Goal: Task Accomplishment & Management: Manage account settings

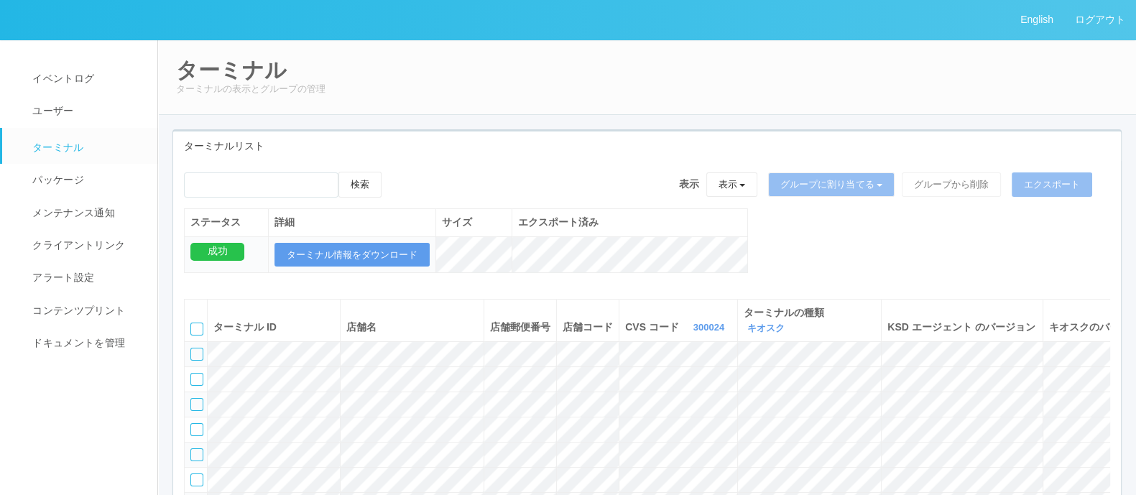
click at [201, 324] on div at bounding box center [196, 329] width 13 height 13
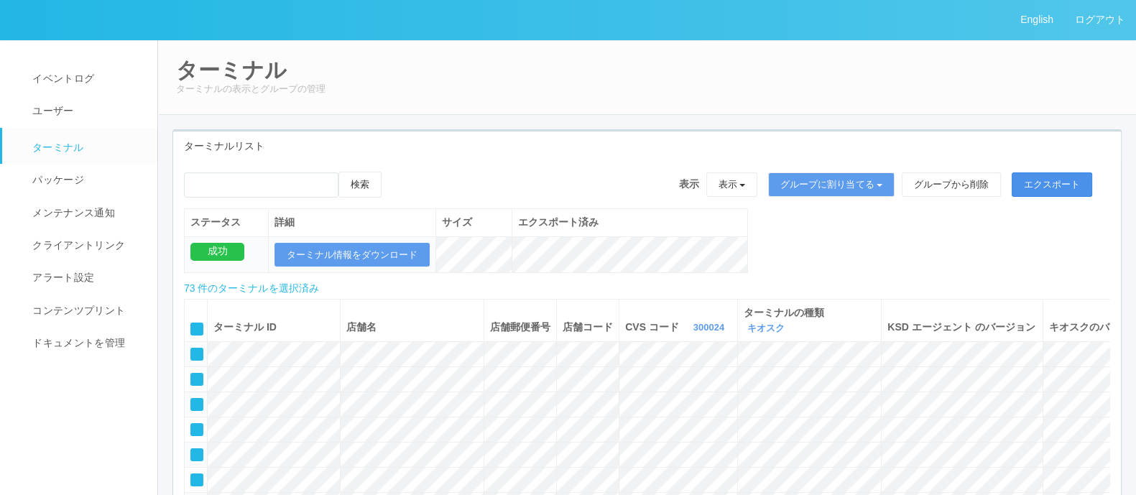
click at [1060, 178] on button "エクスポート" at bounding box center [1051, 184] width 80 height 24
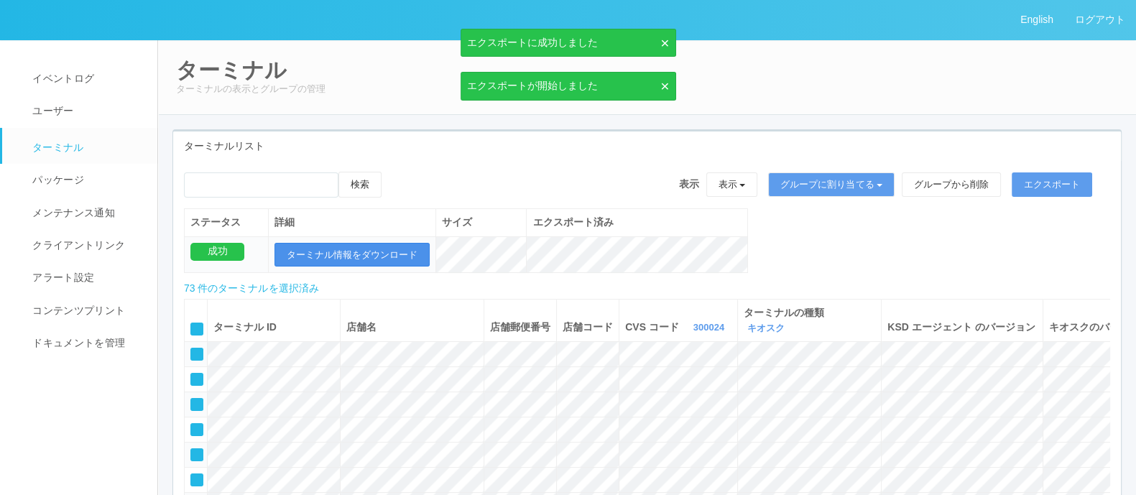
click at [344, 246] on button "ターミナル情報をダウンロード" at bounding box center [351, 255] width 155 height 24
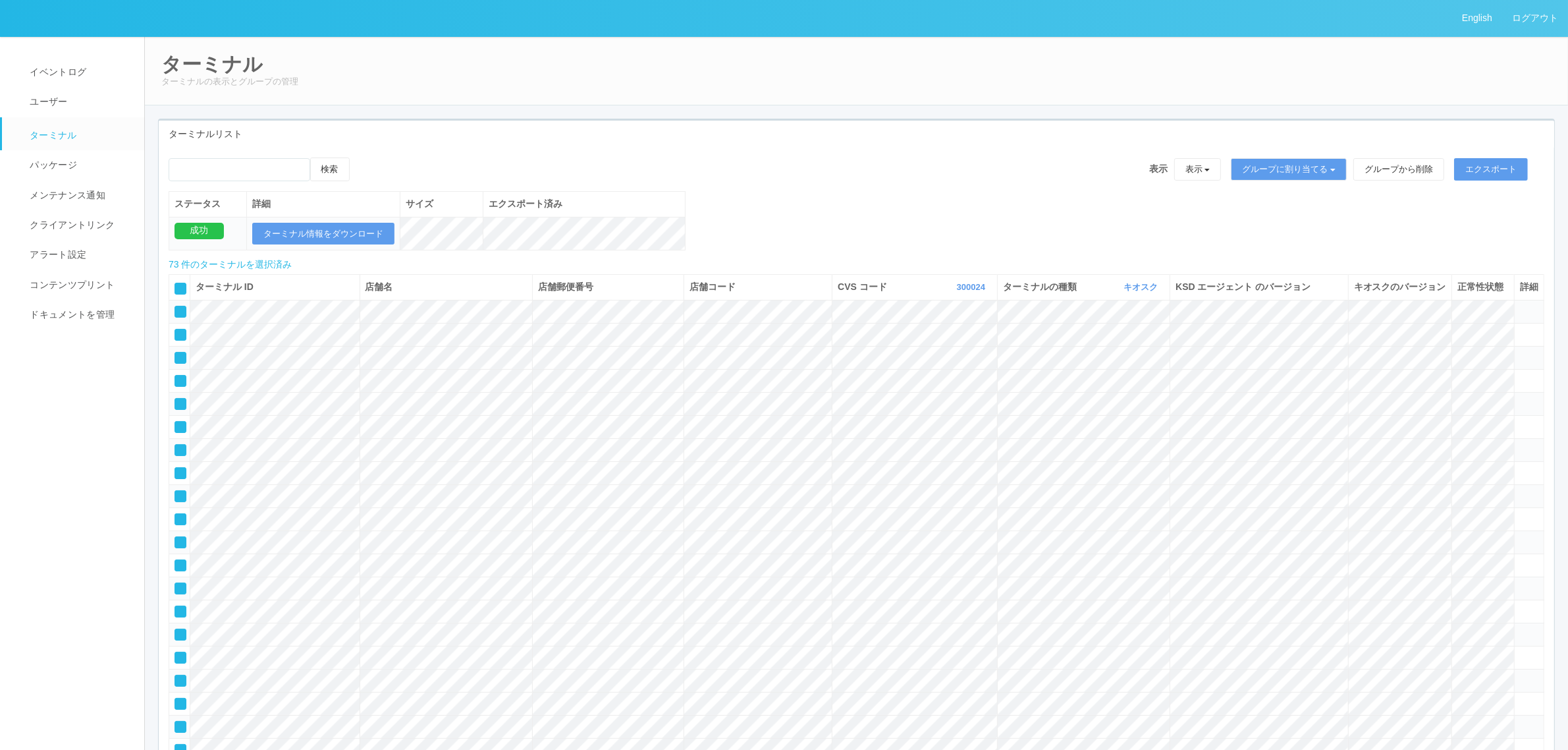
click at [176, 284] on icon at bounding box center [176, 284] width 0 height 0
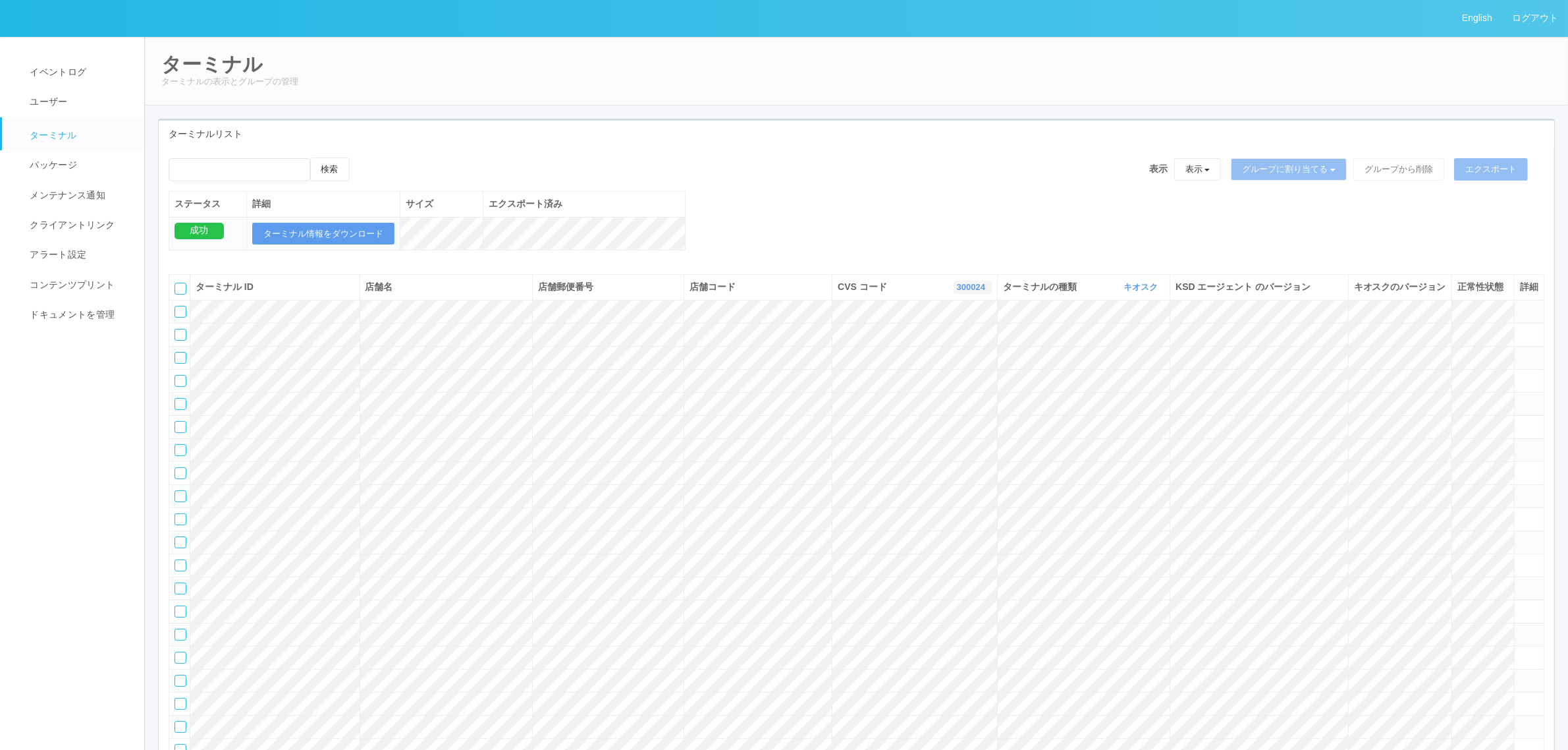
click at [954, 293] on button "300024" at bounding box center [973, 287] width 39 height 13
click at [951, 377] on link "300023" at bounding box center [940, 369] width 105 height 17
click at [1041, 305] on icon at bounding box center [1520, 305] width 0 height 0
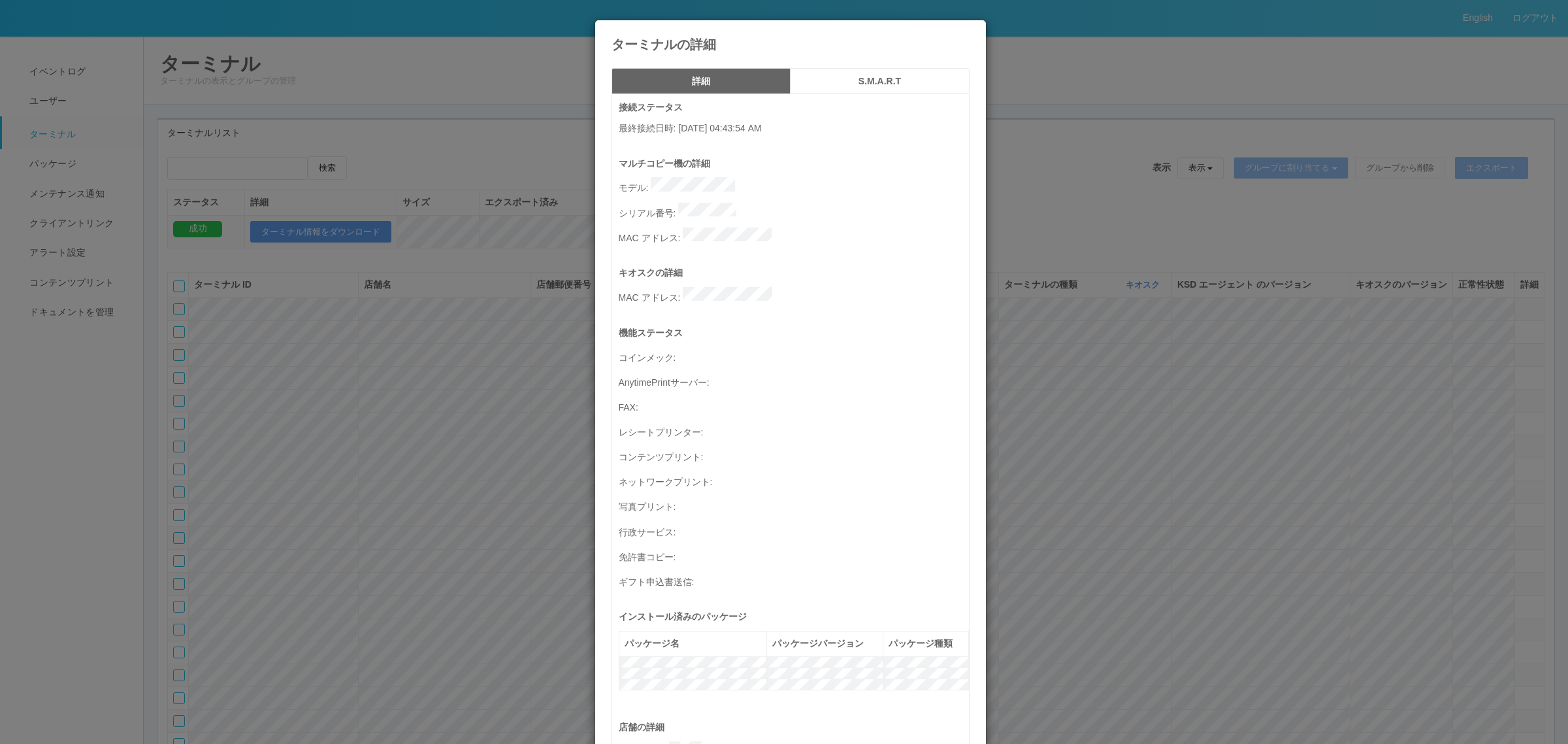
click at [880, 79] on h5 "S.M.A.R.T" at bounding box center [879, 81] width 170 height 10
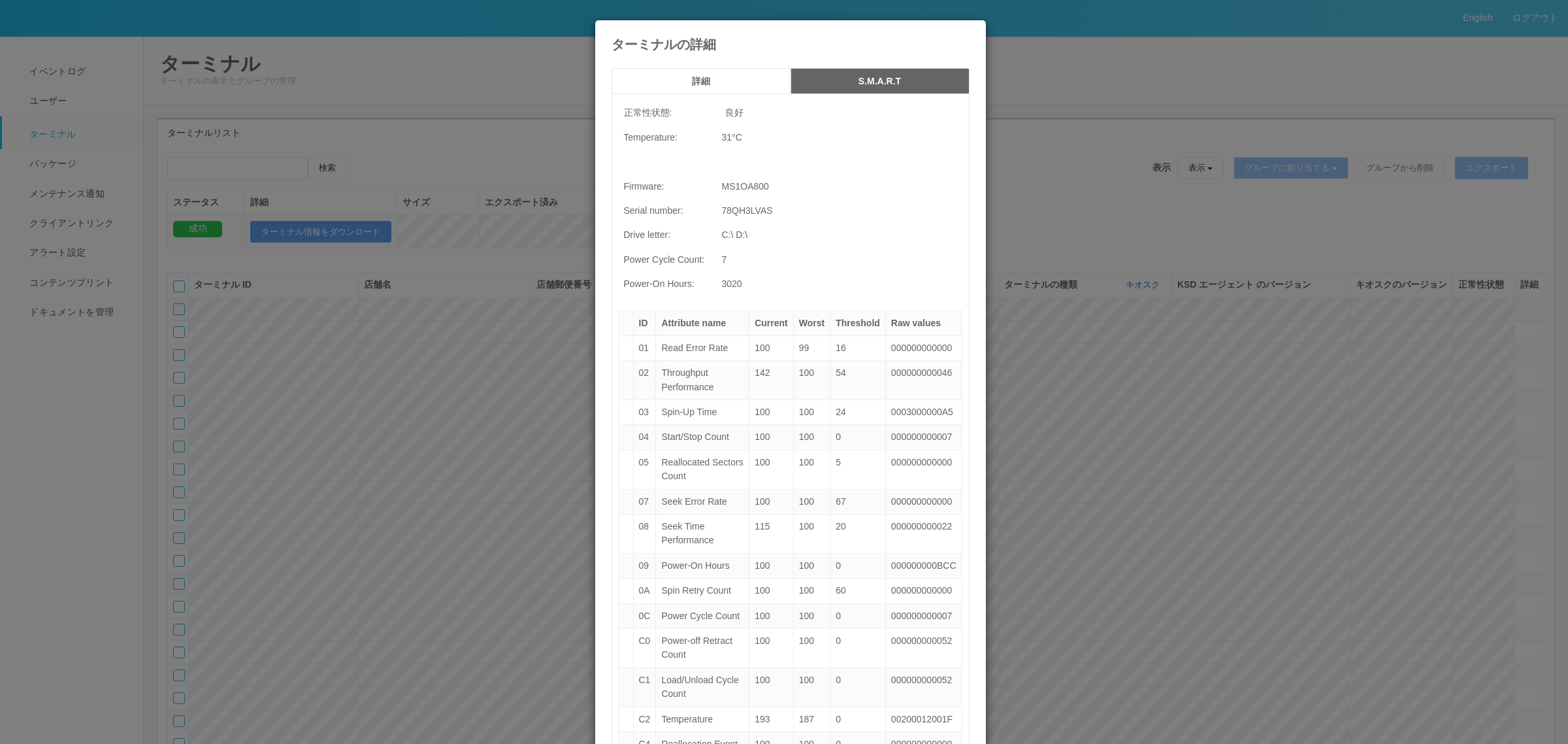
click at [1032, 240] on div "ターミナルの詳細 詳細 S.M.A.R.T 正常性状態: 良好 Temperature: 31 °C Firmware: MS1OA800 Serial nu…" at bounding box center [784, 372] width 1568 height 744
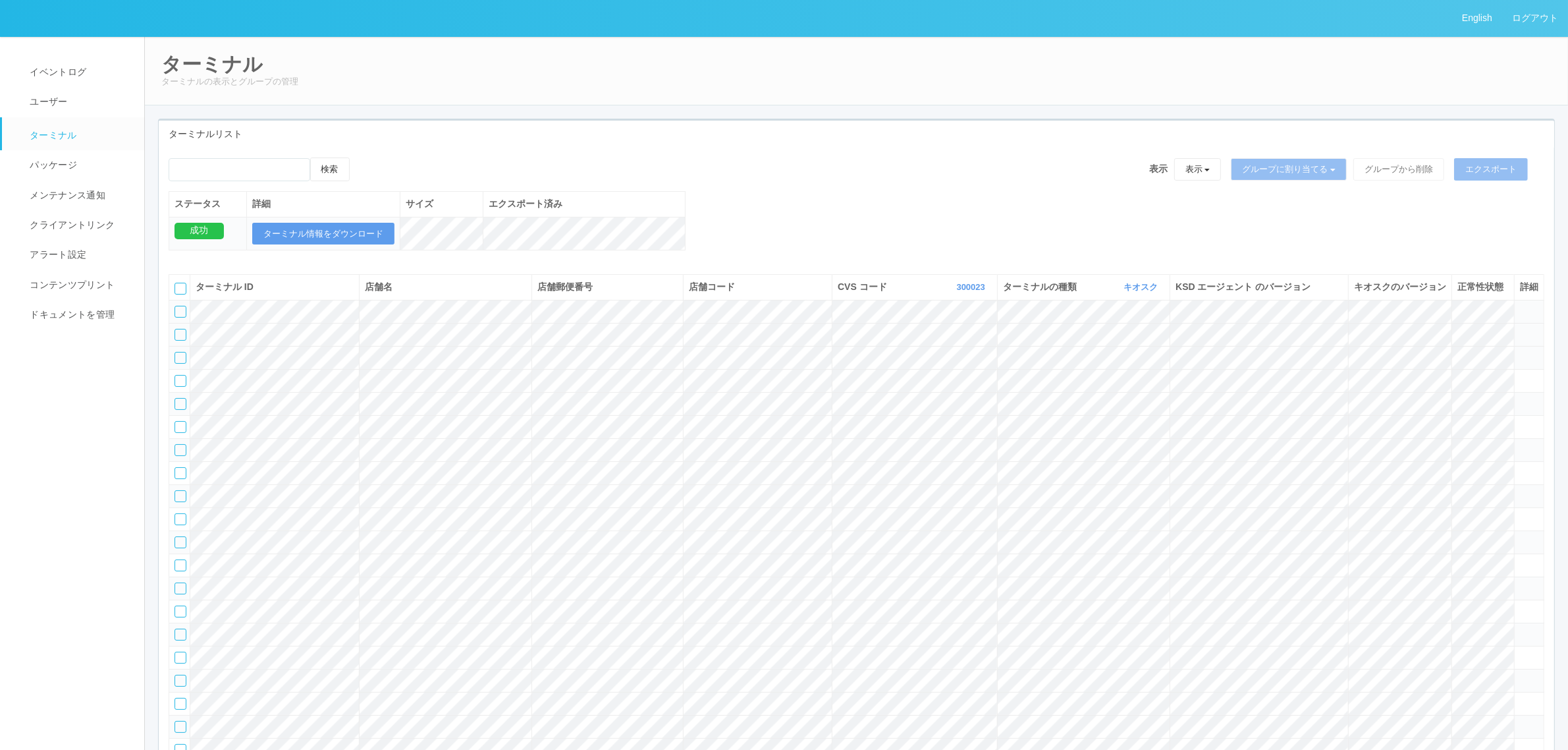
click at [1041, 346] on td at bounding box center [1529, 334] width 29 height 23
click at [1041, 328] on icon at bounding box center [1520, 328] width 0 height 0
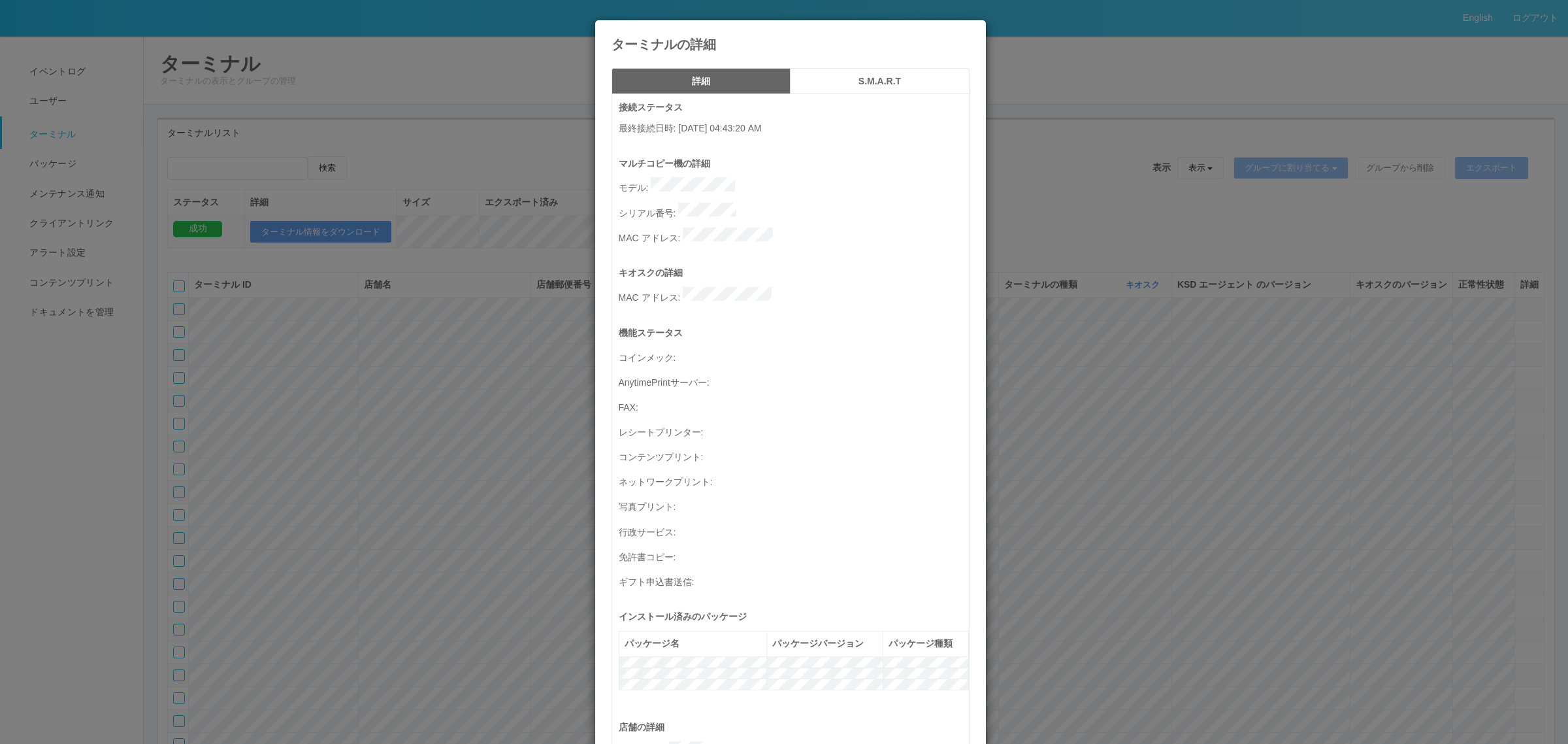
click at [876, 80] on h5 "S.M.A.R.T" at bounding box center [879, 81] width 170 height 10
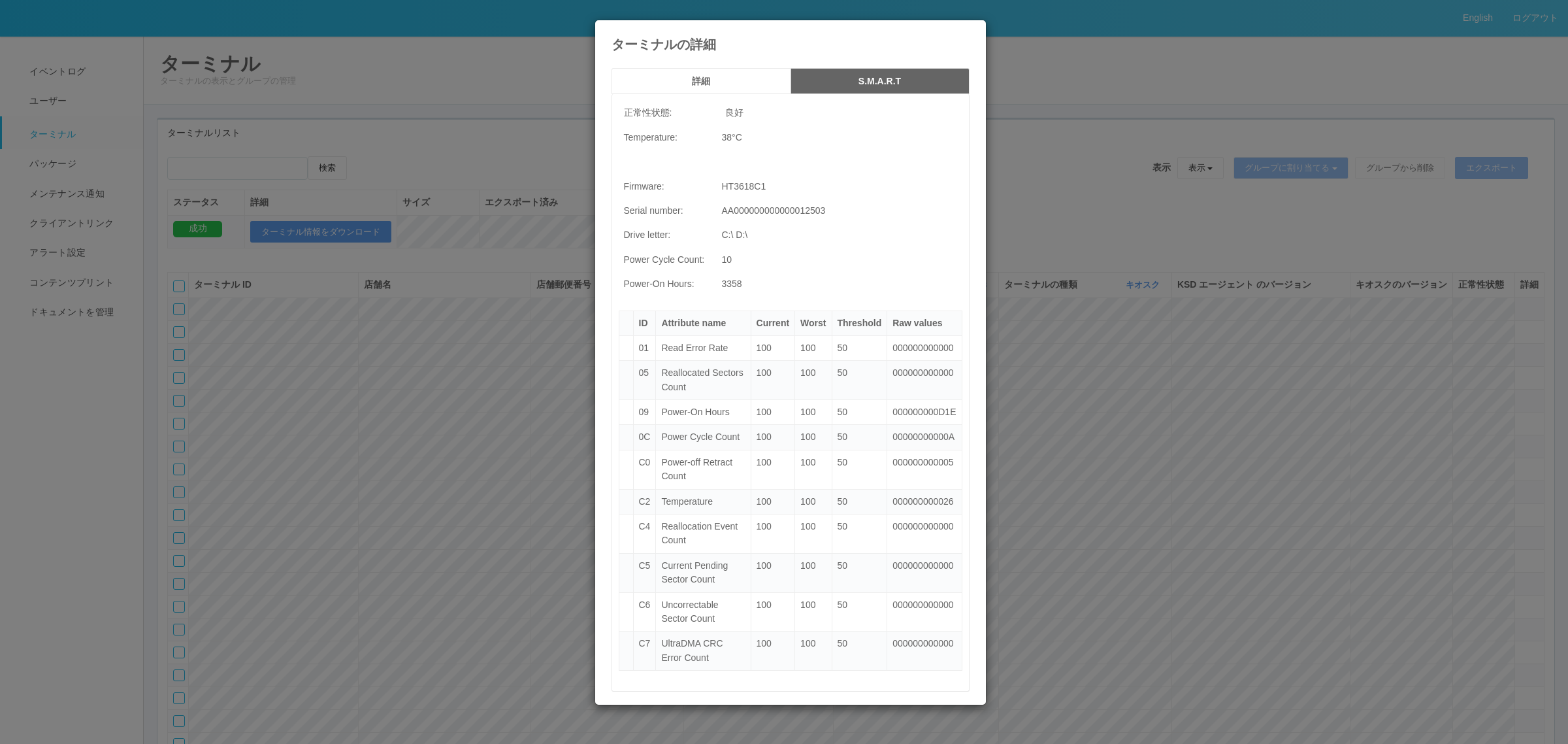
click at [709, 82] on h5 "詳細" at bounding box center [700, 81] width 170 height 10
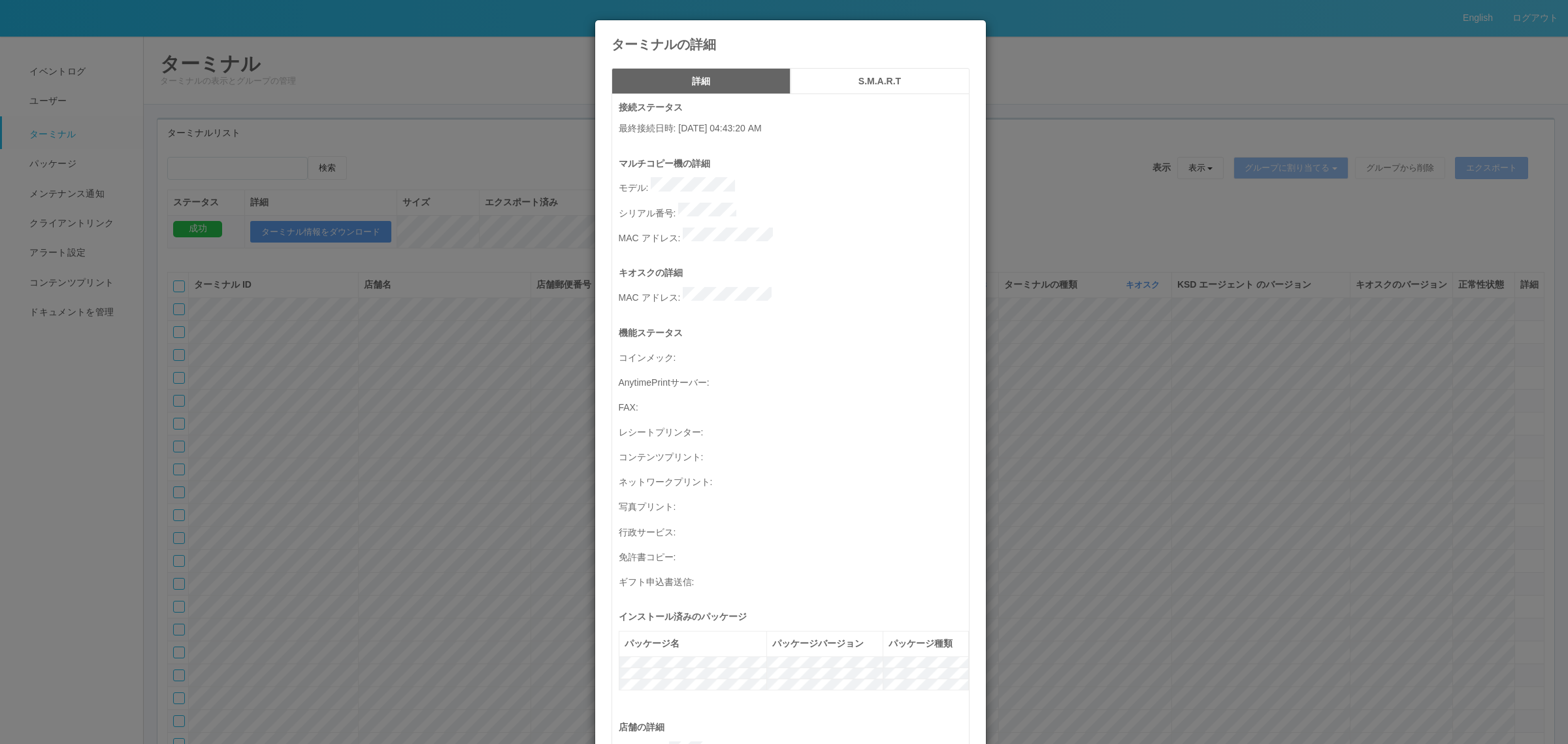
click at [831, 89] on button "S.M.A.R.T" at bounding box center [879, 81] width 179 height 26
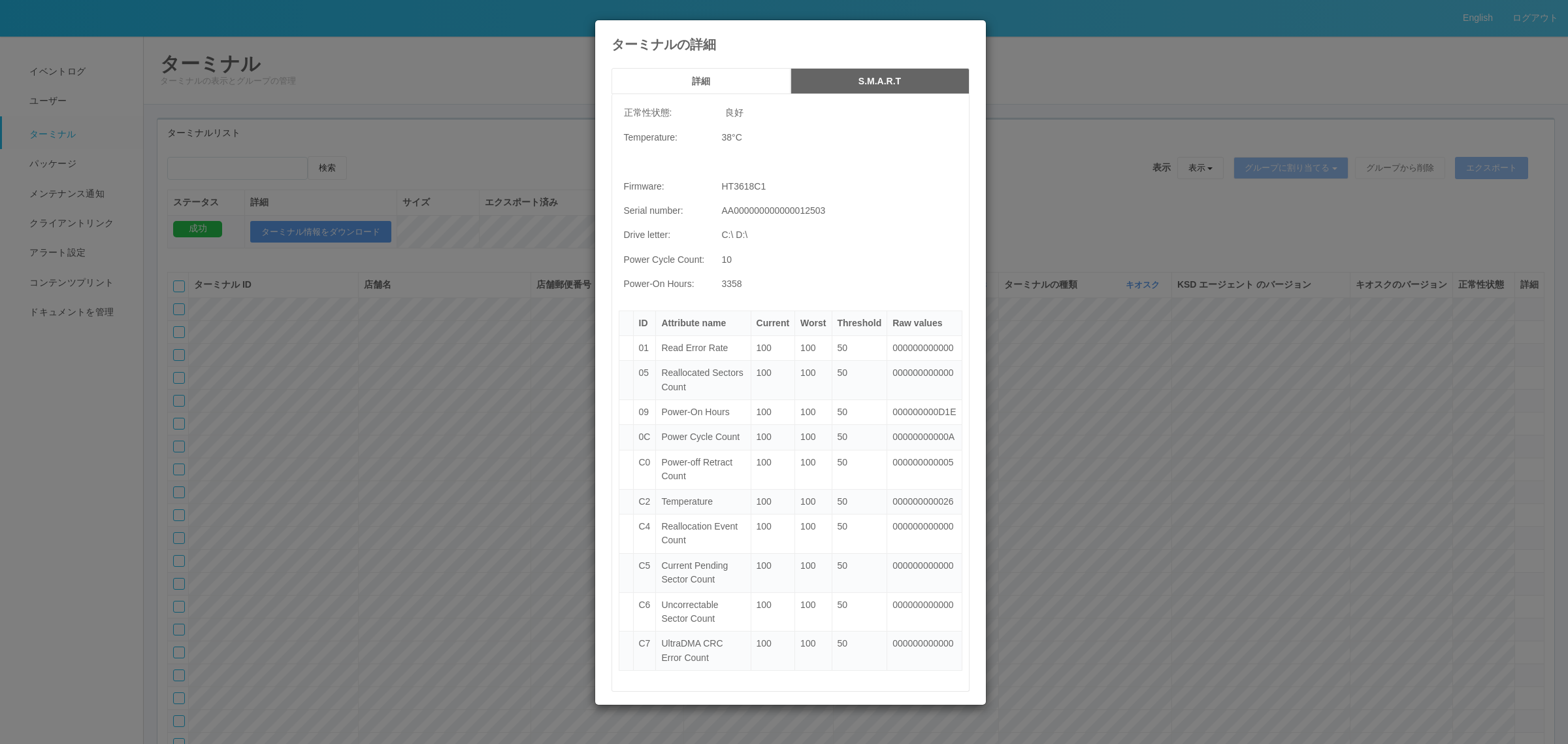
click at [681, 84] on h5 "詳細" at bounding box center [700, 81] width 170 height 10
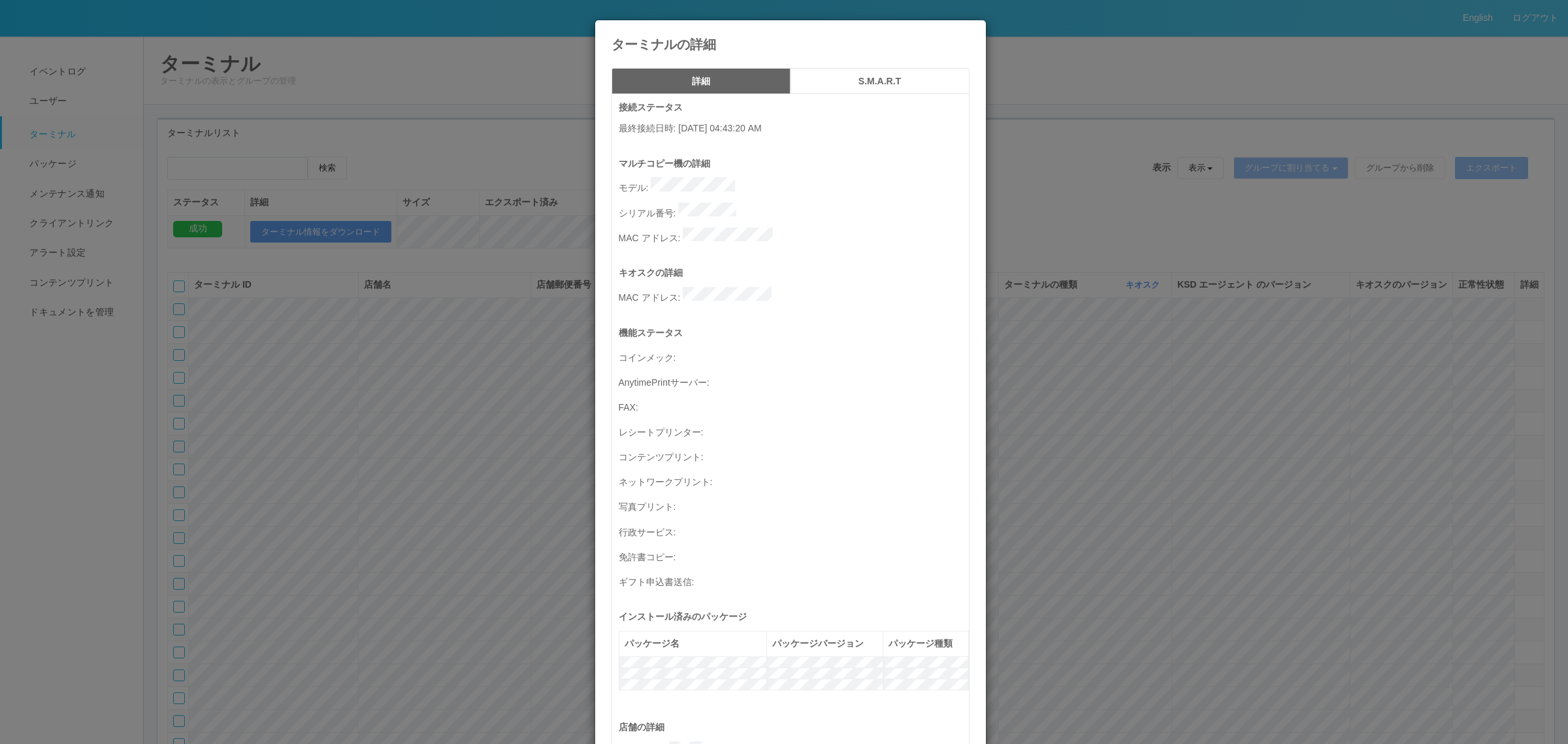
click at [855, 80] on h5 "S.M.A.R.T" at bounding box center [879, 81] width 170 height 10
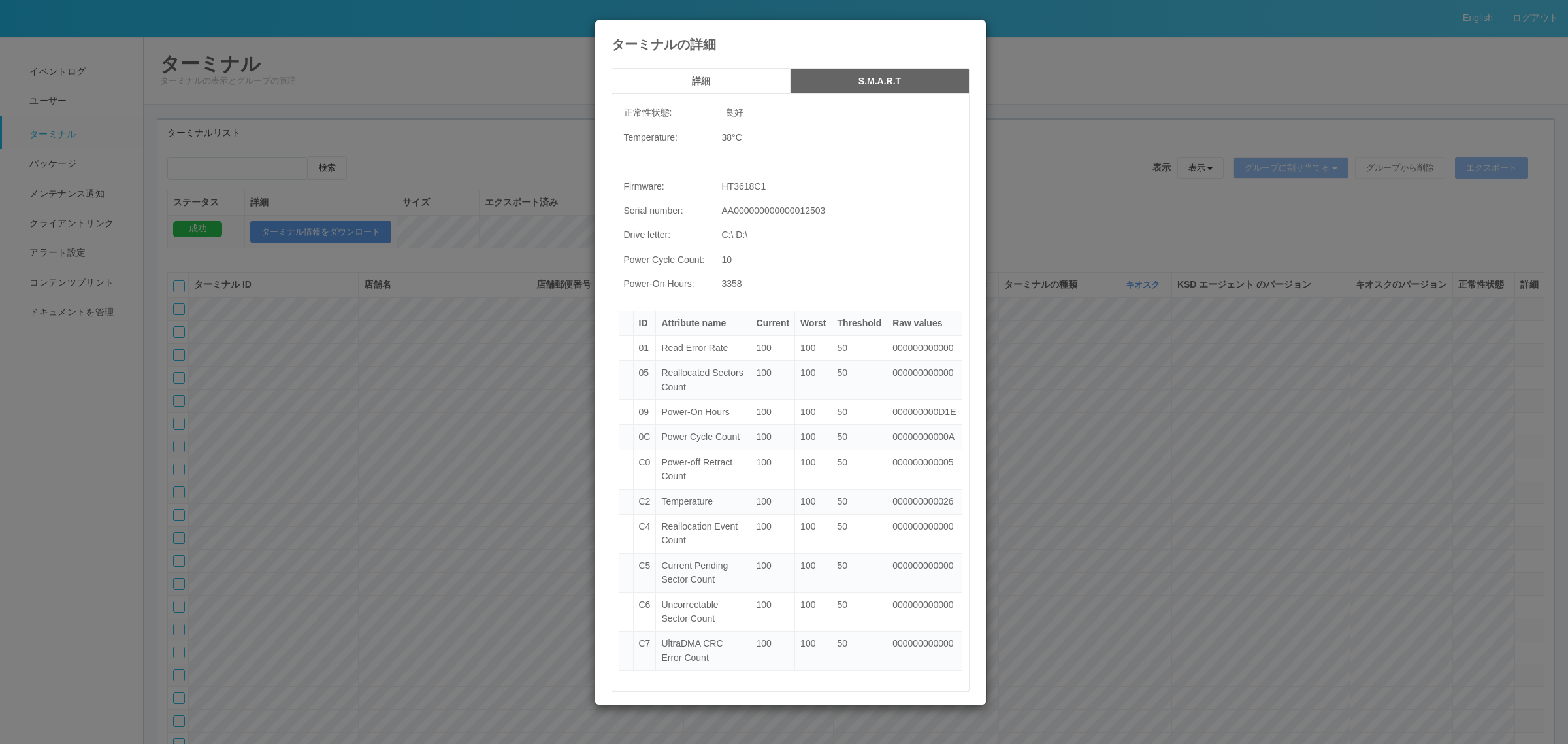
click at [741, 72] on button "詳細" at bounding box center [700, 81] width 179 height 26
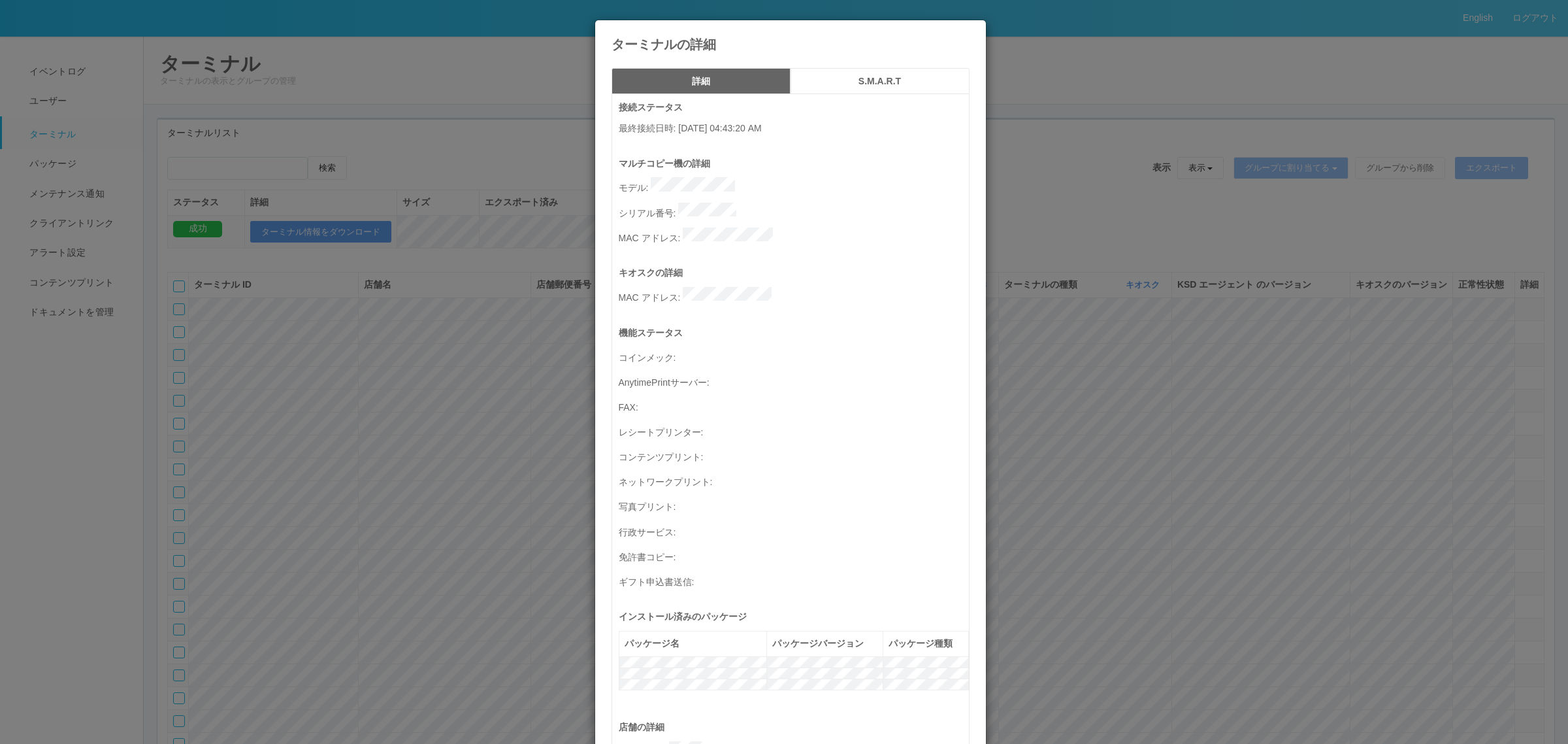
click at [447, 354] on div "ターミナルの詳細 詳細 S.M.A.R.T 接続ステータス 最終接続日時 : 08/27/2025 04:43:20 AM マルチコピー機の詳細 モデル : …" at bounding box center [784, 372] width 1568 height 744
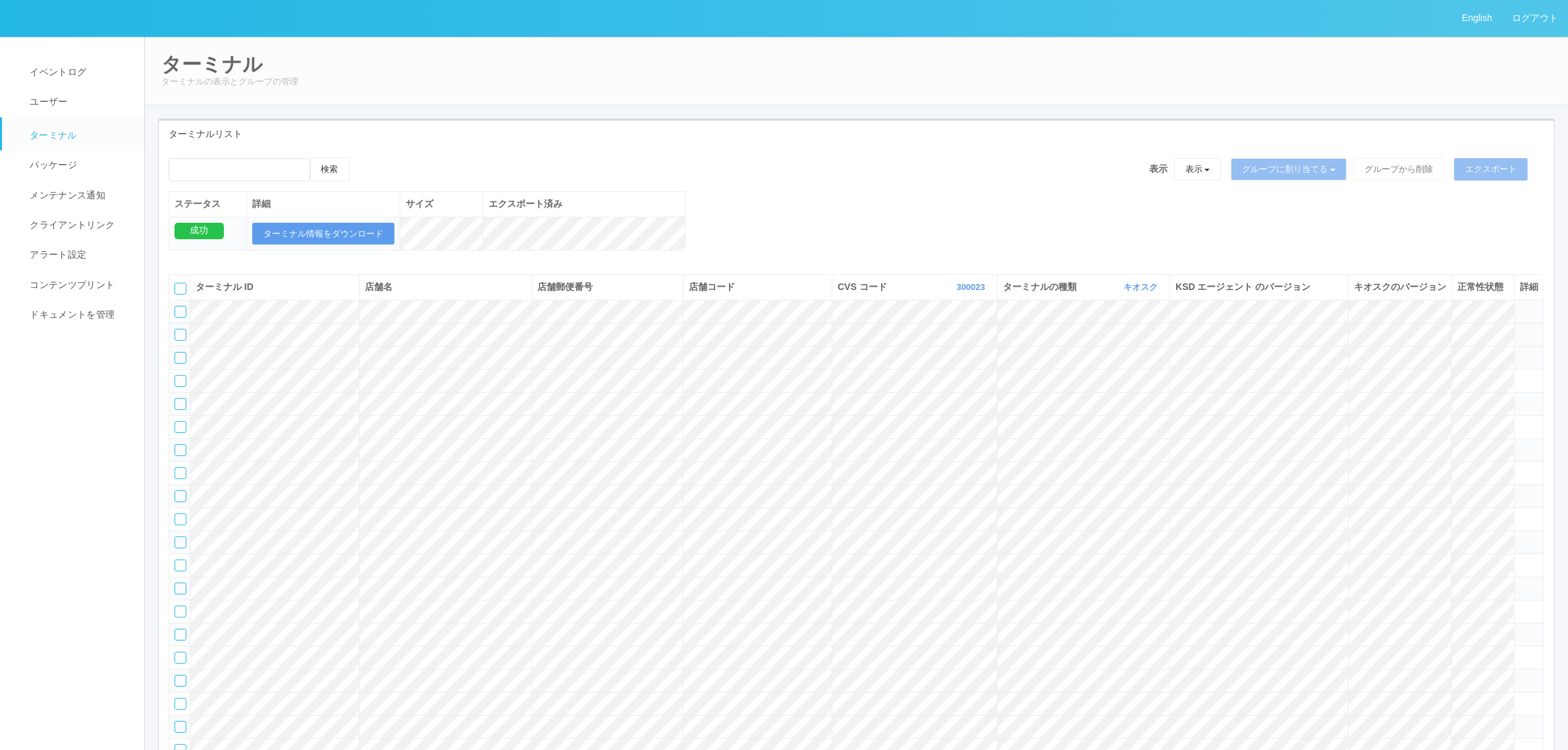
click at [1041, 328] on icon at bounding box center [1520, 328] width 0 height 0
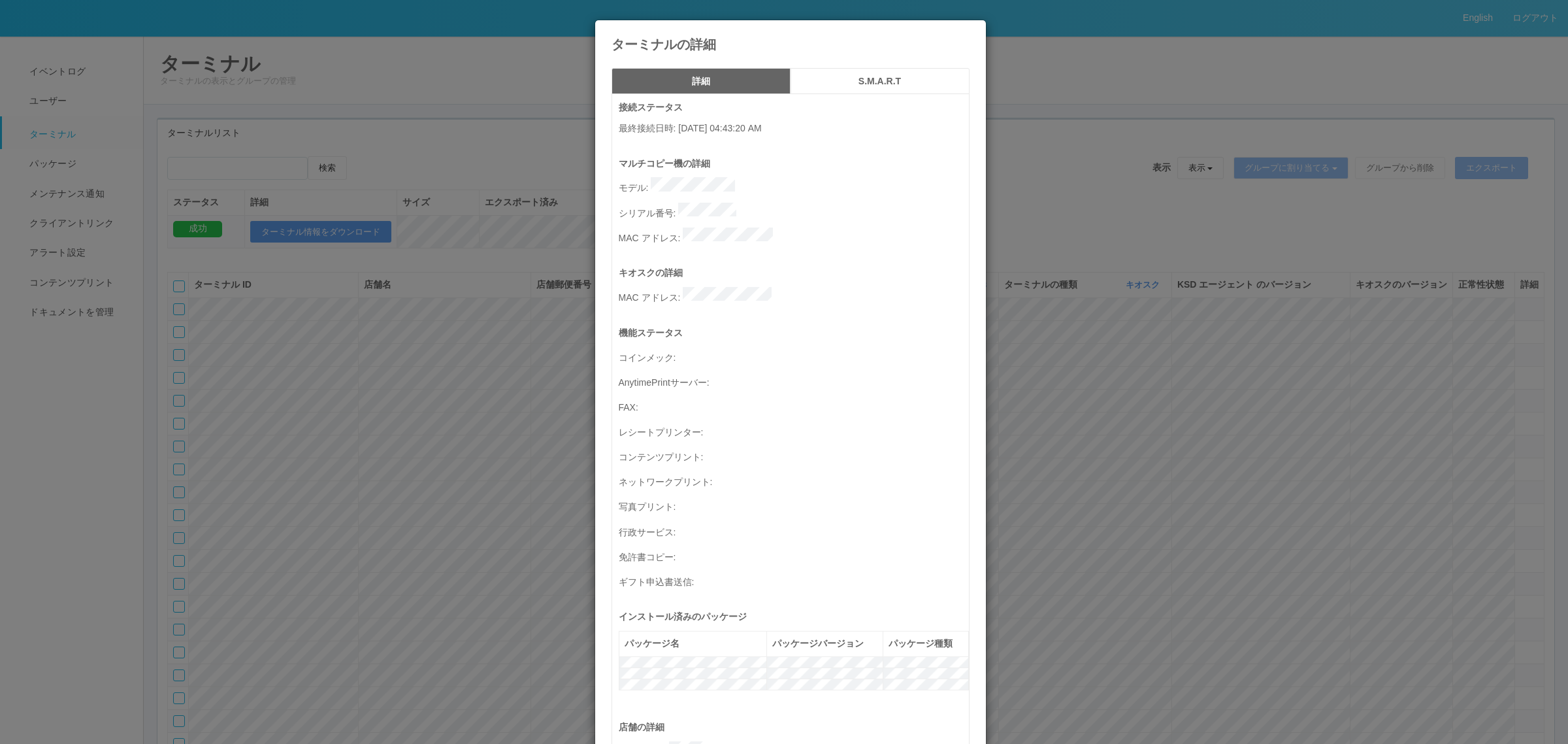
click at [896, 84] on h5 "S.M.A.R.T" at bounding box center [879, 81] width 170 height 10
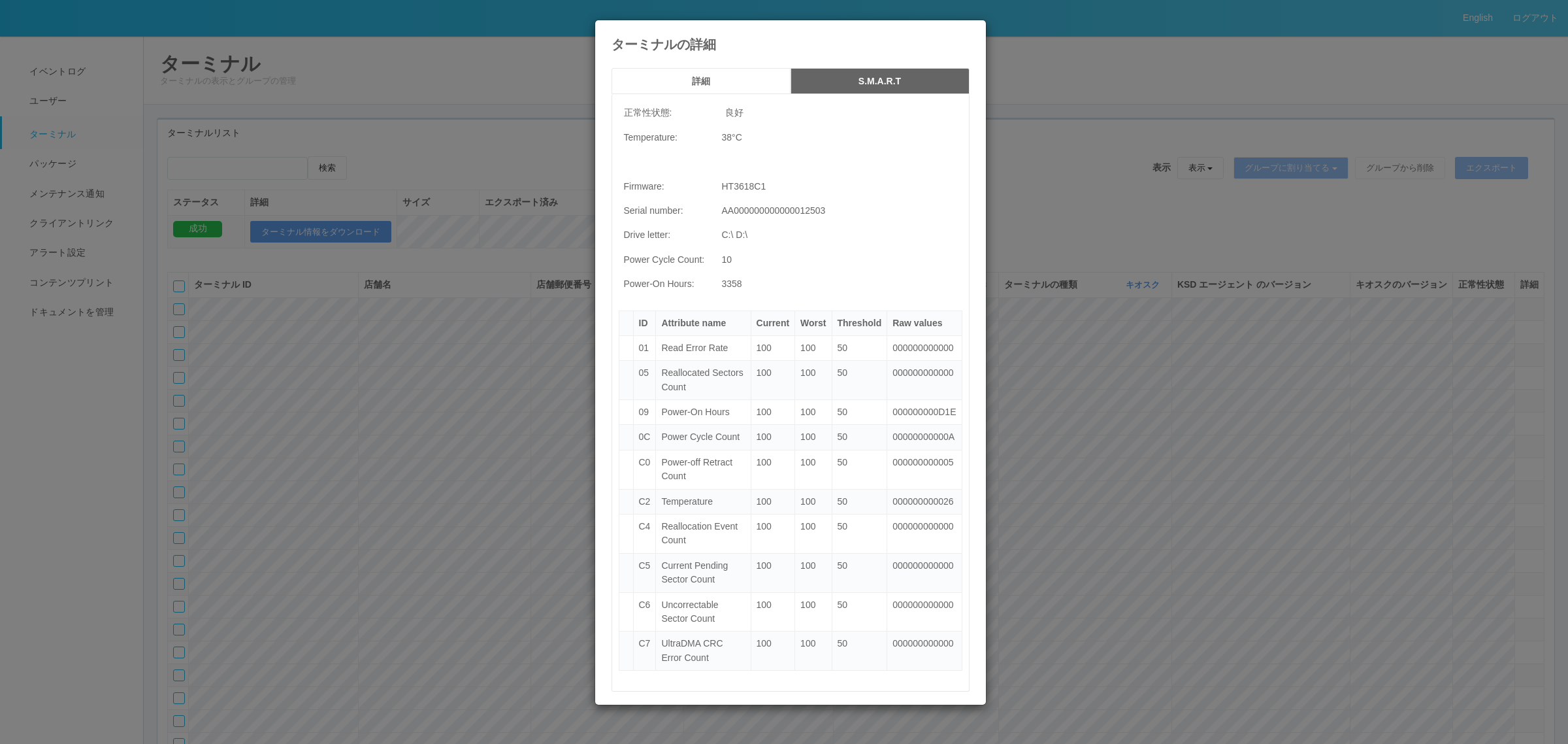
click at [697, 80] on h5 "詳細" at bounding box center [700, 81] width 170 height 10
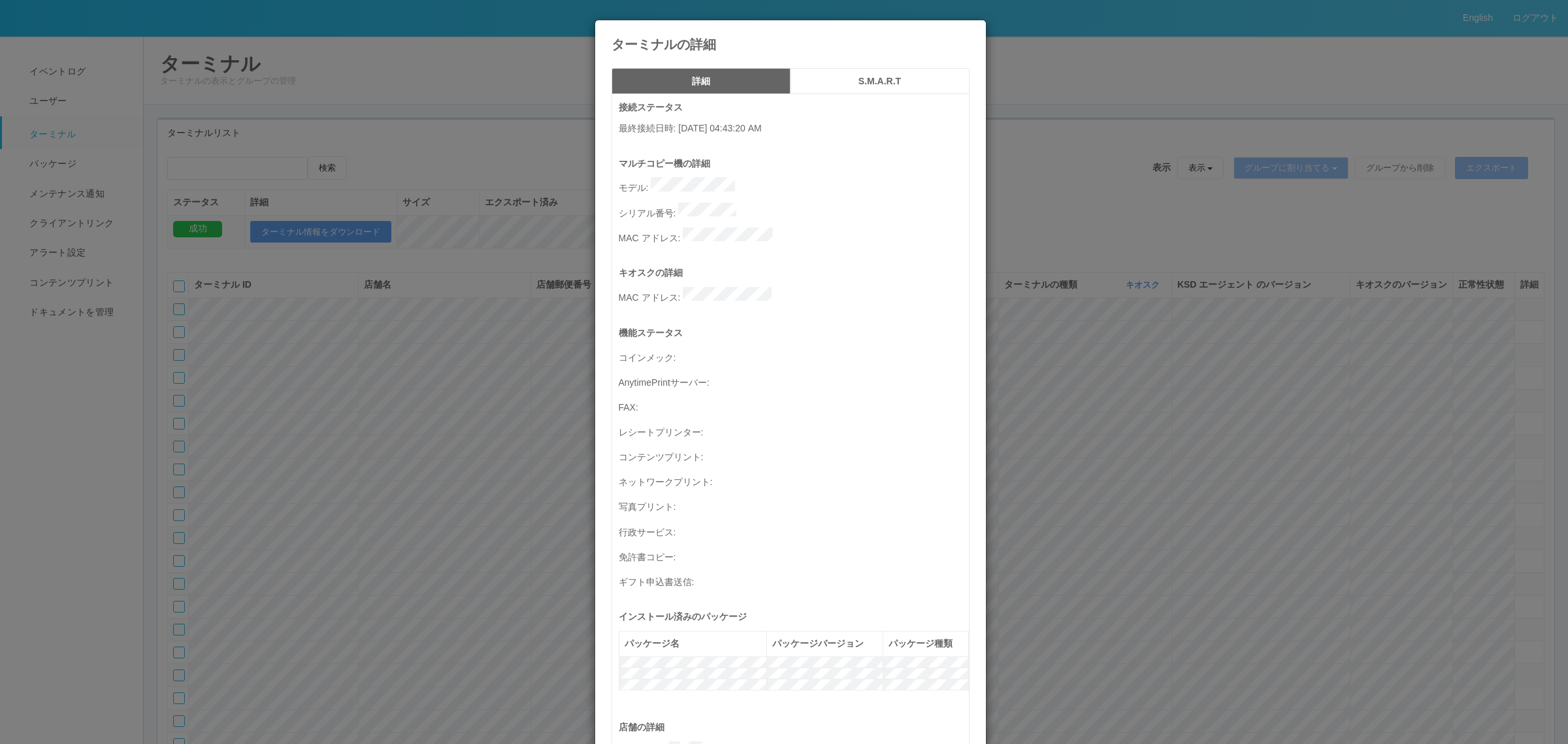
drag, startPoint x: 465, startPoint y: 367, endPoint x: 455, endPoint y: 366, distance: 10.0
click at [466, 367] on div "ターミナルの詳細 詳細 S.M.A.R.T 接続ステータス 最終接続日時 : 08/27/2025 04:43:20 AM マルチコピー機の詳細 モデル : …" at bounding box center [784, 372] width 1568 height 744
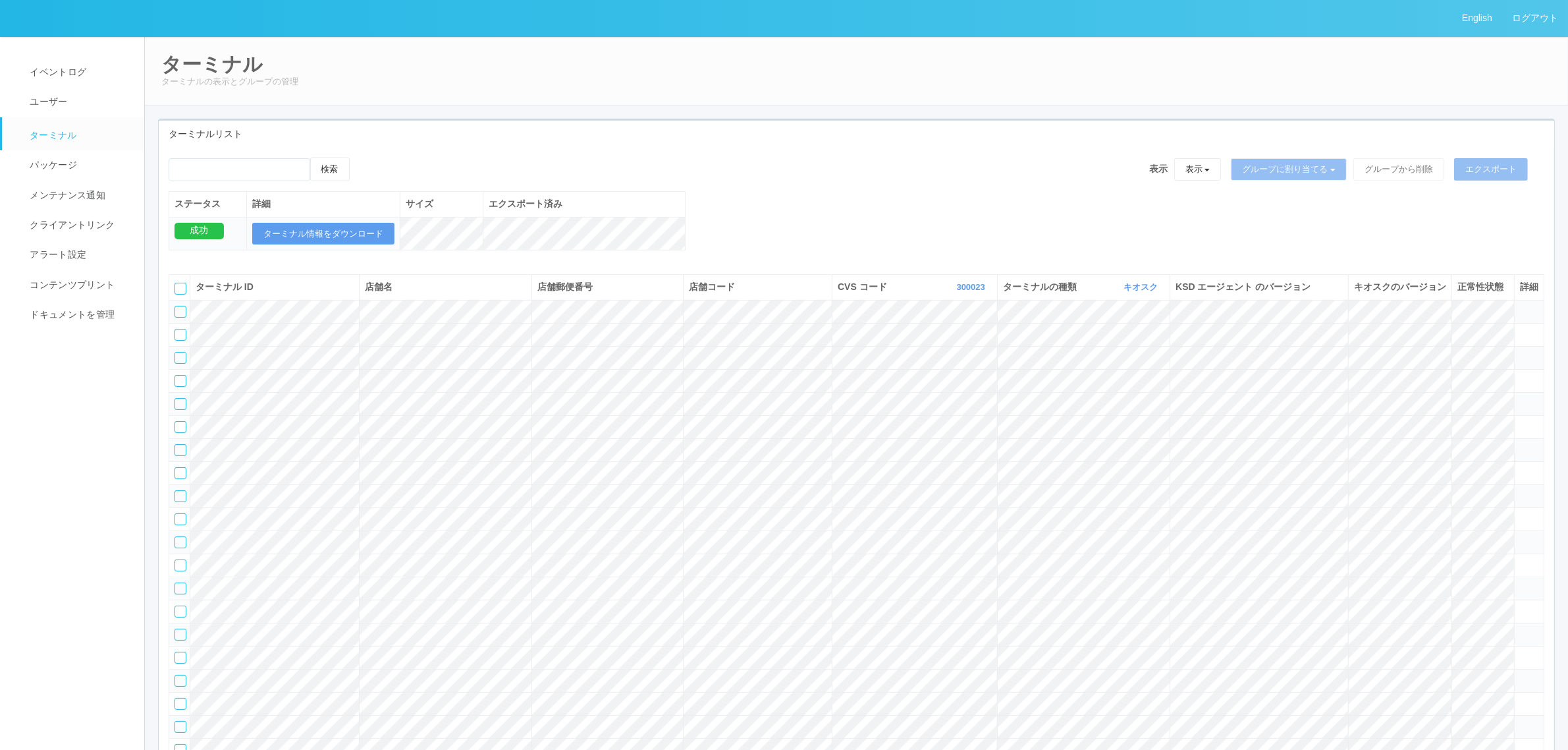
click at [176, 340] on div at bounding box center [180, 334] width 12 height 12
click at [1041, 346] on tr at bounding box center [857, 334] width 1375 height 23
click at [1041, 328] on icon at bounding box center [1520, 328] width 0 height 0
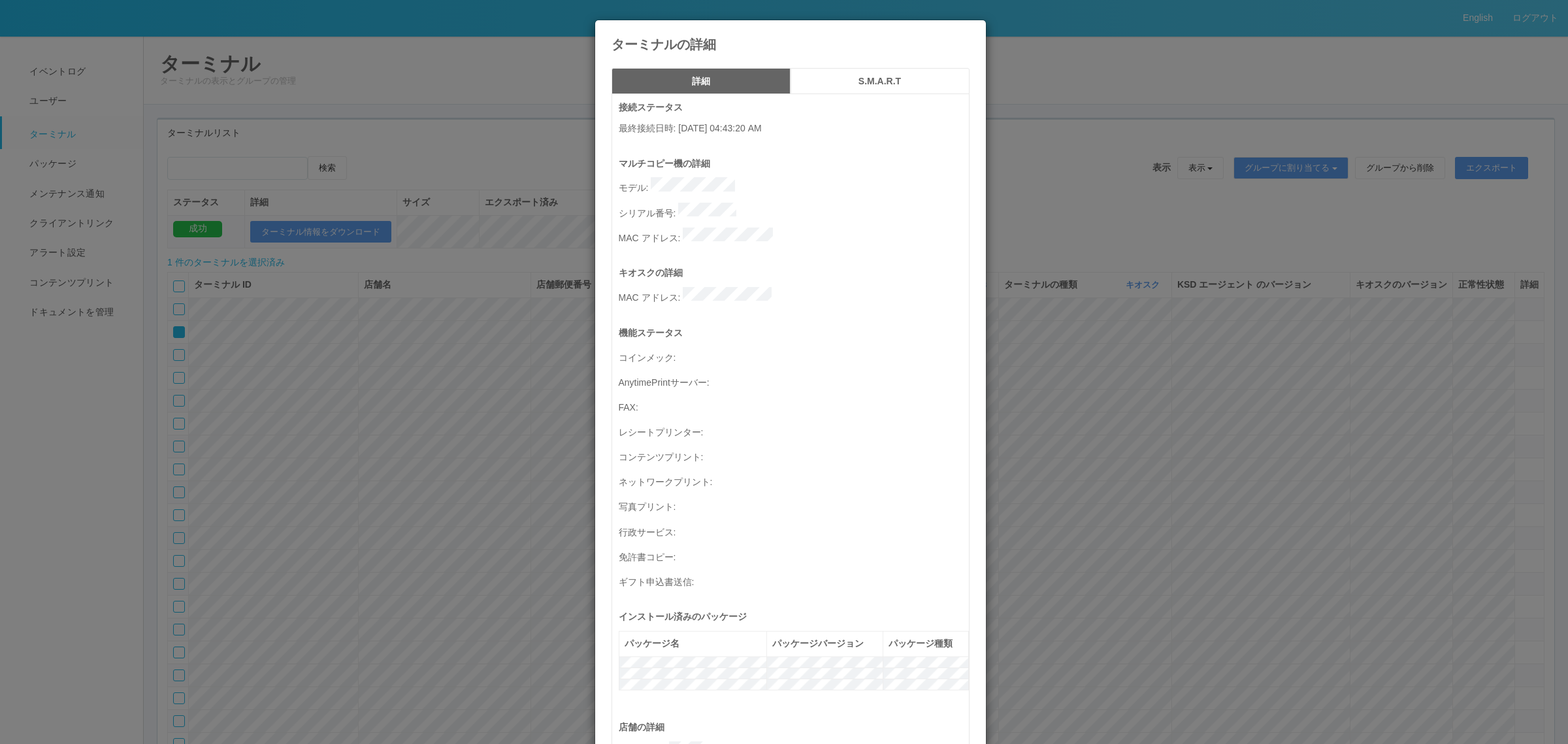
scroll to position [428, 0]
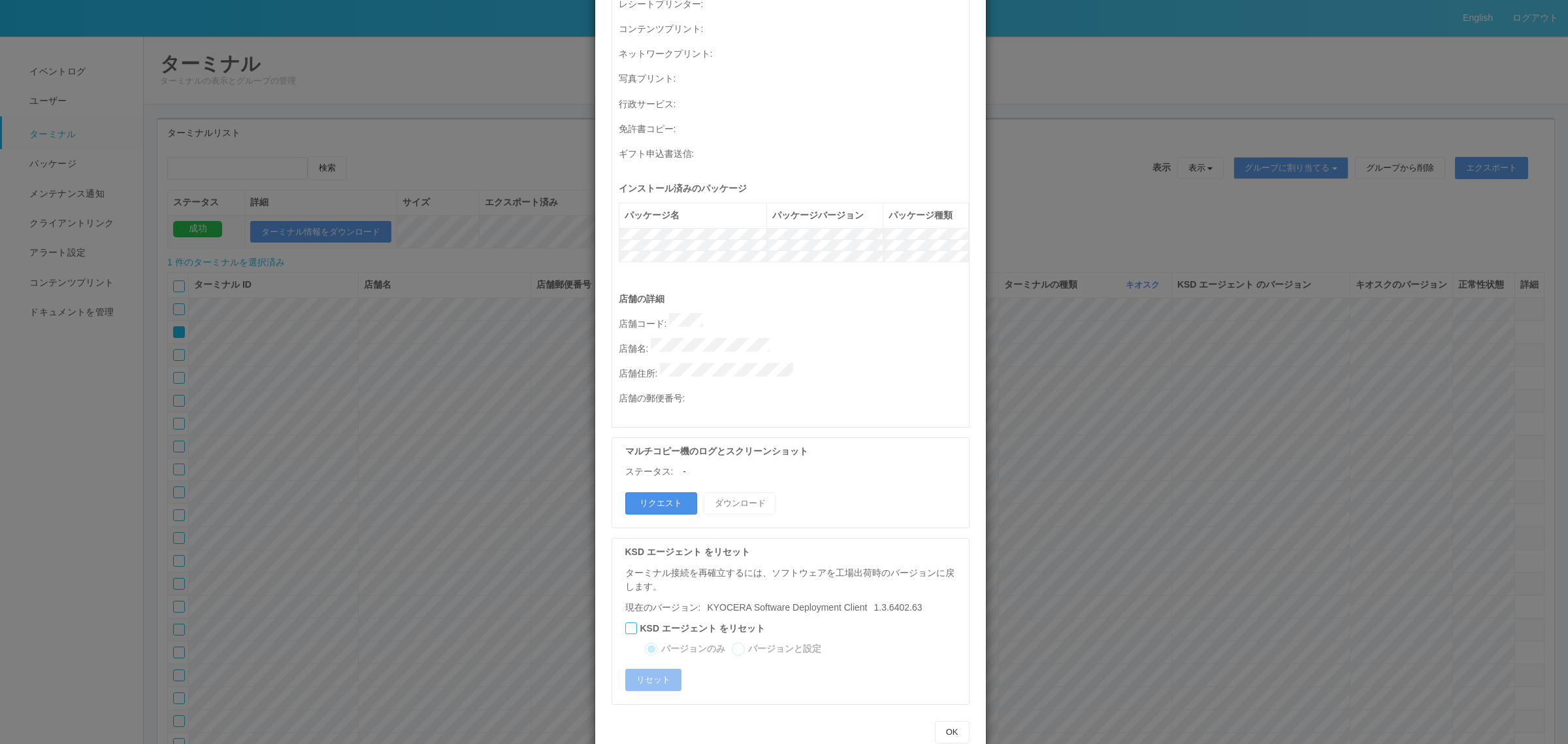
click at [647, 449] on button "リクエスト" at bounding box center [660, 503] width 72 height 22
click at [517, 449] on div "ターミナルの詳細 詳細 S.M.A.R.T 接続ステータス 最終接続日時 : 08/27/2025 04:43:20 AM マルチコピー機の詳細 モデル : …" at bounding box center [784, 372] width 1568 height 744
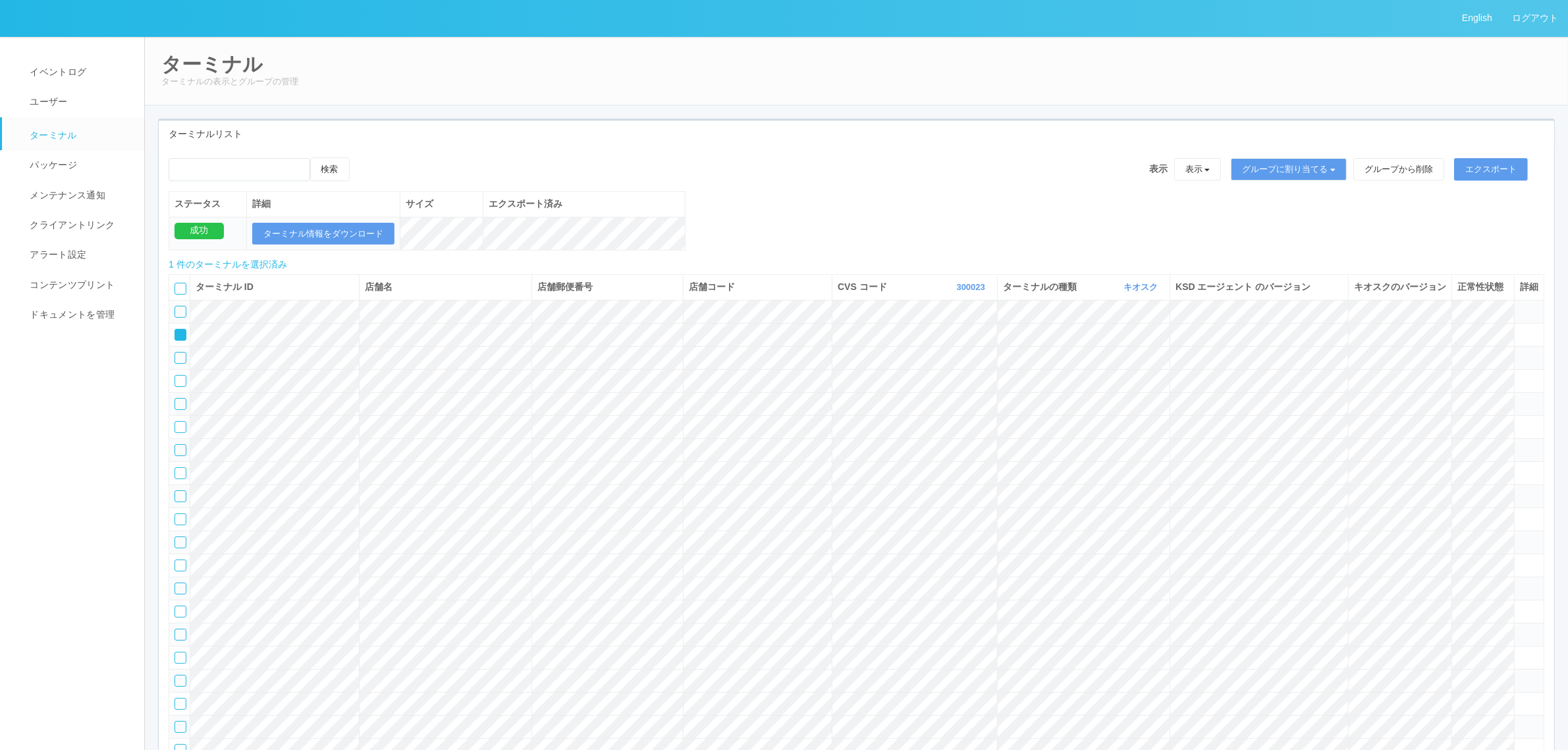
click at [1041, 352] on icon at bounding box center [1520, 352] width 0 height 0
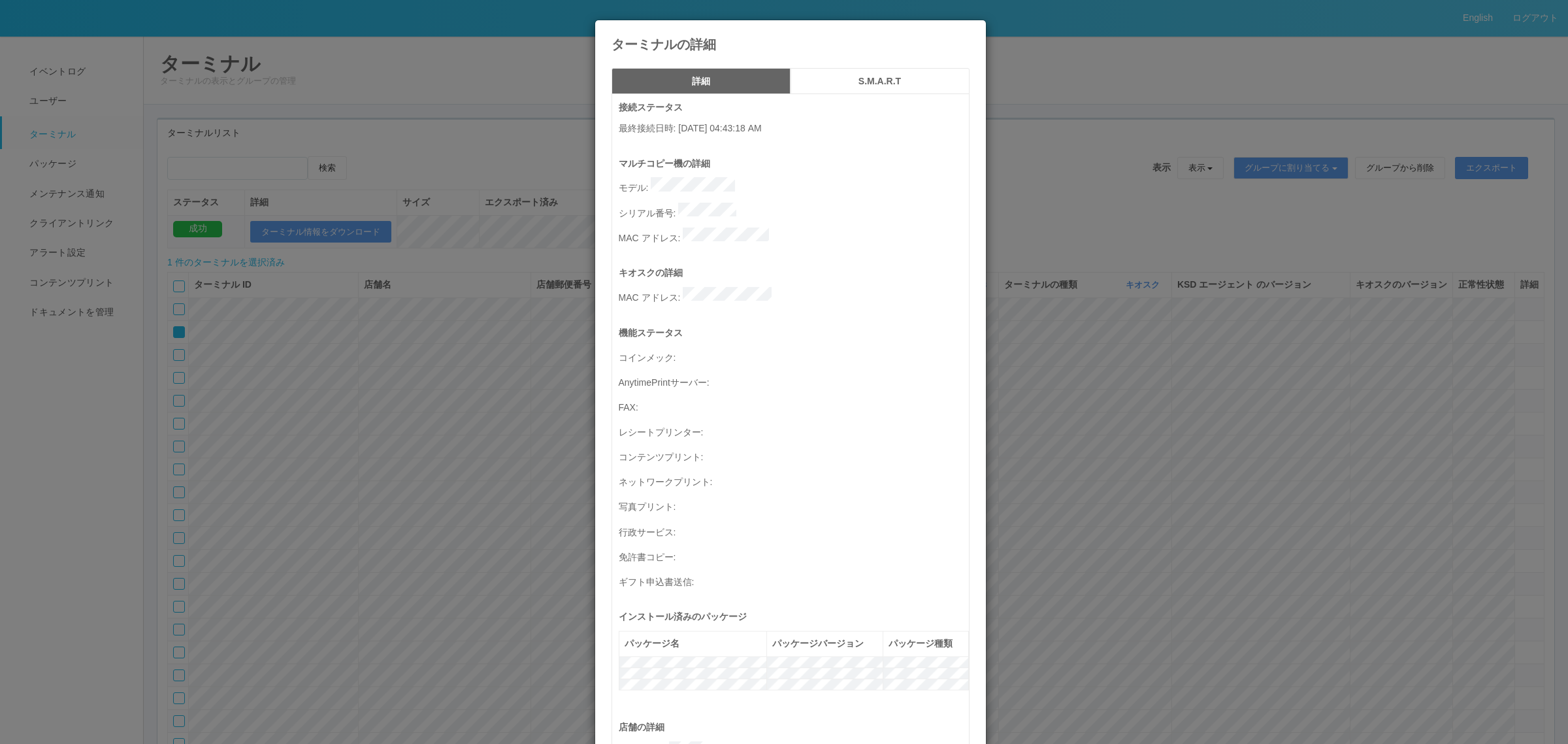
click at [863, 73] on button "S.M.A.R.T" at bounding box center [879, 81] width 179 height 26
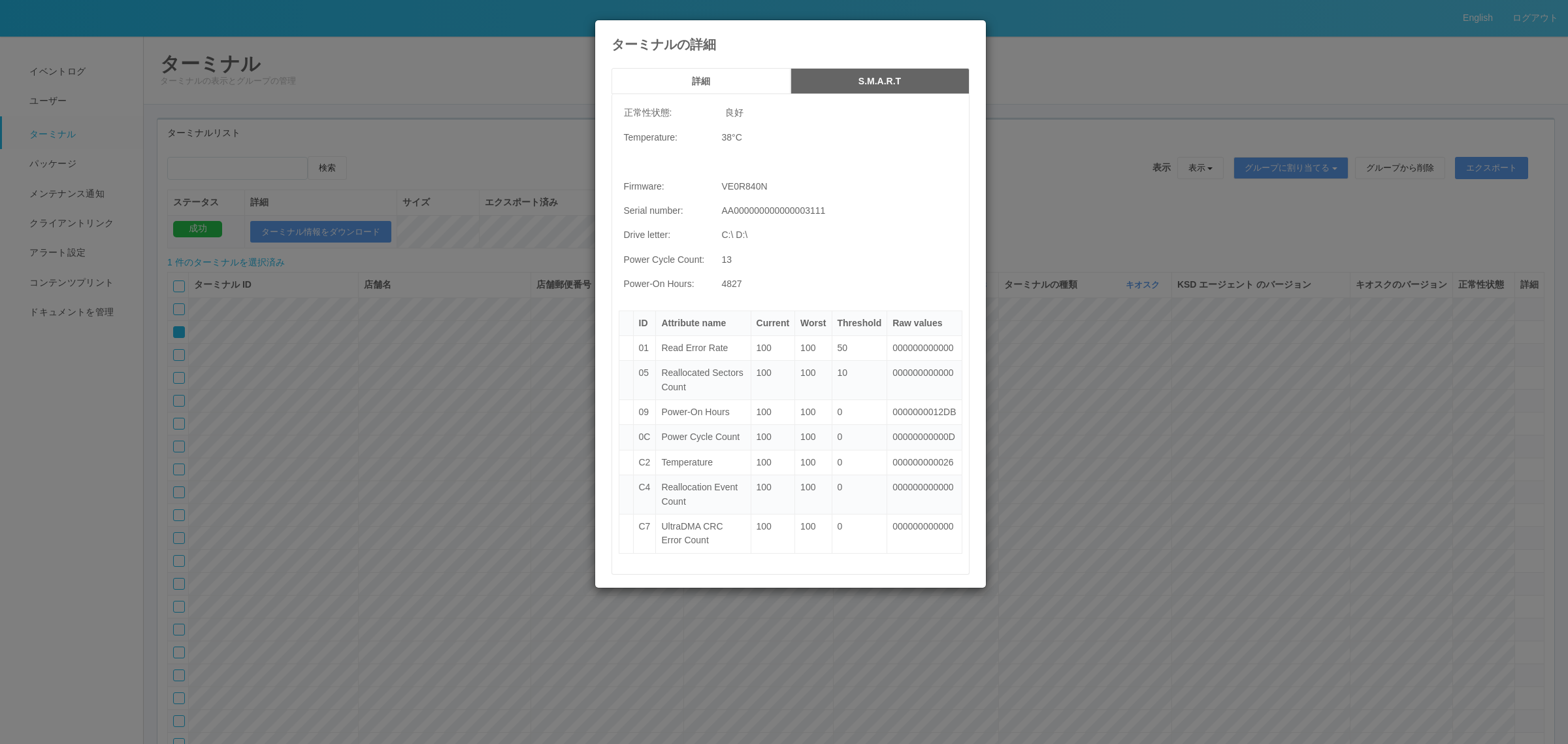
click at [952, 39] on h4 "ターミナルの詳細" at bounding box center [790, 45] width 358 height 15
click at [970, 30] on icon at bounding box center [970, 30] width 0 height 0
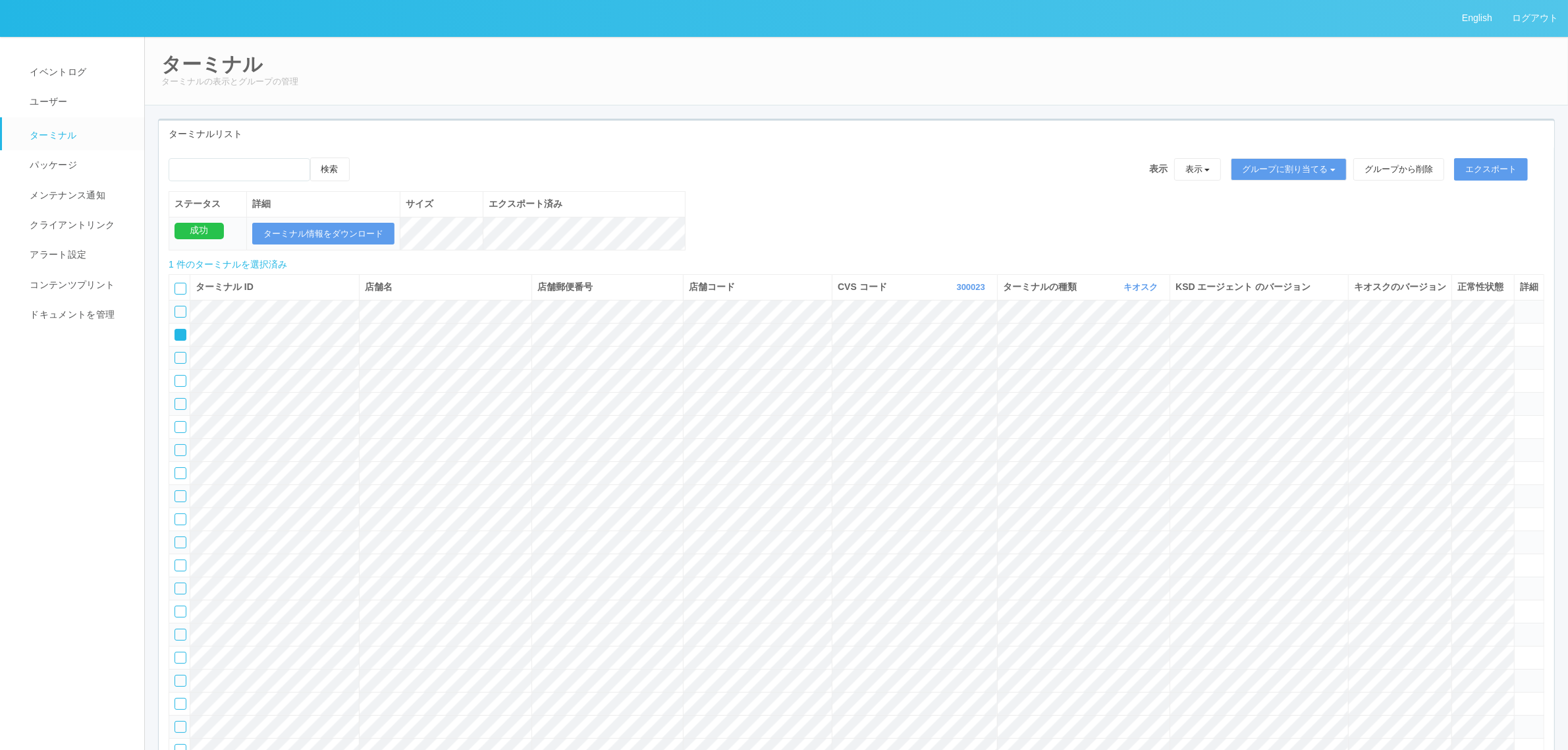
click at [540, 369] on tr at bounding box center [857, 357] width 1375 height 23
click at [542, 369] on tr at bounding box center [857, 357] width 1375 height 23
click at [1041, 352] on icon at bounding box center [1520, 352] width 0 height 0
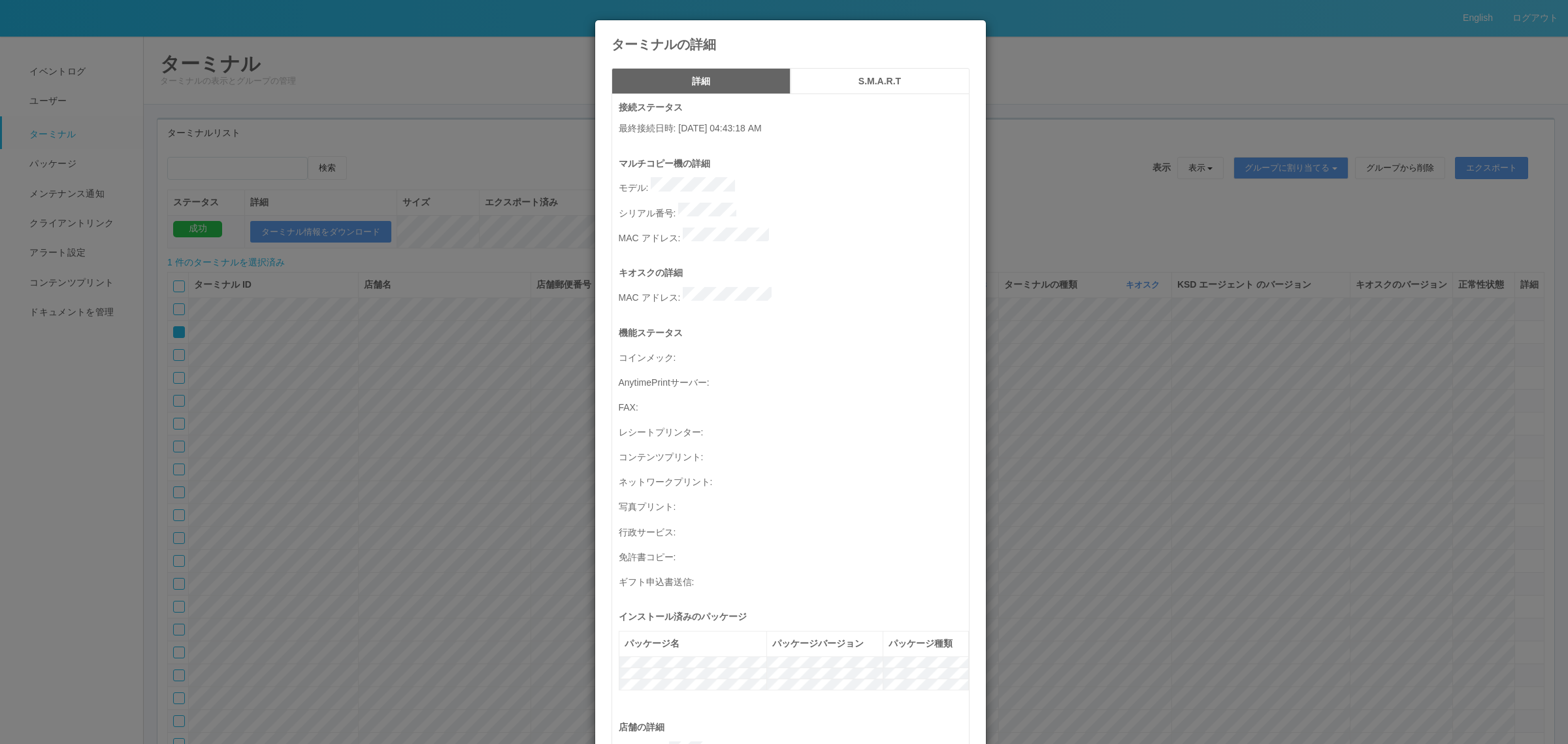
click at [861, 82] on h5 "S.M.A.R.T" at bounding box center [879, 81] width 170 height 10
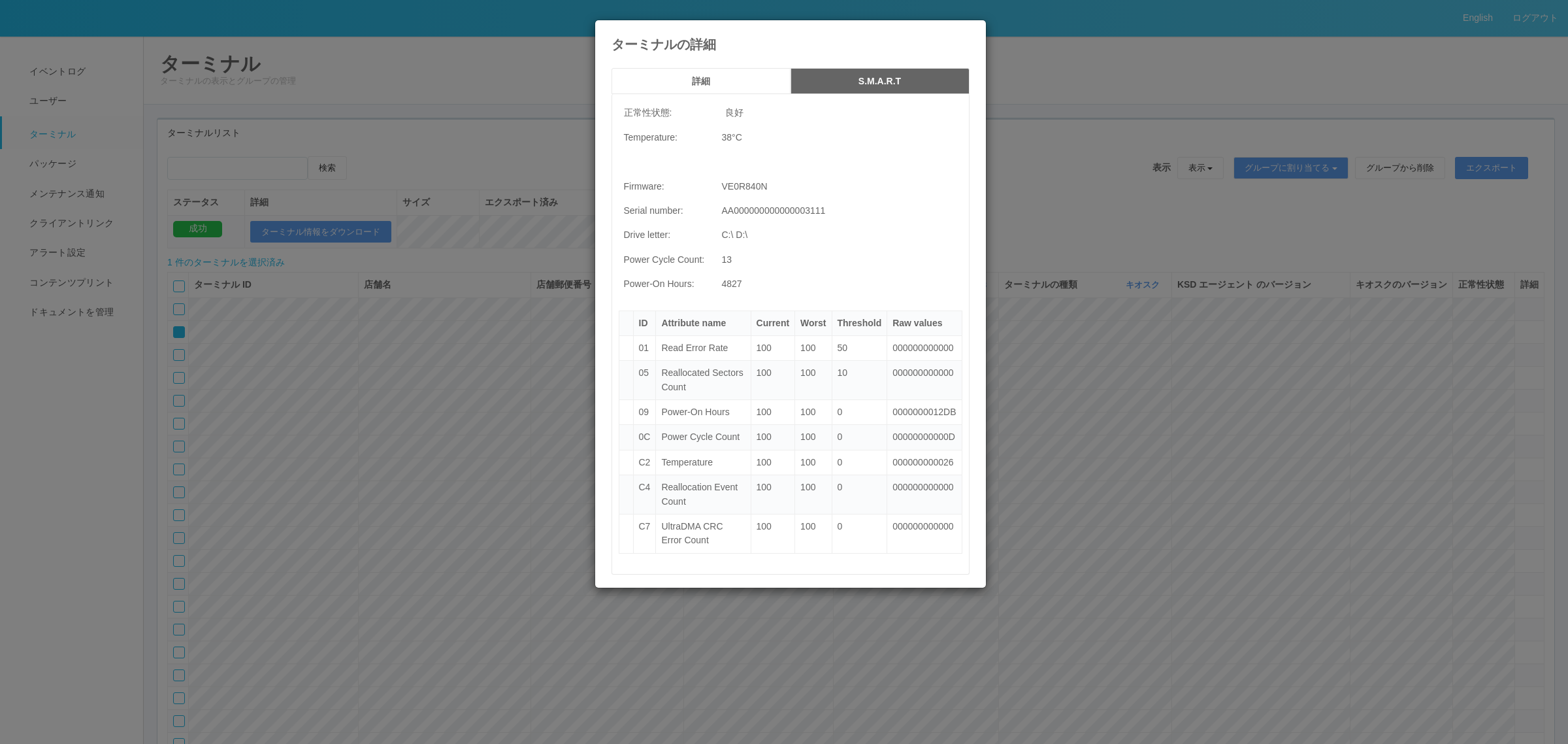
click at [735, 74] on button "詳細" at bounding box center [700, 81] width 179 height 26
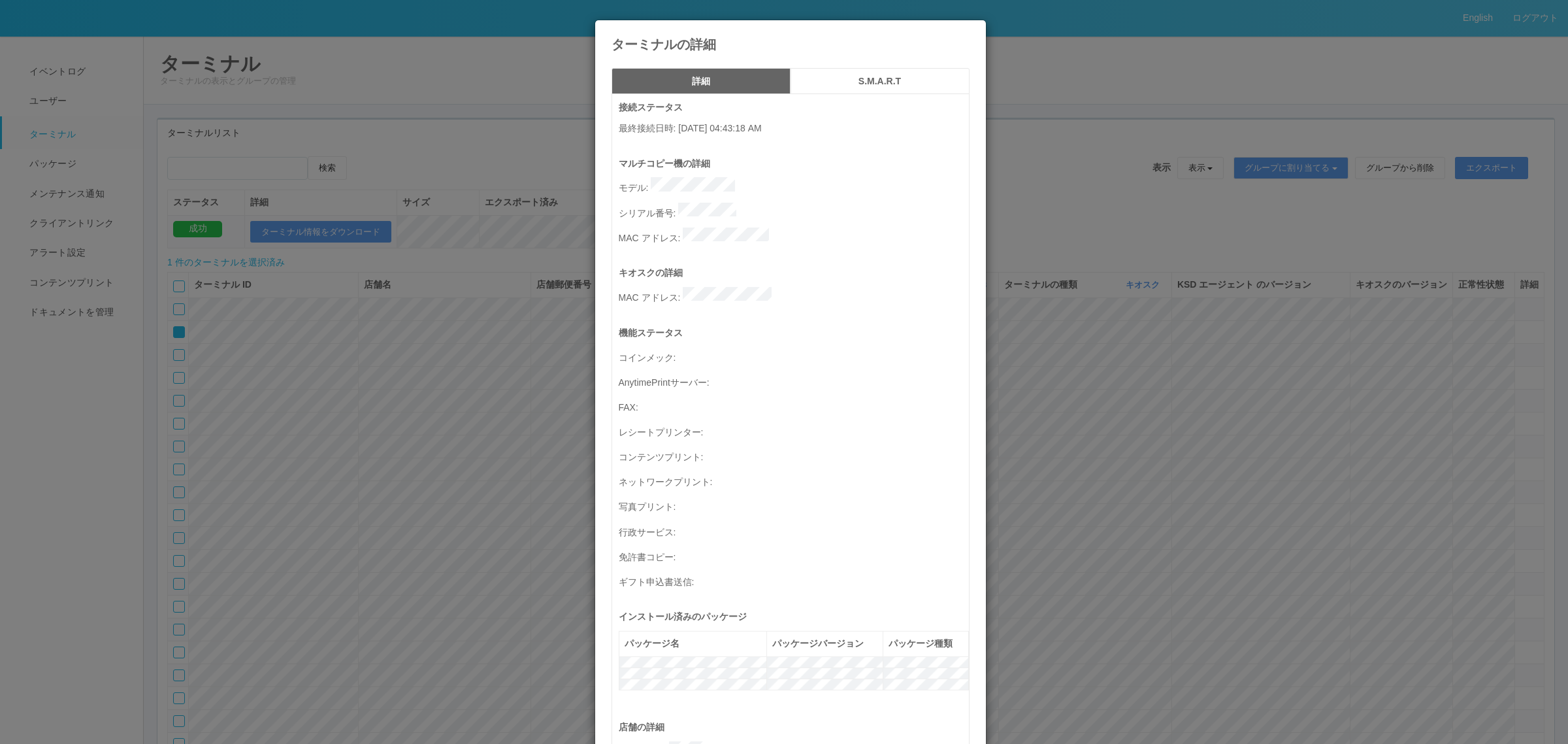
click at [387, 377] on div "ターミナルの詳細 詳細 S.M.A.R.T 接続ステータス 最終接続日時 : 08/27/2025 04:43:18 AM マルチコピー機の詳細 モデル : …" at bounding box center [784, 372] width 1568 height 744
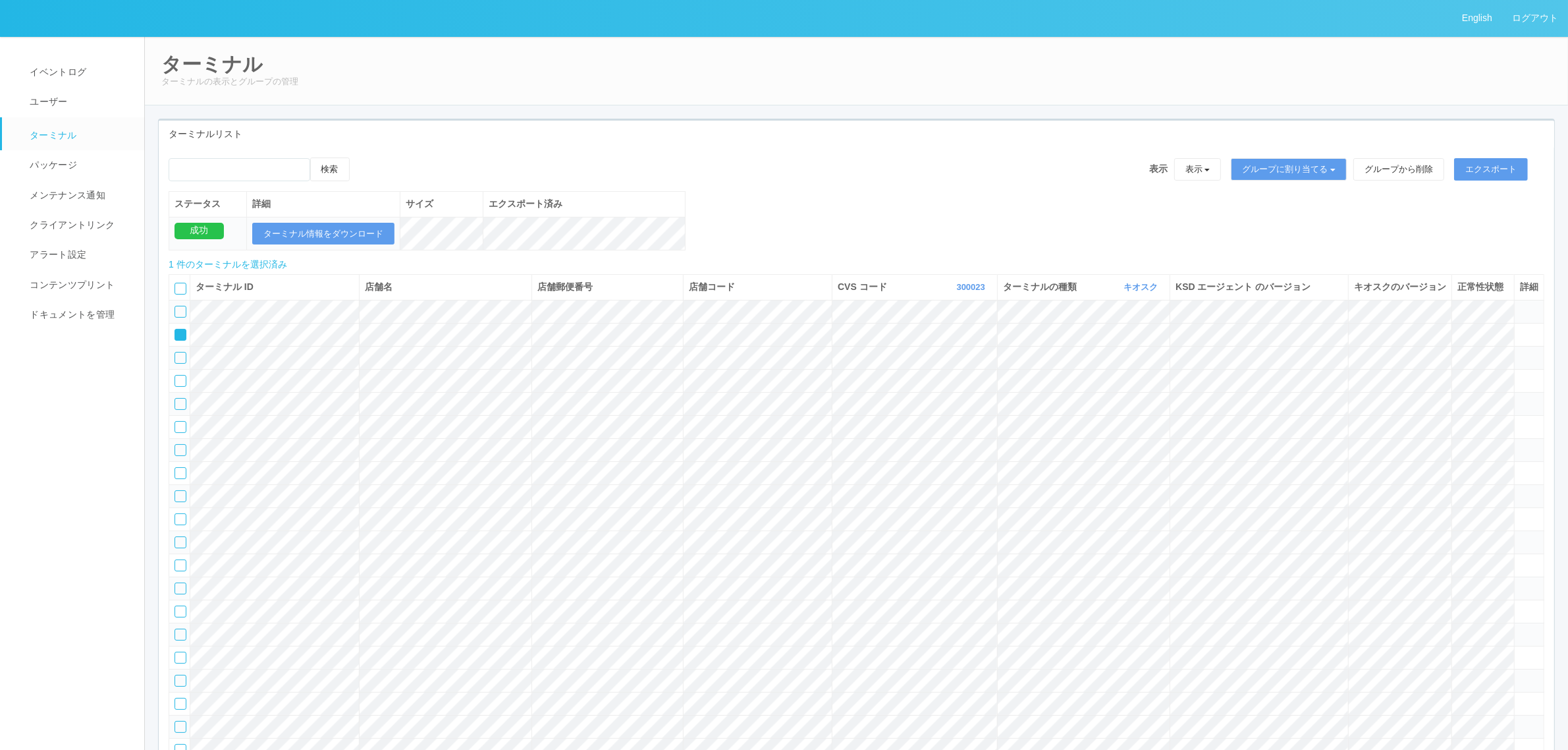
click at [1041, 392] on tr at bounding box center [857, 380] width 1375 height 23
click at [1041, 375] on icon at bounding box center [1520, 375] width 0 height 0
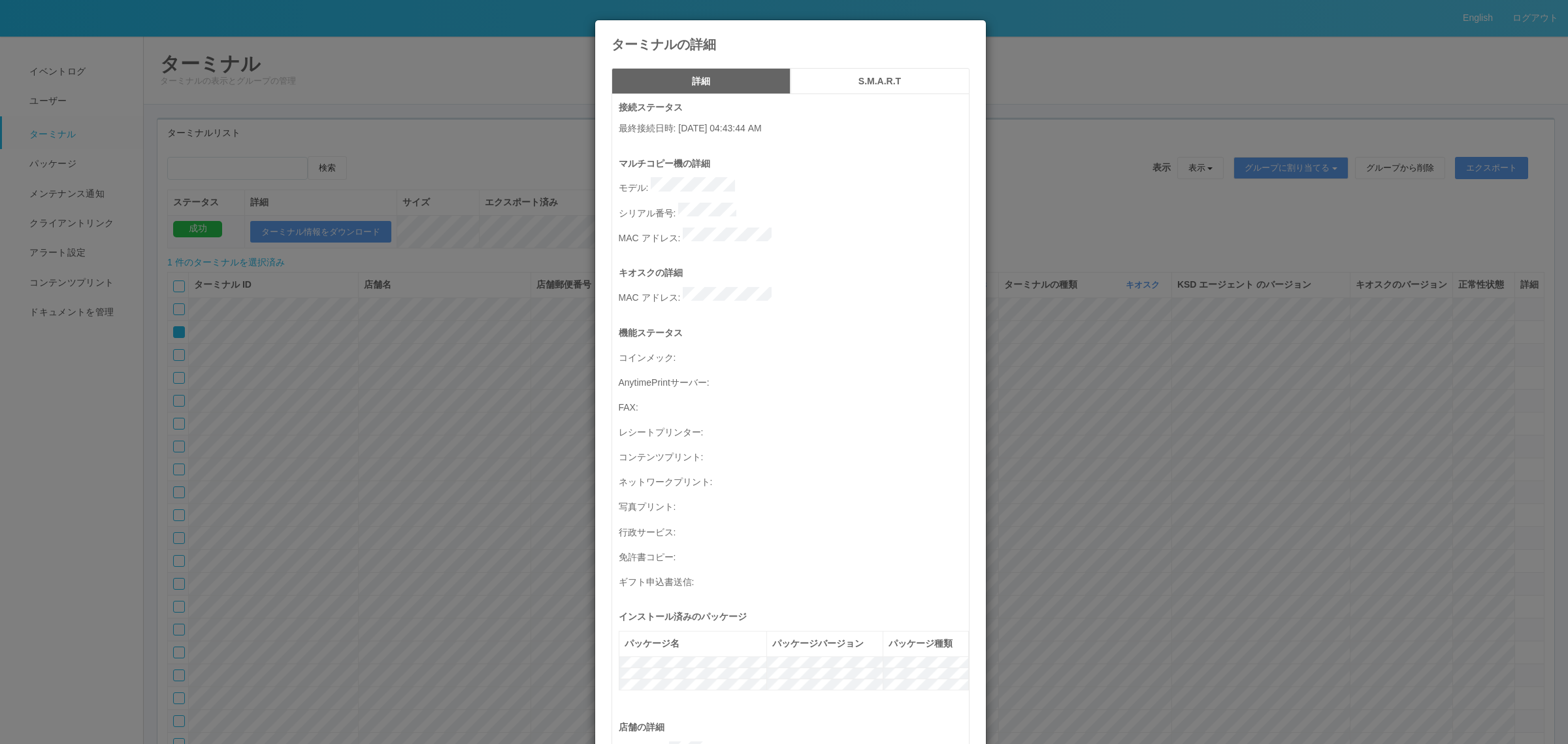
click at [912, 85] on h5 "S.M.A.R.T" at bounding box center [879, 81] width 170 height 10
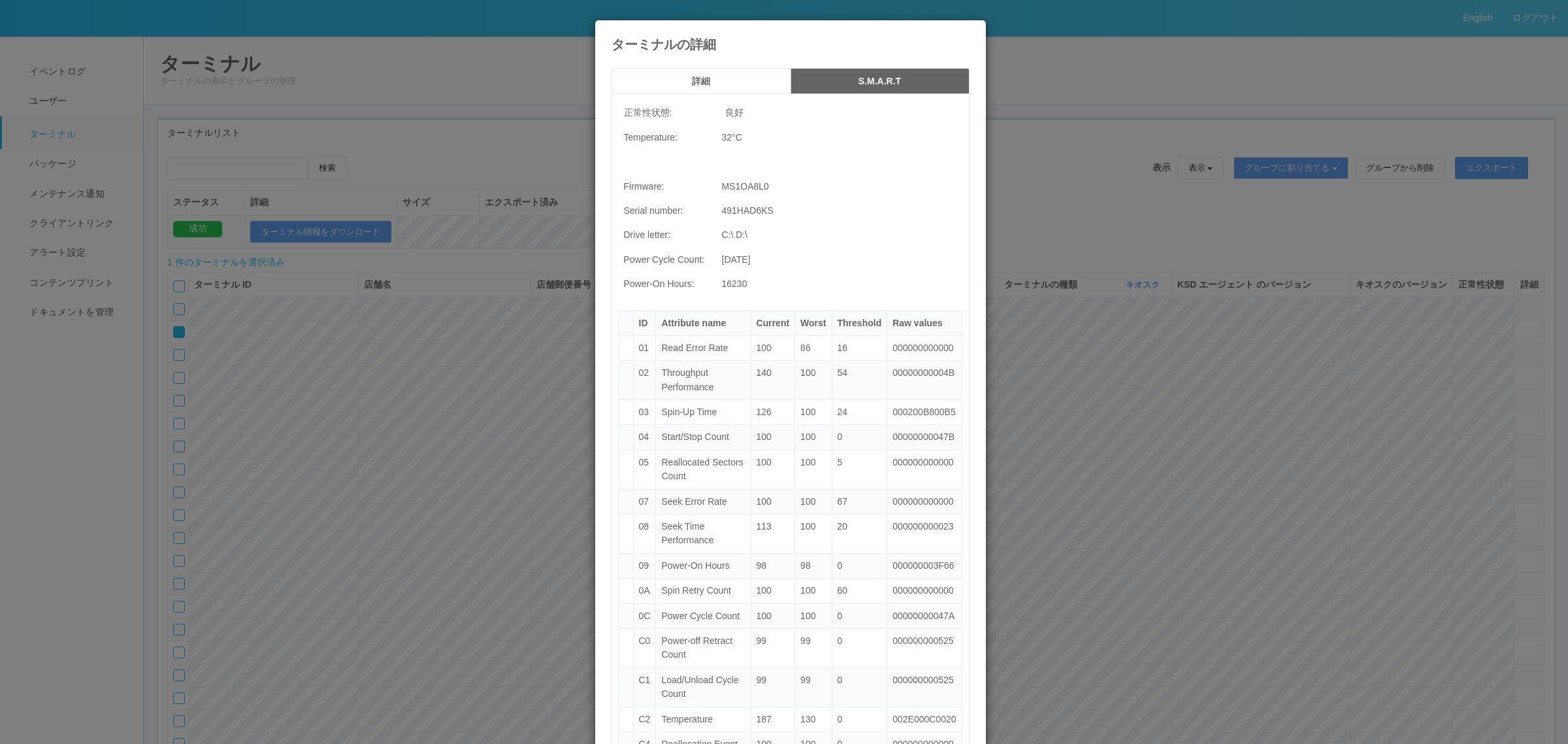
click at [732, 82] on h5 "詳細" at bounding box center [700, 81] width 170 height 10
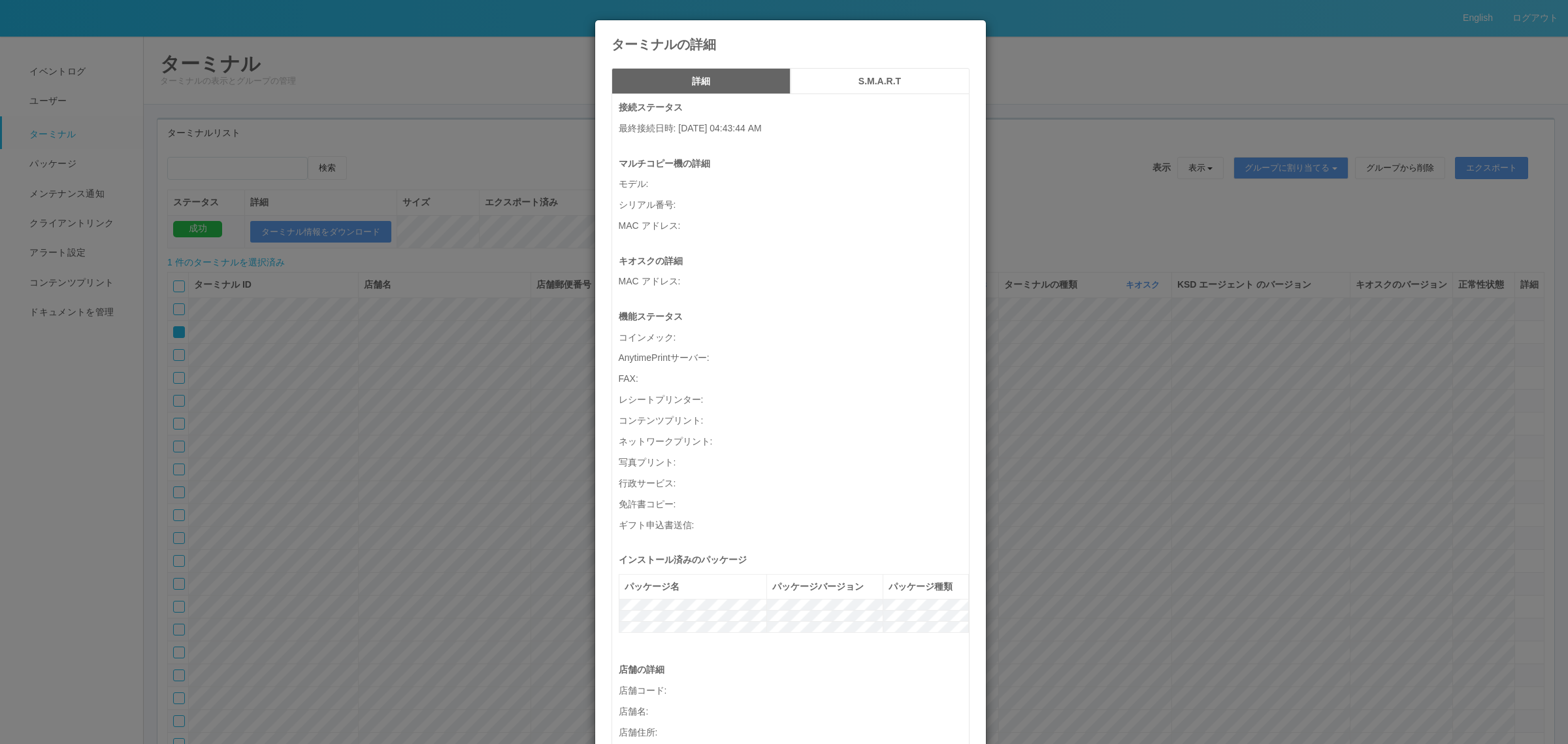
click at [367, 351] on div "ターミナルの詳細 詳細 S.M.A.R.T 接続ステータス 最終接続日時 : [DATE] 04:43:44 AM マルチコピー機の詳細 モデル : シリアル…" at bounding box center [784, 372] width 1568 height 744
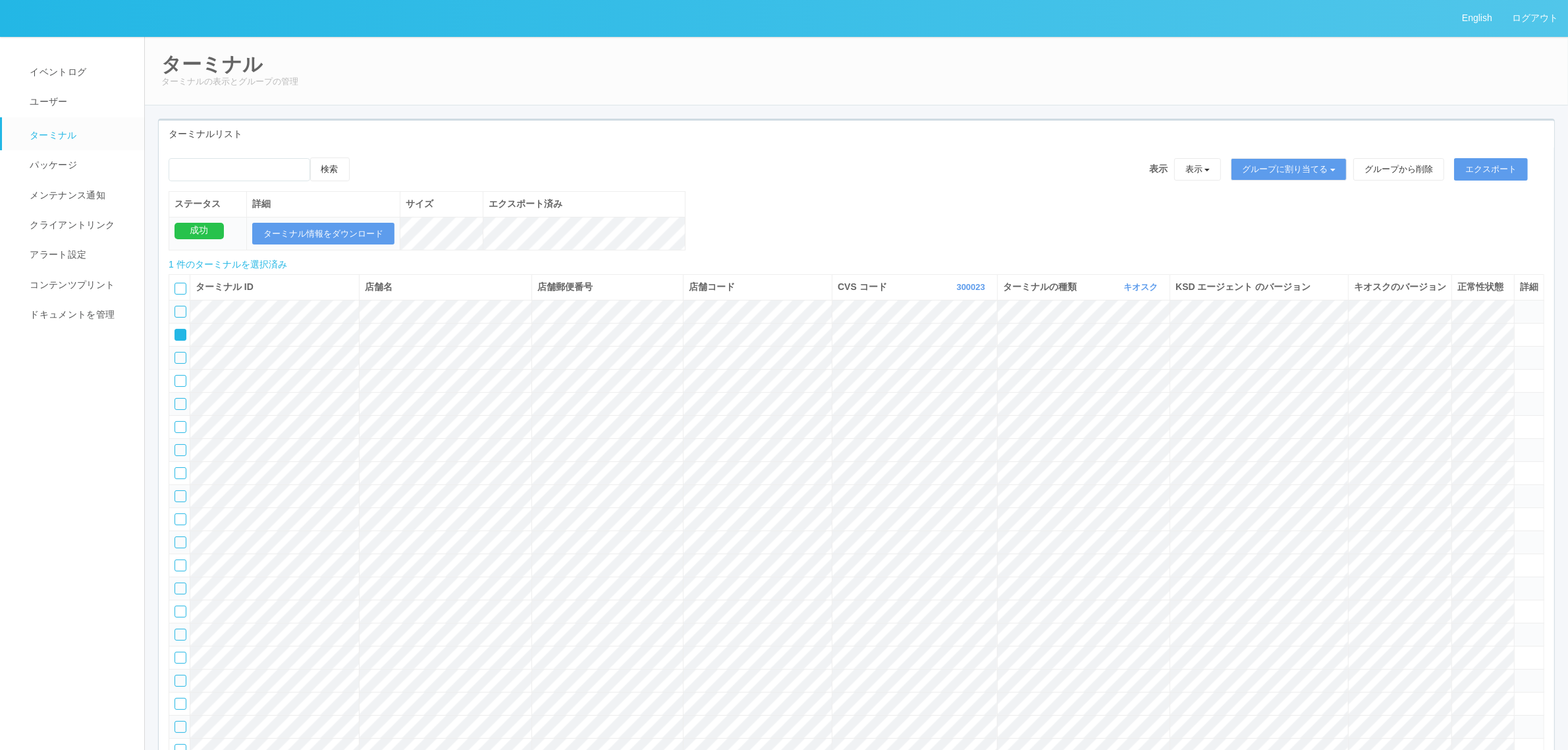
click at [525, 415] on tr at bounding box center [857, 403] width 1375 height 23
click at [1041, 438] on tr at bounding box center [857, 426] width 1375 height 23
click at [1041, 438] on td at bounding box center [1529, 426] width 29 height 23
click at [1041, 421] on icon at bounding box center [1520, 421] width 0 height 0
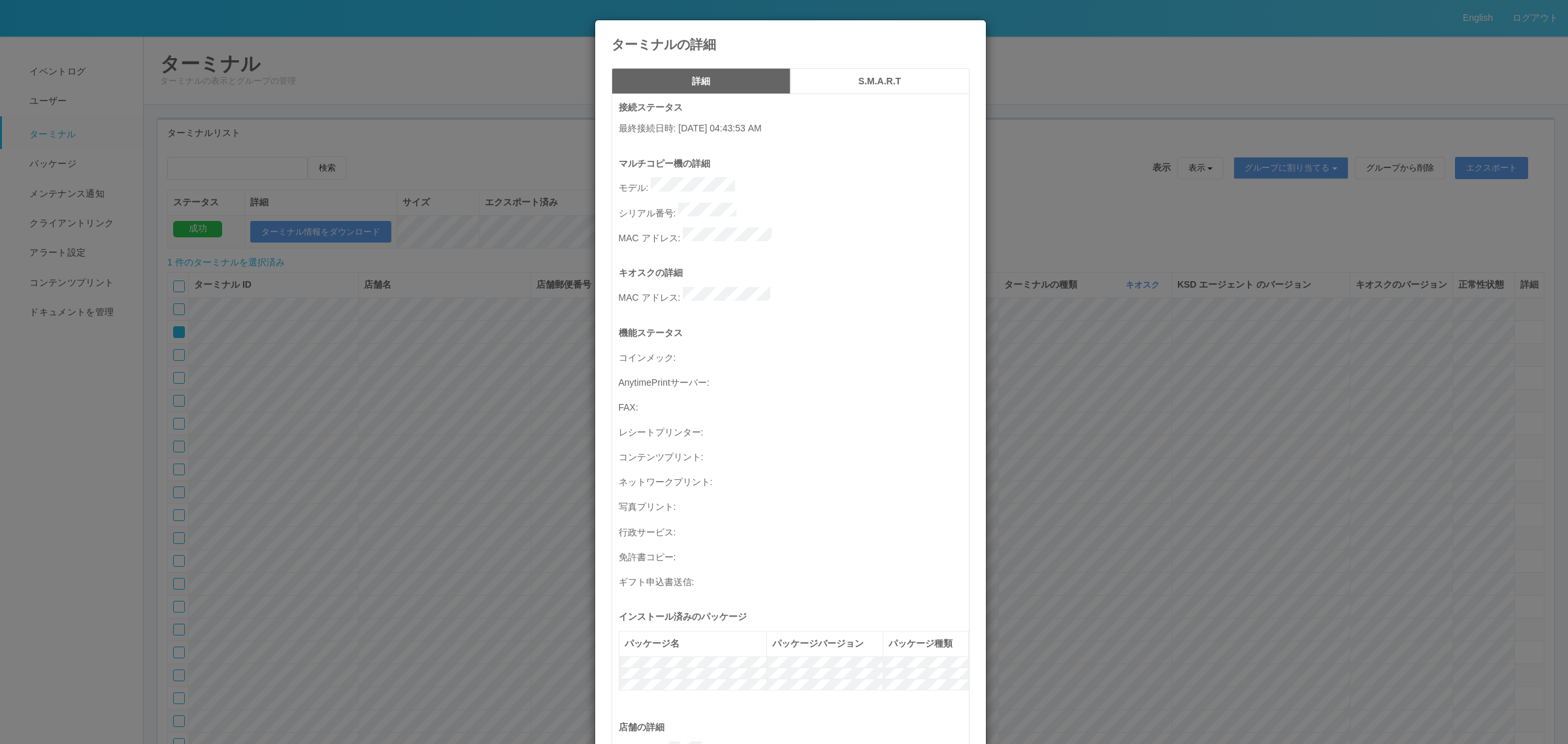
click at [835, 80] on h5 "S.M.A.R.T" at bounding box center [879, 81] width 170 height 10
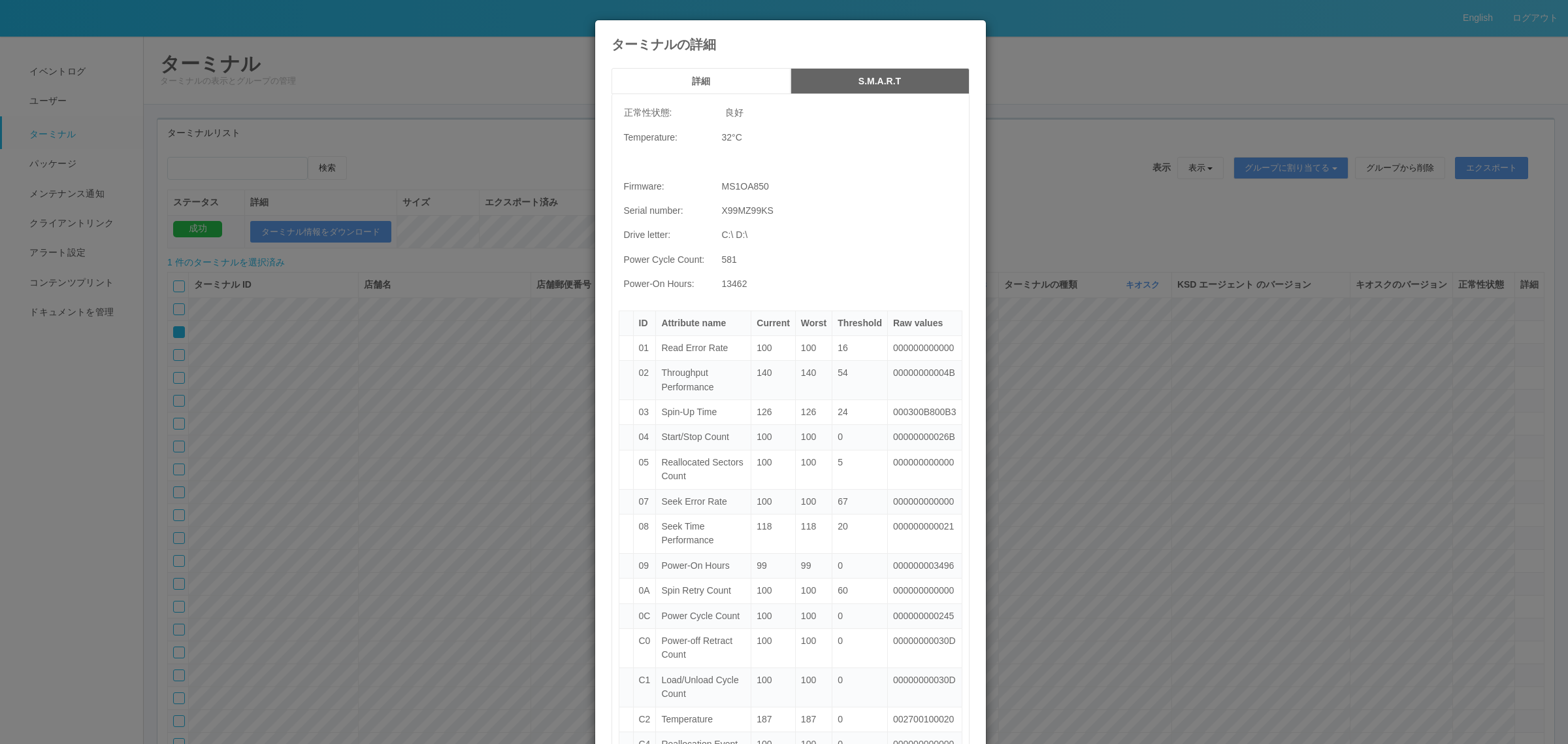
click at [742, 77] on h5 "詳細" at bounding box center [700, 81] width 170 height 10
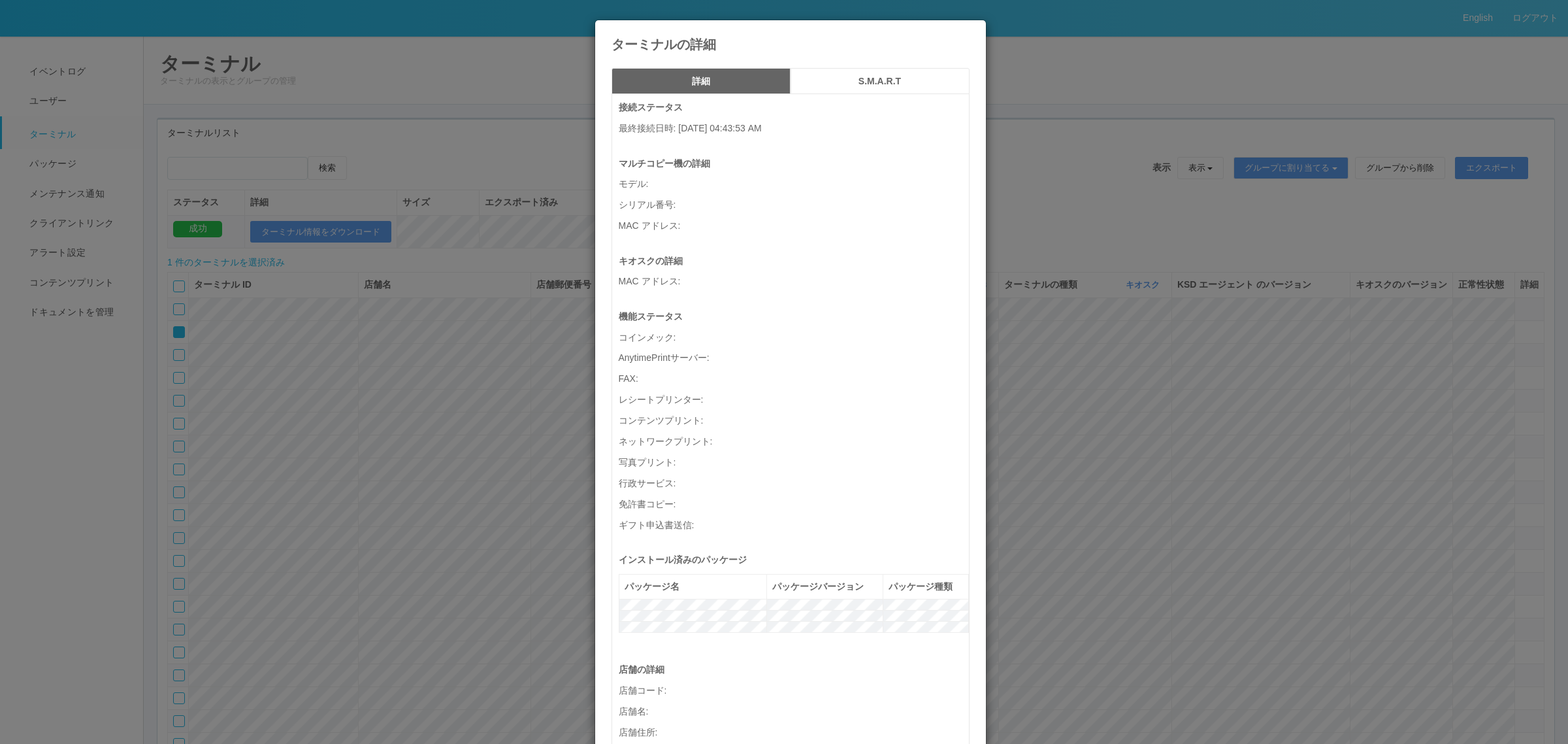
click at [309, 433] on div "ターミナルの詳細 詳細 S.M.A.R.T 接続ステータス 最終接続日時 : 08/27/2025 04:43:53 AM マルチコピー機の詳細 モデル : …" at bounding box center [784, 372] width 1568 height 744
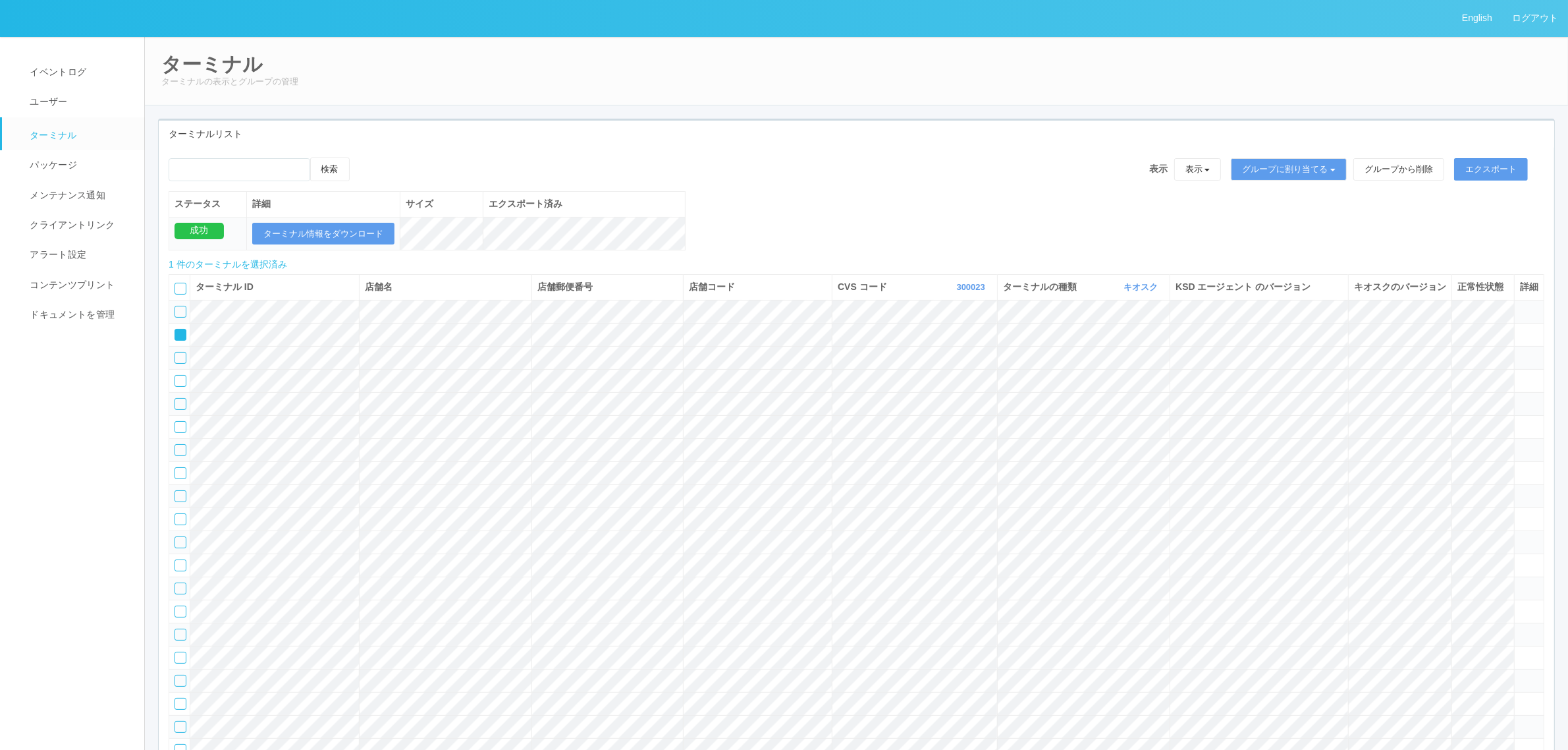
click at [1041, 453] on tr at bounding box center [857, 449] width 1375 height 23
click at [1041, 444] on icon at bounding box center [1520, 444] width 0 height 0
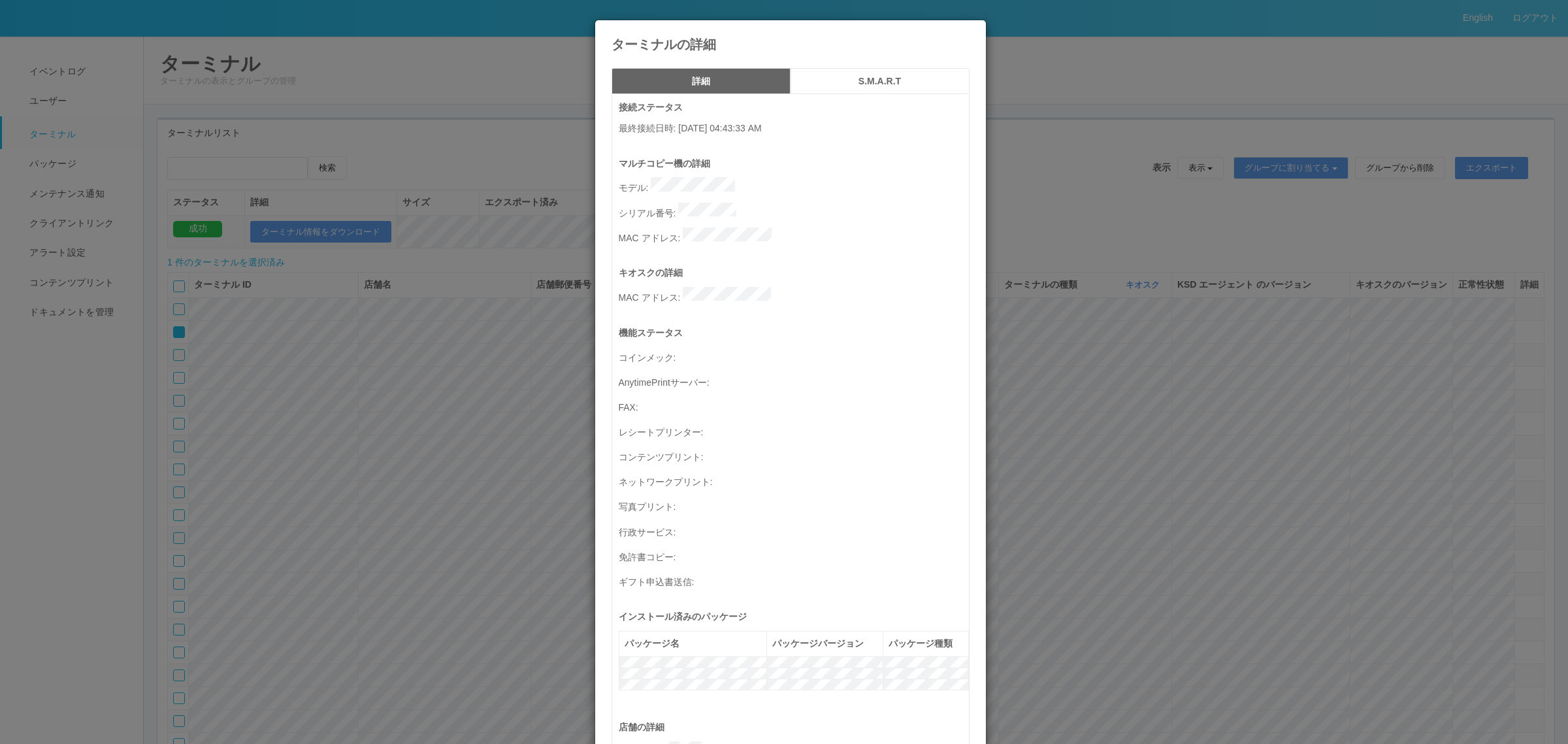
click at [880, 76] on h5 "S.M.A.R.T" at bounding box center [879, 81] width 170 height 10
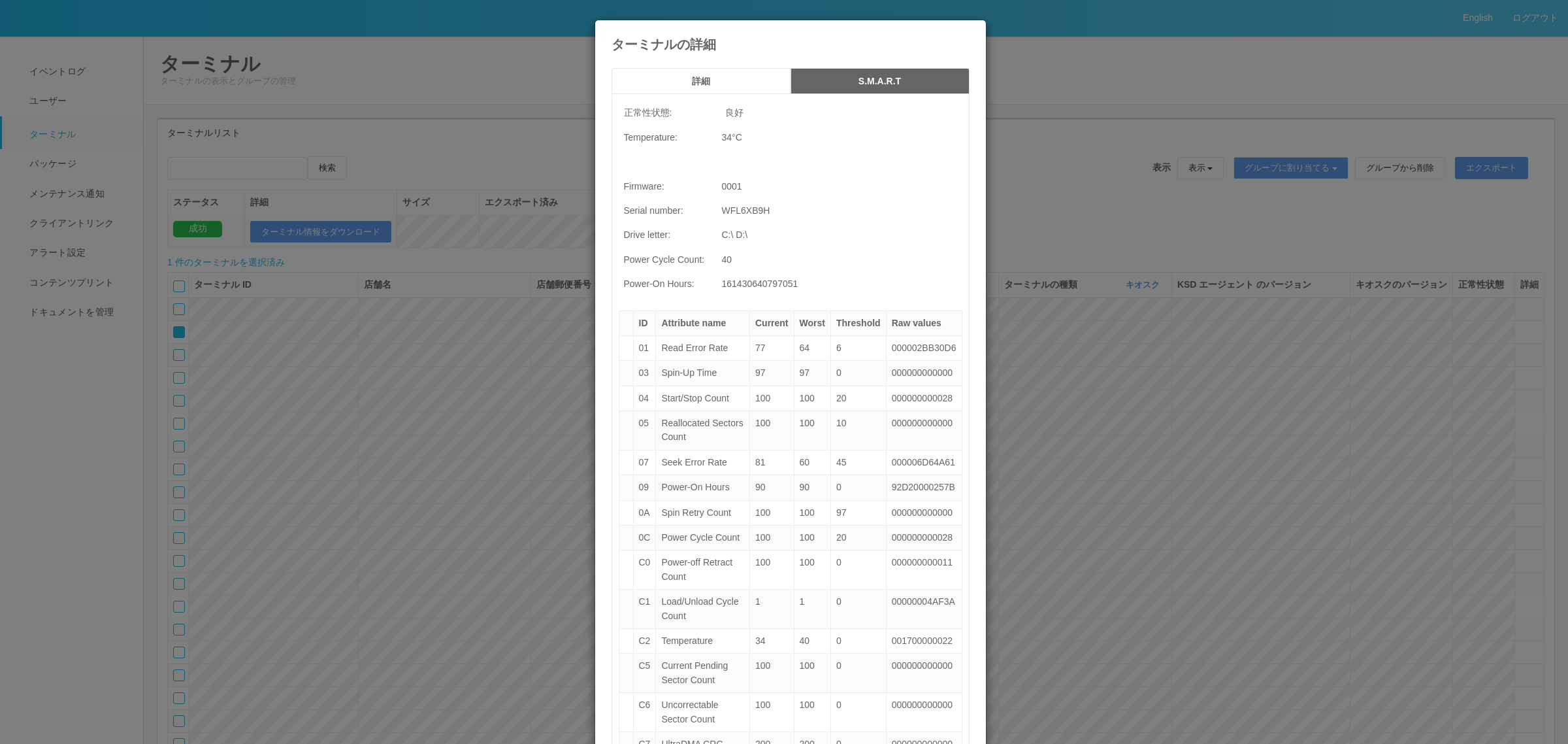
click at [361, 449] on div "ターミナルの詳細 詳細 S.M.A.R.T 正常性状態: 良好 Temperature: 34 °C Firmware: 0001 Serial number…" at bounding box center [784, 372] width 1568 height 744
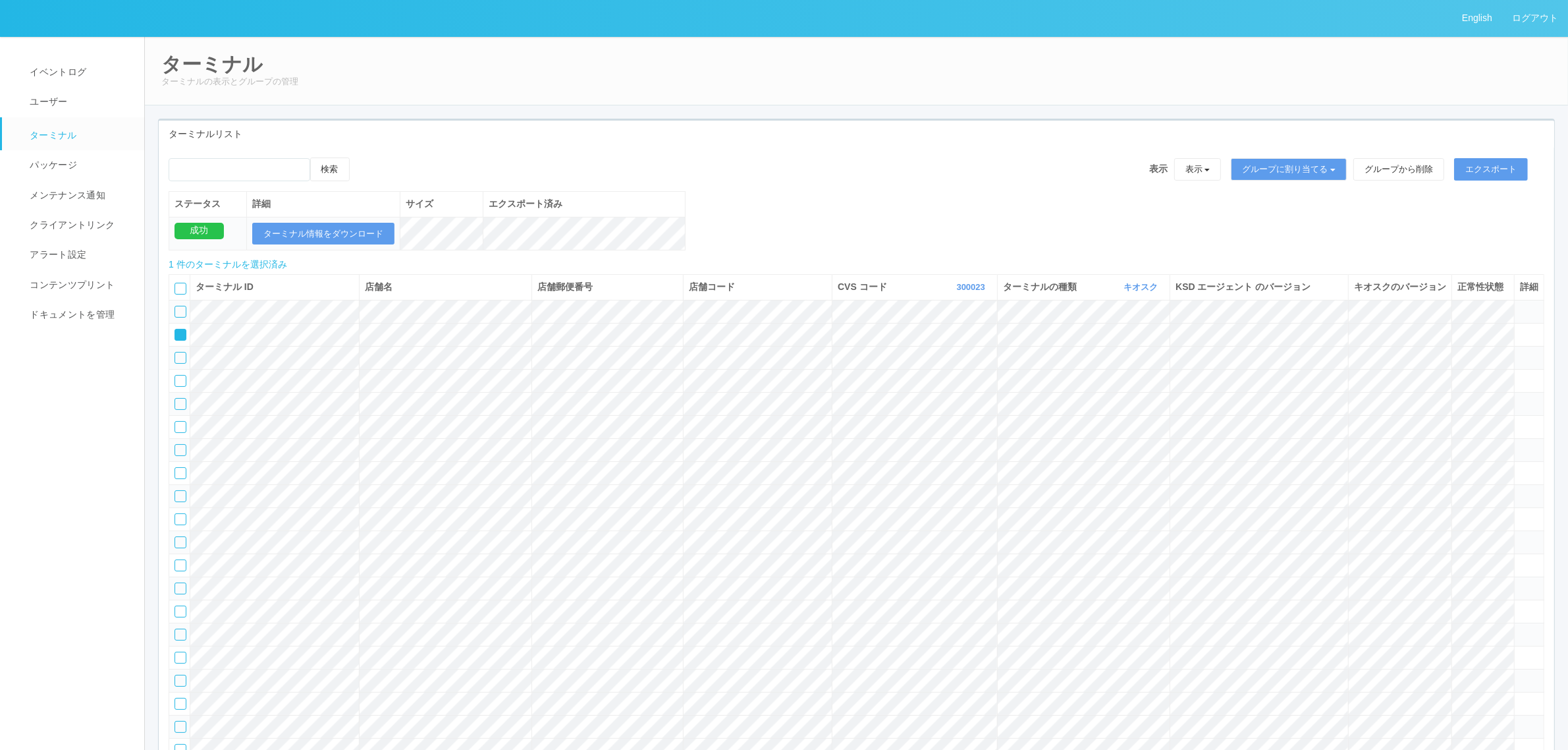
click at [1041, 453] on tr at bounding box center [857, 449] width 1375 height 23
click at [1041, 444] on icon at bounding box center [1520, 444] width 0 height 0
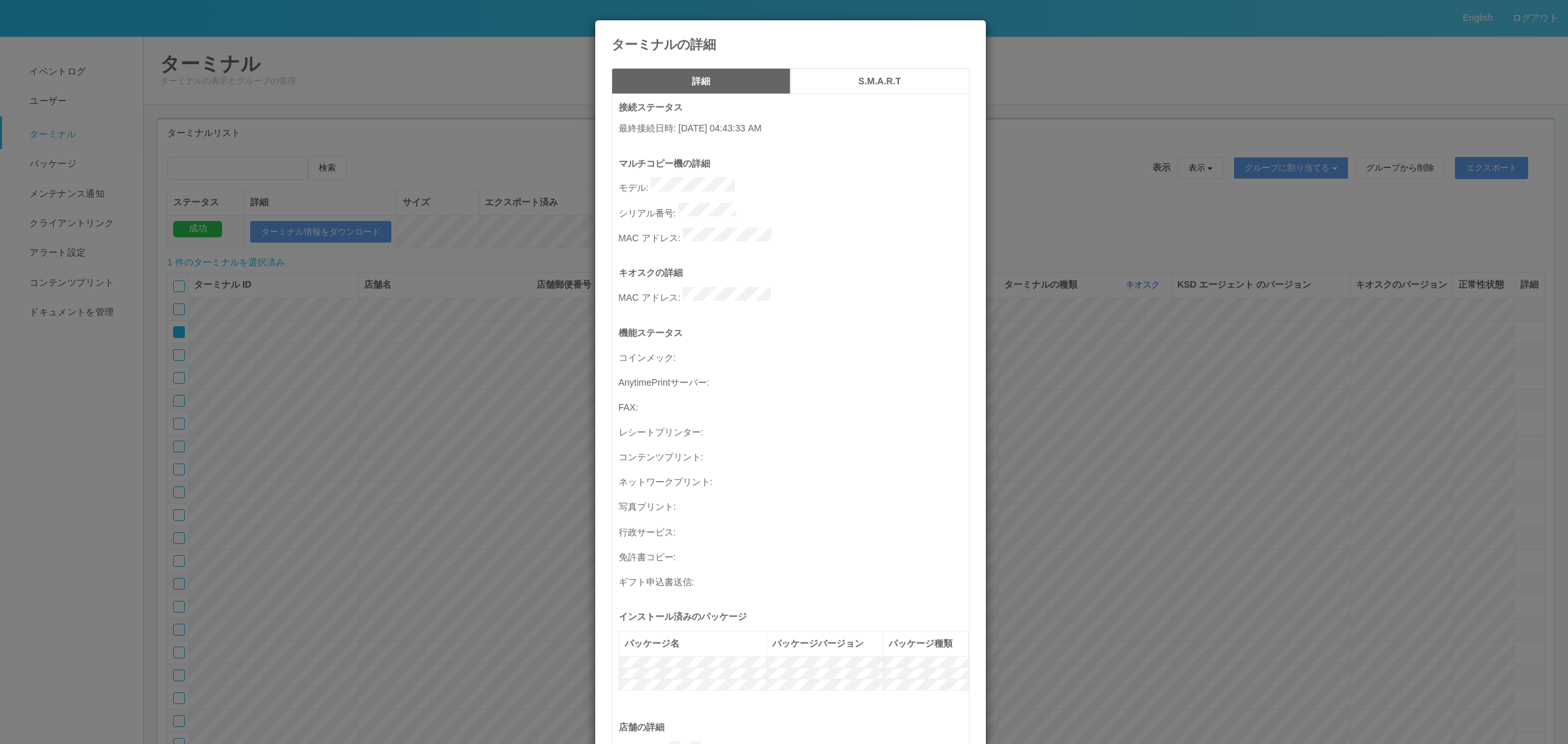
click at [841, 84] on h5 "S.M.A.R.T" at bounding box center [879, 81] width 170 height 10
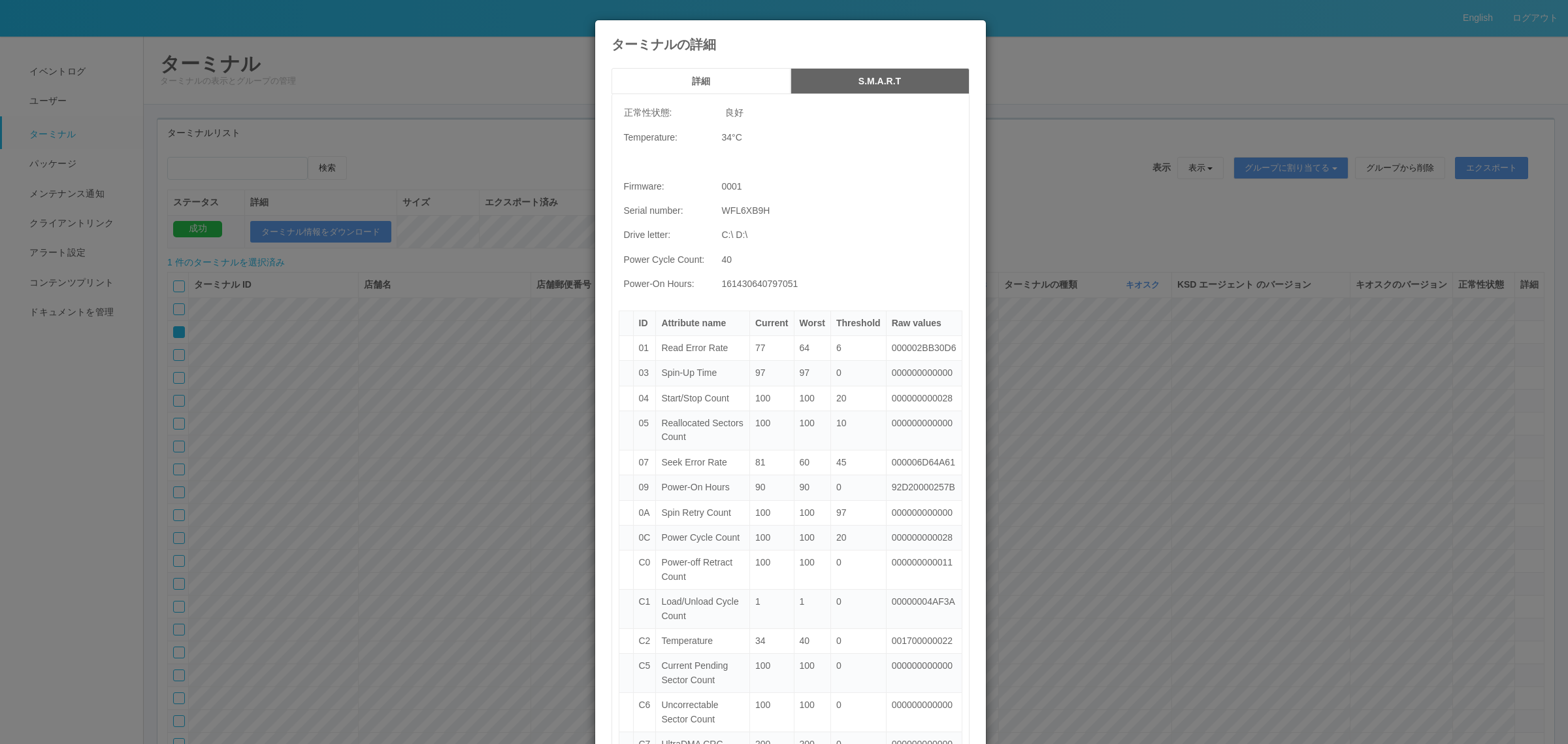
click at [729, 73] on button "詳細" at bounding box center [700, 81] width 179 height 26
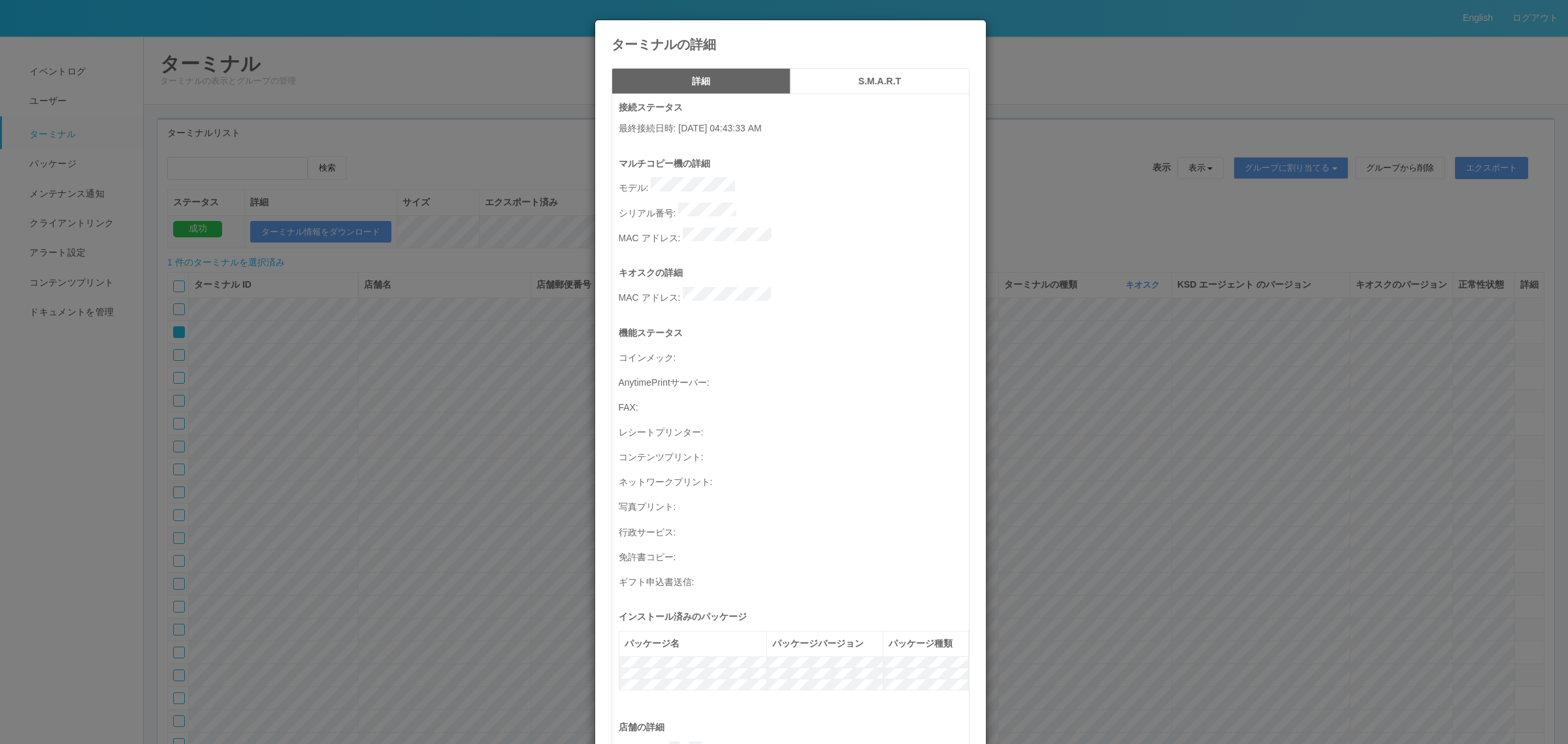
click at [357, 449] on div "ターミナルの詳細 詳細 S.M.A.R.T 接続ステータス 最終接続日時 : 08/27/2025 04:43:33 AM マルチコピー機の詳細 モデル : …" at bounding box center [784, 372] width 1568 height 744
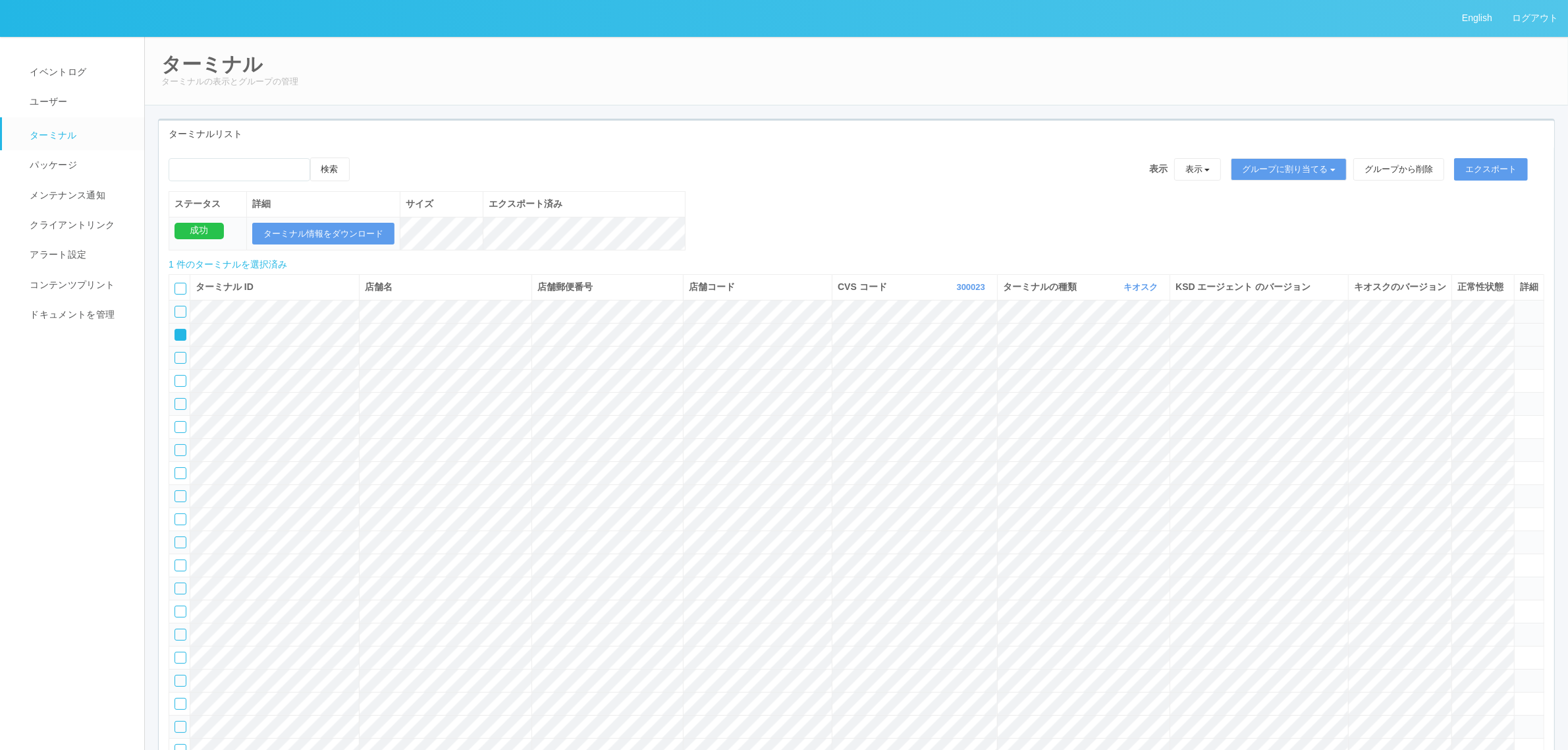
click at [176, 330] on icon at bounding box center [176, 330] width 0 height 0
click at [1041, 453] on tr at bounding box center [857, 449] width 1375 height 23
click at [1041, 444] on icon at bounding box center [1520, 444] width 0 height 0
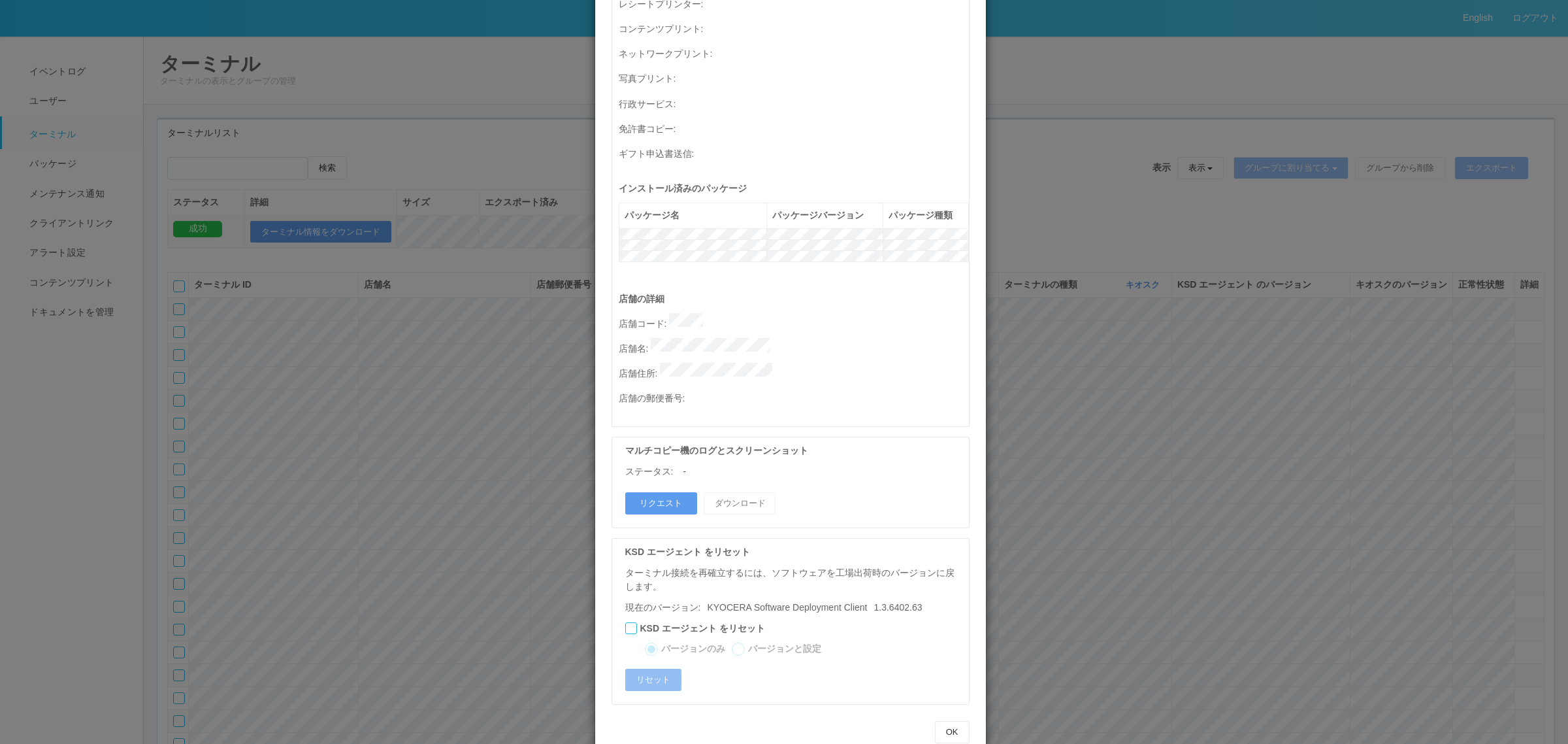
click at [1032, 448] on div "ターミナルの詳細 詳細 S.M.A.R.T 接続ステータス 最終接続日時 : 08/27/2025 04:43:33 AM マルチコピー機の詳細 モデル : …" at bounding box center [784, 372] width 1568 height 744
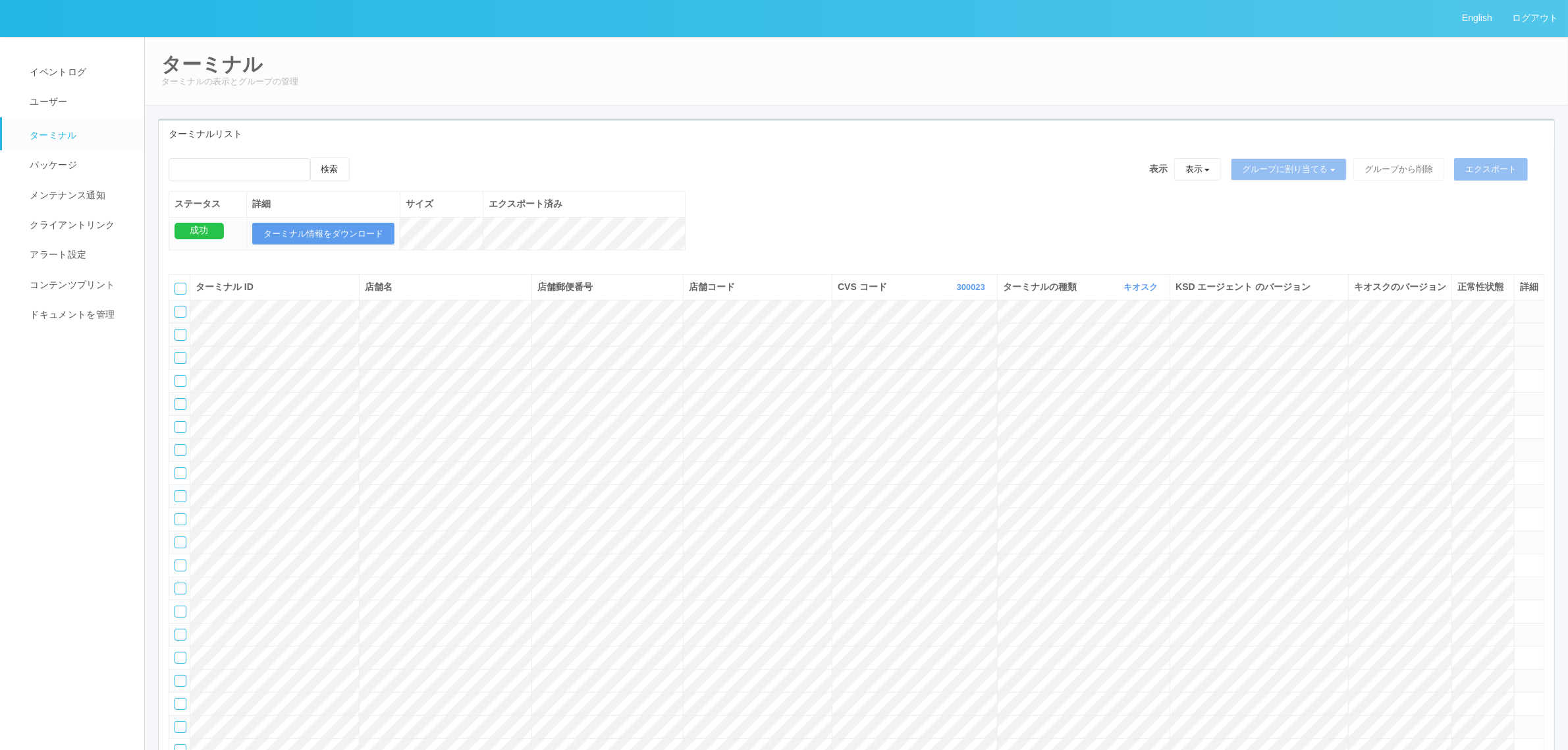
click at [1041, 346] on tr at bounding box center [857, 334] width 1375 height 23
click at [1041, 328] on icon at bounding box center [1520, 328] width 0 height 0
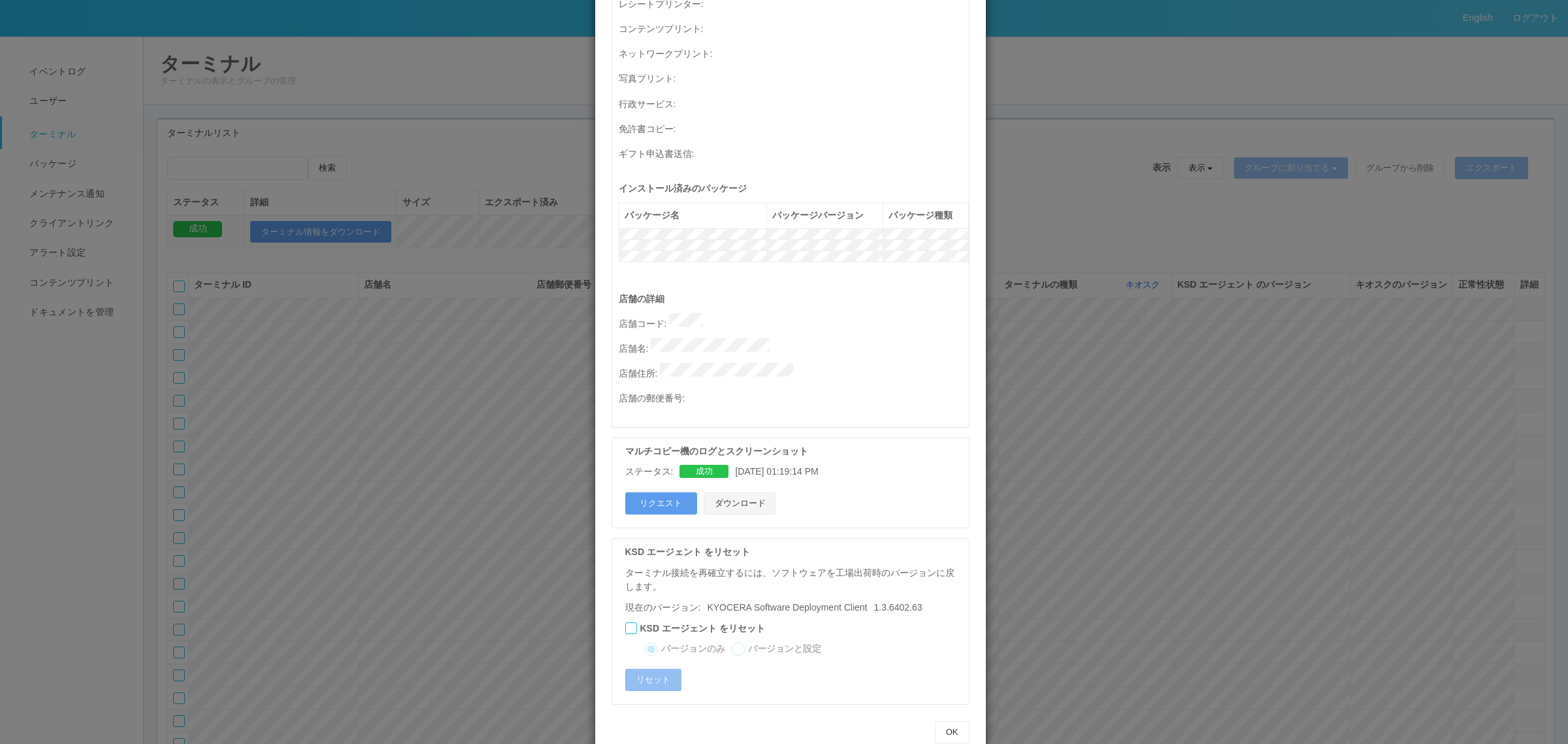
click at [764, 449] on button "ダウンロード" at bounding box center [739, 503] width 72 height 22
drag, startPoint x: 419, startPoint y: 354, endPoint x: 487, endPoint y: 348, distance: 68.3
click at [490, 349] on div "ターミナルの詳細 詳細 S.M.A.R.T 接続ステータス 最終接続日時 : 08/27/2025 04:43:20 AM マルチコピー機の詳細 モデル : …" at bounding box center [784, 372] width 1568 height 744
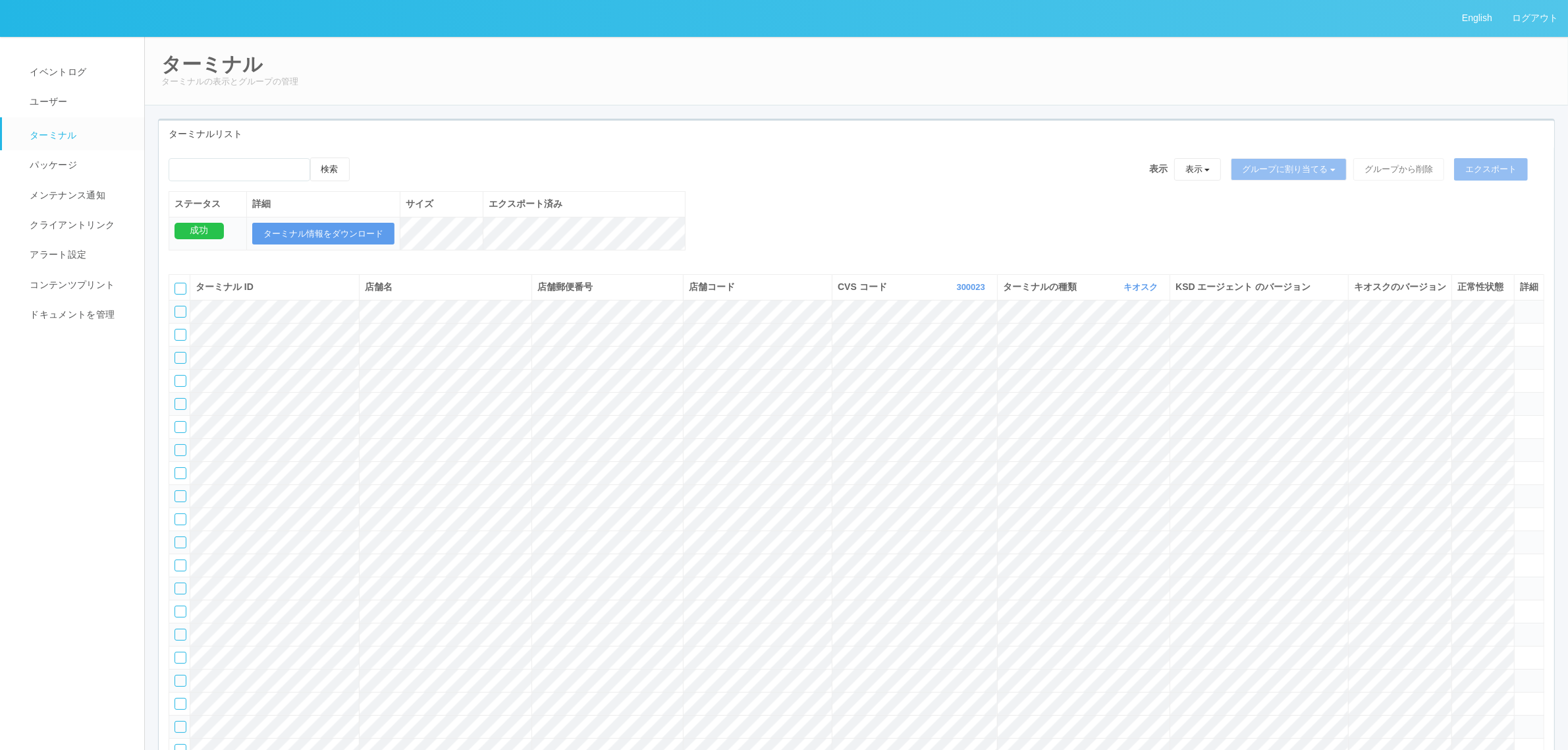
click at [542, 346] on tr at bounding box center [857, 334] width 1375 height 23
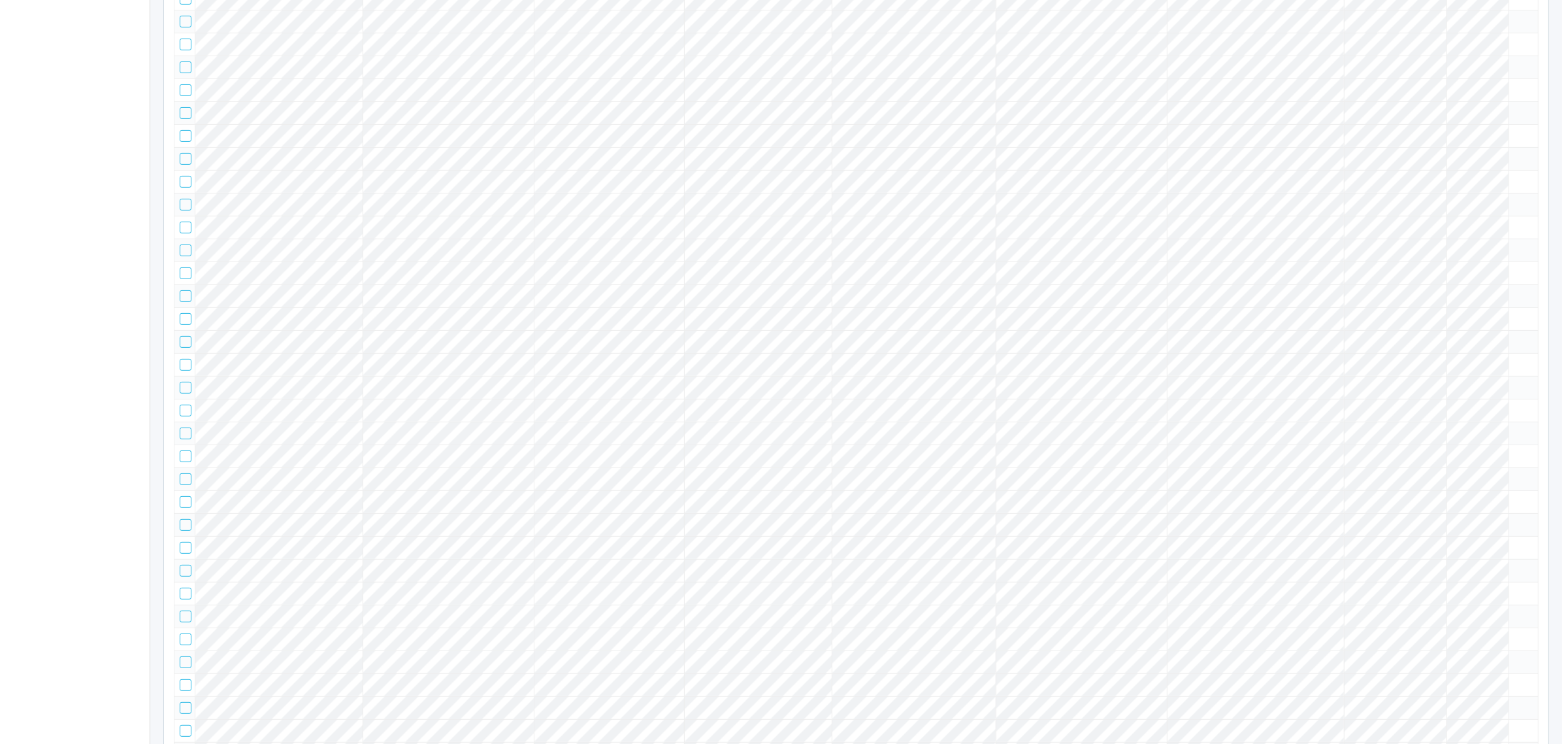
scroll to position [490, 0]
click at [1032, 127] on tr at bounding box center [850, 116] width 1364 height 23
click at [1032, 110] on icon at bounding box center [1508, 110] width 0 height 0
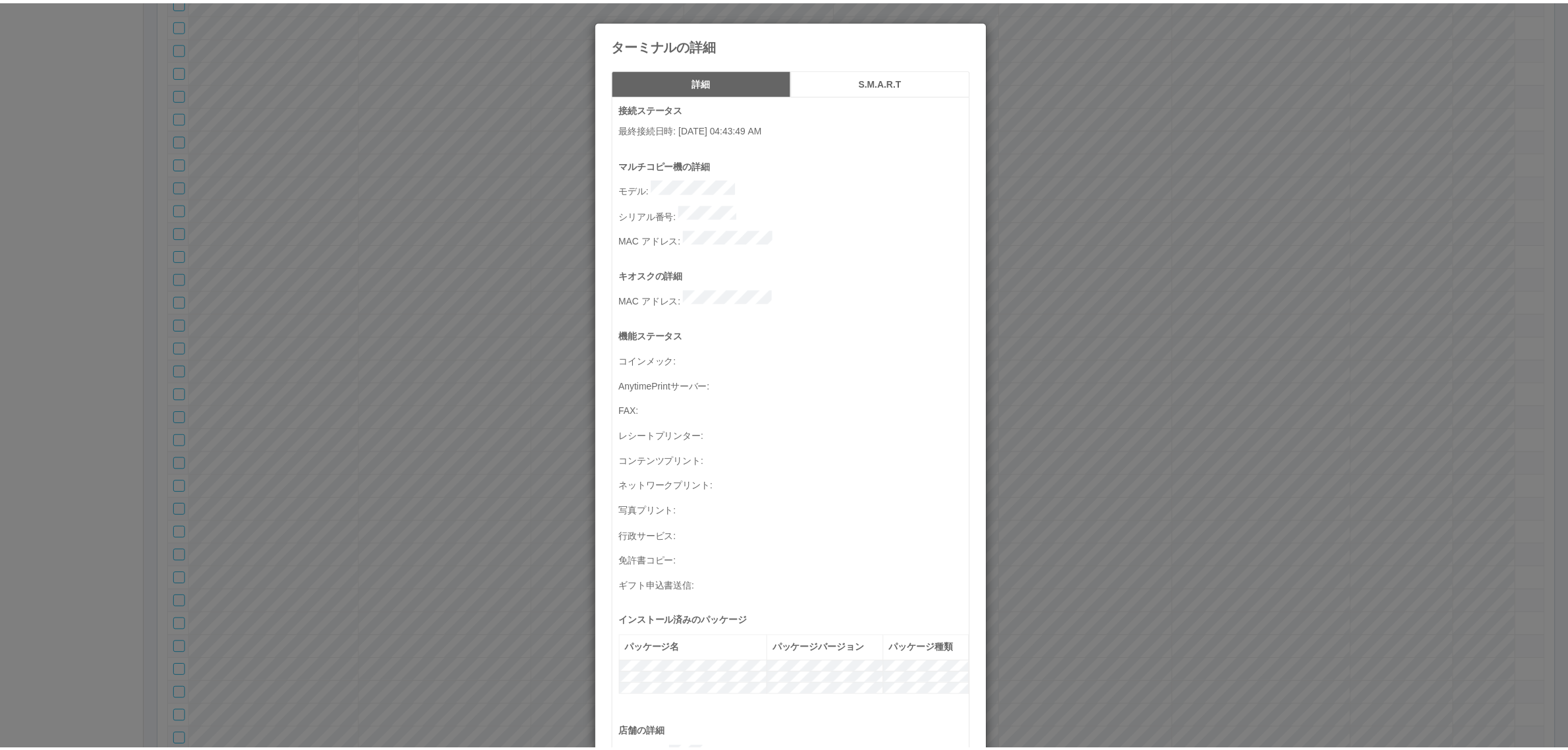
scroll to position [432, 0]
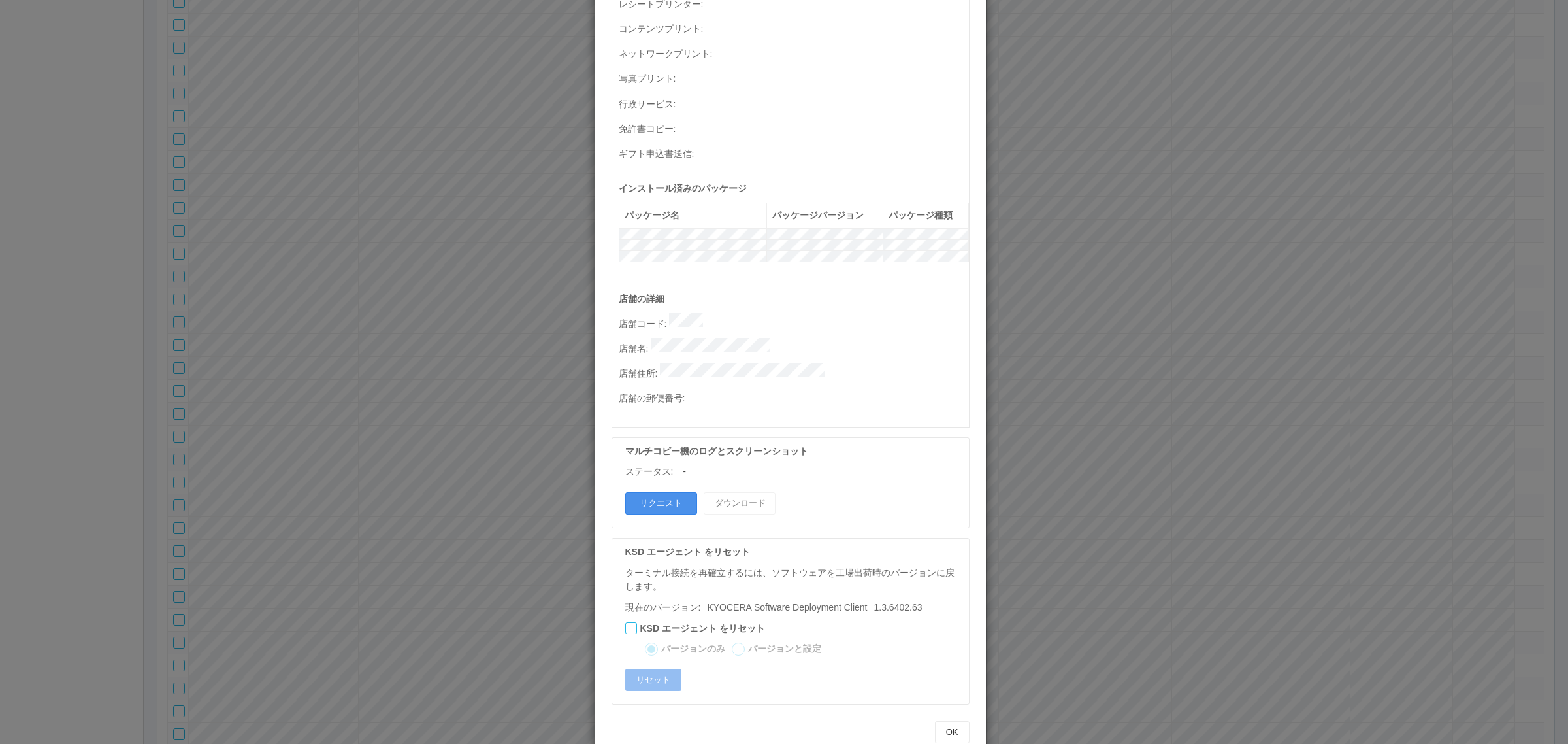
click at [663, 449] on button "リクエスト" at bounding box center [660, 503] width 72 height 22
click at [111, 351] on div "ターミナルの詳細 詳細 S.M.A.R.T 接続ステータス 最終接続日時 : 08/27/2025 04:43:49 AM マルチコピー機の詳細 モデル : …" at bounding box center [784, 372] width 1568 height 744
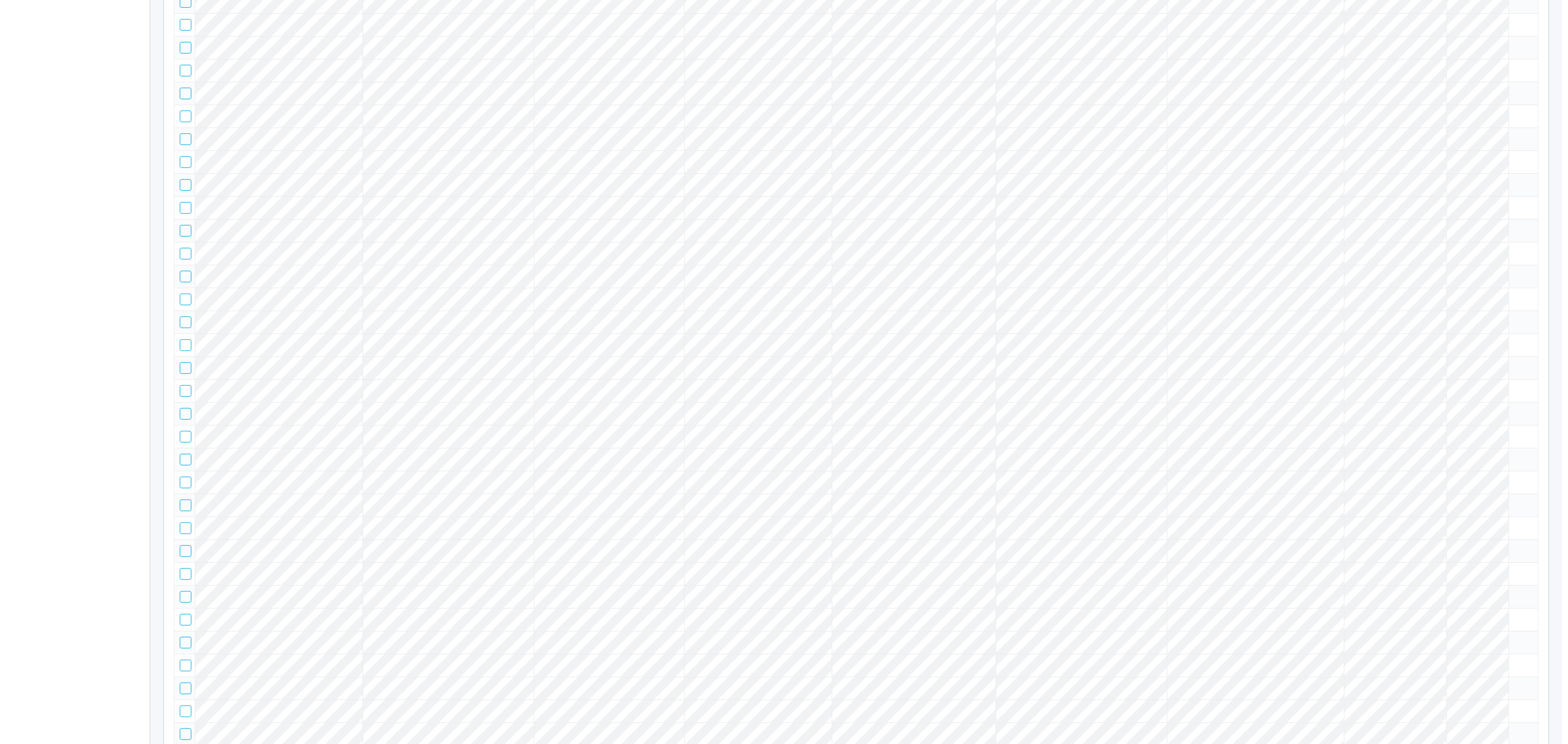
scroll to position [871, 0]
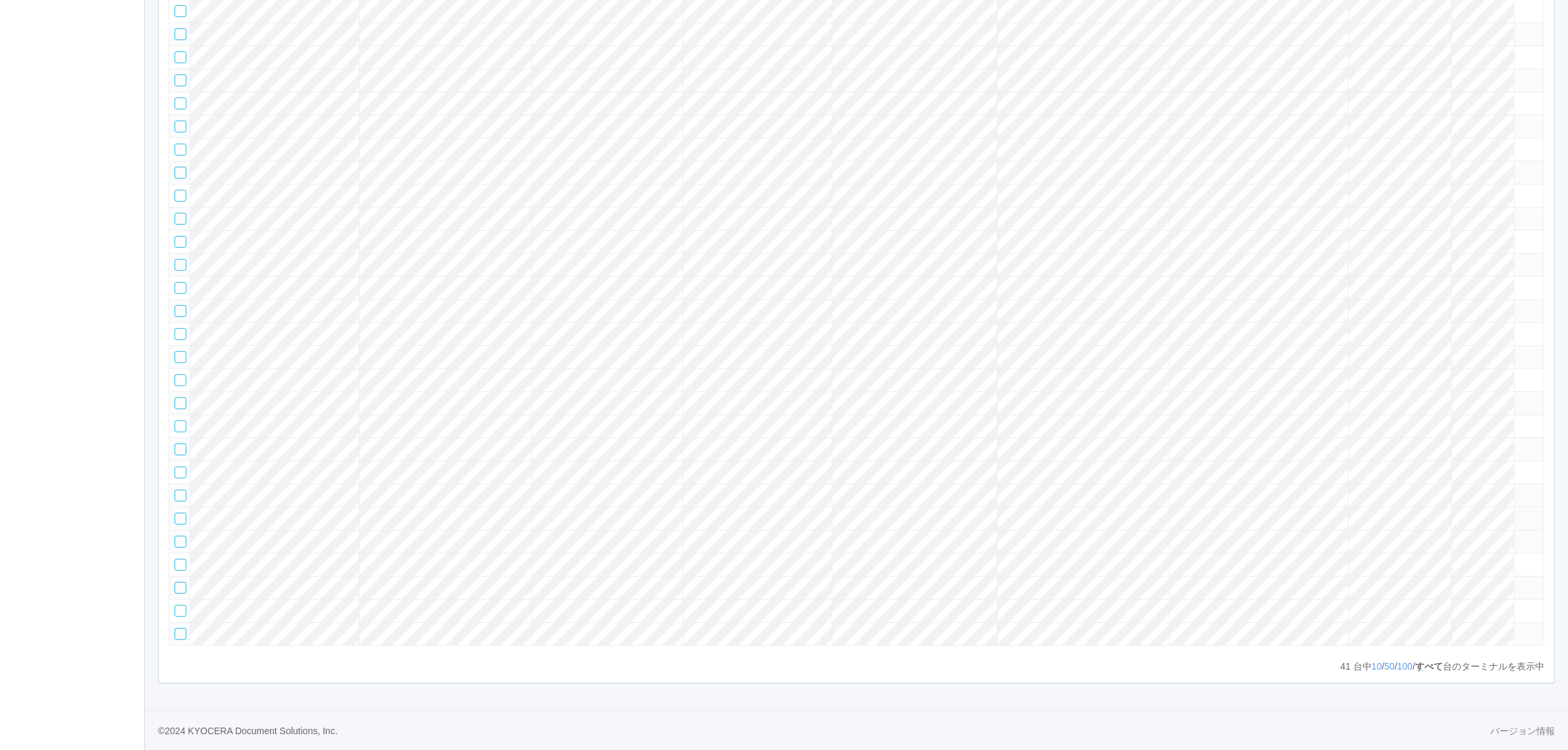
click at [1041, 453] on icon at bounding box center [1520, 513] width 0 height 0
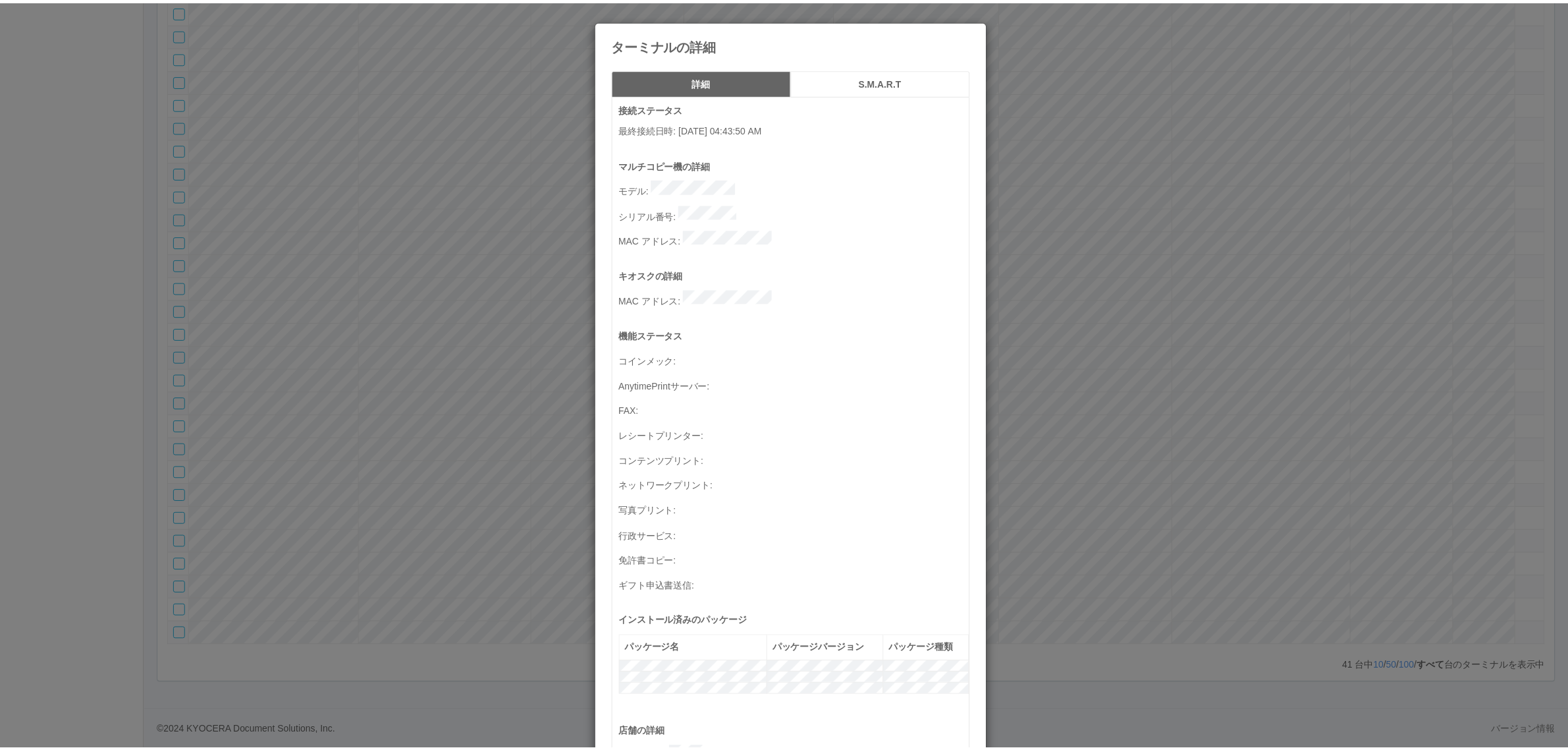
scroll to position [432, 0]
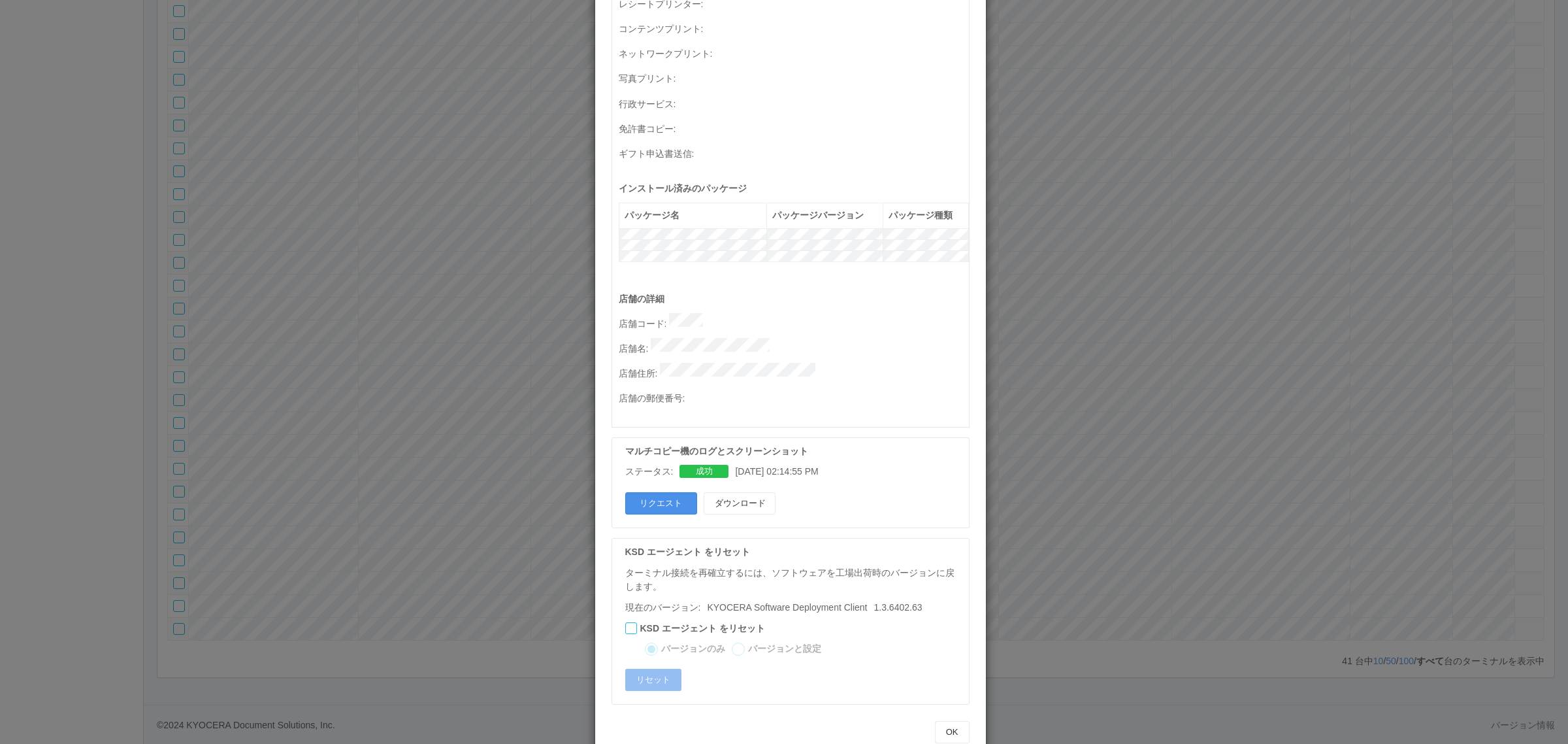
click at [665, 449] on button "リクエスト" at bounding box center [660, 503] width 72 height 22
click at [226, 252] on div "ターミナルの詳細 詳細 S.M.A.R.T 接続ステータス 最終接続日時 : 08/27/2025 04:43:50 AM マルチコピー機の詳細 モデル : …" at bounding box center [784, 372] width 1568 height 744
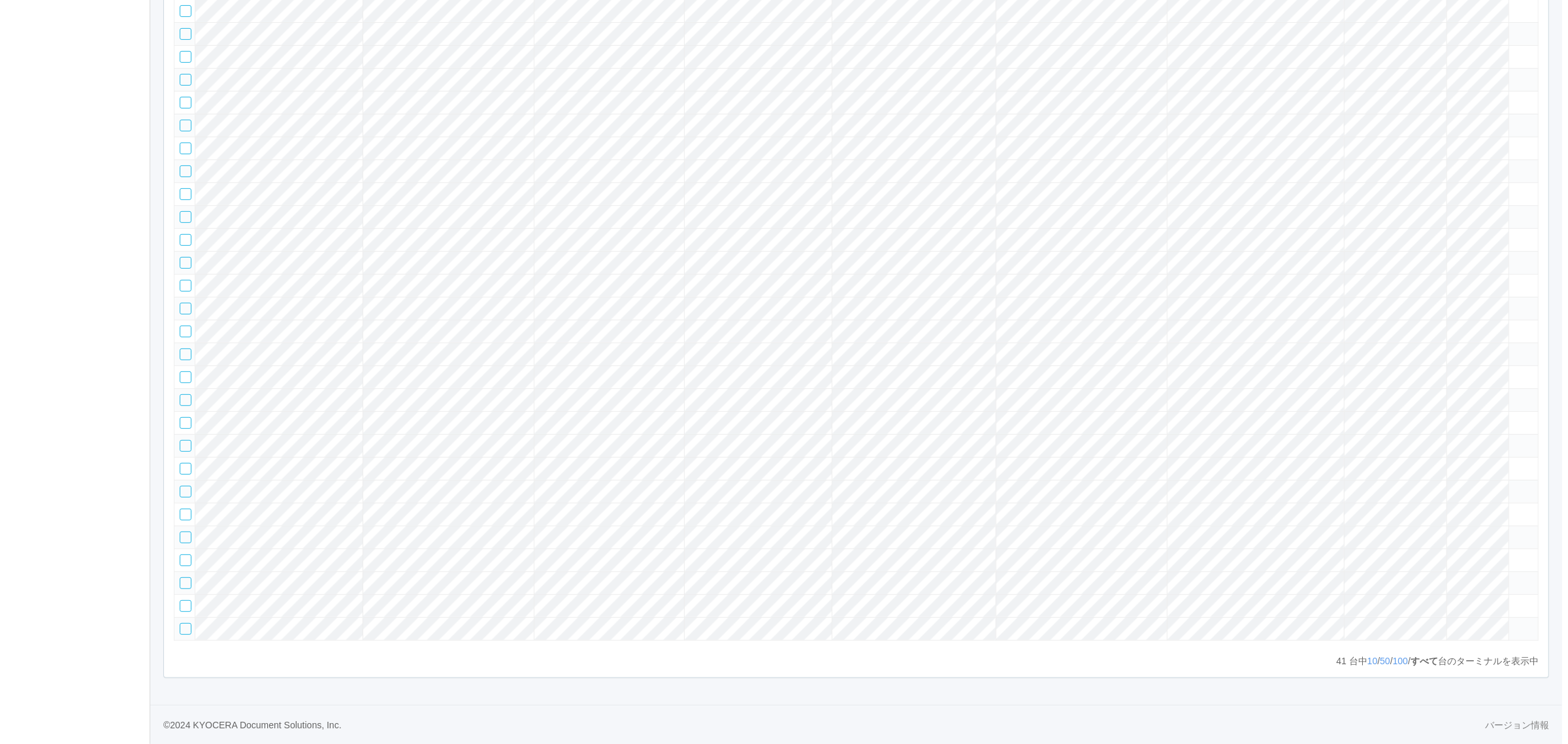
scroll to position [0, 0]
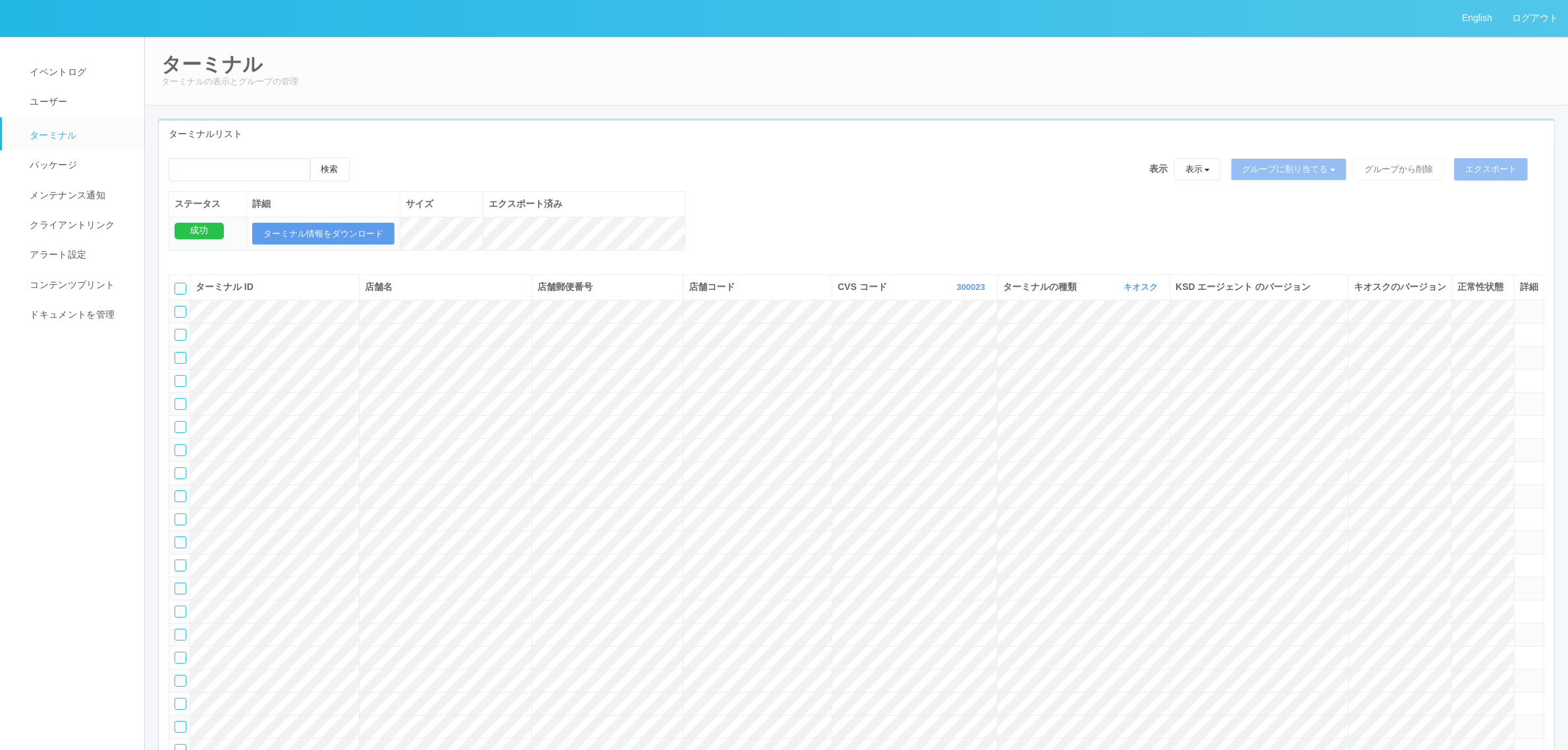
click at [1041, 305] on span at bounding box center [1520, 305] width 0 height 0
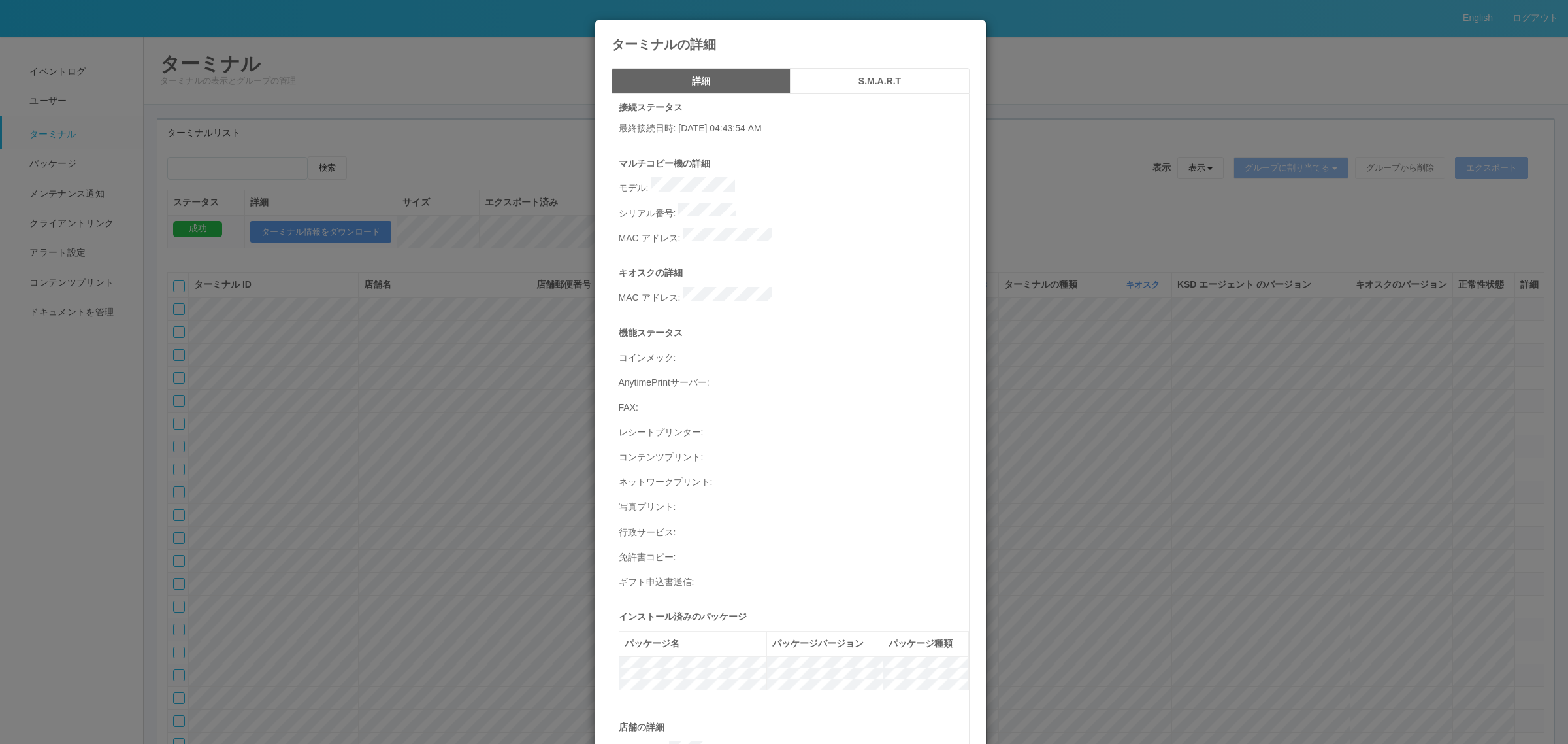
scroll to position [428, 0]
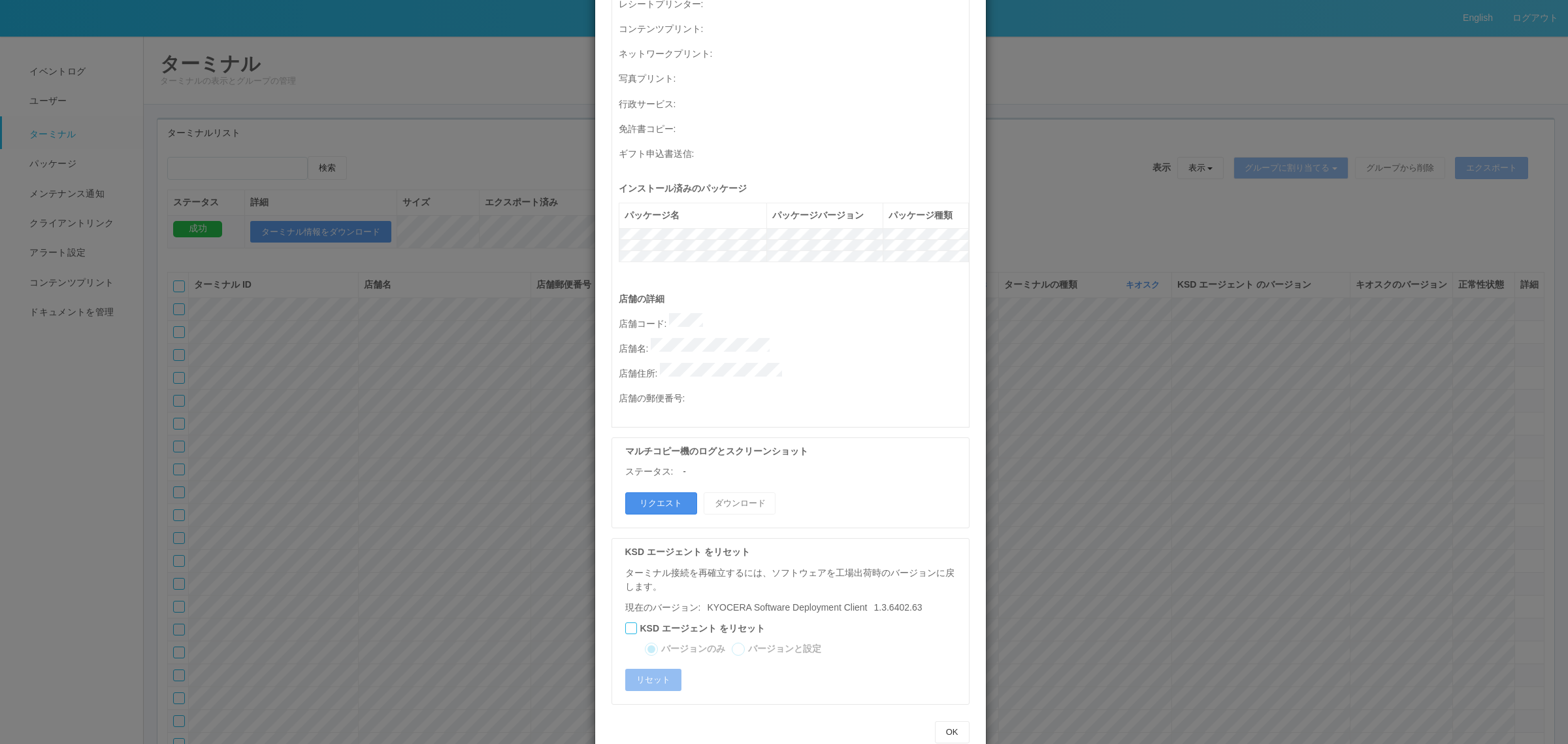
click at [663, 449] on button "リクエスト" at bounding box center [660, 503] width 72 height 22
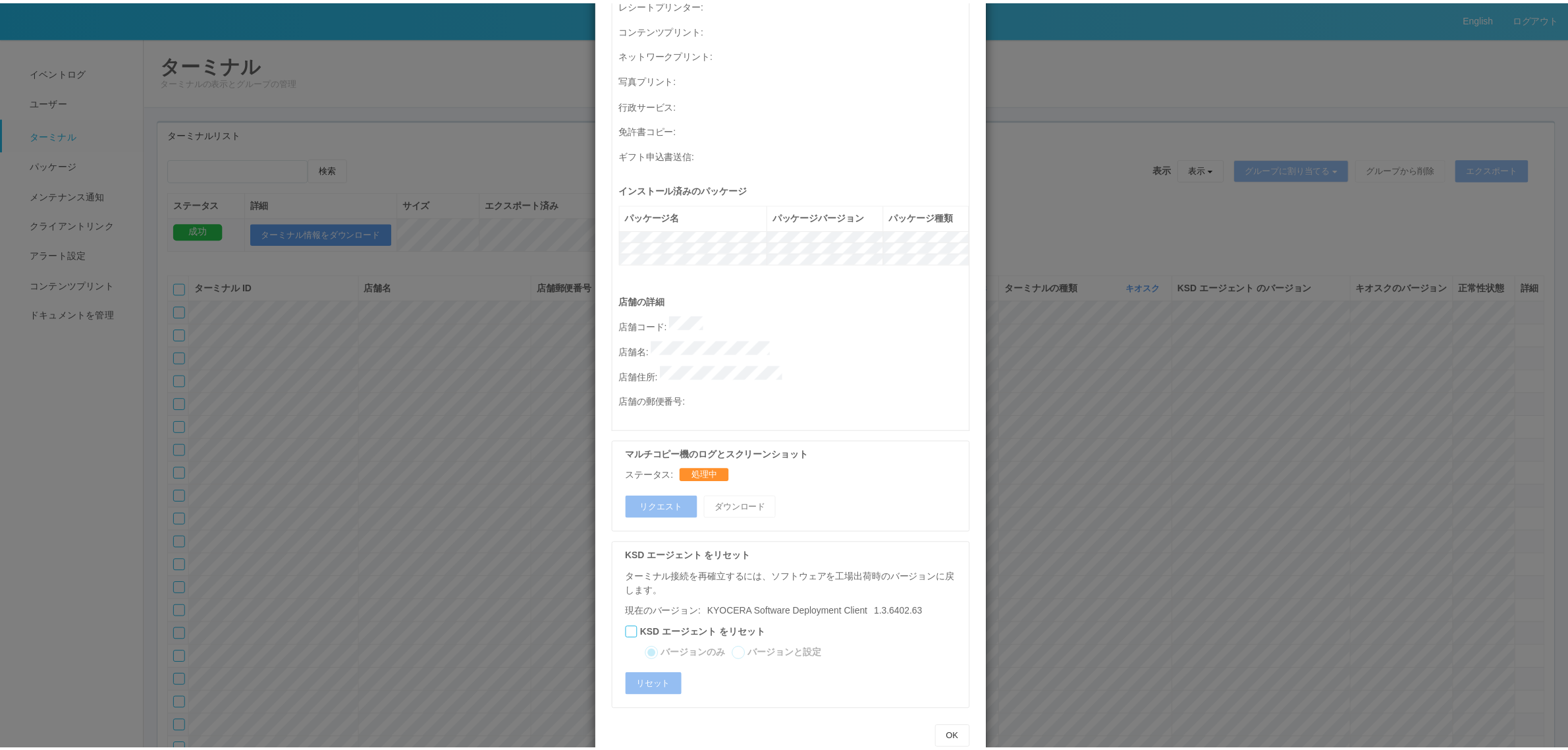
scroll to position [0, 0]
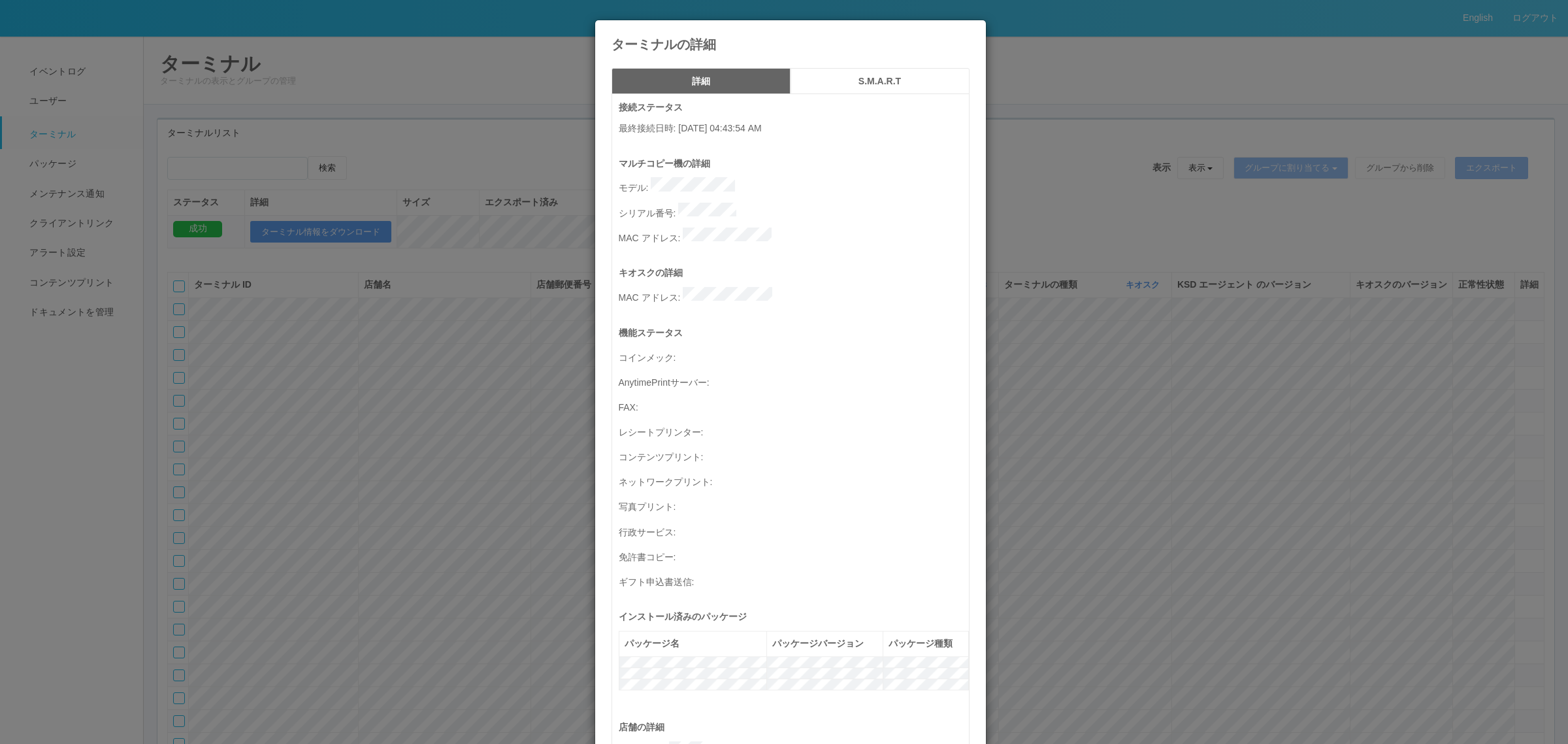
click at [1032, 449] on div "ターミナルの詳細 詳細 S.M.A.R.T 接続ステータス 最終接続日時 : 08/27/2025 04:43:54 AM マルチコピー機の詳細 モデル : …" at bounding box center [784, 372] width 1568 height 744
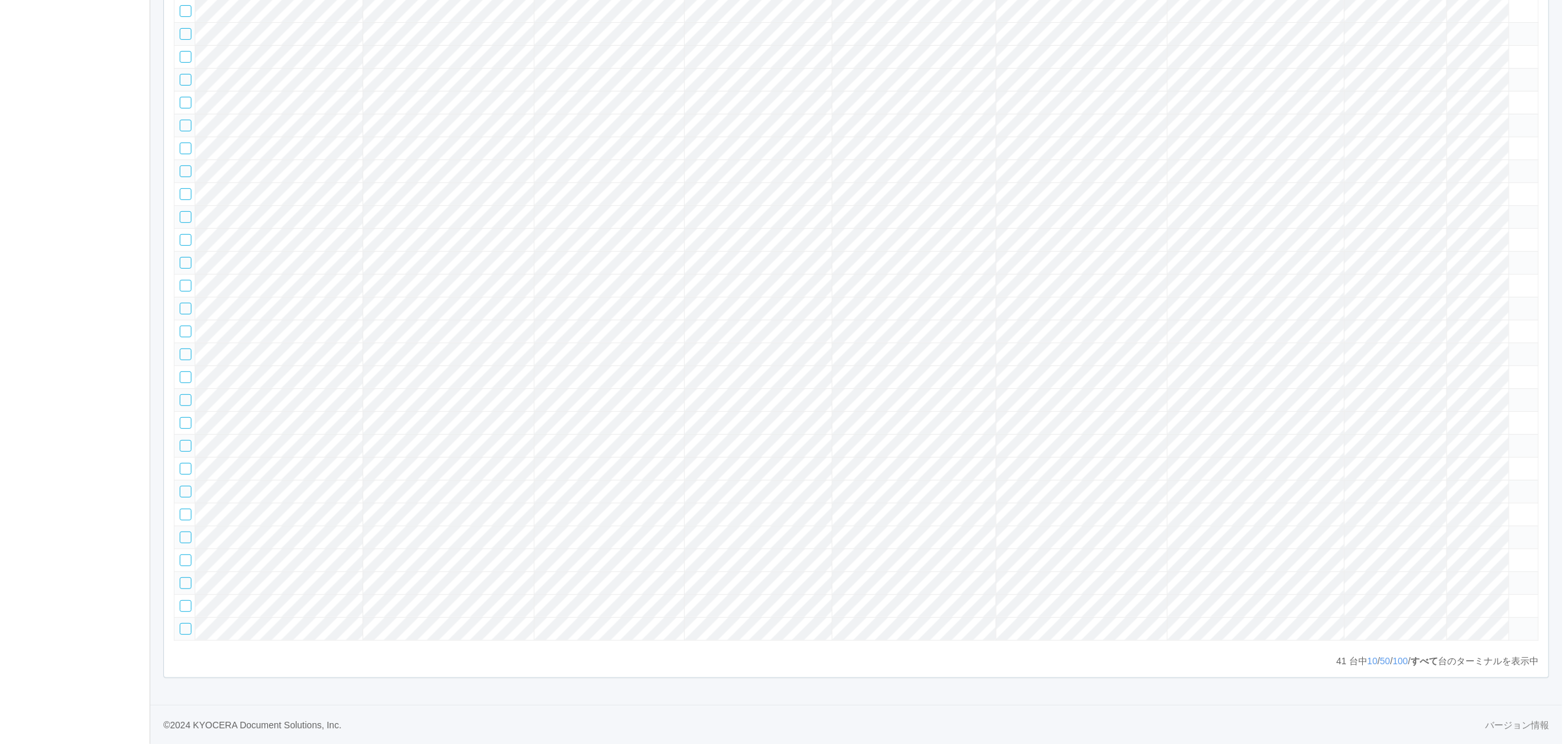
scroll to position [275, 0]
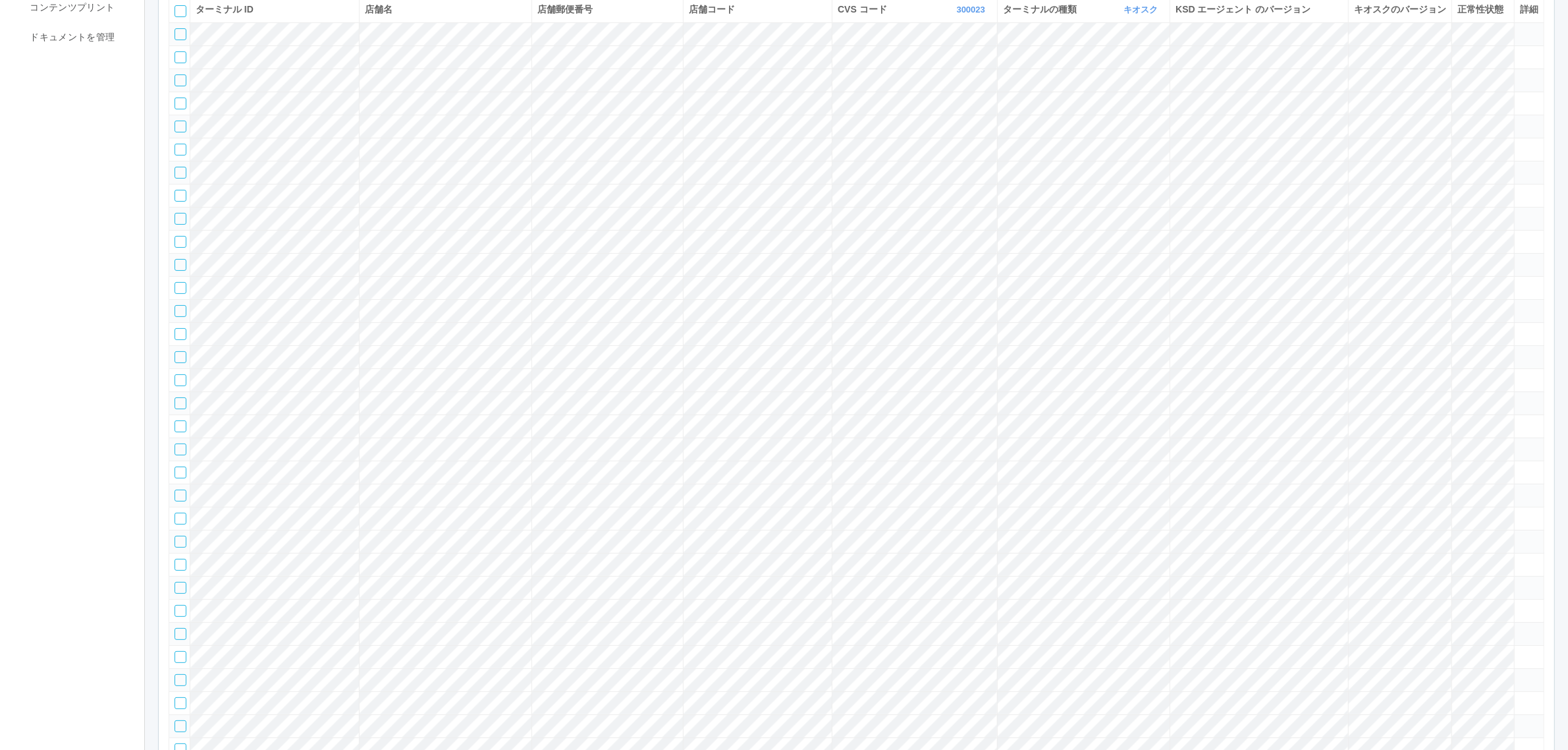
click at [1041, 299] on tr at bounding box center [857, 287] width 1375 height 23
click at [1041, 281] on icon at bounding box center [1520, 281] width 0 height 0
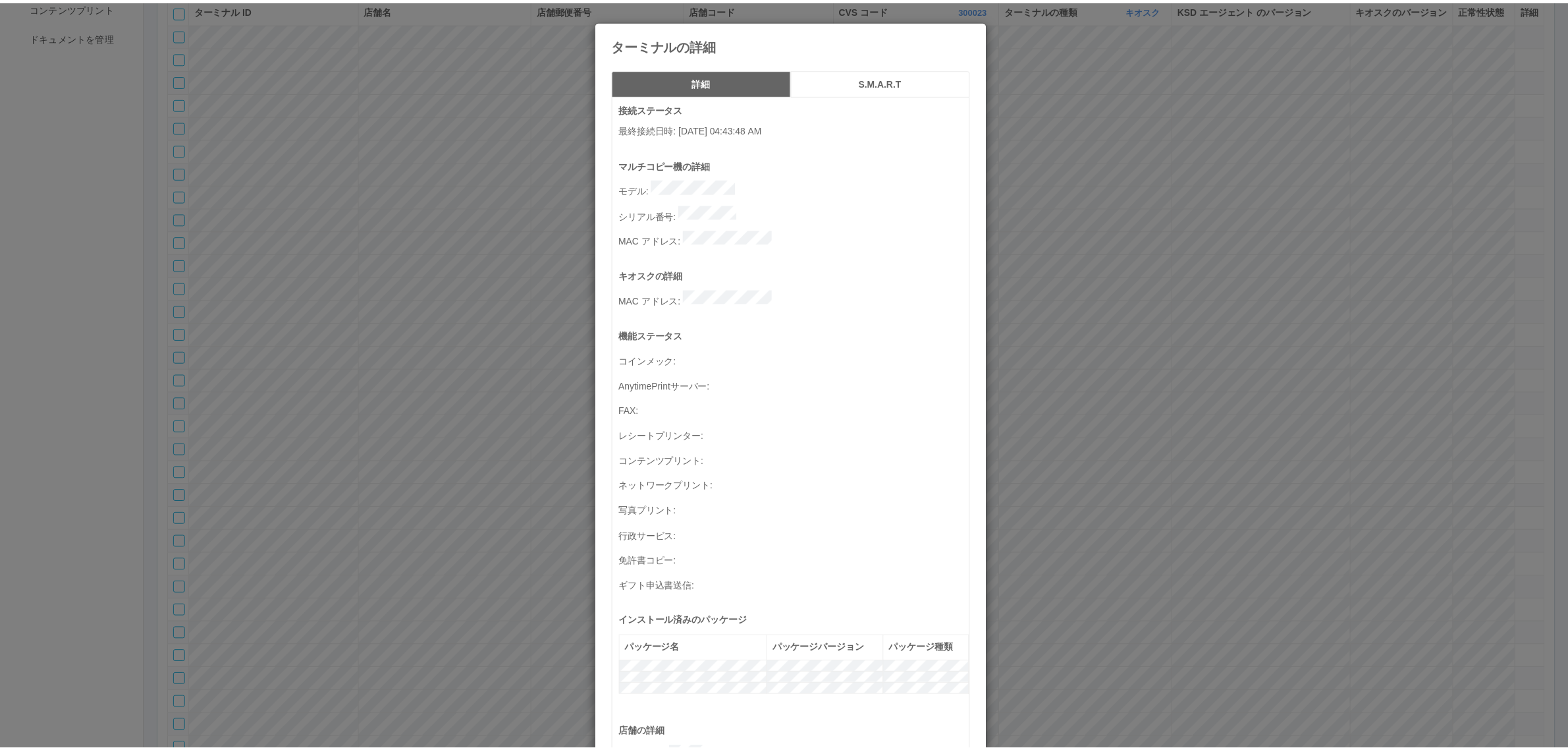
scroll to position [432, 0]
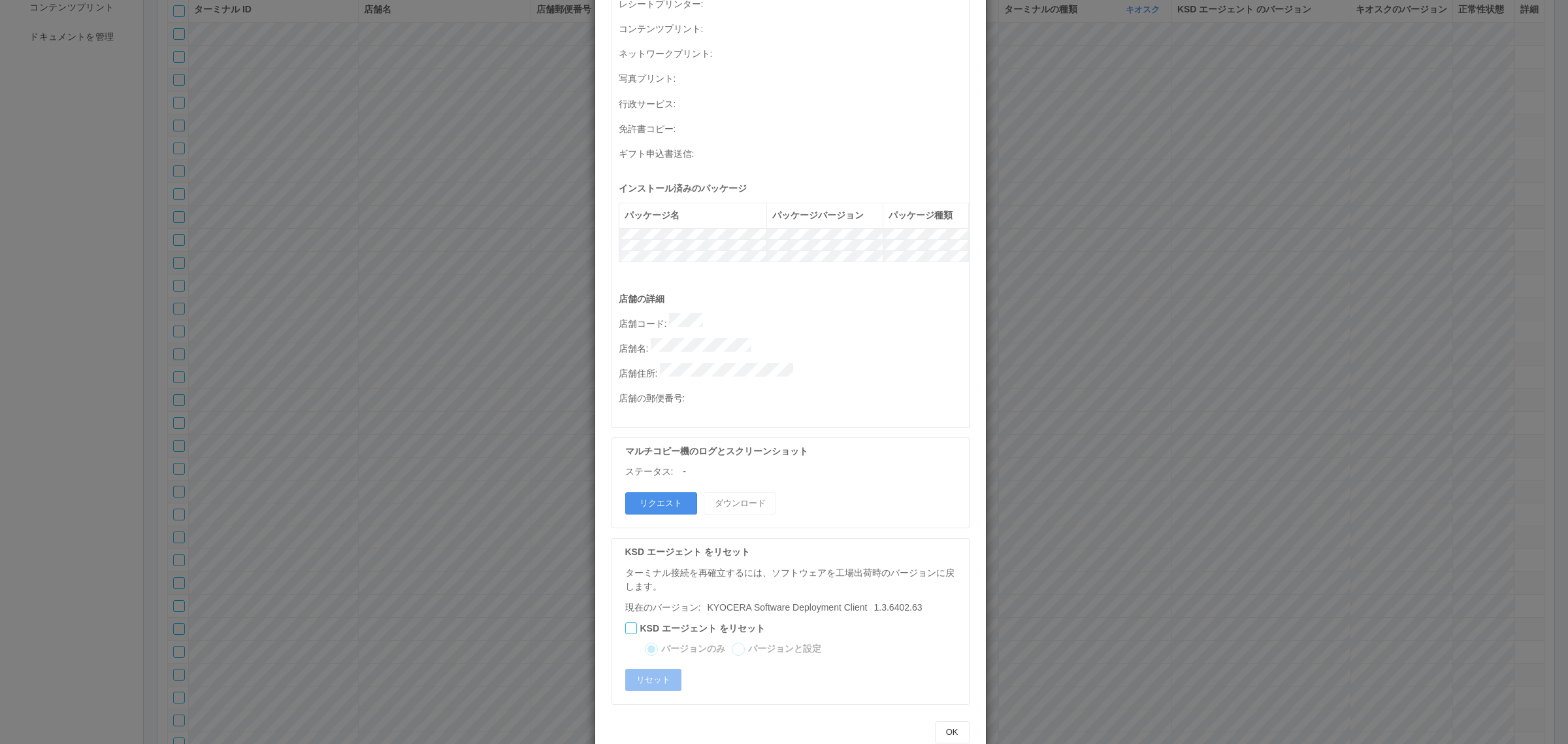
click at [658, 449] on button "リクエスト" at bounding box center [660, 503] width 72 height 22
drag, startPoint x: 457, startPoint y: 455, endPoint x: 445, endPoint y: 454, distance: 12.0
click at [456, 449] on div "ターミナルの詳細 詳細 S.M.A.R.T 接続ステータス 最終接続日時 : 08/27/2025 04:43:48 AM マルチコピー機の詳細 モデル : …" at bounding box center [784, 372] width 1568 height 744
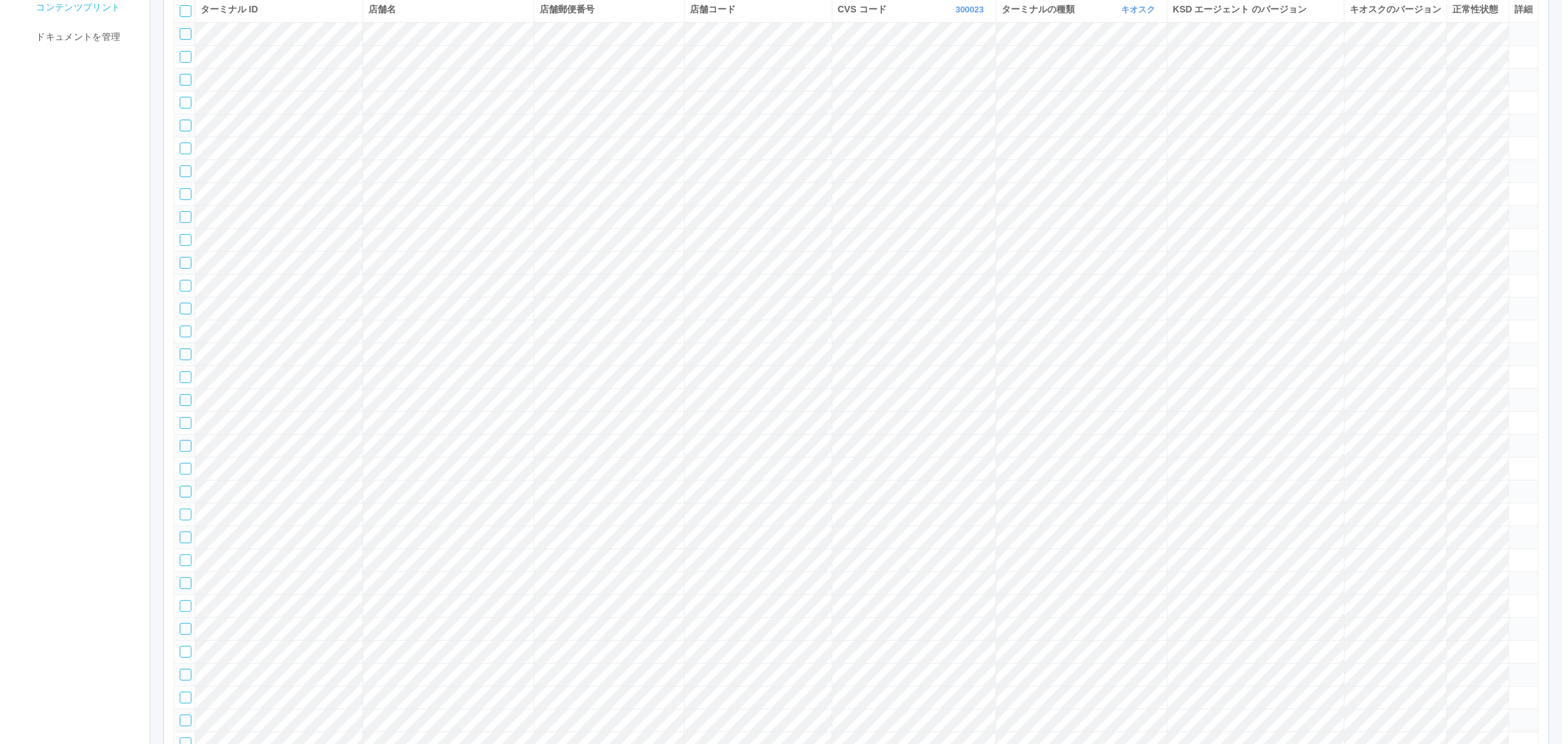
scroll to position [871, 0]
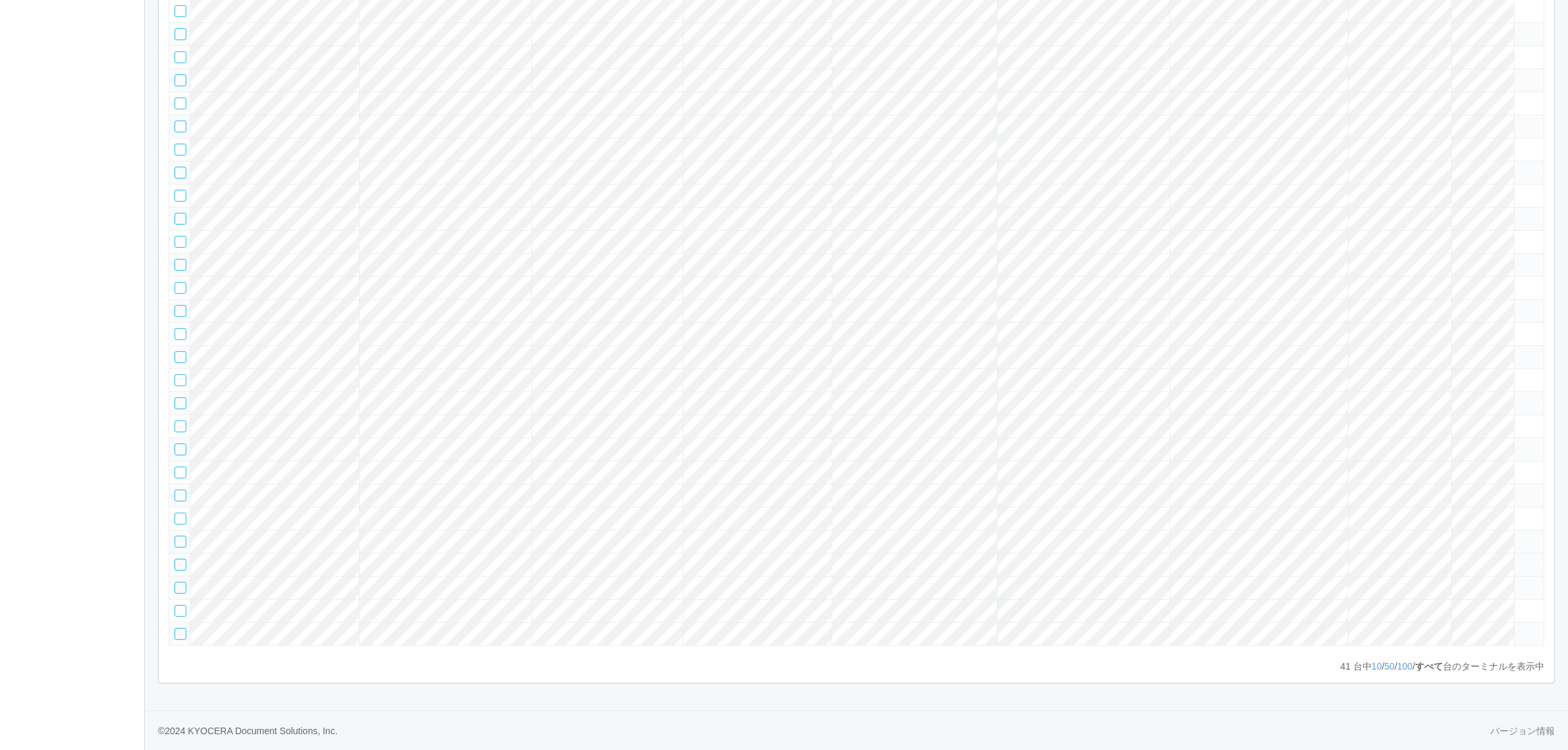
click at [1041, 453] on icon at bounding box center [1520, 558] width 0 height 0
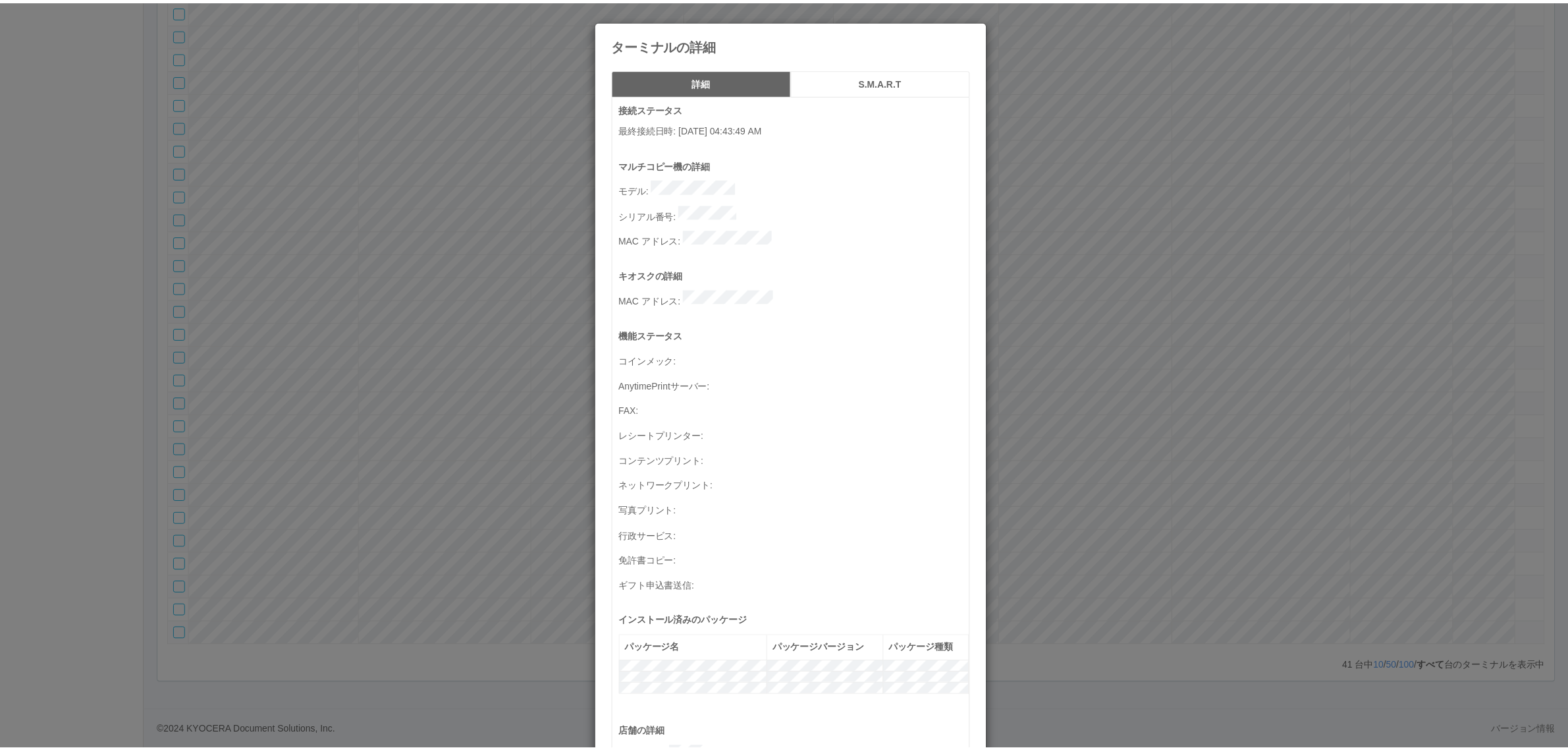
scroll to position [432, 0]
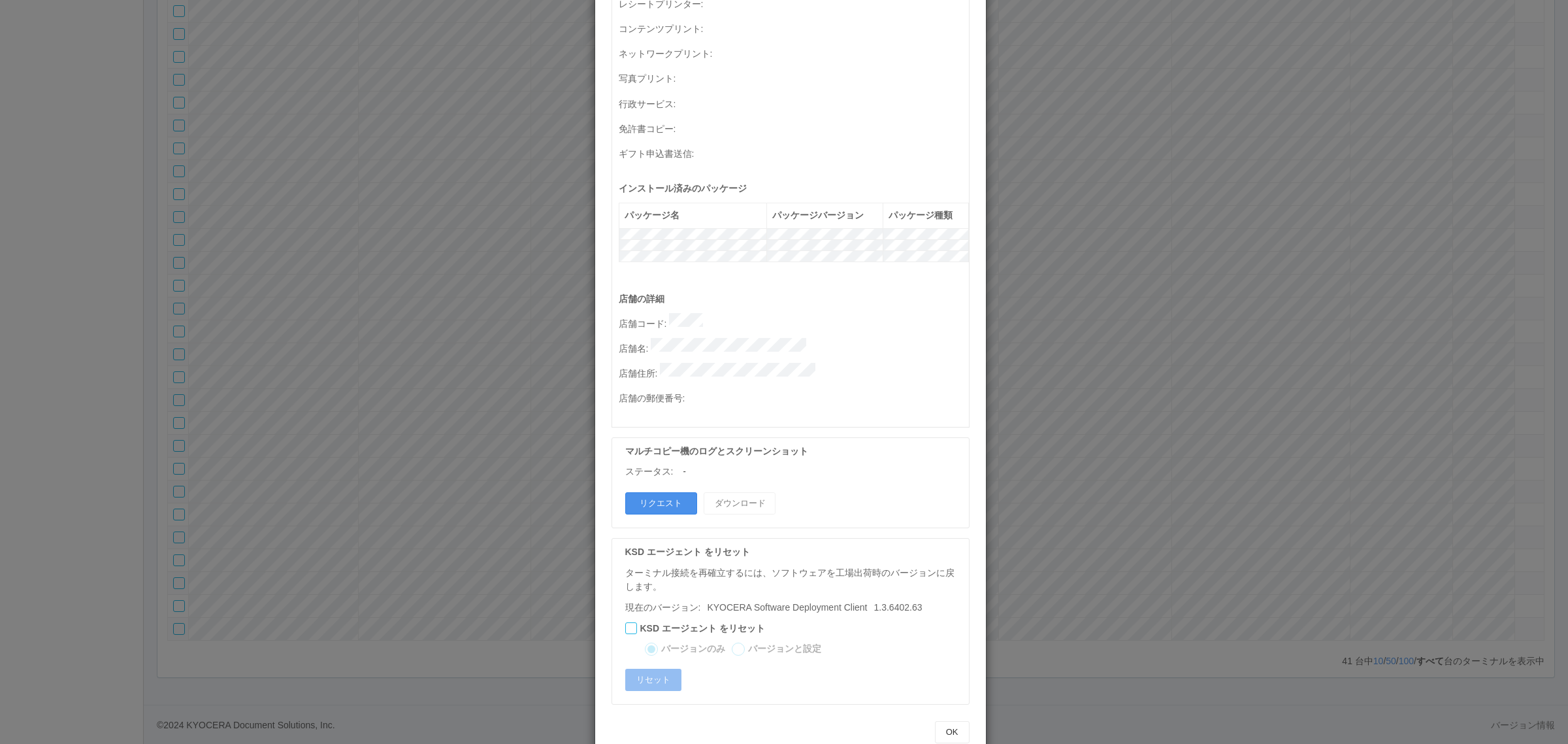
click at [677, 449] on button "リクエスト" at bounding box center [660, 503] width 72 height 22
drag, startPoint x: 482, startPoint y: 445, endPoint x: 320, endPoint y: 457, distance: 162.4
click at [481, 445] on div "ターミナルの詳細 詳細 S.M.A.R.T 接続ステータス 最終接続日時 : 08/27/2025 04:43:49 AM マルチコピー機の詳細 モデル : …" at bounding box center [784, 372] width 1568 height 744
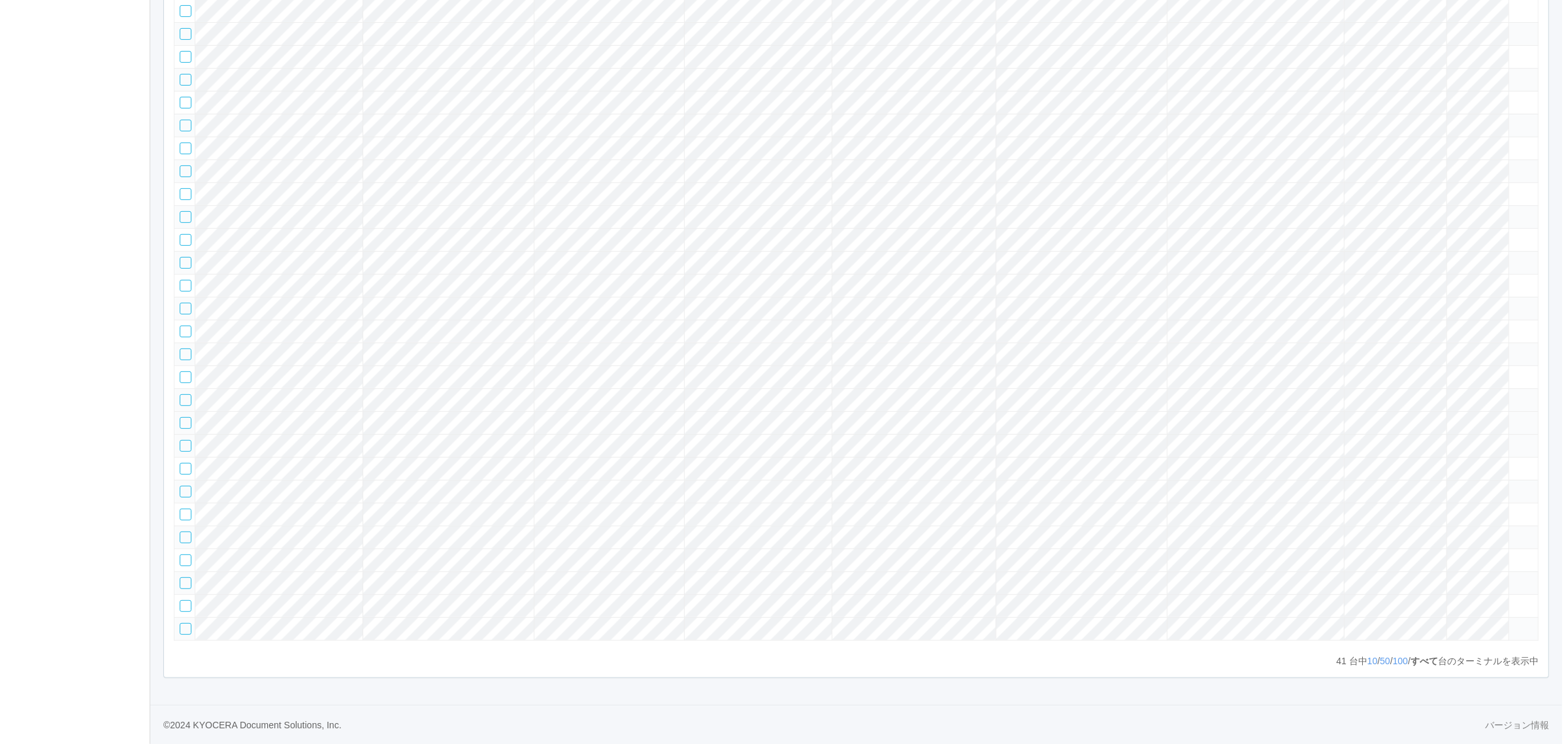
scroll to position [333, 0]
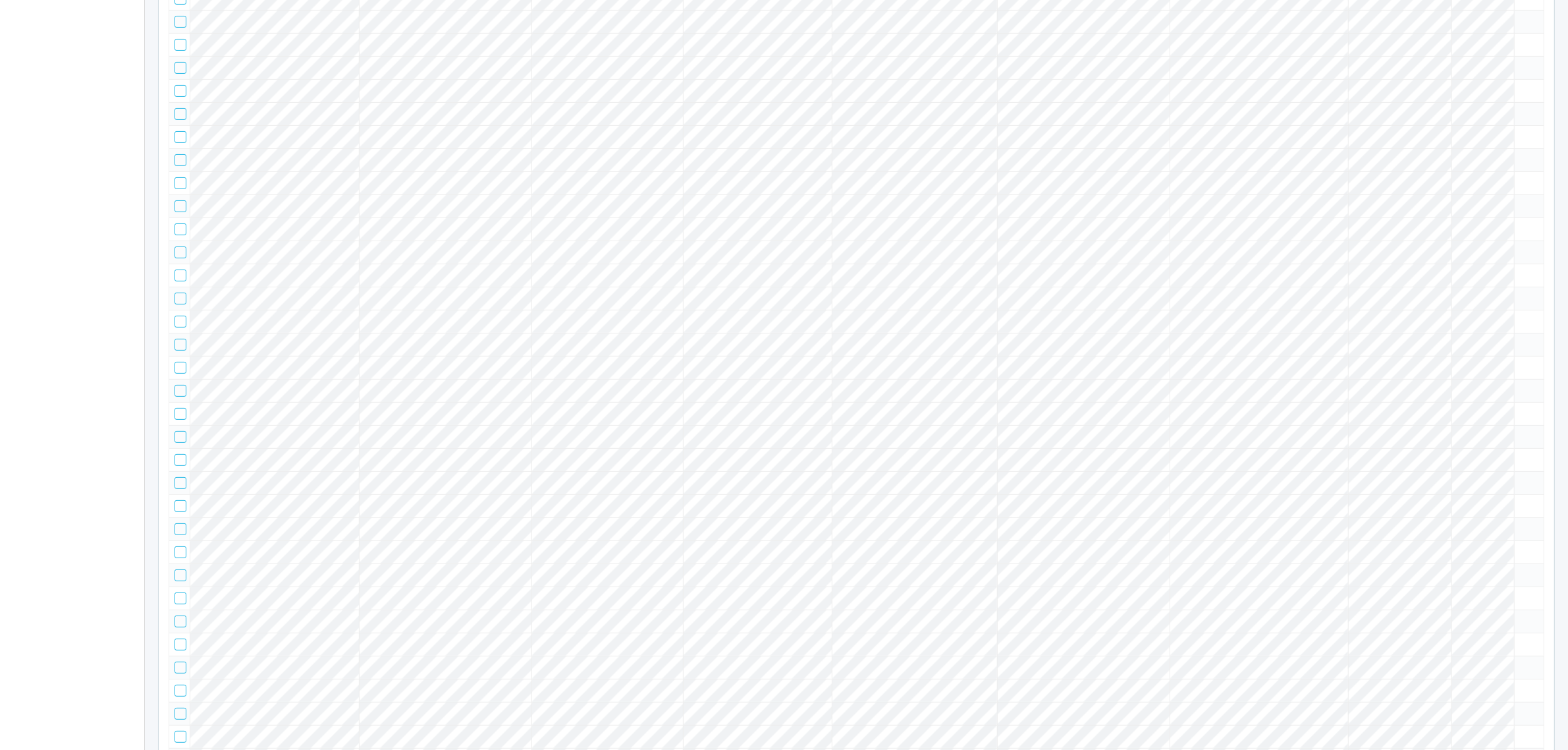
click at [1041, 286] on tr at bounding box center [857, 274] width 1375 height 23
click at [1041, 270] on icon at bounding box center [1520, 270] width 0 height 0
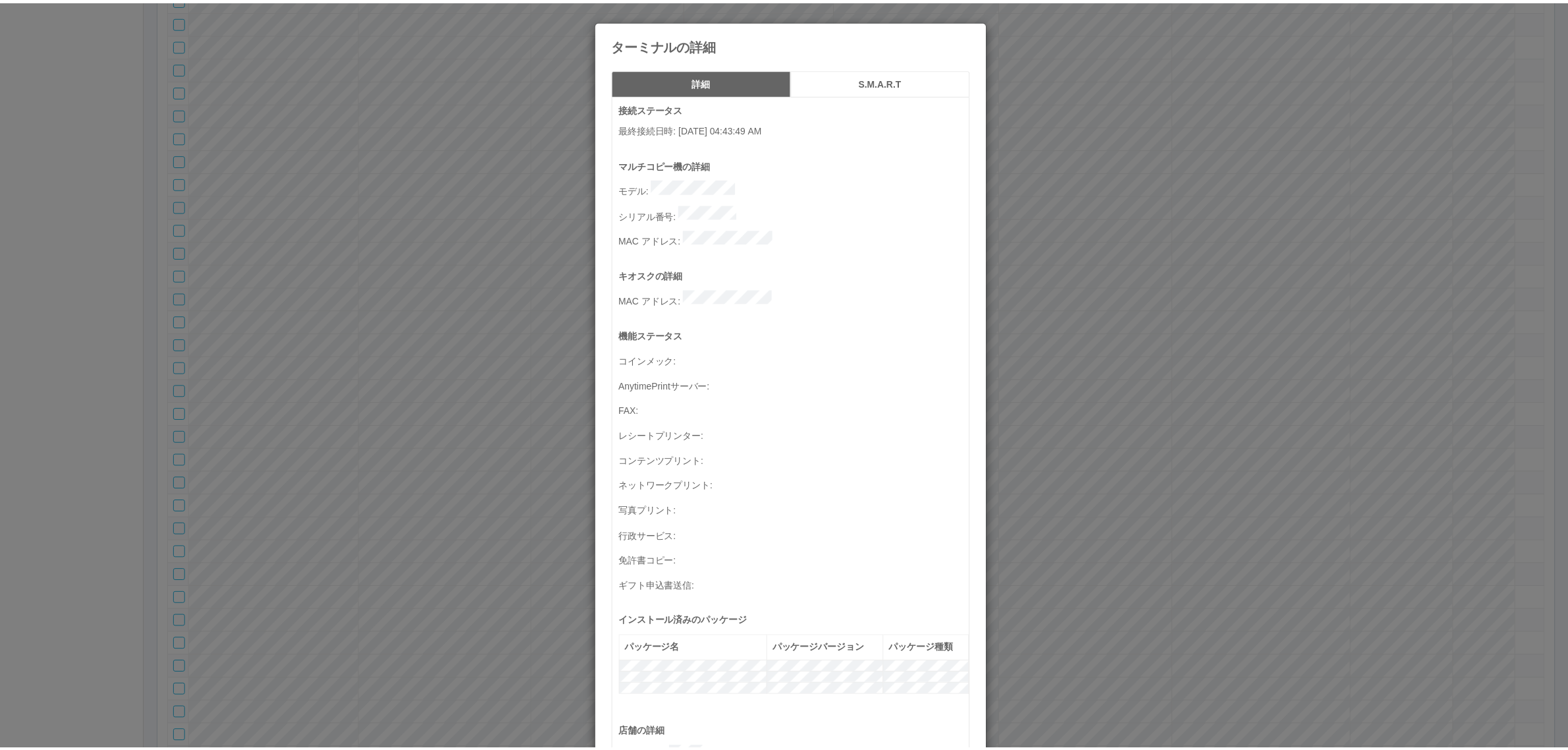
scroll to position [432, 0]
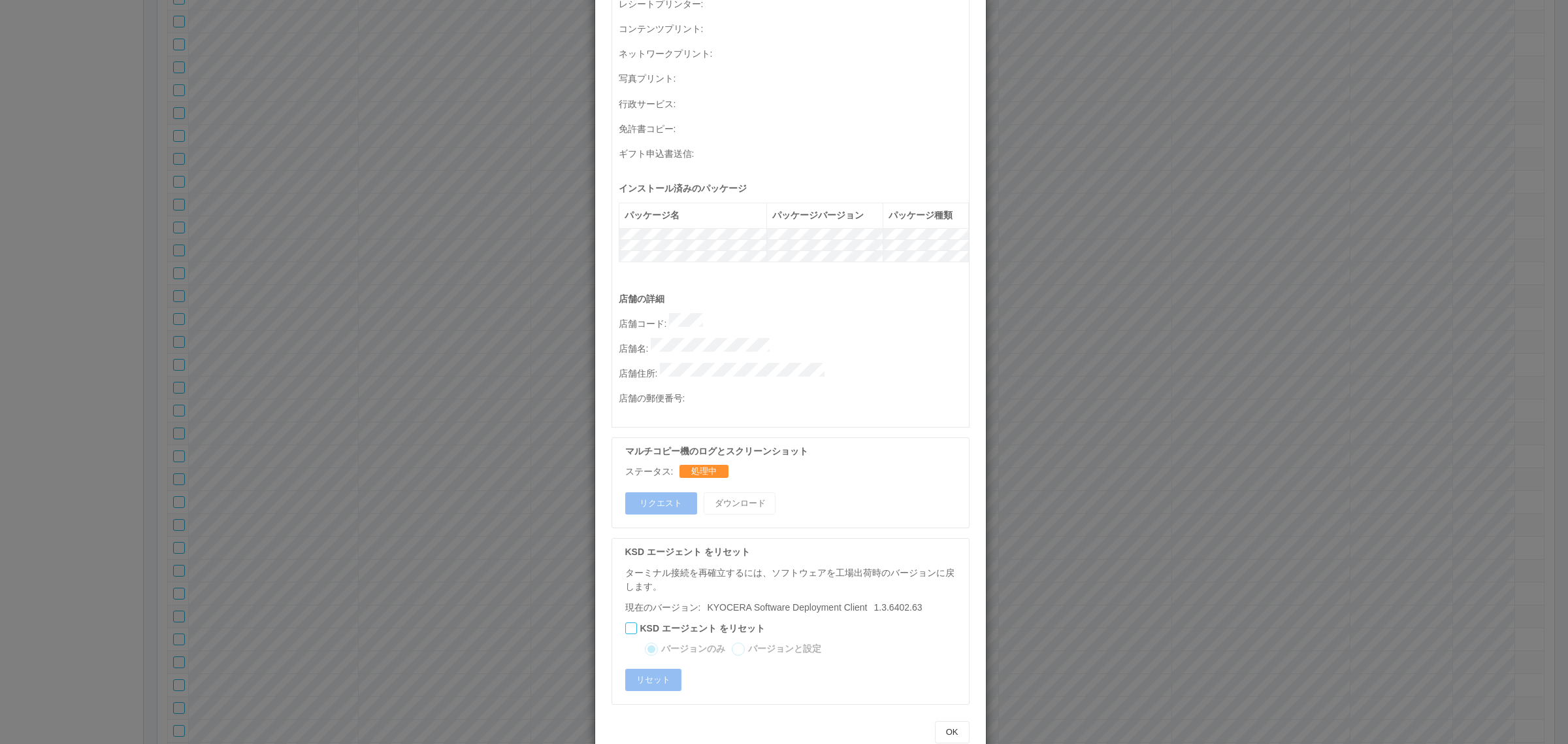
click at [505, 384] on div "ターミナルの詳細 詳細 S.M.A.R.T 接続ステータス 最終接続日時 : 08/27/2025 04:43:49 AM マルチコピー機の詳細 モデル : …" at bounding box center [784, 372] width 1568 height 744
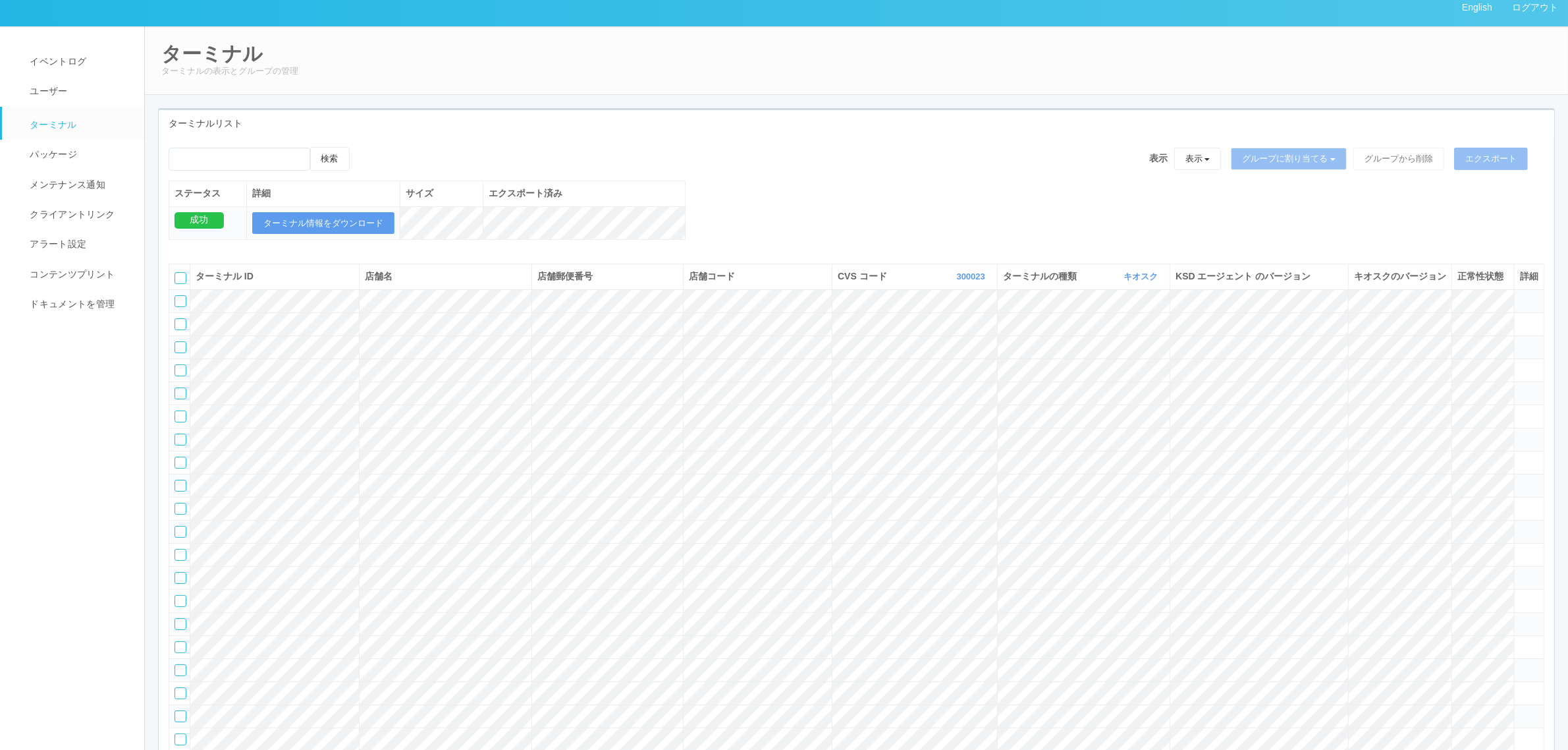
scroll to position [0, 0]
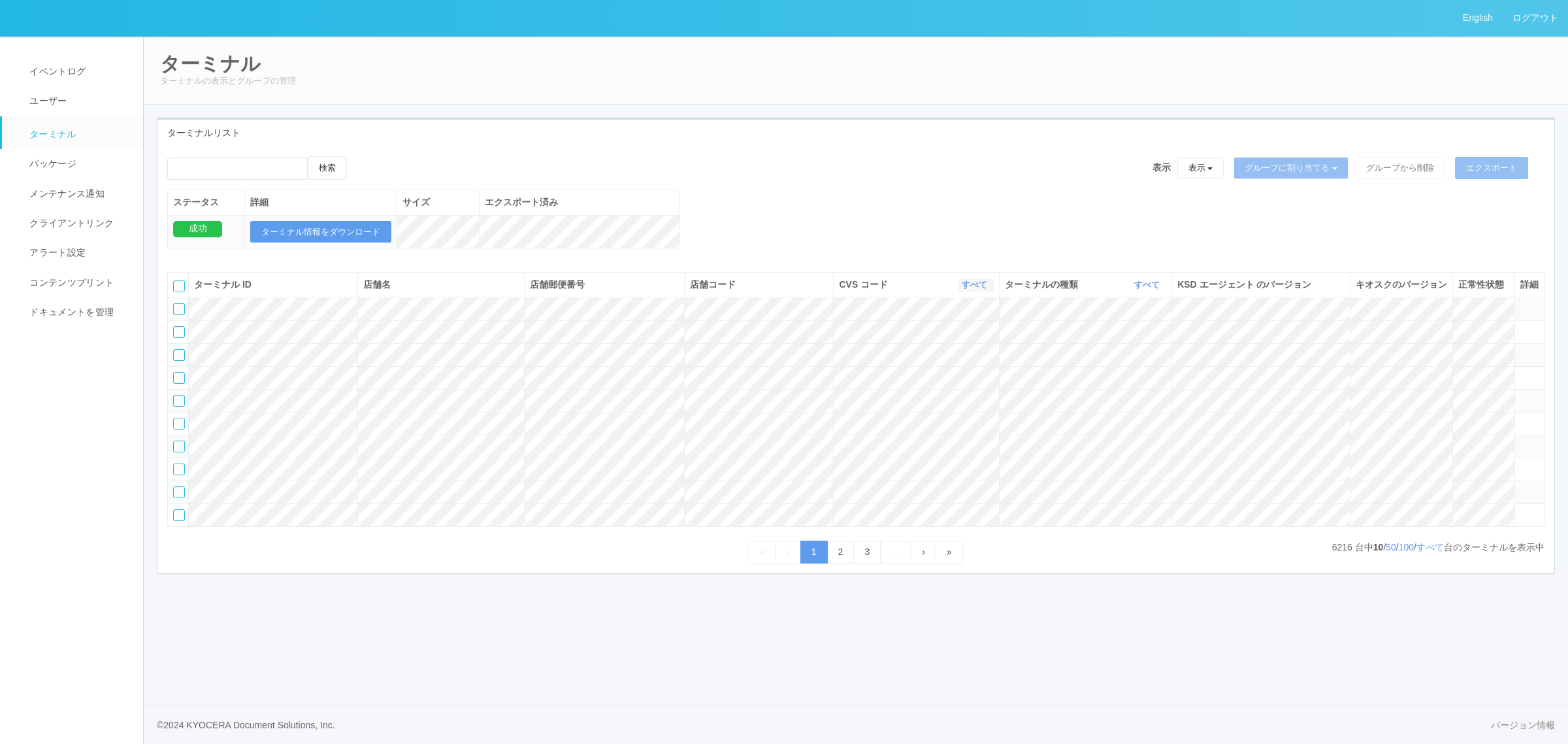
click at [978, 289] on link "すべて" at bounding box center [976, 284] width 29 height 10
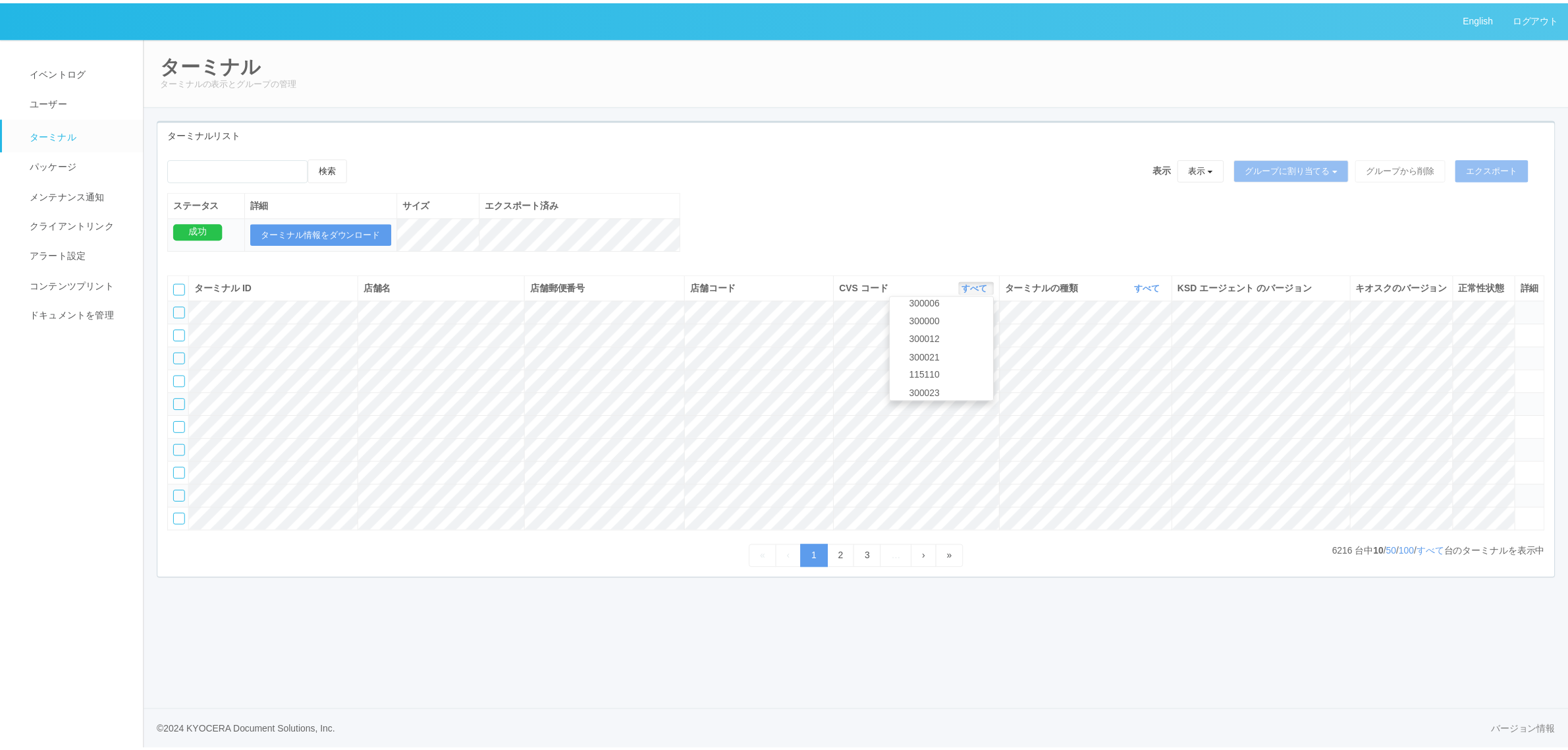
scroll to position [560, 0]
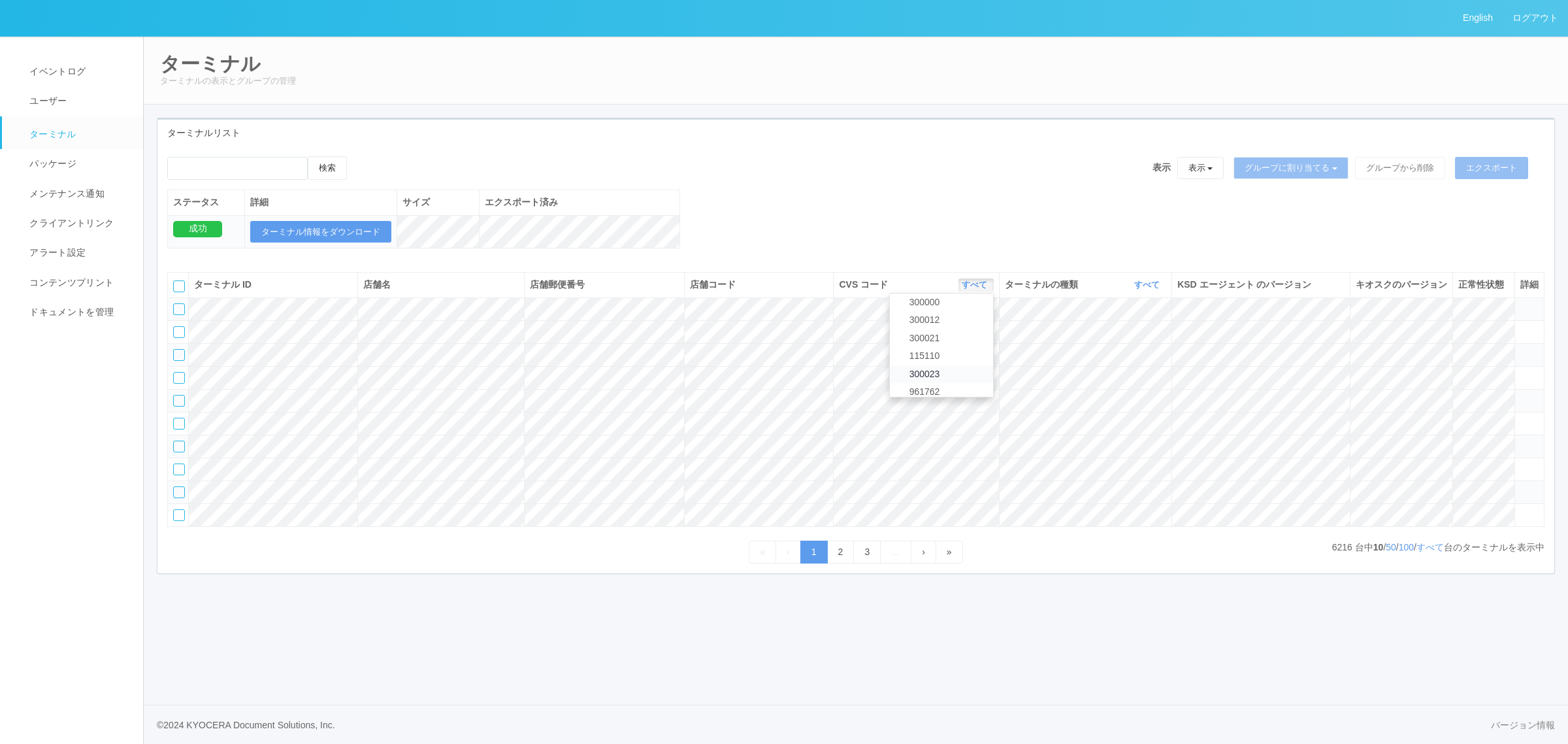
click at [969, 383] on link "300023" at bounding box center [941, 374] width 104 height 17
click at [1151, 289] on link "すべて" at bounding box center [1149, 284] width 29 height 10
click at [1133, 348] on link "キオスク" at bounding box center [1114, 338] width 104 height 17
click at [1429, 552] on link "すべて" at bounding box center [1430, 547] width 27 height 10
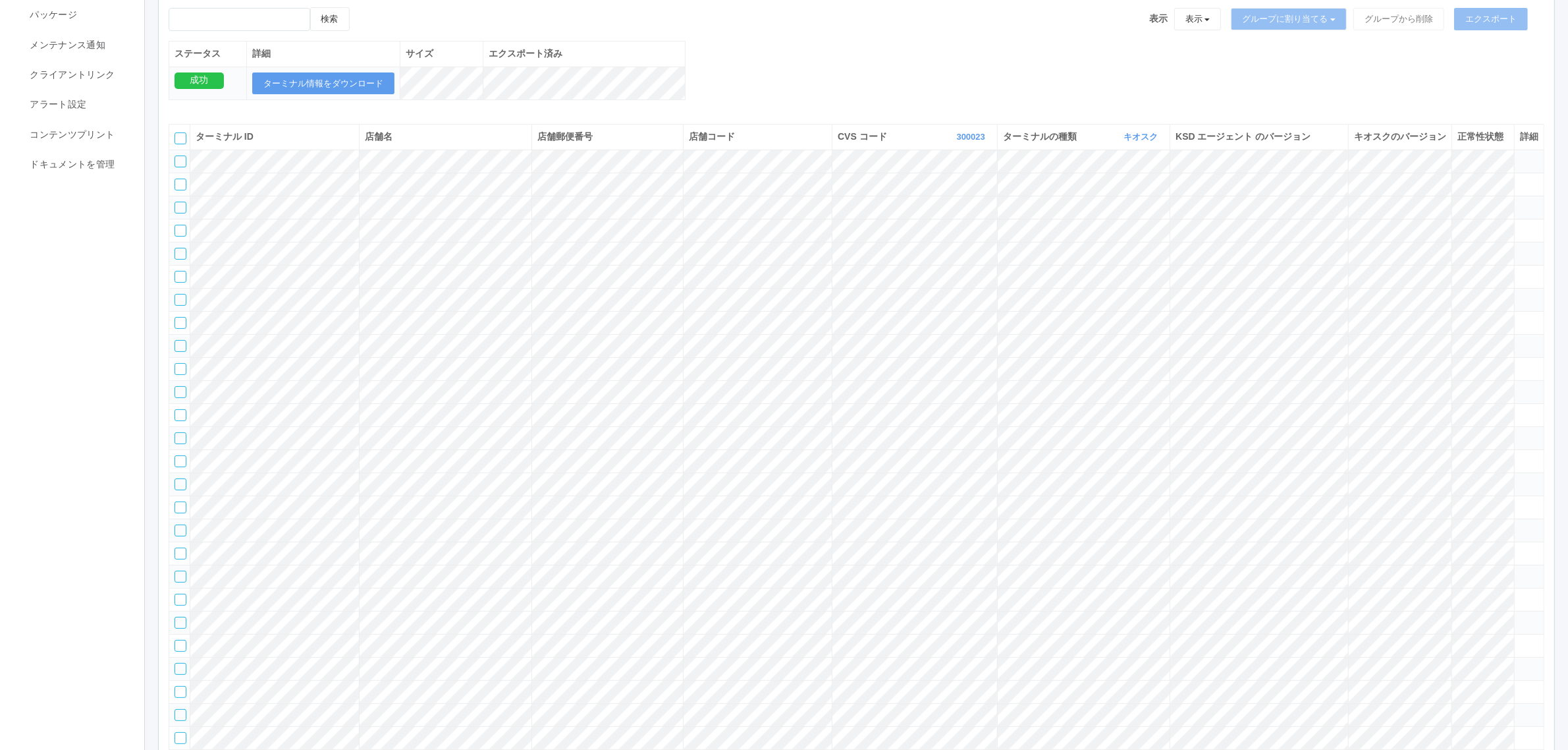
scroll to position [152, 0]
click at [651, 355] on tr at bounding box center [857, 343] width 1375 height 23
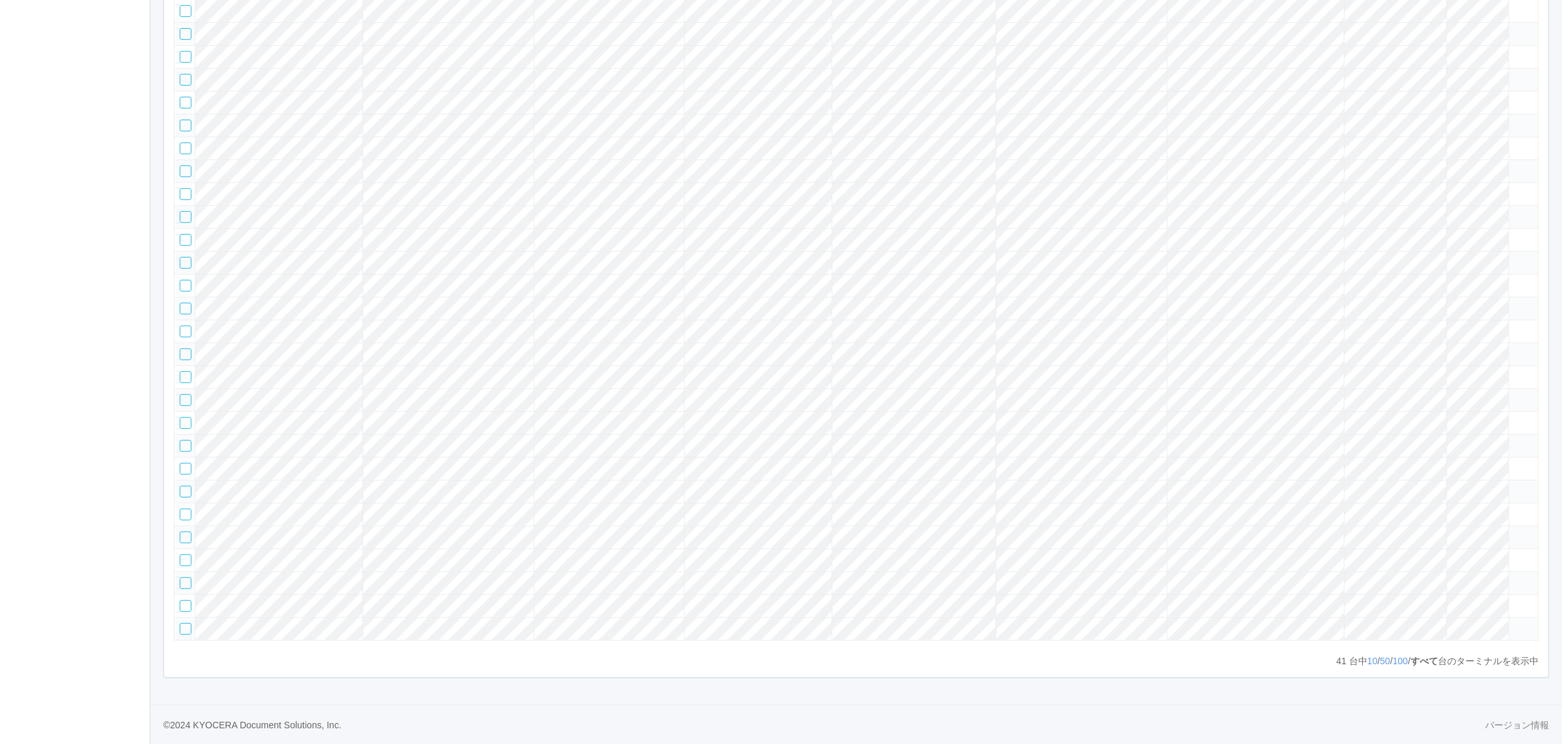
scroll to position [757, 0]
click at [1444, 388] on tr at bounding box center [850, 377] width 1364 height 23
click at [1508, 371] on icon at bounding box center [1508, 371] width 0 height 0
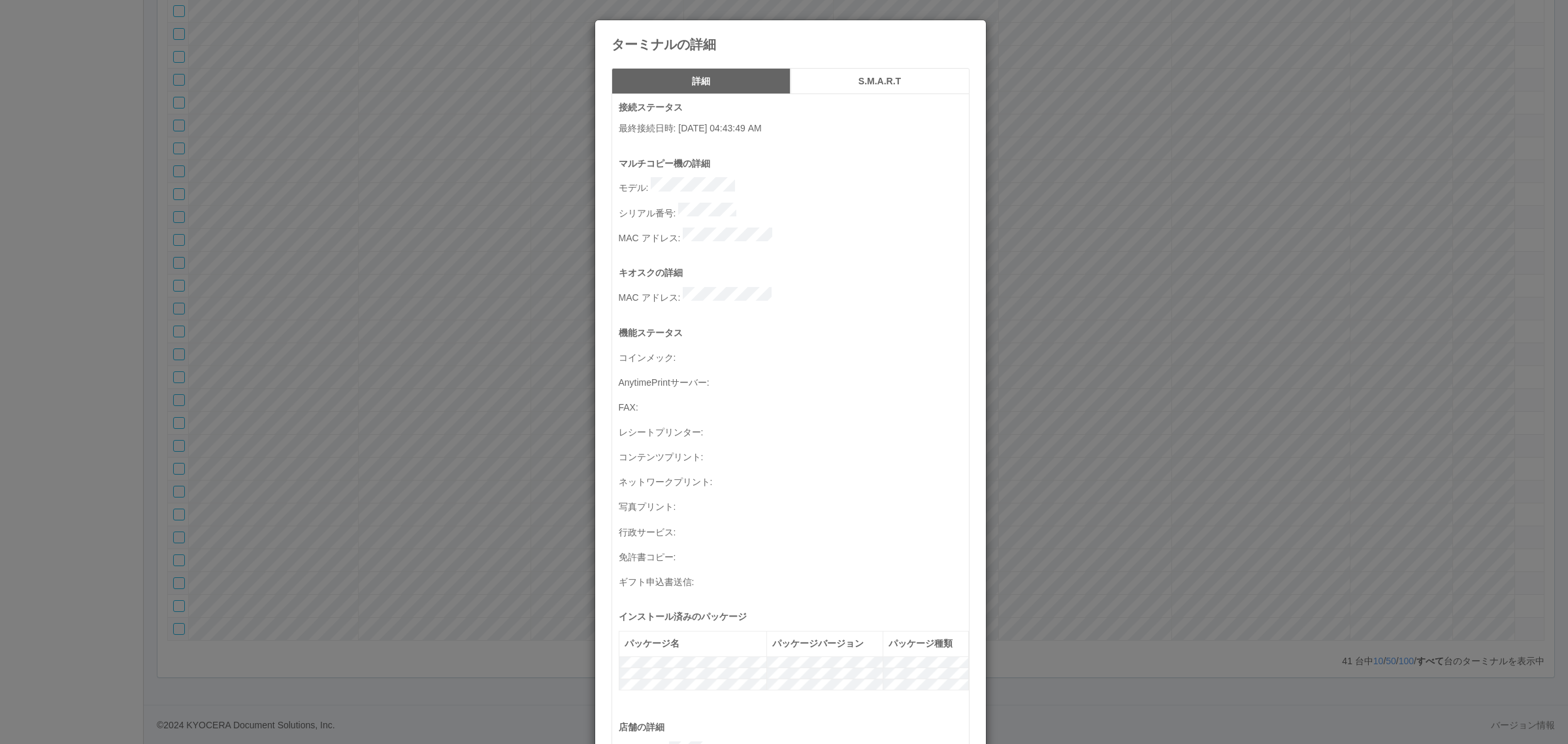
scroll to position [428, 0]
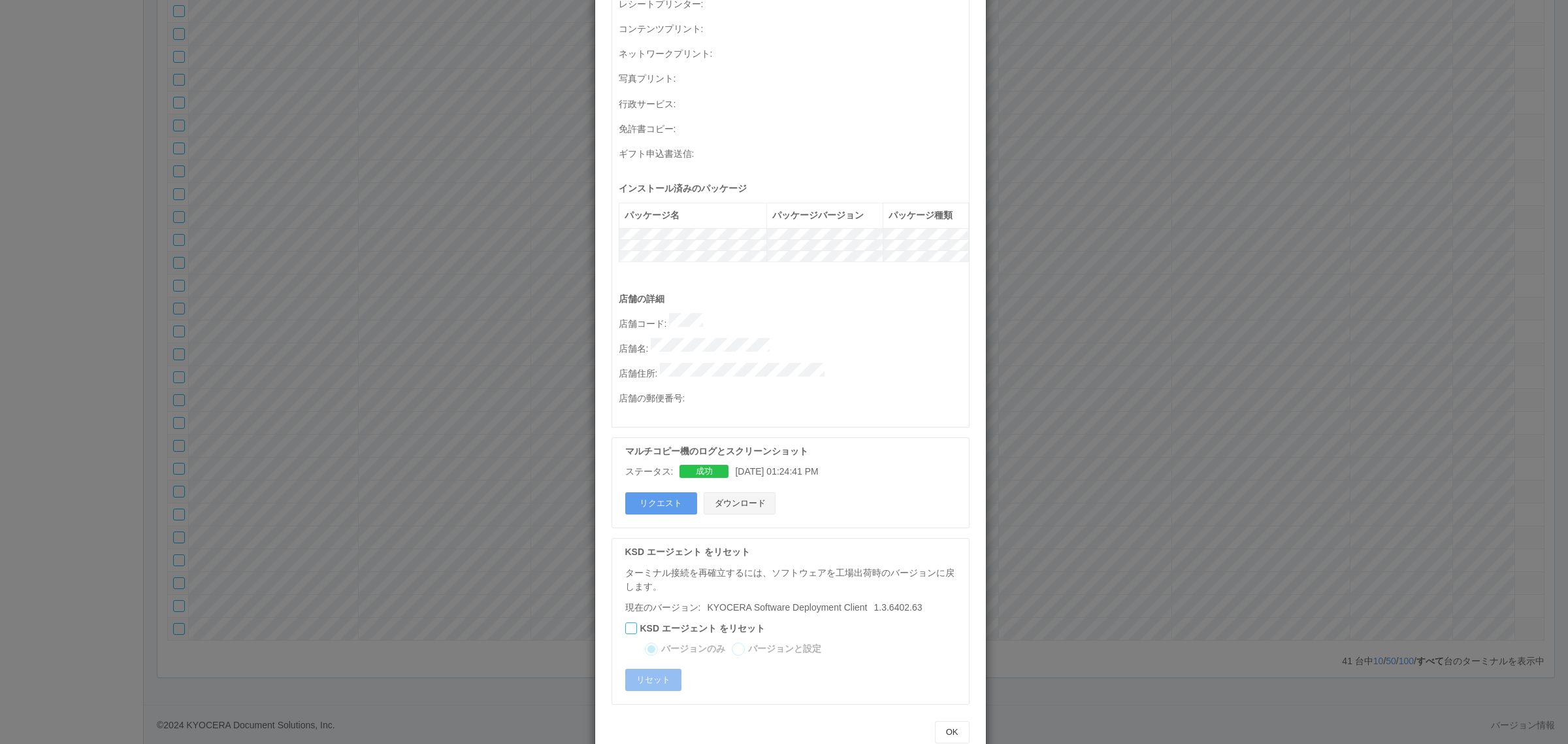
click at [746, 492] on button "ダウンロード" at bounding box center [739, 503] width 72 height 22
click at [647, 337] on p "店舗名 :" at bounding box center [793, 347] width 350 height 18
click at [126, 343] on div "ターミナルの詳細 詳細 S.M.A.R.T 接続ステータス 最終接続日時 : [DATE] 04:43:49 AM マルチコピー機の詳細 モデル : シリアル…" at bounding box center [784, 372] width 1568 height 744
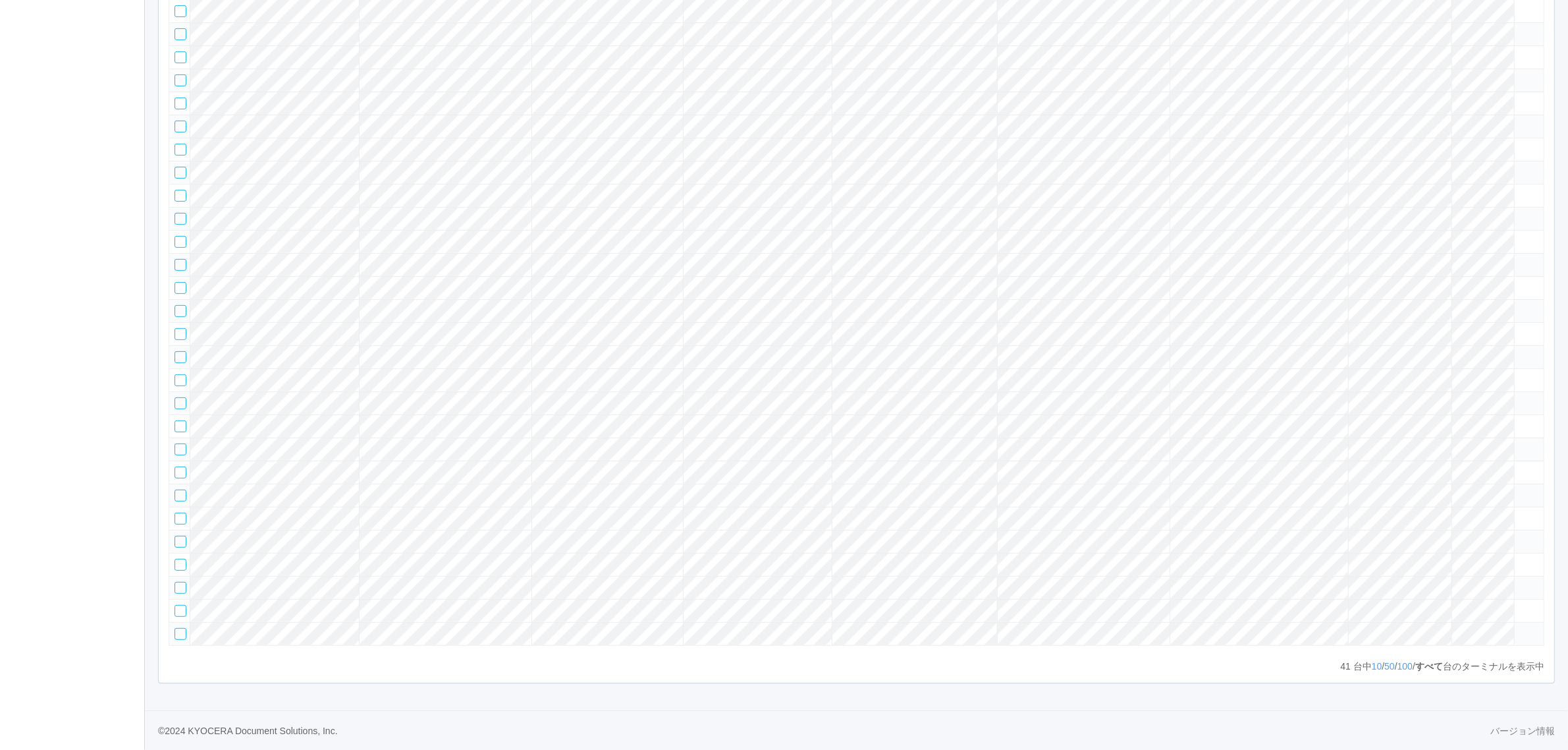
click at [1393, 414] on tr at bounding box center [857, 403] width 1375 height 23
click at [1520, 397] on icon at bounding box center [1520, 397] width 0 height 0
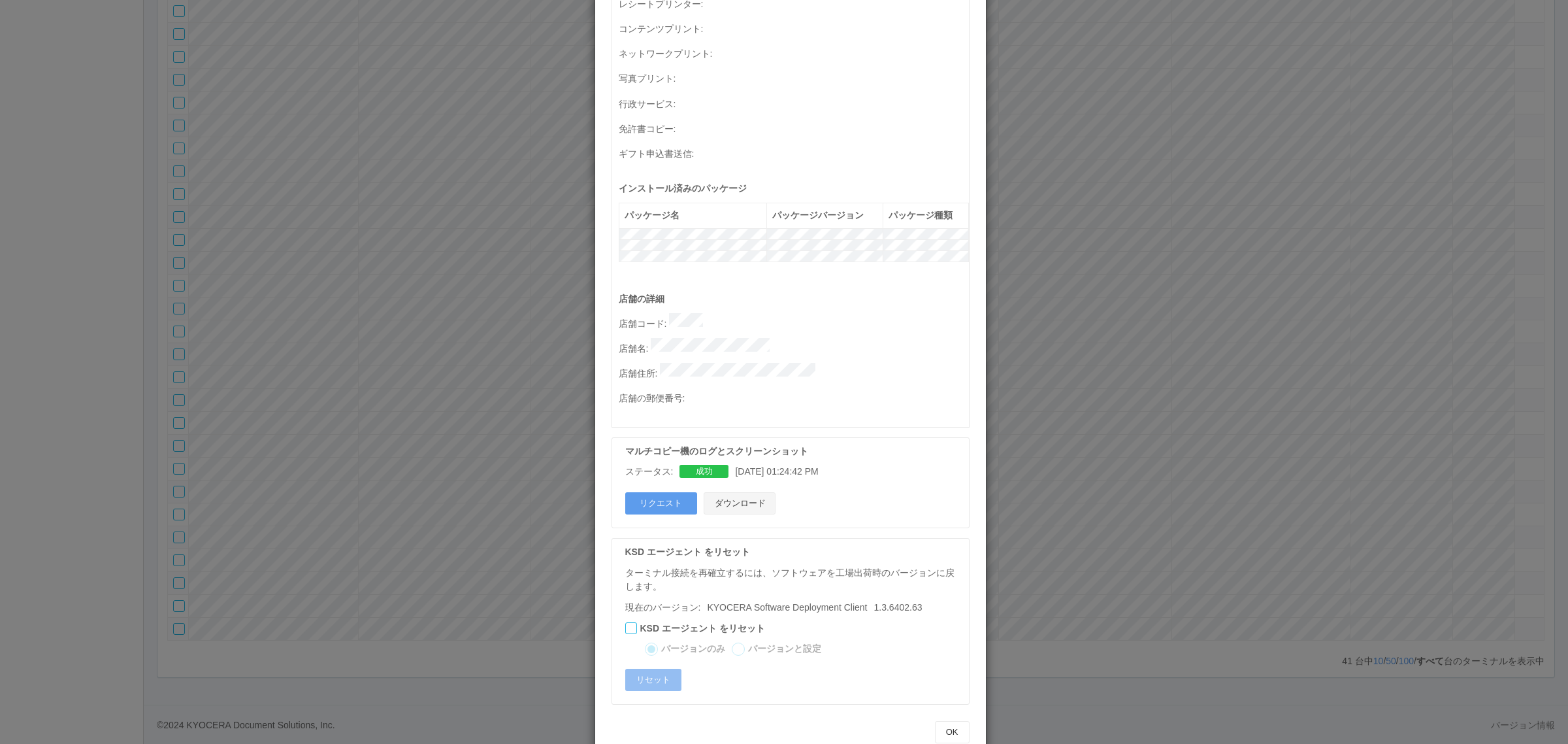
click at [749, 492] on button "ダウンロード" at bounding box center [739, 503] width 72 height 22
click at [1062, 443] on div "ターミナルの詳細 詳細 S.M.A.R.T 接続ステータス 最終接続日時 : [DATE] 04:43:50 AM マルチコピー機の詳細 モデル : シリアル…" at bounding box center [784, 372] width 1568 height 744
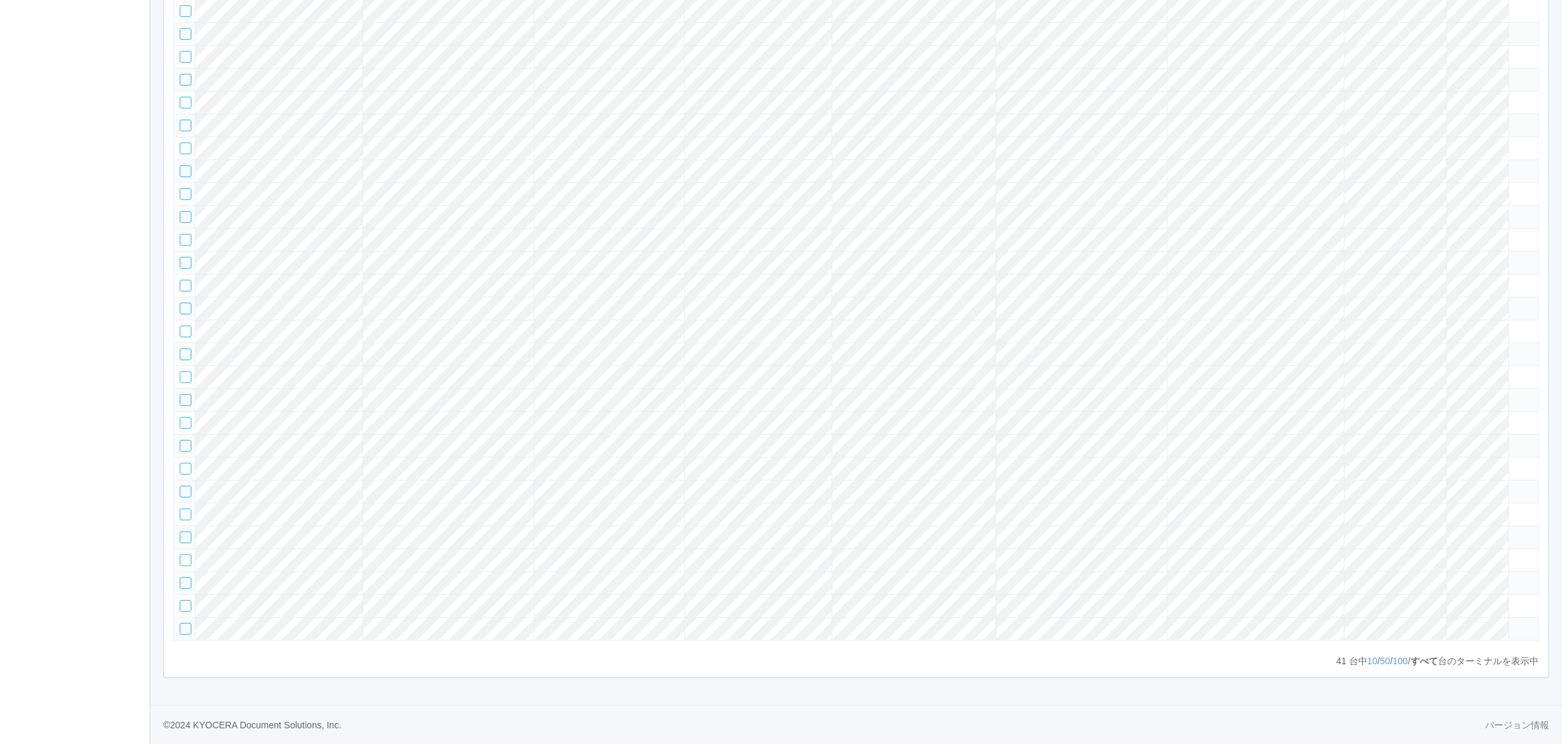
scroll to position [827, 0]
click at [1291, 571] on tr at bounding box center [850, 559] width 1364 height 23
click at [1508, 554] on icon at bounding box center [1508, 554] width 0 height 0
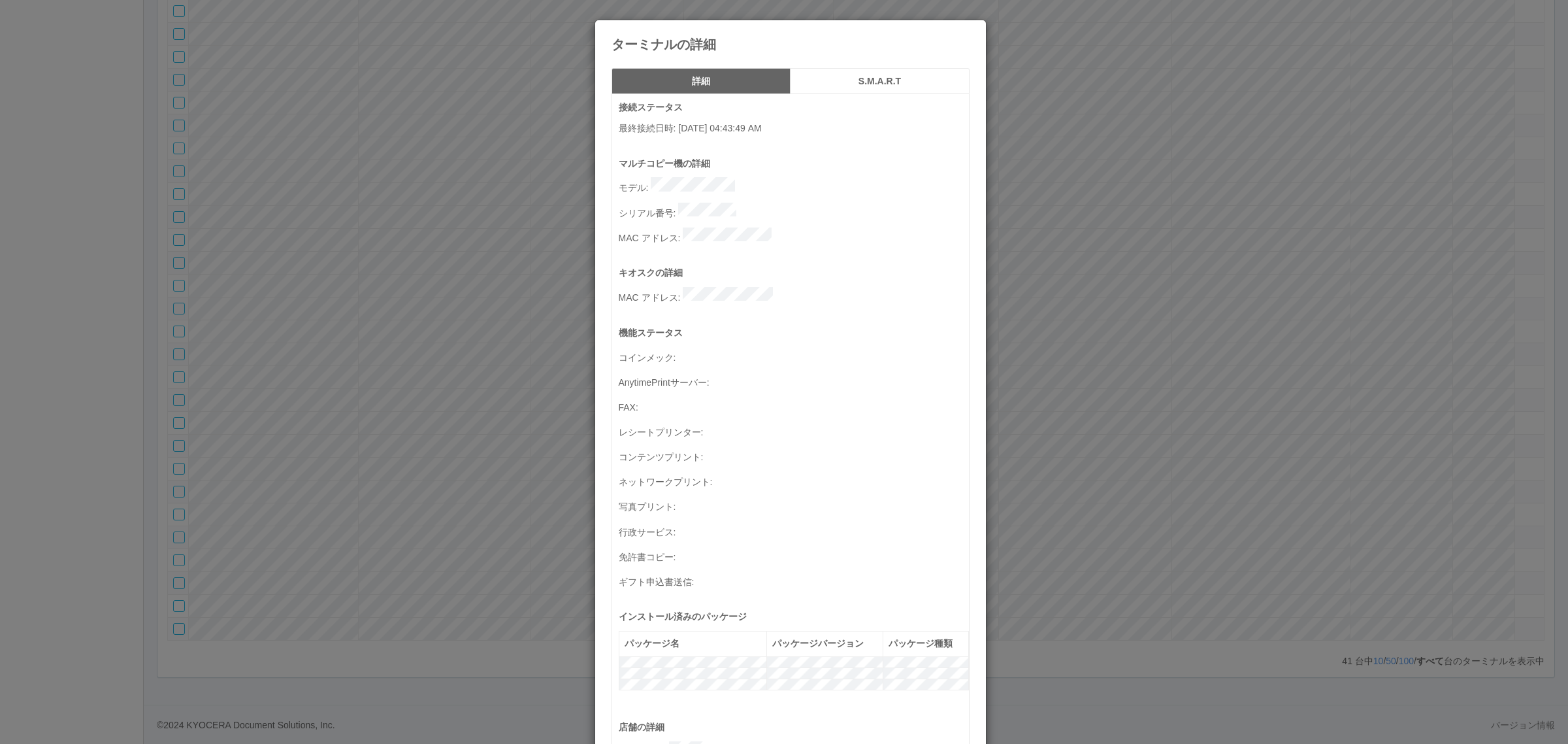
scroll to position [428, 0]
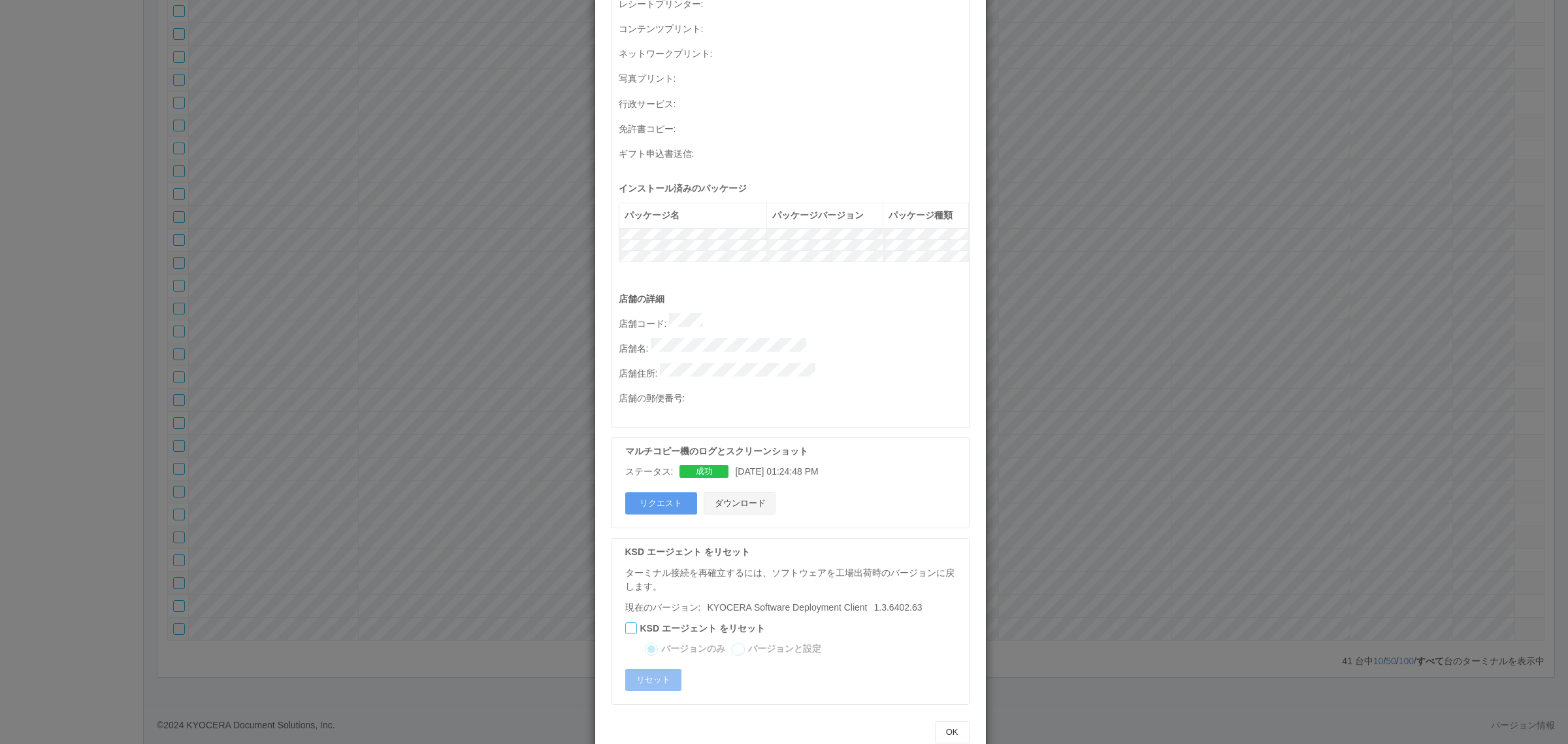
click at [732, 492] on button "ダウンロード" at bounding box center [739, 503] width 72 height 22
drag, startPoint x: 644, startPoint y: 324, endPoint x: 831, endPoint y: 335, distance: 187.3
click at [863, 337] on p "店舗名 :" at bounding box center [793, 347] width 350 height 18
copy p
drag, startPoint x: 1160, startPoint y: 455, endPoint x: 854, endPoint y: 435, distance: 306.7
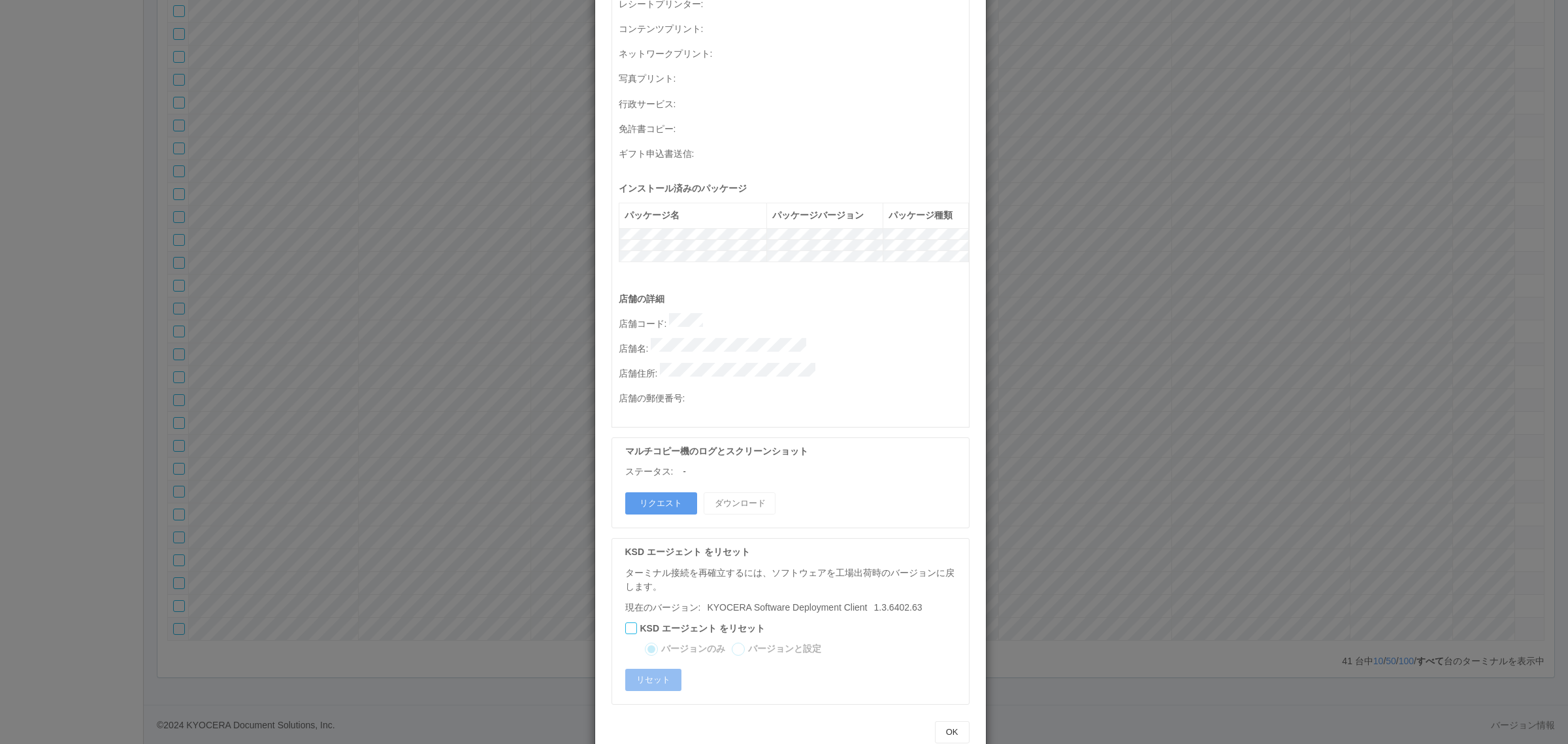
click at [1158, 455] on div "ターミナルの詳細 詳細 S.M.A.R.T 接続ステータス 最終接続日時 : [DATE] 04:43:49 AM マルチコピー機の詳細 モデル : シリアル…" at bounding box center [784, 372] width 1568 height 744
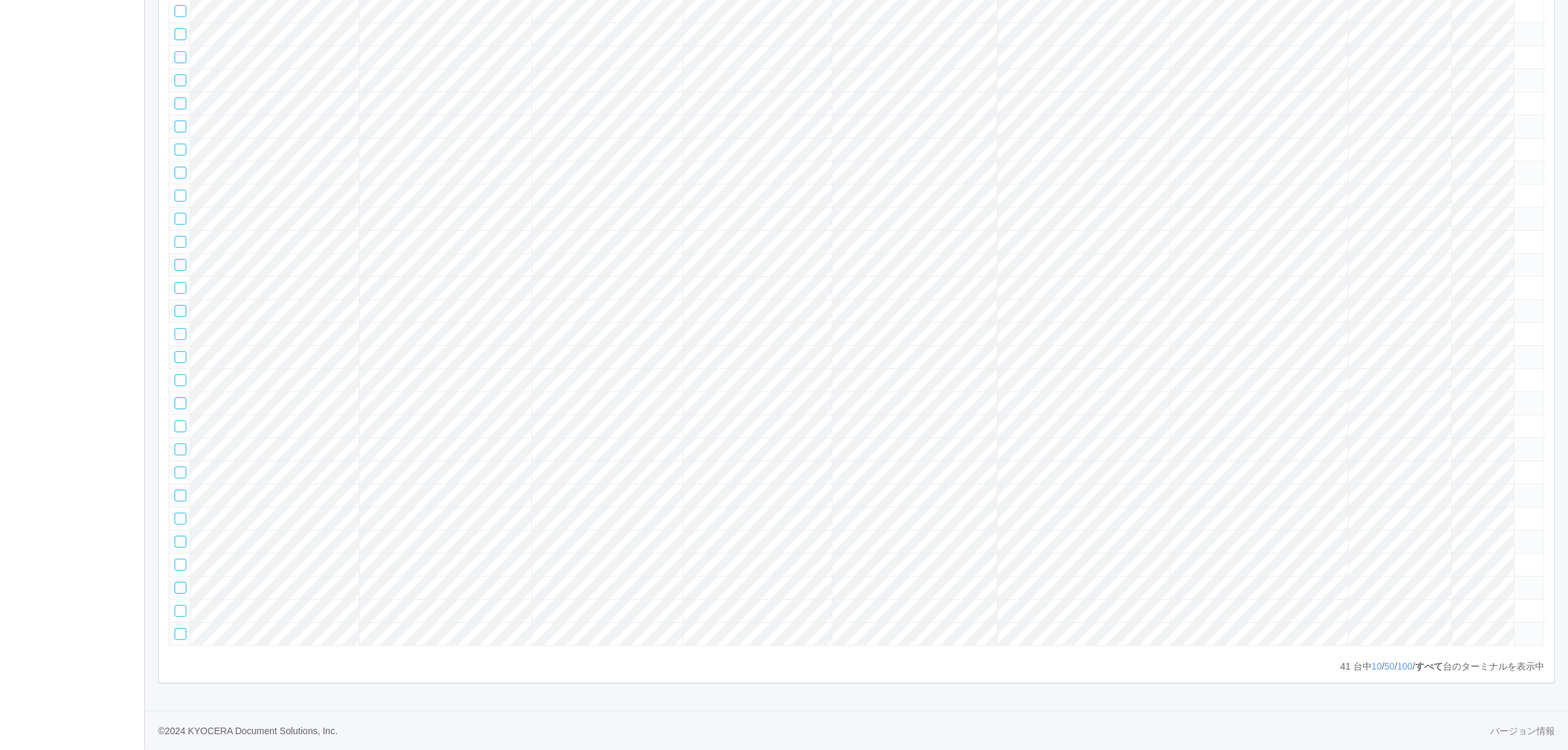
click at [1432, 322] on tr at bounding box center [857, 333] width 1375 height 23
click at [1520, 328] on icon at bounding box center [1520, 328] width 0 height 0
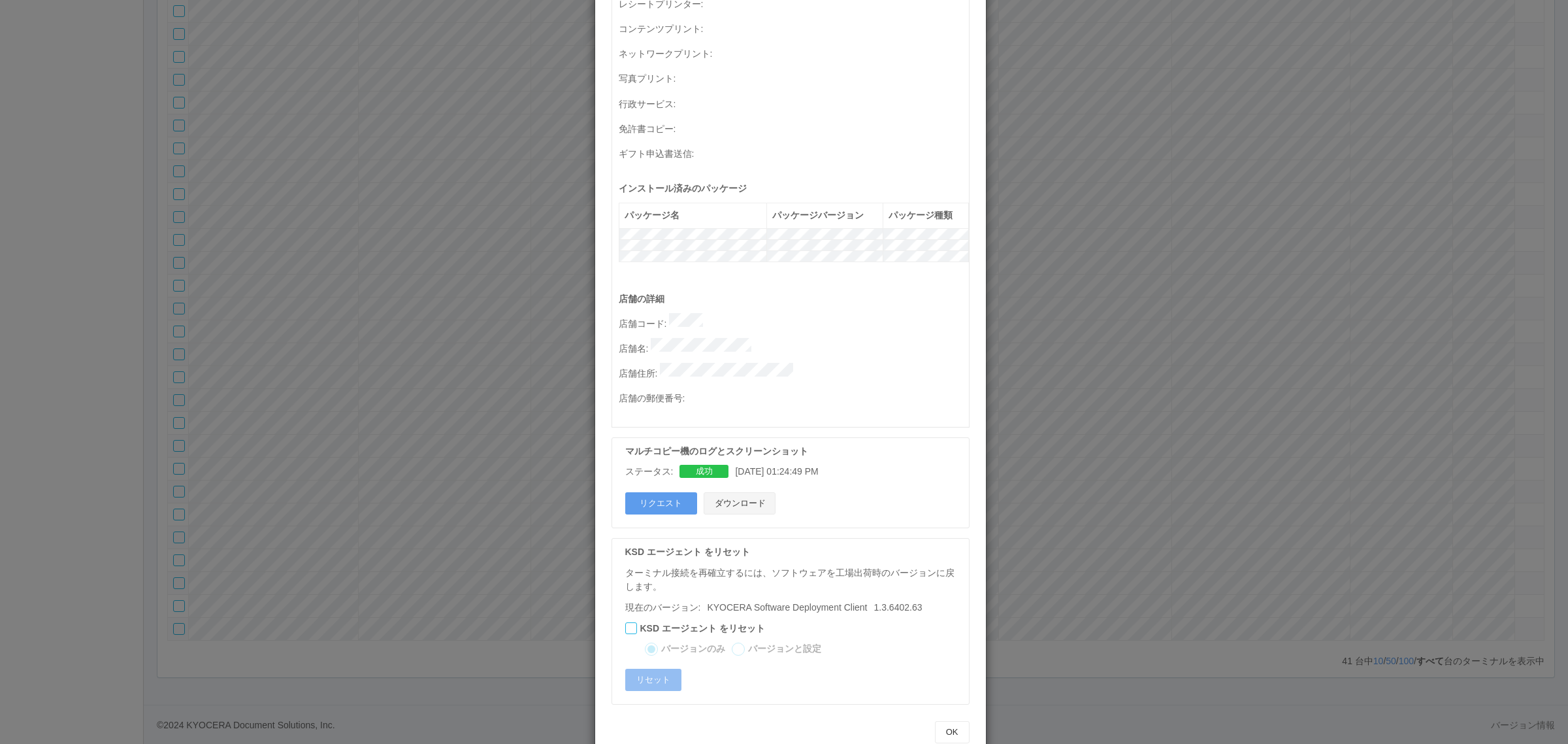
click at [729, 492] on button "ダウンロード" at bounding box center [739, 503] width 72 height 22
click at [1103, 420] on div "ターミナルの詳細 詳細 S.M.A.R.T 接続ステータス 最終接続日時 : [DATE] 04:43:48 AM マルチコピー機の詳細 モデル : シリアル…" at bounding box center [784, 372] width 1568 height 744
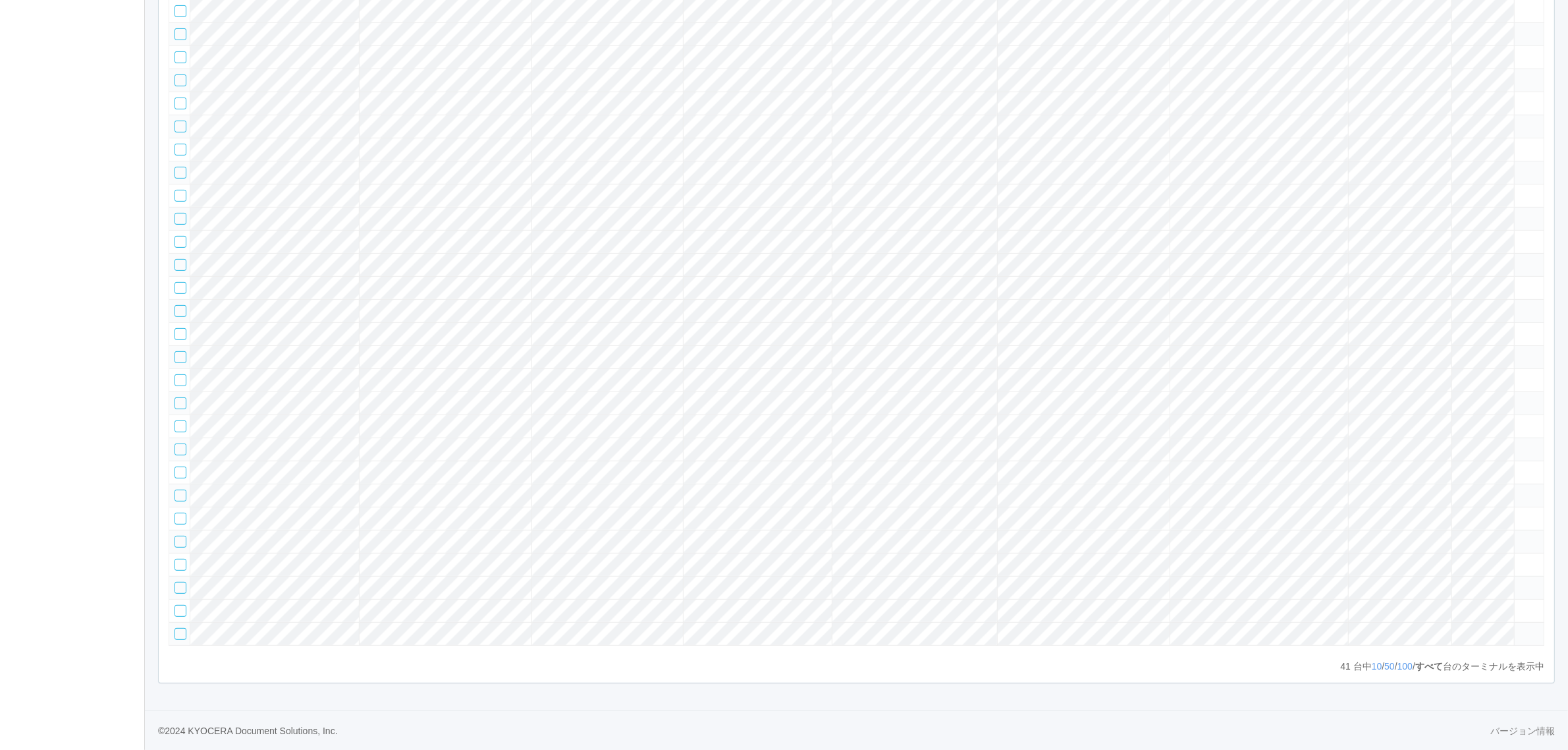
click at [1440, 528] on tr at bounding box center [857, 517] width 1375 height 23
click at [1520, 513] on icon at bounding box center [1520, 513] width 0 height 0
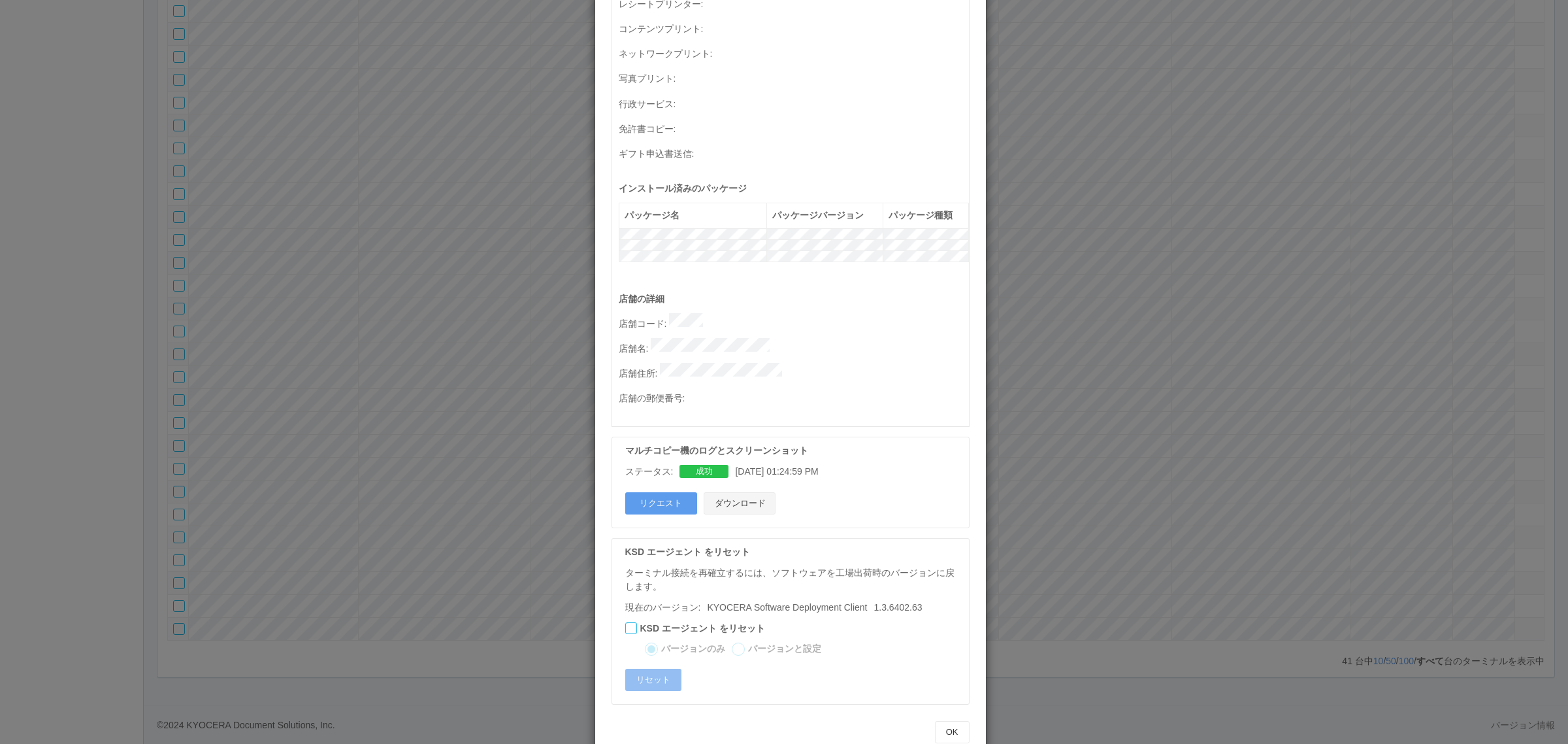
click at [752, 492] on button "ダウンロード" at bounding box center [739, 503] width 72 height 22
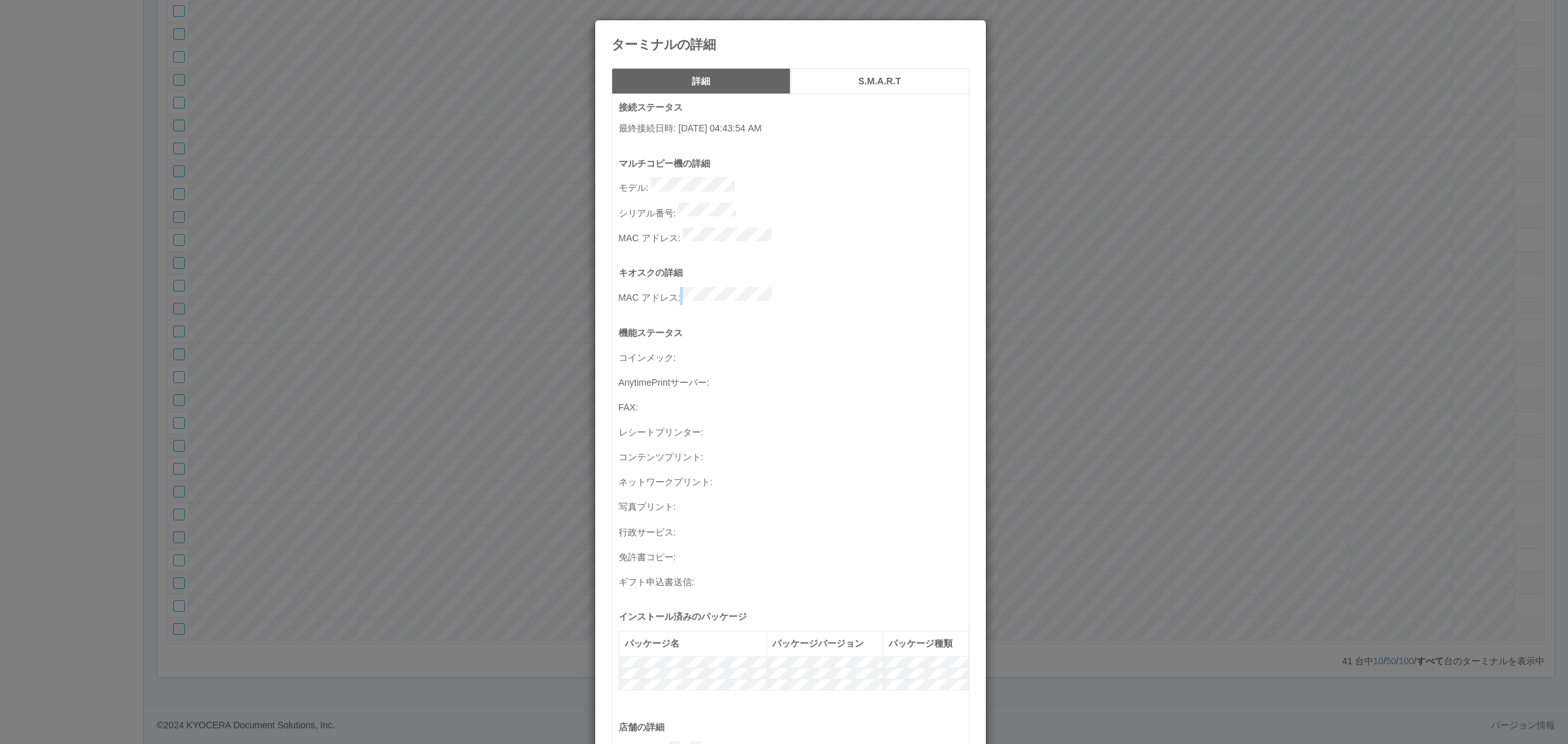
drag, startPoint x: 677, startPoint y: 278, endPoint x: 815, endPoint y: 276, distance: 138.0
click at [815, 287] on p "MAC アドレス :" at bounding box center [793, 296] width 350 height 18
copy p
click at [80, 166] on div "ターミナルの詳細 詳細 S.M.A.R.T 接続ステータス 最終接続日時 : 08/27/2025 04:43:54 AM マルチコピー機の詳細 モデル : …" at bounding box center [784, 372] width 1568 height 744
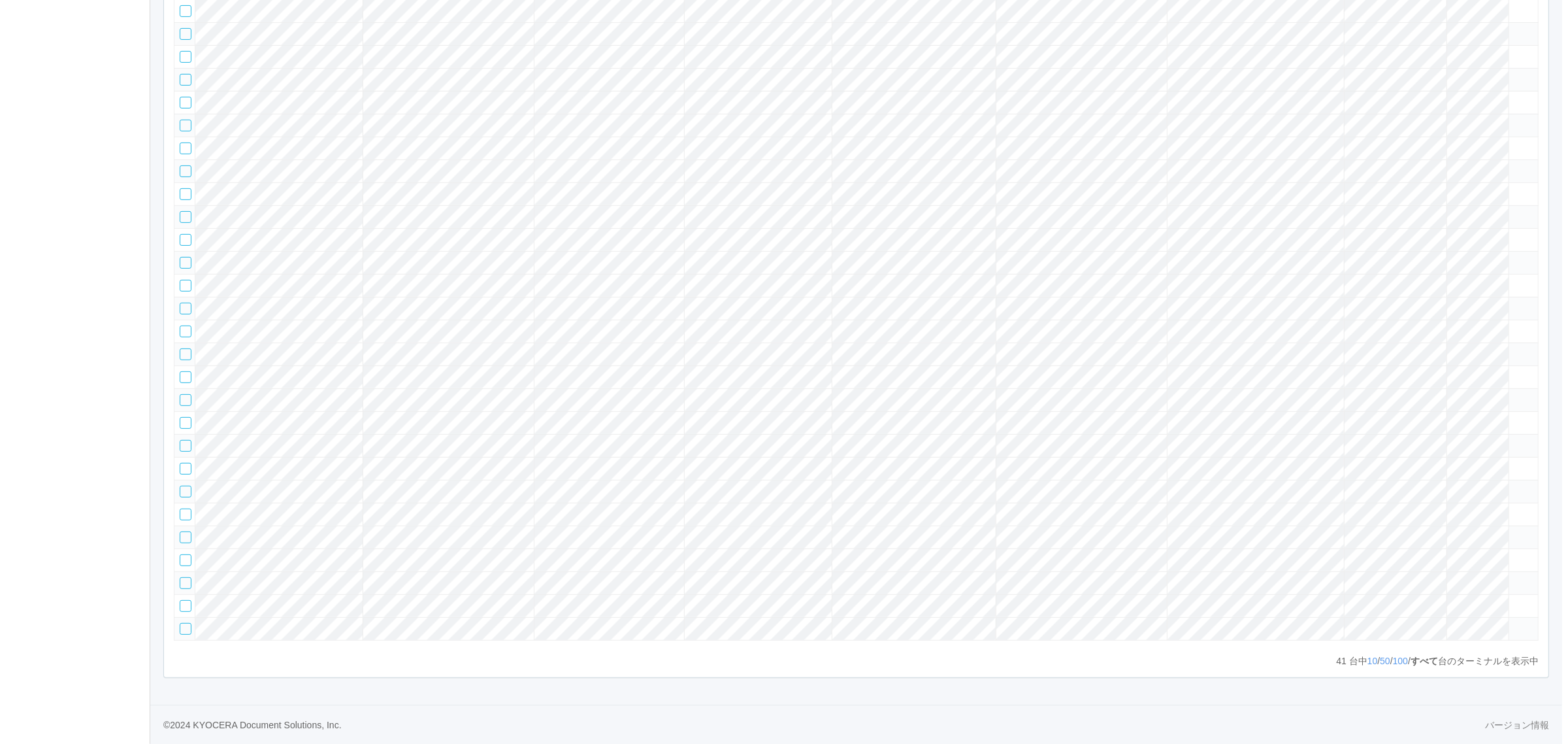
scroll to position [871, 0]
click at [1508, 531] on icon at bounding box center [1508, 531] width 0 height 0
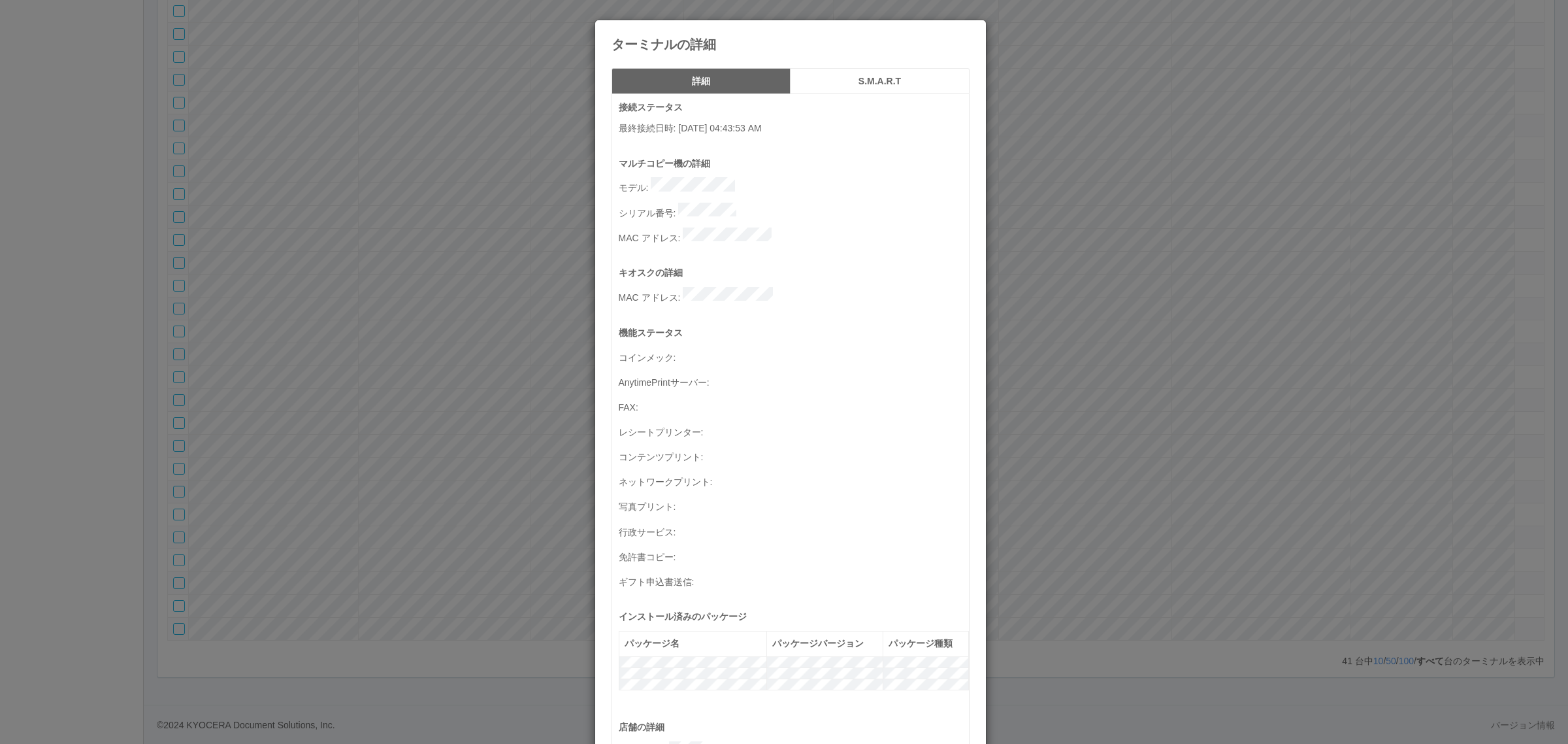
click at [759, 206] on p "シリアル番号 :" at bounding box center [793, 212] width 350 height 18
drag, startPoint x: 392, startPoint y: 642, endPoint x: 400, endPoint y: 636, distance: 10.0
click at [396, 642] on div "ターミナルの詳細 詳細 S.M.A.R.T 接続ステータス 最終接続日時 : 08/27/2025 04:43:53 AM マルチコピー機の詳細 モデル : …" at bounding box center [784, 372] width 1568 height 744
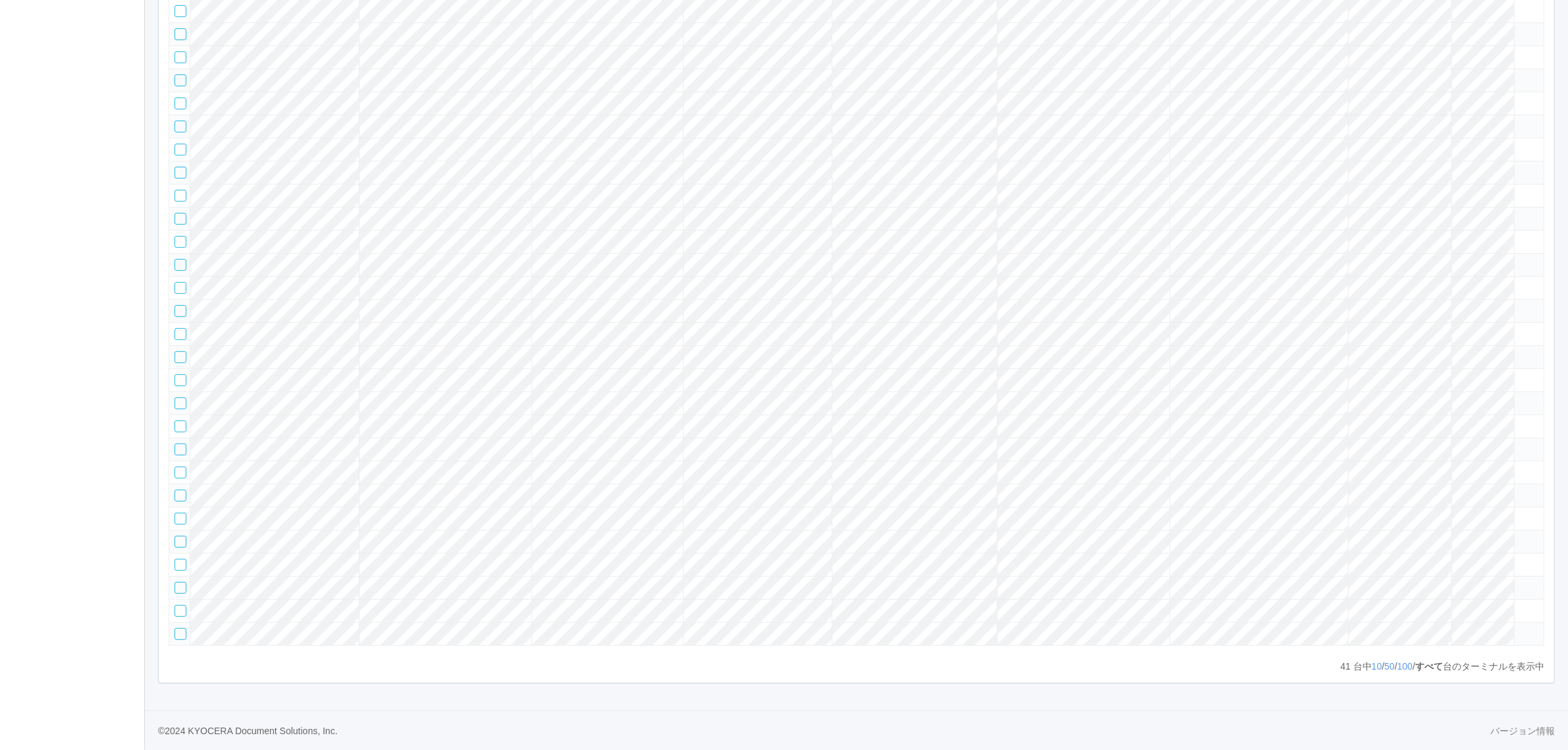
scroll to position [0, 0]
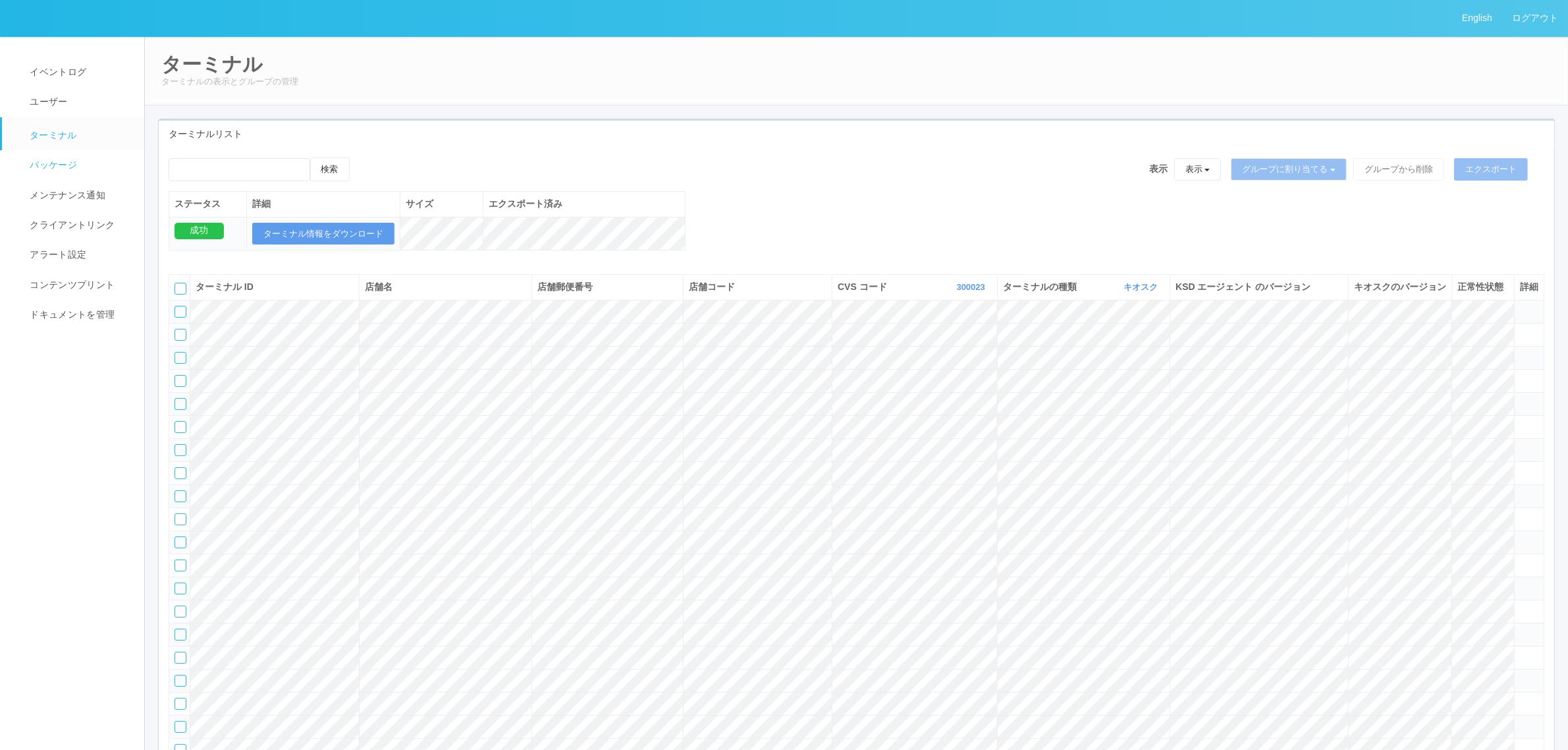
click at [72, 168] on span "パッケージ" at bounding box center [51, 164] width 50 height 10
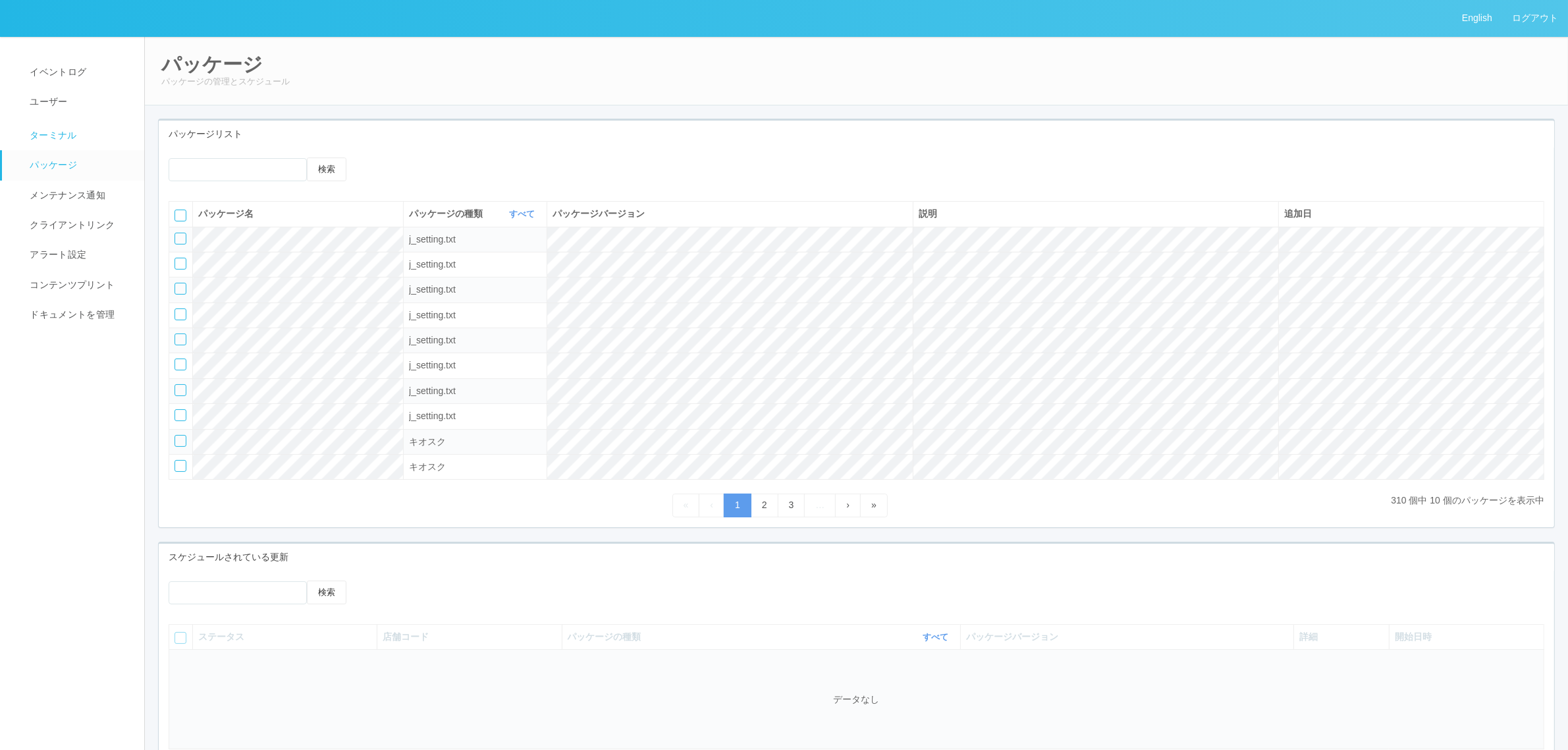
click at [94, 133] on link "ターミナル" at bounding box center [79, 134] width 154 height 33
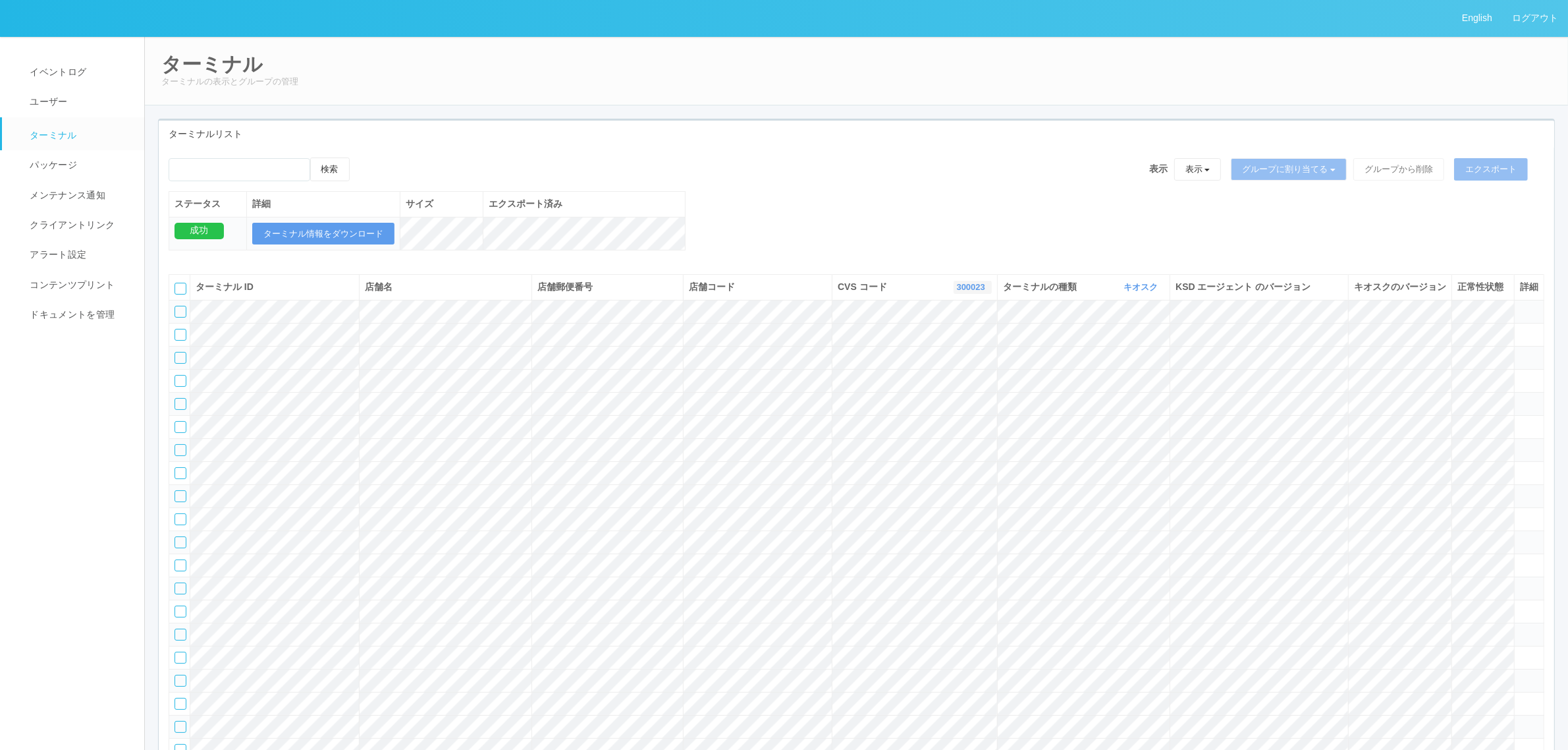
click at [986, 292] on icon "button" at bounding box center [988, 286] width 4 height 10
click at [944, 333] on link "300031" at bounding box center [940, 323] width 105 height 17
click at [1531, 323] on td at bounding box center [1541, 311] width 29 height 23
click at [1533, 305] on icon at bounding box center [1533, 305] width 0 height 0
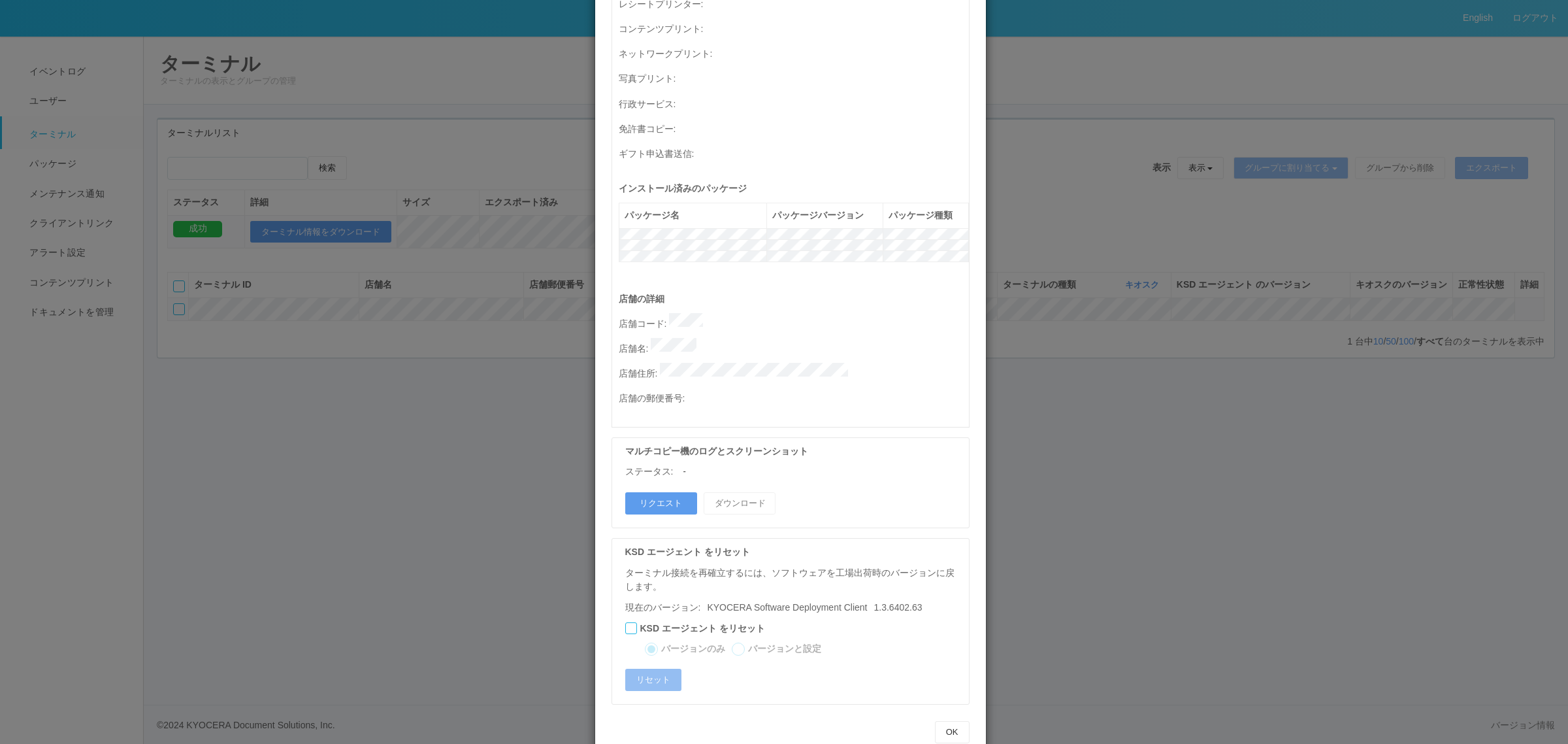
scroll to position [0, 0]
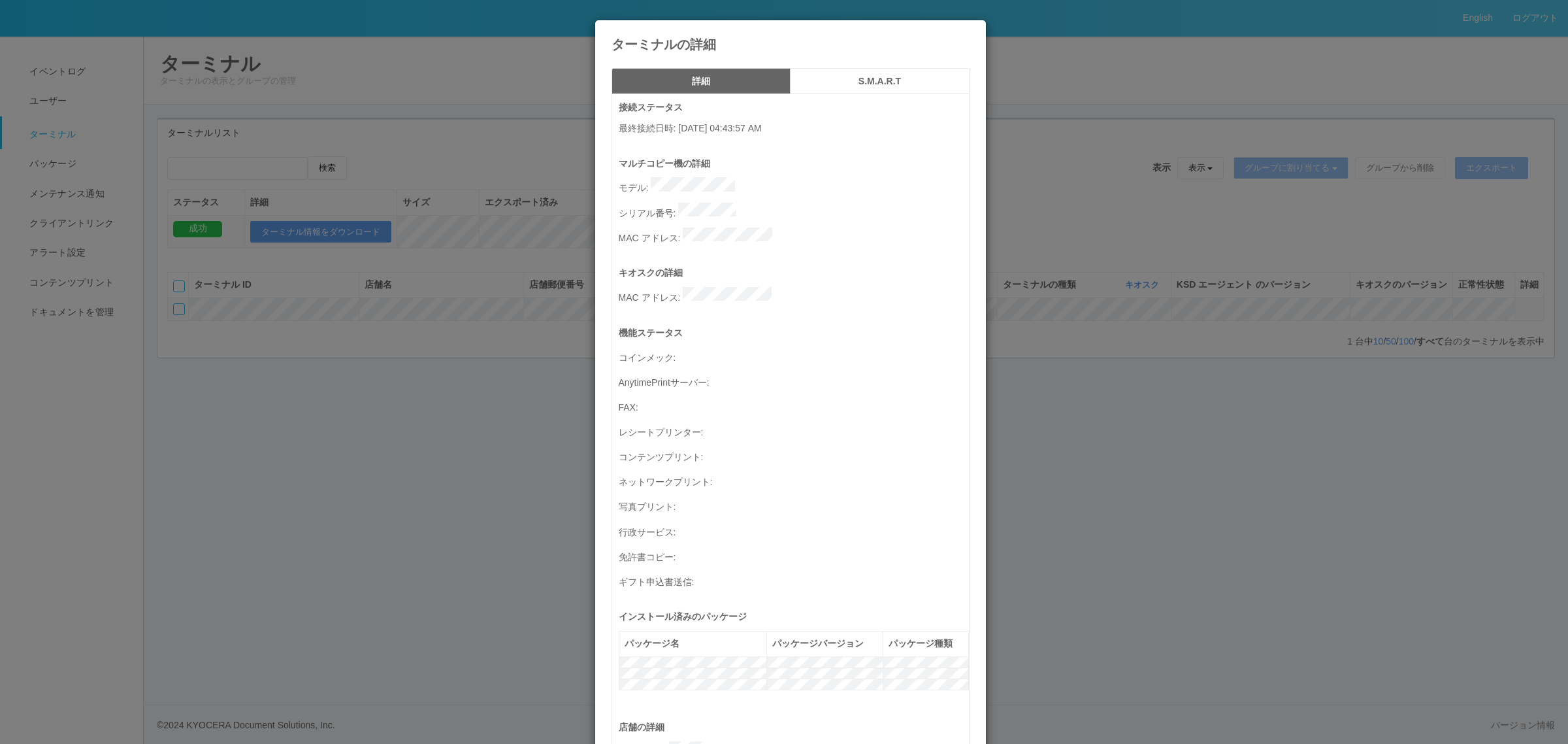
click at [1163, 391] on div "ターミナルの詳細 詳細 S.M.A.R.T 接続ステータス 最終接続日時 : 08/27/2025 04:43:57 AM マルチコピー機の詳細 モデル : …" at bounding box center [784, 372] width 1568 height 744
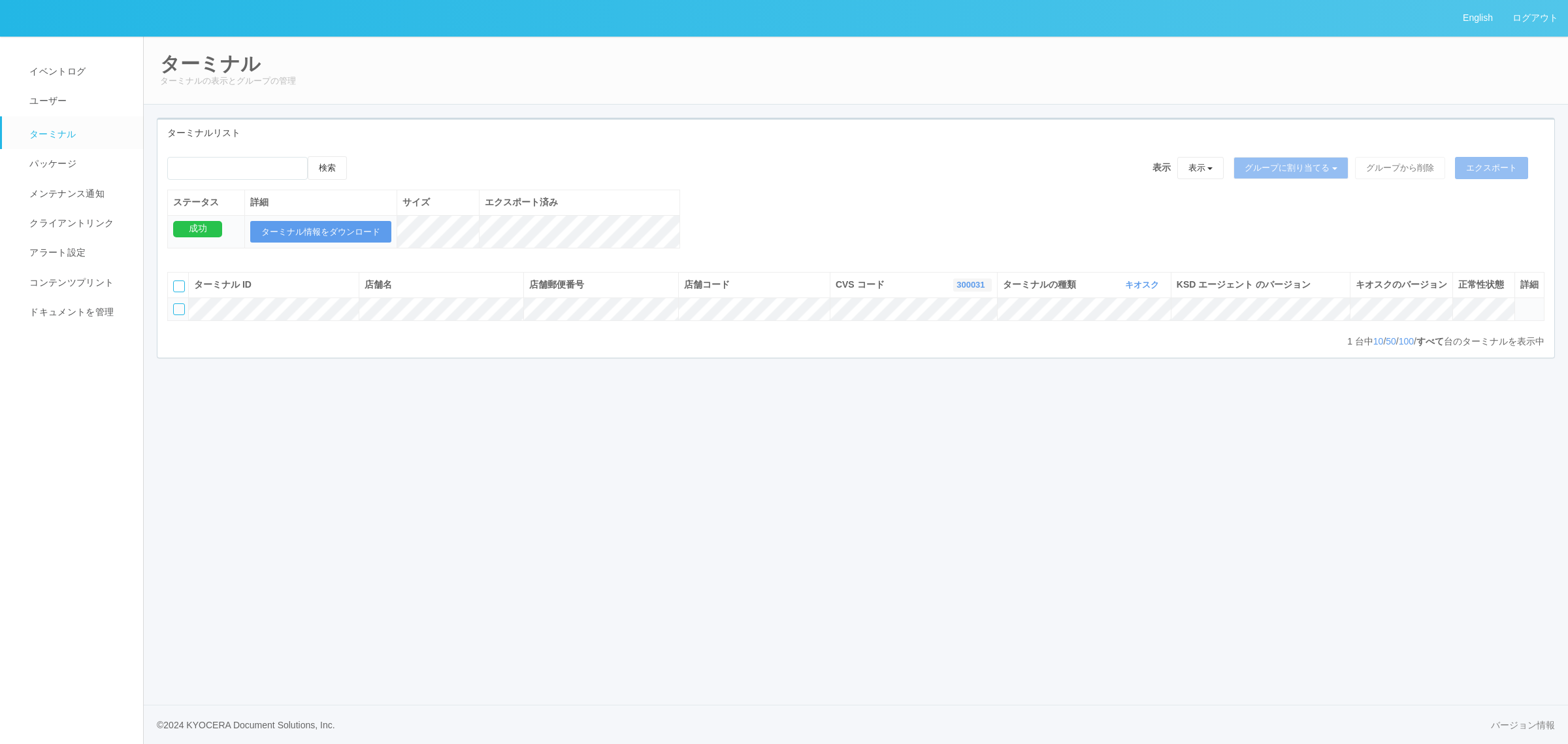
click at [970, 289] on link "300031" at bounding box center [972, 284] width 31 height 10
click at [951, 330] on link "300022" at bounding box center [940, 320] width 104 height 17
click at [981, 289] on link "300022" at bounding box center [975, 284] width 31 height 10
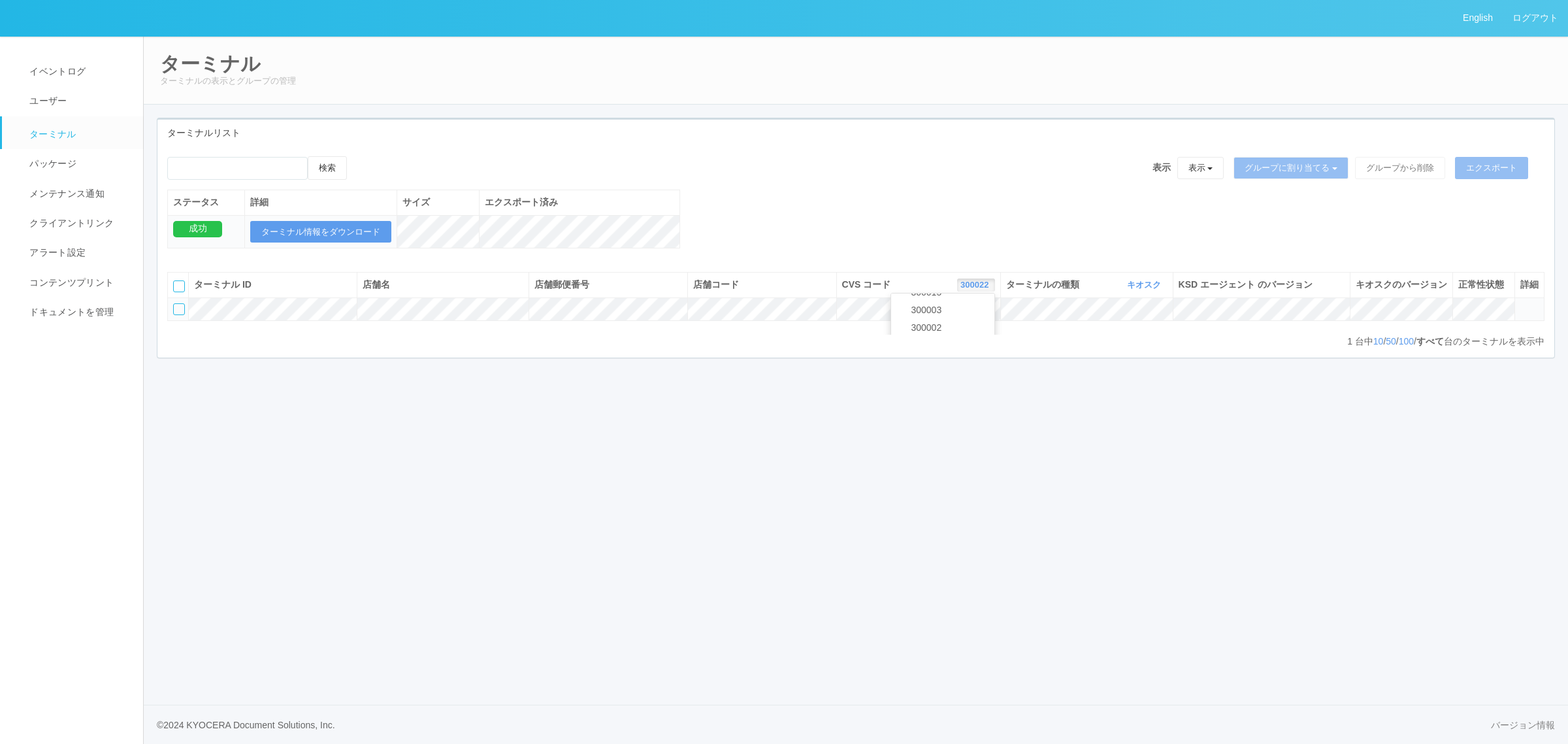
drag, startPoint x: 1085, startPoint y: 433, endPoint x: 1082, endPoint y: 426, distance: 7.6
click at [1083, 433] on div "English ログアウト イベントログ ユーザー ターミナル パッケージ メンテナンス通知 クライアントリンク アラート設定 コンテンツプリント ドキュメン…" at bounding box center [784, 372] width 1568 height 744
click at [960, 289] on link "300022" at bounding box center [975, 284] width 31 height 10
click at [990, 291] on button "300022" at bounding box center [976, 285] width 38 height 13
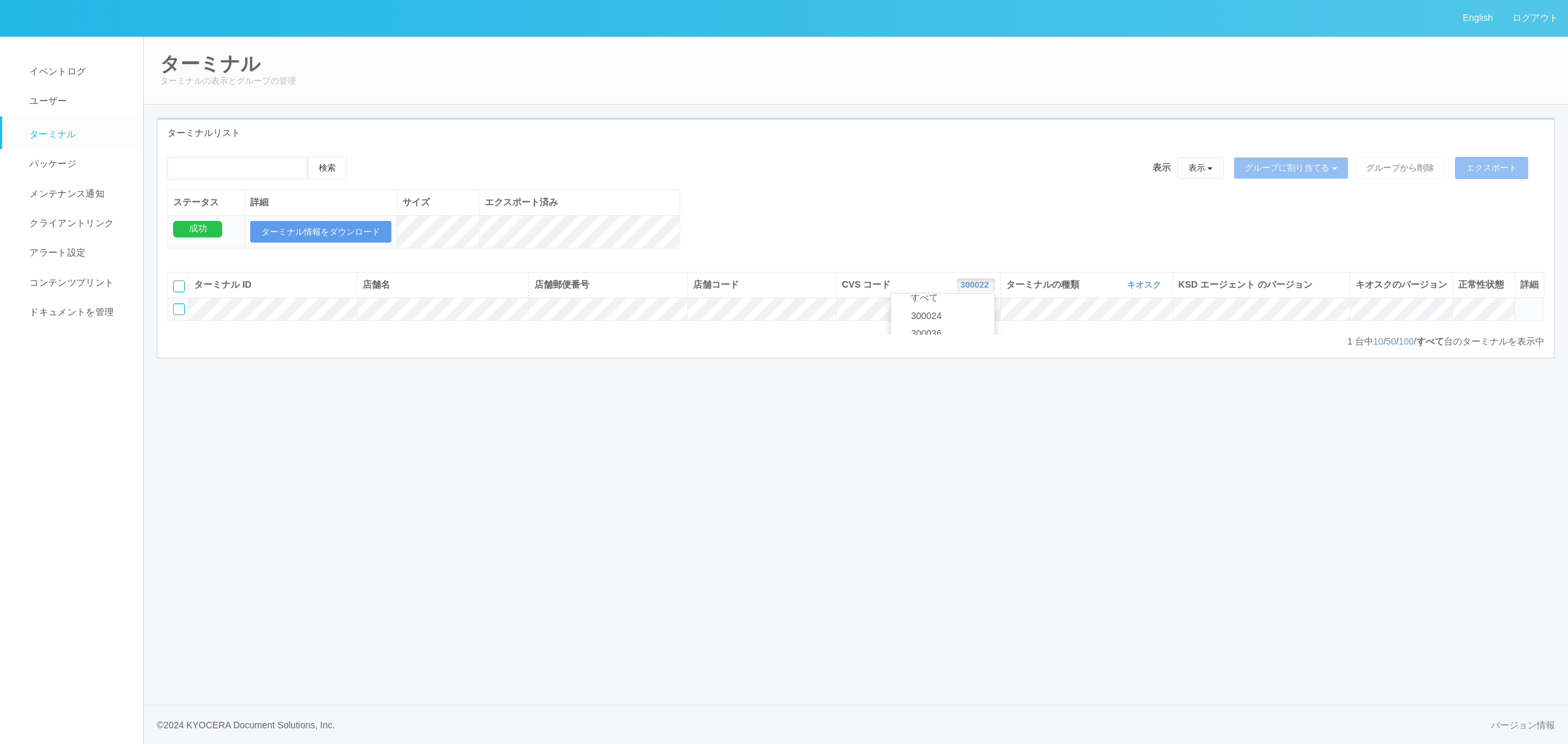
scroll to position [0, 0]
click at [819, 243] on div "検索 表示 表示 すべてのターミナル 未割り当てのターミナル グループを追加 グループ名を編集 アーカイブ済みのターミナル グループに割り当てる グループを追…" at bounding box center [856, 209] width 1397 height 106
click at [943, 291] on div "CVS コード 300022 表示 すべて 300024 300036 300037 300034 300033 300031 300020 300035 3…" at bounding box center [918, 284] width 154 height 14
click at [967, 289] on link "300022" at bounding box center [975, 284] width 31 height 10
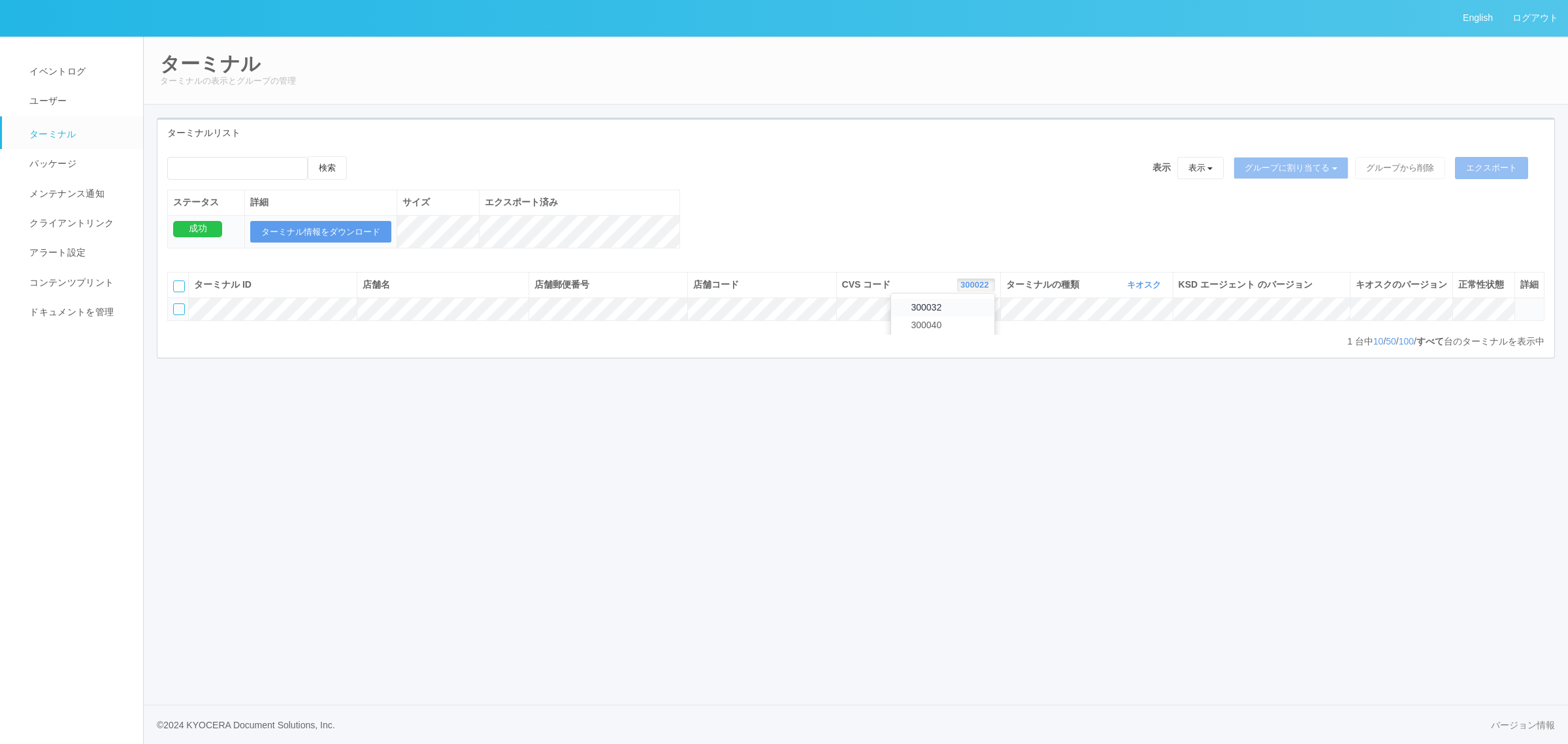
click at [920, 312] on span "300032" at bounding box center [922, 307] width 37 height 10
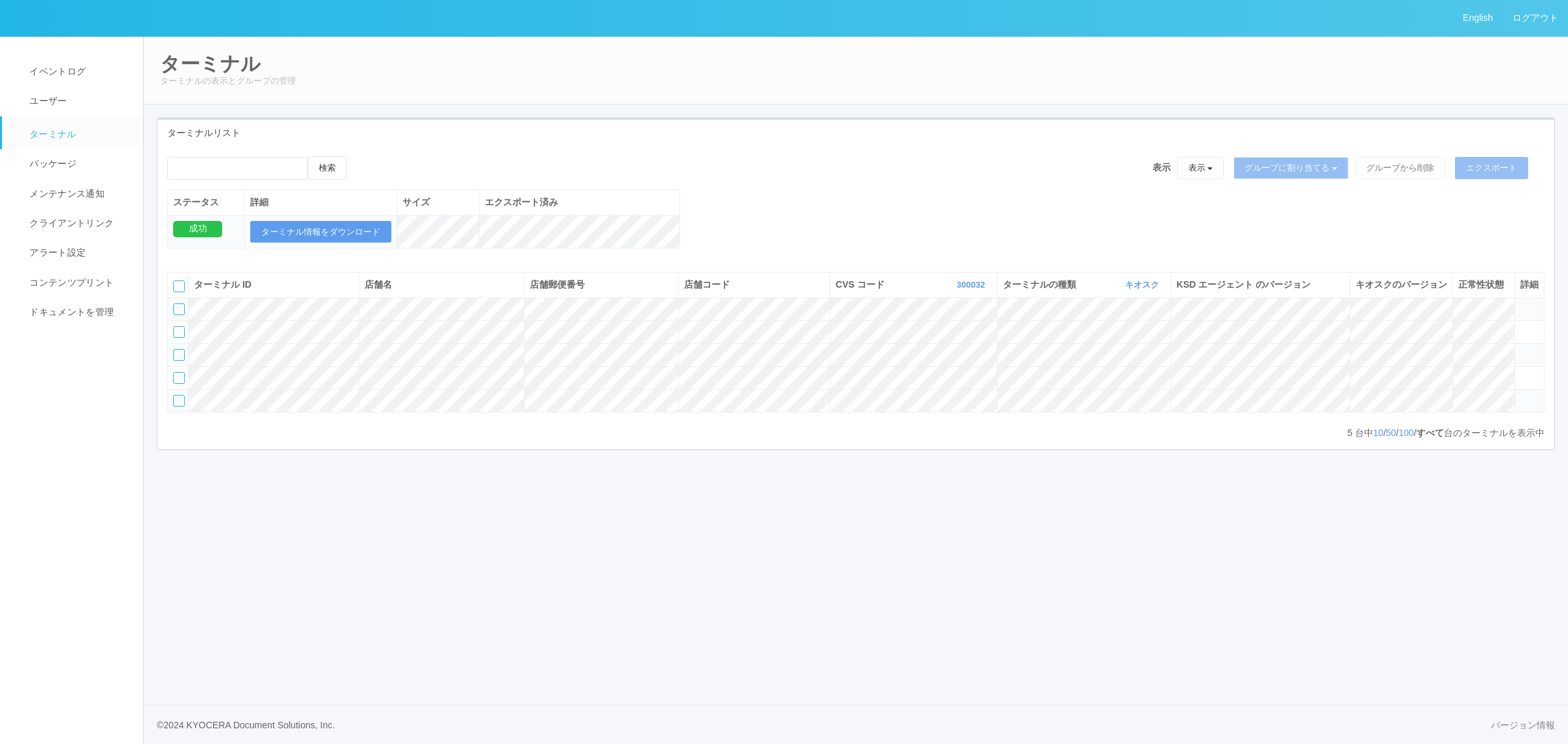
click at [1521, 395] on icon at bounding box center [1521, 395] width 0 height 0
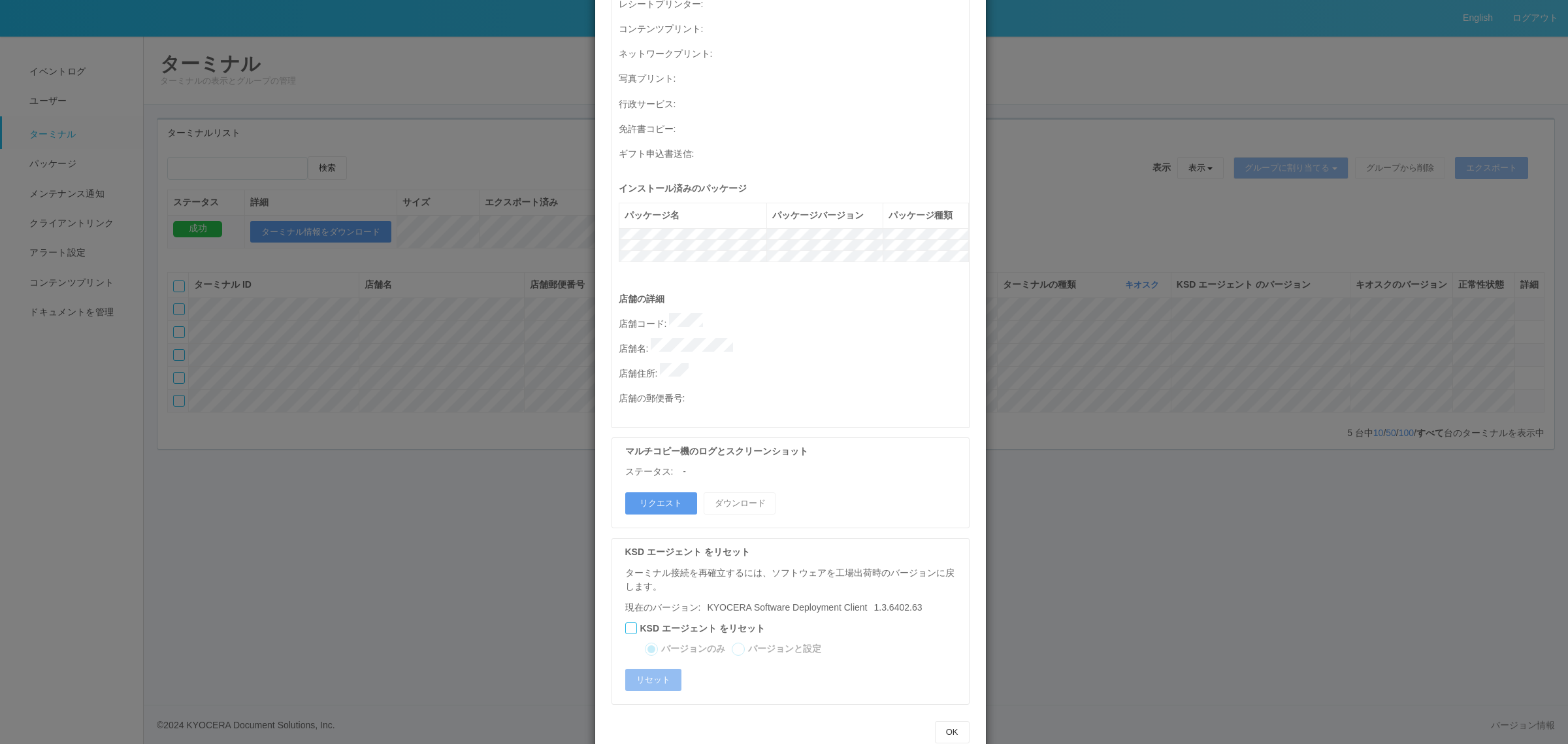
scroll to position [0, 0]
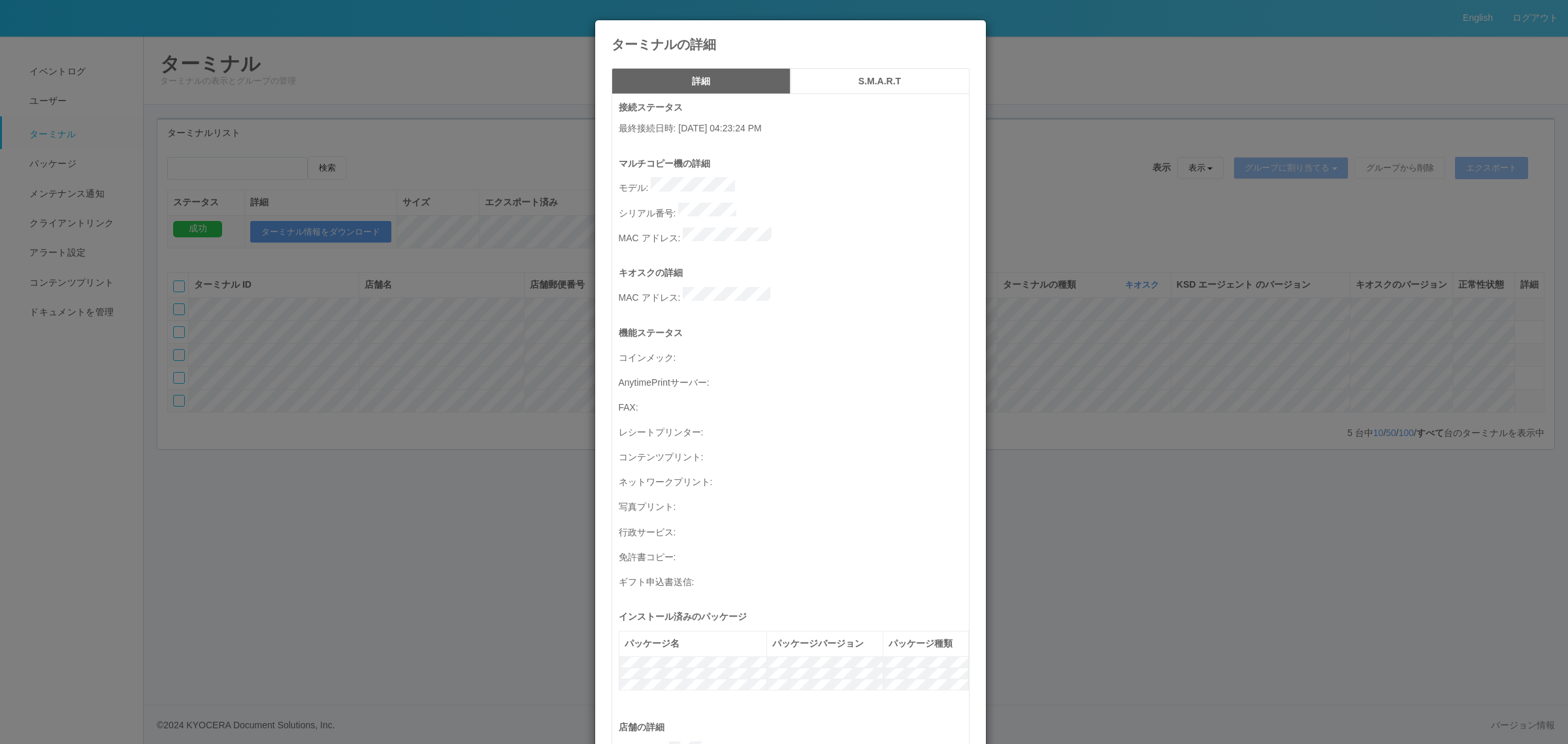
click at [970, 30] on icon at bounding box center [970, 30] width 0 height 0
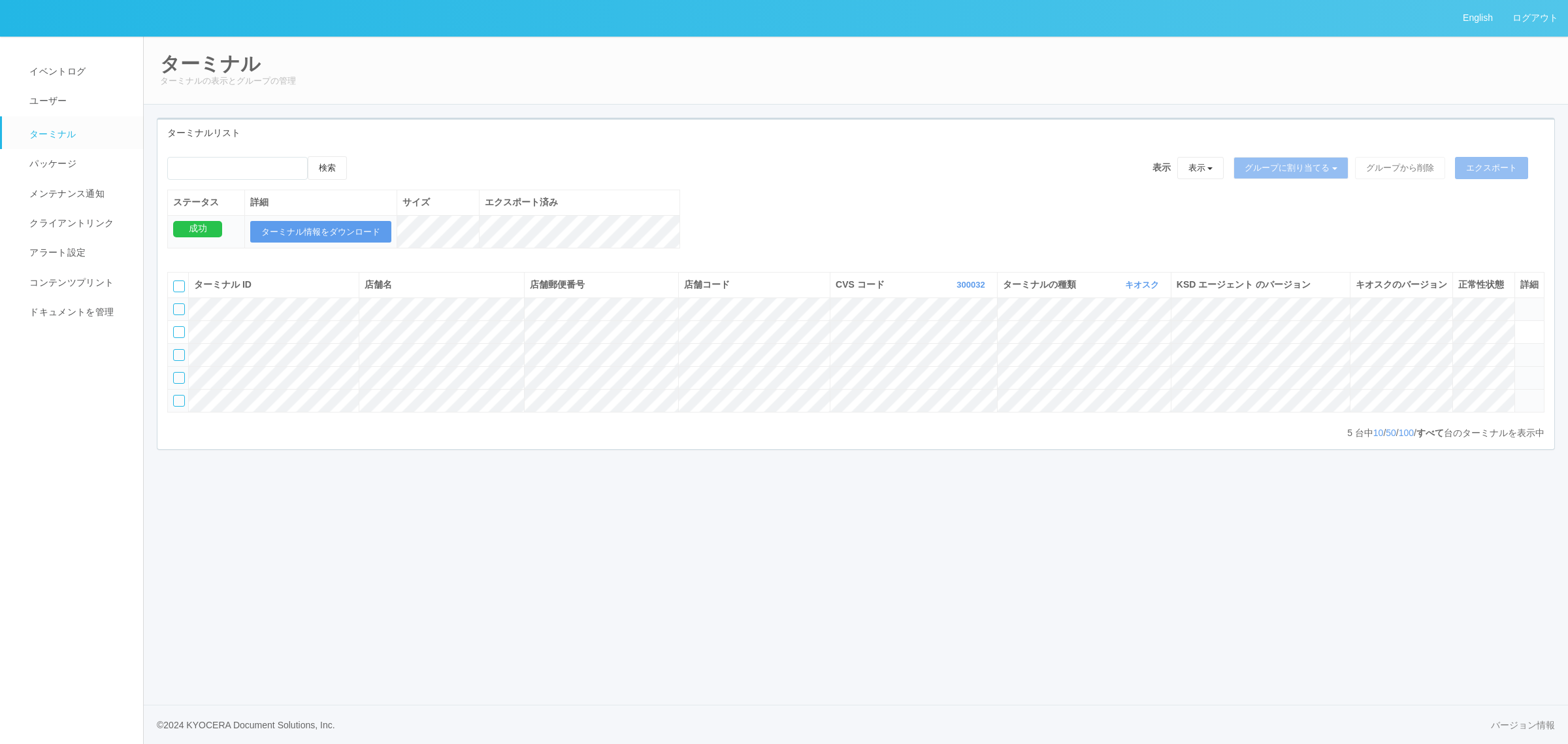
click at [1521, 372] on icon at bounding box center [1521, 372] width 0 height 0
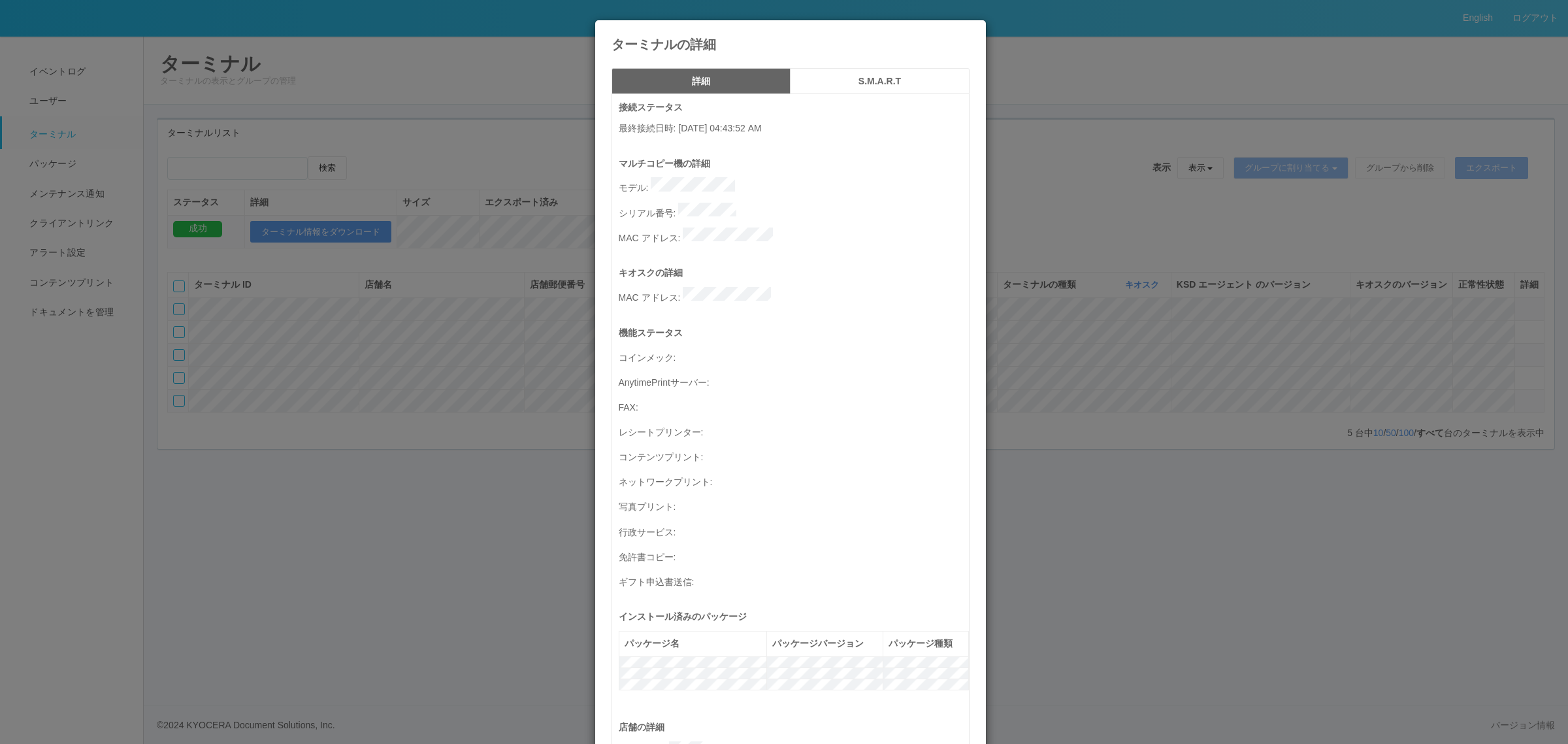
click at [1064, 379] on div "ターミナルの詳細 詳細 S.M.A.R.T 接続ステータス 最終接続日時 : 08/27/2025 04:43:52 AM マルチコピー機の詳細 モデル : …" at bounding box center [784, 372] width 1568 height 744
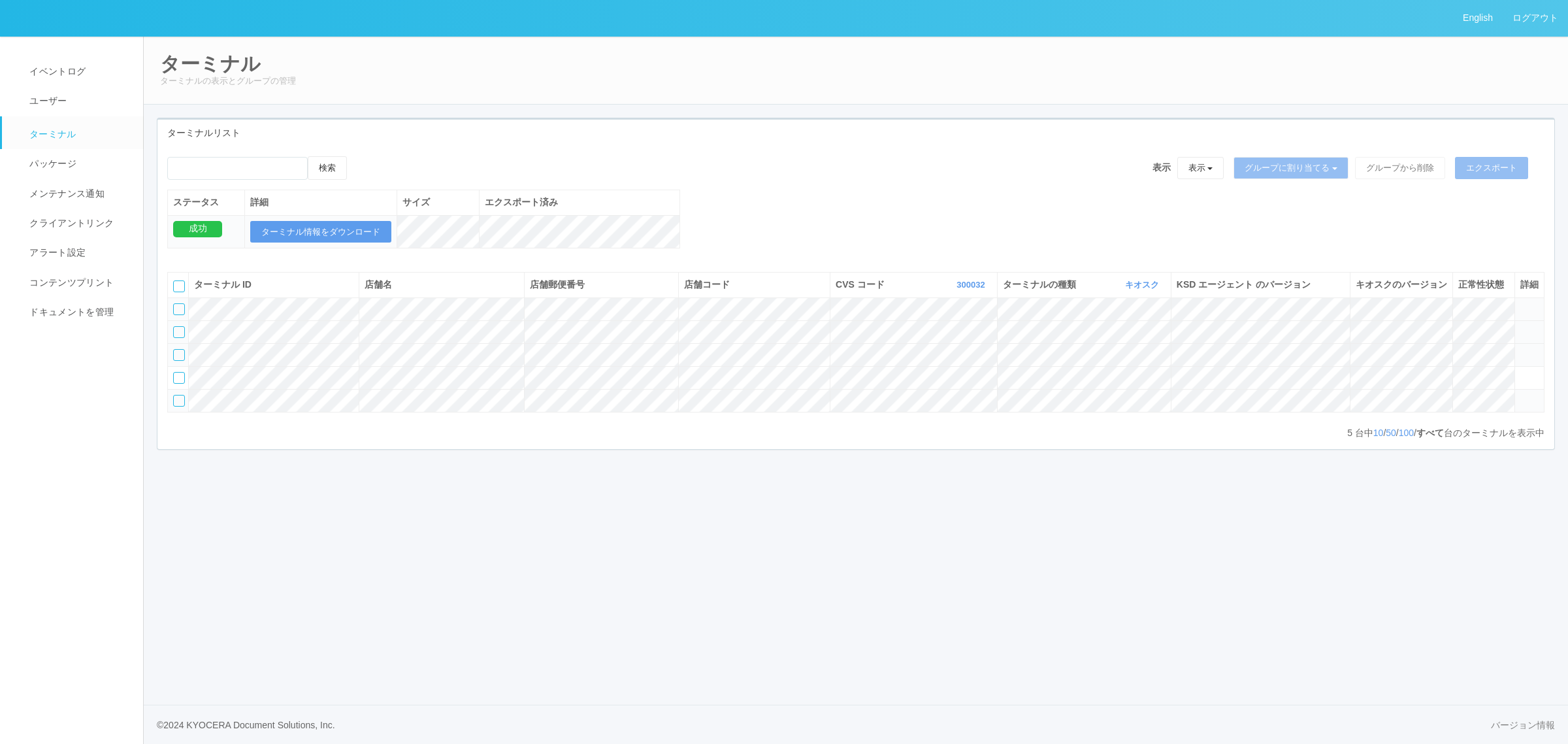
click at [1521, 326] on icon at bounding box center [1521, 326] width 0 height 0
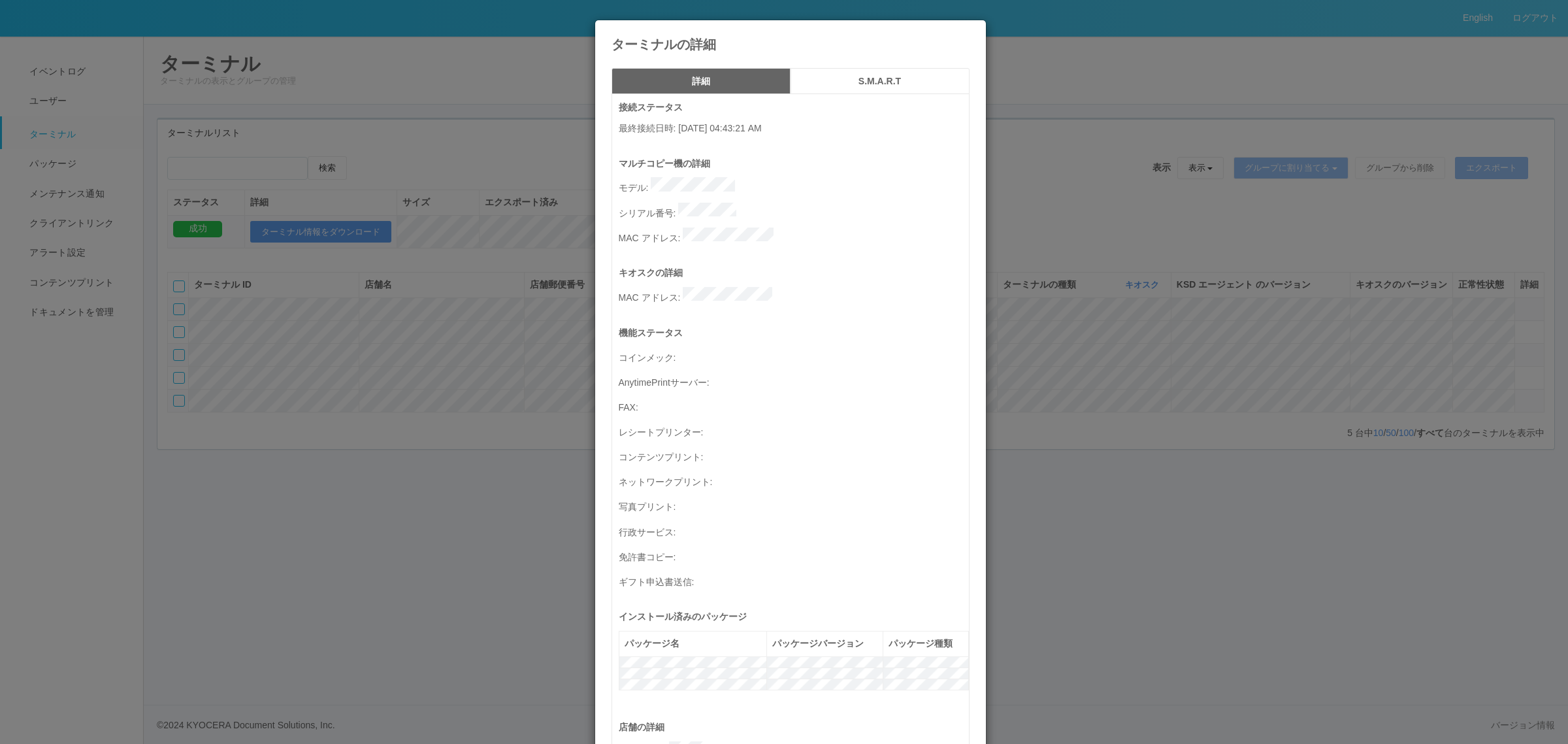
click at [1265, 371] on div "ターミナルの詳細 詳細 S.M.A.R.T 接続ステータス 最終接続日時 : 08/27/2025 04:43:21 AM マルチコピー機の詳細 モデル : …" at bounding box center [784, 372] width 1568 height 744
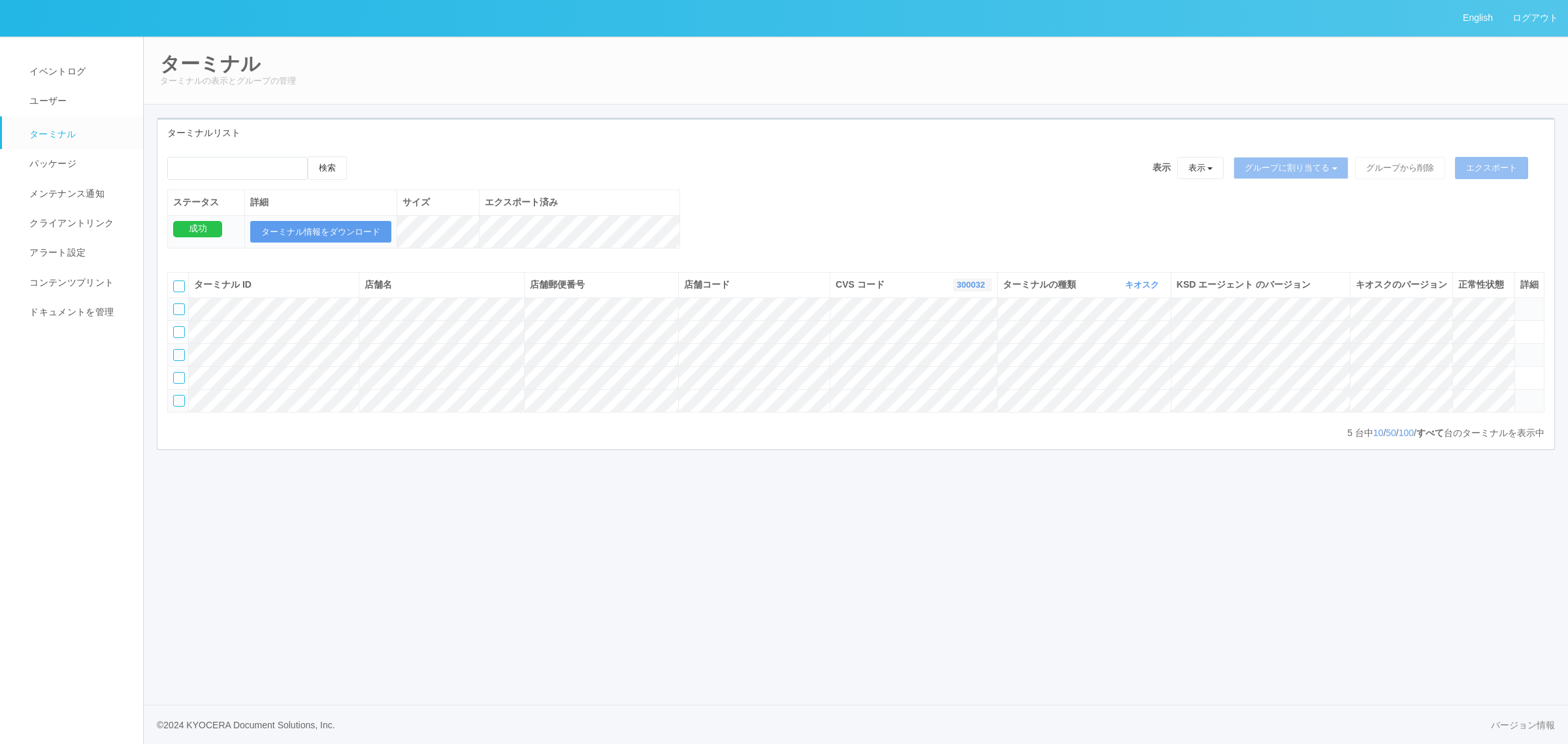
click at [971, 289] on link "300032" at bounding box center [972, 284] width 31 height 10
click at [932, 345] on span "300024" at bounding box center [920, 338] width 37 height 10
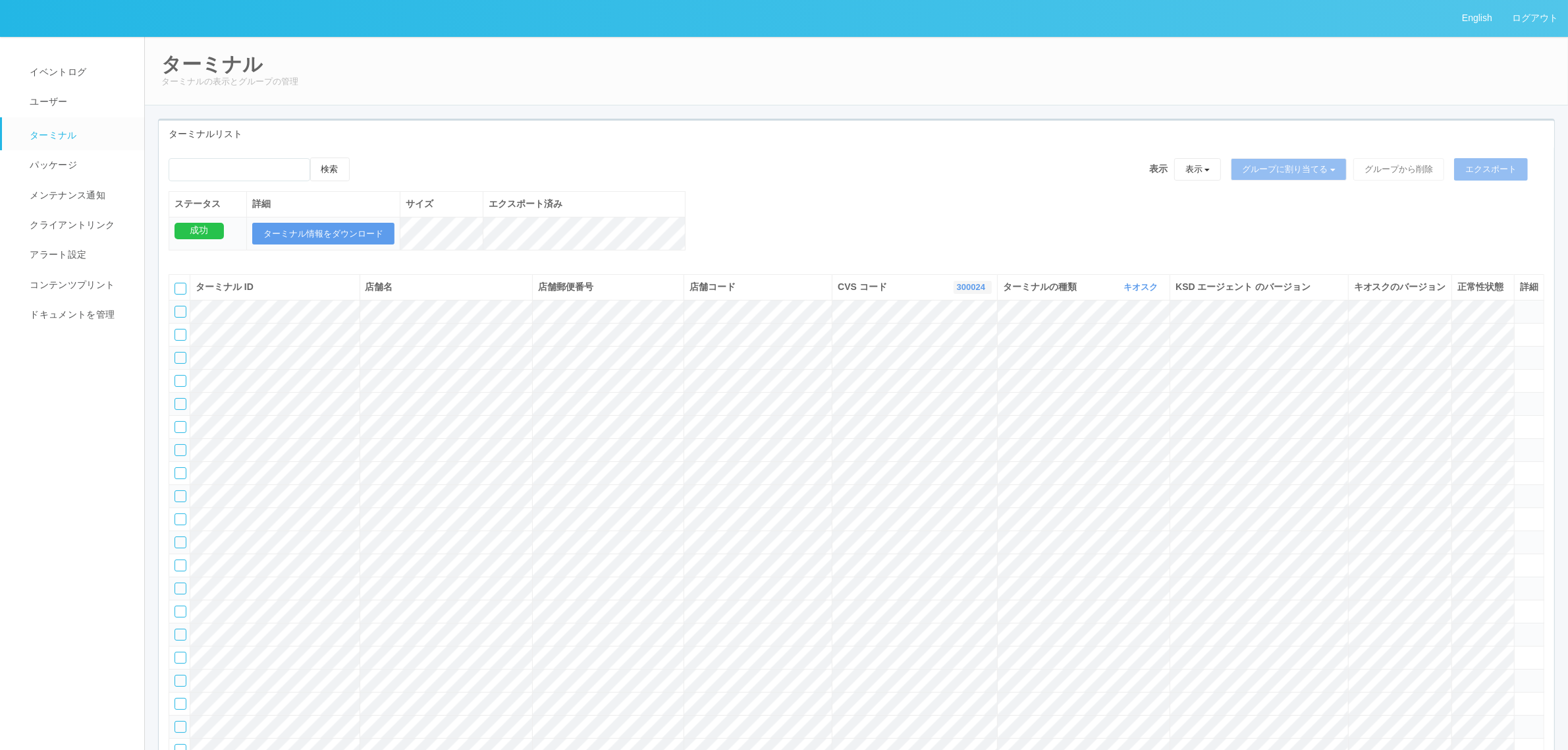
click at [957, 292] on link "300024" at bounding box center [973, 286] width 31 height 10
click at [953, 379] on link "300023" at bounding box center [940, 369] width 105 height 17
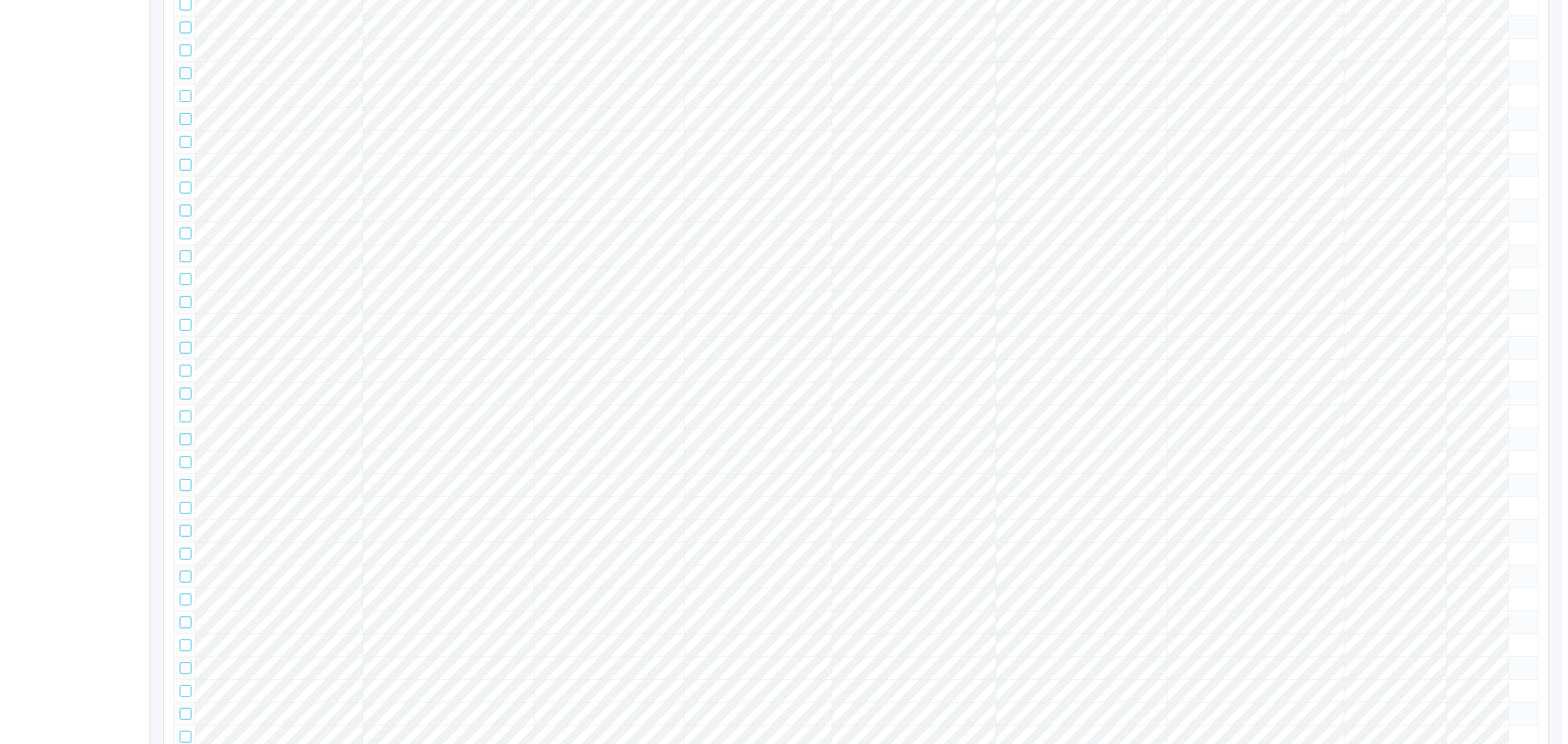
scroll to position [387, 0]
click at [1425, 116] on tr at bounding box center [850, 104] width 1364 height 23
click at [1508, 98] on icon at bounding box center [1508, 98] width 0 height 0
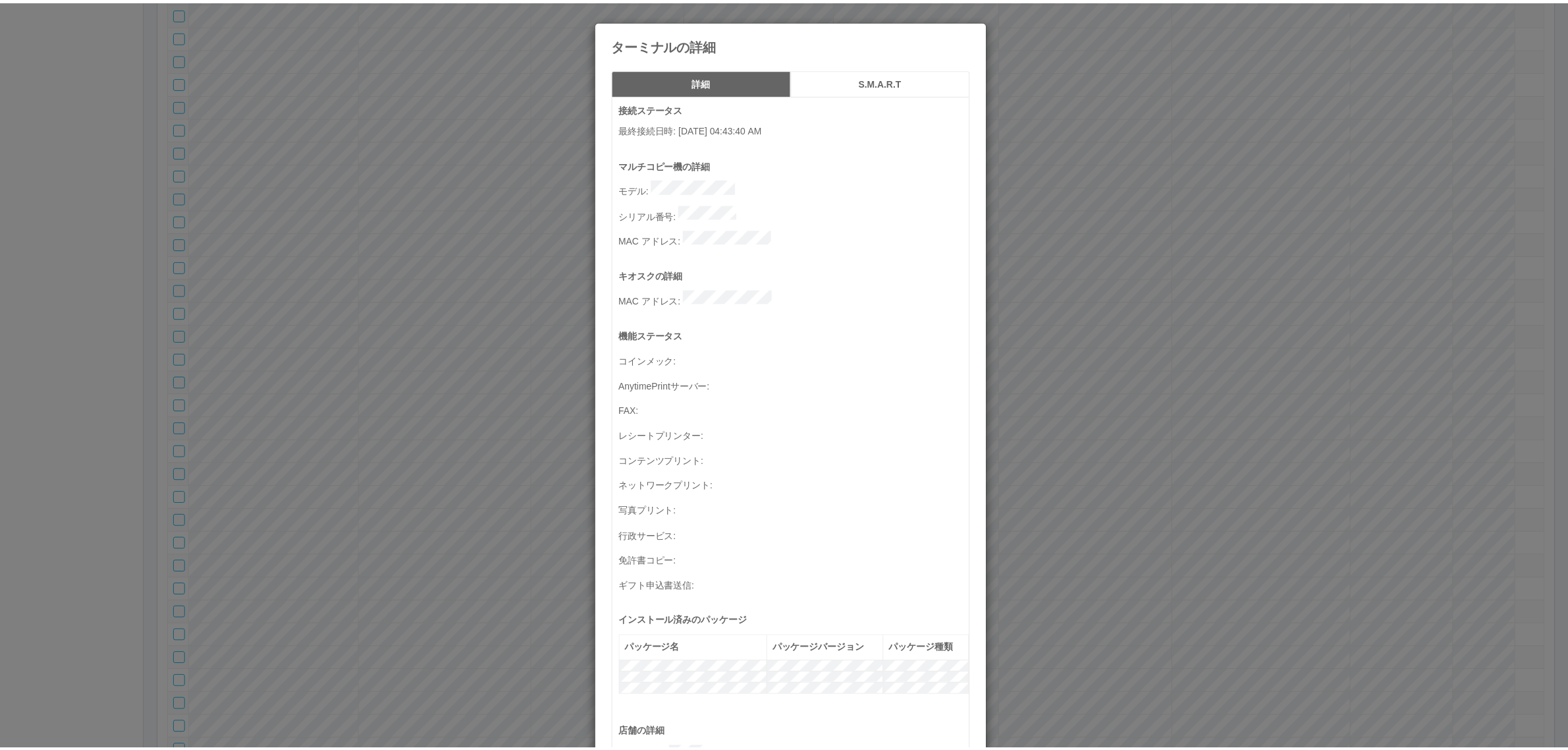
scroll to position [432, 0]
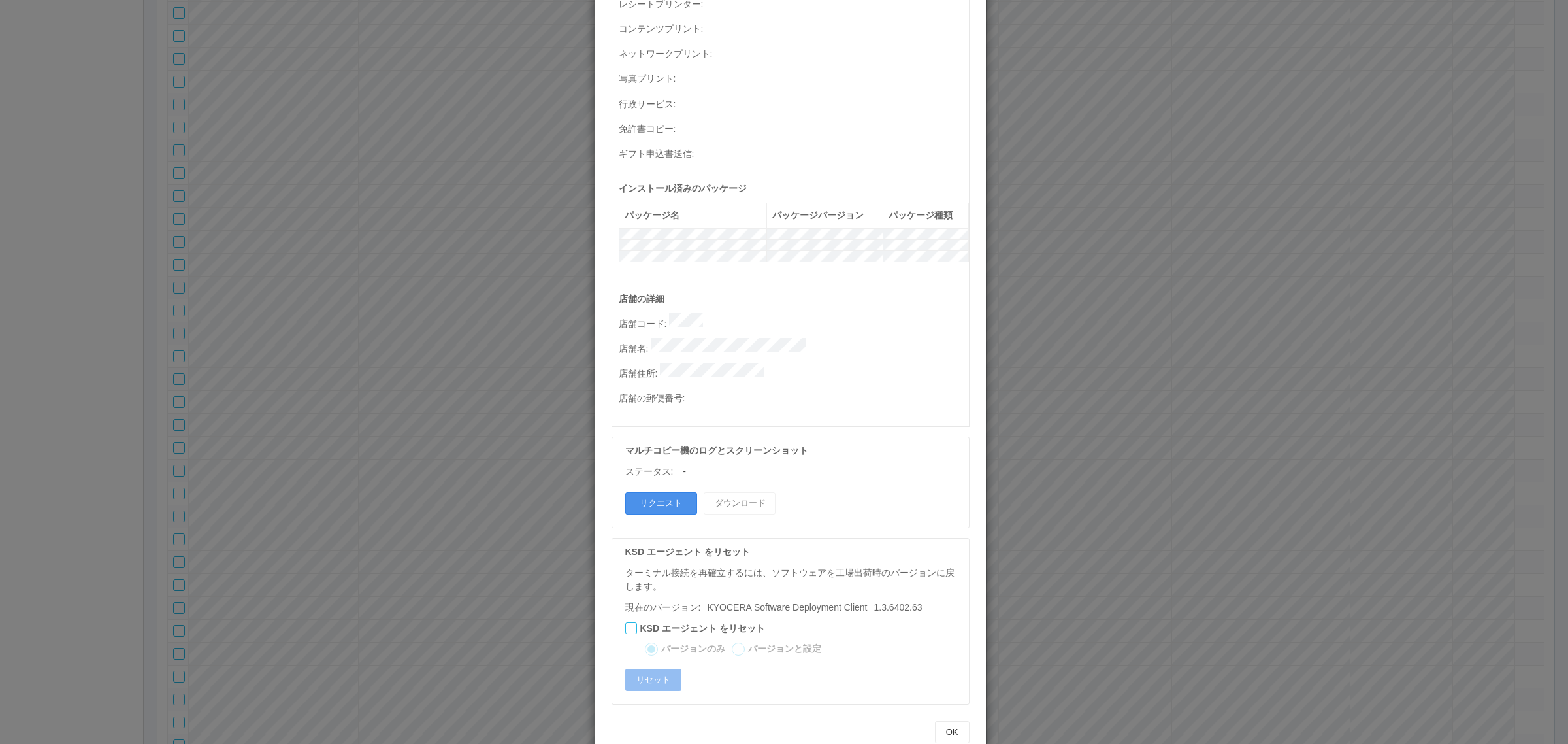
click at [664, 492] on button "リクエスト" at bounding box center [660, 503] width 72 height 22
drag, startPoint x: 1095, startPoint y: 472, endPoint x: 1090, endPoint y: 468, distance: 6.4
click at [1096, 472] on div "ターミナルの詳細 詳細 S.M.A.R.T 接続ステータス 最終接続日時 : 08/27/2025 04:43:40 AM マルチコピー機の詳細 モデル : …" at bounding box center [784, 372] width 1568 height 744
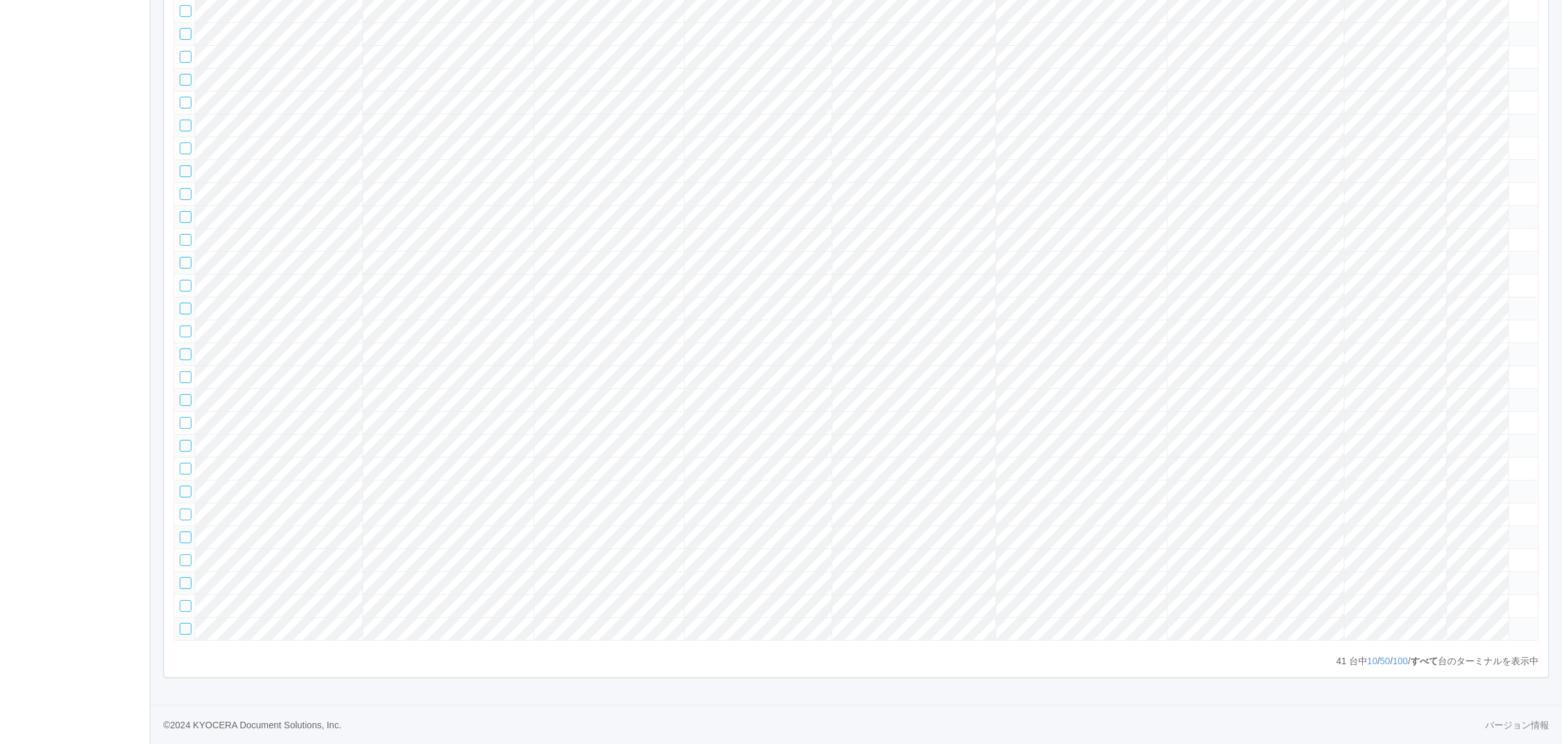
scroll to position [186, 0]
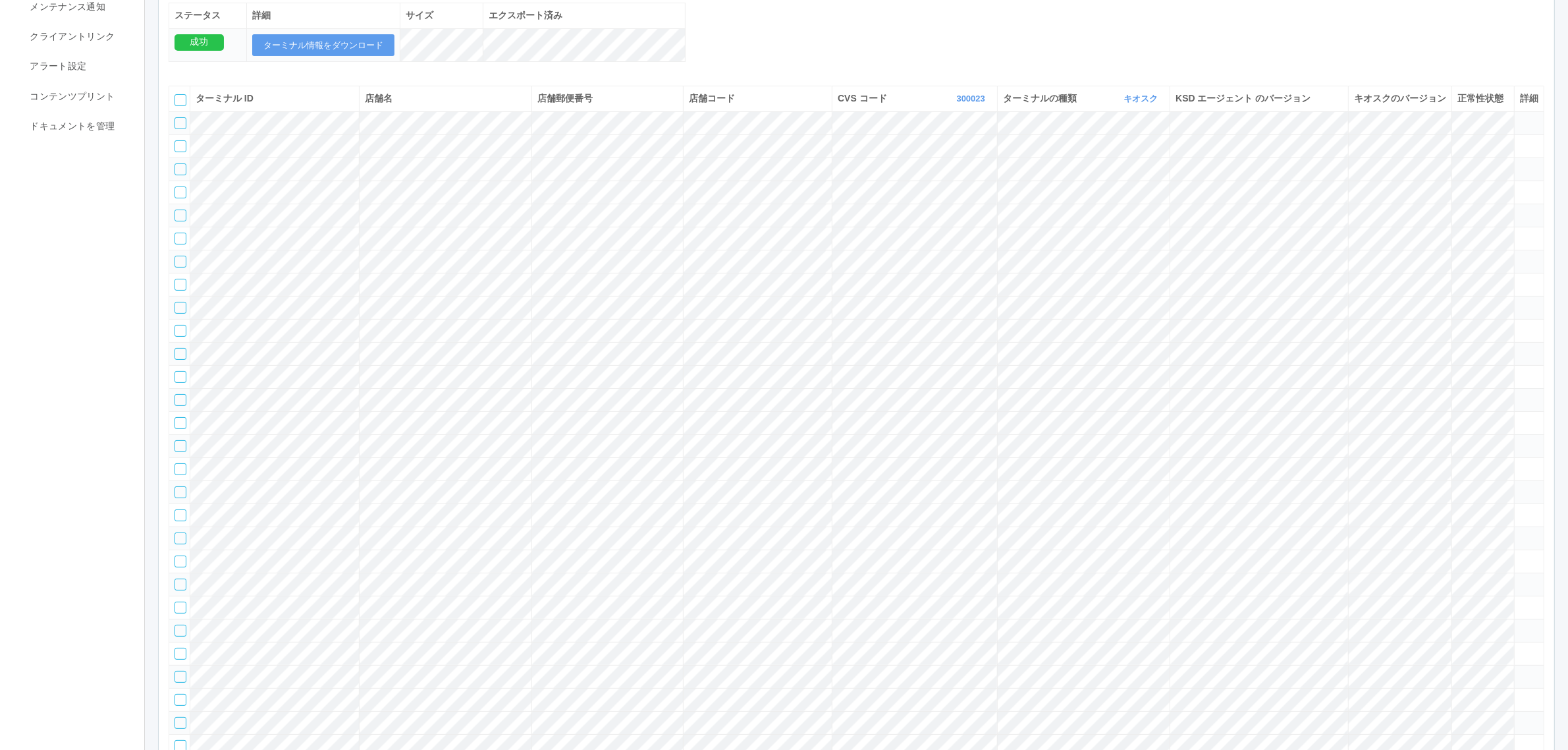
click at [1465, 319] on tr at bounding box center [857, 307] width 1375 height 23
click at [1520, 302] on icon at bounding box center [1520, 302] width 0 height 0
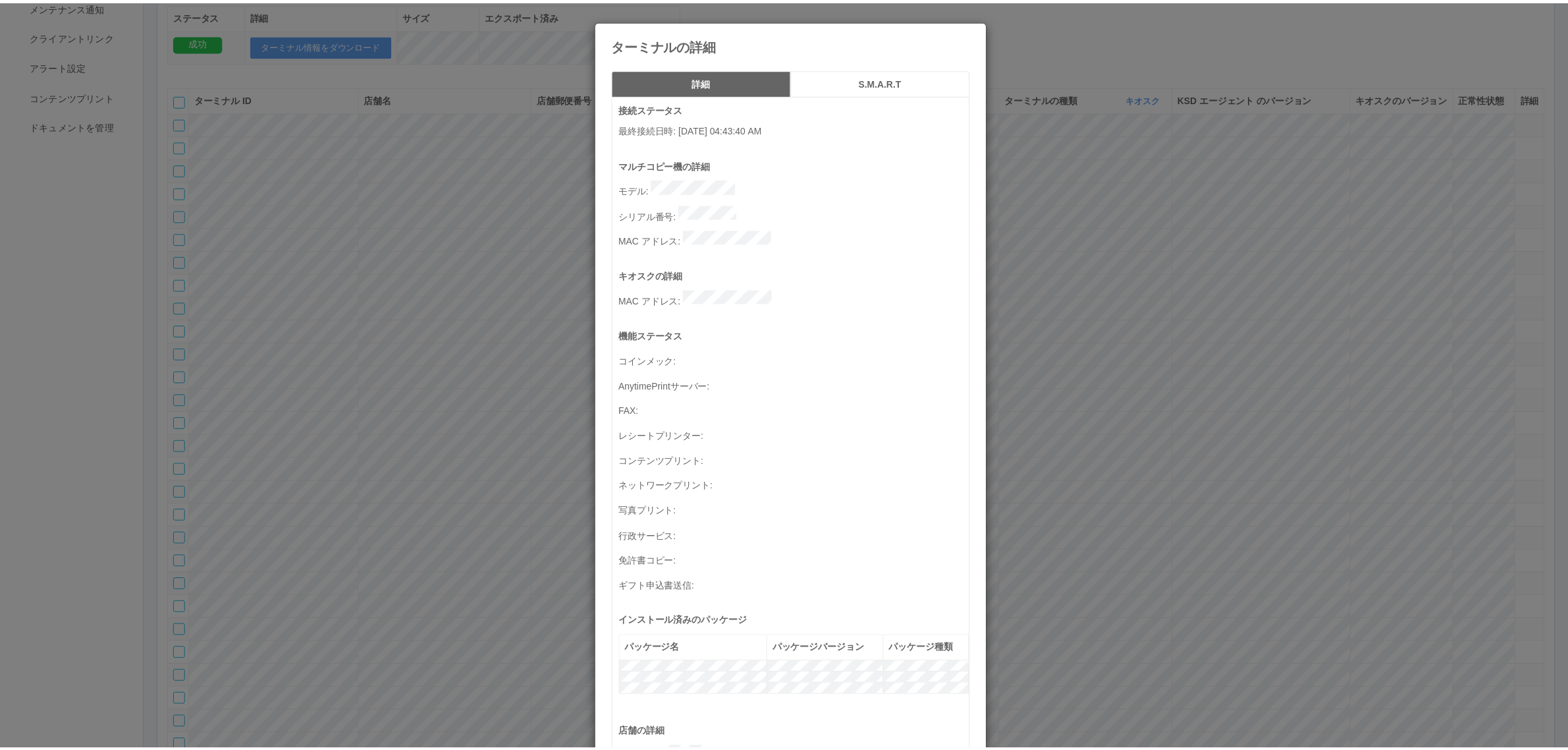
scroll to position [432, 0]
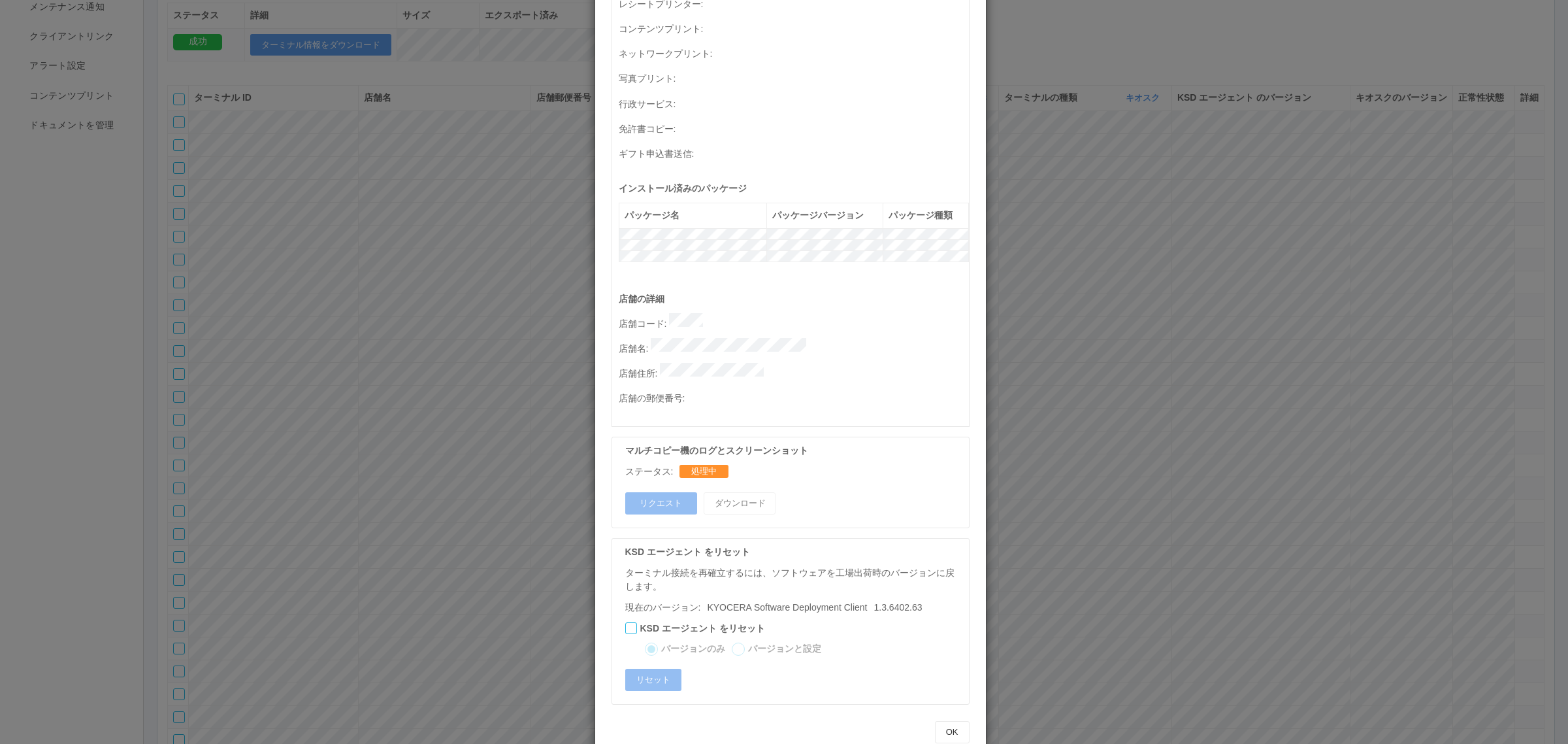
drag, startPoint x: 1192, startPoint y: 442, endPoint x: 1012, endPoint y: 448, distance: 180.1
click at [1190, 442] on div "ターミナルの詳細 詳細 S.M.A.R.T 接続ステータス 最終接続日時 : 08/27/2025 04:43:40 AM マルチコピー機の詳細 モデル : …" at bounding box center [784, 372] width 1568 height 744
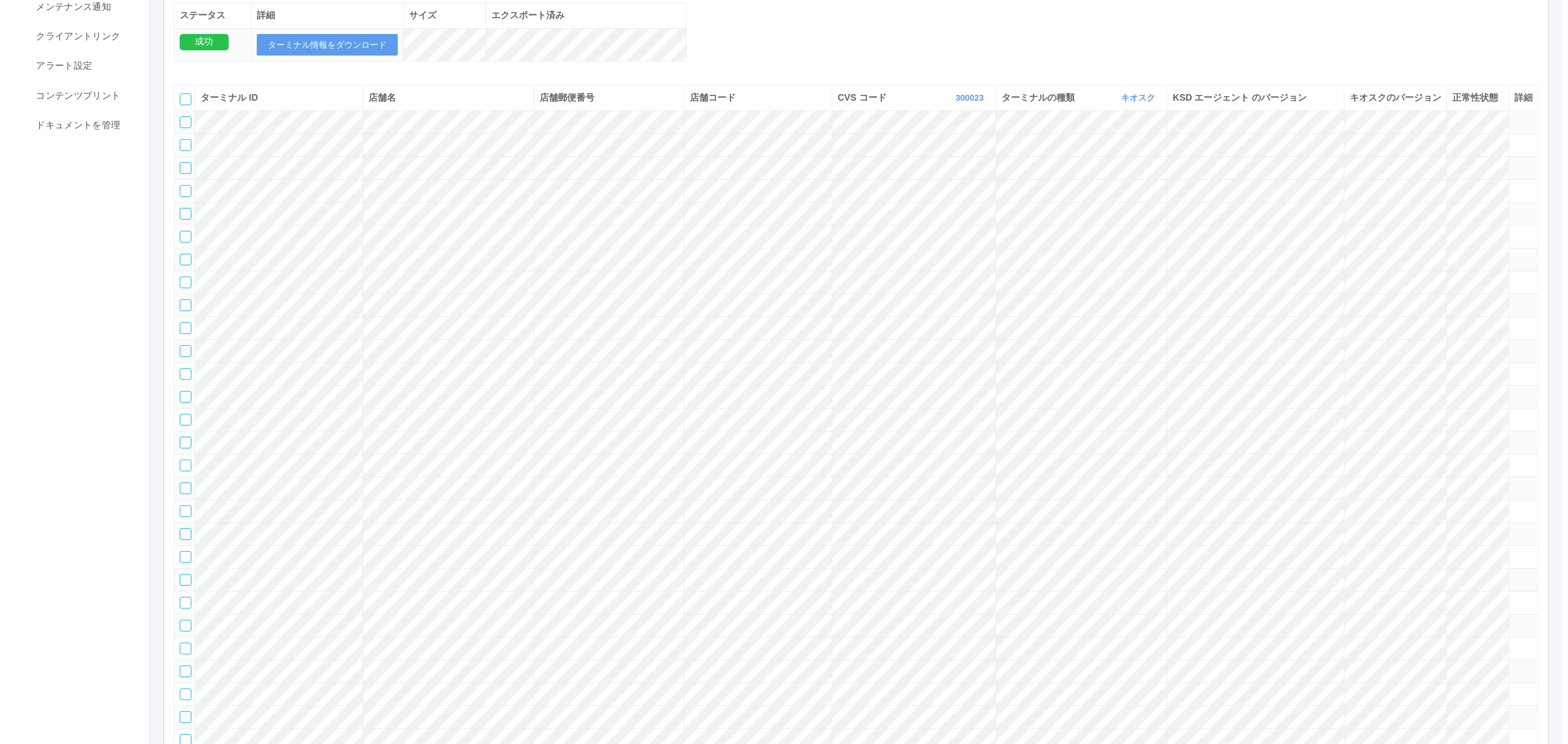
scroll to position [0, 0]
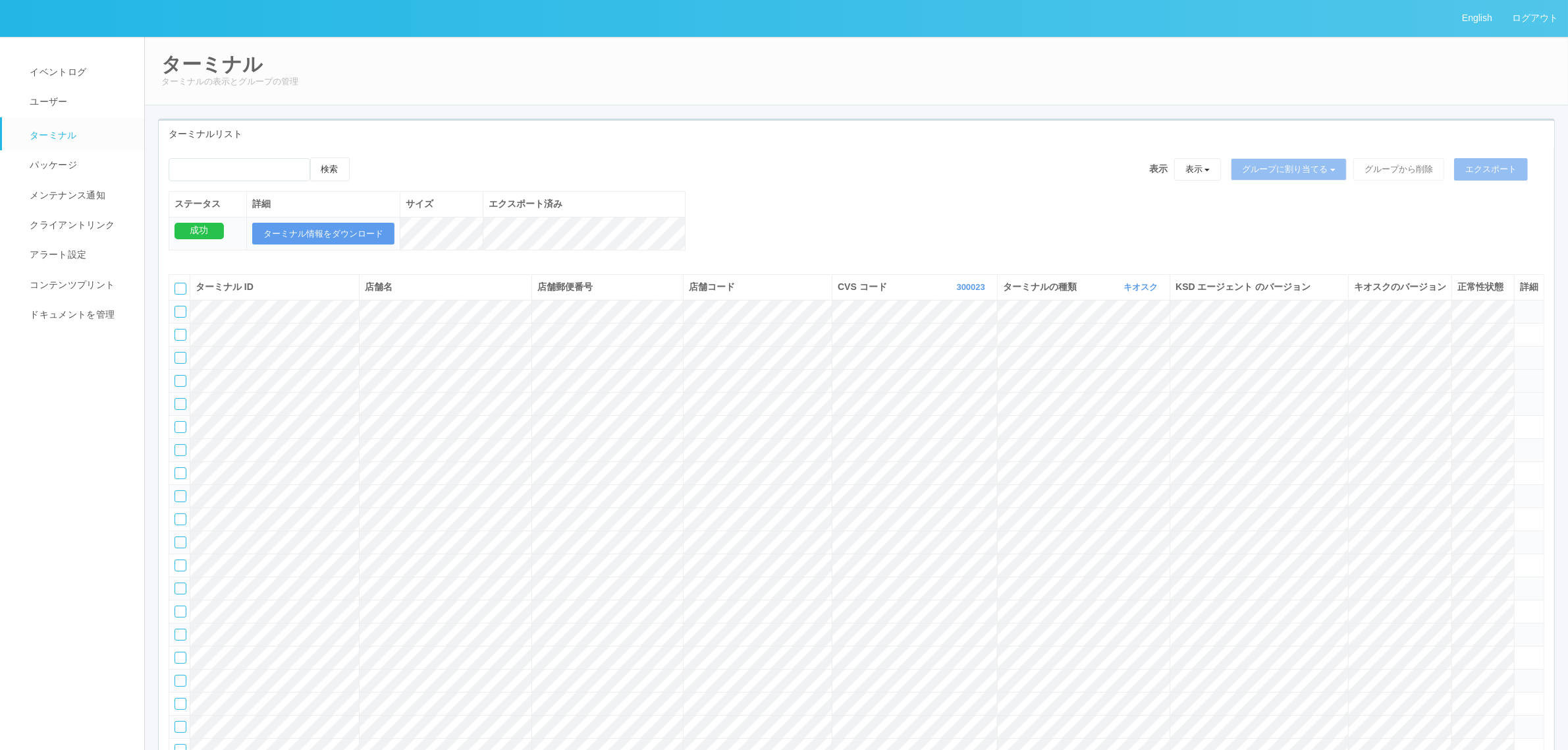
click at [1520, 375] on icon at bounding box center [1520, 375] width 0 height 0
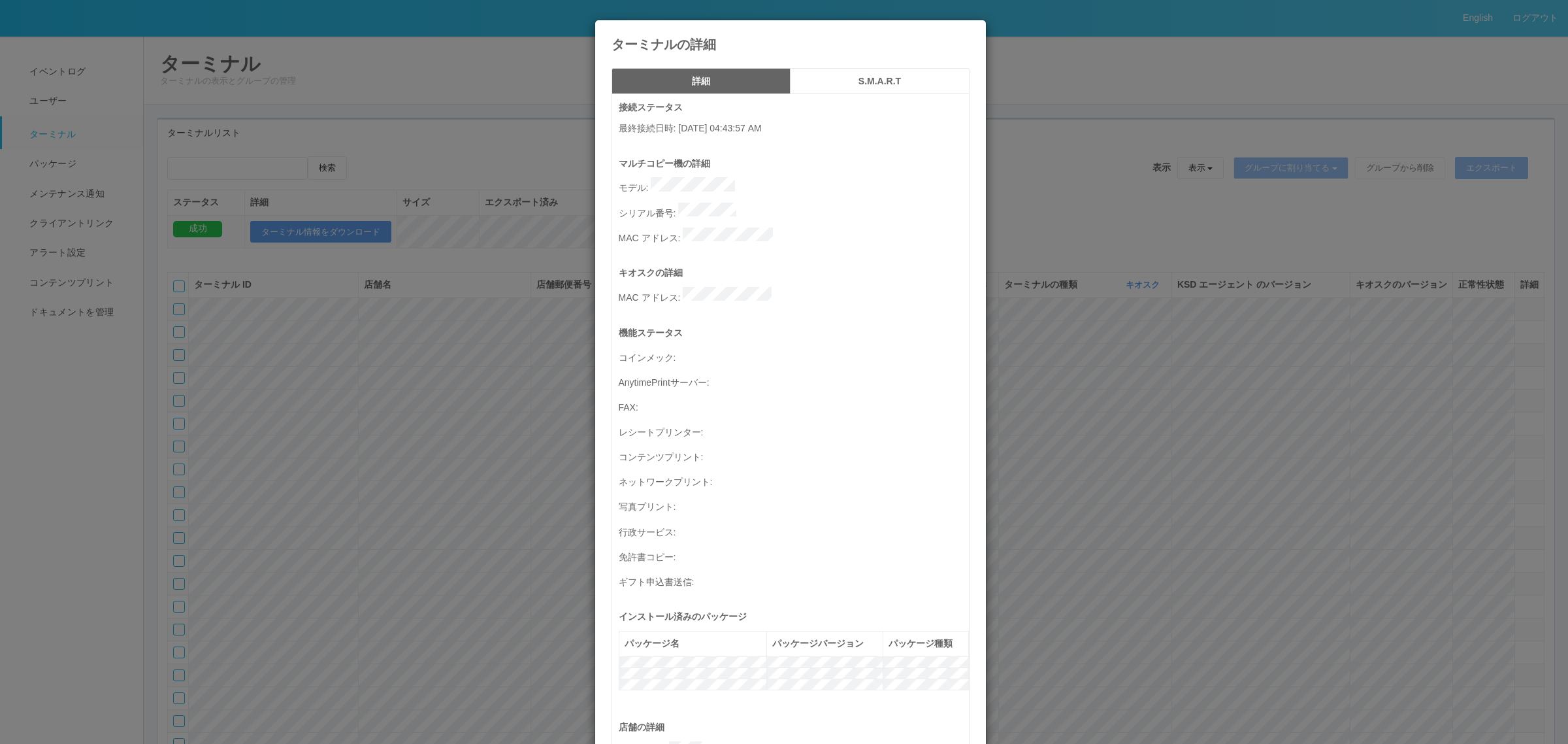
click at [834, 64] on div "詳細 S.M.A.R.T 接続ステータス 最終接続日時 : 08/27/2025 04:43:57 AM マルチコピー機の詳細 モデル : シリアル番号 : …" at bounding box center [790, 619] width 391 height 1122
click at [835, 72] on button "S.M.A.R.T" at bounding box center [879, 81] width 179 height 26
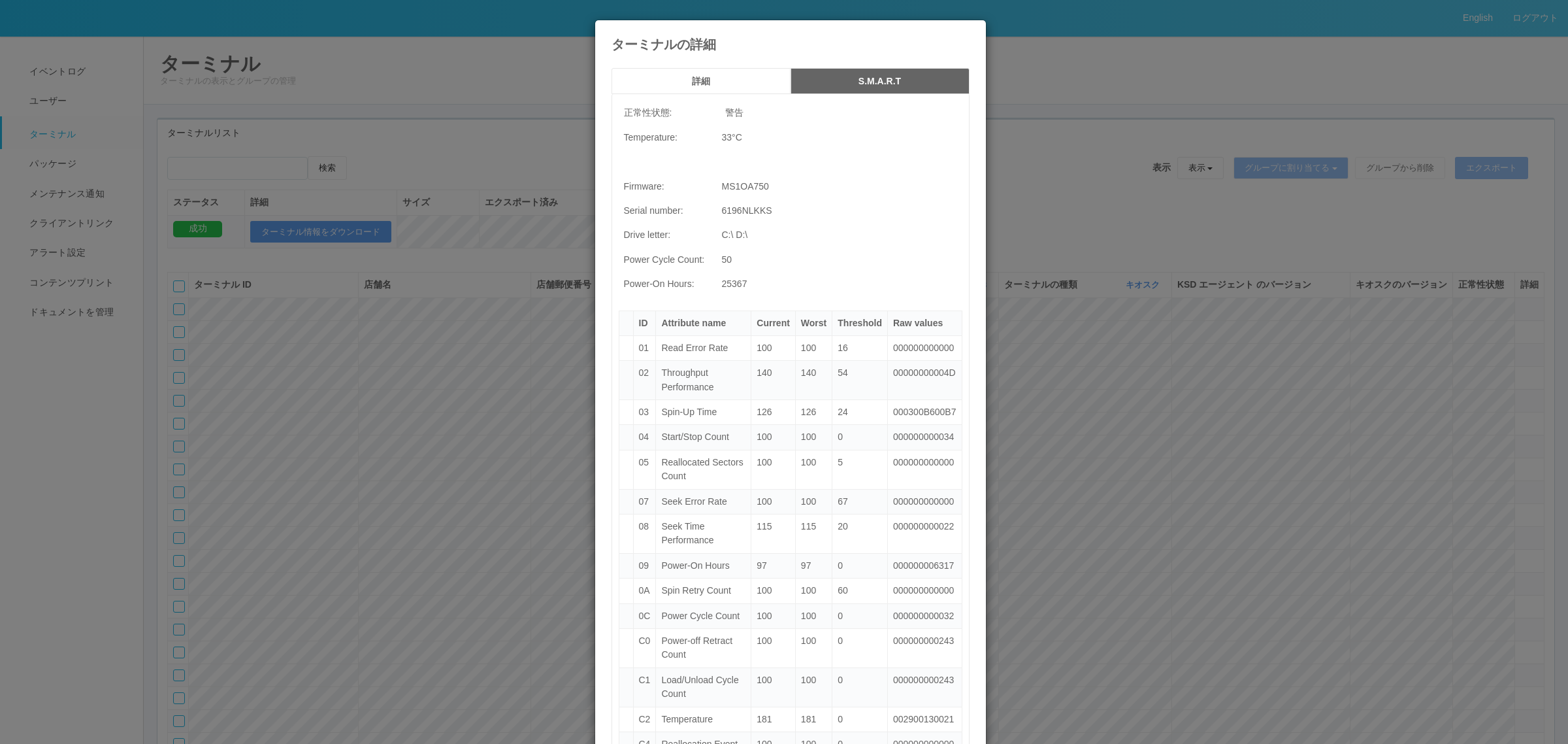
click at [746, 75] on button "詳細" at bounding box center [700, 81] width 179 height 26
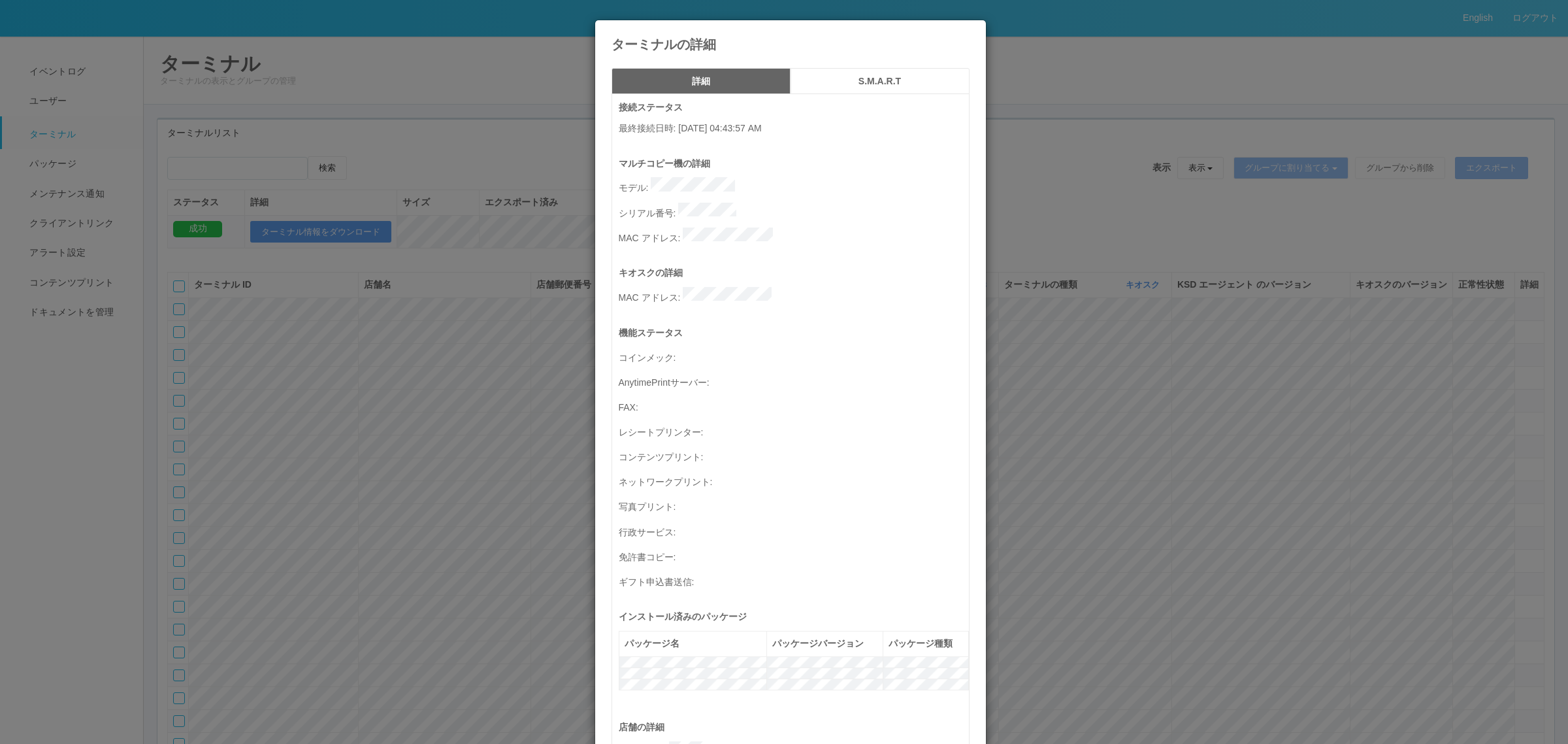
scroll to position [428, 0]
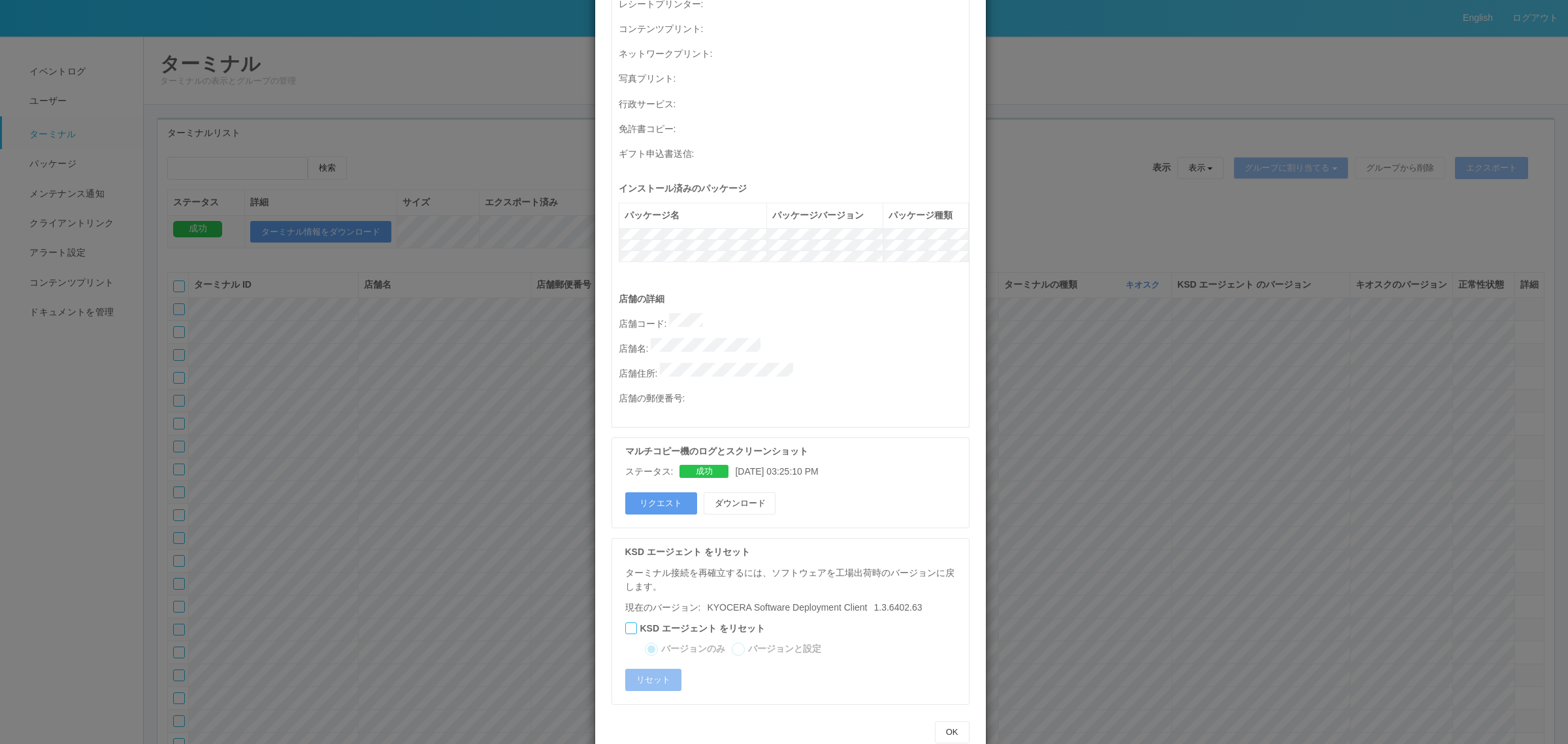
click at [1043, 487] on div "ターミナルの詳細 詳細 S.M.A.R.T 接続ステータス 最終接続日時 : 08/27/2025 04:43:57 AM マルチコピー機の詳細 モデル : …" at bounding box center [784, 372] width 1568 height 744
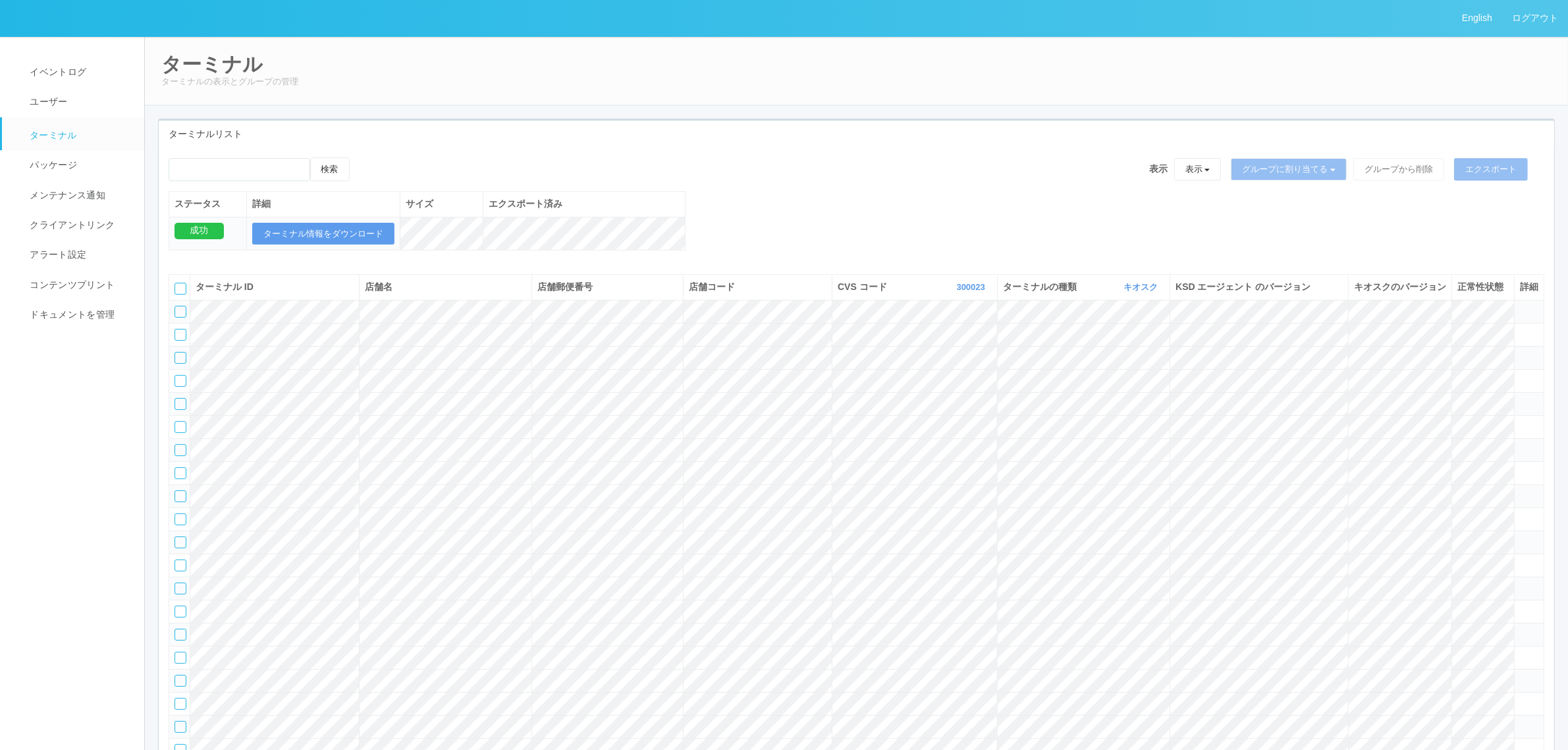
click at [910, 196] on div "検索 表示 表示 すべてのターミナル 未割り当てのターミナル グループを追加 グループ名を編集 アーカイブ済みのターミナル グループに割り当てる グループを追…" at bounding box center [856, 211] width 1396 height 106
drag, startPoint x: 1030, startPoint y: 138, endPoint x: 1039, endPoint y: 235, distance: 97.4
click at [1030, 139] on div "ターミナルリスト" at bounding box center [856, 133] width 1396 height 27
click at [1520, 490] on icon at bounding box center [1520, 490] width 0 height 0
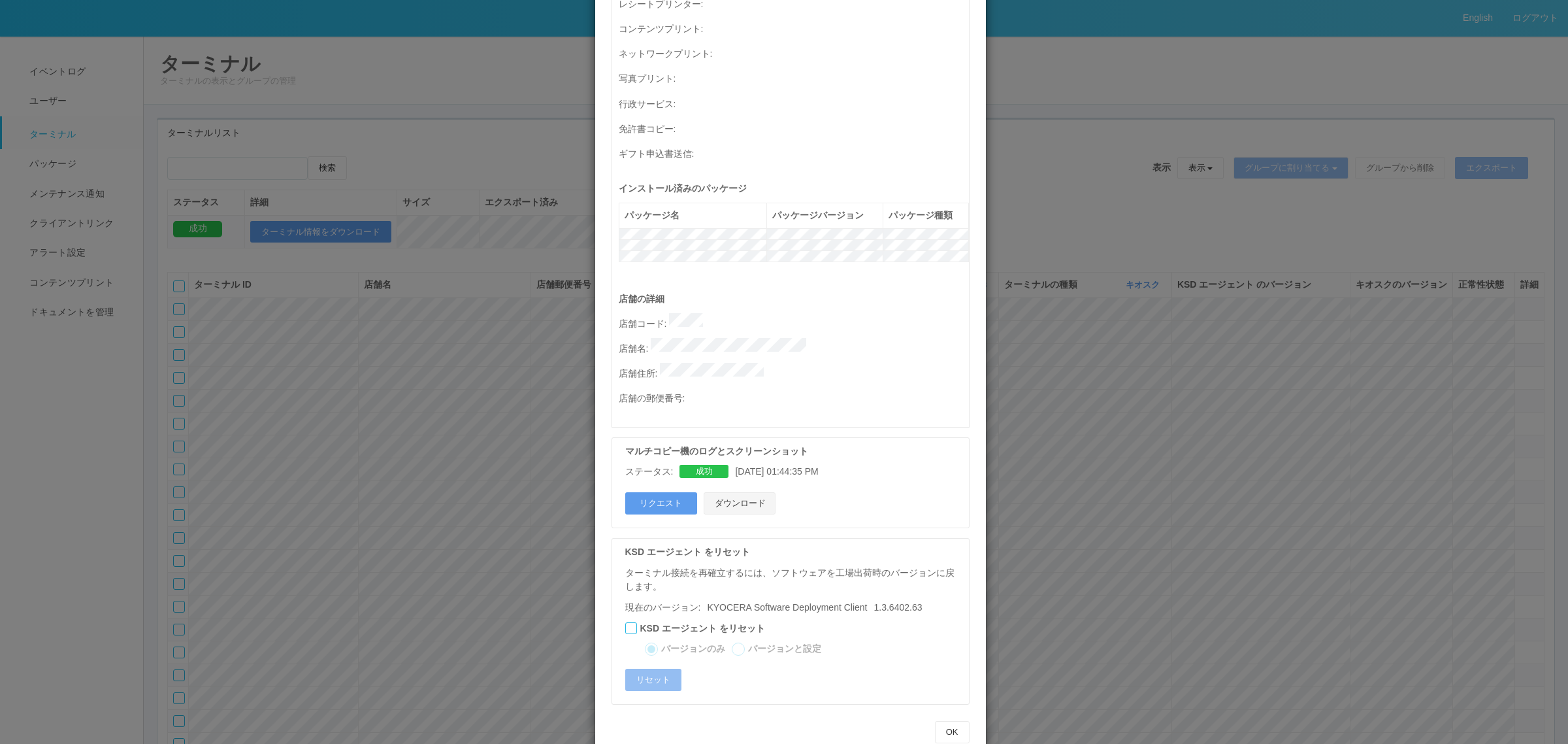
click at [741, 492] on button "ダウンロード" at bounding box center [739, 503] width 72 height 22
click at [513, 268] on div "ターミナルの詳細 詳細 S.M.A.R.T 接続ステータス 最終接続日時 : 08/27/2025 04:43:40 AM マルチコピー機の詳細 モデル : …" at bounding box center [784, 372] width 1568 height 744
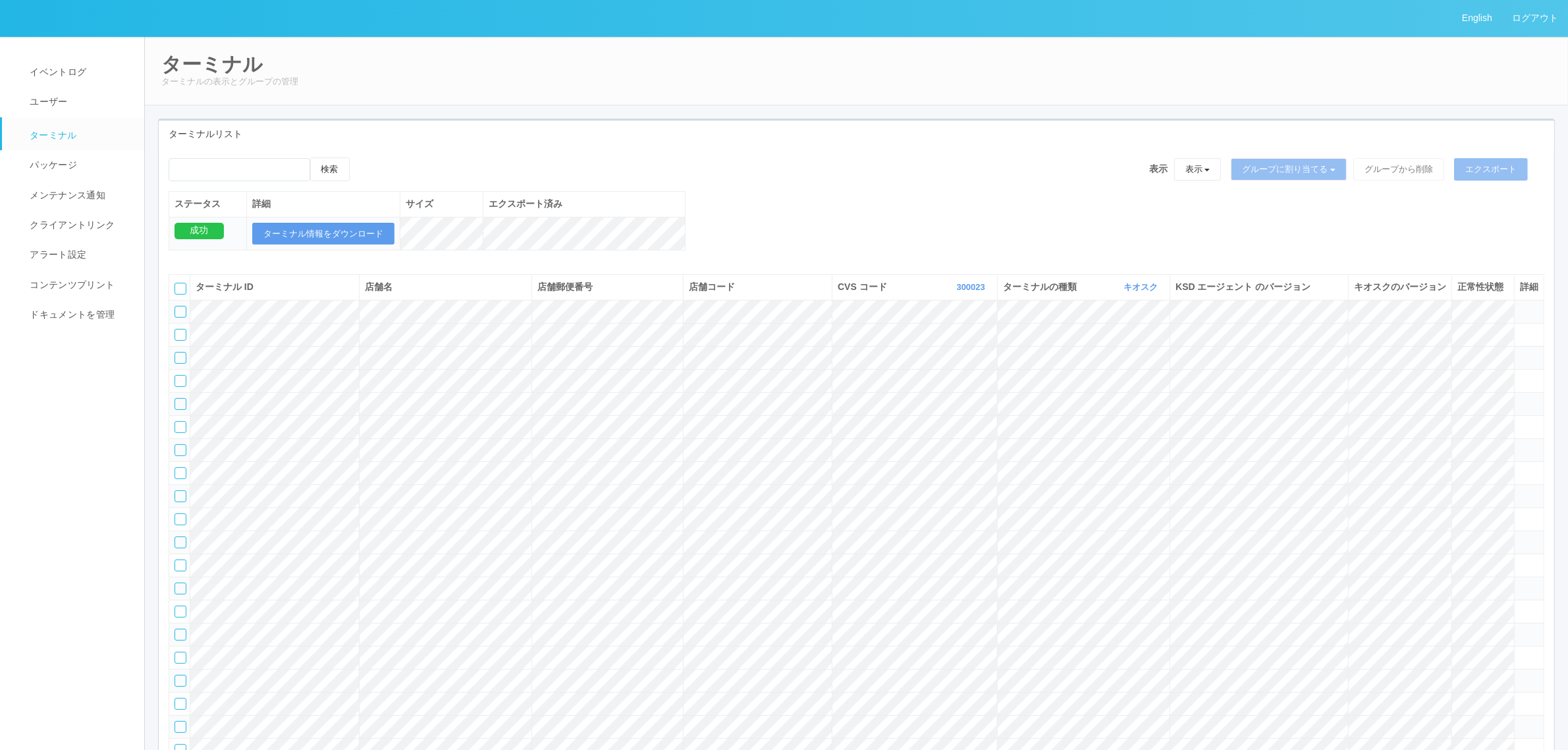
click at [1520, 305] on span at bounding box center [1520, 305] width 0 height 0
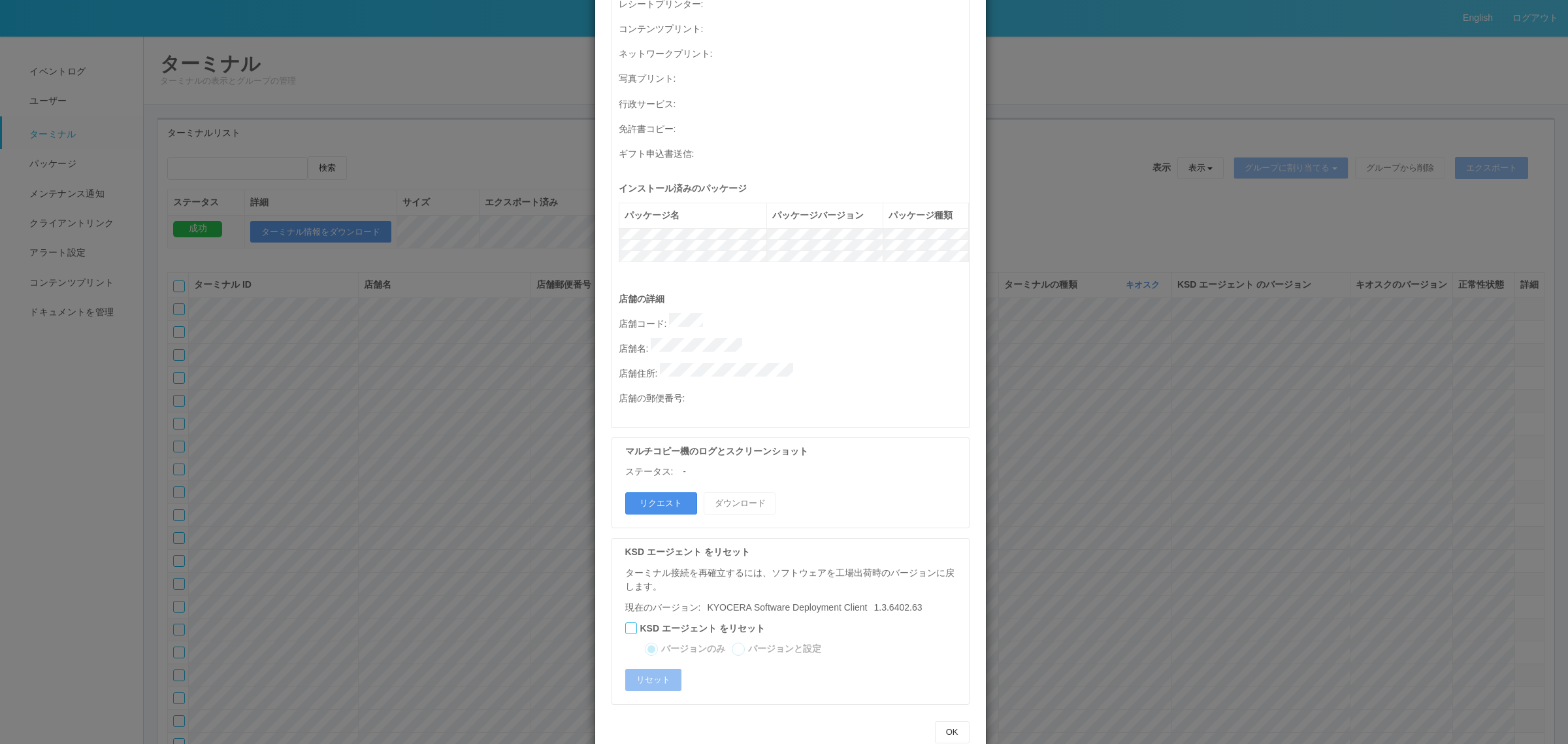
click at [665, 492] on button "リクエスト" at bounding box center [660, 503] width 72 height 22
drag, startPoint x: 556, startPoint y: 303, endPoint x: 539, endPoint y: 299, distance: 17.5
click at [554, 300] on div "ターミナルの詳細 詳細 S.M.A.R.T 接続ステータス 最終接続日時 : 08/27/2025 04:43:52 AM マルチコピー機の詳細 モデル : …" at bounding box center [784, 372] width 1568 height 744
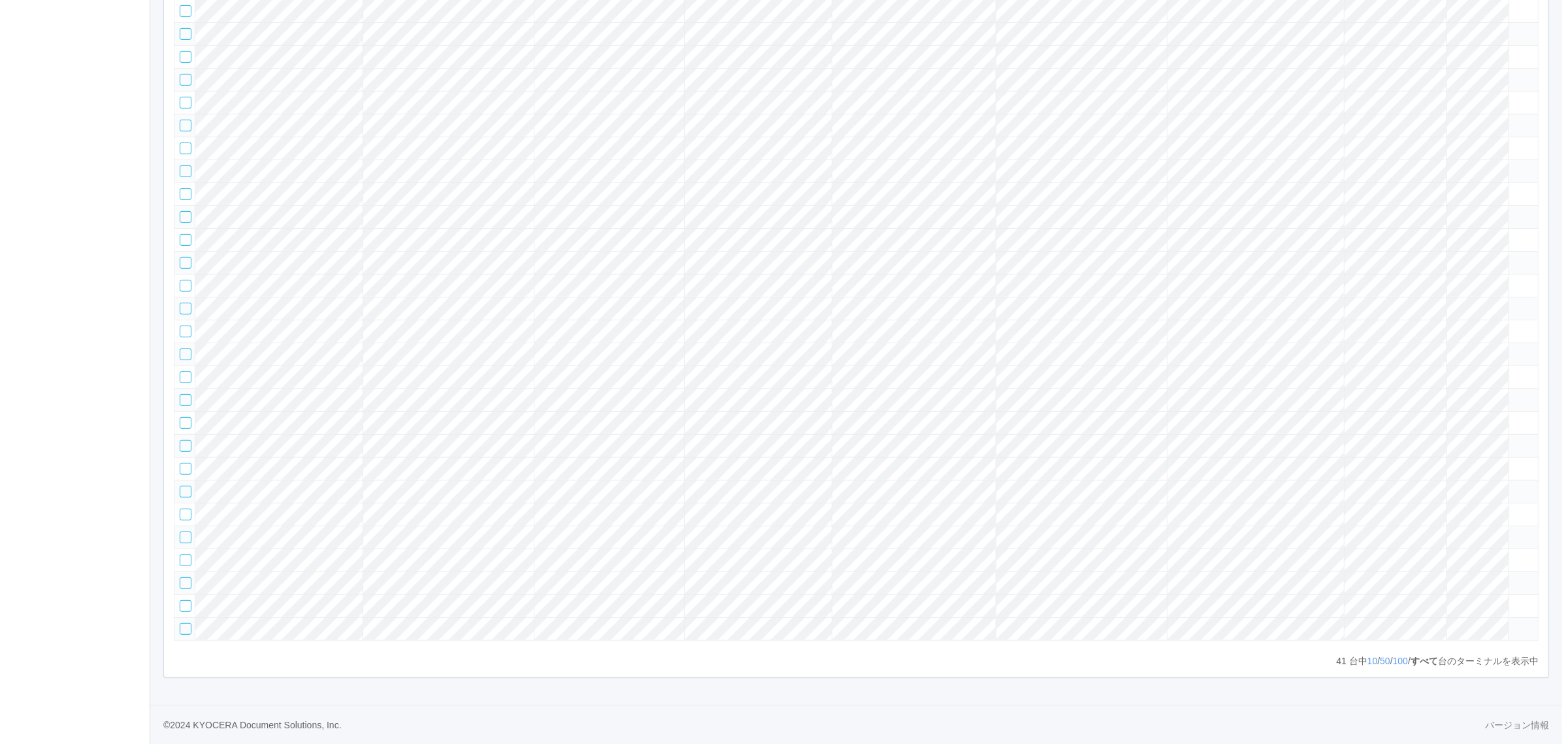
scroll to position [871, 0]
click at [1508, 599] on icon at bounding box center [1508, 599] width 0 height 0
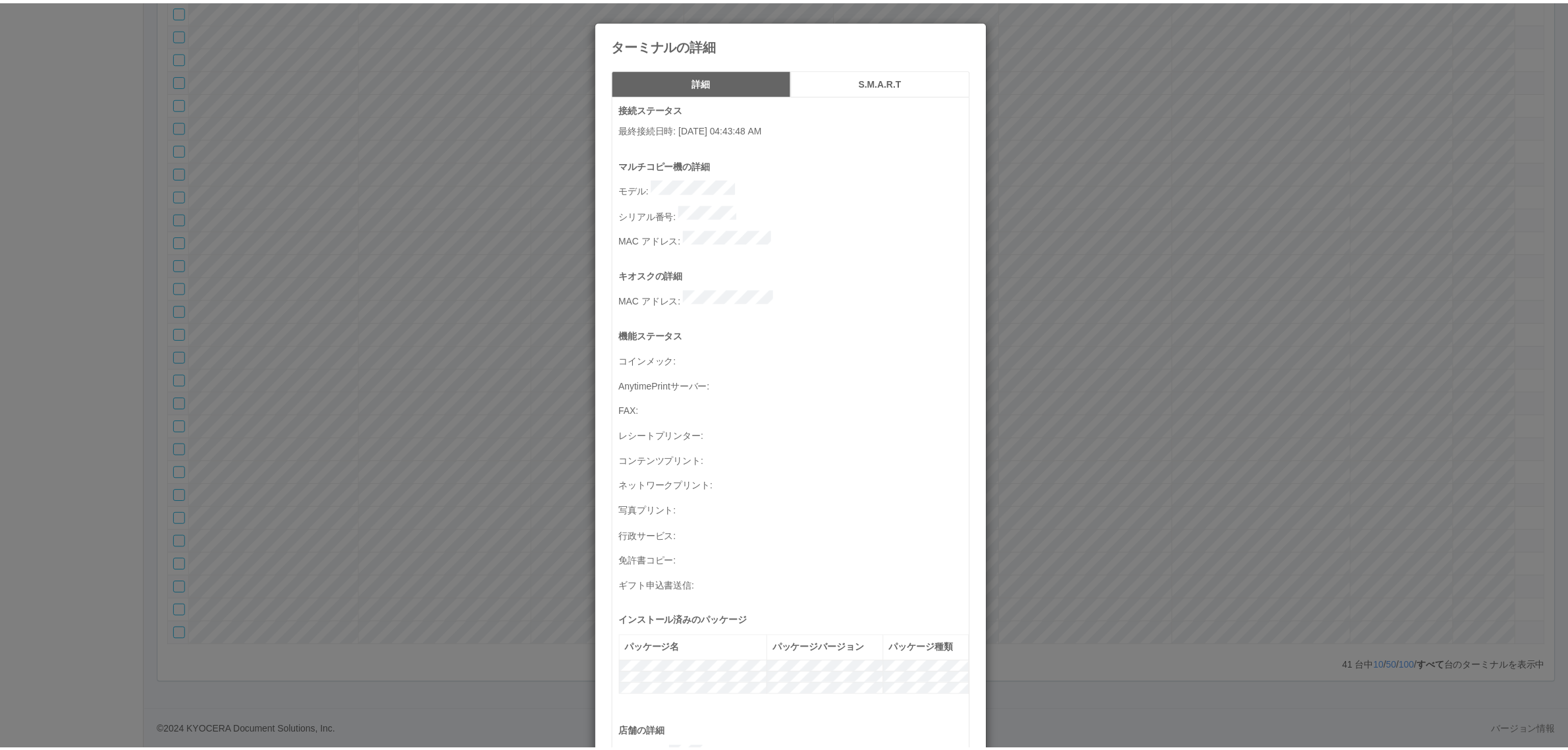
scroll to position [432, 0]
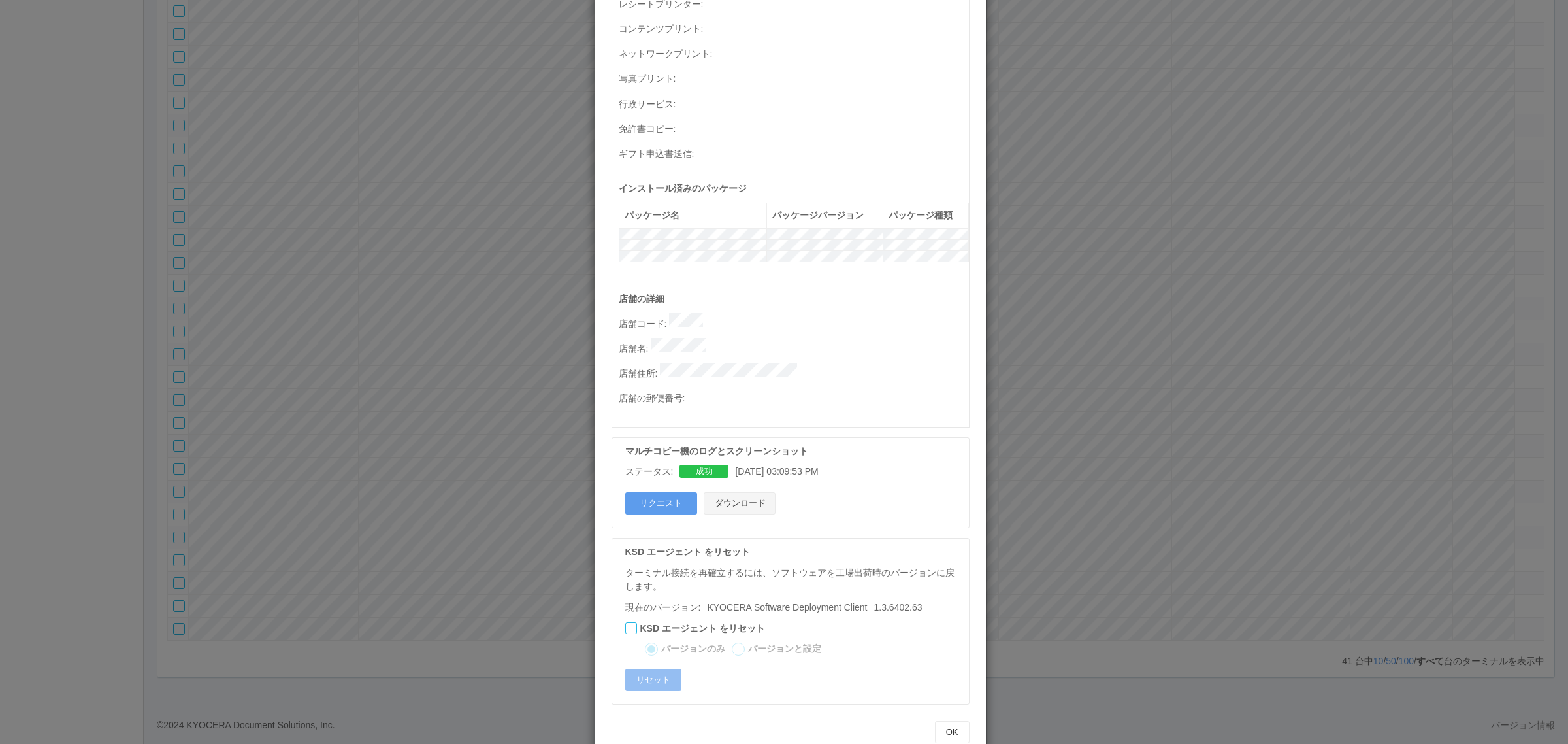
click at [743, 492] on button "ダウンロード" at bounding box center [739, 503] width 72 height 22
click at [648, 337] on p "店舗名 :" at bounding box center [793, 347] width 350 height 18
click at [370, 254] on div "ターミナルの詳細 詳細 S.M.A.R.T 接続ステータス 最終接続日時 : 08/27/2025 04:43:48 AM マルチコピー機の詳細 モデル : …" at bounding box center [784, 372] width 1568 height 744
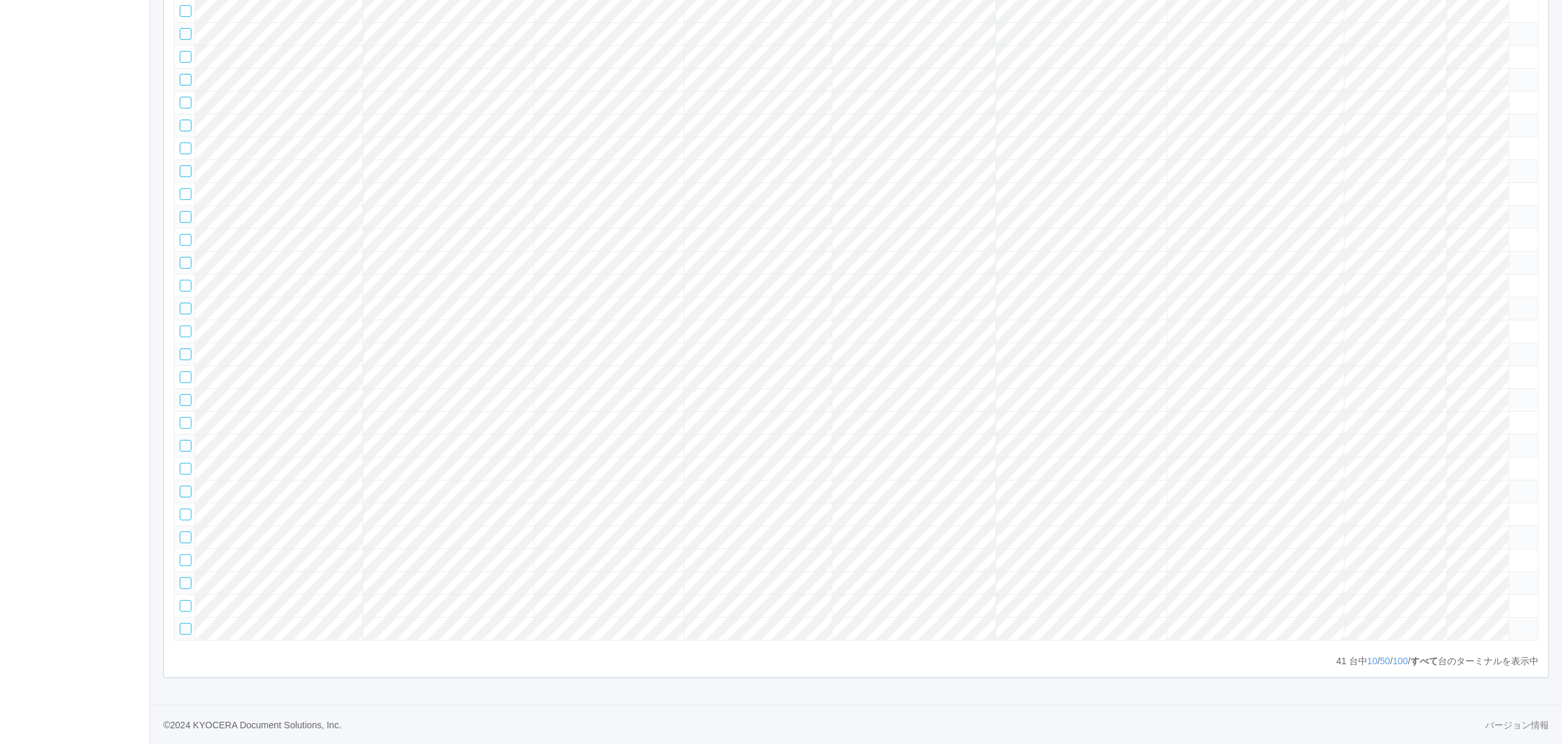
scroll to position [333, 0]
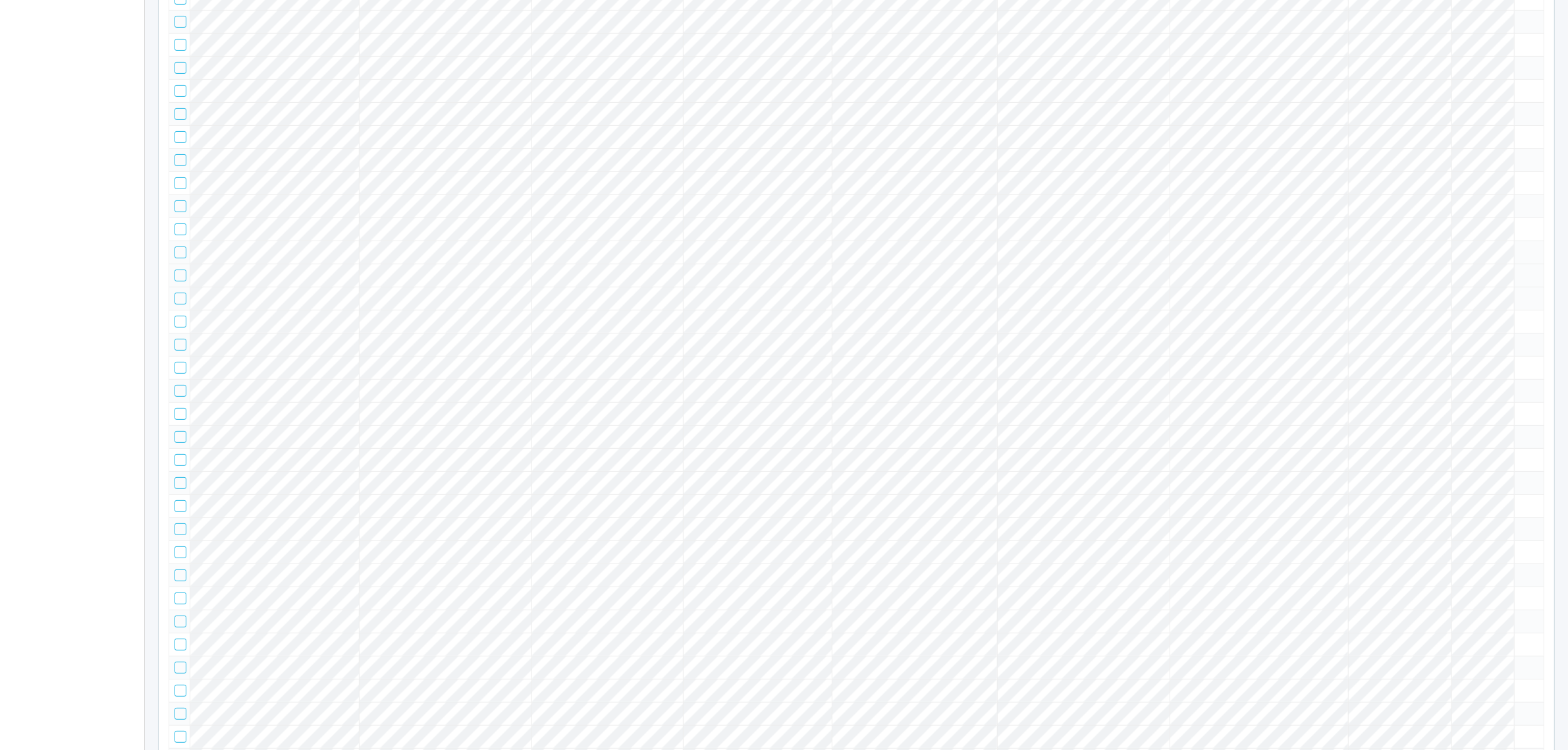
click at [1520, 270] on icon at bounding box center [1520, 270] width 0 height 0
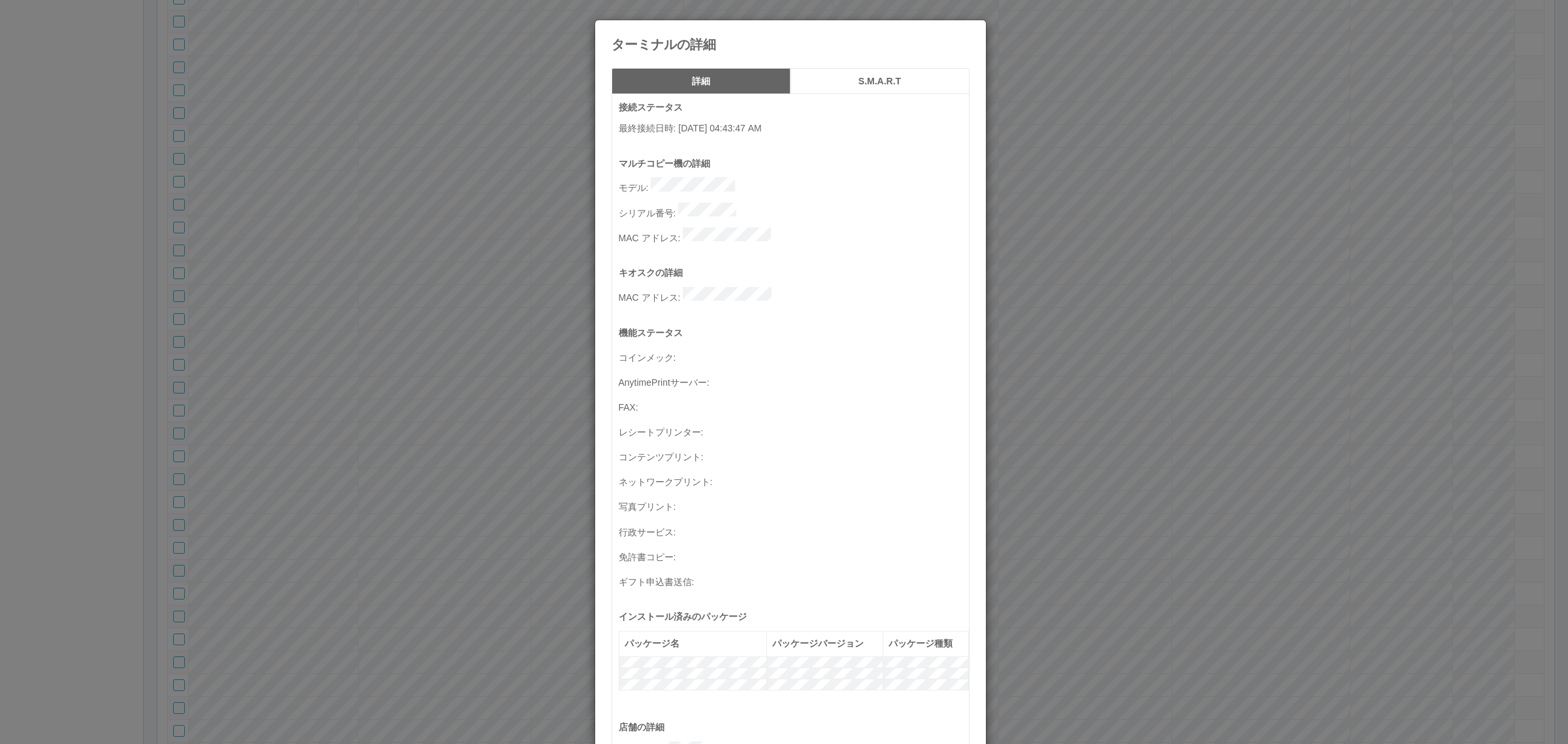
scroll to position [428, 0]
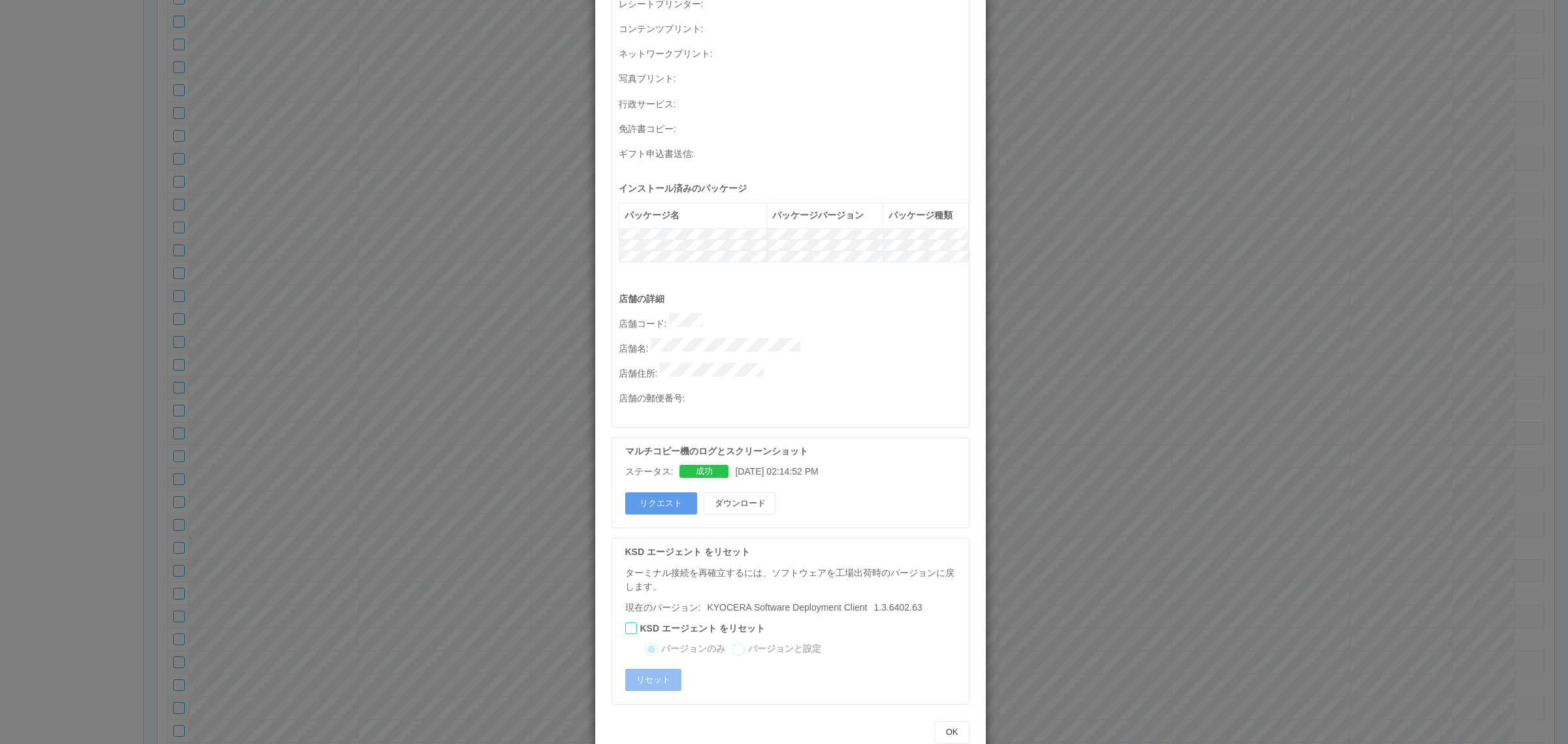
click at [661, 458] on div "マルチコピー機のログとスクリーンショット ステータス: 成功 12/22/2023 02:14:52 PM リクエスト ダウンロード" at bounding box center [790, 483] width 358 height 91
click at [658, 492] on button "リクエスト" at bounding box center [660, 503] width 72 height 22
click at [428, 269] on div "ターミナルの詳細 詳細 S.M.A.R.T 接続ステータス 最終接続日時 : 08/27/2025 04:43:47 AM マルチコピー機の詳細 モデル : …" at bounding box center [784, 372] width 1568 height 744
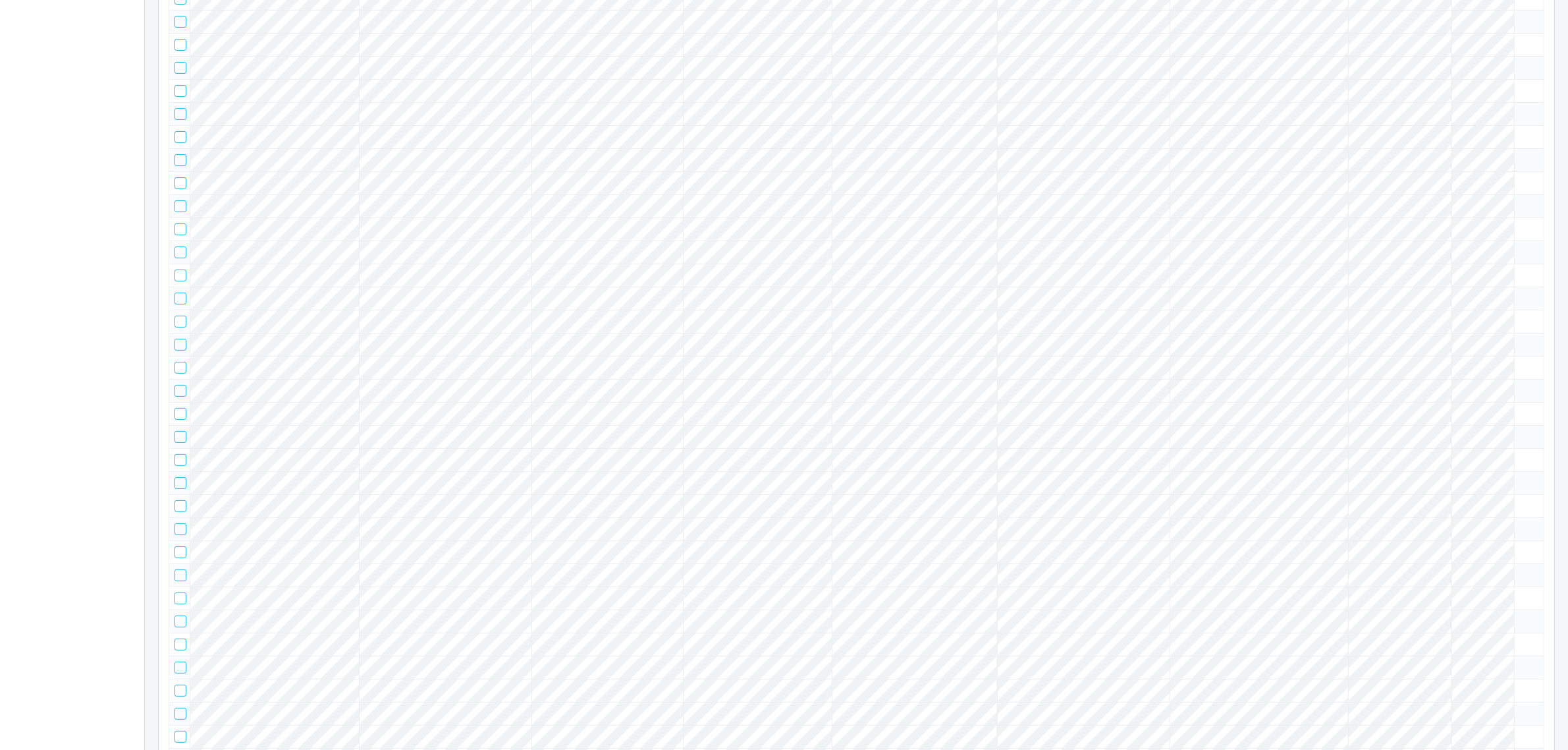
click at [1428, 310] on tr at bounding box center [857, 297] width 1375 height 23
click at [1520, 292] on icon at bounding box center [1520, 292] width 0 height 0
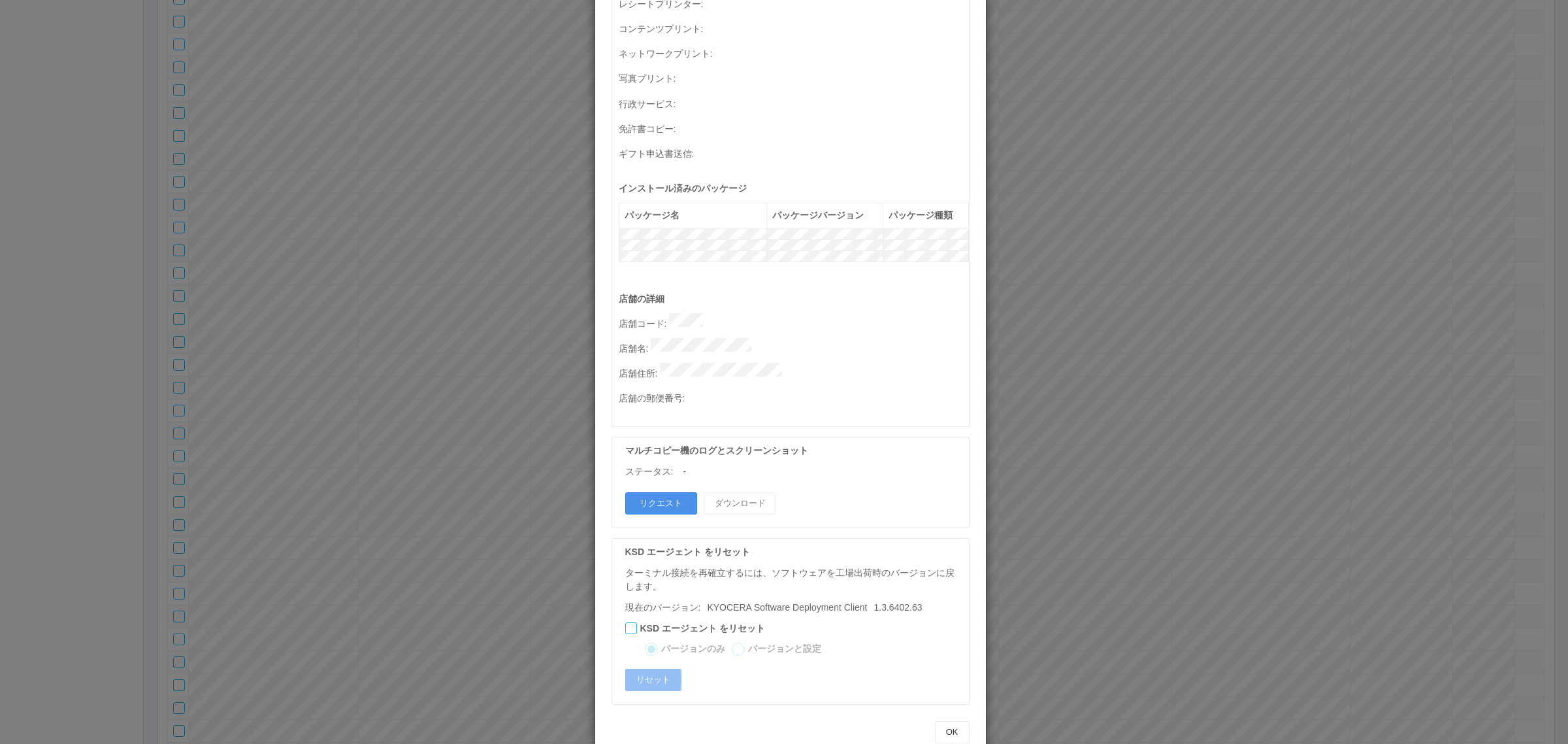
click at [670, 492] on button "リクエスト" at bounding box center [660, 503] width 72 height 22
drag, startPoint x: 287, startPoint y: 246, endPoint x: 446, endPoint y: 212, distance: 162.6
click at [298, 242] on div "ターミナルの詳細 詳細 S.M.A.R.T 接続ステータス 最終接続日時 : 08/27/2025 04:43:54 AM マルチコピー機の詳細 モデル : …" at bounding box center [784, 372] width 1568 height 744
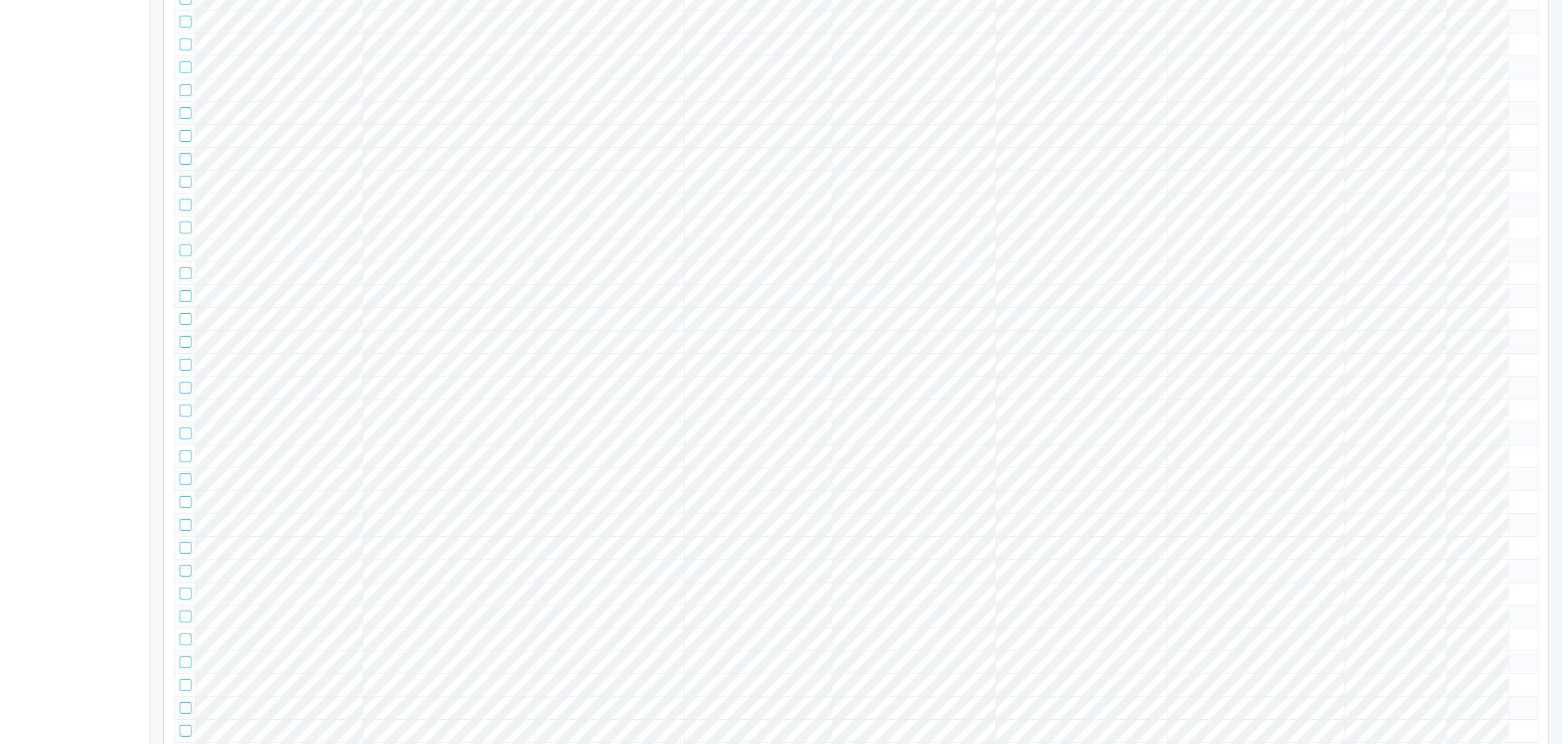
scroll to position [713, 0]
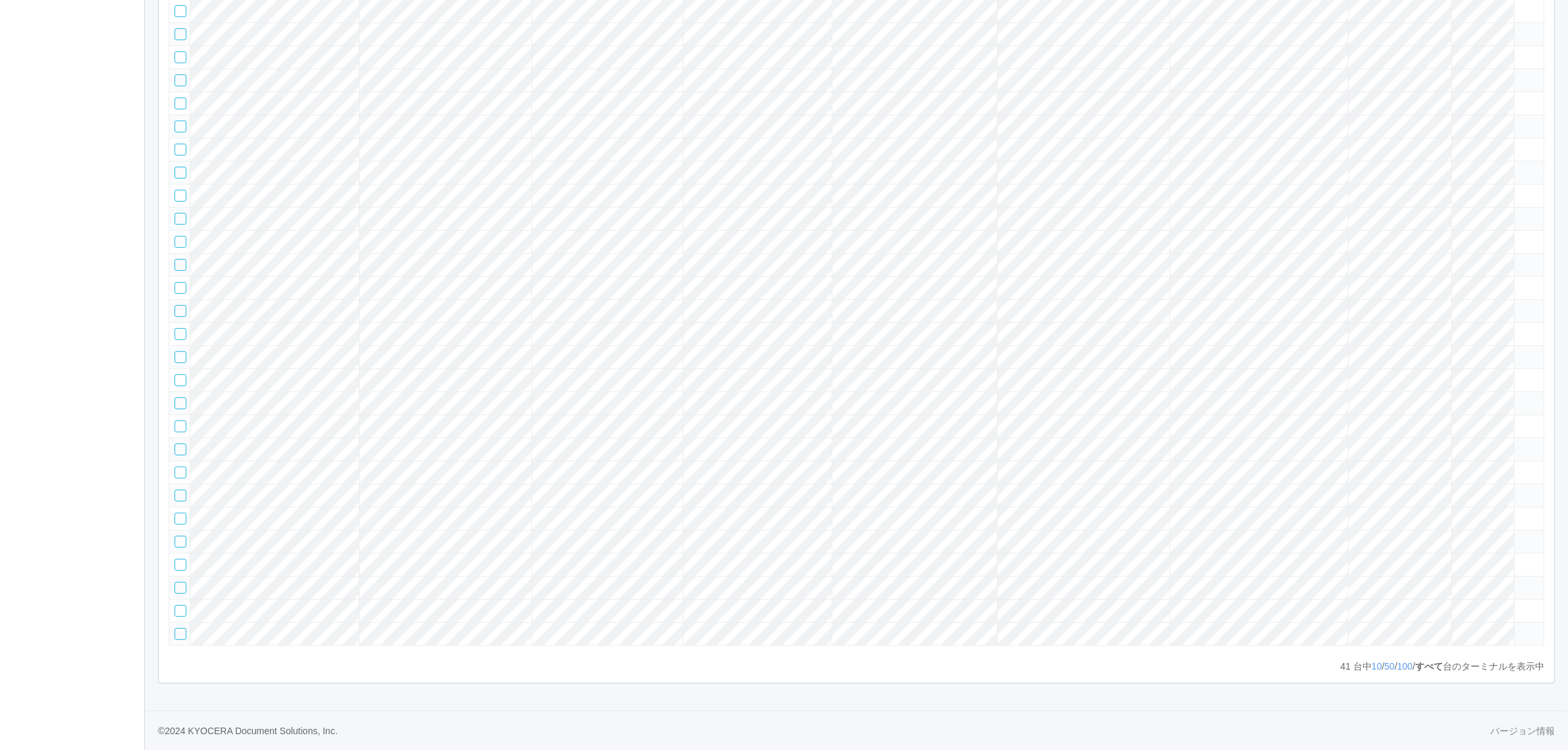
click at [1438, 322] on tr at bounding box center [857, 310] width 1375 height 23
click at [1520, 305] on icon at bounding box center [1520, 305] width 0 height 0
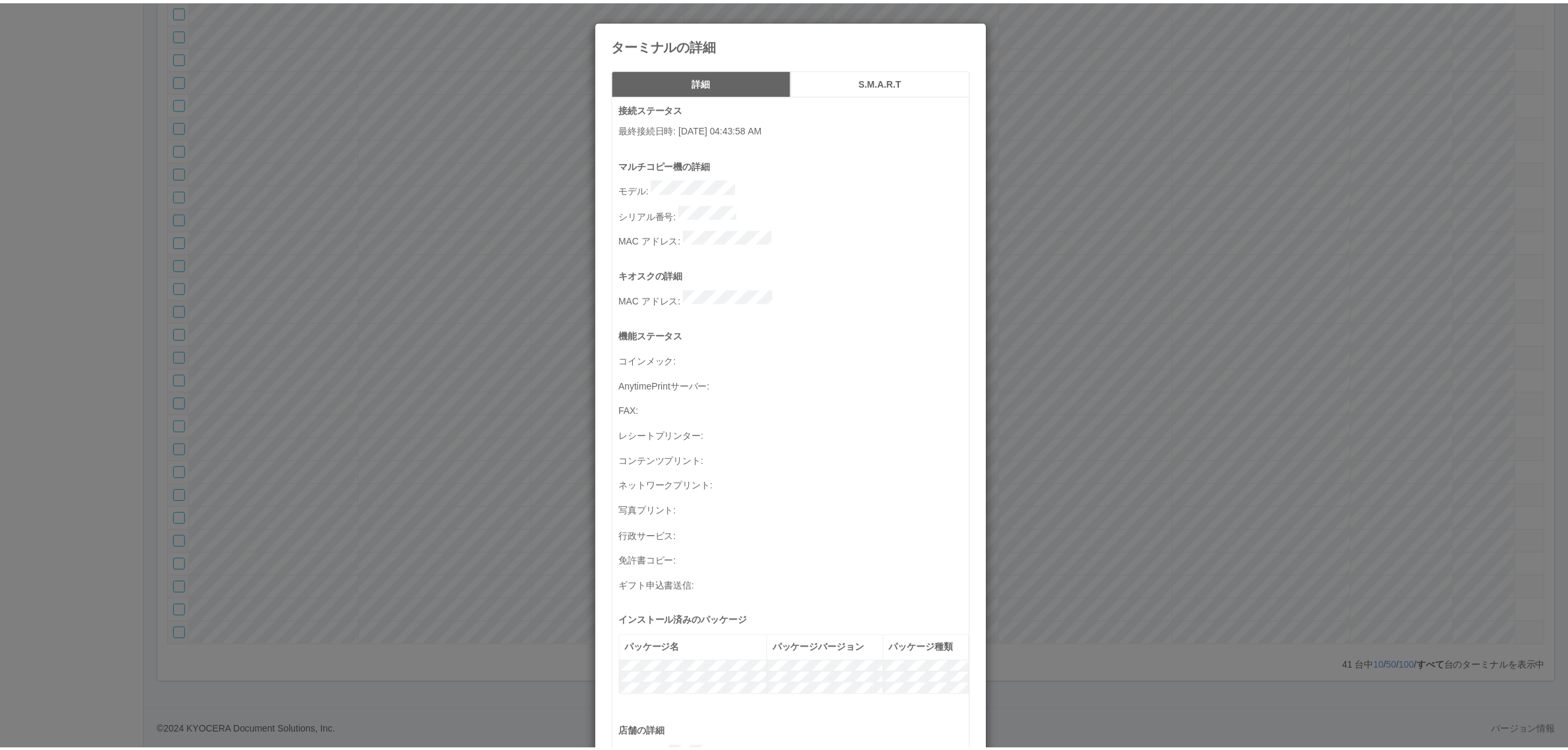
scroll to position [432, 0]
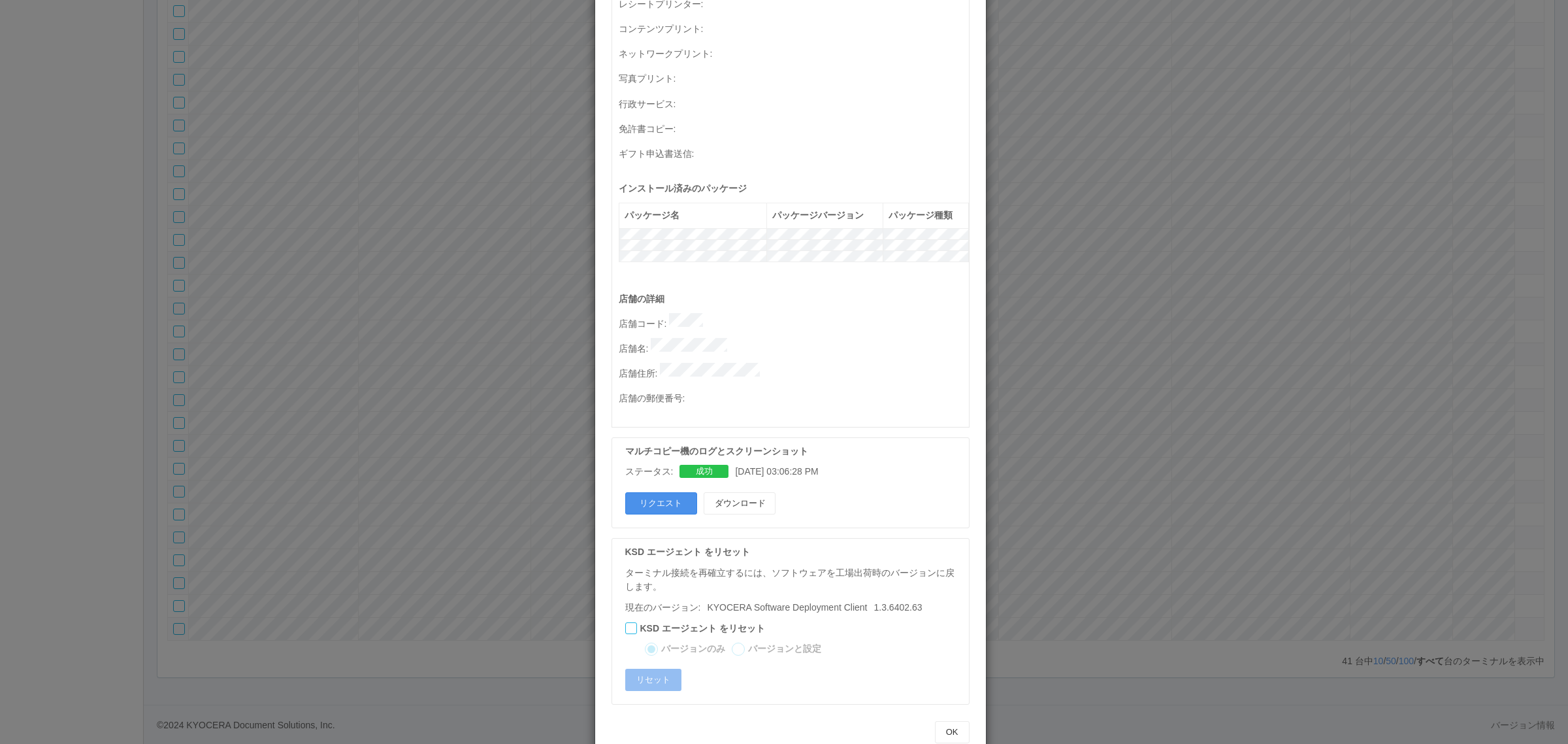
click at [652, 492] on button "リクエスト" at bounding box center [660, 503] width 72 height 22
drag, startPoint x: 388, startPoint y: 231, endPoint x: 418, endPoint y: 226, distance: 30.4
click at [389, 231] on div "ターミナルの詳細 詳細 S.M.A.R.T 接続ステータス 最終接続日時 : 08/27/2025 04:43:58 AM マルチコピー機の詳細 モデル : …" at bounding box center [784, 372] width 1568 height 744
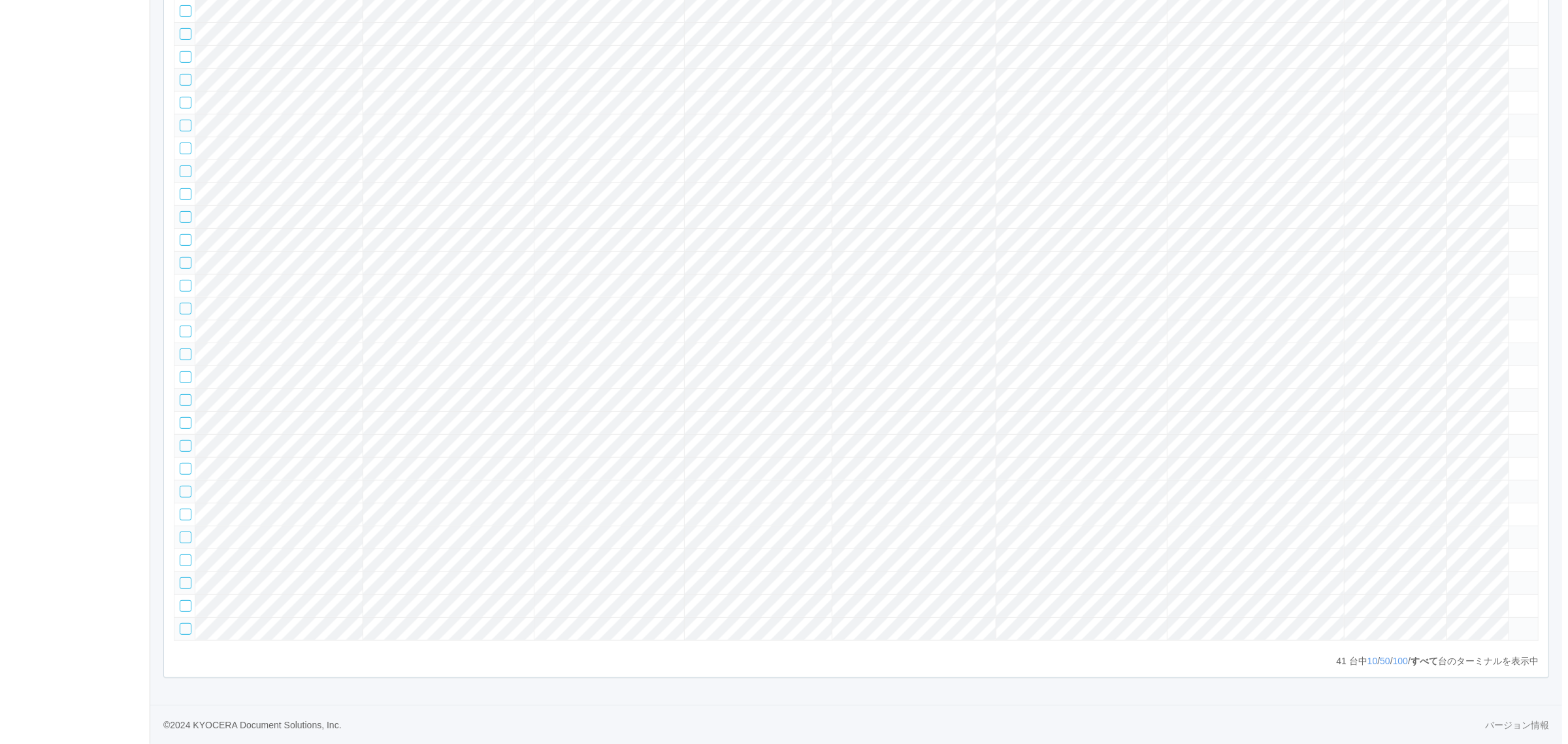
scroll to position [275, 0]
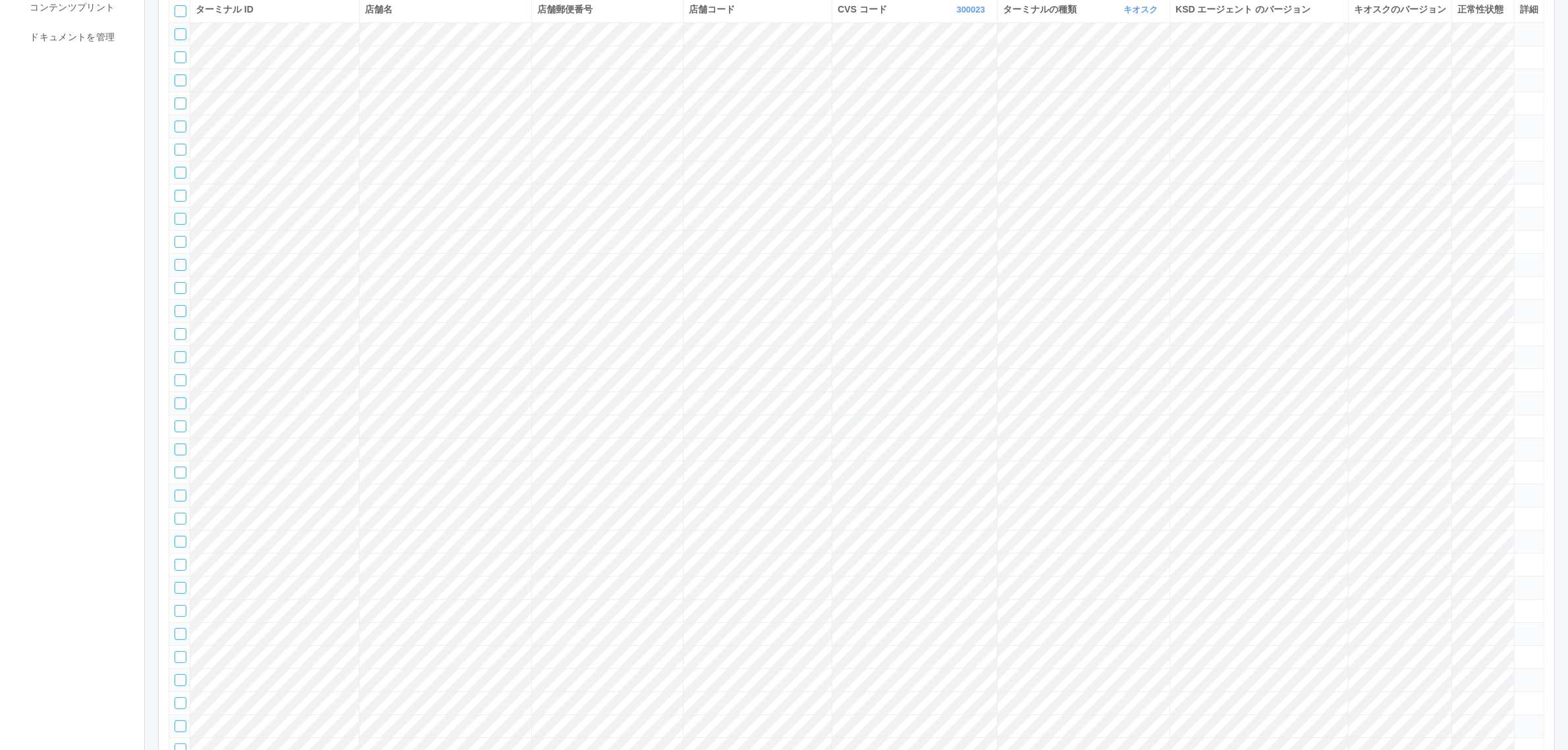
click at [1375, 299] on tr at bounding box center [857, 287] width 1375 height 23
click at [1520, 281] on icon at bounding box center [1520, 281] width 0 height 0
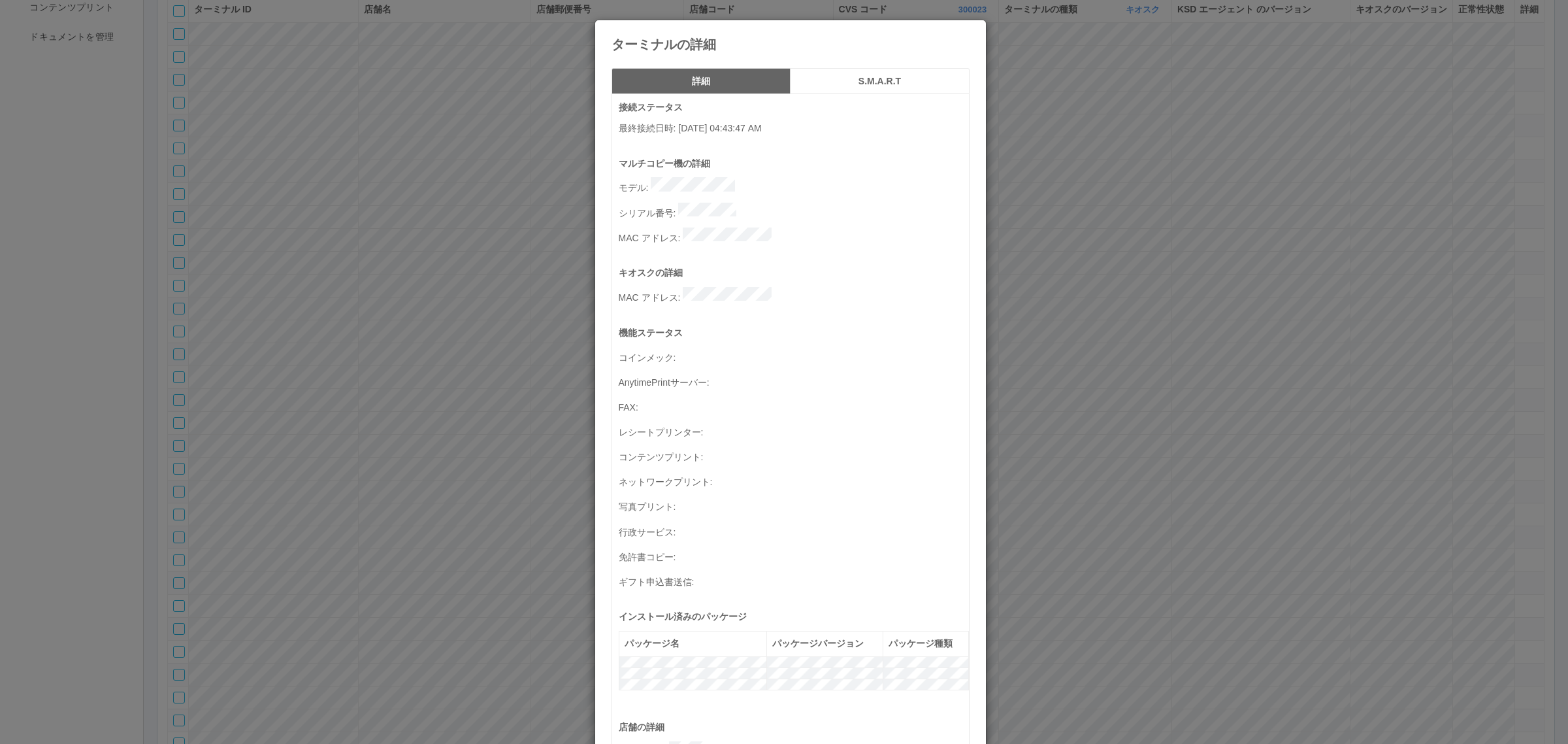
scroll to position [428, 0]
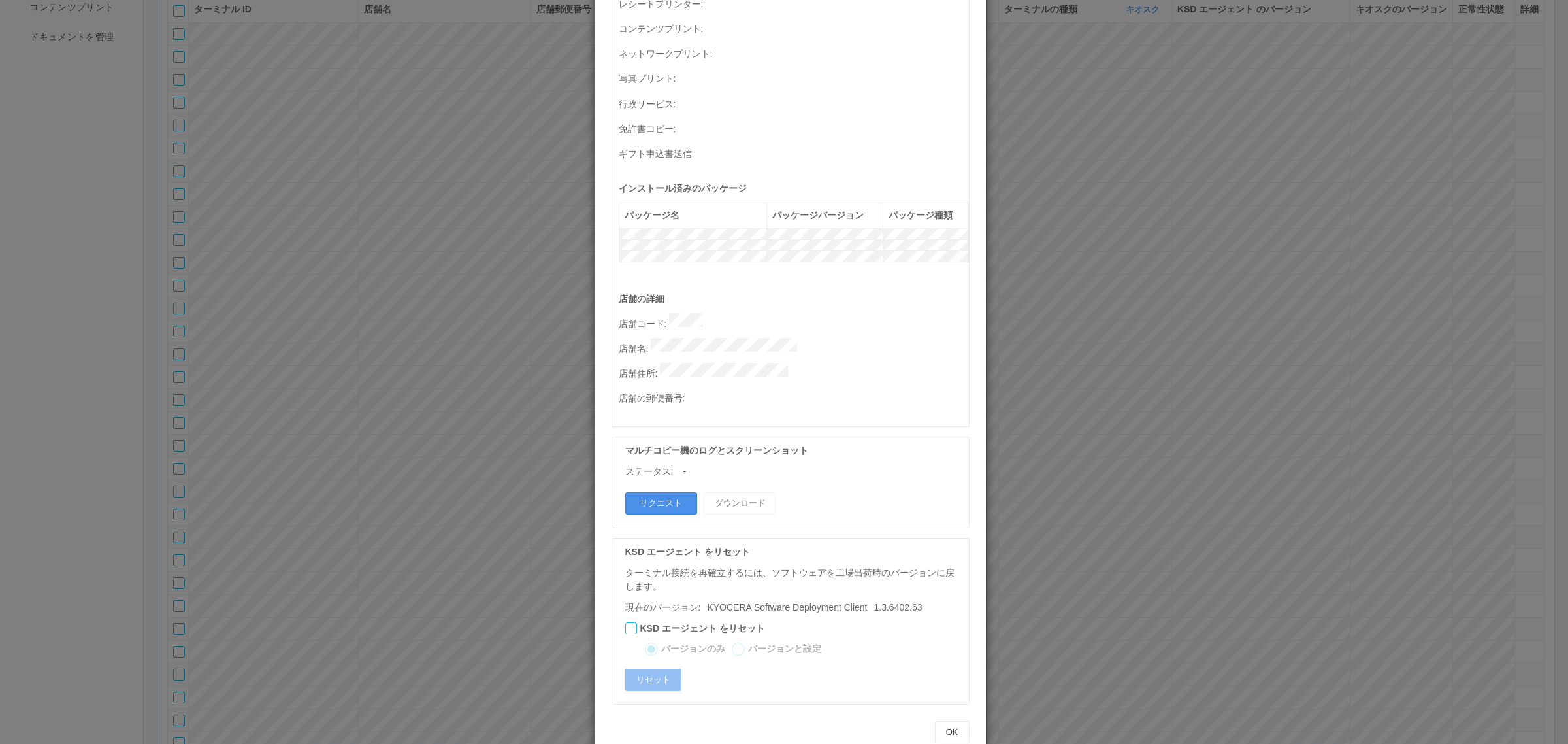
click at [657, 492] on button "リクエスト" at bounding box center [660, 503] width 72 height 22
click at [377, 207] on div "ターミナルの詳細 詳細 S.M.A.R.T 接続ステータス 最終接続日時 : 08/27/2025 04:43:47 AM マルチコピー機の詳細 モデル : …" at bounding box center [784, 372] width 1568 height 744
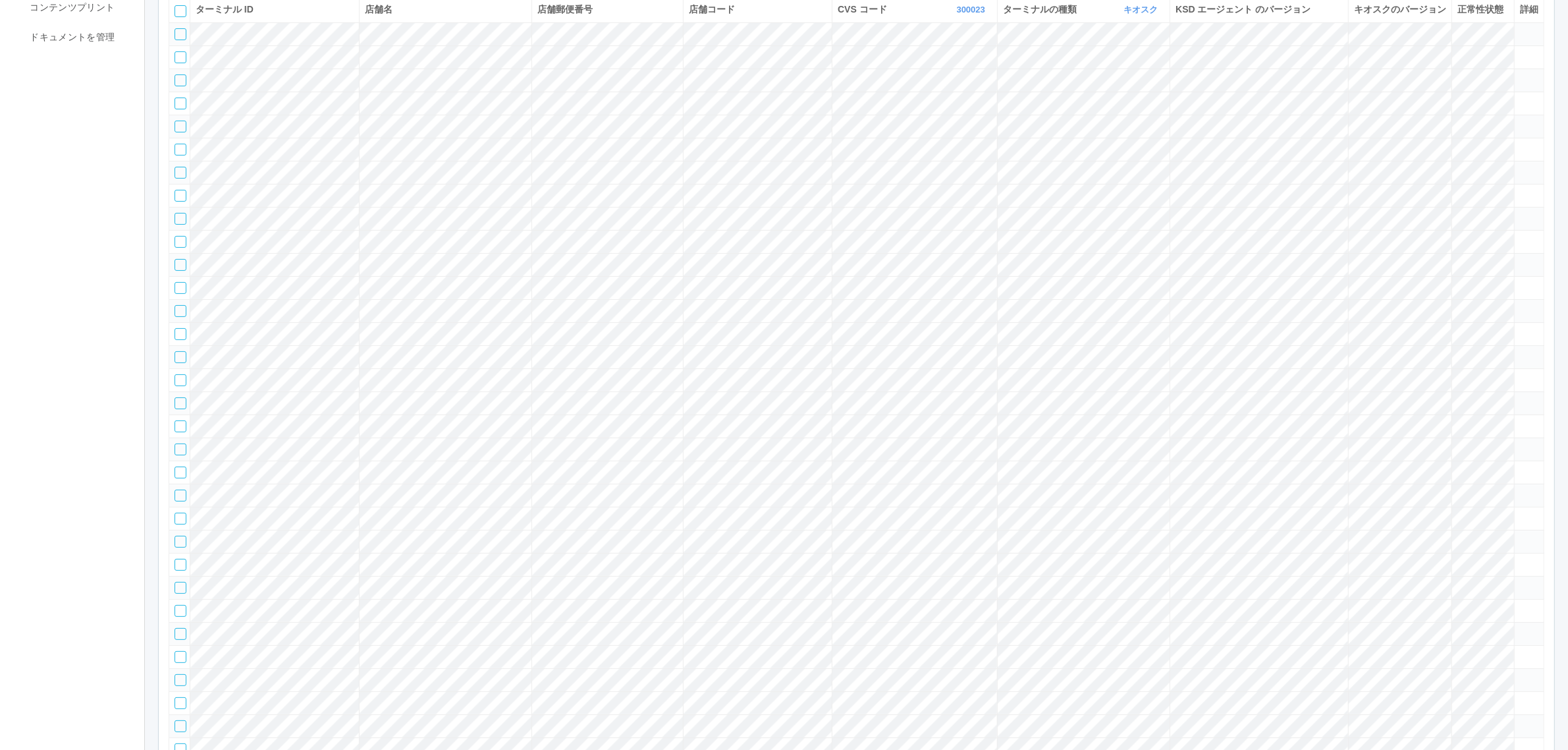
click at [1520, 305] on icon at bounding box center [1520, 305] width 0 height 0
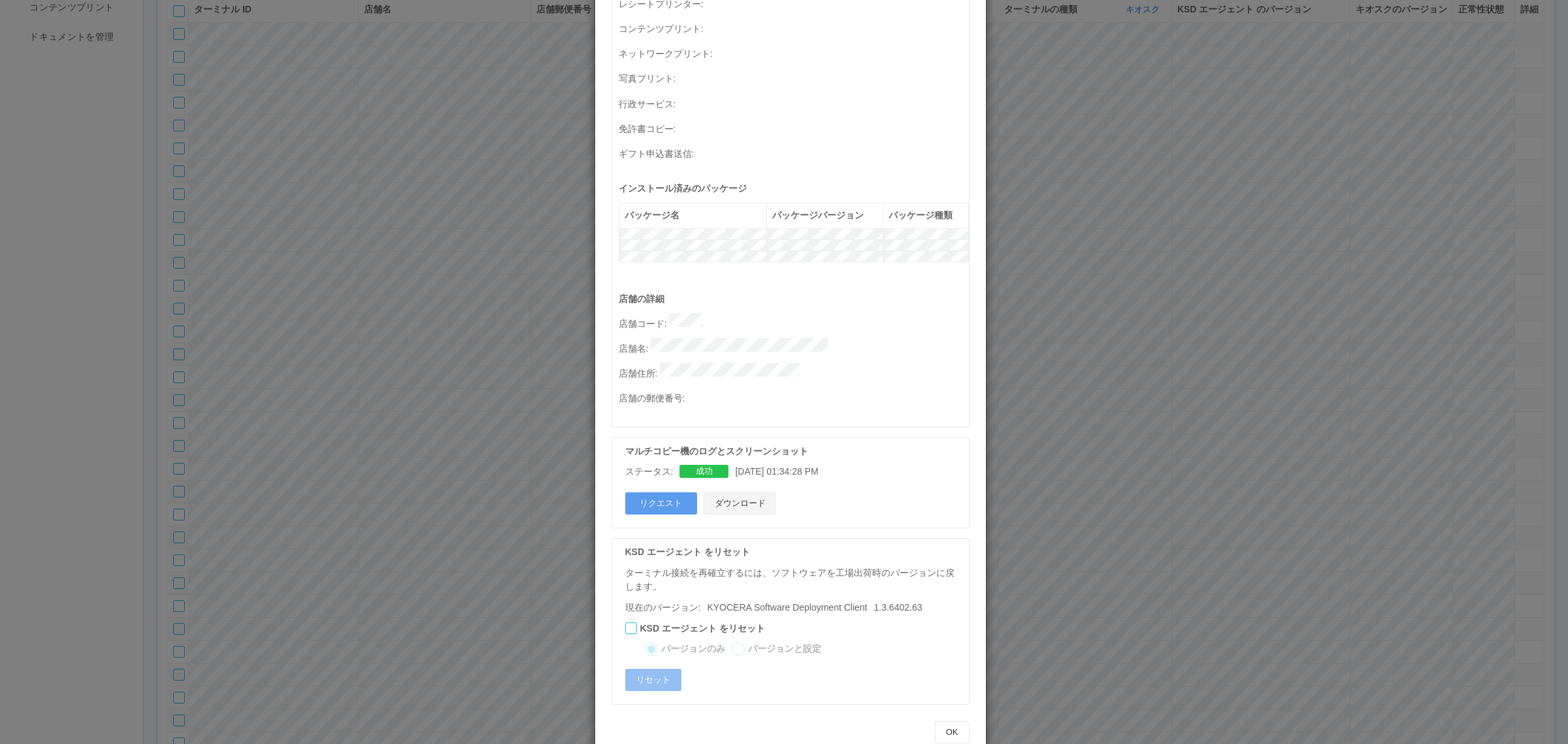
drag, startPoint x: 739, startPoint y: 468, endPoint x: 735, endPoint y: 462, distance: 7.2
click at [739, 492] on button "ダウンロード" at bounding box center [739, 503] width 72 height 22
click at [1164, 300] on div "ターミナルの詳細 詳細 S.M.A.R.T 接続ステータス 最終接続日時 : 08/27/2025 04:43:34 AM マルチコピー機の詳細 モデル : …" at bounding box center [784, 372] width 1568 height 744
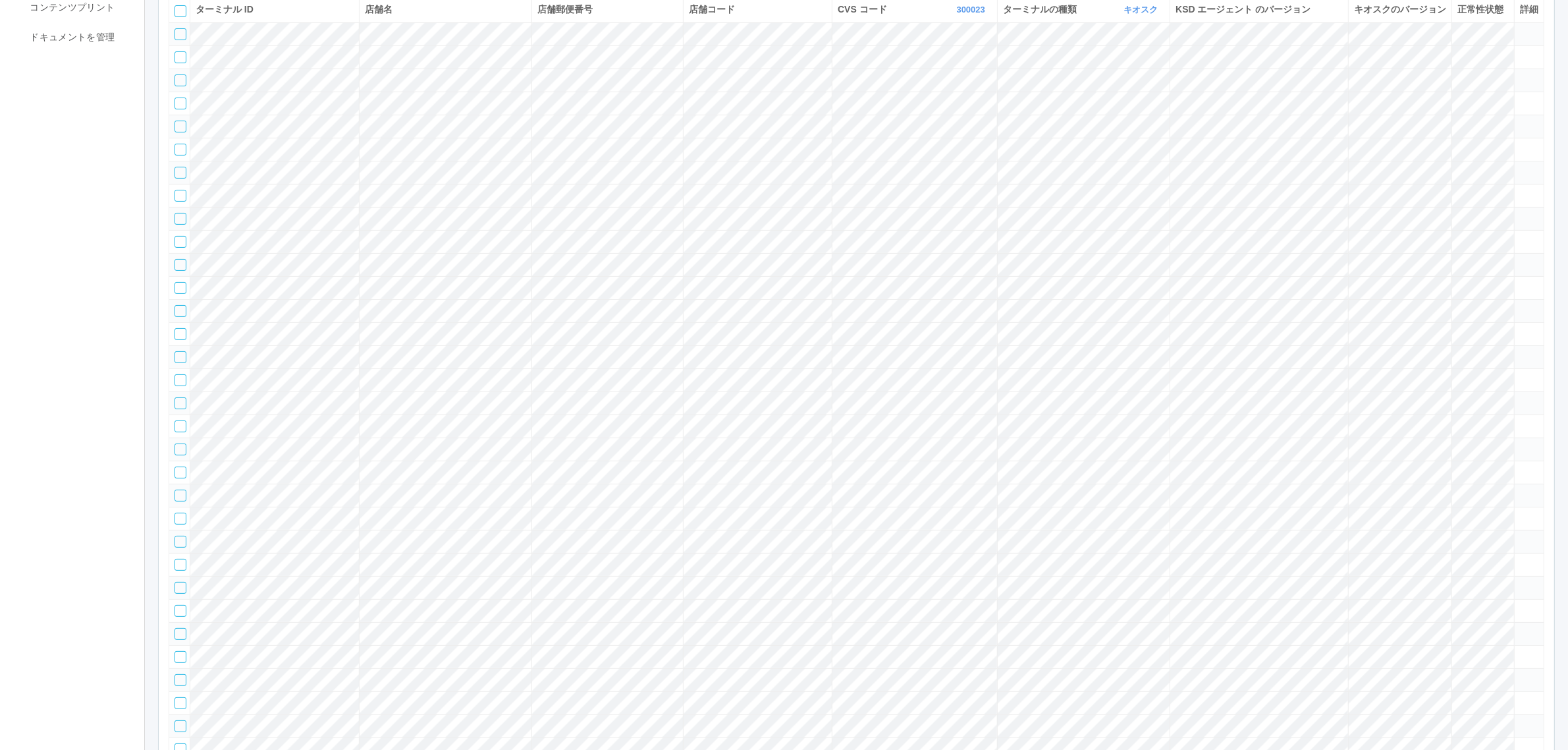
click at [1520, 28] on icon at bounding box center [1520, 28] width 0 height 0
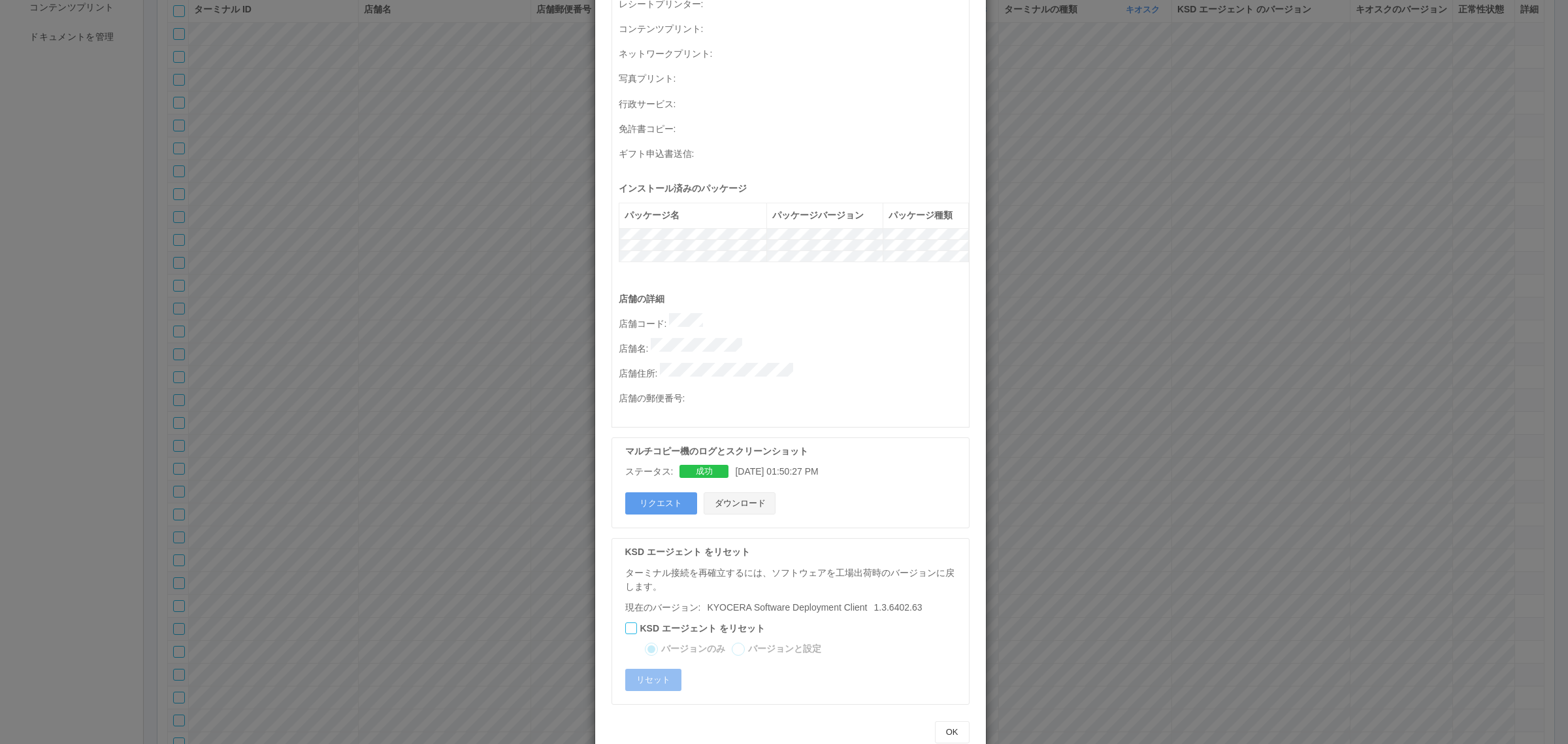
click at [753, 492] on button "ダウンロード" at bounding box center [739, 503] width 72 height 22
click at [357, 333] on div "ターミナルの詳細 詳細 S.M.A.R.T 接続ステータス 最終接続日時 : 08/27/2025 04:43:52 AM マルチコピー機の詳細 モデル : …" at bounding box center [784, 372] width 1568 height 744
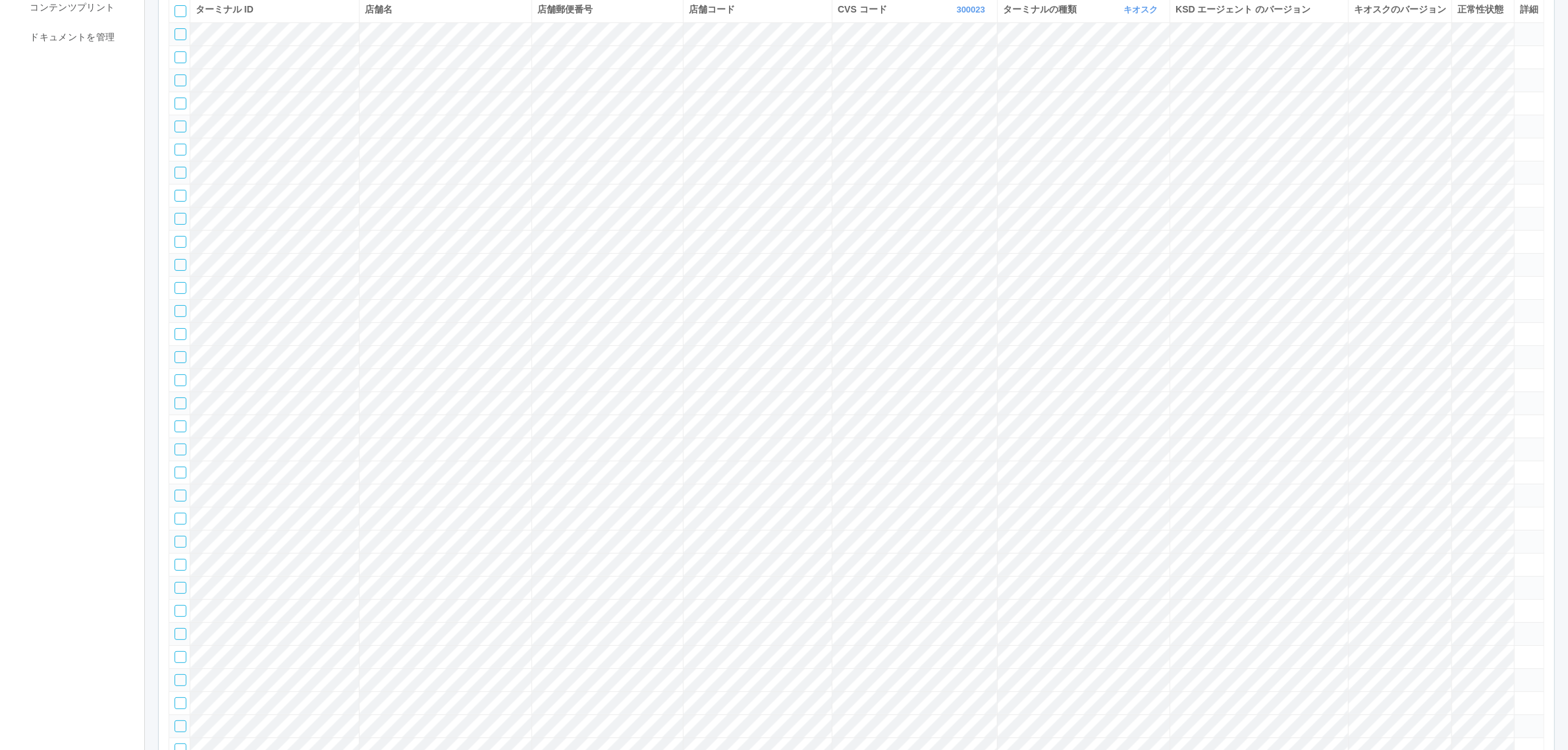
click at [1500, 345] on tr at bounding box center [857, 333] width 1375 height 23
click at [1520, 328] on icon at bounding box center [1520, 328] width 0 height 0
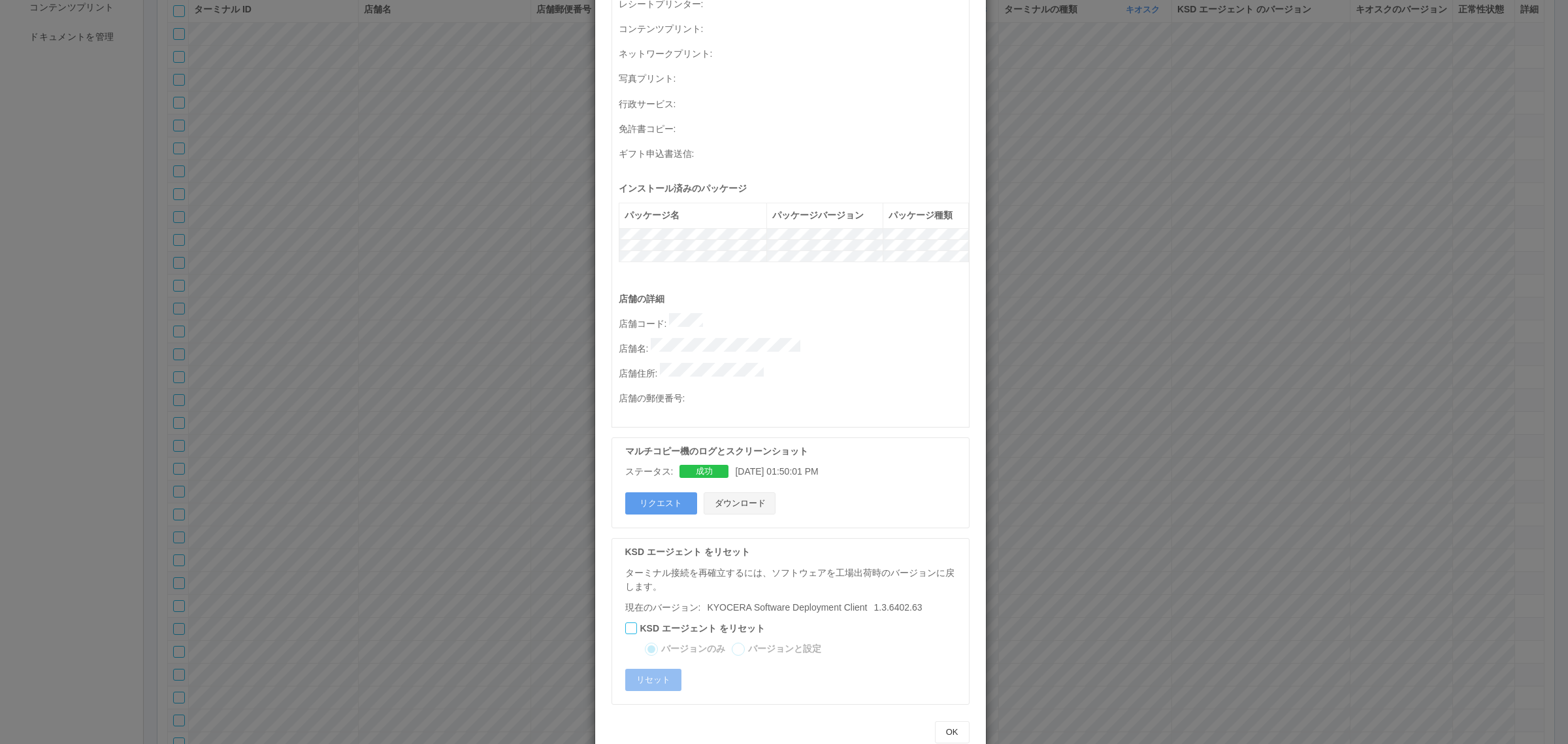
click at [740, 492] on button "ダウンロード" at bounding box center [739, 503] width 72 height 22
click at [611, 333] on div "接続ステータス 最終接続日時 : 08/27/2025 04:43:47 AM マルチコピー機の詳細 モデル : シリアル番号 : MAC アドレス : キオ…" at bounding box center [790, 46] width 358 height 760
click at [580, 294] on div "ターミナルの詳細 詳細 S.M.A.R.T 接続ステータス 最終接続日時 : 08/27/2025 04:43:47 AM マルチコピー機の詳細 モデル : …" at bounding box center [784, 372] width 1568 height 744
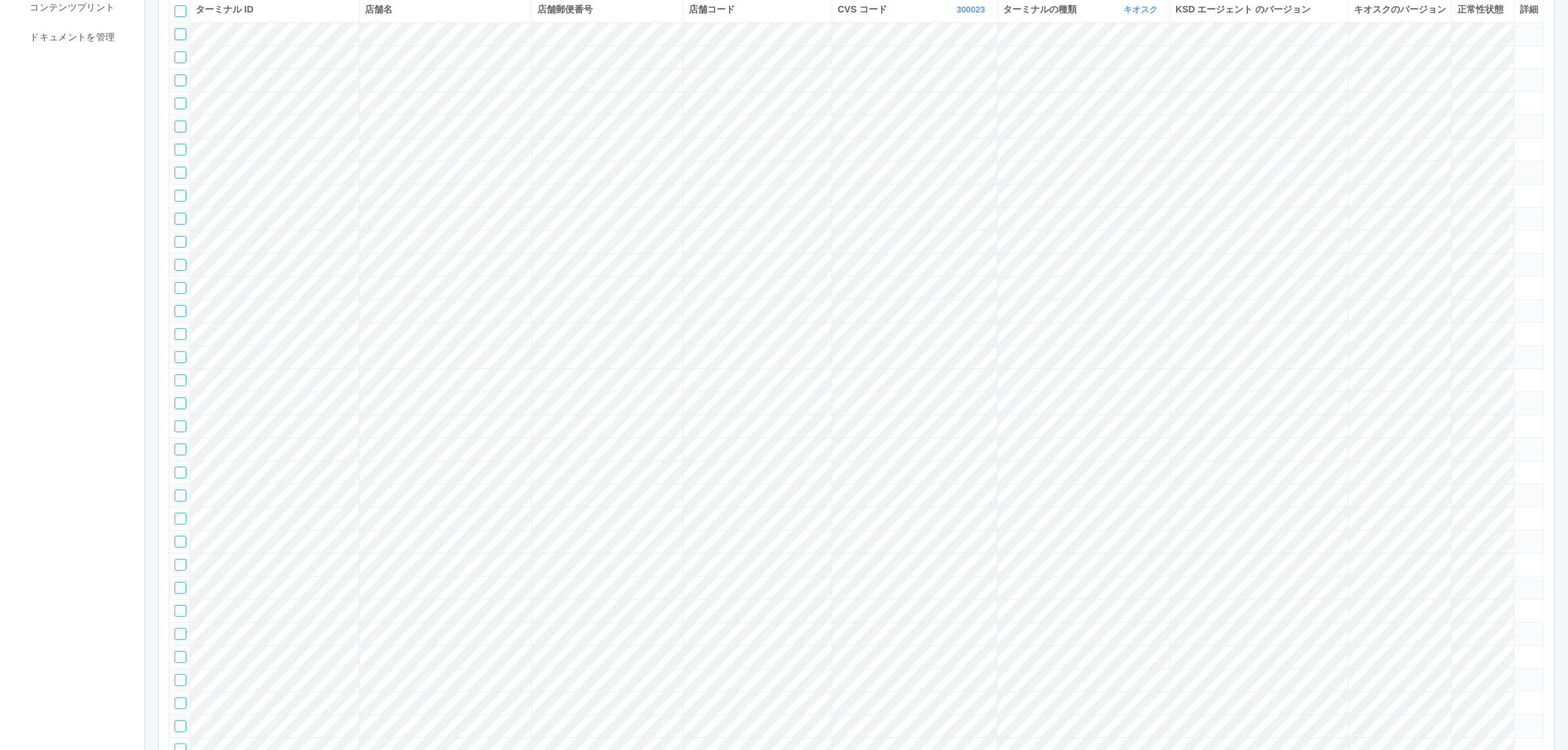
click at [1457, 369] on tr at bounding box center [857, 356] width 1375 height 23
click at [1520, 351] on icon at bounding box center [1520, 351] width 0 height 0
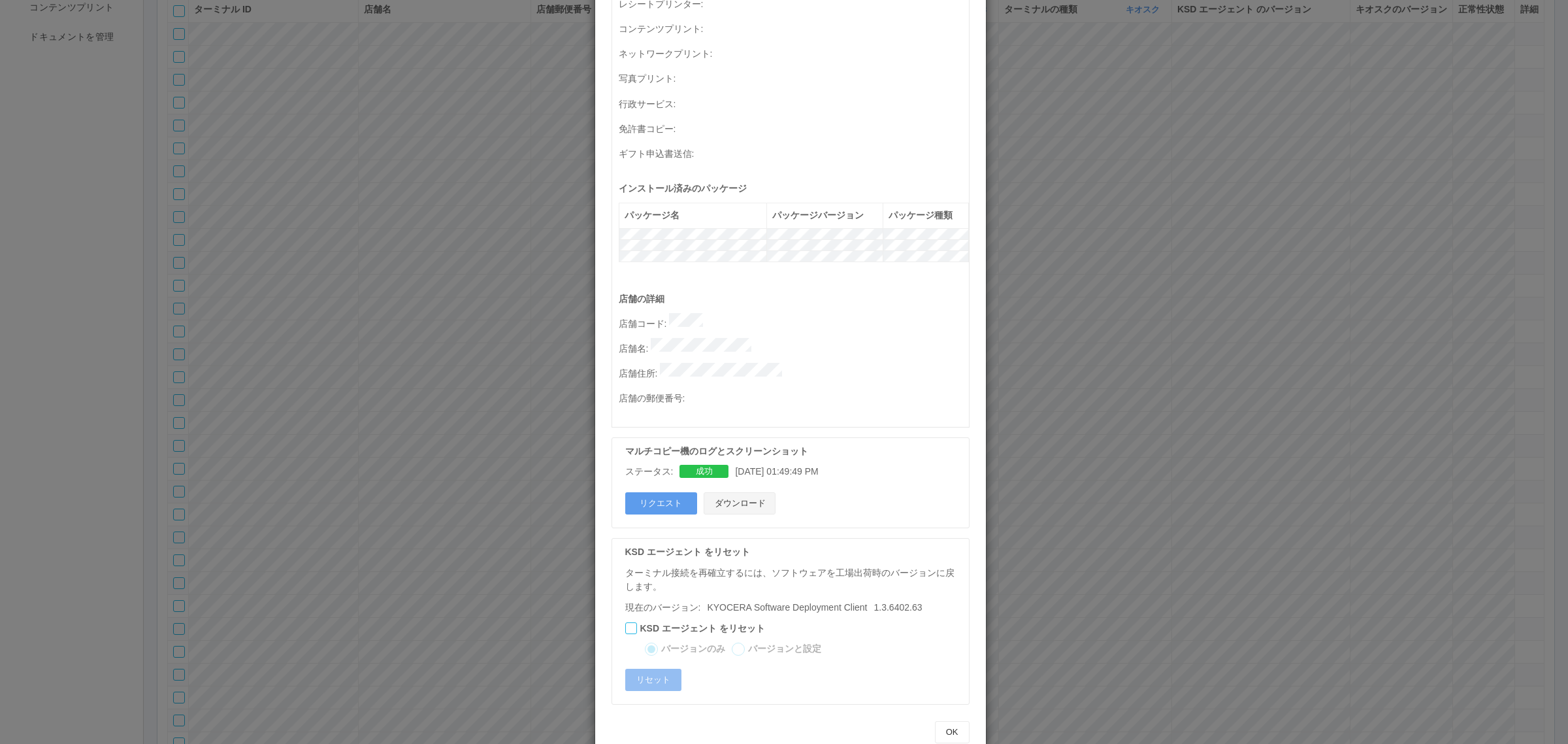
click at [764, 492] on button "ダウンロード" at bounding box center [739, 503] width 72 height 22
click at [497, 507] on div "ターミナルの詳細 詳細 S.M.A.R.T 接続ステータス 最終接続日時 : 08/27/2025 04:43:54 AM マルチコピー機の詳細 モデル : …" at bounding box center [784, 372] width 1568 height 744
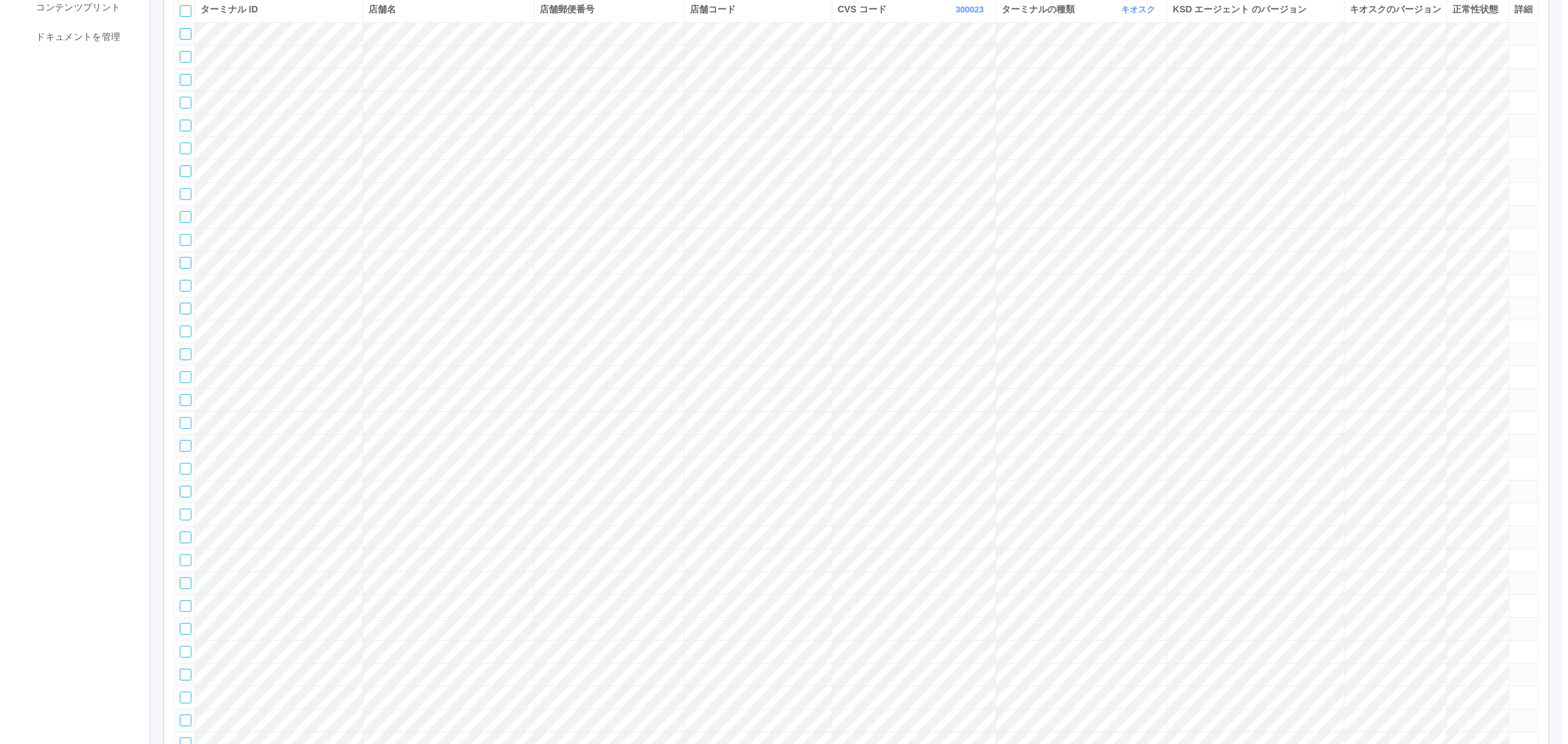
scroll to position [713, 0]
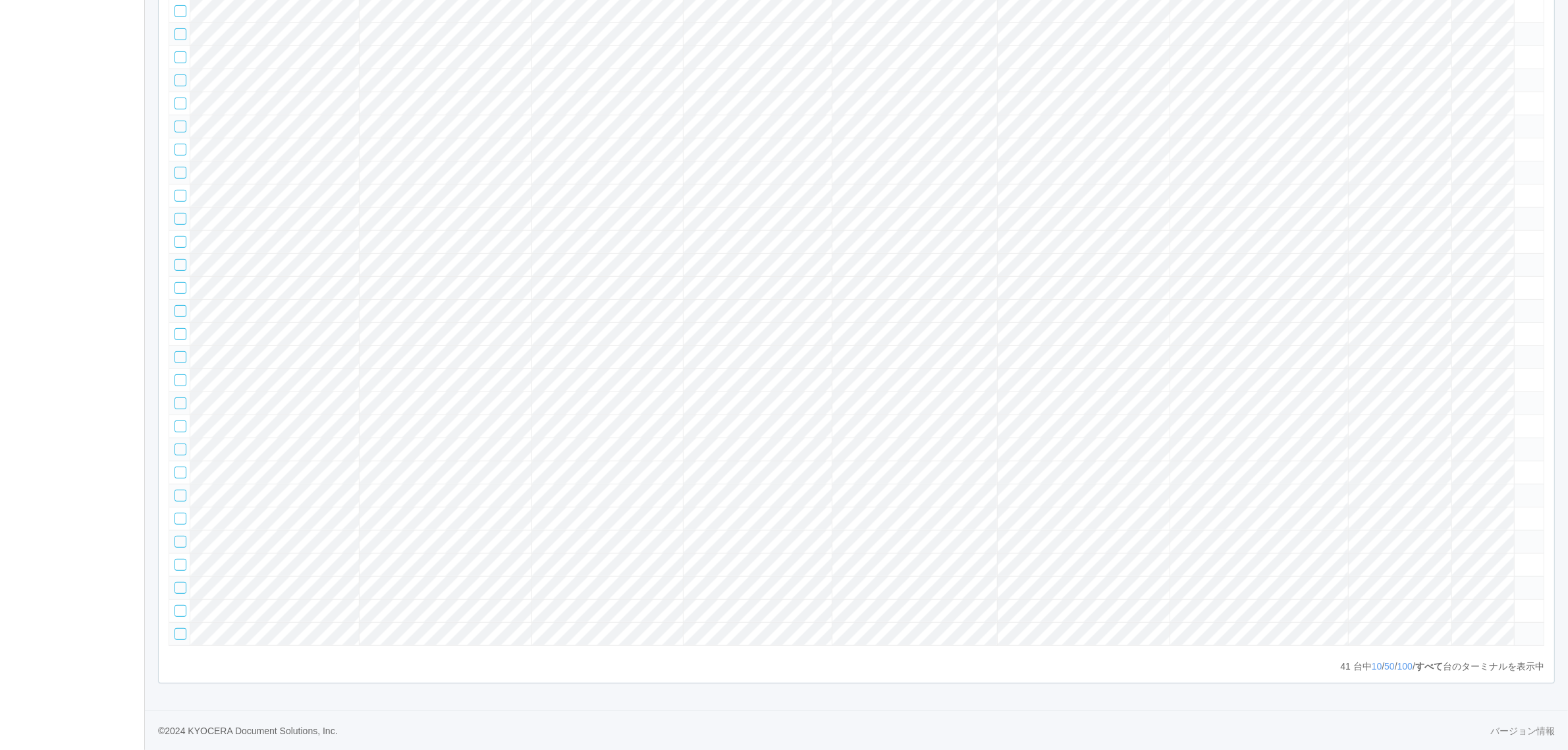
click at [1492, 322] on tr at bounding box center [857, 310] width 1375 height 23
click at [1520, 305] on icon at bounding box center [1520, 305] width 0 height 0
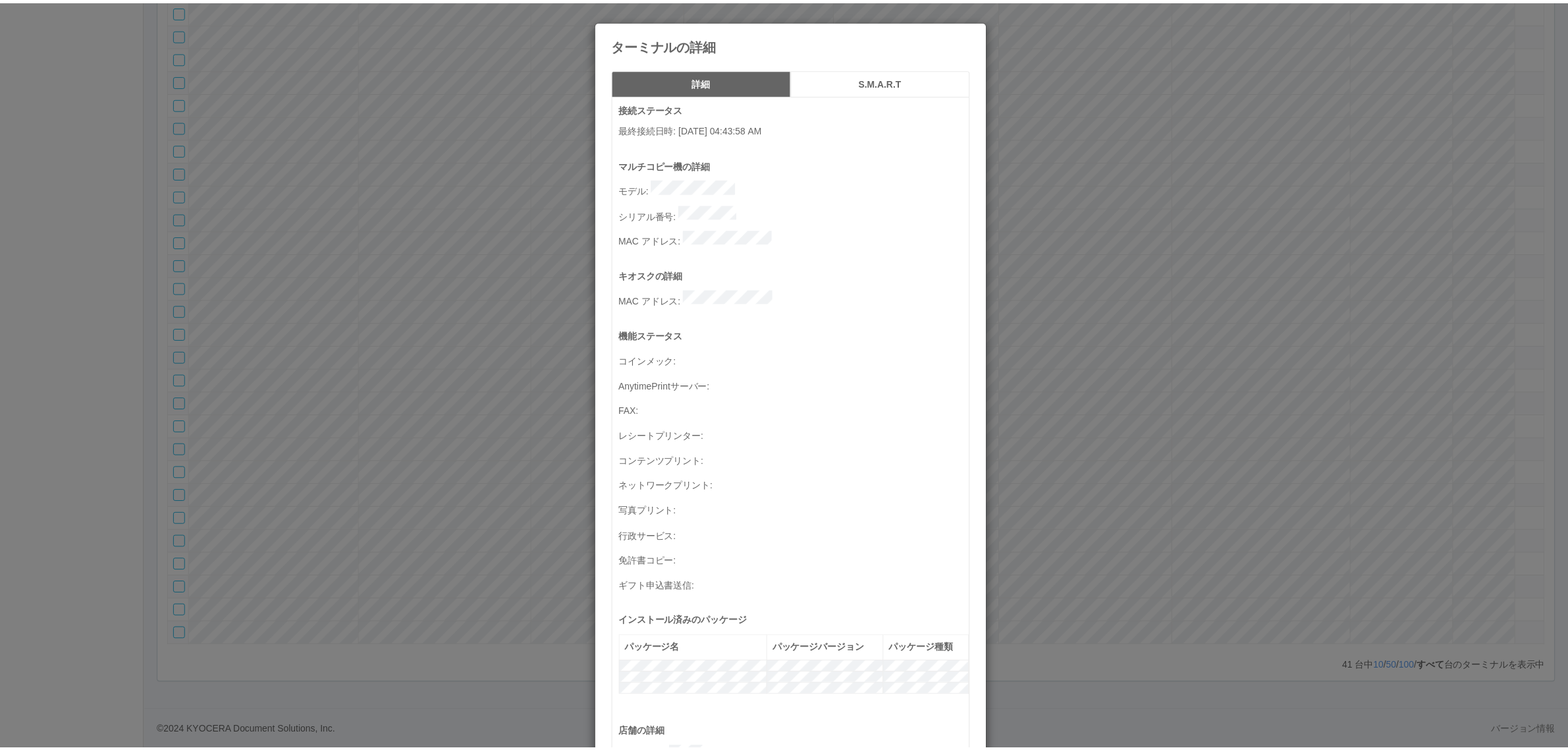
scroll to position [432, 0]
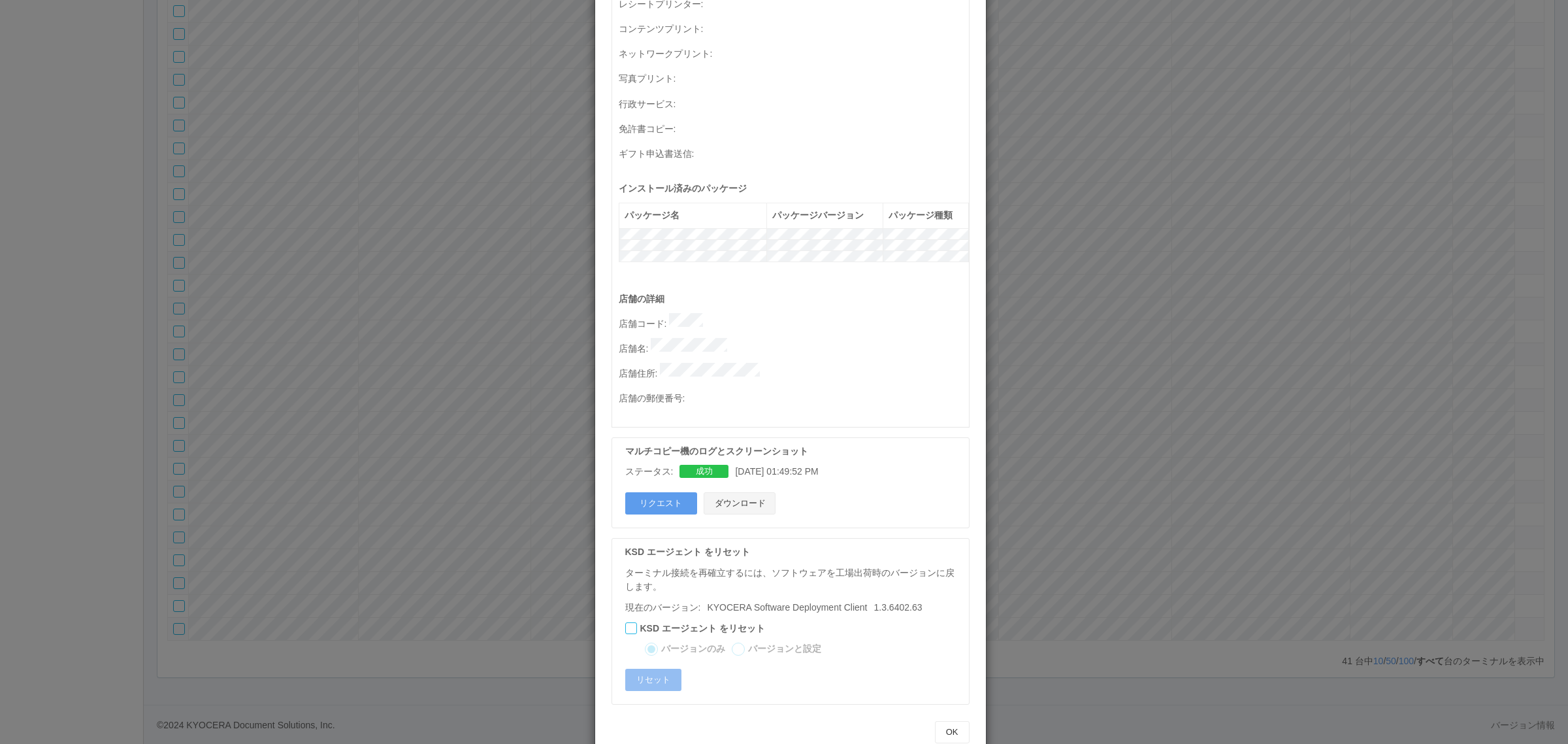
click at [743, 492] on button "ダウンロード" at bounding box center [739, 503] width 72 height 22
drag, startPoint x: 1072, startPoint y: 456, endPoint x: 1008, endPoint y: 447, distance: 64.6
click at [1054, 451] on div "ターミナルの詳細 詳細 S.M.A.R.T 接続ステータス 最終接続日時 : 08/27/2025 04:43:58 AM マルチコピー機の詳細 モデル : …" at bounding box center [784, 372] width 1568 height 744
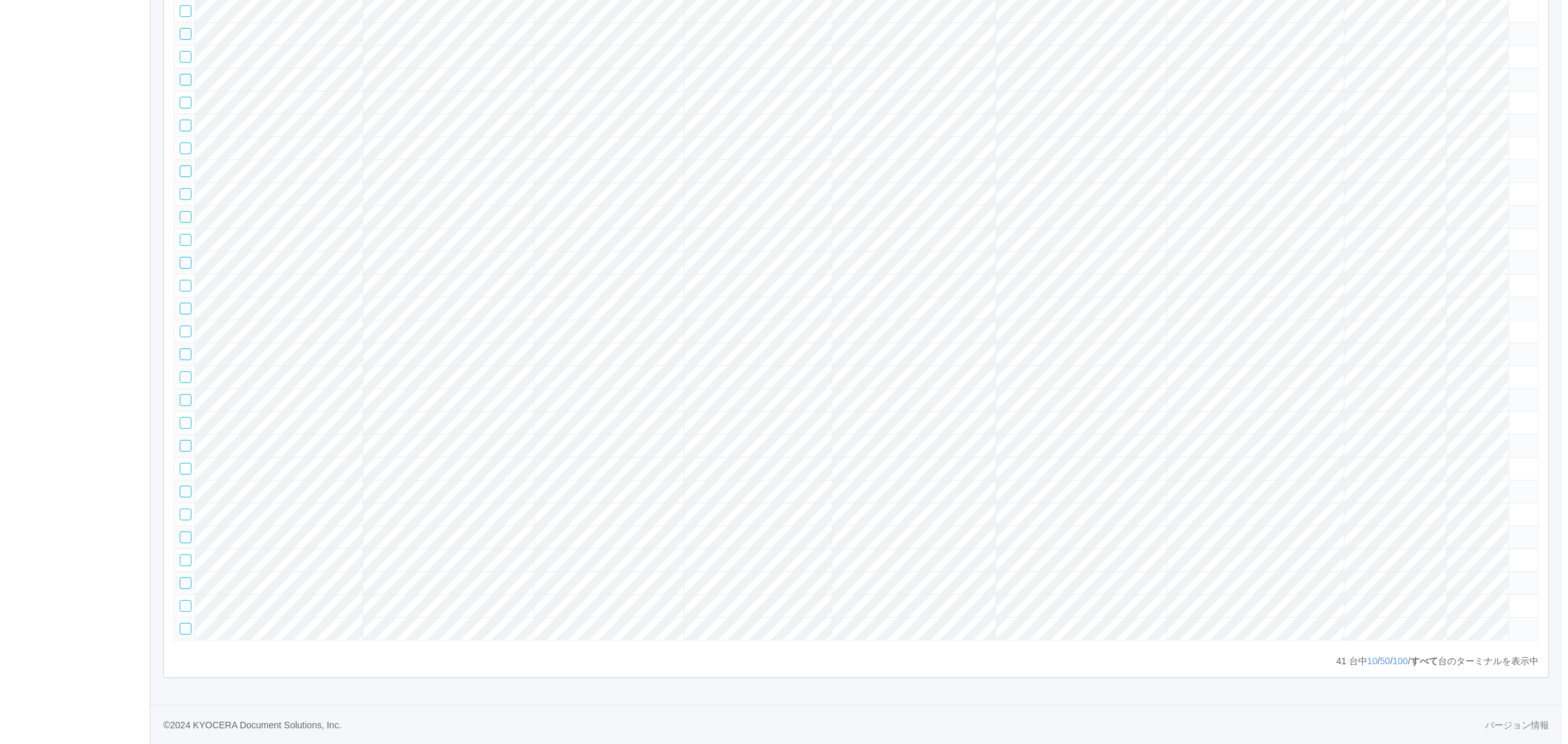
scroll to position [246, 0]
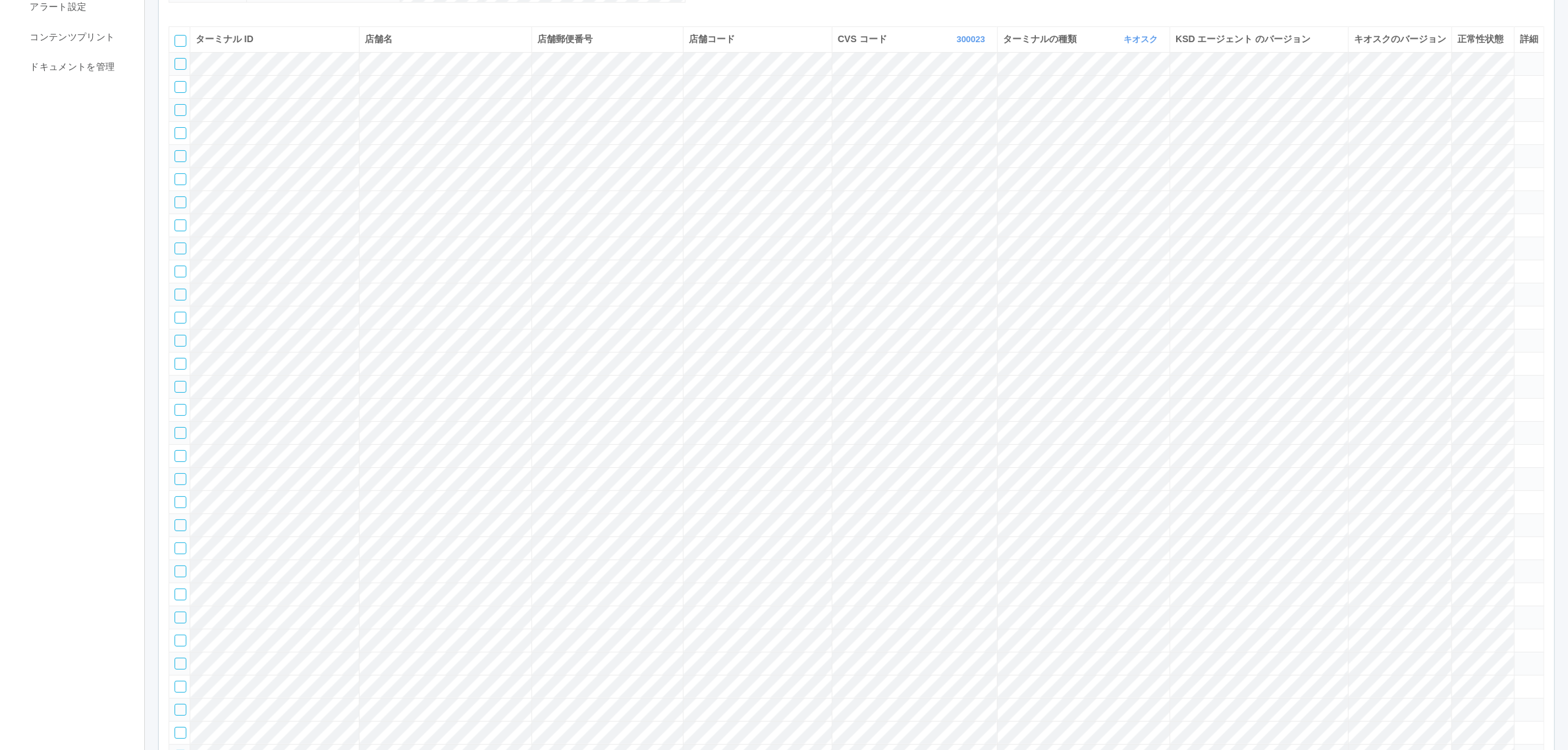
click at [1529, 305] on tr at bounding box center [857, 293] width 1375 height 23
click at [1520, 289] on icon at bounding box center [1520, 289] width 0 height 0
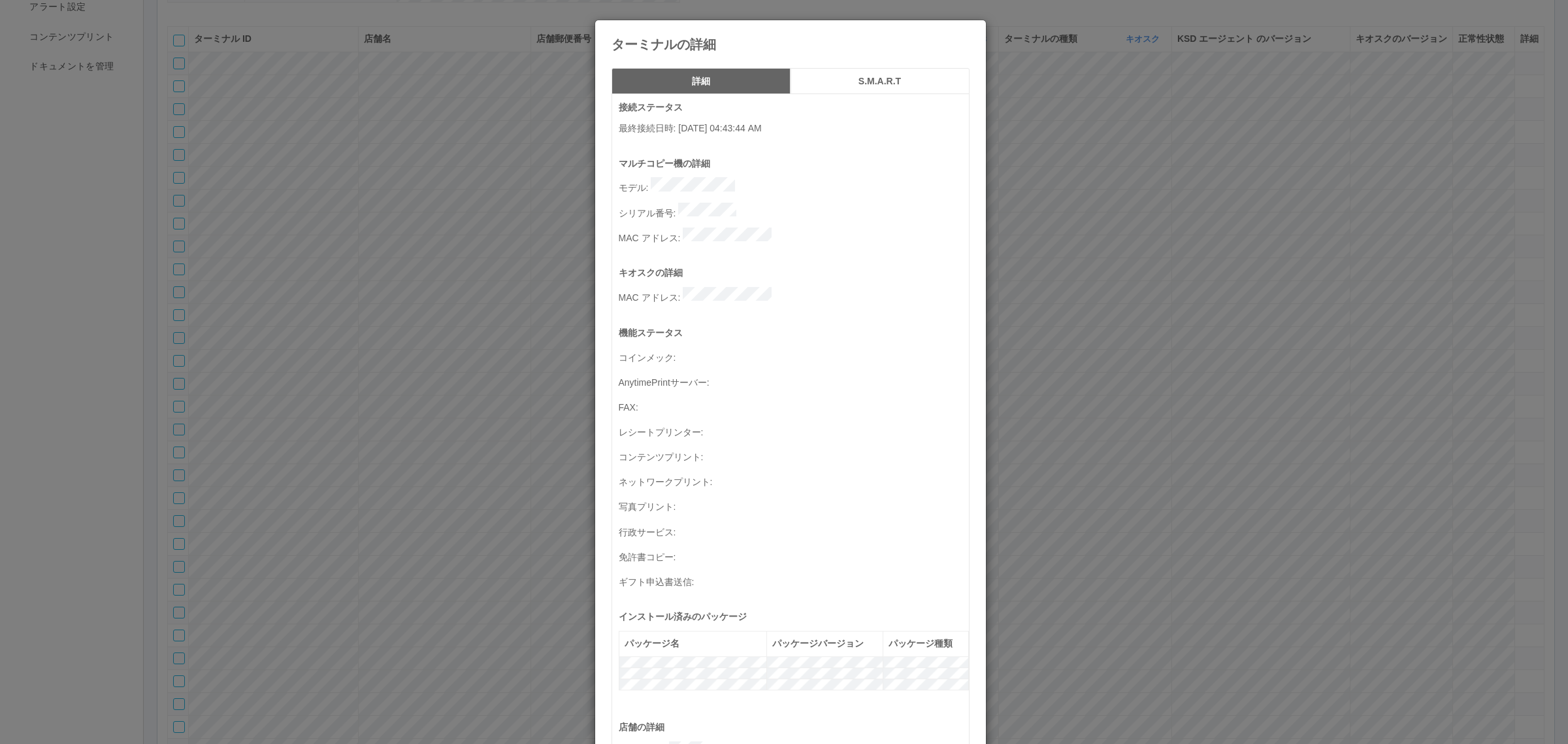
scroll to position [428, 0]
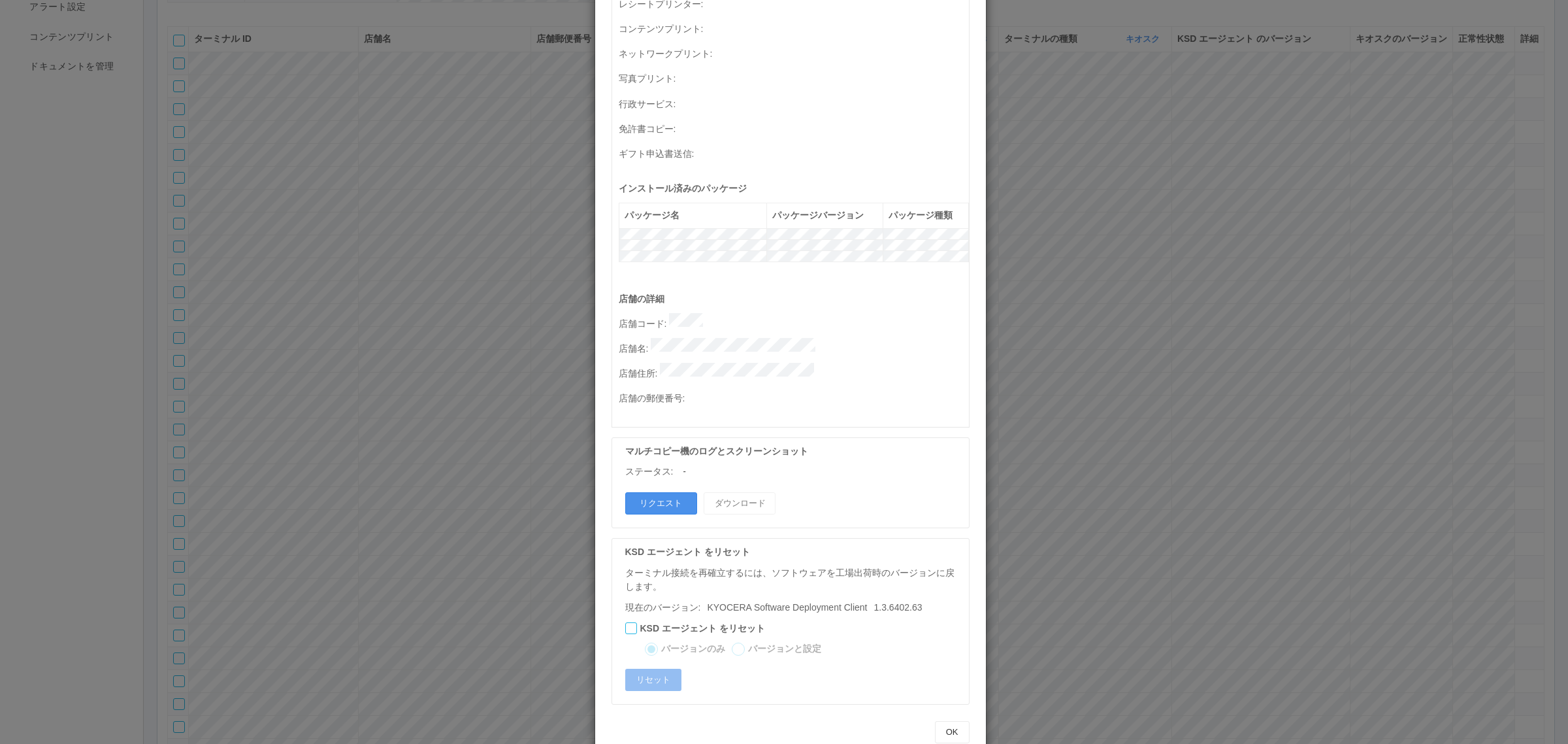
click at [668, 492] on button "リクエスト" at bounding box center [660, 503] width 72 height 22
click at [478, 373] on div "ターミナルの詳細 詳細 S.M.A.R.T 接続ステータス 最終接続日時 : 08/27/2025 04:43:44 AM マルチコピー機の詳細 モデル : …" at bounding box center [784, 372] width 1568 height 744
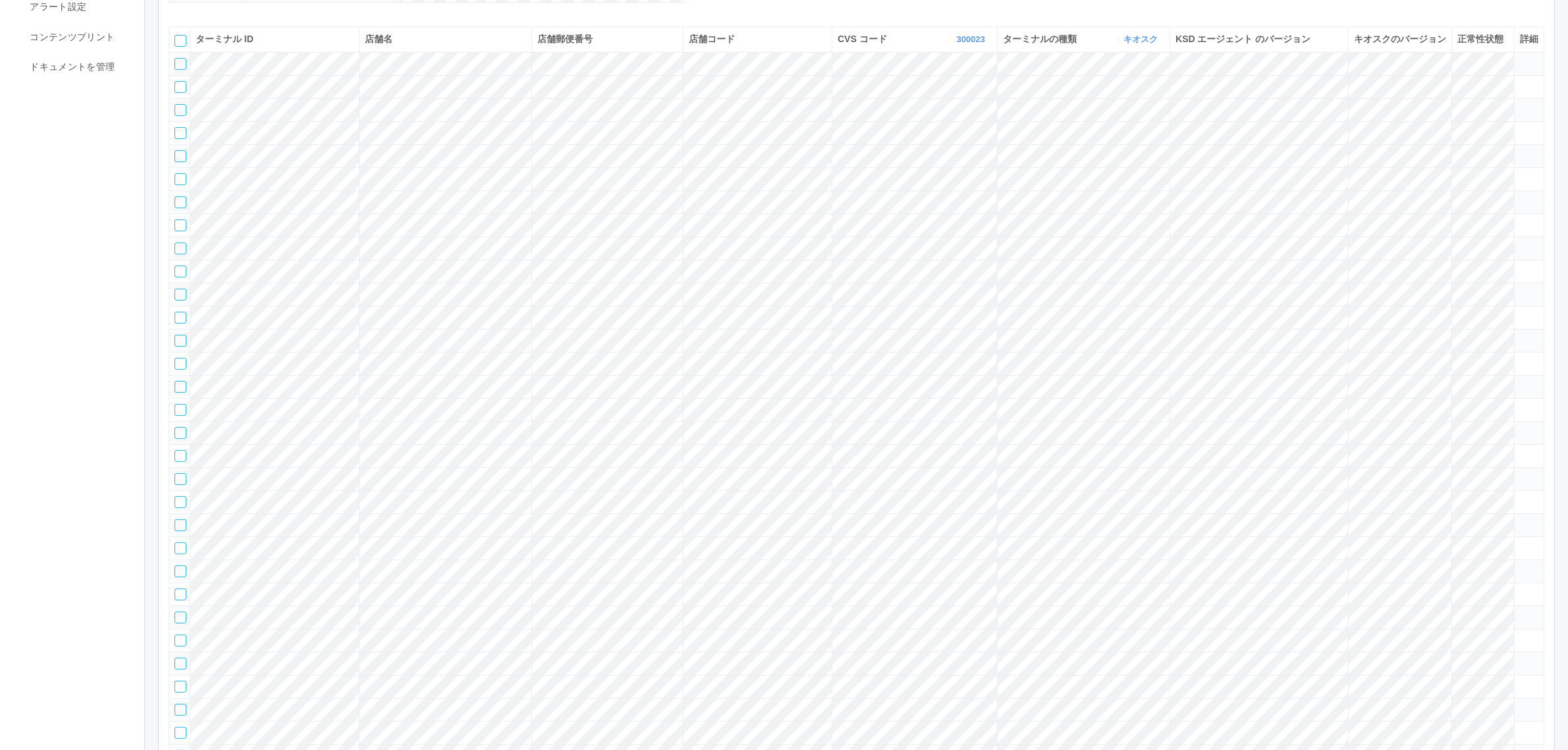
click at [1454, 282] on tr at bounding box center [857, 270] width 1375 height 23
click at [1520, 266] on icon at bounding box center [1520, 266] width 0 height 0
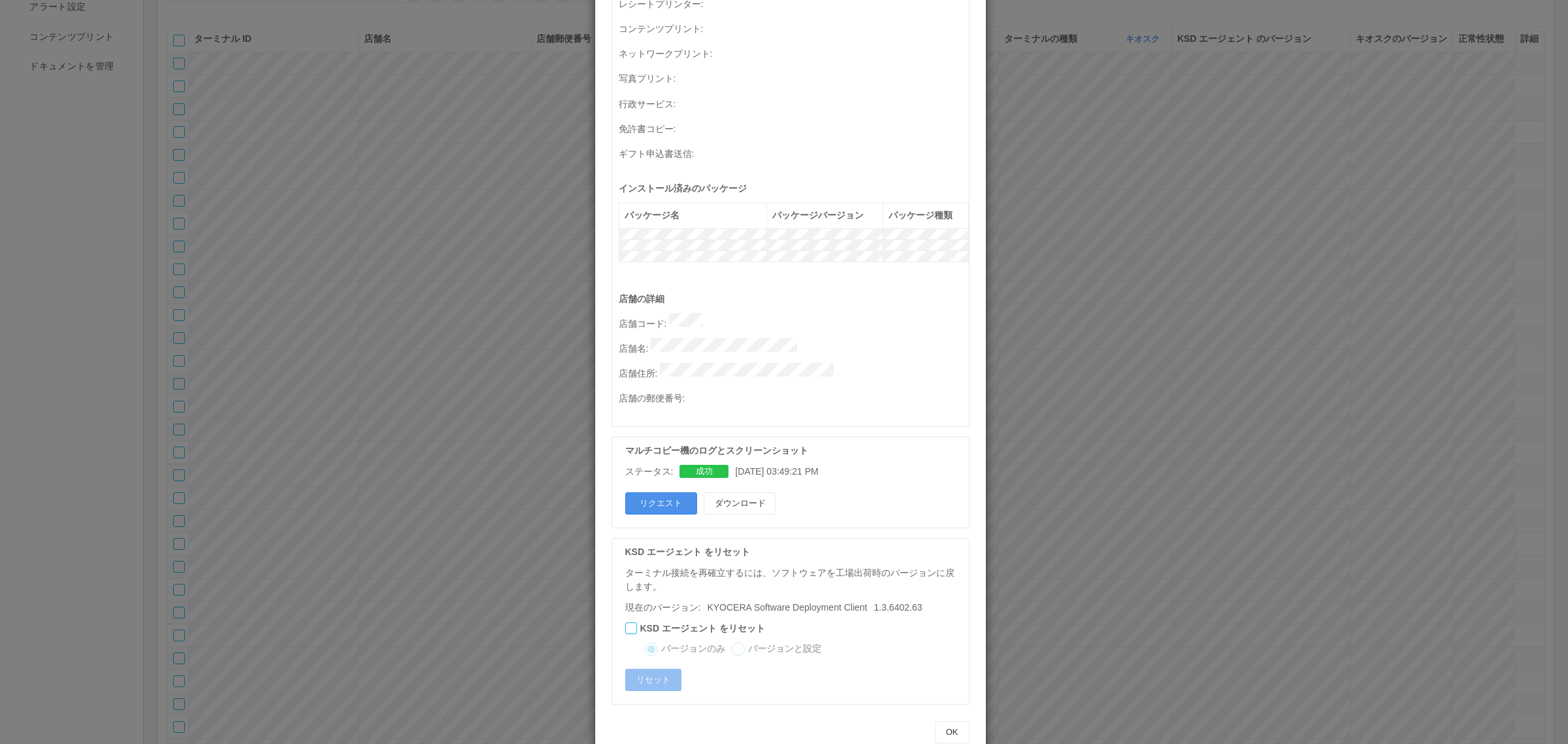
click at [655, 492] on button "リクエスト" at bounding box center [660, 503] width 72 height 22
click at [491, 422] on div "ターミナルの詳細 詳細 S.M.A.R.T 接続ステータス 最終接続日時 : 08/27/2025 04:43:18 AM マルチコピー機の詳細 モデル : …" at bounding box center [784, 372] width 1568 height 744
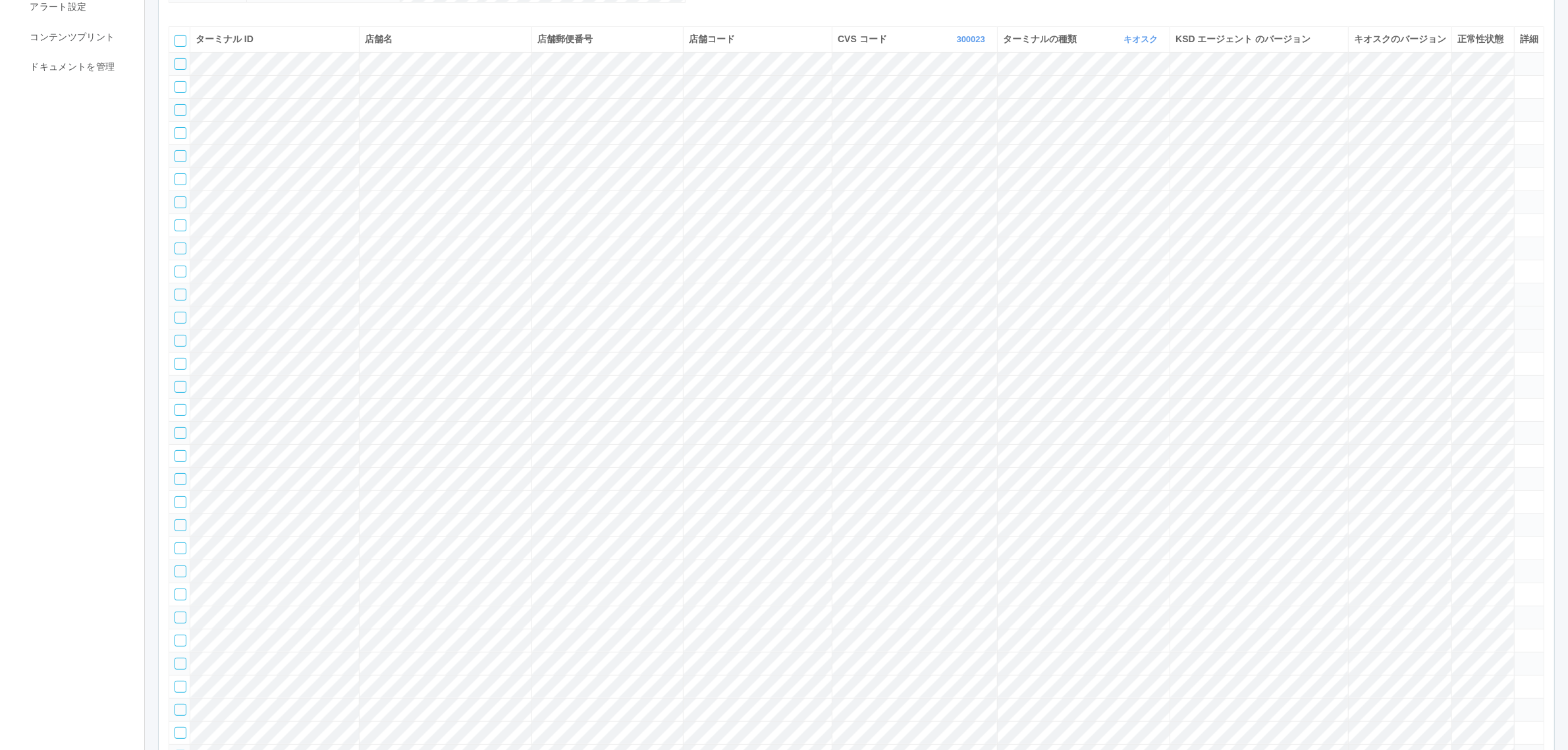
click at [1520, 312] on icon at bounding box center [1520, 312] width 0 height 0
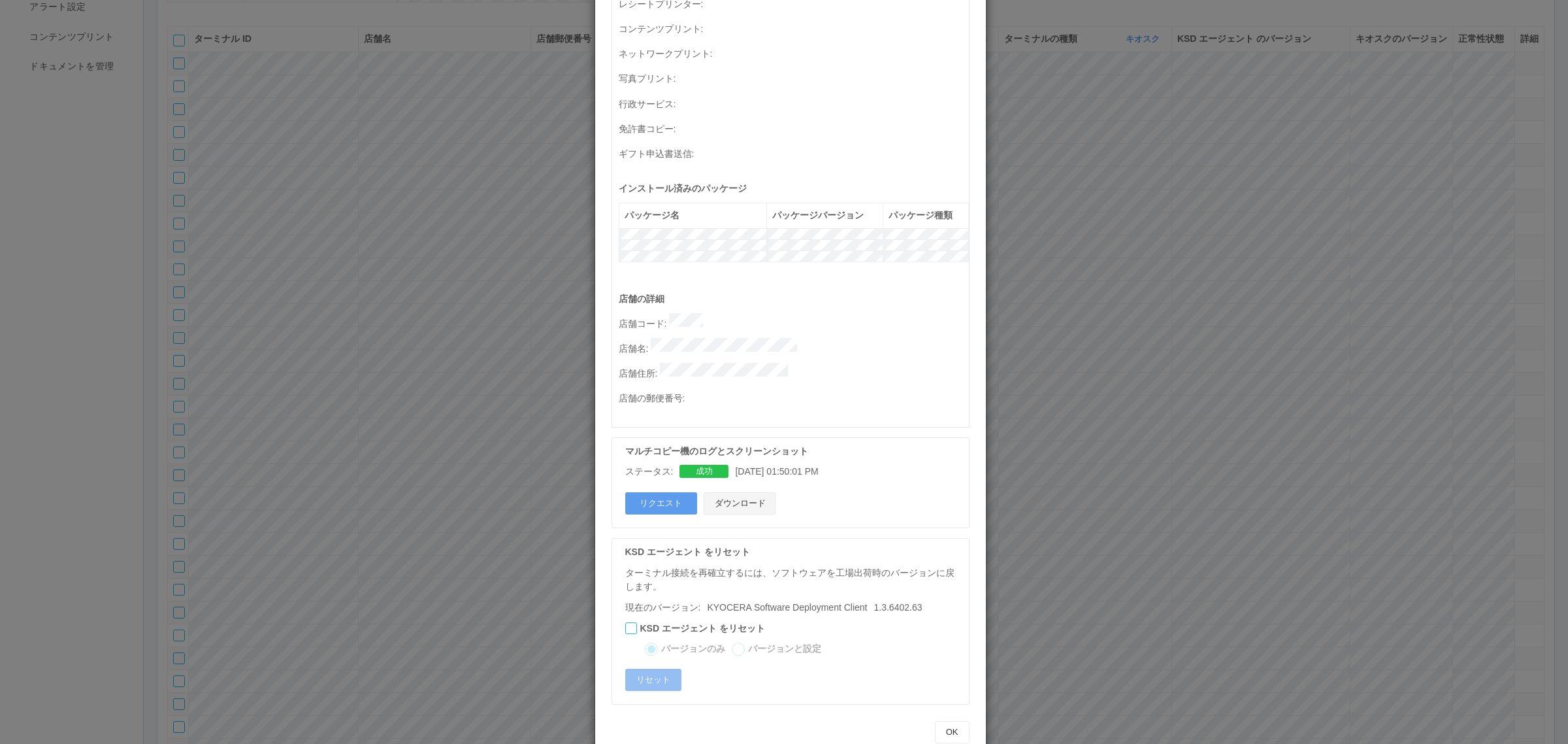
click at [735, 492] on button "ダウンロード" at bounding box center [739, 503] width 72 height 22
click at [439, 367] on div "ターミナルの詳細 詳細 S.M.A.R.T 接続ステータス 最終接続日時 : 08/27/2025 04:43:47 AM マルチコピー機の詳細 モデル : …" at bounding box center [784, 372] width 1568 height 744
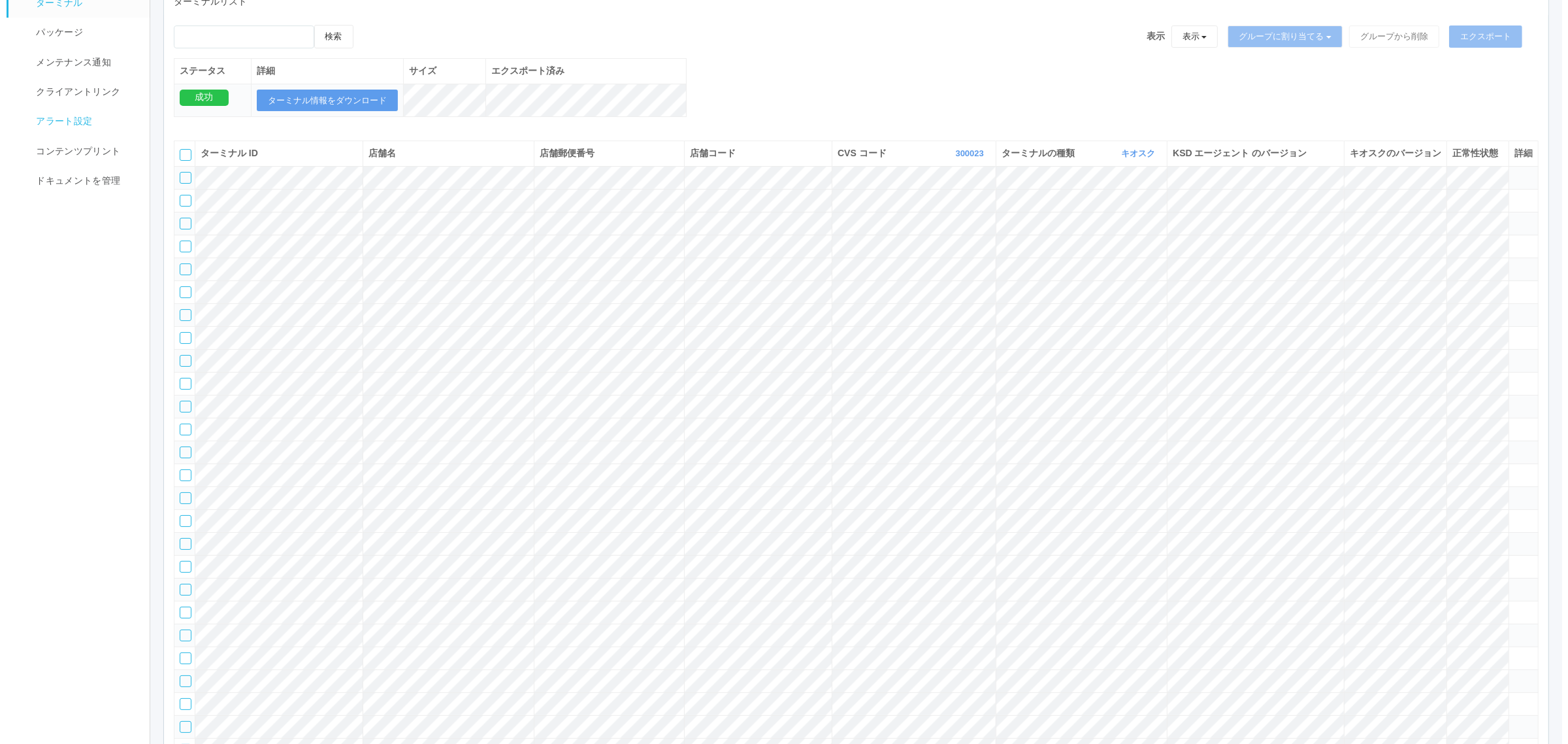
scroll to position [0, 0]
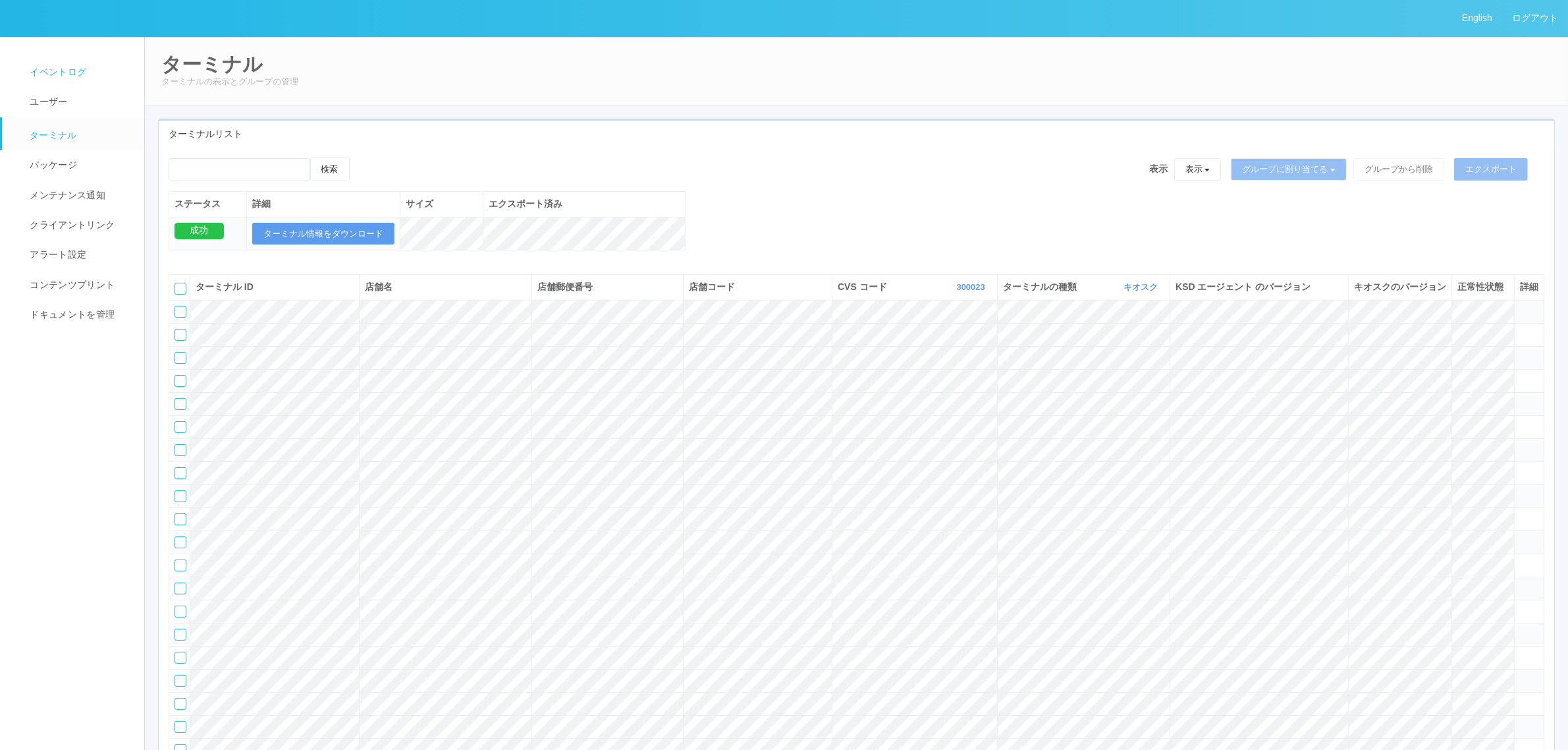
click at [58, 60] on link "イベントログ" at bounding box center [79, 72] width 154 height 29
click at [1440, 577] on tr at bounding box center [857, 564] width 1375 height 23
click at [1520, 559] on icon at bounding box center [1520, 559] width 0 height 0
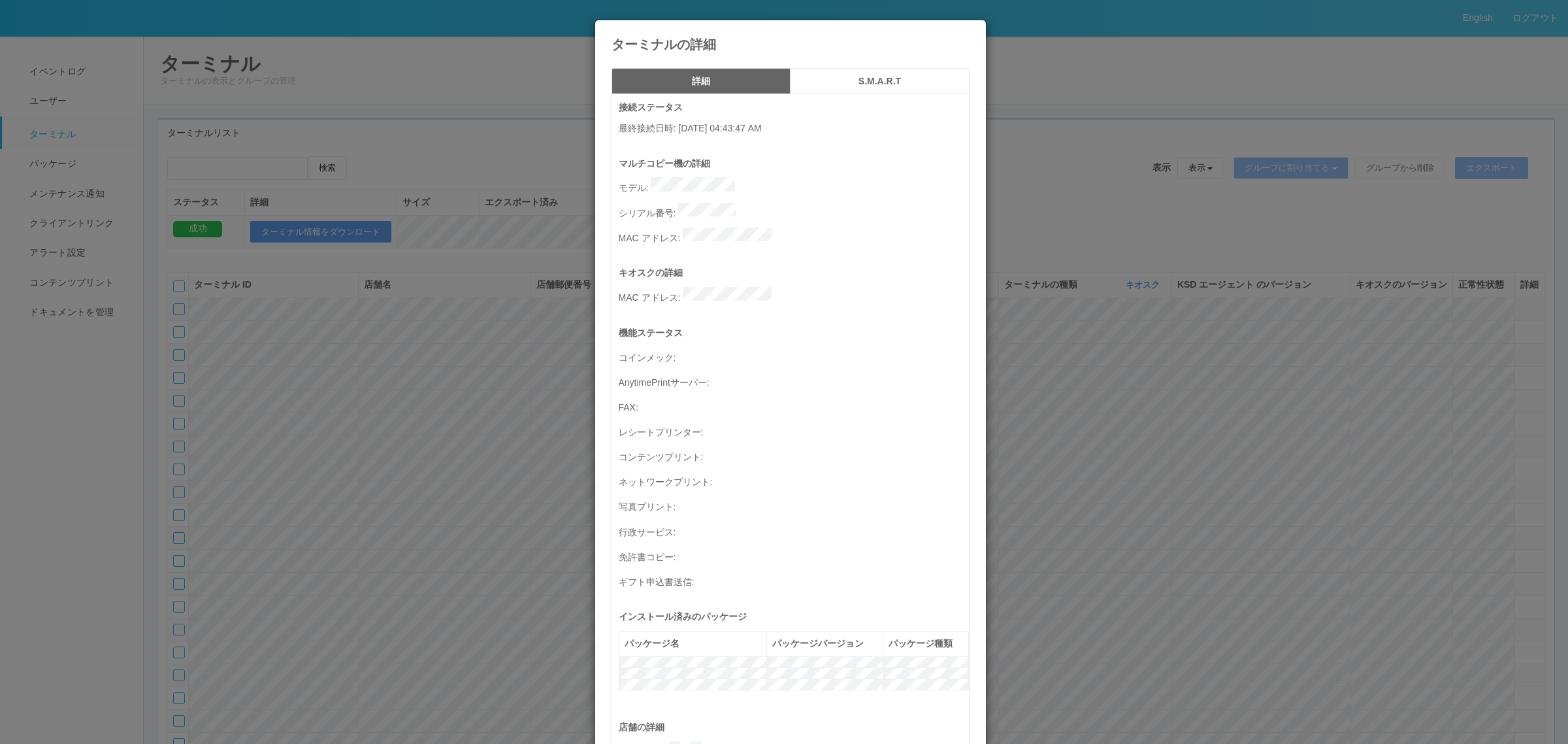
scroll to position [428, 0]
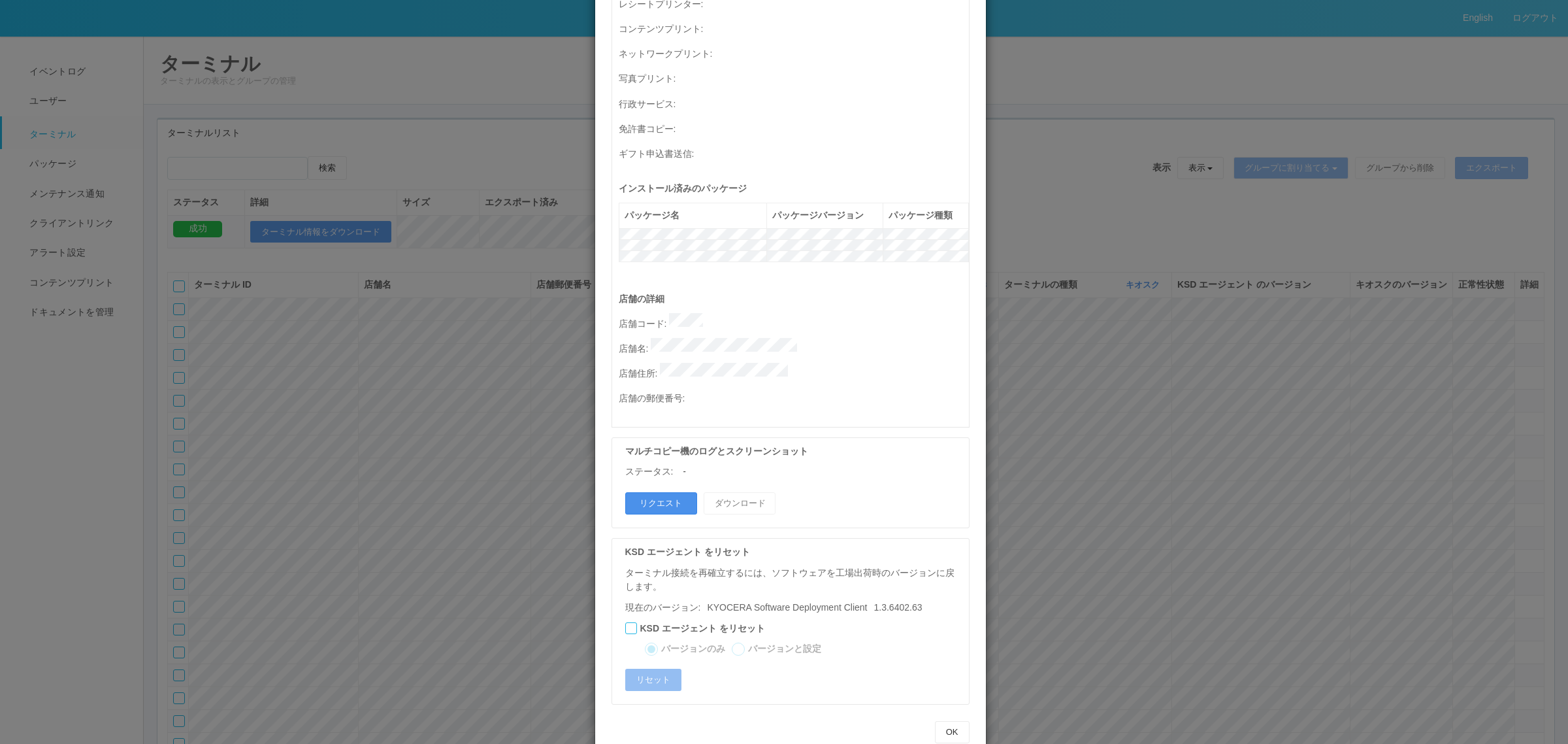
click at [630, 492] on button "リクエスト" at bounding box center [660, 503] width 72 height 22
drag, startPoint x: 424, startPoint y: 255, endPoint x: 456, endPoint y: 340, distance: 90.8
click at [424, 254] on div "ターミナルの詳細 詳細 S.M.A.R.T 接続ステータス 最終接続日時 : 08/27/2025 04:43:47 AM マルチコピー機の詳細 モデル : …" at bounding box center [784, 372] width 1568 height 744
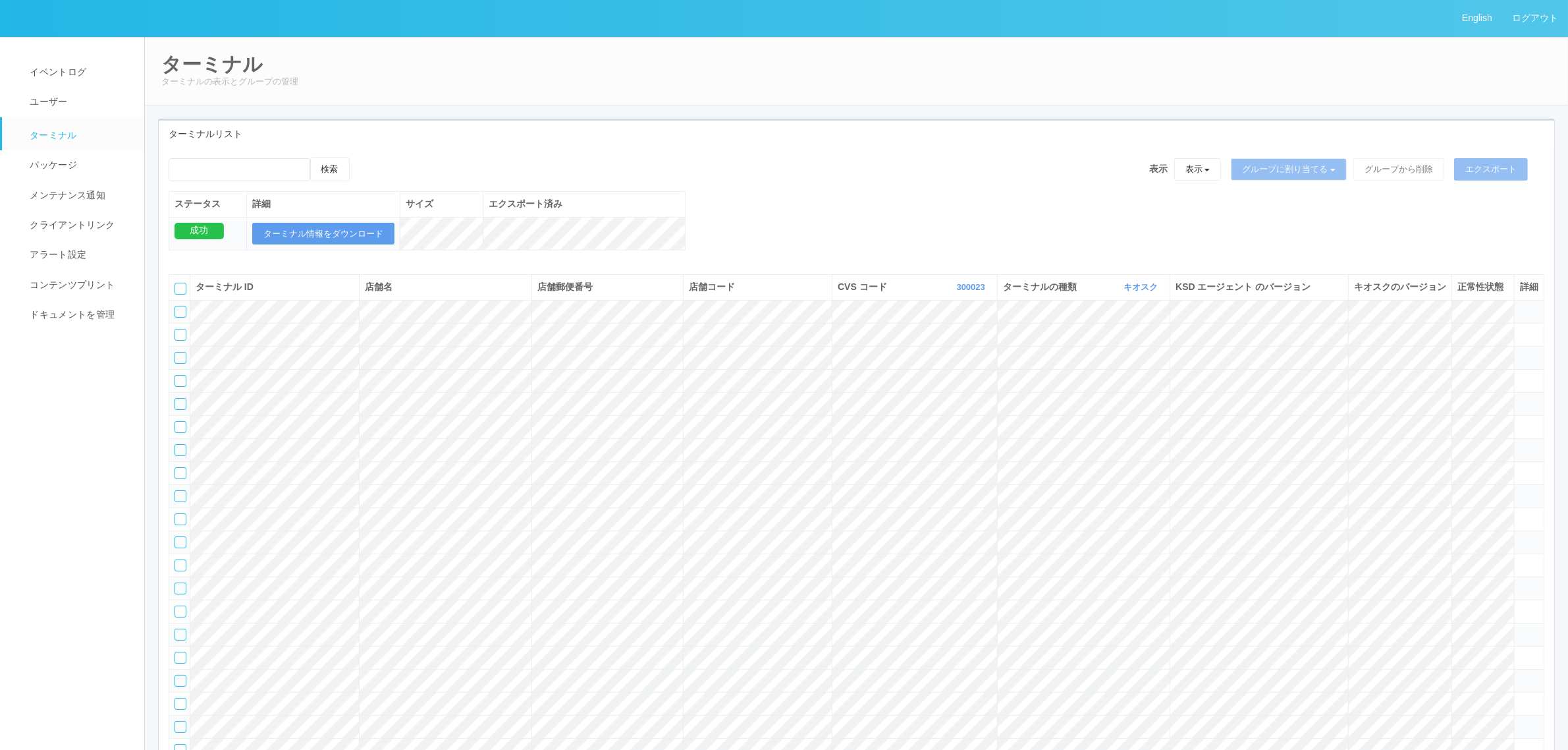
click at [1517, 553] on tr at bounding box center [857, 541] width 1375 height 23
click at [1520, 536] on icon at bounding box center [1520, 536] width 0 height 0
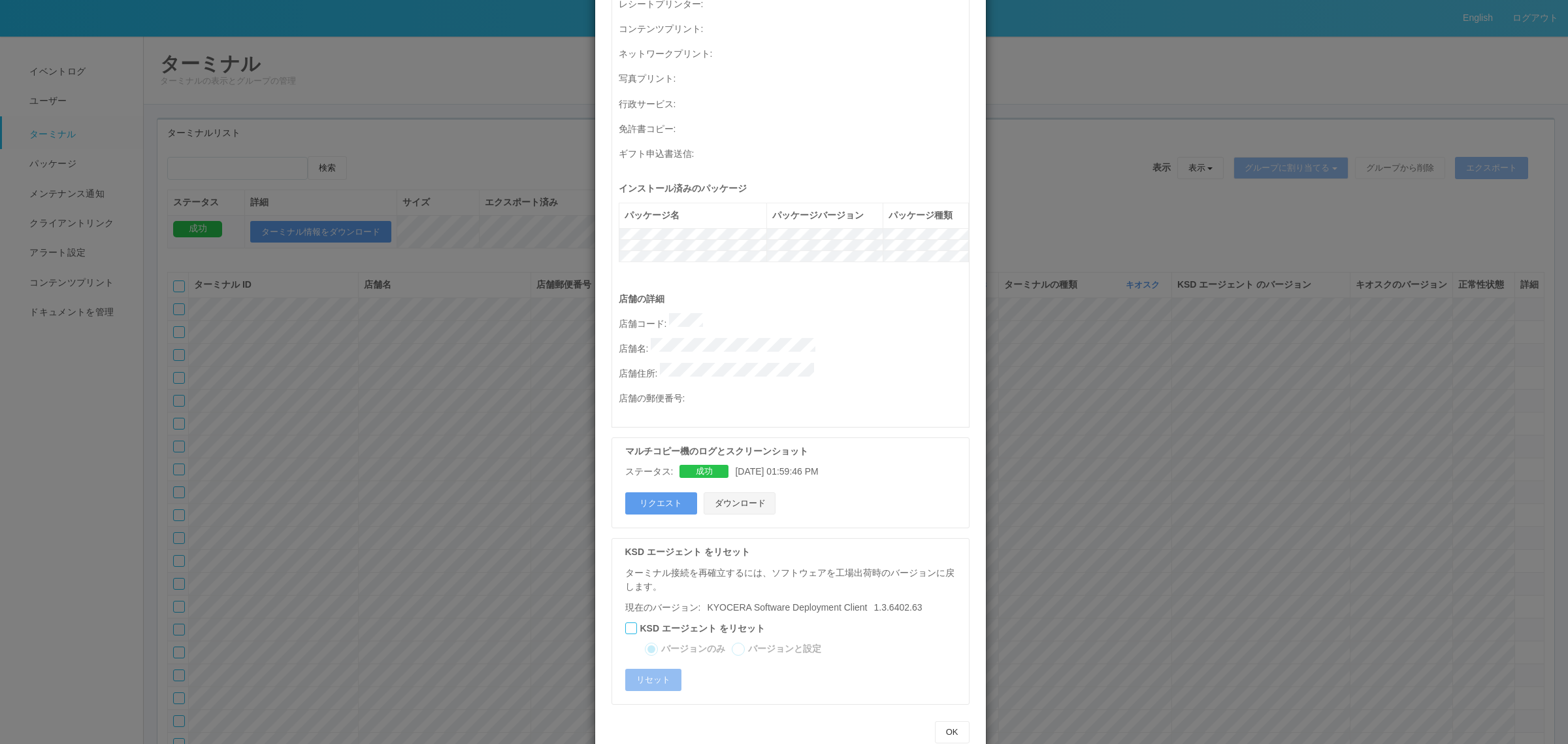
click at [749, 492] on button "ダウンロード" at bounding box center [739, 503] width 72 height 22
click at [1096, 481] on div "ターミナルの詳細 詳細 S.M.A.R.T 接続ステータス 最終接続日時 : 08/27/2025 04:43:44 AM マルチコピー機の詳細 モデル : …" at bounding box center [784, 372] width 1568 height 744
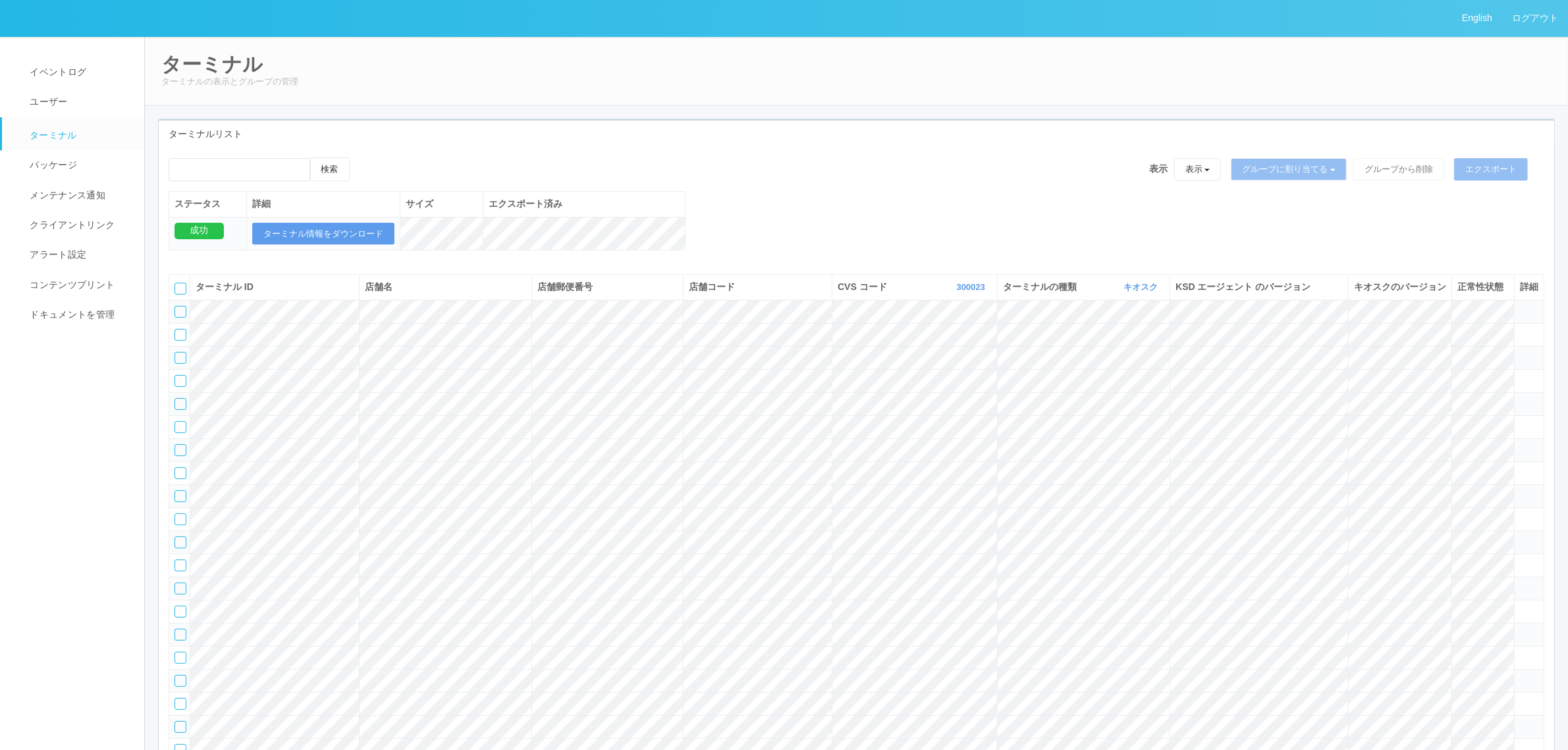
click at [1481, 530] on tr at bounding box center [857, 518] width 1375 height 23
click at [1520, 513] on icon at bounding box center [1520, 513] width 0 height 0
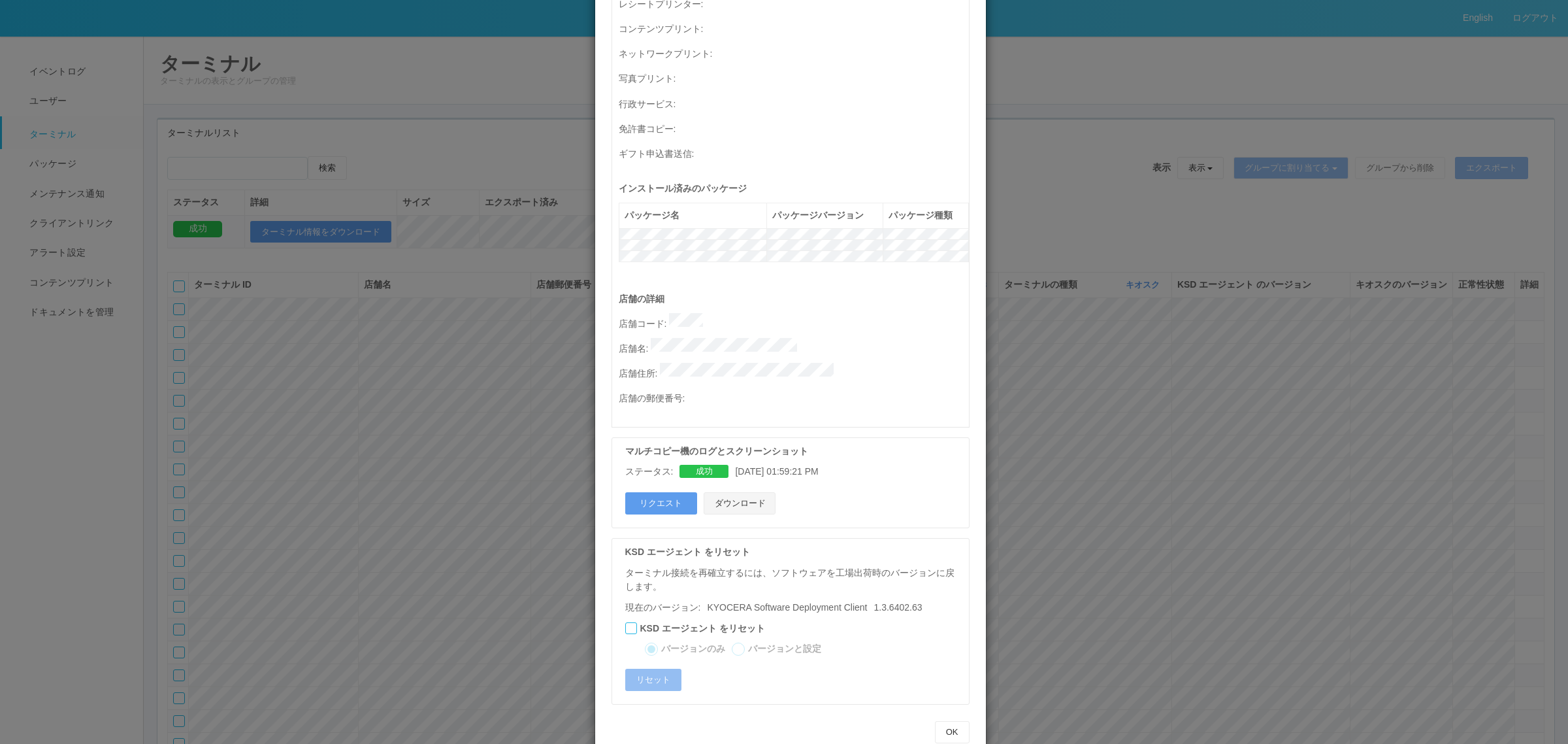
click at [750, 492] on button "ダウンロード" at bounding box center [739, 503] width 72 height 22
drag, startPoint x: 1144, startPoint y: 389, endPoint x: 1102, endPoint y: 384, distance: 42.3
click at [1141, 387] on div "ターミナルの詳細 詳細 S.M.A.R.T 接続ステータス 最終接続日時 : 08/27/2025 04:43:18 AM マルチコピー機の詳細 モデル : …" at bounding box center [784, 372] width 1568 height 744
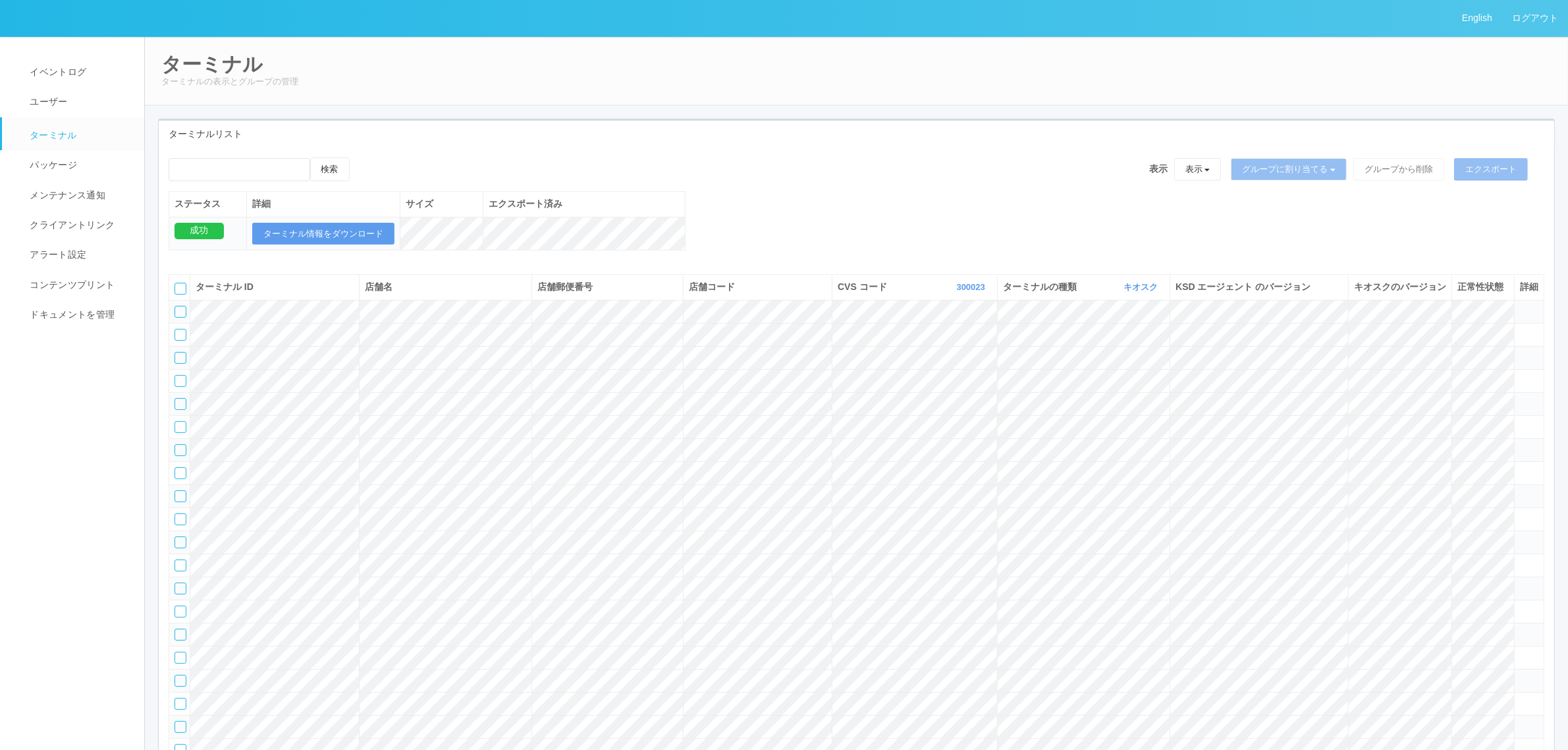
click at [1512, 577] on tr at bounding box center [857, 564] width 1375 height 23
click at [1520, 559] on icon at bounding box center [1520, 559] width 0 height 0
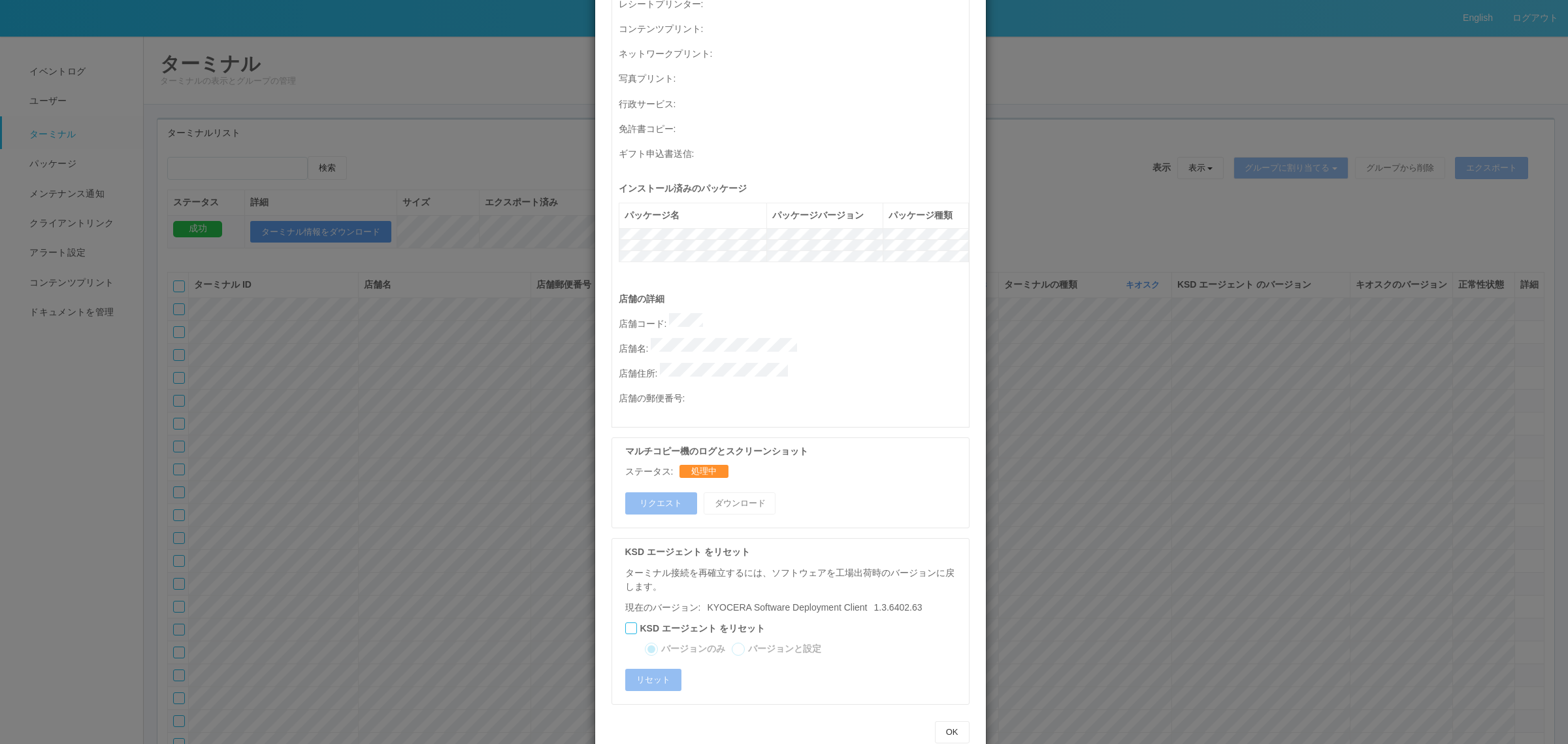
scroll to position [0, 0]
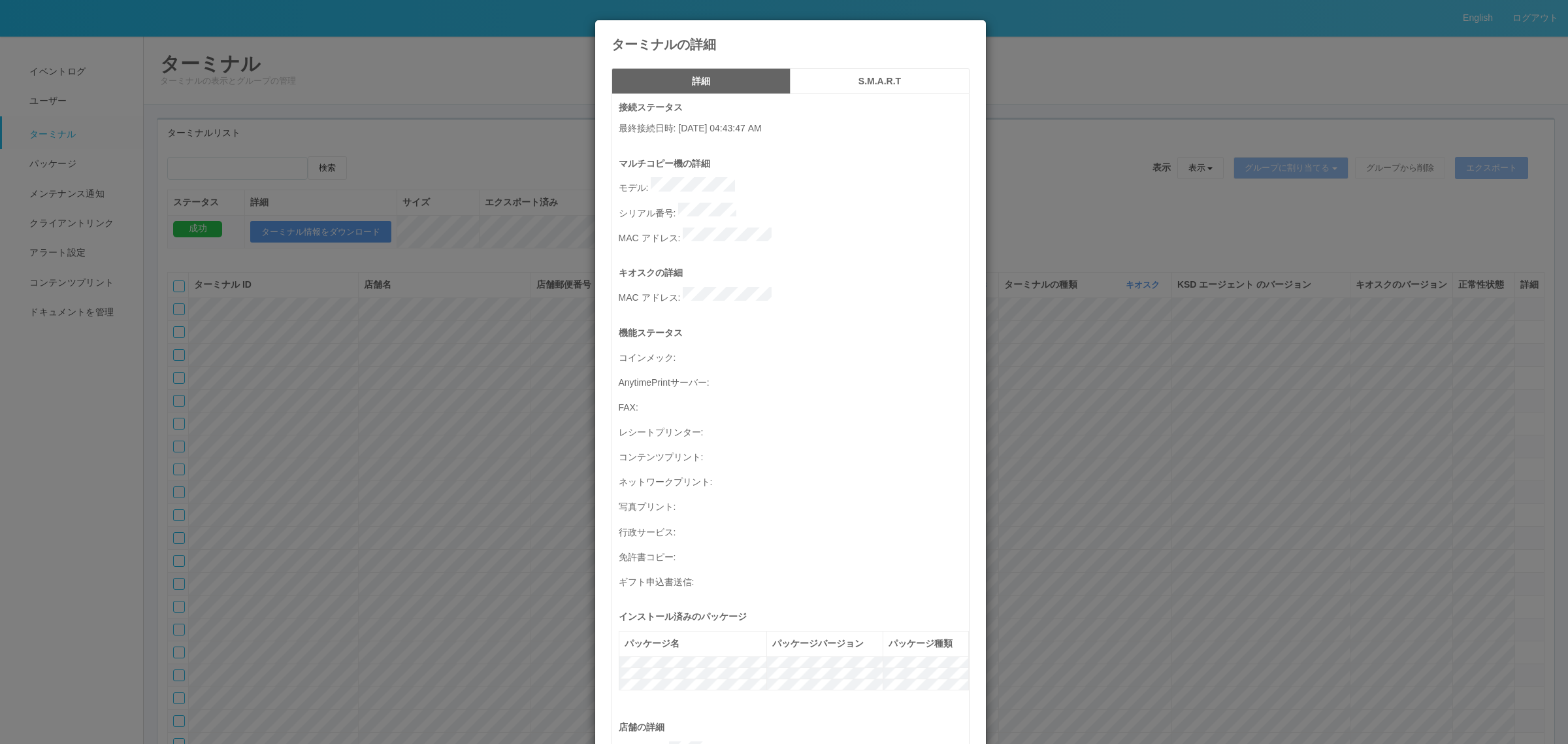
click at [1171, 481] on div "ターミナルの詳細 詳細 S.M.A.R.T 接続ステータス 最終接続日時 : 08/27/2025 04:43:47 AM マルチコピー機の詳細 モデル : …" at bounding box center [784, 372] width 1568 height 744
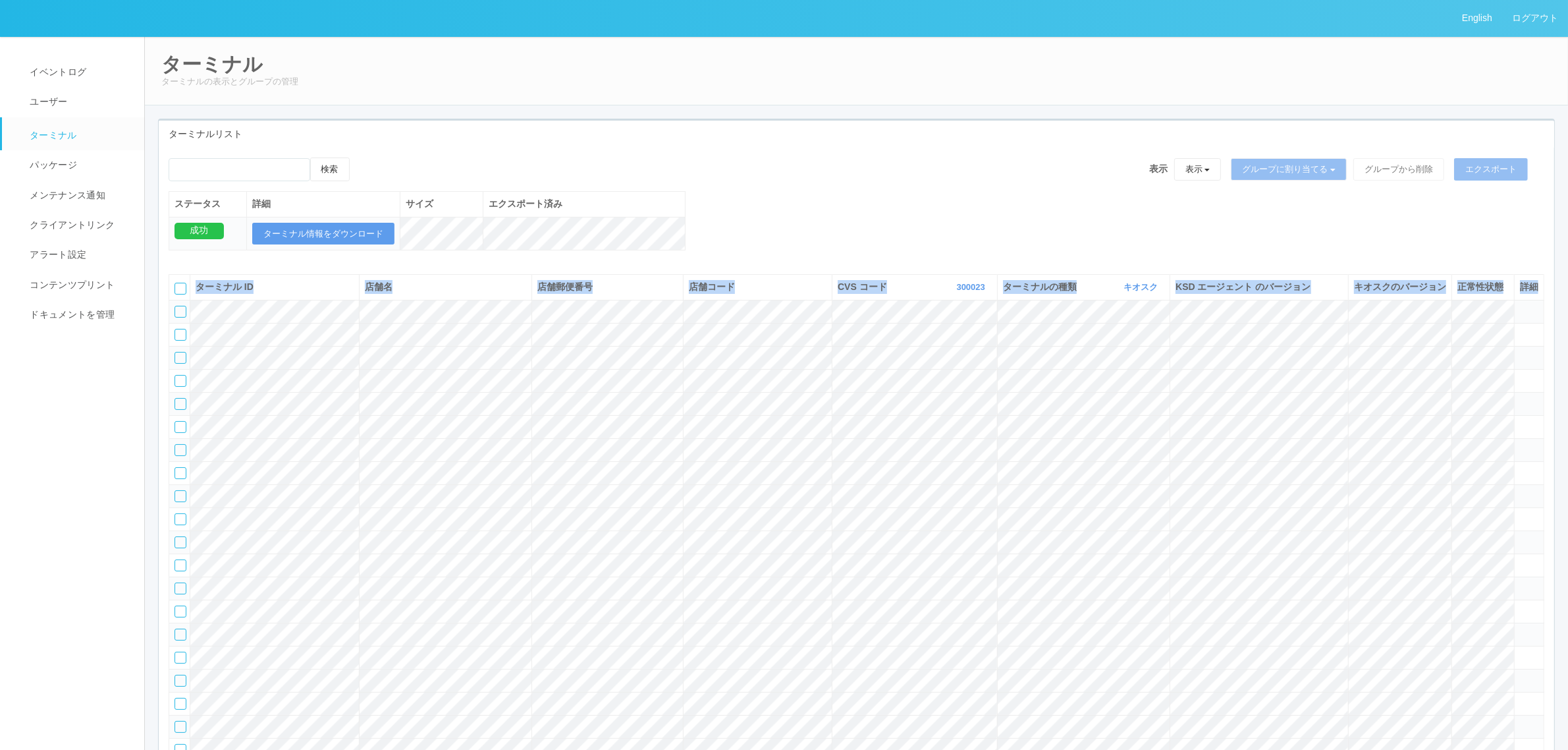
click at [1520, 559] on icon at bounding box center [1520, 559] width 0 height 0
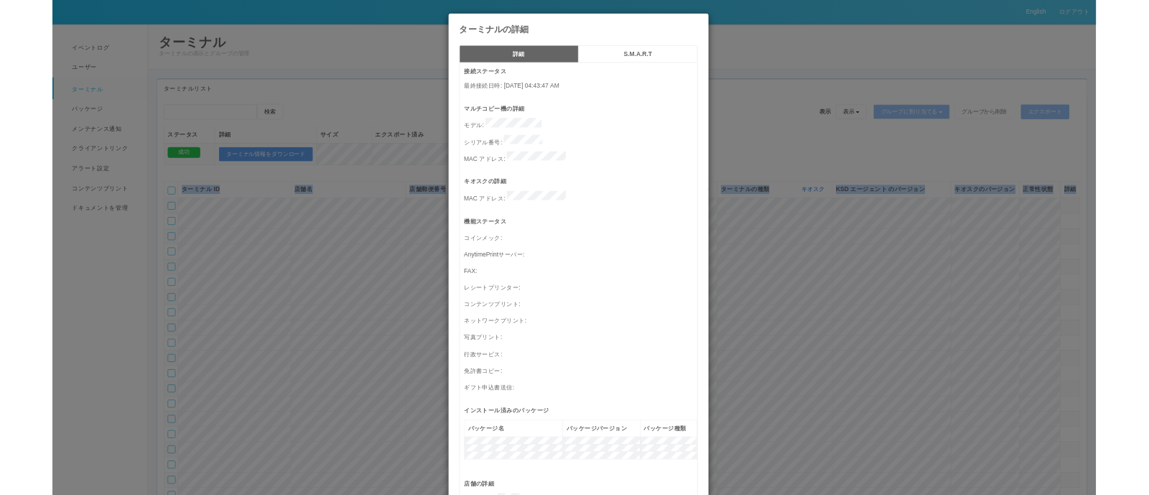
scroll to position [471, 0]
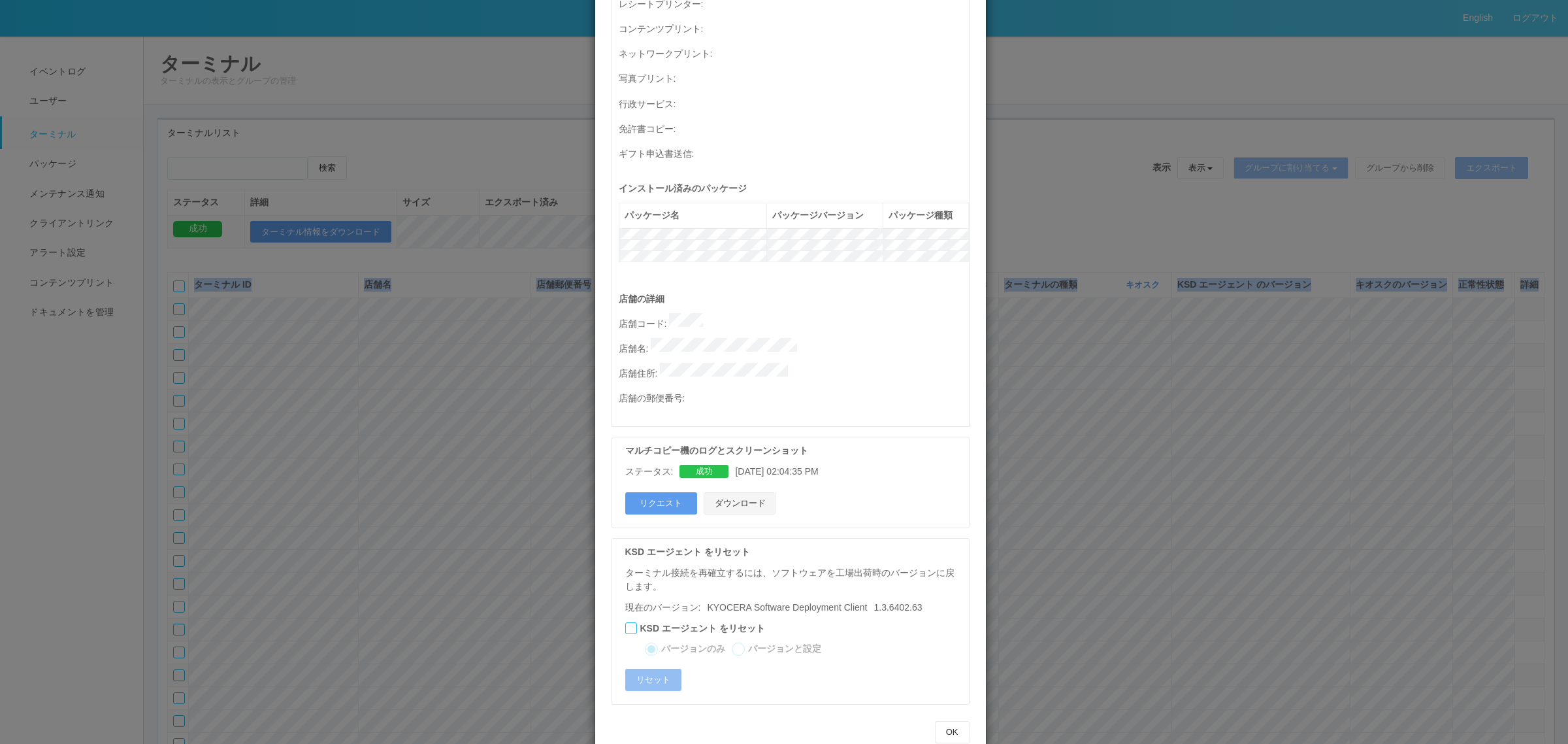
click at [736, 492] on button "ダウンロード" at bounding box center [739, 503] width 72 height 22
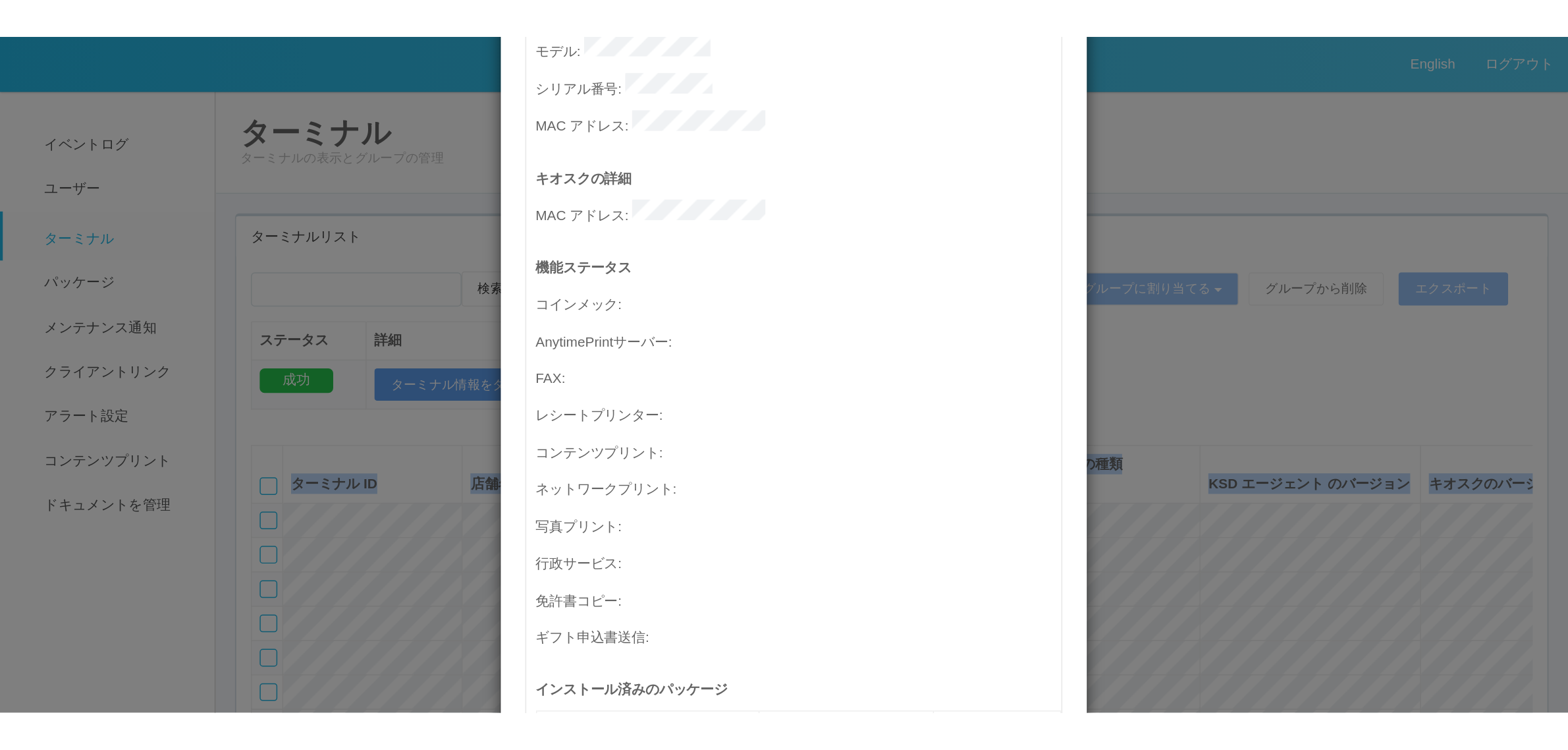
scroll to position [0, 0]
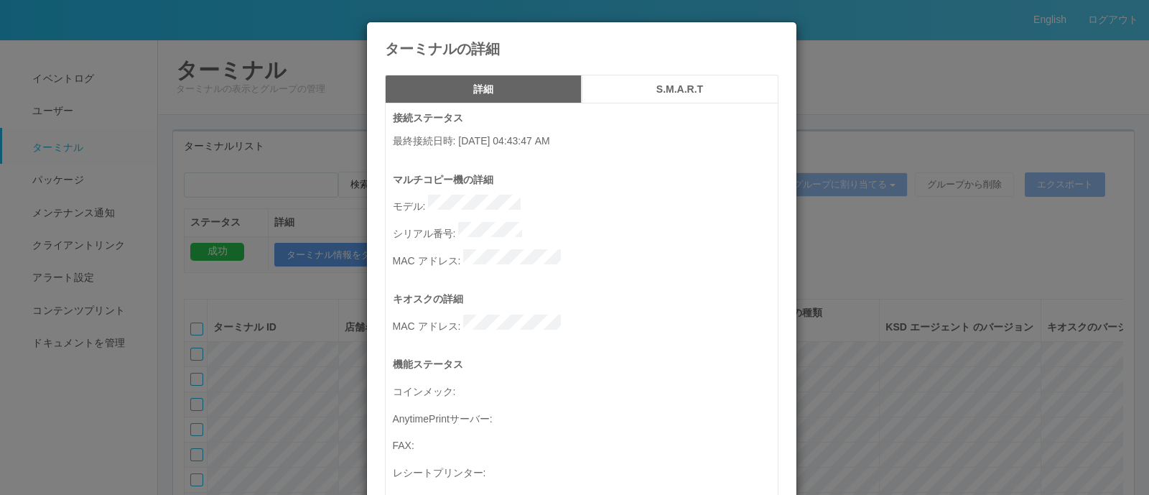
click at [920, 66] on div "ターミナルの詳細 詳細 S.M.A.R.T 接続ステータス 最終接続日時 : 08/27/2025 04:43:47 AM マルチコピー機の詳細 モデル : …" at bounding box center [574, 247] width 1149 height 495
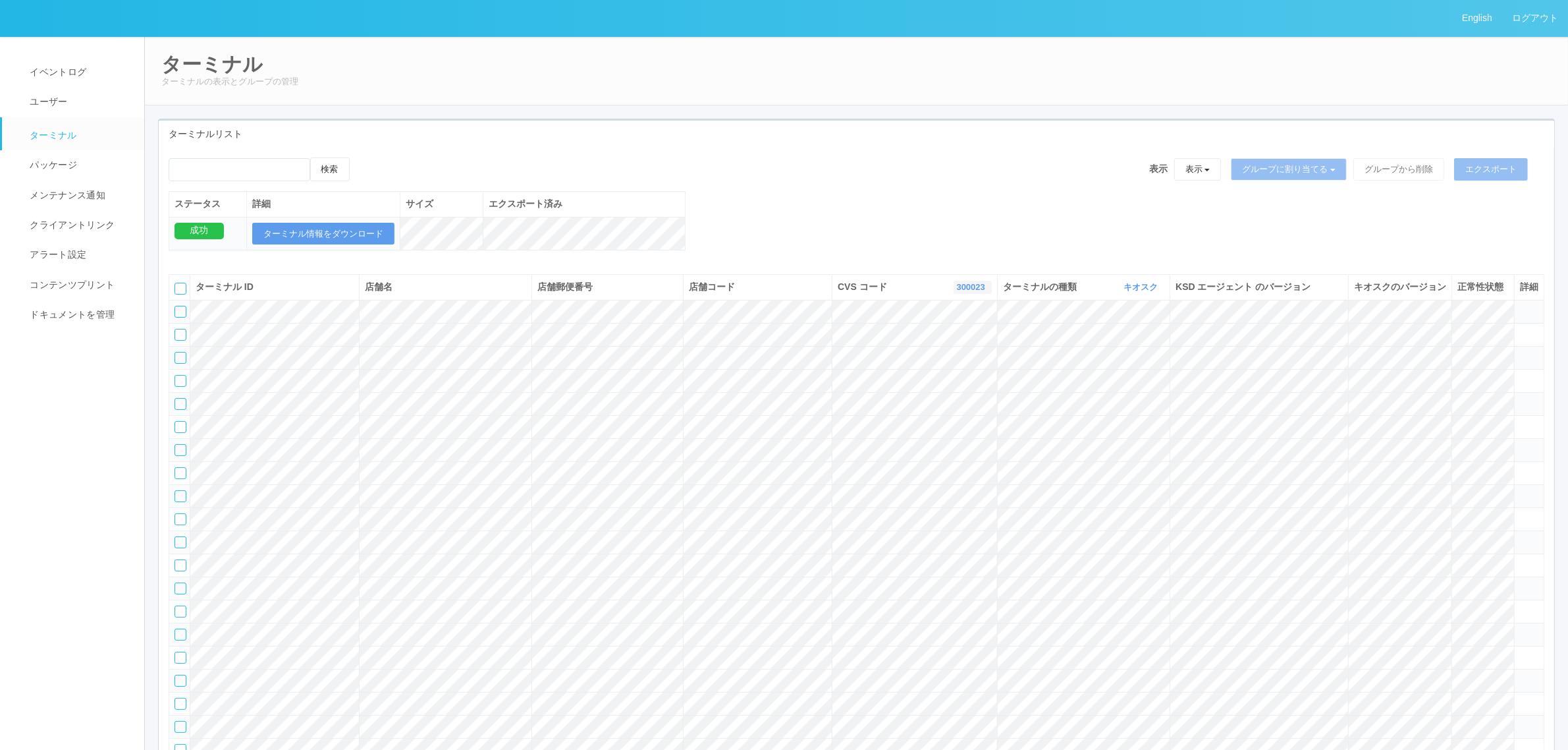
click at [974, 292] on link "300023" at bounding box center [973, 286] width 31 height 10
click at [900, 209] on div "検索 表示 表示 すべてのターミナル 未割り当てのターミナル グループを追加 グループ名を編集 アーカイブ済みのターミナル グループに割り当てる グループを追…" at bounding box center [856, 211] width 1396 height 106
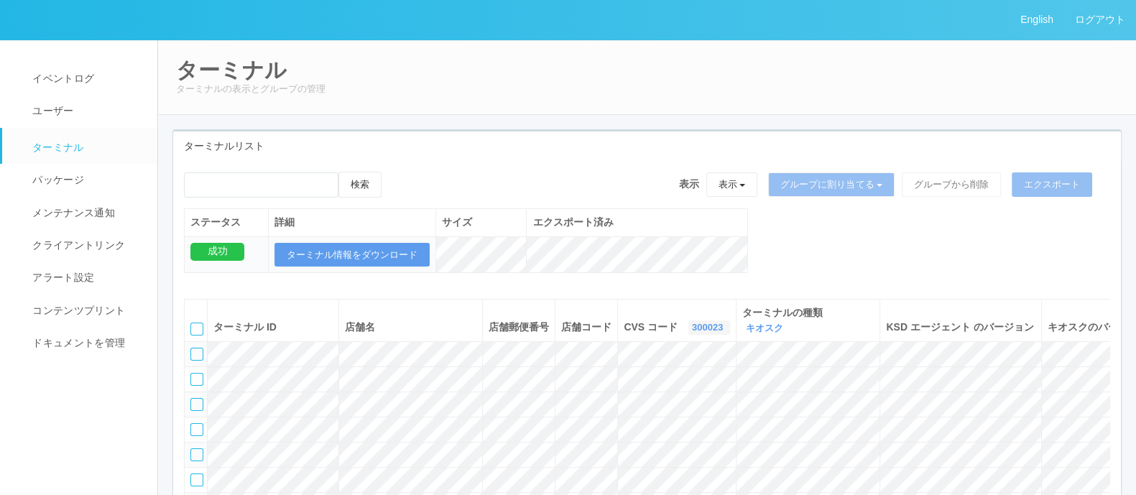
click at [692, 325] on link "300023" at bounding box center [709, 327] width 34 height 11
click at [621, 362] on link "すべて" at bounding box center [673, 367] width 114 height 19
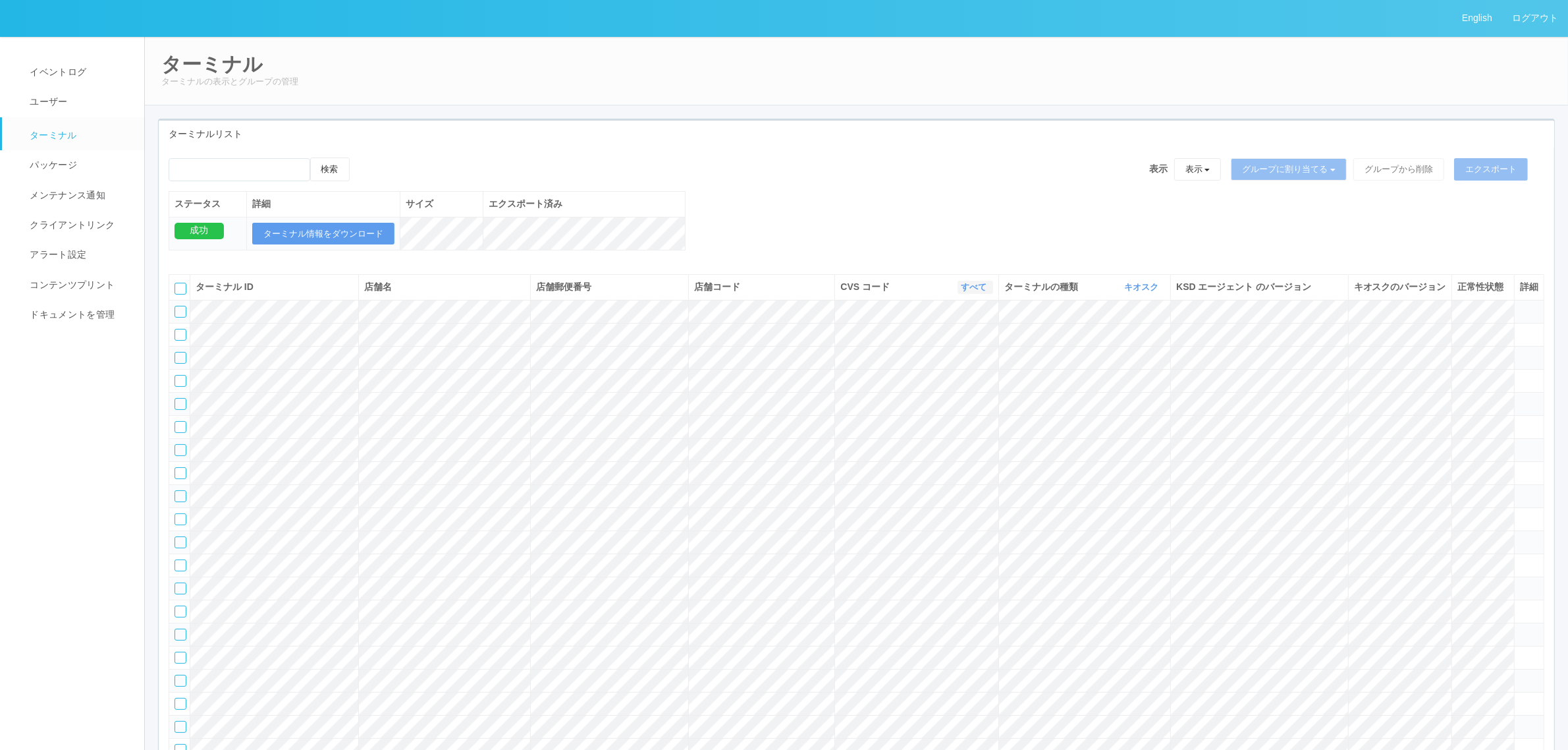
click at [970, 292] on link "すべて" at bounding box center [976, 286] width 29 height 10
click at [960, 358] on link "300001" at bounding box center [941, 348] width 105 height 17
click at [799, 204] on div "検索 表示 表示 すべてのターミナル 未割り当てのターミナル グループを追加 グループ名を編集 アーカイブ済みのターミナル グループに割り当てる グループを追…" at bounding box center [856, 211] width 1396 height 106
click at [1520, 536] on icon at bounding box center [1520, 536] width 0 height 0
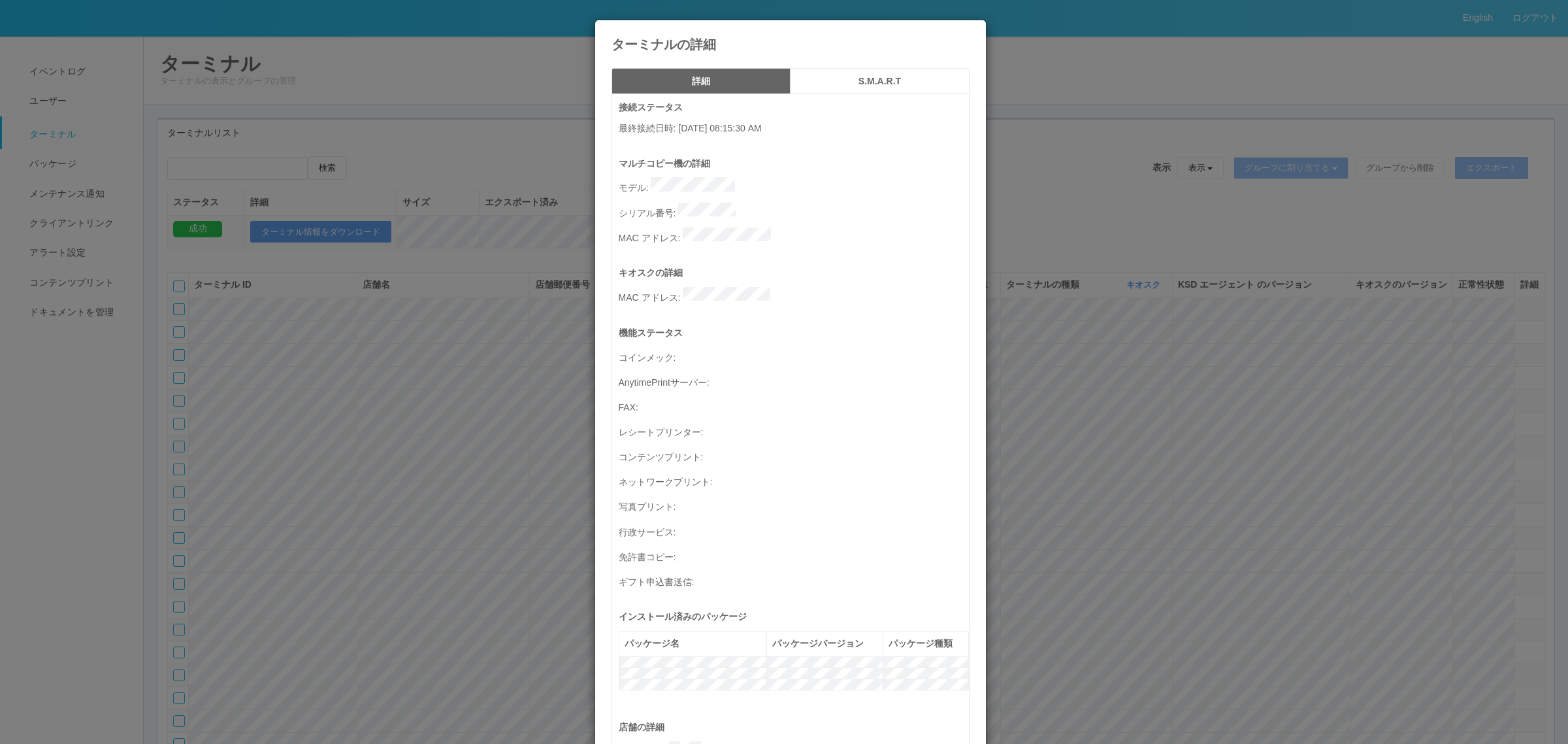
click at [1201, 490] on div "ターミナルの詳細 詳細 S.M.A.R.T 接続ステータス 最終接続日時 : 02/19/2025 08:15:30 AM マルチコピー機の詳細 モデル : …" at bounding box center [784, 372] width 1568 height 744
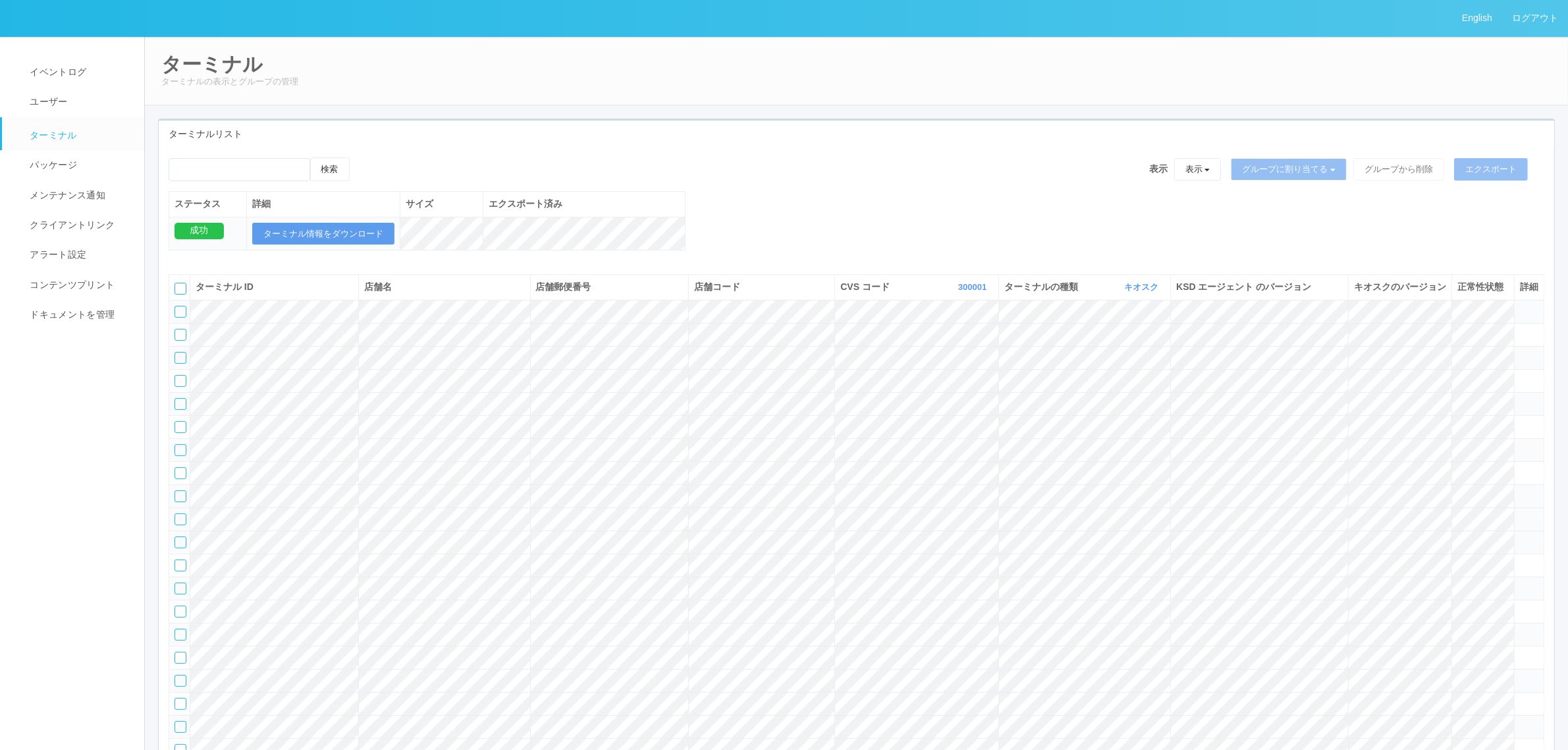
click at [1533, 530] on td at bounding box center [1529, 518] width 29 height 23
click at [1520, 513] on icon at bounding box center [1520, 513] width 0 height 0
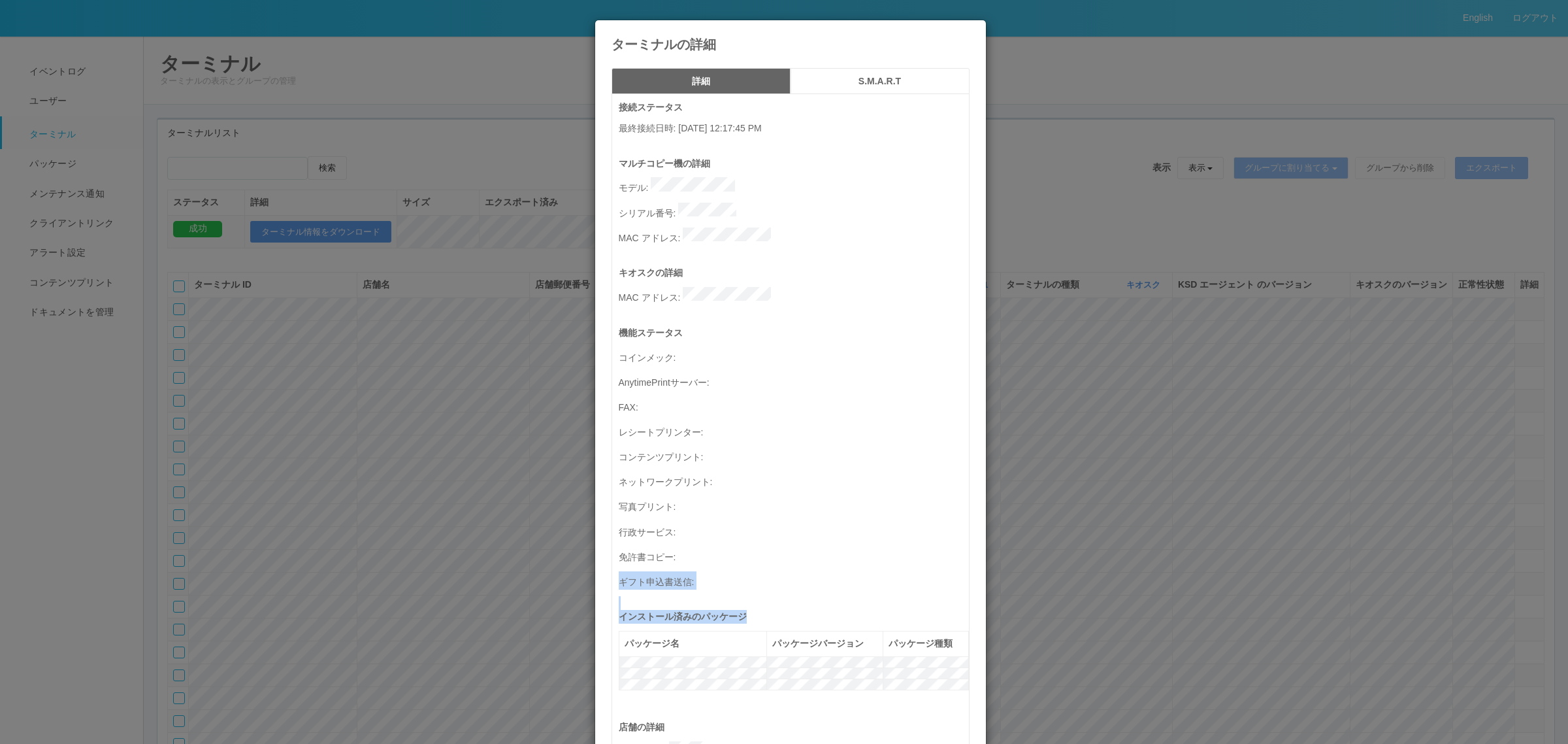
drag, startPoint x: 1371, startPoint y: 552, endPoint x: 1352, endPoint y: 547, distance: 19.6
click at [1370, 552] on div "ターミナルの詳細 詳細 S.M.A.R.T 接続ステータス 最終接続日時 : 08/27/2025 12:17:45 PM マルチコピー機の詳細 モデル : …" at bounding box center [784, 372] width 1568 height 744
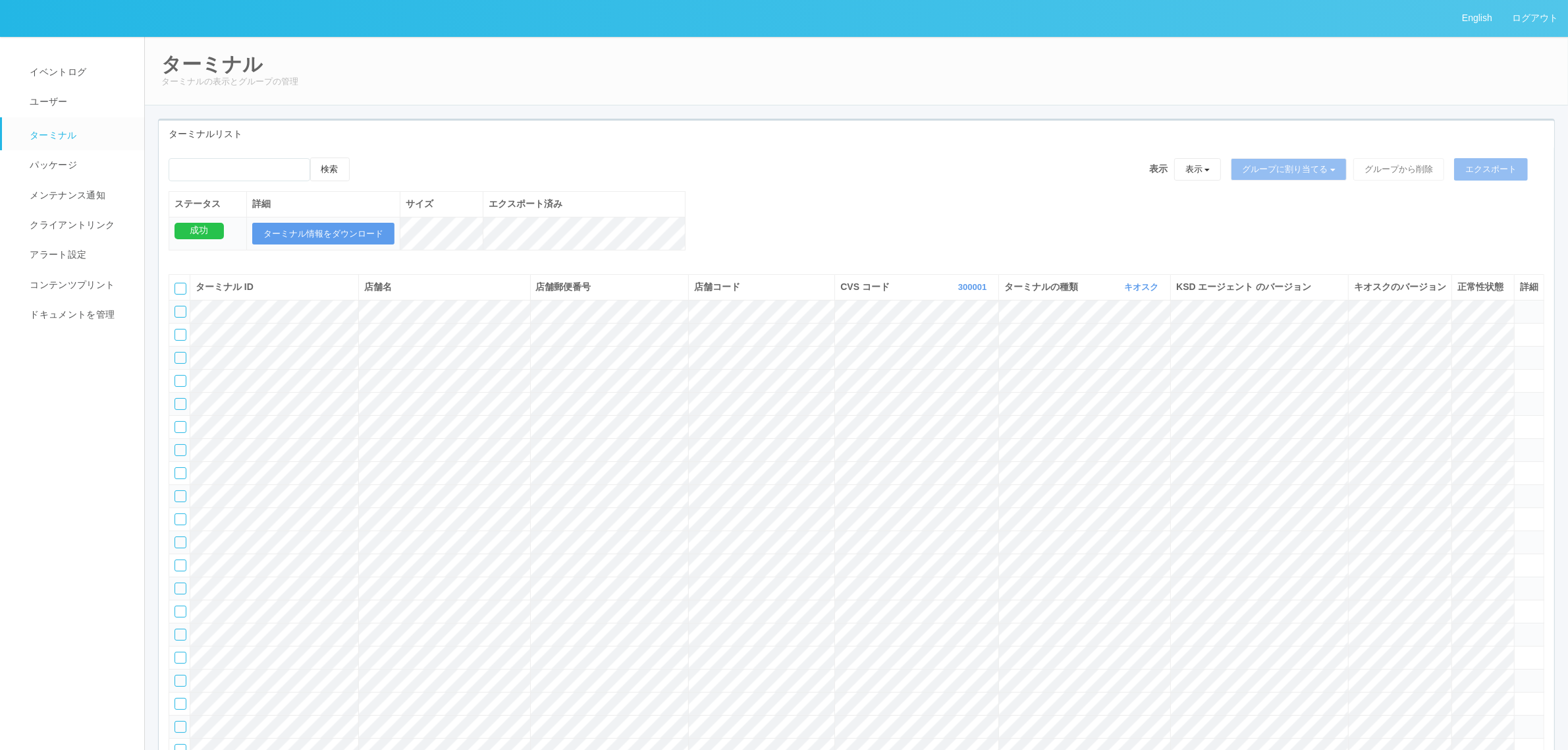
click at [186, 553] on td at bounding box center [180, 541] width 21 height 23
click at [184, 548] on div at bounding box center [180, 542] width 12 height 12
drag, startPoint x: 1303, startPoint y: 169, endPoint x: 1288, endPoint y: 182, distance: 19.8
click at [1302, 169] on button "グループに割り当てる" at bounding box center [1289, 169] width 116 height 22
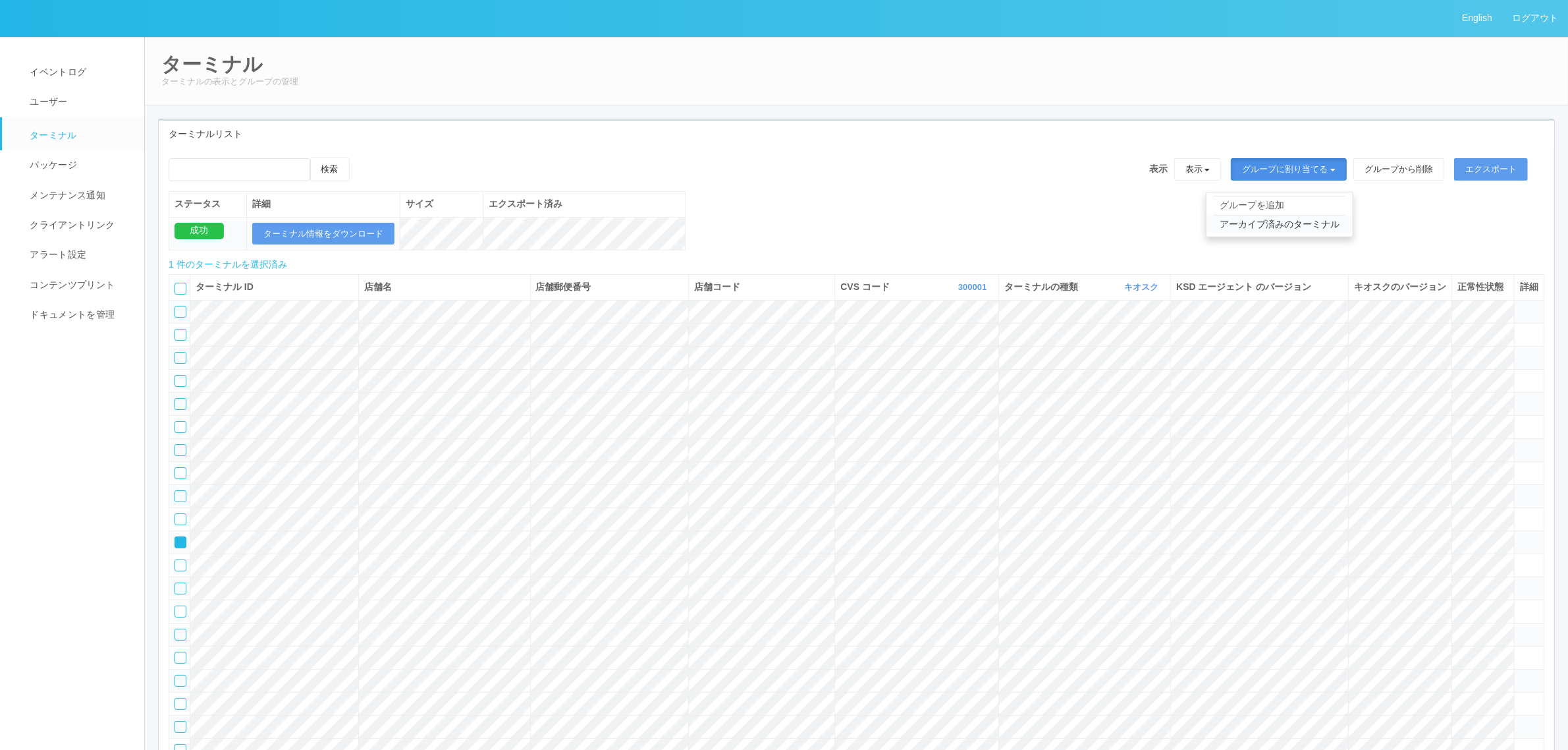
click at [1283, 224] on link "アーカイブ済みのターミナル" at bounding box center [1279, 224] width 146 height 17
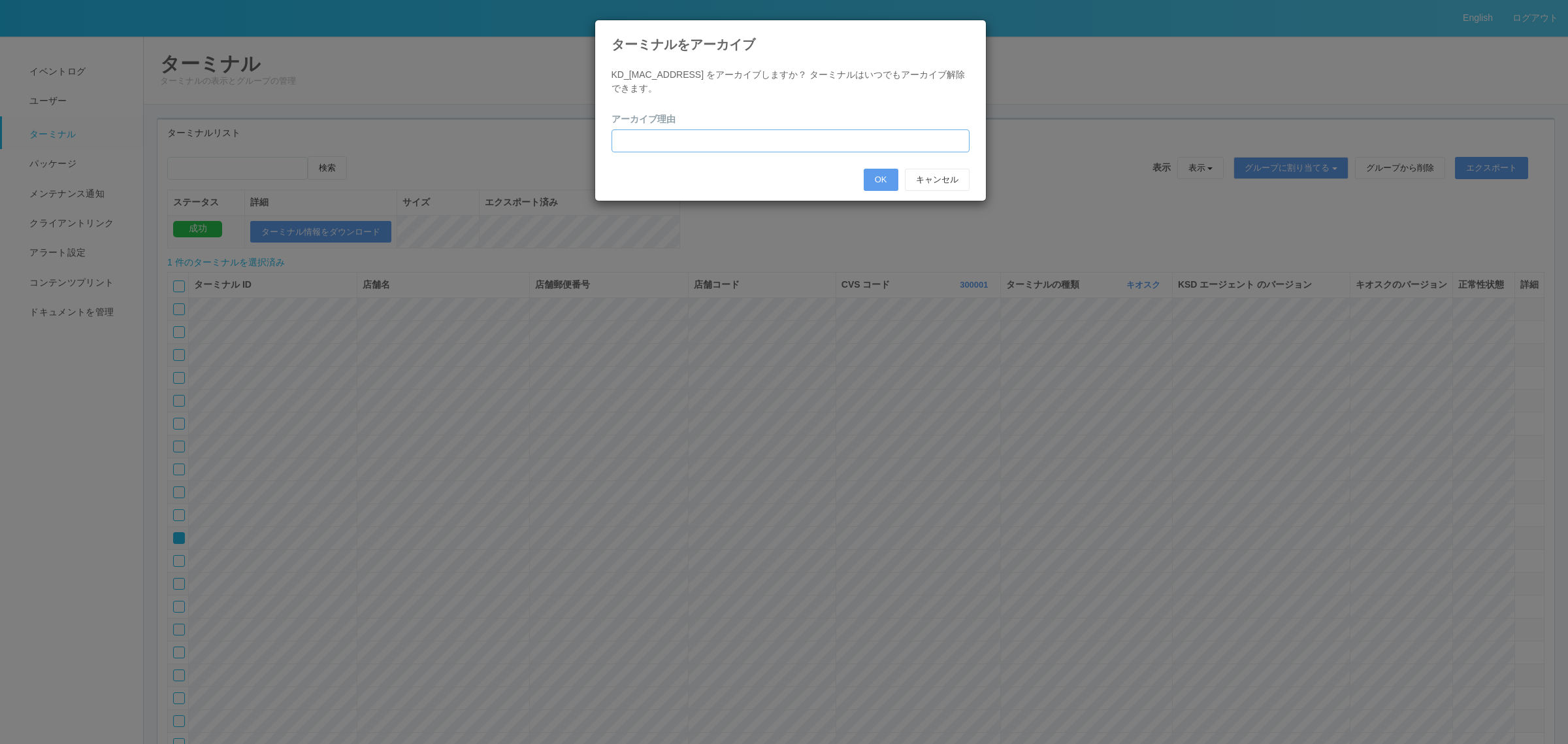
click at [695, 145] on input "text" at bounding box center [790, 140] width 358 height 23
type input "PC交換のため"
click at [870, 184] on button "OK" at bounding box center [881, 179] width 35 height 22
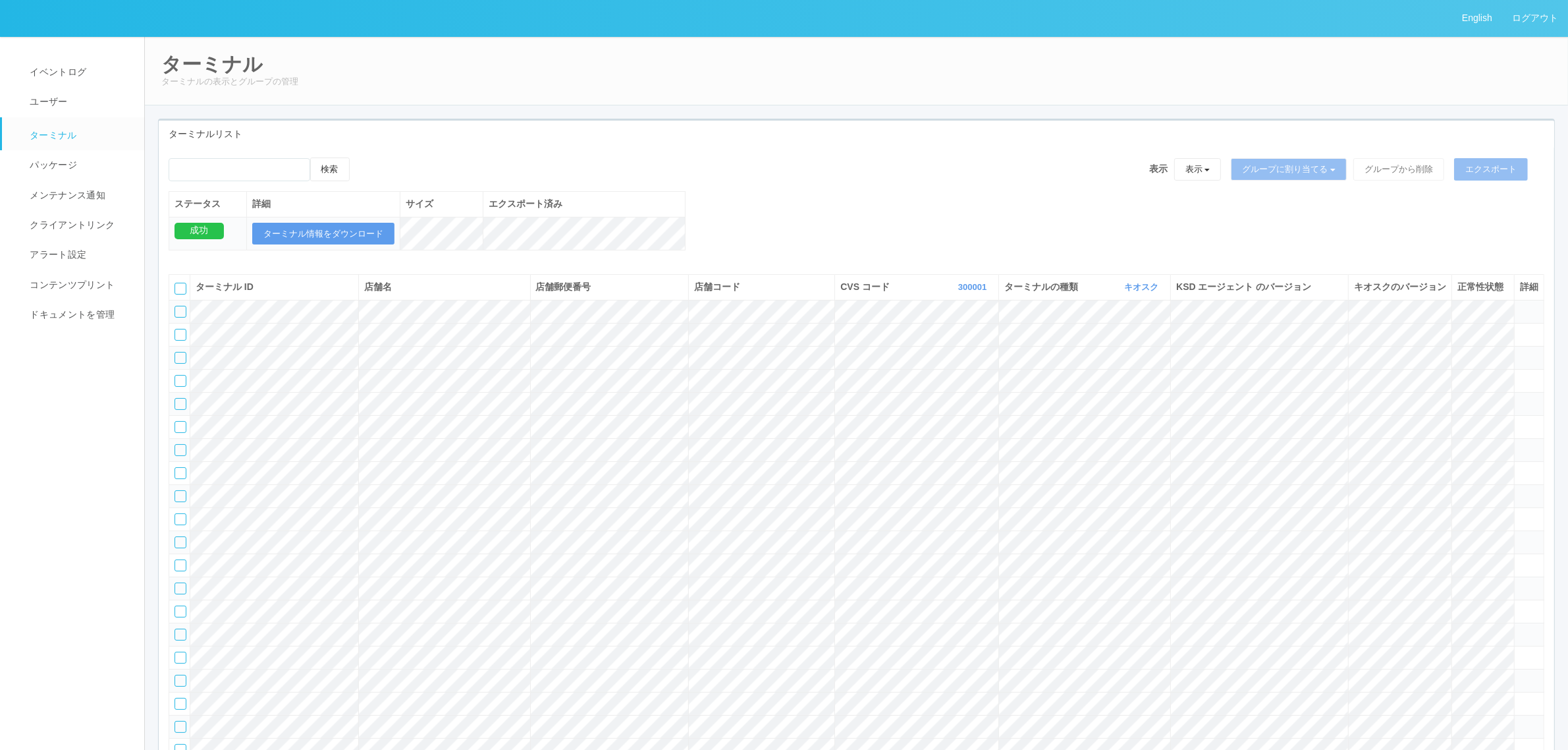
scroll to position [2429, 0]
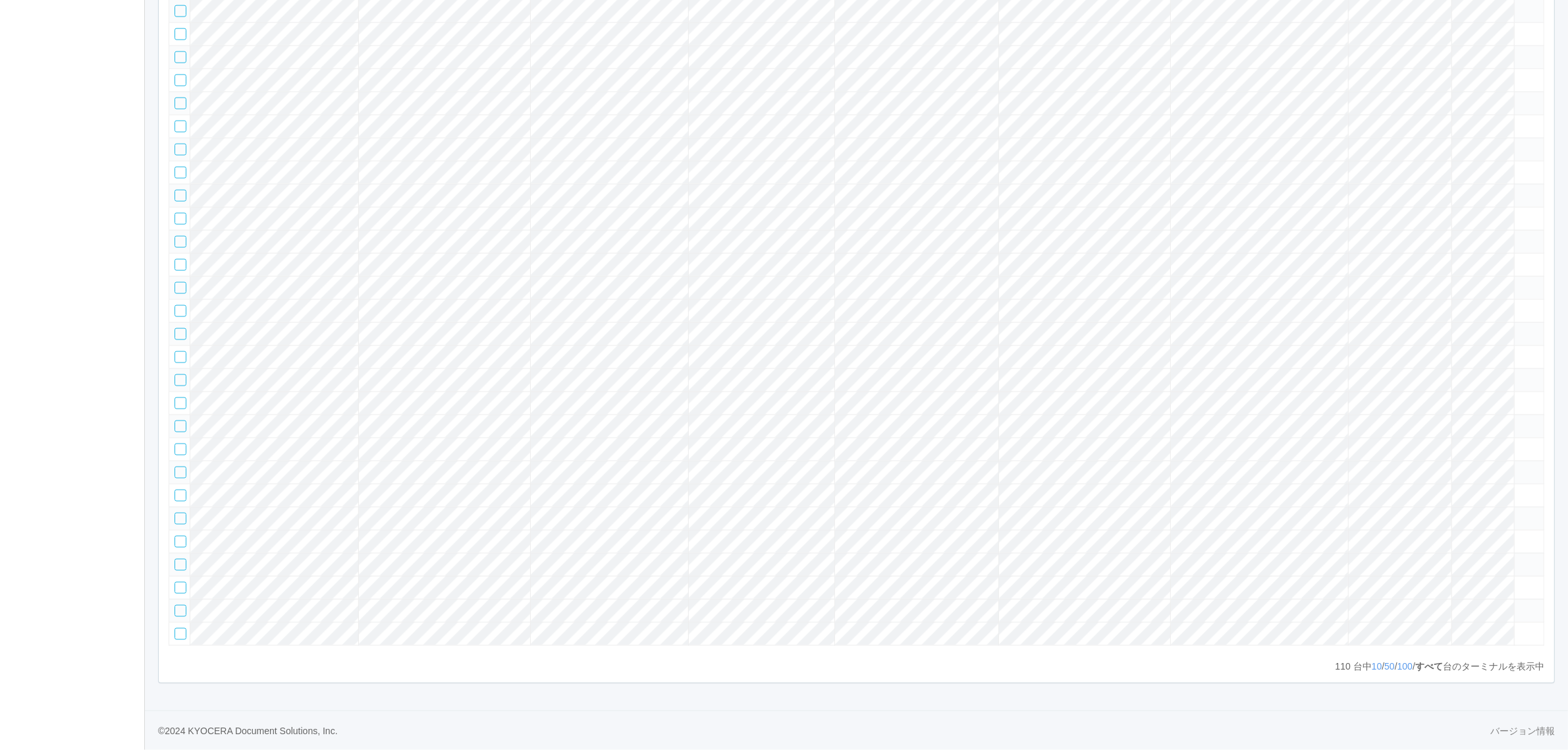
click at [1520, 51] on icon at bounding box center [1520, 51] width 0 height 0
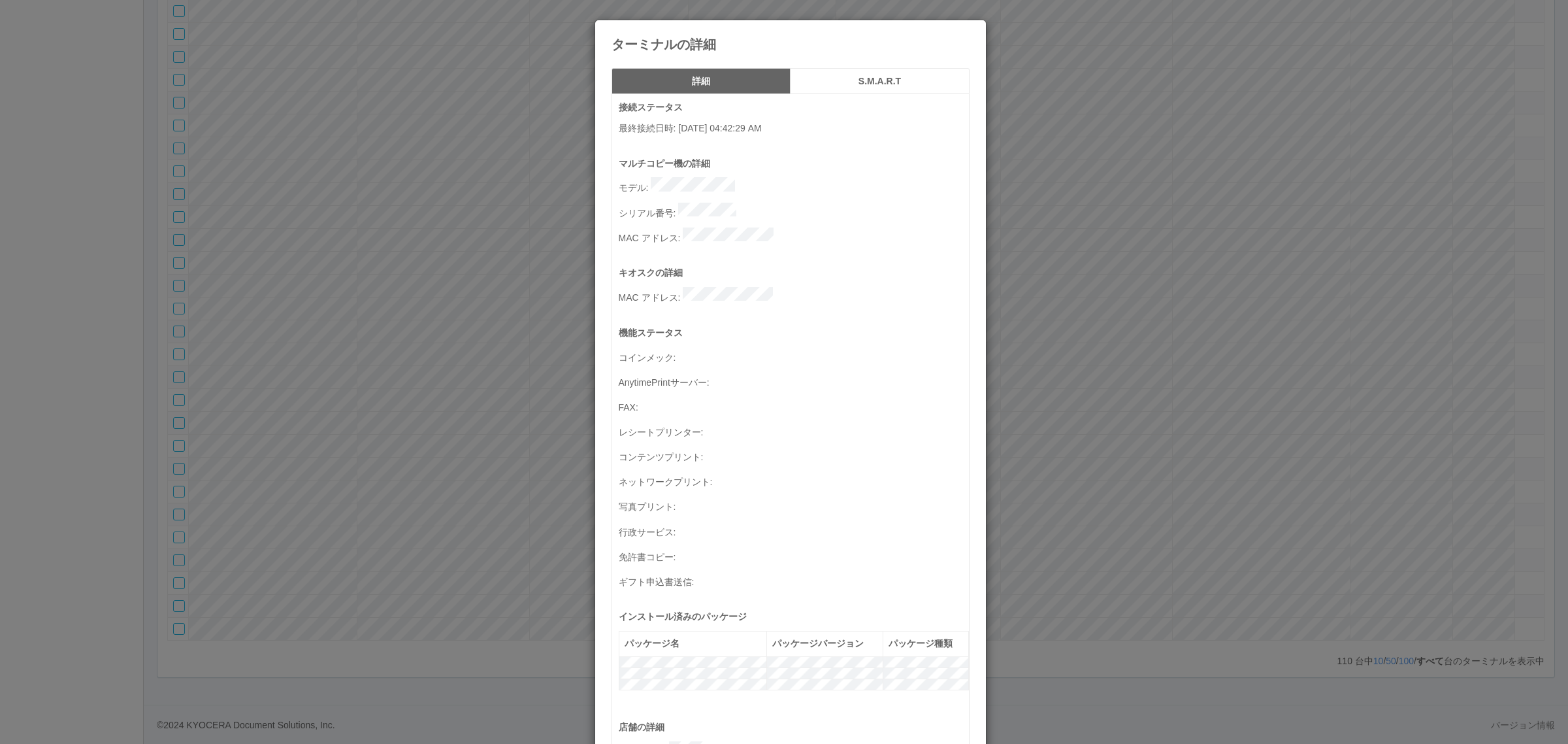
click at [1141, 312] on div "ターミナルの詳細 詳細 S.M.A.R.T 接続ステータス 最終接続日時 : 08/27/2025 04:42:29 AM マルチコピー機の詳細 モデル : …" at bounding box center [784, 372] width 1568 height 744
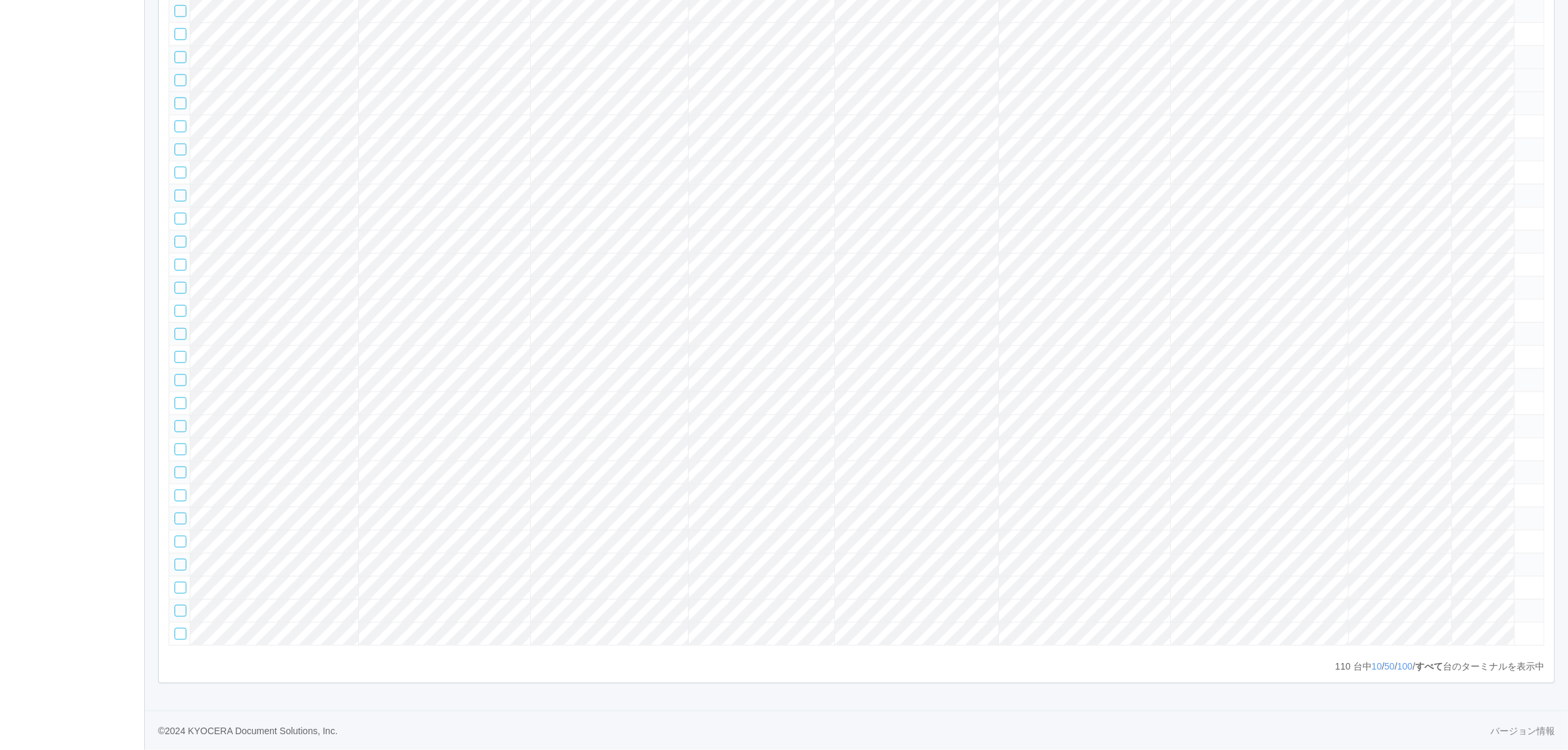
click at [1520, 74] on icon at bounding box center [1520, 74] width 0 height 0
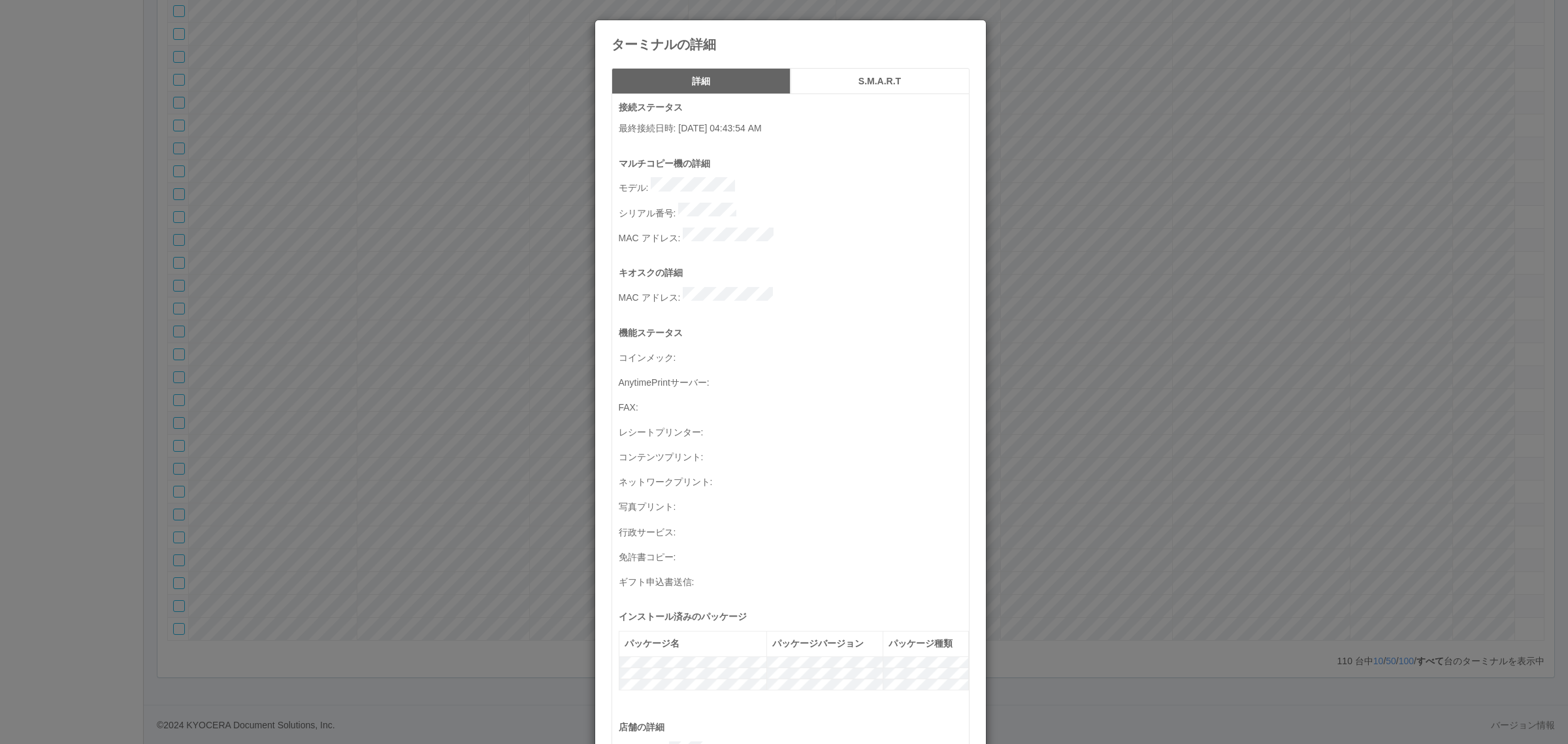
click at [1449, 396] on div "ターミナルの詳細 詳細 S.M.A.R.T 接続ステータス 最終接続日時 : 08/27/2025 04:43:54 AM マルチコピー機の詳細 モデル : …" at bounding box center [784, 372] width 1568 height 744
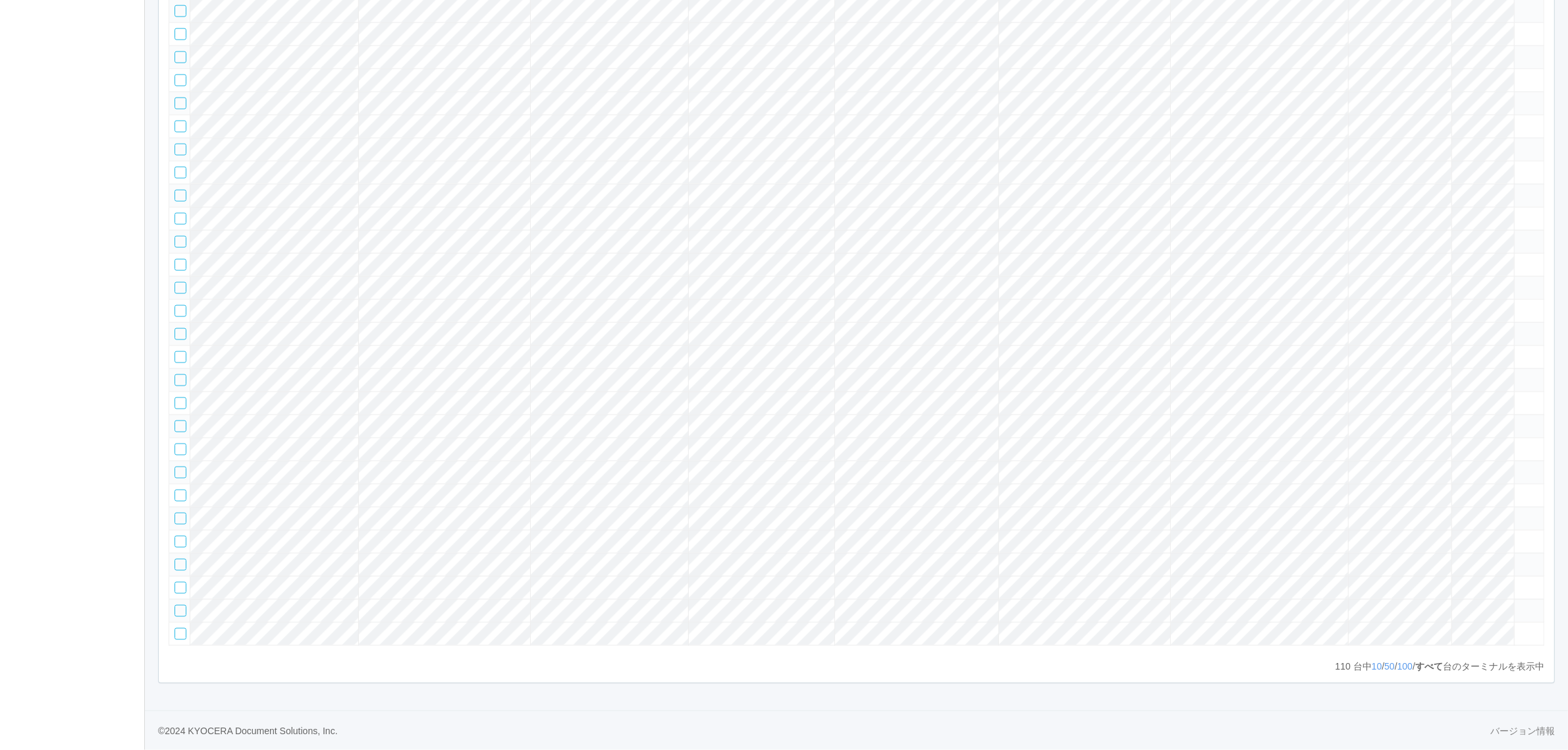
click at [1520, 51] on icon at bounding box center [1520, 51] width 0 height 0
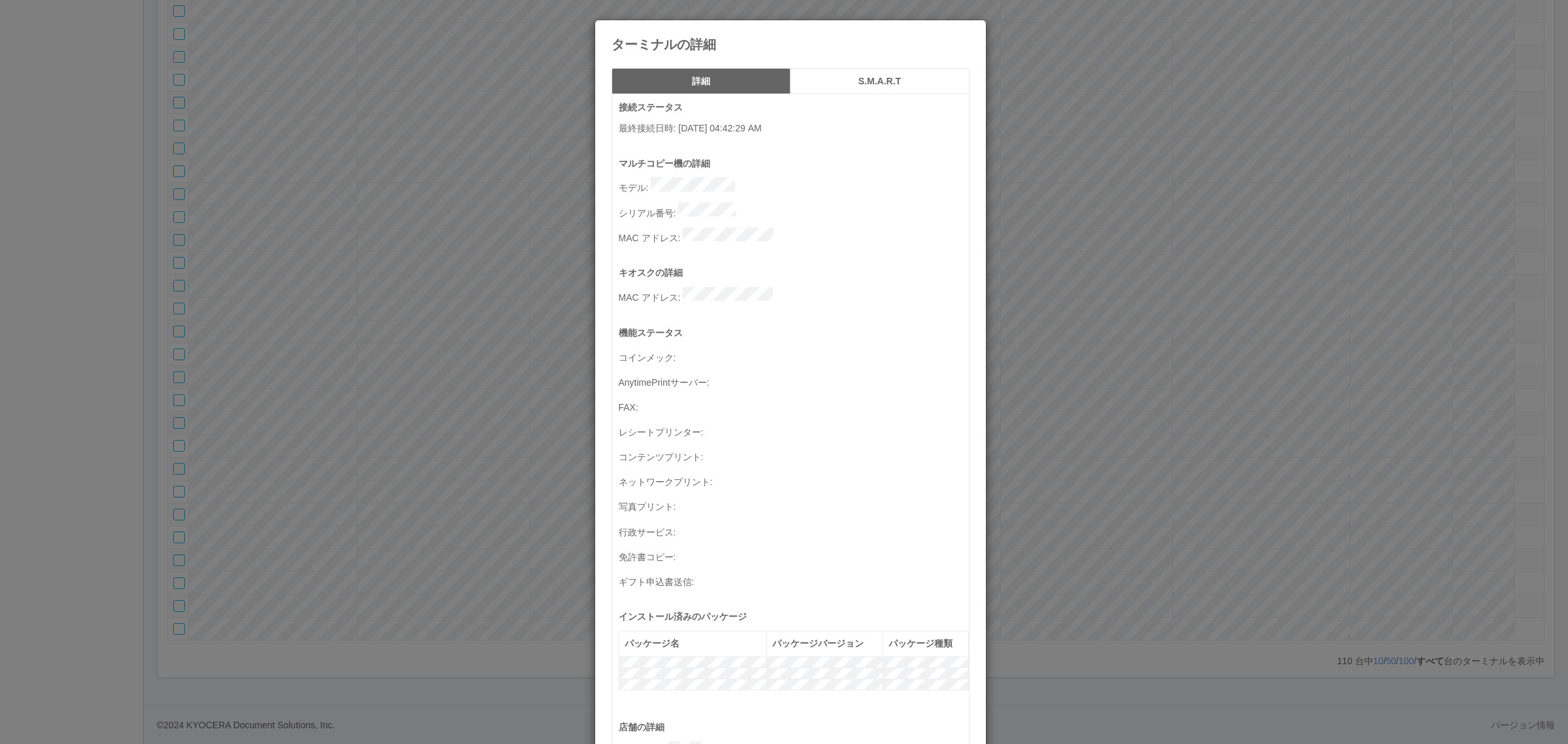
drag, startPoint x: 1430, startPoint y: 377, endPoint x: 1452, endPoint y: 384, distance: 23.1
click at [1431, 377] on div "ターミナルの詳細 詳細 S.M.A.R.T 接続ステータス 最終接続日時 : 08/27/2025 04:42:29 AM マルチコピー機の詳細 モデル : …" at bounding box center [784, 372] width 1568 height 744
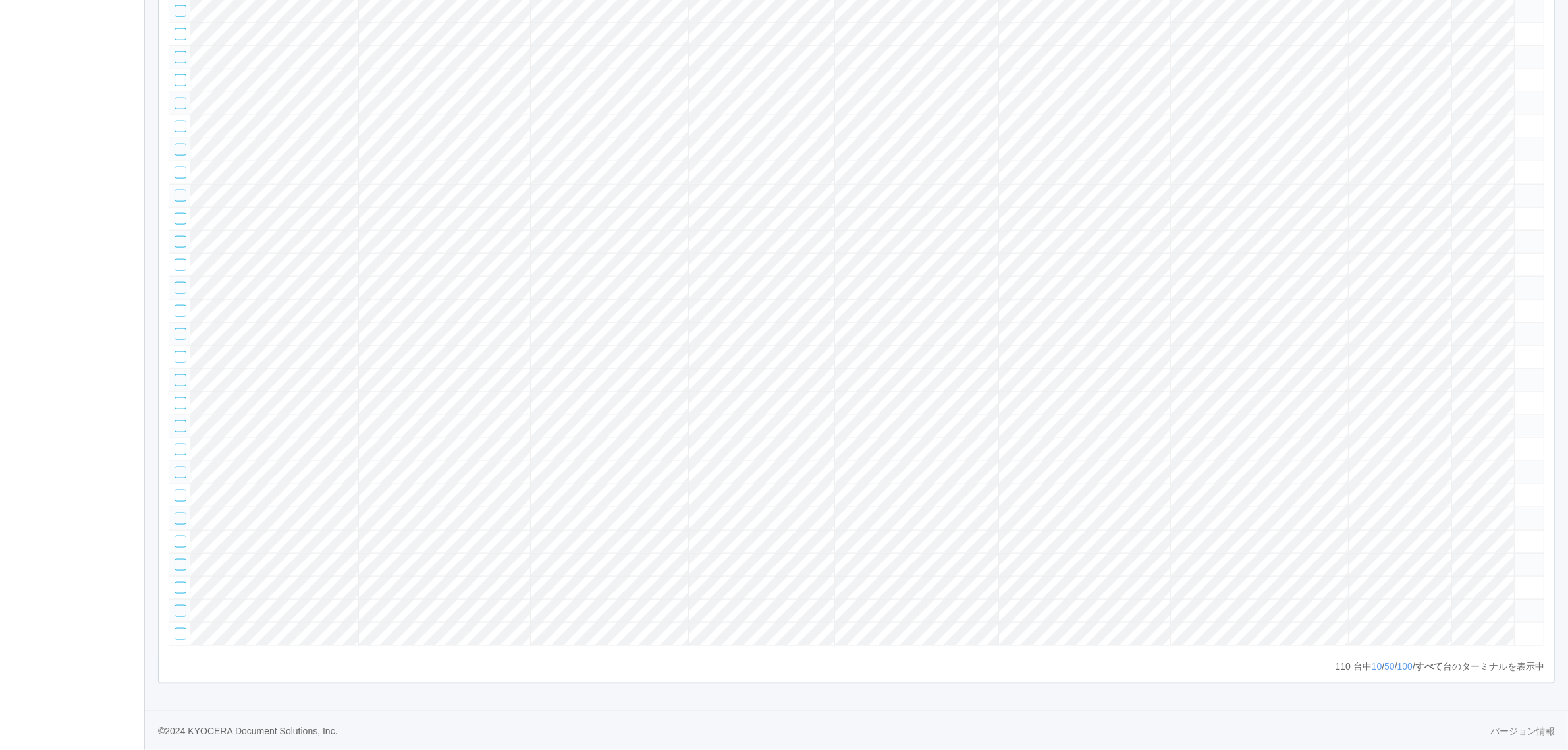
click at [1520, 97] on icon at bounding box center [1520, 97] width 0 height 0
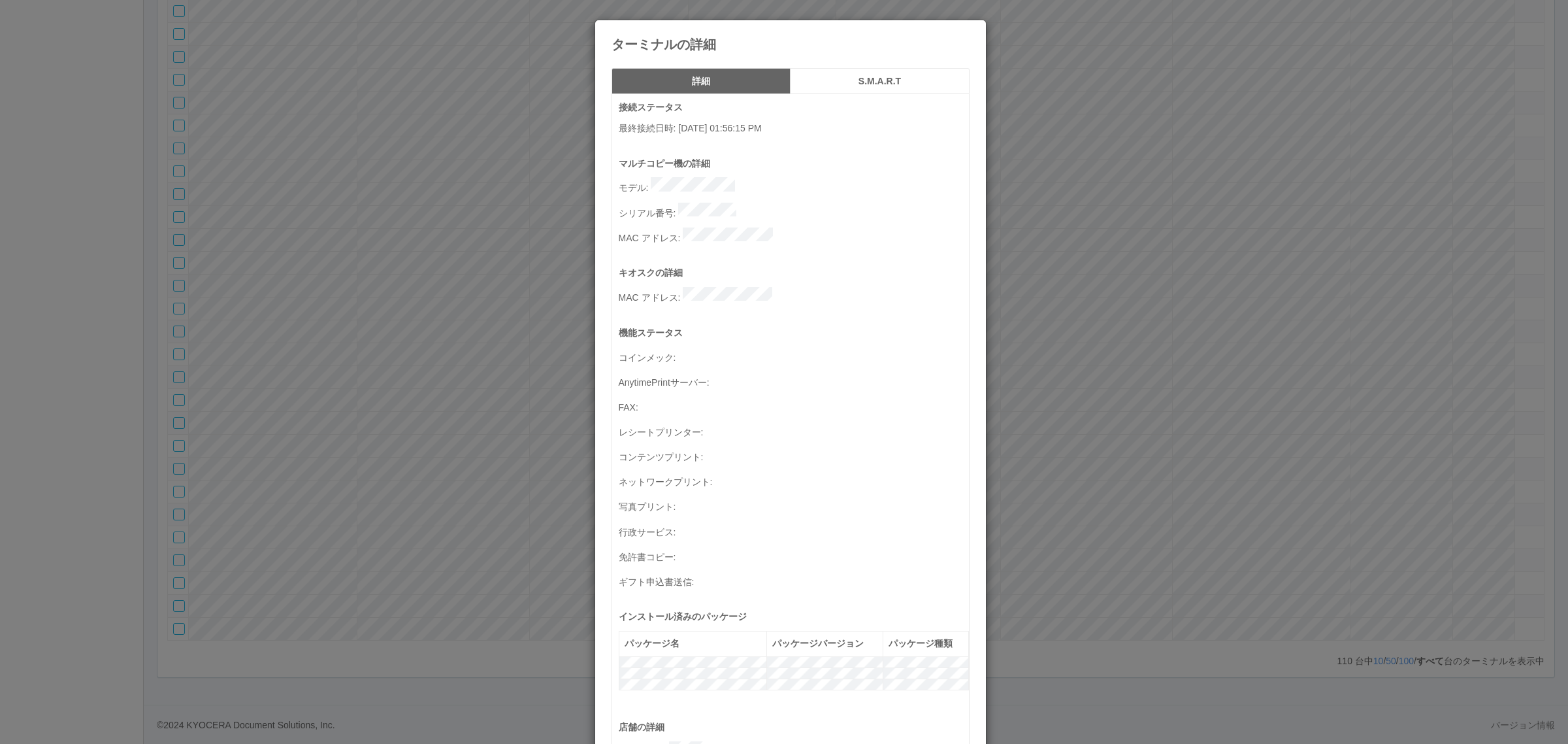
drag, startPoint x: 1400, startPoint y: 405, endPoint x: 827, endPoint y: 387, distance: 573.3
click at [1396, 405] on div "ターミナルの詳細 詳細 S.M.A.R.T 接続ステータス 最終接続日時 : 08/27/2025 01:56:15 PM マルチコピー機の詳細 モデル : …" at bounding box center [784, 372] width 1568 height 744
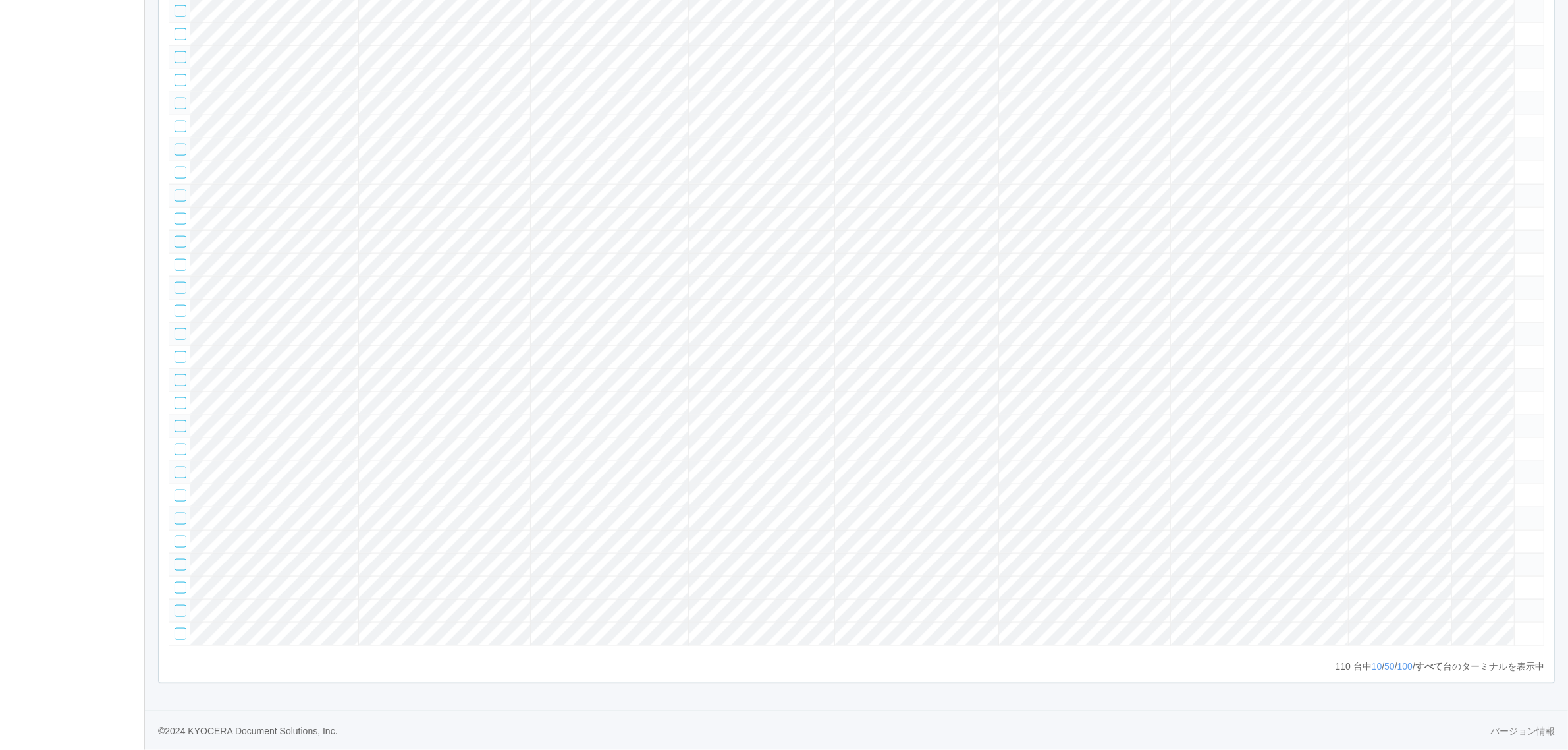
click at [1520, 74] on icon at bounding box center [1520, 74] width 0 height 0
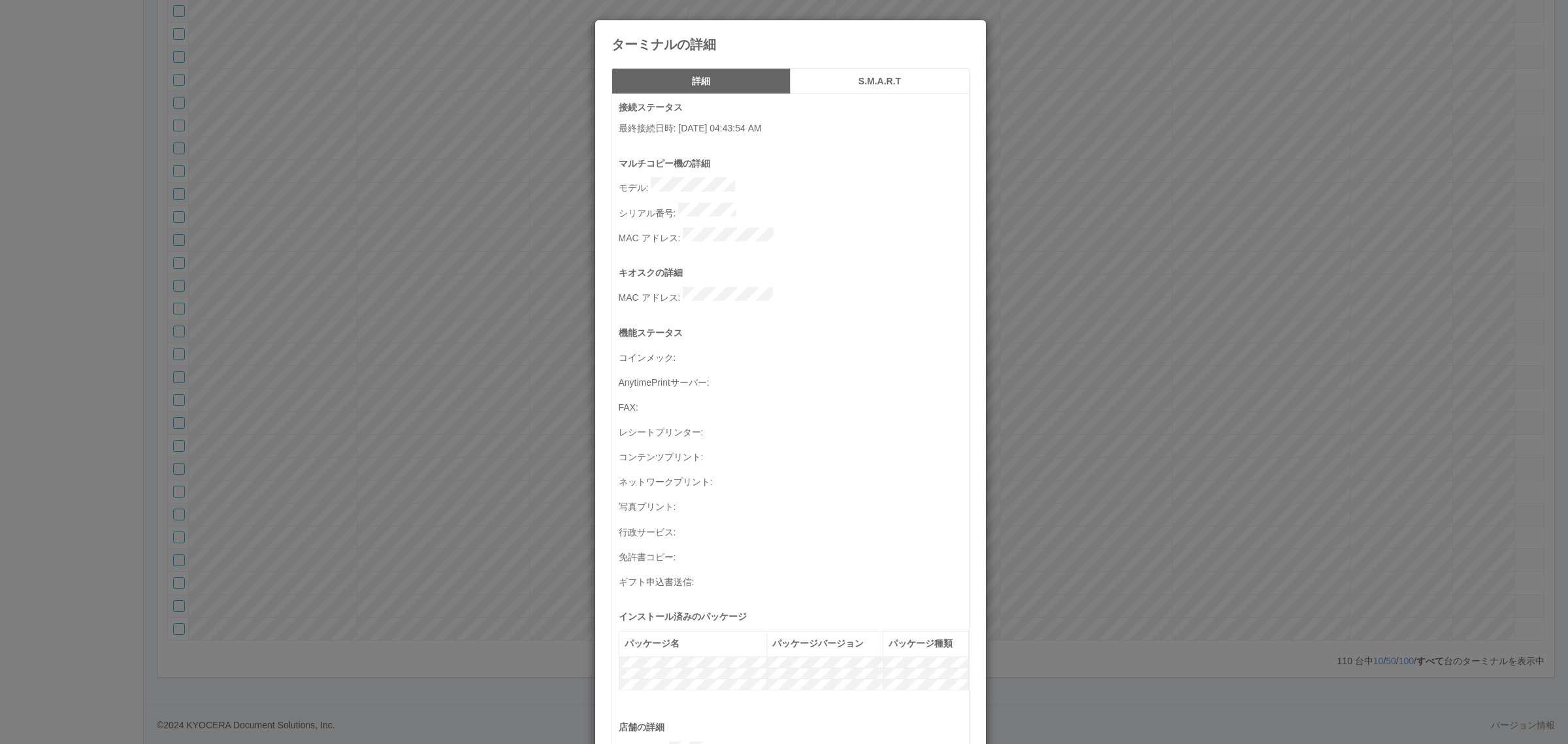
click at [1093, 340] on div "ターミナルの詳細 詳細 S.M.A.R.T 接続ステータス 最終接続日時 : 08/27/2025 04:43:54 AM マルチコピー機の詳細 モデル : …" at bounding box center [784, 372] width 1568 height 744
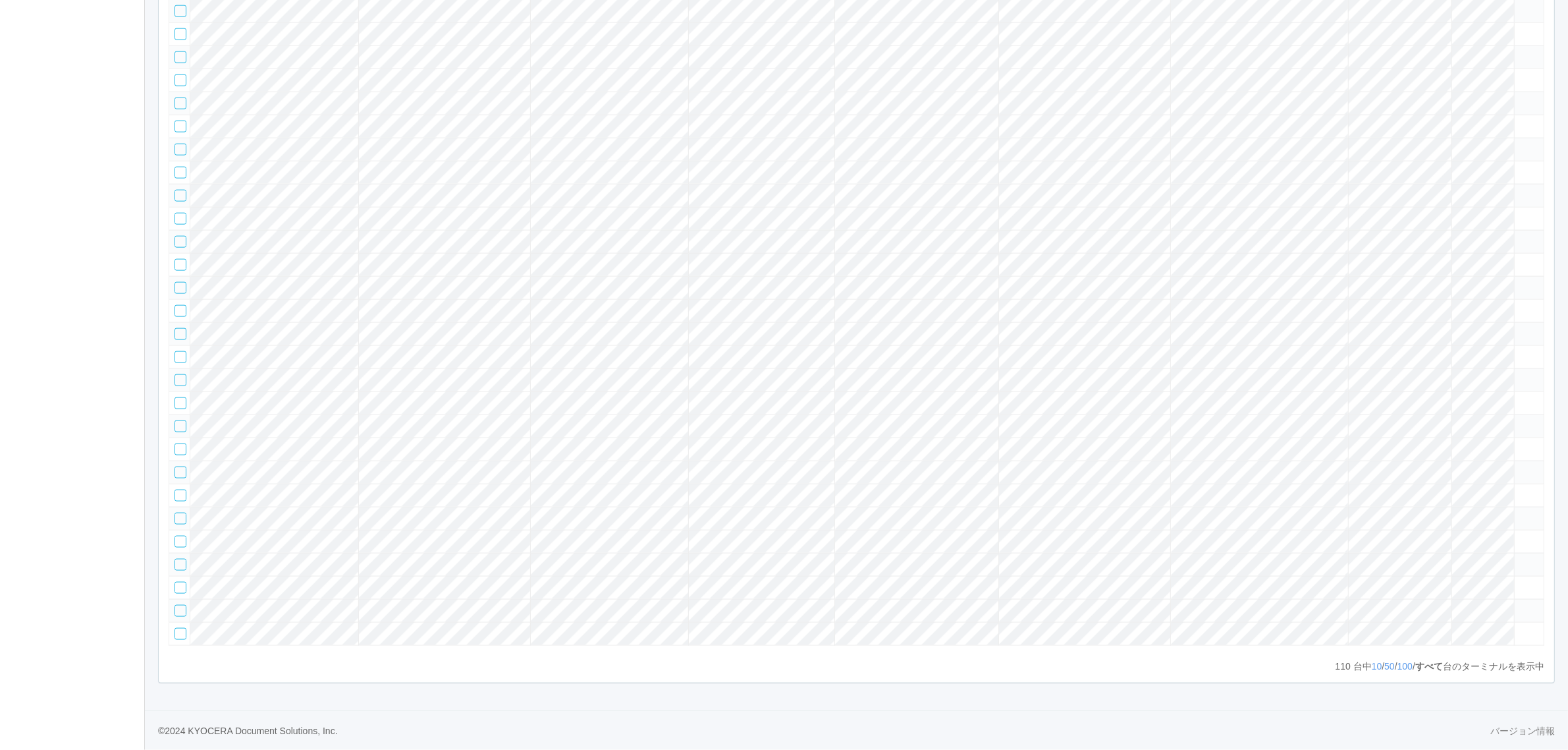
click at [1475, 69] on tr at bounding box center [857, 57] width 1375 height 23
click at [1520, 51] on icon at bounding box center [1520, 51] width 0 height 0
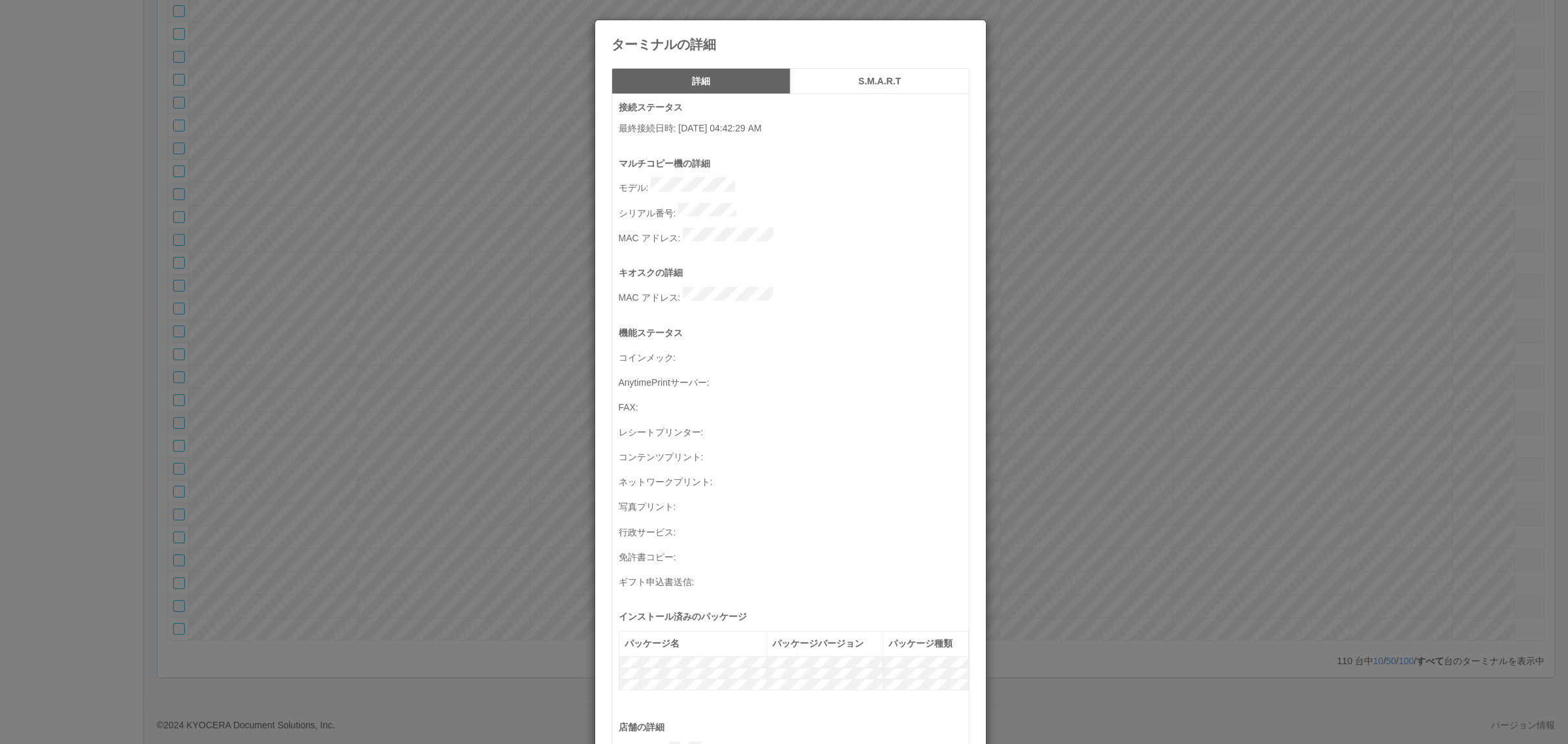
drag, startPoint x: 1106, startPoint y: 343, endPoint x: 384, endPoint y: 390, distance: 723.5
click at [1093, 347] on div "ターミナルの詳細 詳細 S.M.A.R.T 接続ステータス 最終接続日時 : 08/27/2025 04:42:29 AM マルチコピー機の詳細 モデル : …" at bounding box center [784, 372] width 1568 height 744
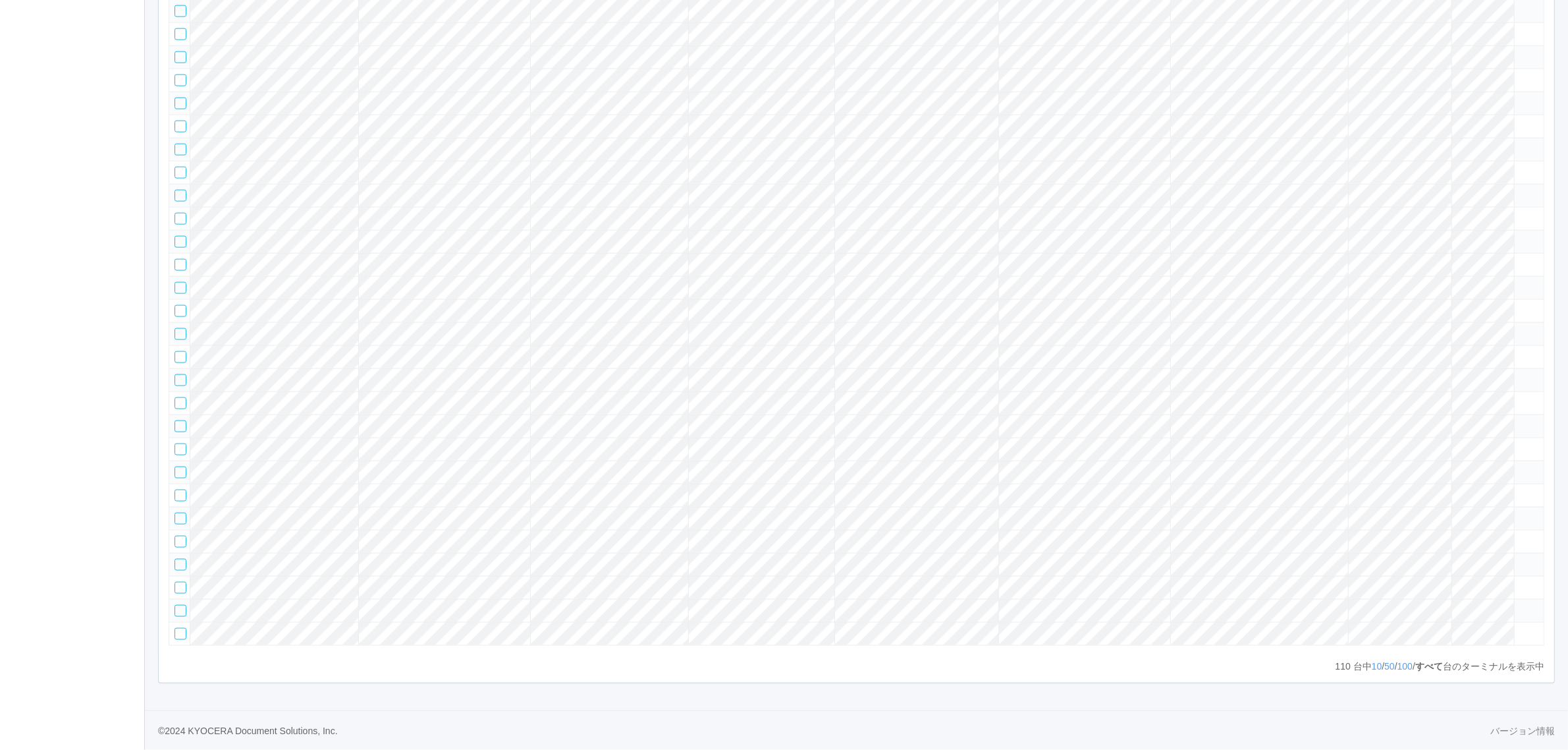
click at [1504, 92] on tr at bounding box center [857, 80] width 1375 height 23
click at [1520, 74] on icon at bounding box center [1520, 74] width 0 height 0
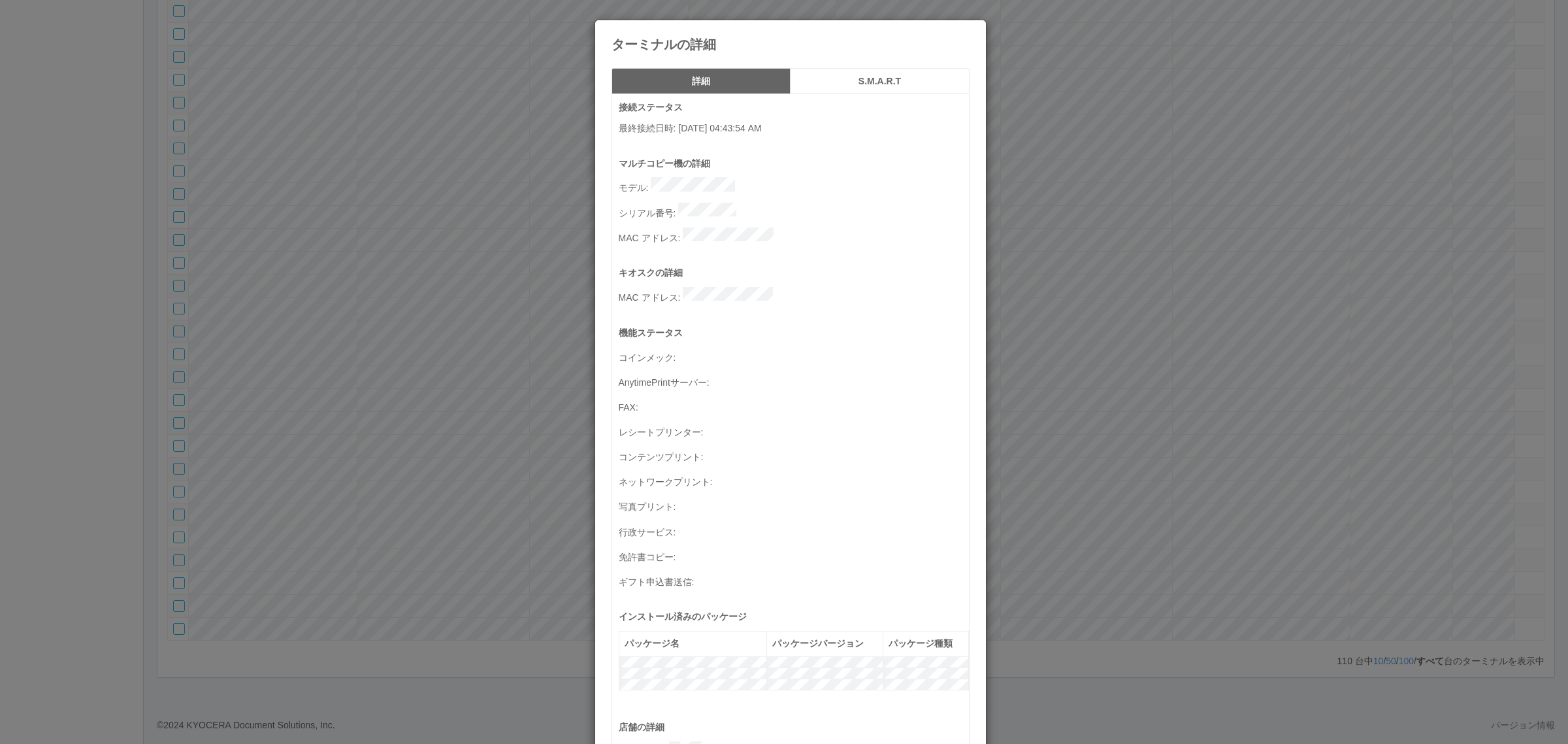
click at [1067, 354] on div "ターミナルの詳細 詳細 S.M.A.R.T 接続ステータス 最終接続日時 : 08/27/2025 04:43:54 AM マルチコピー機の詳細 モデル : …" at bounding box center [784, 372] width 1568 height 744
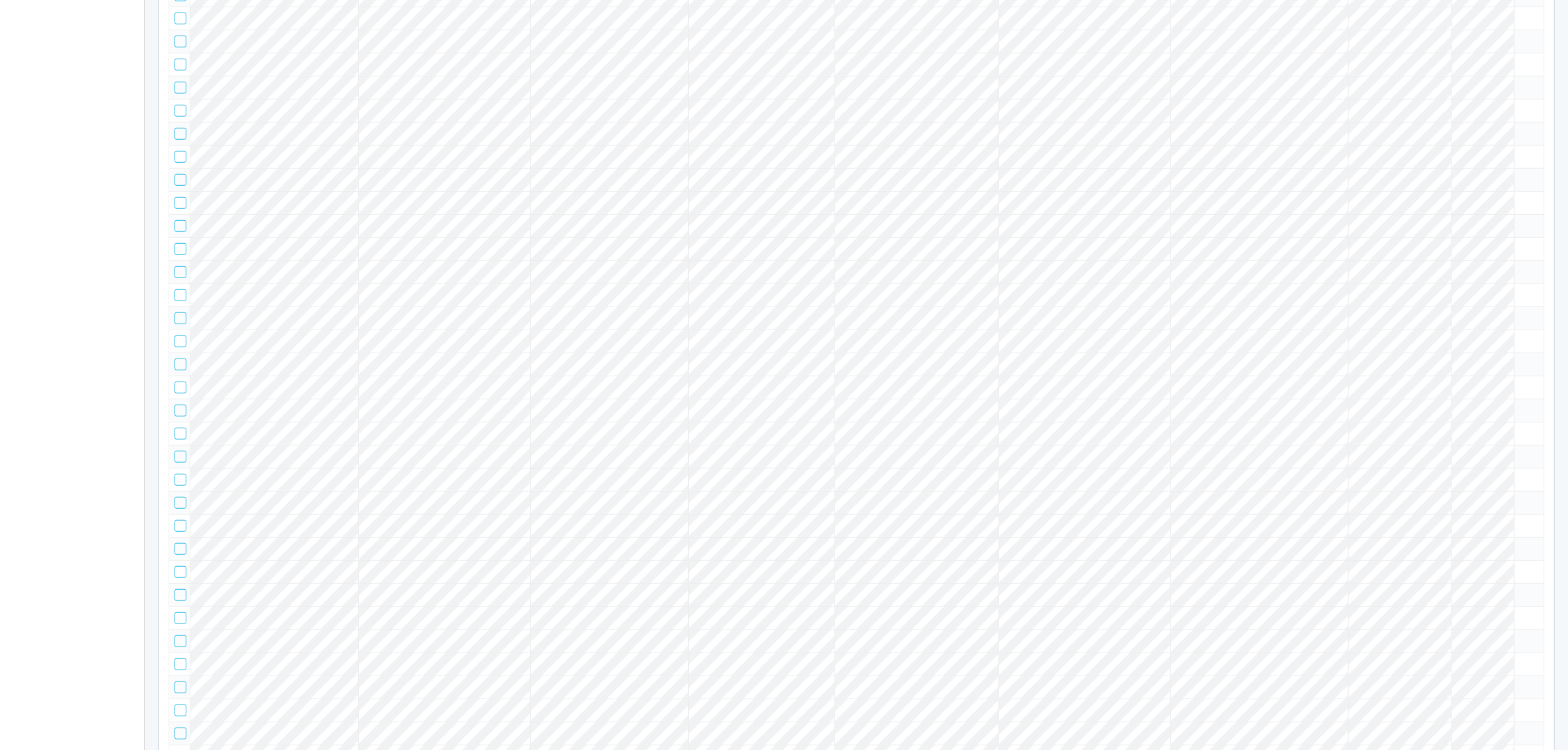
scroll to position [0, 0]
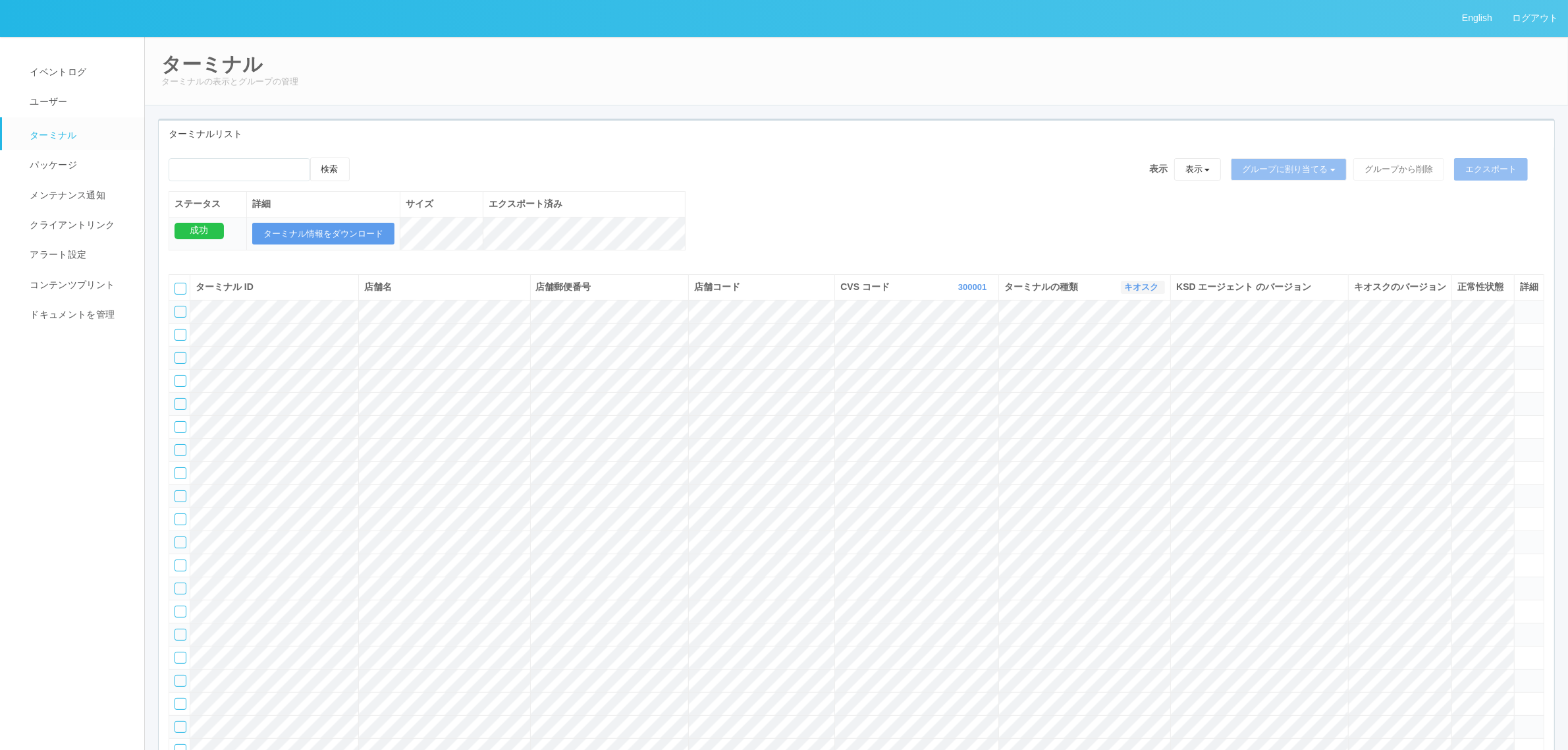
click at [1152, 292] on link "キオスク" at bounding box center [1143, 286] width 38 height 10
click at [1130, 333] on link "すべて" at bounding box center [1113, 323] width 105 height 17
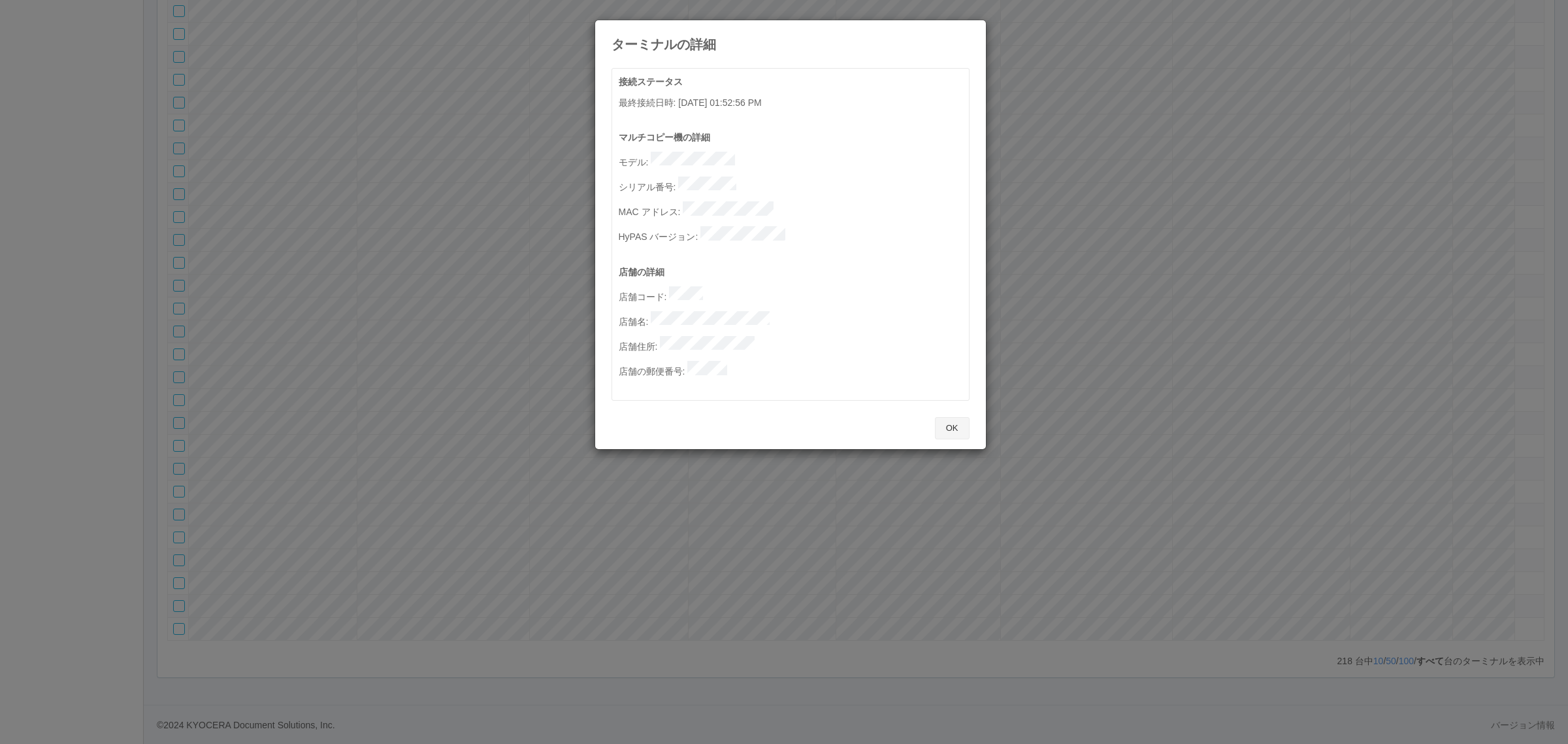
click at [964, 417] on button "OK" at bounding box center [952, 427] width 35 height 22
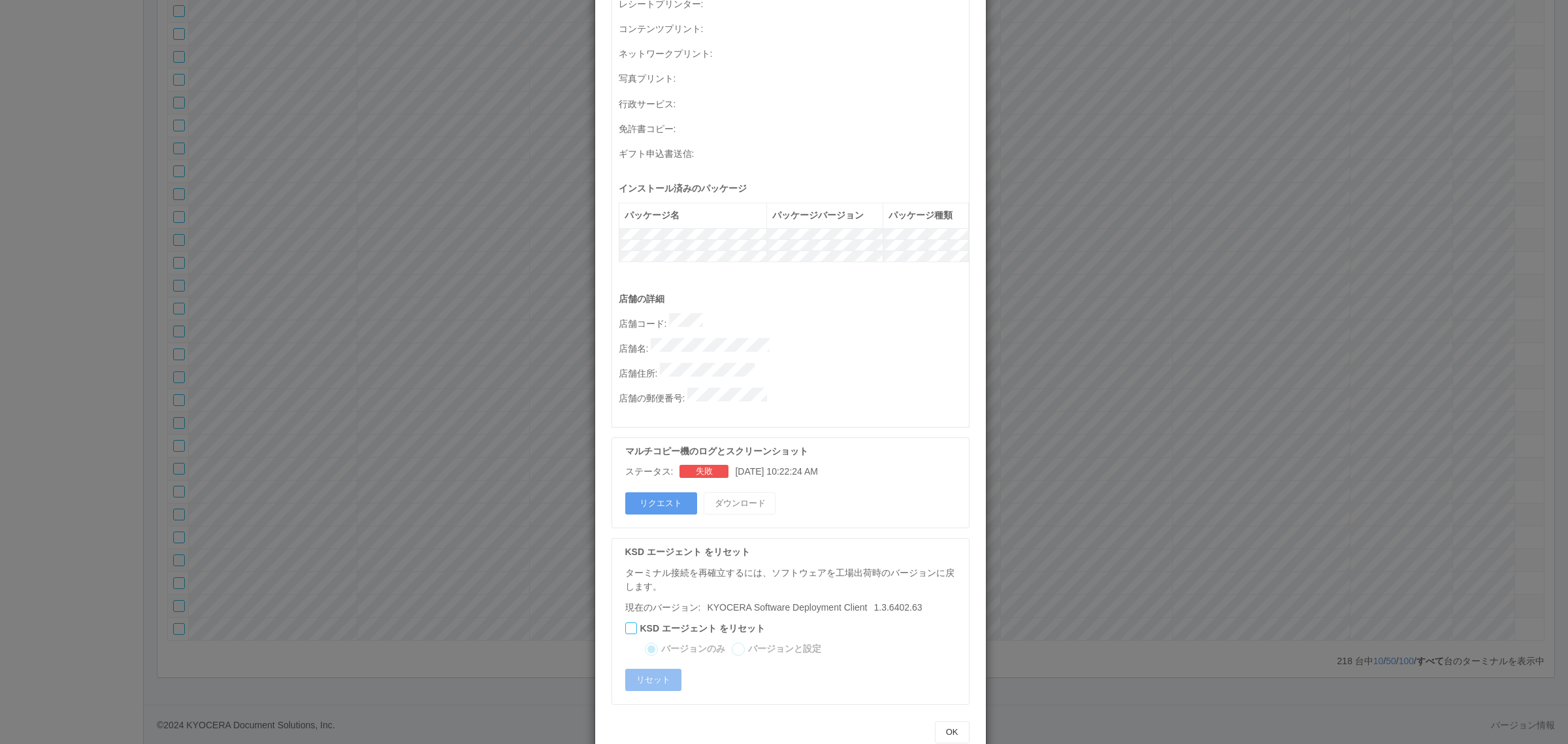
scroll to position [0, 0]
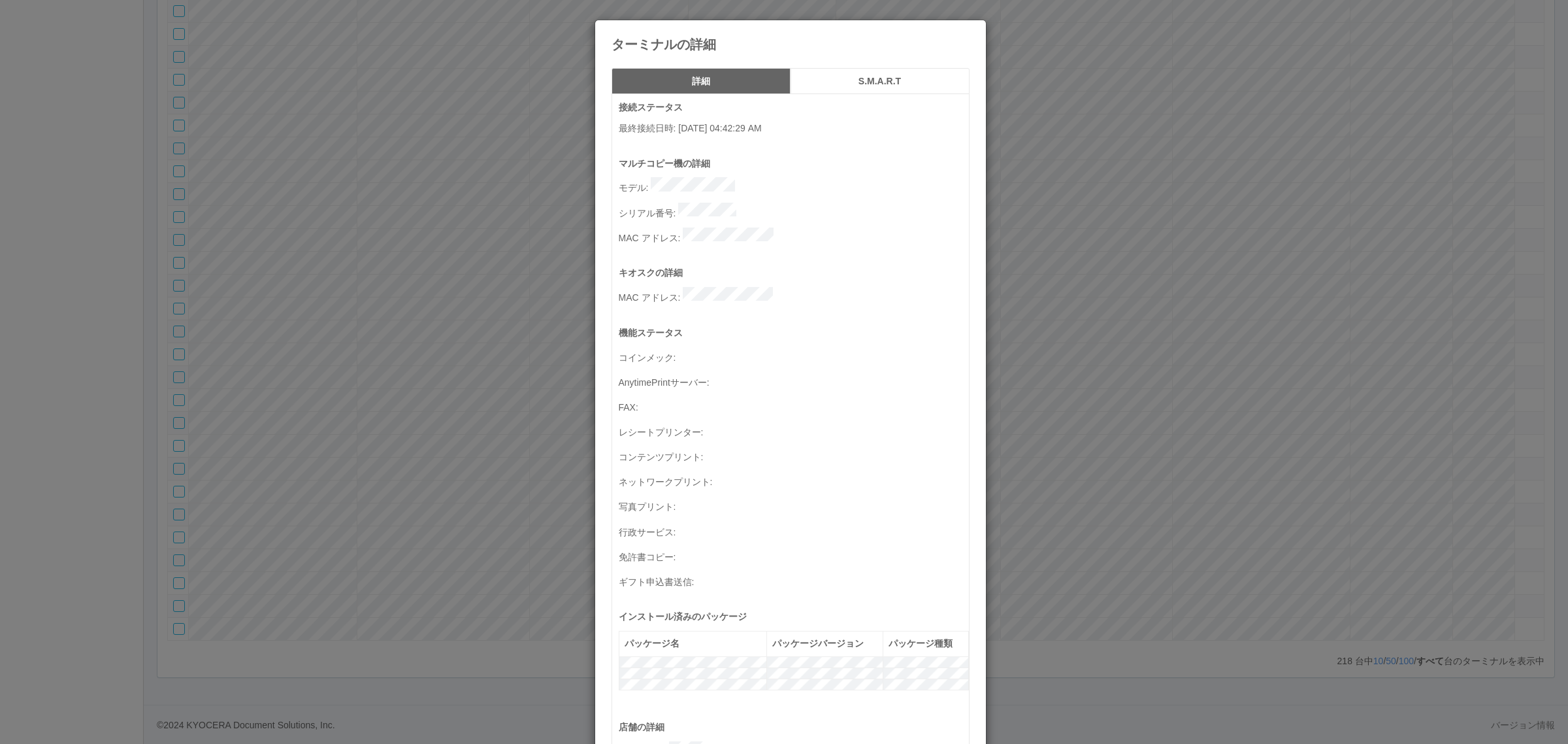
click at [1050, 357] on div "ターミナルの詳細 詳細 S.M.A.R.T 接続ステータス 最終接続日時 : 08/27/2025 04:42:29 AM マルチコピー機の詳細 モデル : …" at bounding box center [784, 372] width 1568 height 744
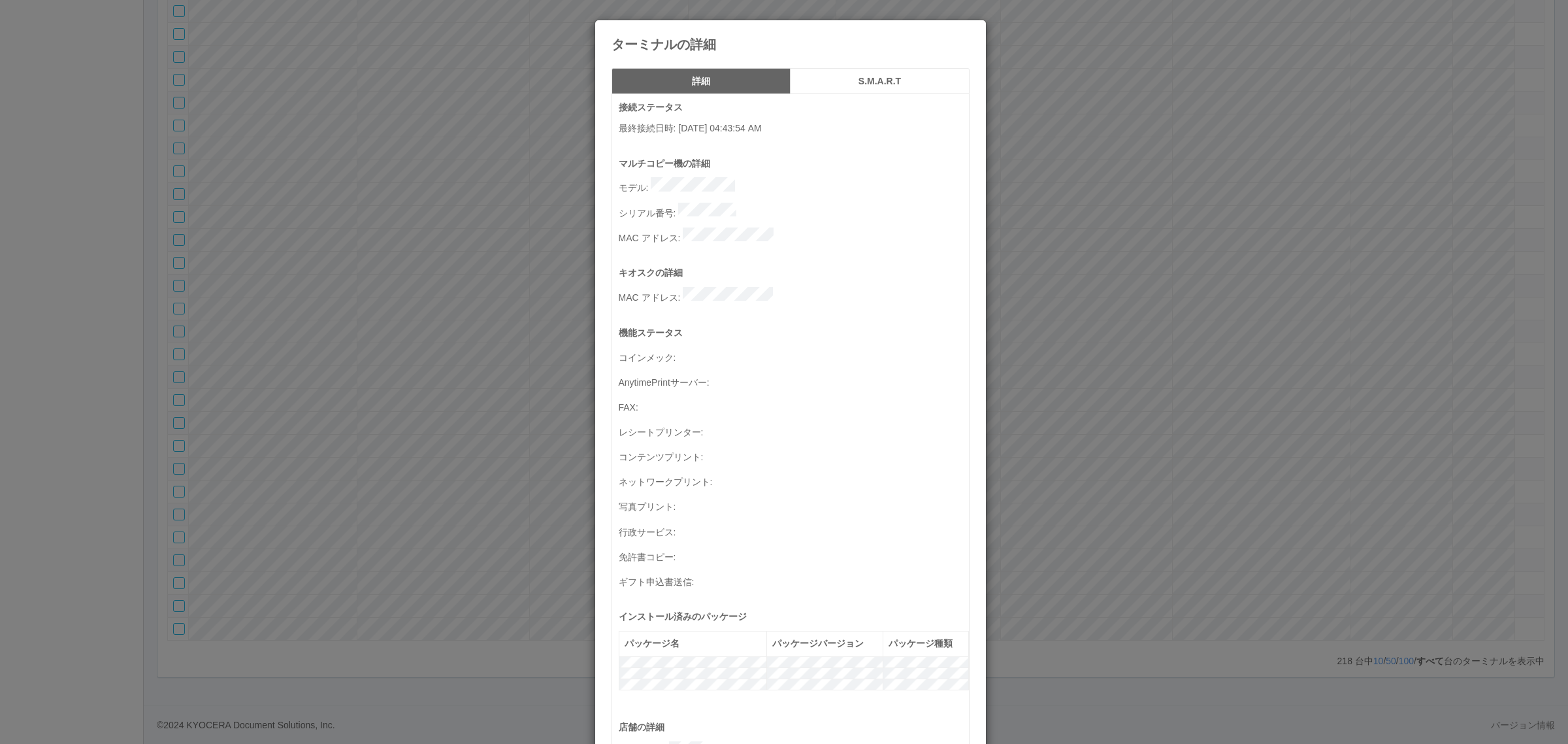
scroll to position [428, 0]
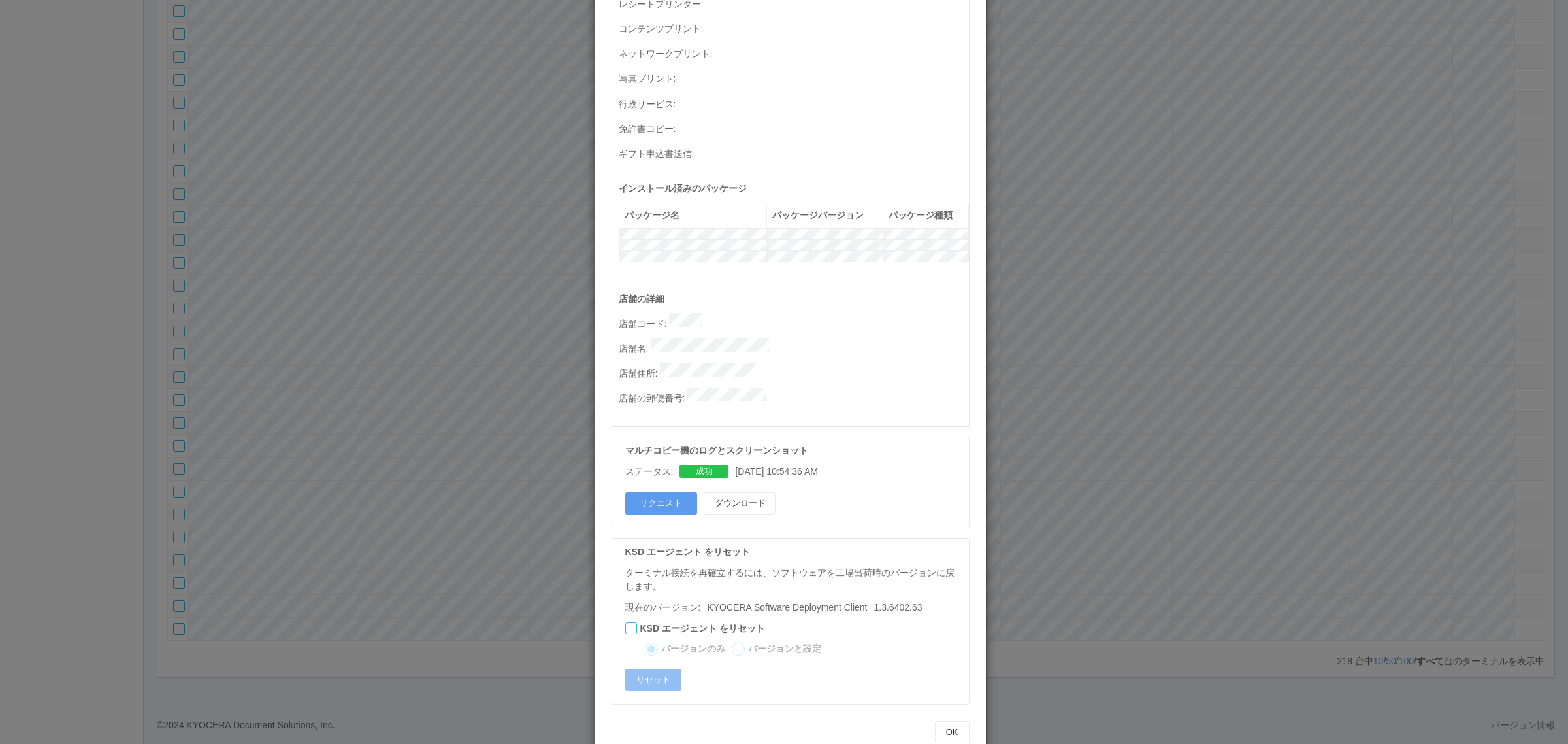
click at [328, 390] on div "ターミナルの詳細 詳細 S.M.A.R.T 接続ステータス 最終接続日時 : 08/27/2025 04:43:54 AM マルチコピー機の詳細 モデル : …" at bounding box center [784, 372] width 1568 height 744
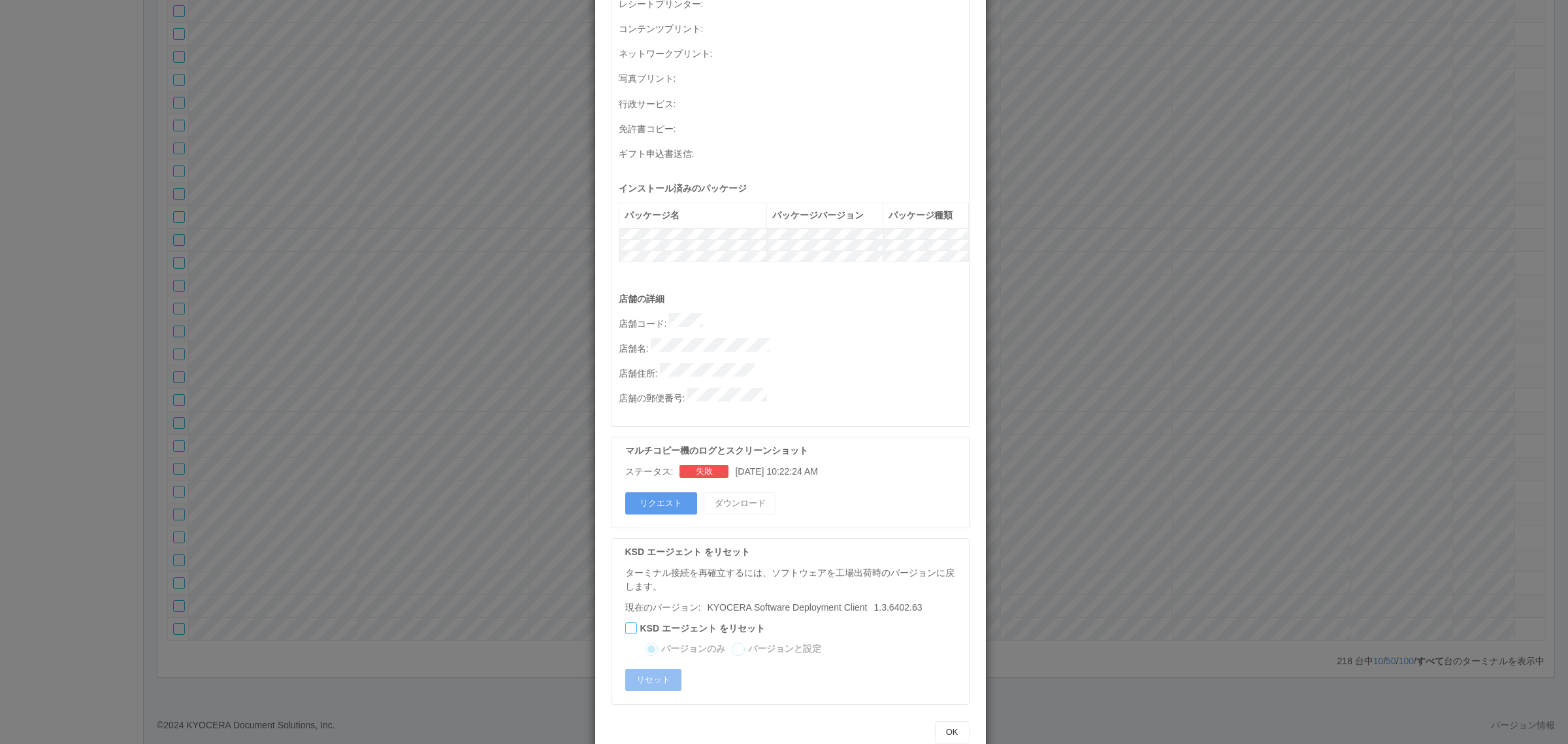
click at [1151, 384] on div "ターミナルの詳細 詳細 S.M.A.R.T 接続ステータス 最終接続日時 : 08/27/2025 04:42:29 AM マルチコピー機の詳細 モデル : …" at bounding box center [784, 372] width 1568 height 744
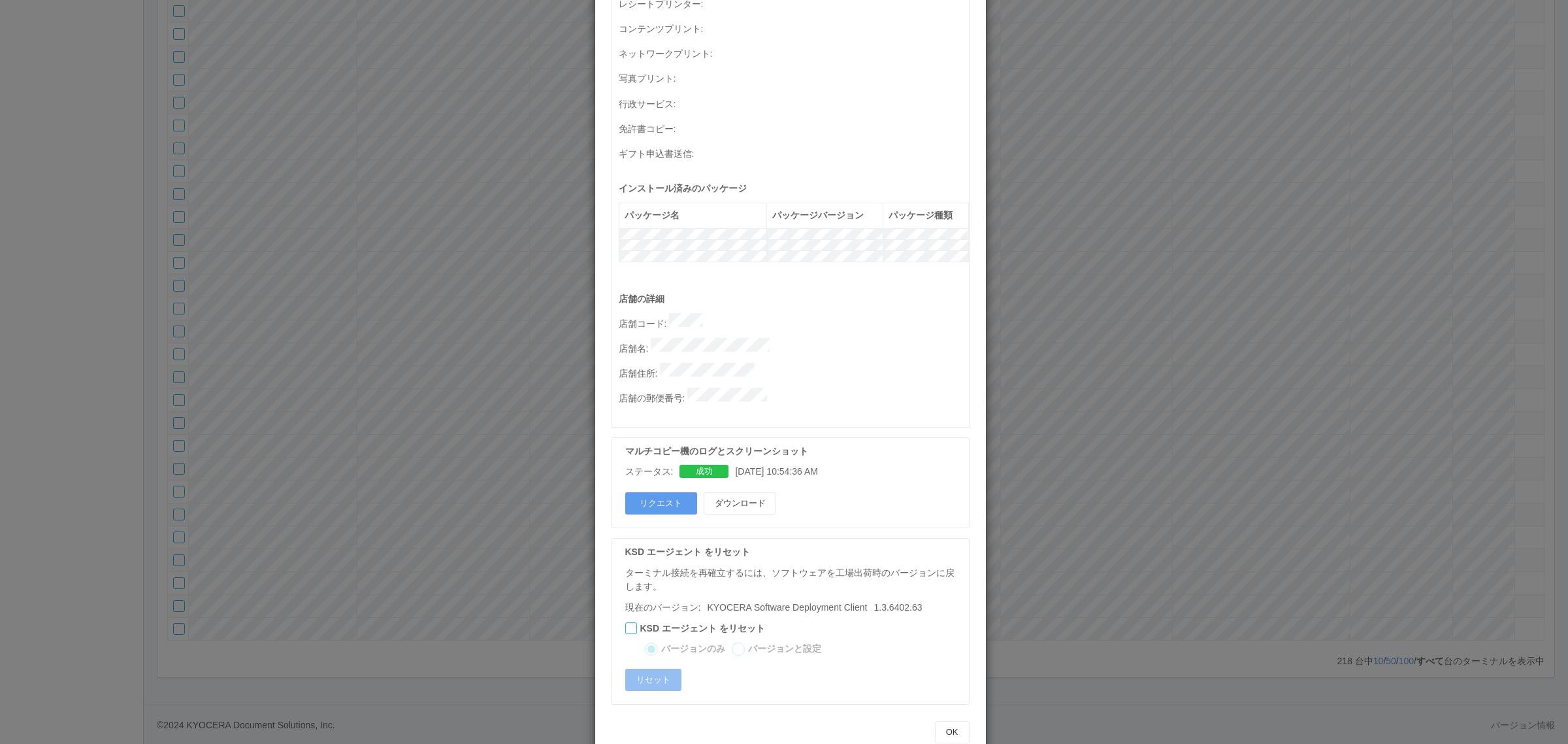
scroll to position [0, 0]
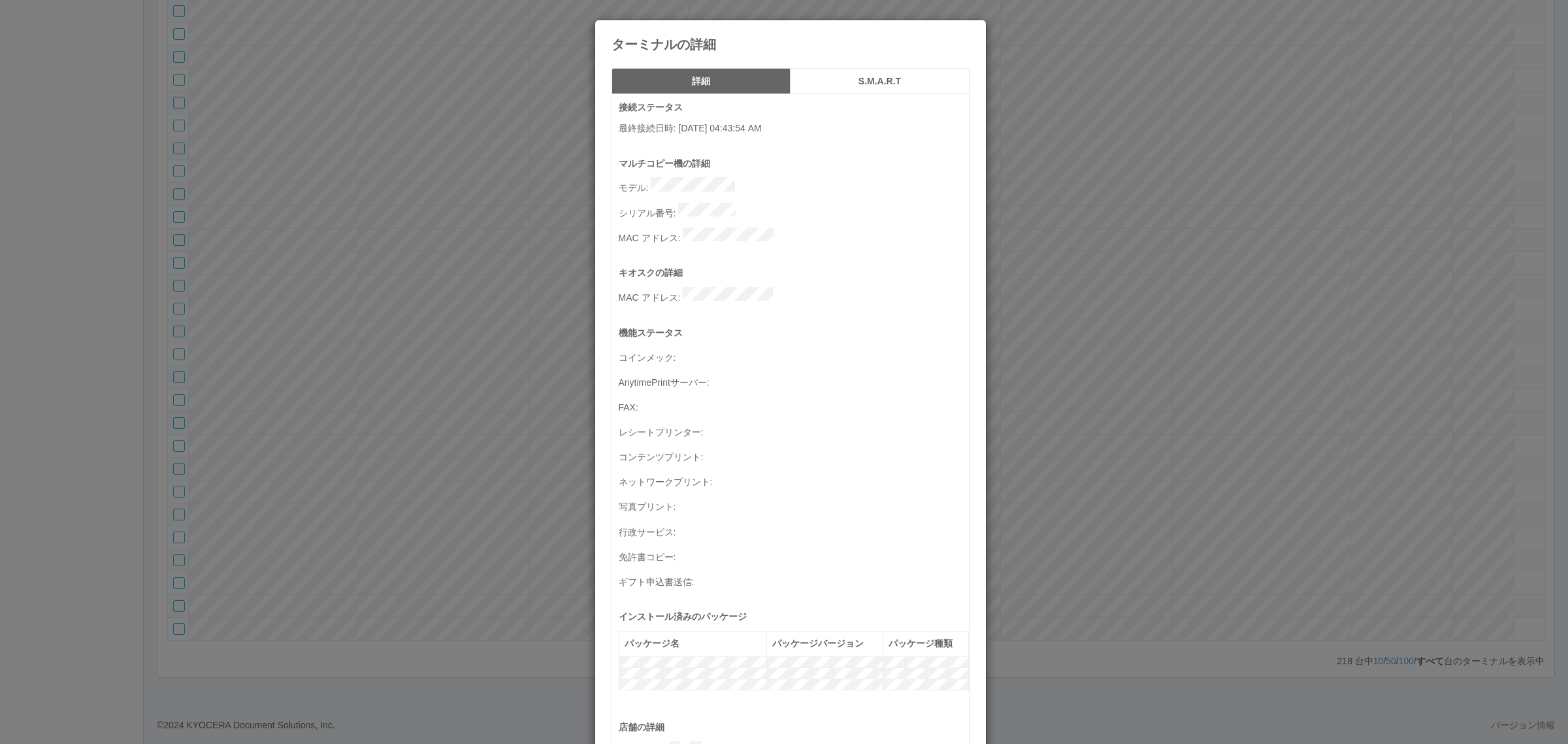
drag, startPoint x: 1397, startPoint y: 414, endPoint x: 1432, endPoint y: 419, distance: 35.4
click at [1403, 417] on div "ターミナルの詳細 詳細 S.M.A.R.T 接続ステータス 最終接続日時 : 08/27/2025 04:43:54 AM マルチコピー機の詳細 モデル : …" at bounding box center [784, 372] width 1568 height 744
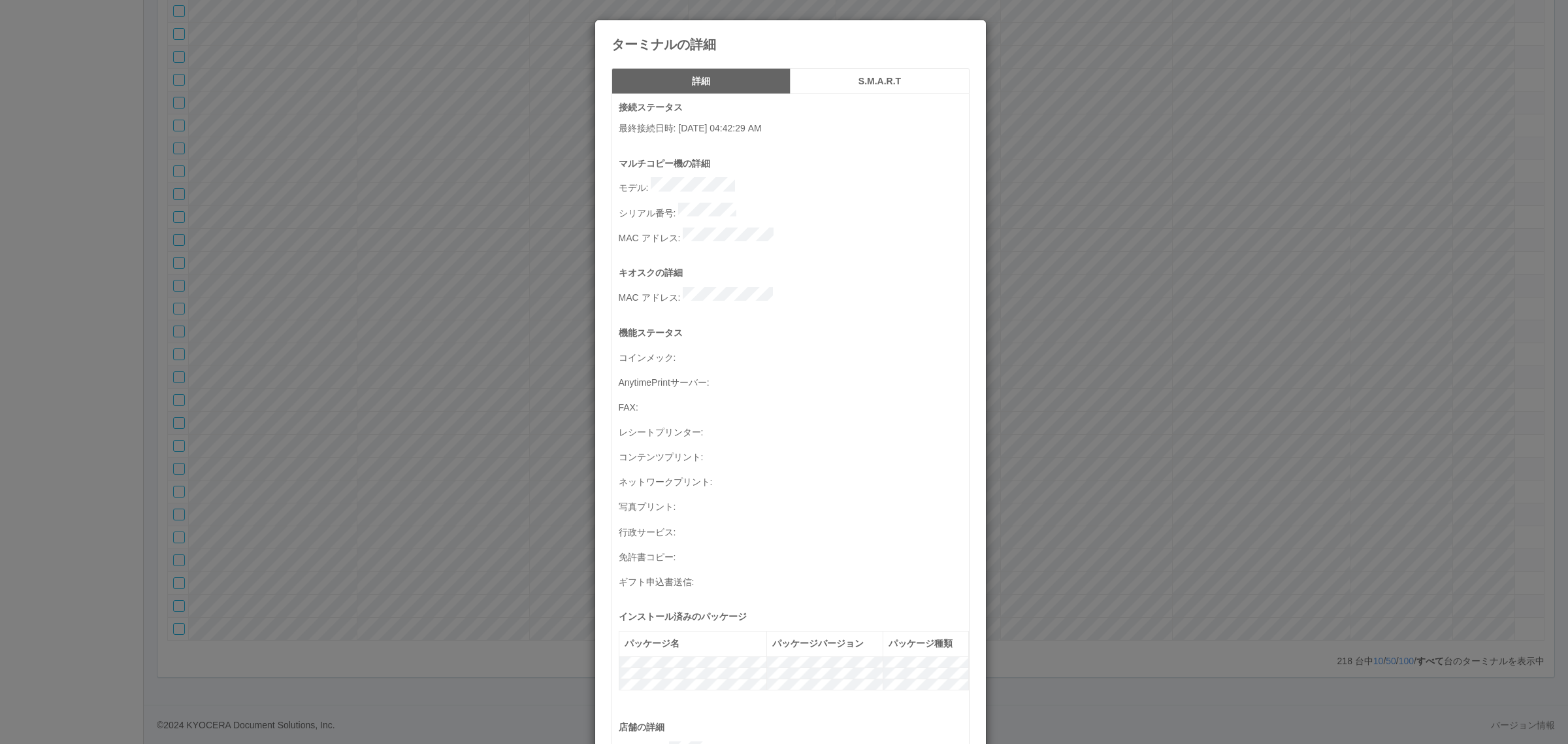
drag, startPoint x: 1168, startPoint y: 445, endPoint x: 1145, endPoint y: 445, distance: 23.0
click at [1164, 446] on div "ターミナルの詳細 詳細 S.M.A.R.T 接続ステータス 最終接続日時 : 08/27/2025 04:42:29 AM マルチコピー機の詳細 モデル : …" at bounding box center [784, 372] width 1568 height 744
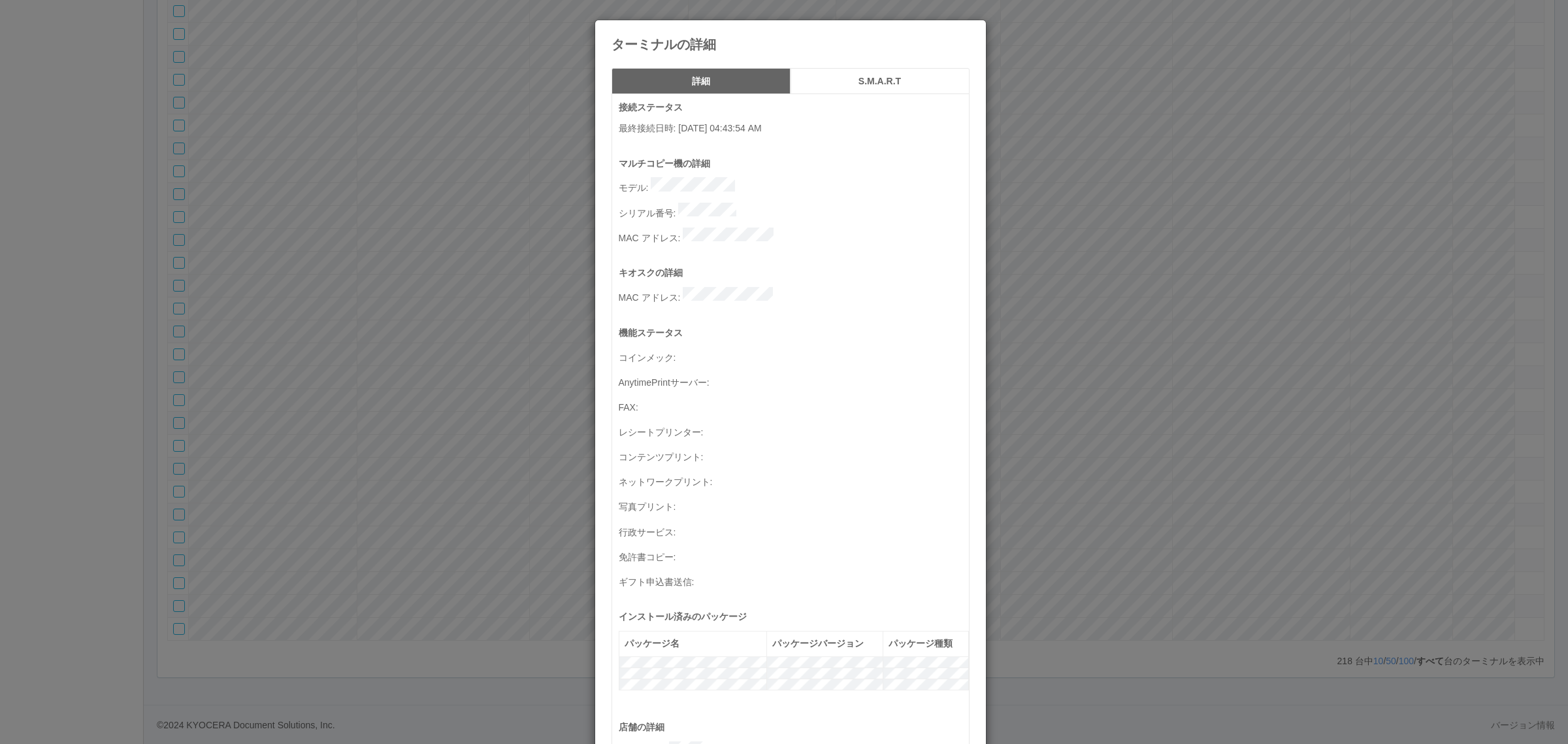
click at [1048, 403] on div "ターミナルの詳細 詳細 S.M.A.R.T 接続ステータス 最終接続日時 : 08/27/2025 04:43:54 AM マルチコピー機の詳細 モデル : …" at bounding box center [784, 372] width 1568 height 744
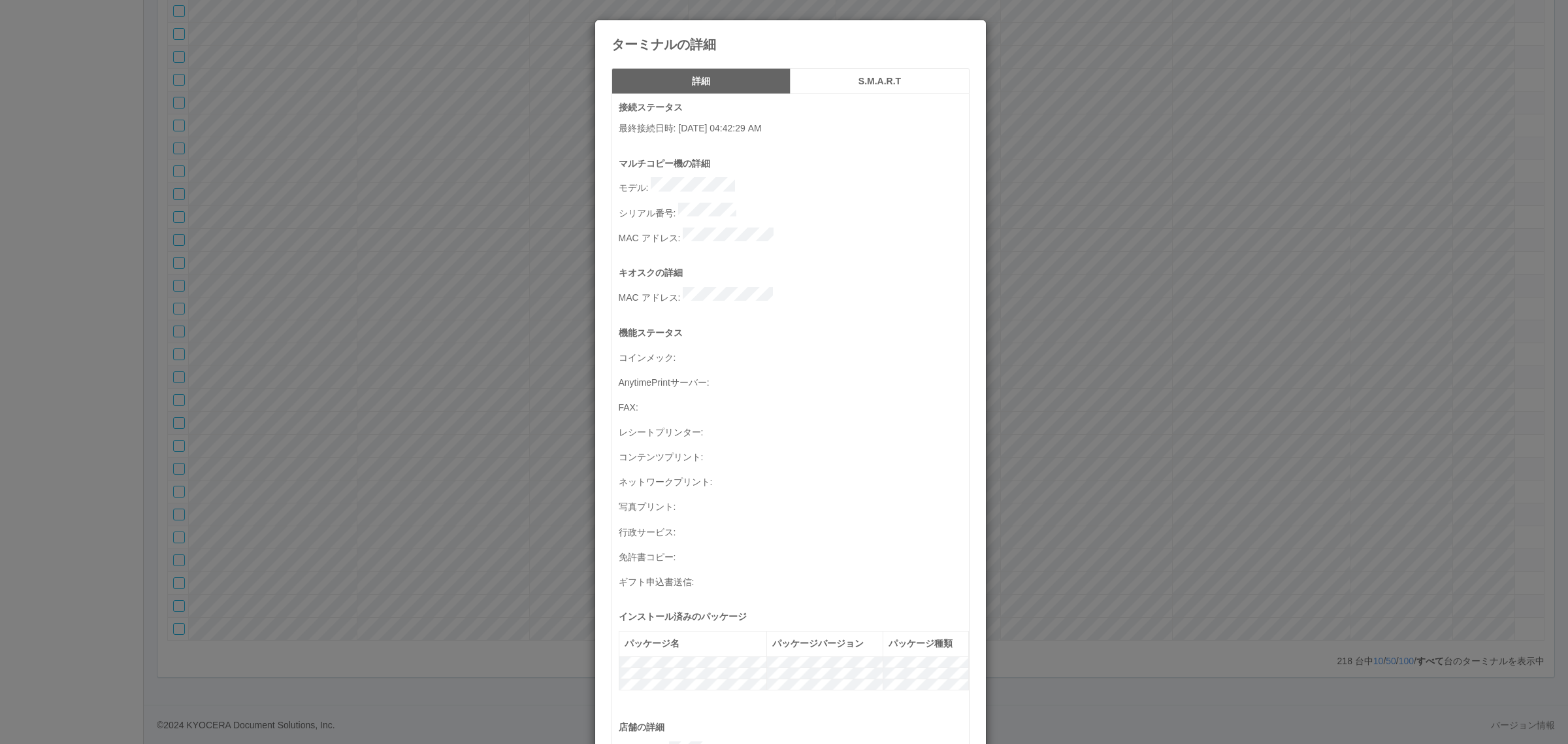
click at [1282, 367] on div "ターミナルの詳細 詳細 S.M.A.R.T 接続ステータス 最終接続日時 : 08/27/2025 04:42:29 AM マルチコピー機の詳細 モデル : …" at bounding box center [784, 372] width 1568 height 744
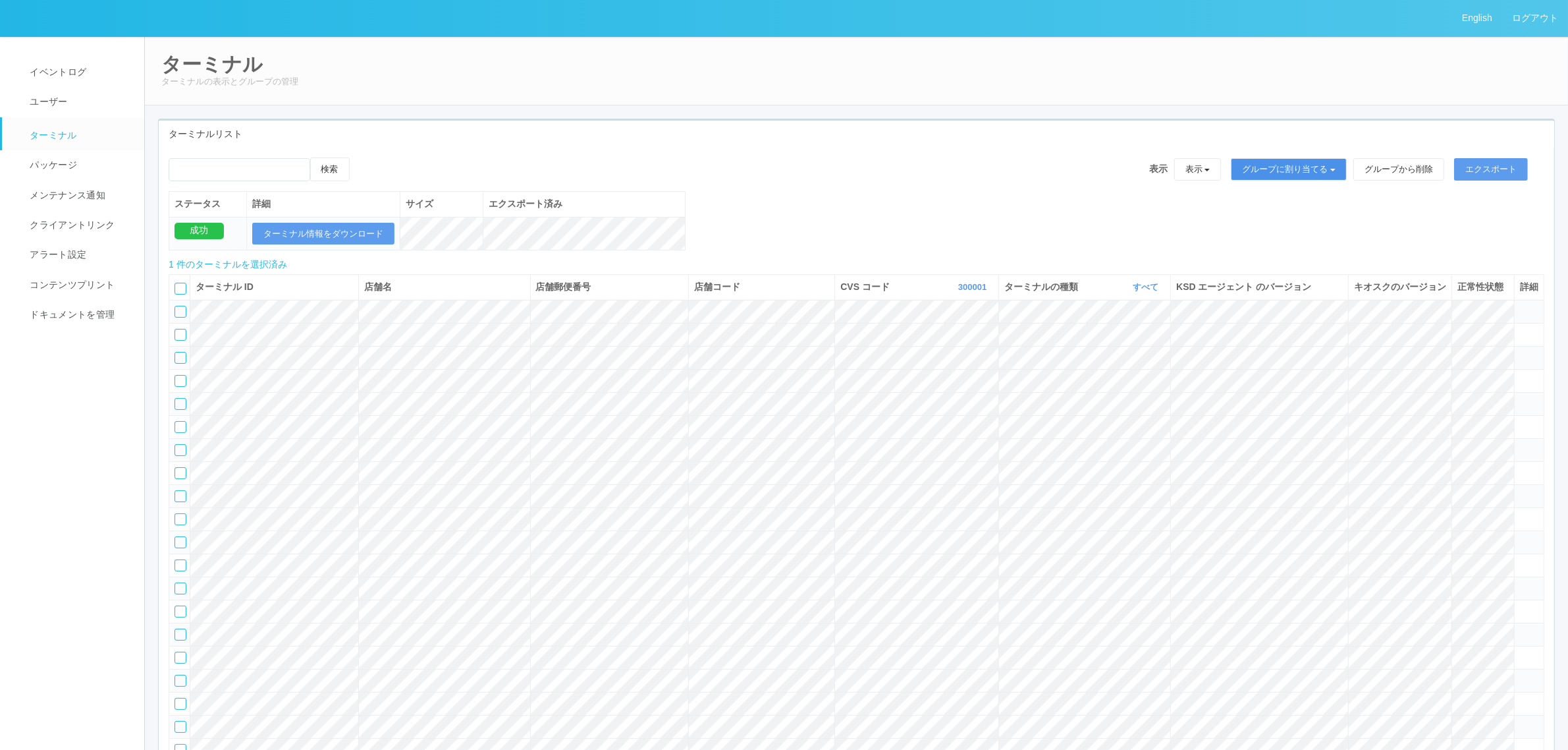
click at [1266, 167] on button "グループに割り当てる" at bounding box center [1289, 169] width 116 height 22
click at [1275, 224] on link "アーカイブ済みのターミナル" at bounding box center [1279, 224] width 146 height 17
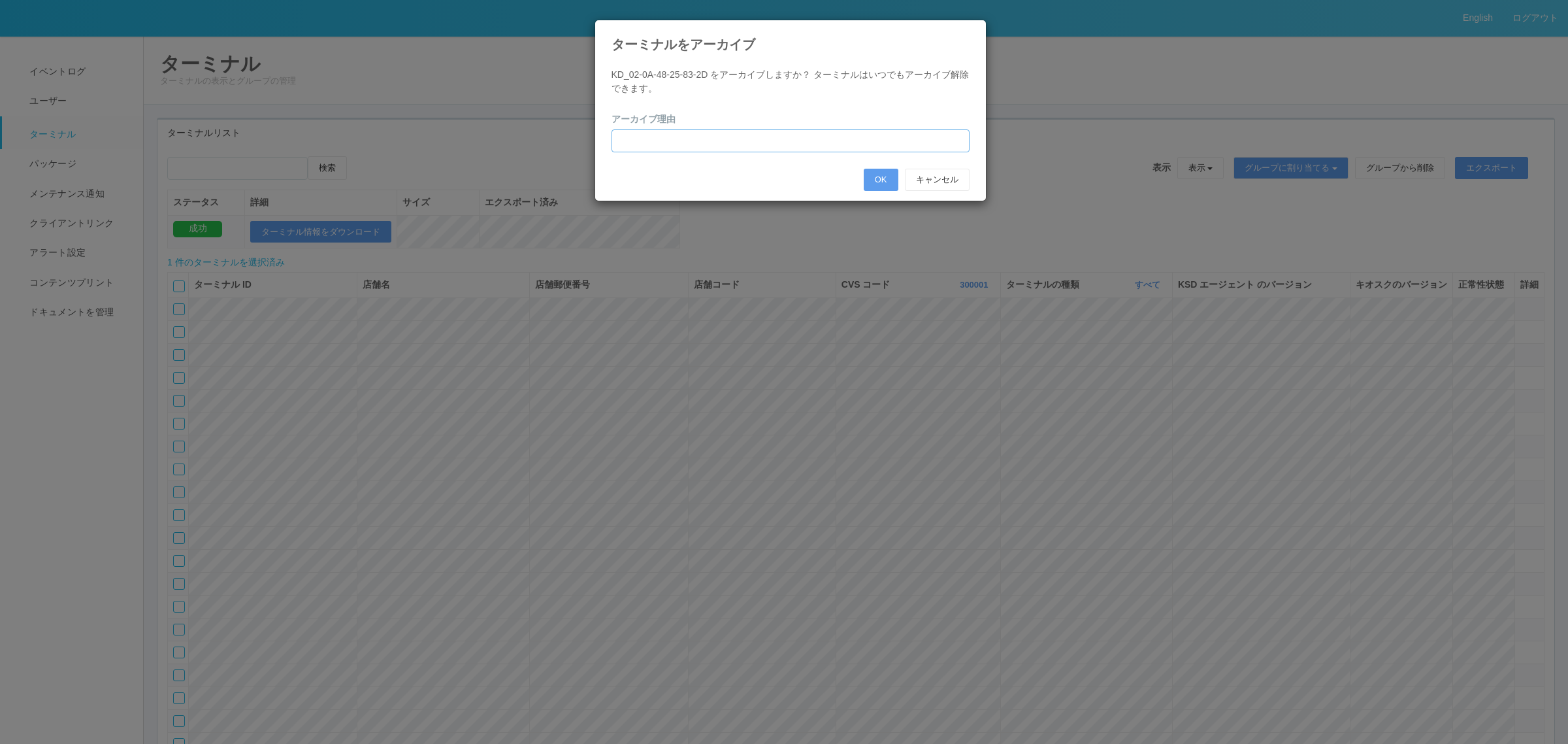
drag, startPoint x: 723, startPoint y: 141, endPoint x: 716, endPoint y: 145, distance: 8.1
click at [720, 142] on input "text" at bounding box center [790, 140] width 358 height 23
type input "ゴミデータのため"
click at [877, 178] on button "OK" at bounding box center [881, 179] width 35 height 22
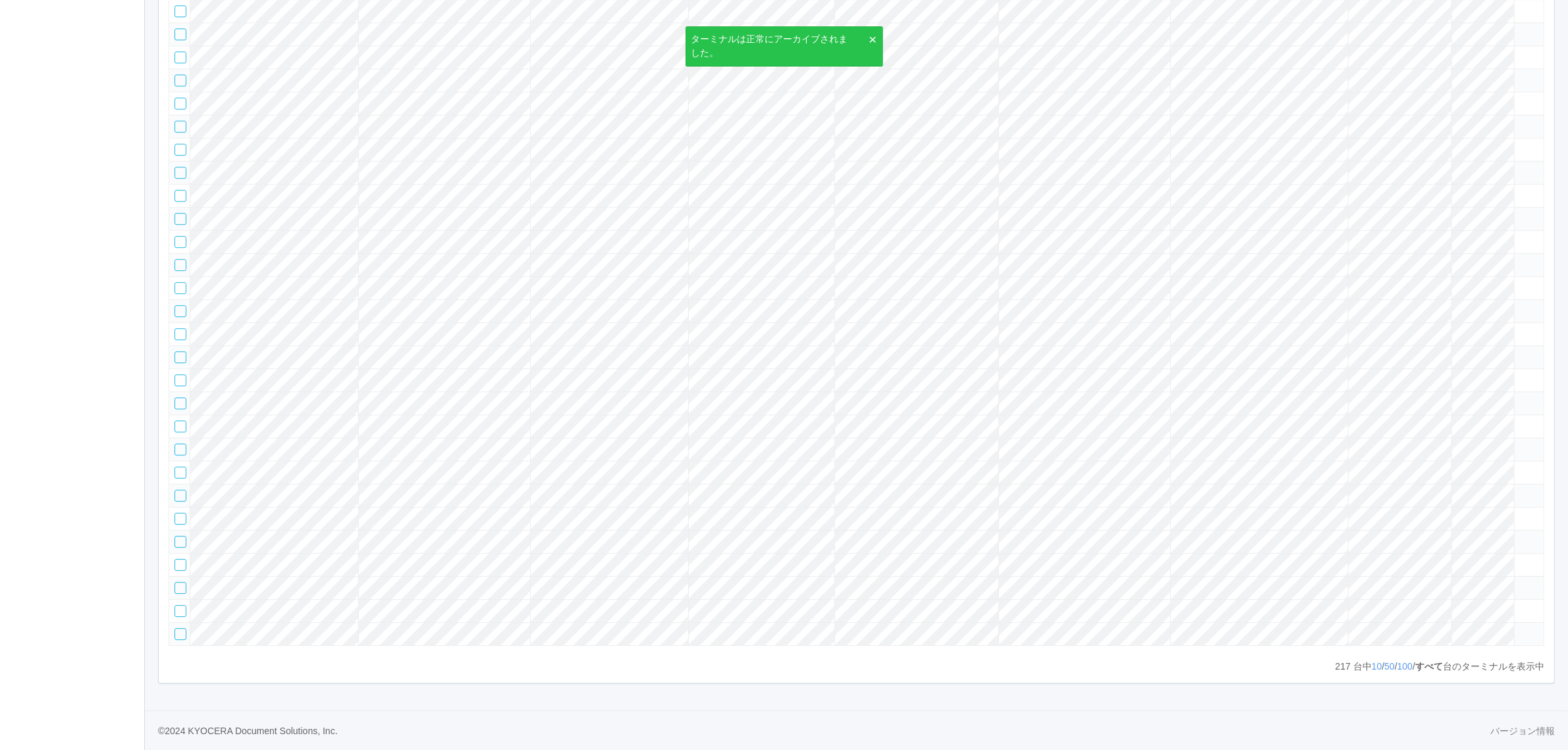
scroll to position [6065, 0]
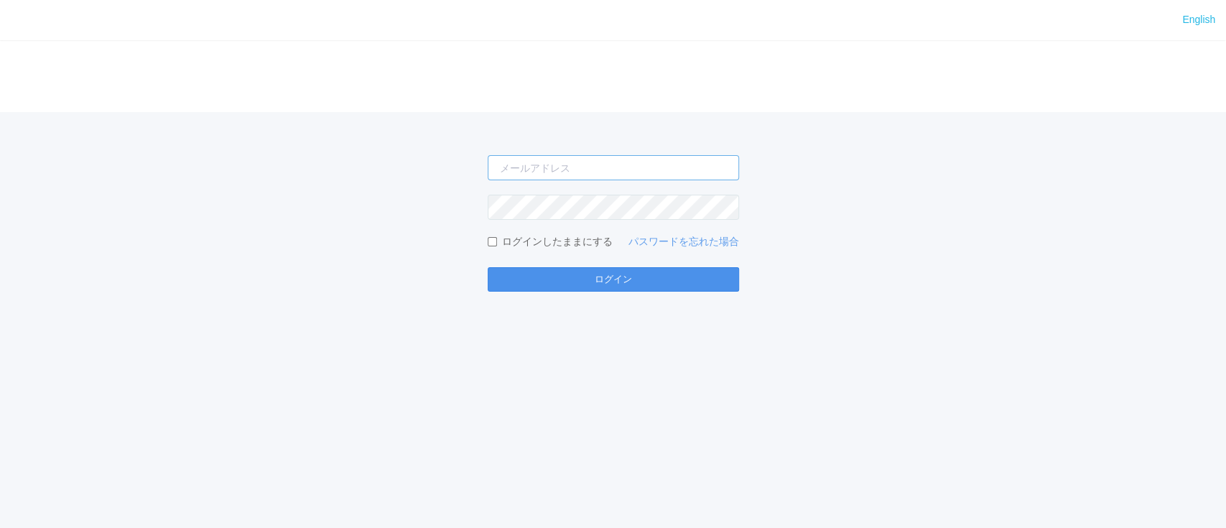
type input "[PERSON_NAME][EMAIL_ADDRESS][DOMAIN_NAME]"
click at [566, 283] on button "ログイン" at bounding box center [613, 279] width 251 height 24
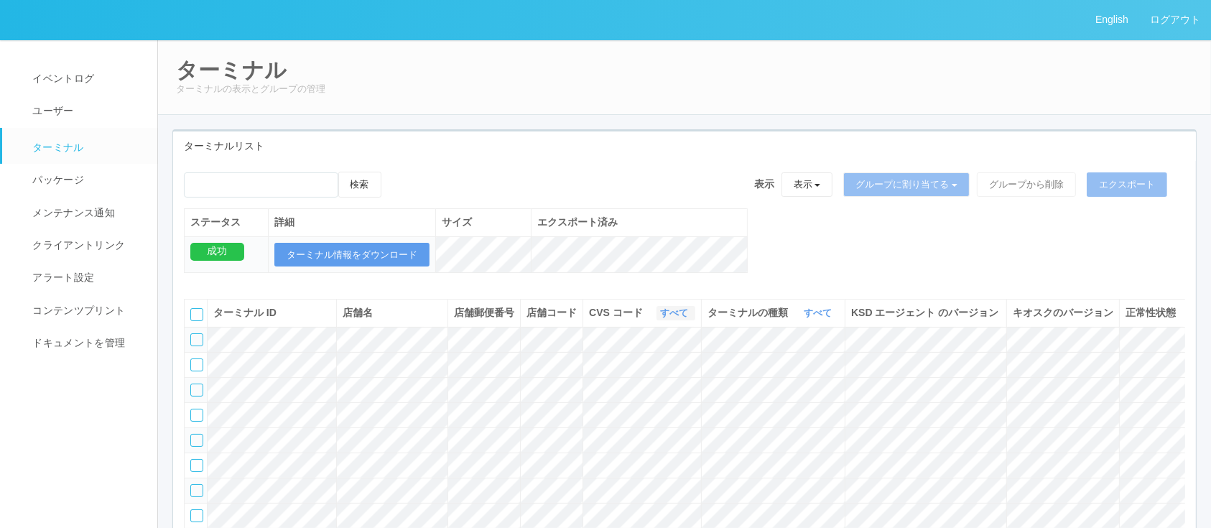
click at [676, 318] on link "すべて" at bounding box center [676, 312] width 32 height 11
click at [645, 399] on link "115110" at bounding box center [638, 392] width 114 height 19
click at [873, 318] on link "すべて" at bounding box center [884, 312] width 32 height 11
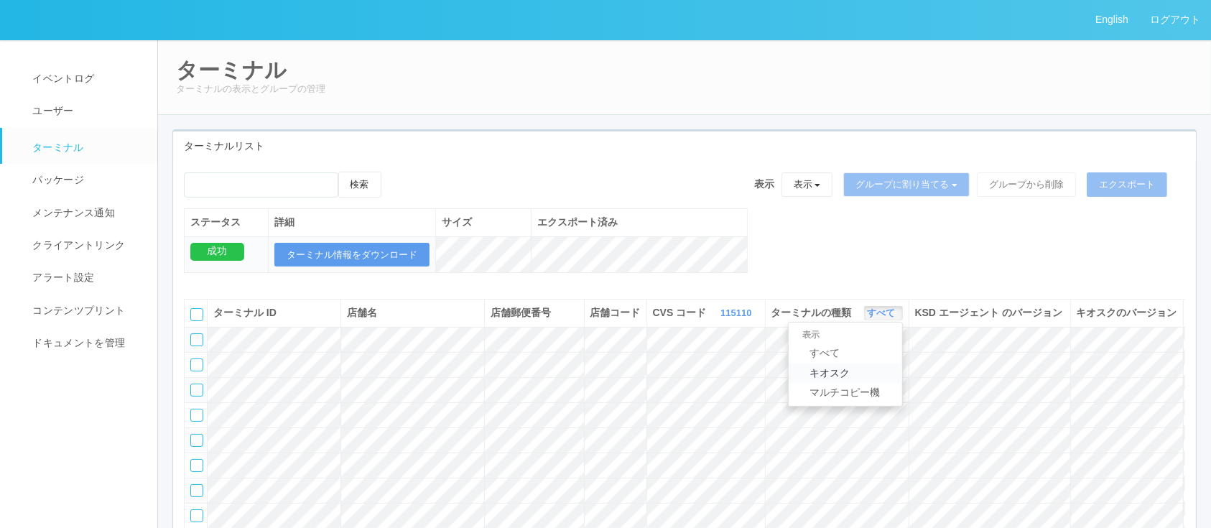
click at [851, 383] on link "キオスク" at bounding box center [846, 372] width 114 height 19
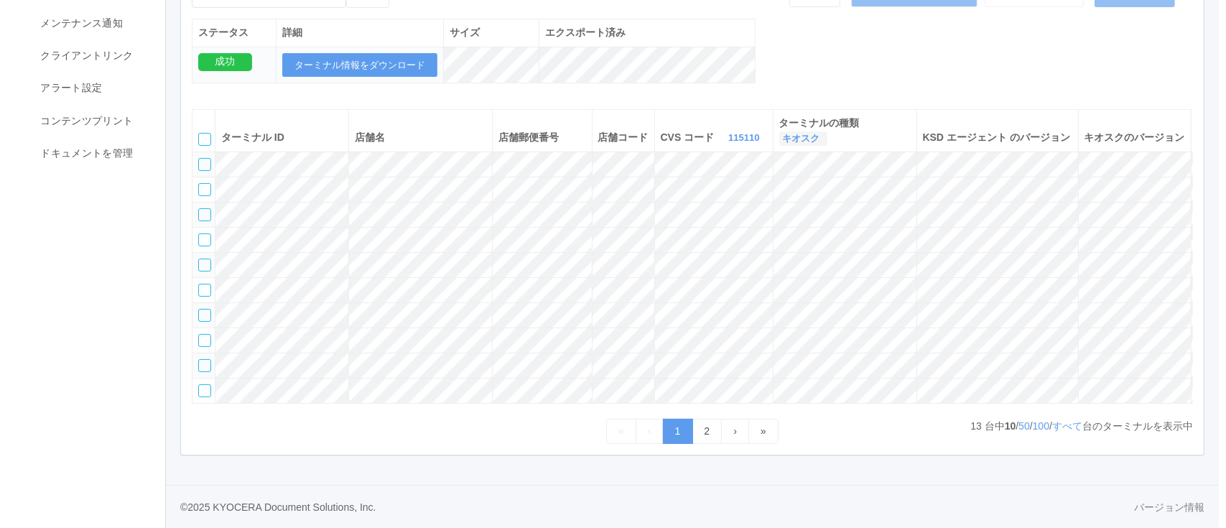
scroll to position [0, 98]
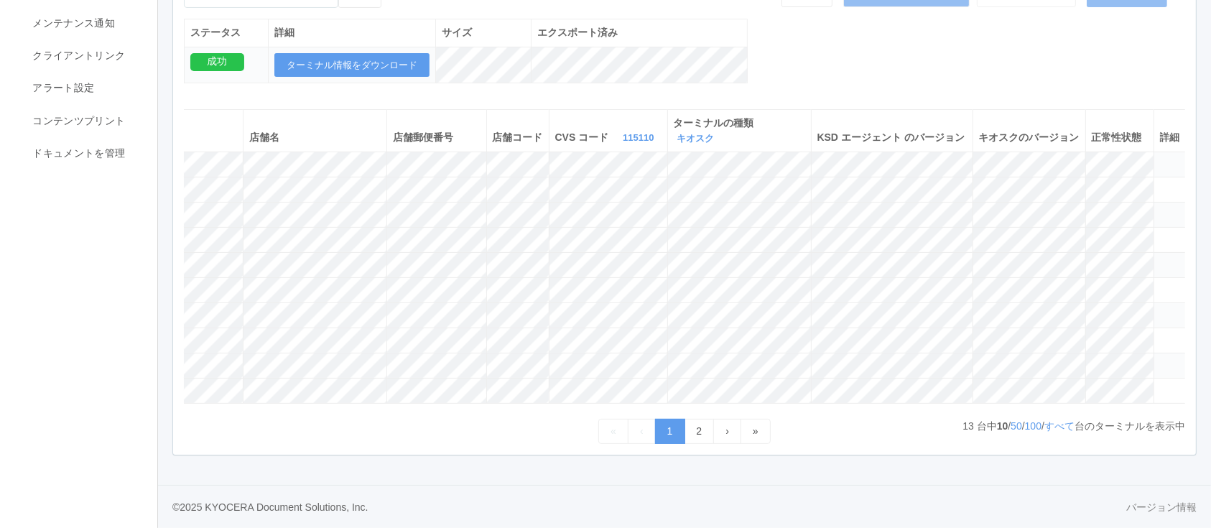
click at [1160, 158] on icon at bounding box center [1160, 158] width 0 height 0
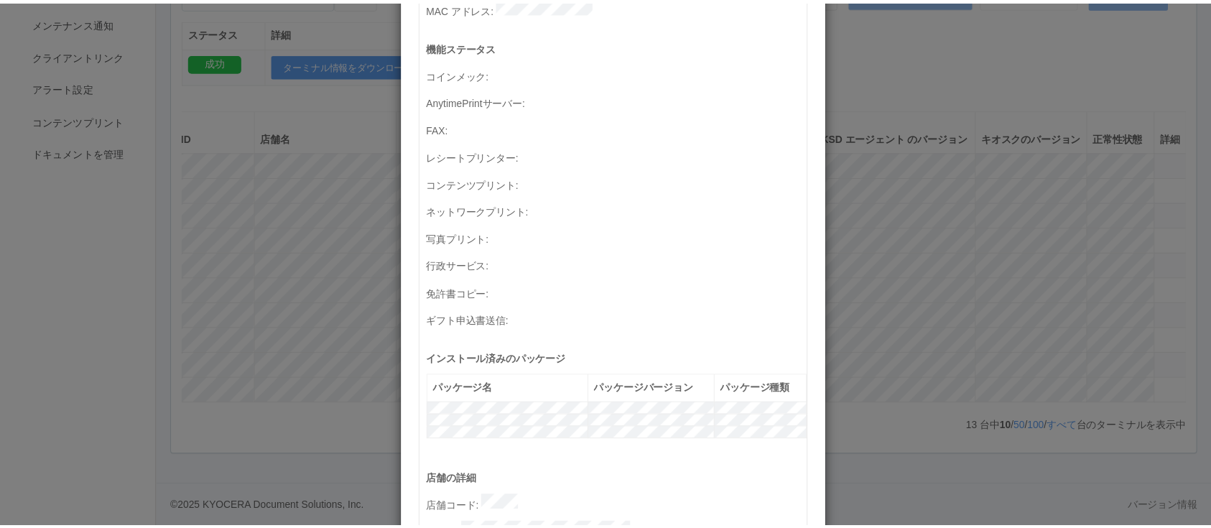
scroll to position [0, 0]
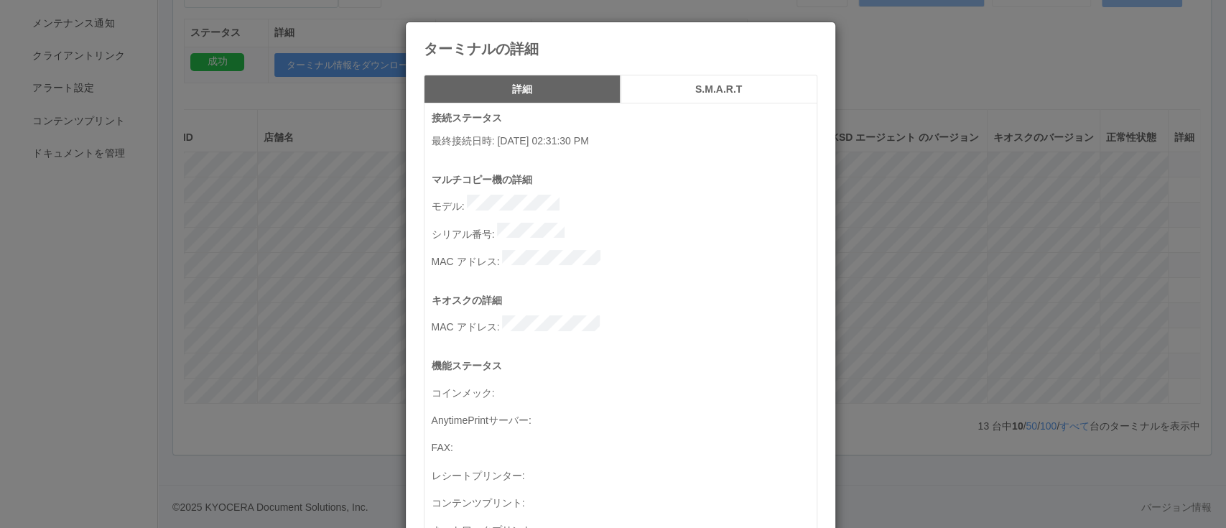
click at [971, 224] on div "ターミナルの詳細 詳細 S.M.A.R.T 接続ステータス 最終接続日時 : 08/27/2025 02:31:30 PM マルチコピー機の詳細 モデル : …" at bounding box center [613, 264] width 1226 height 528
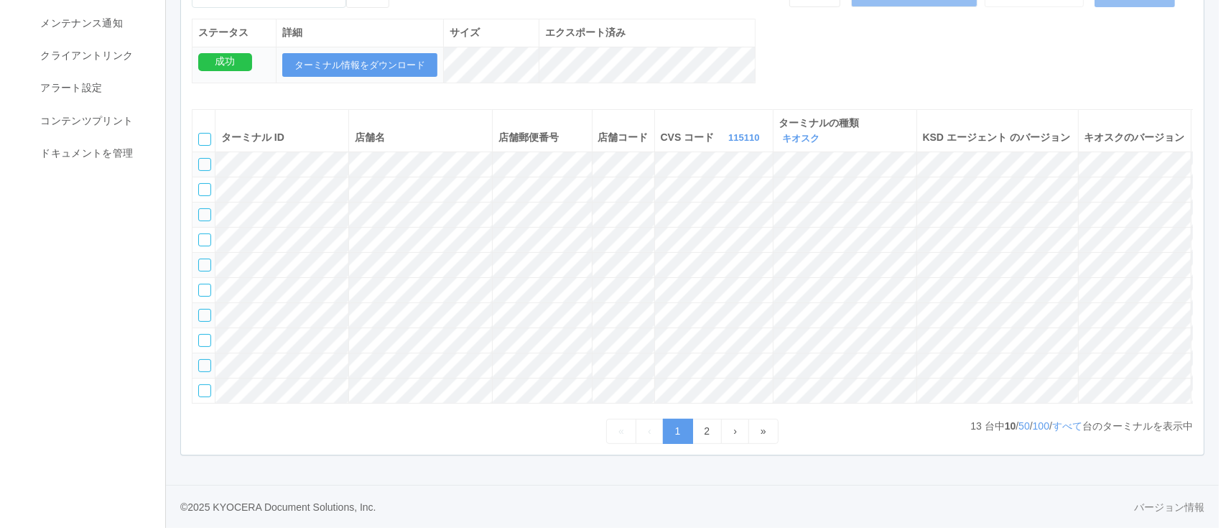
scroll to position [0, 98]
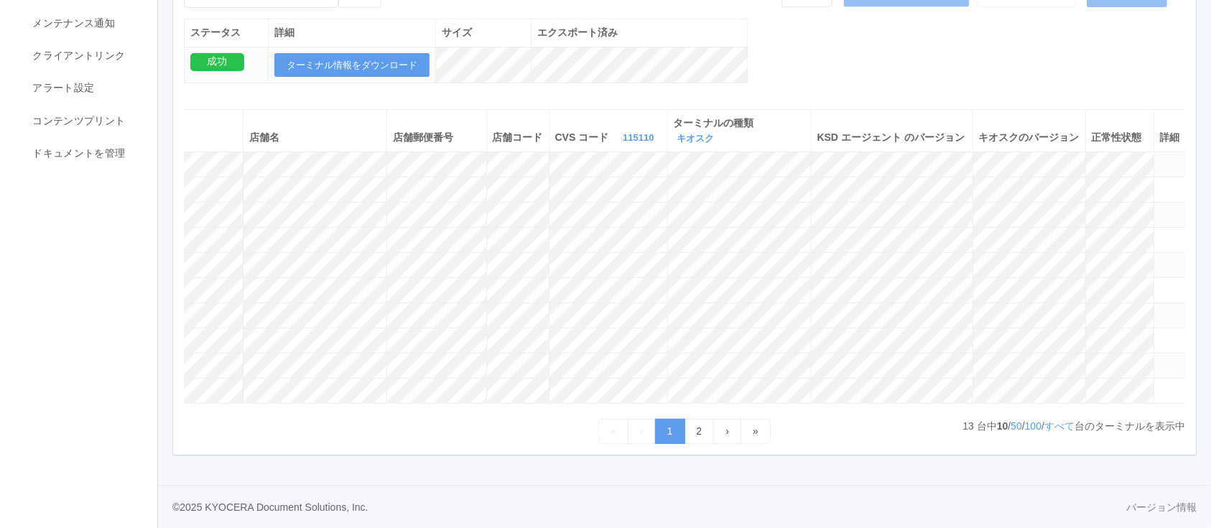
click at [1160, 158] on icon at bounding box center [1160, 158] width 0 height 0
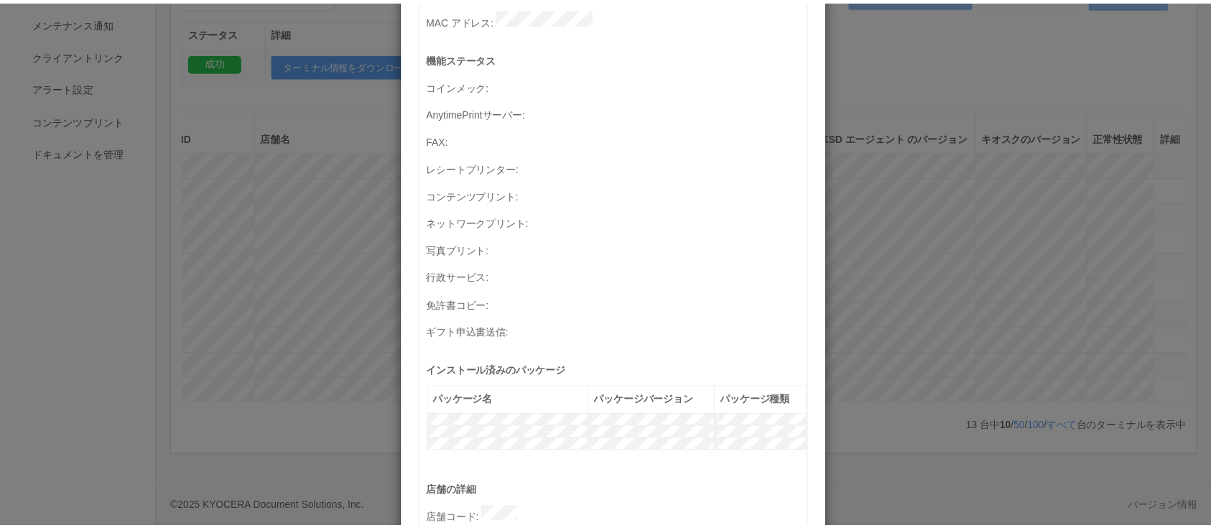
scroll to position [305, 0]
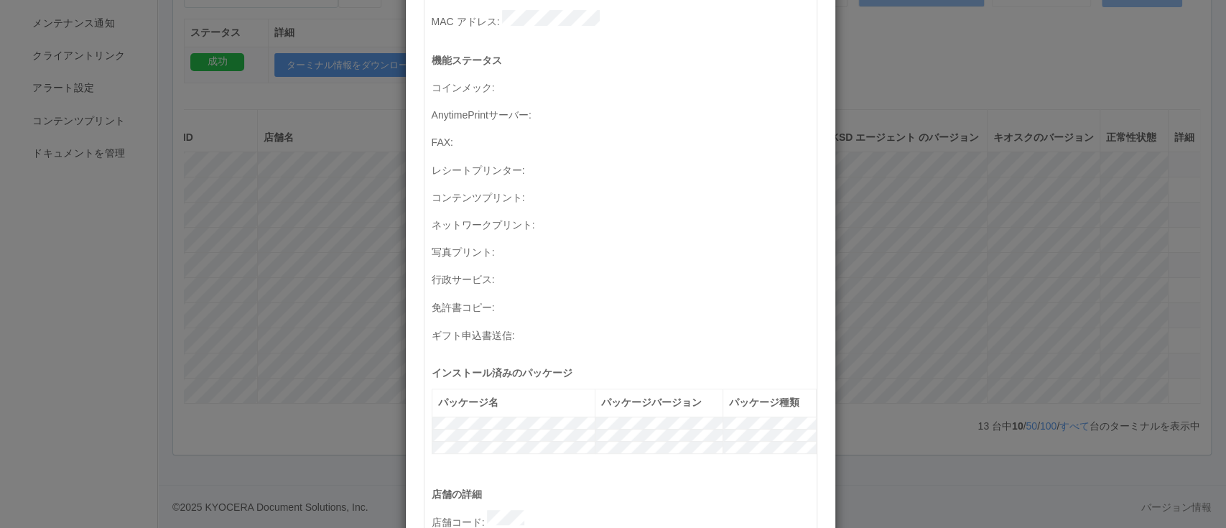
click at [870, 276] on div "ターミナルの詳細 詳細 S.M.A.R.T 接続ステータス 最終接続日時 : 08/27/2025 02:31:30 PM マルチコピー機の詳細 モデル : …" at bounding box center [613, 264] width 1226 height 528
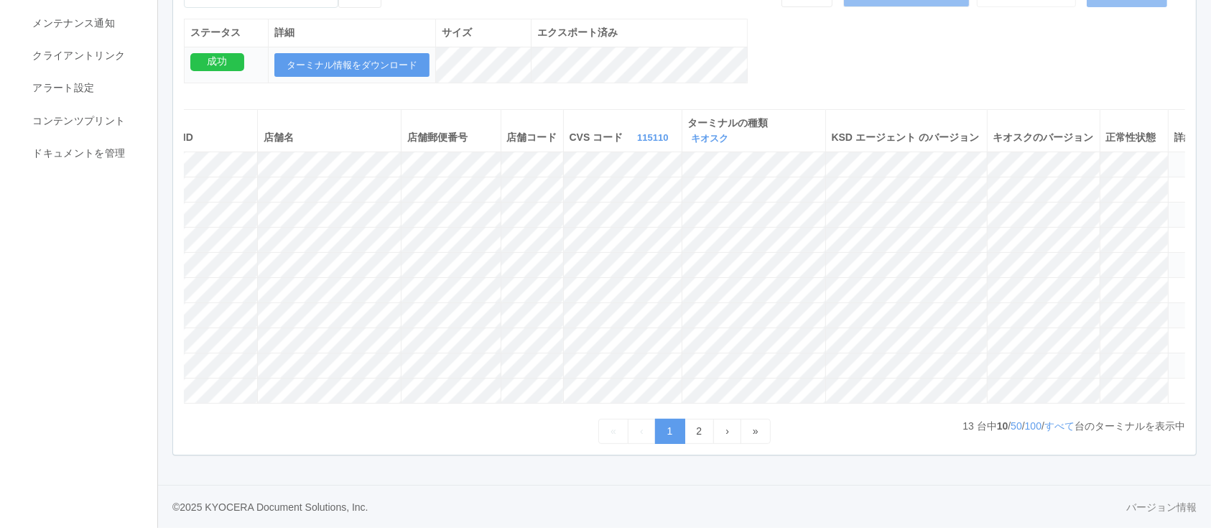
scroll to position [0, 0]
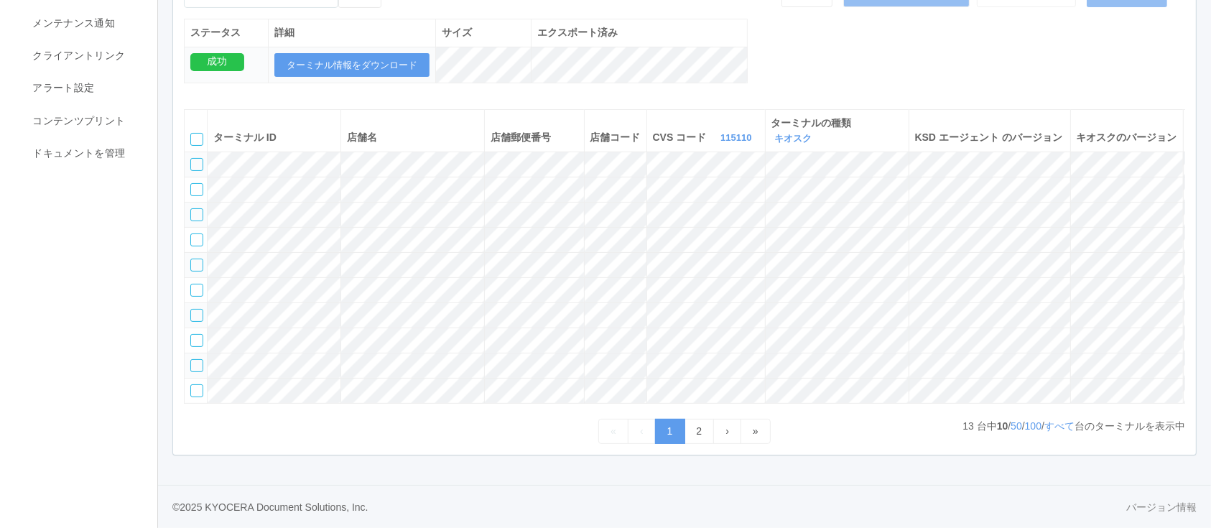
click at [193, 158] on div at bounding box center [196, 164] width 13 height 13
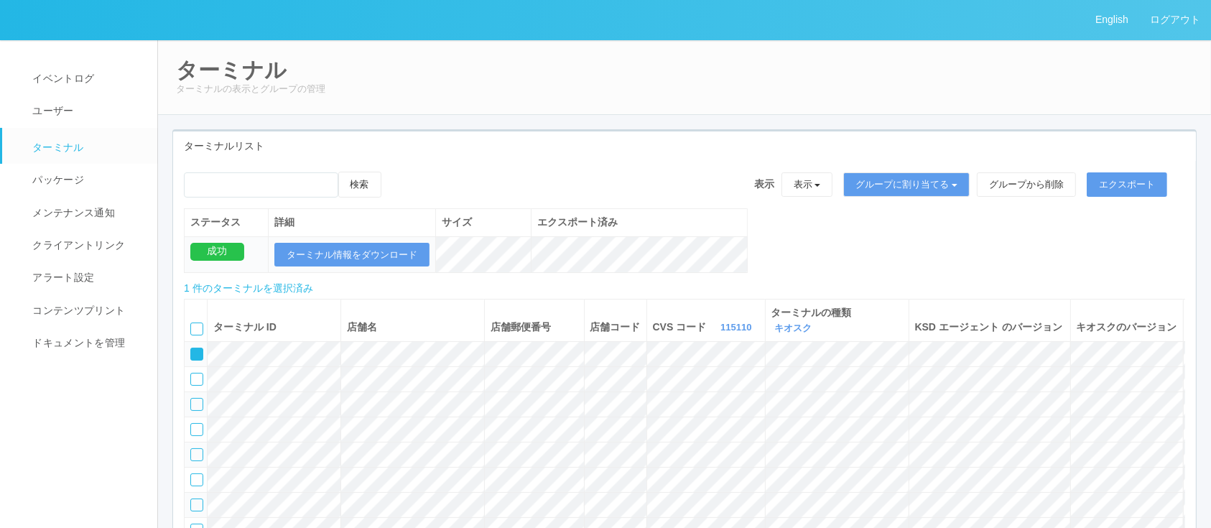
click at [424, 175] on div "検索 表示 表示 すべてのターミナル Test new empty group Terminal Testing 6testtestajikadhgujahj…" at bounding box center [684, 190] width 1001 height 37
click at [396, 172] on icon at bounding box center [396, 172] width 0 height 0
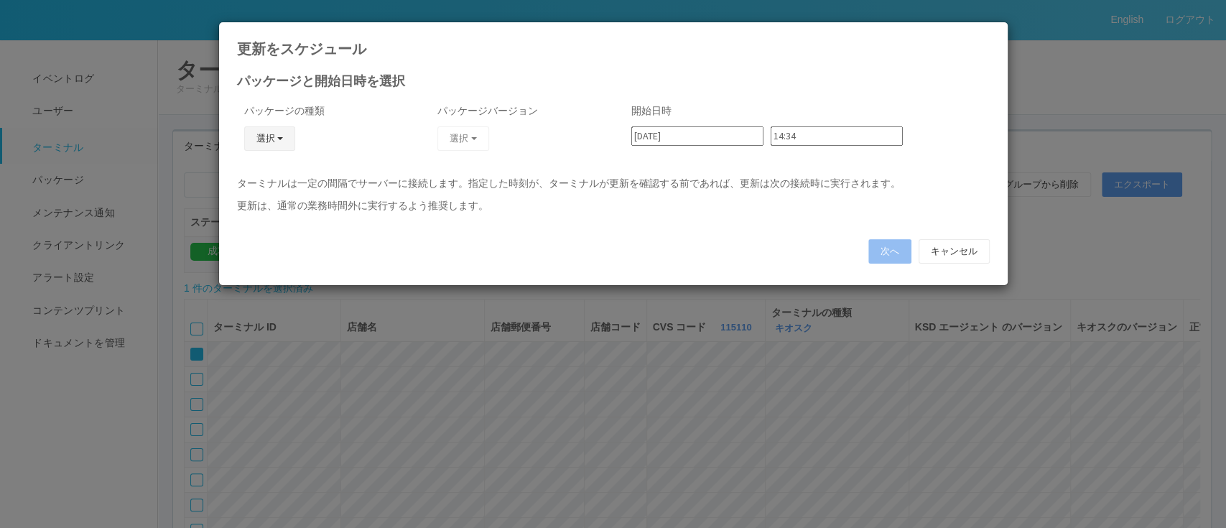
click at [253, 133] on button "選択" at bounding box center [270, 138] width 52 height 24
click at [256, 199] on link "キオスク" at bounding box center [249, 201] width 114 height 22
click at [471, 135] on button "選択" at bounding box center [463, 138] width 52 height 24
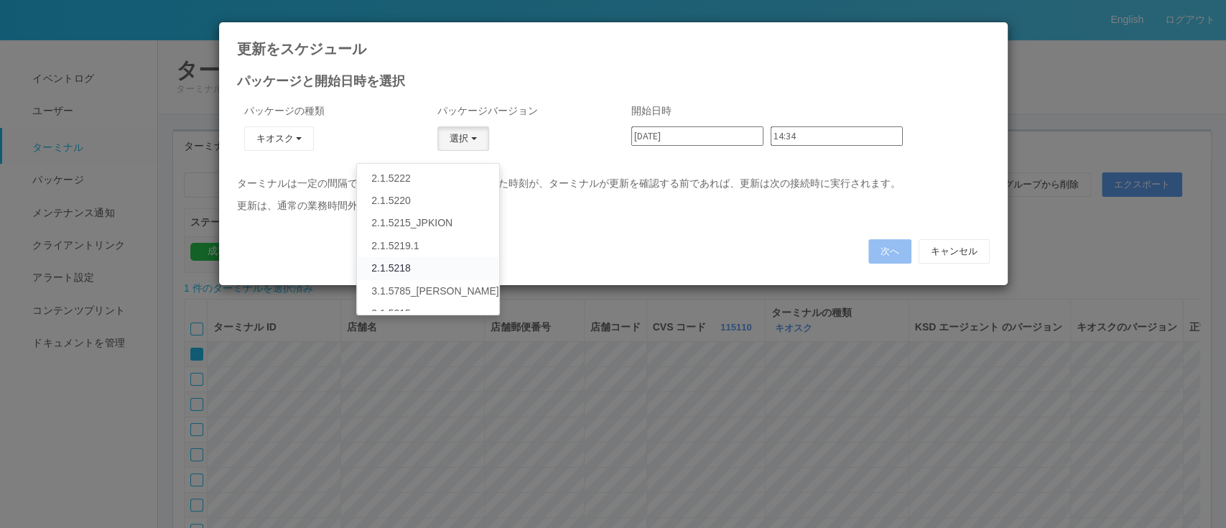
click at [407, 267] on link "2.1.5218" at bounding box center [428, 268] width 142 height 22
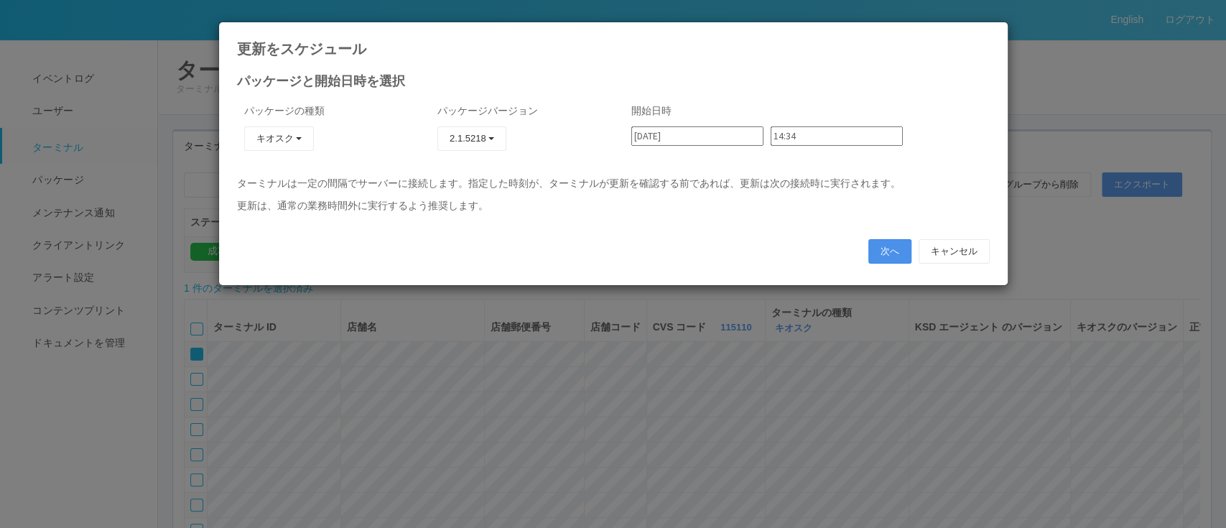
click at [892, 251] on button "次へ" at bounding box center [890, 251] width 43 height 24
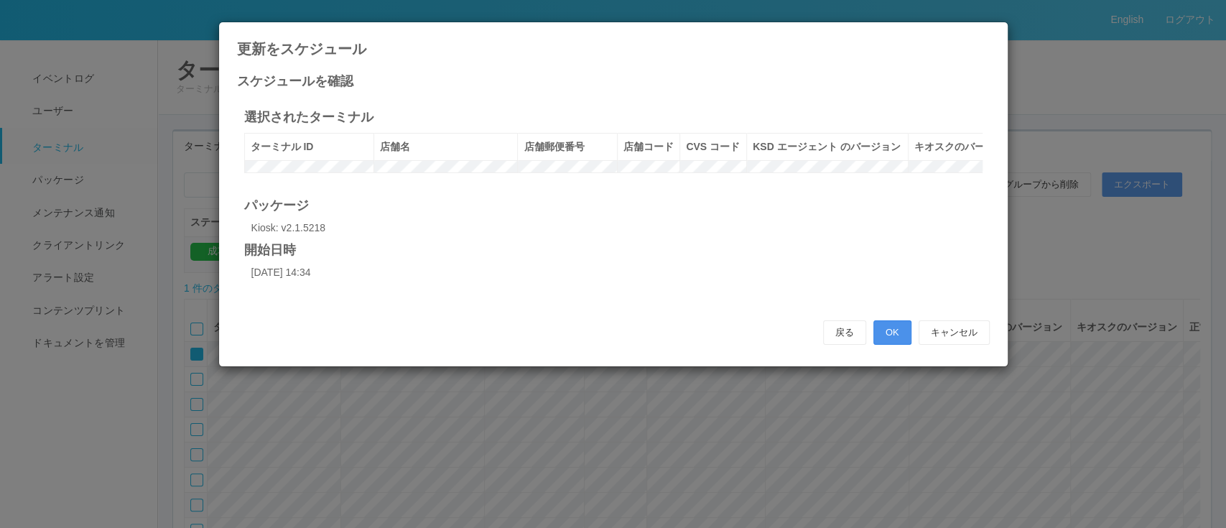
click at [892, 345] on button "OK" at bounding box center [893, 332] width 38 height 24
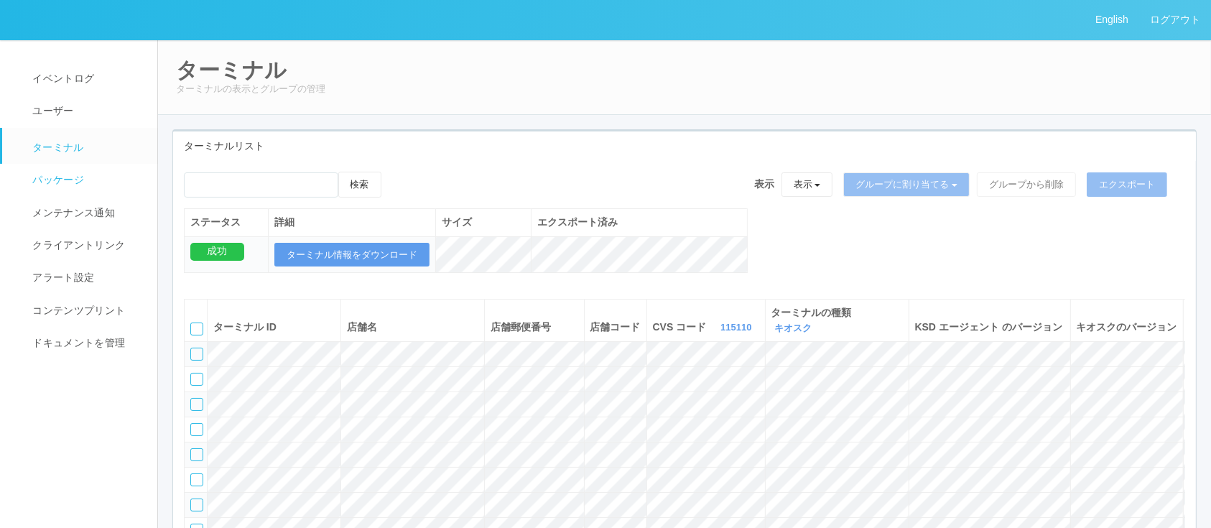
click at [90, 177] on link "パッケージ" at bounding box center [86, 180] width 168 height 32
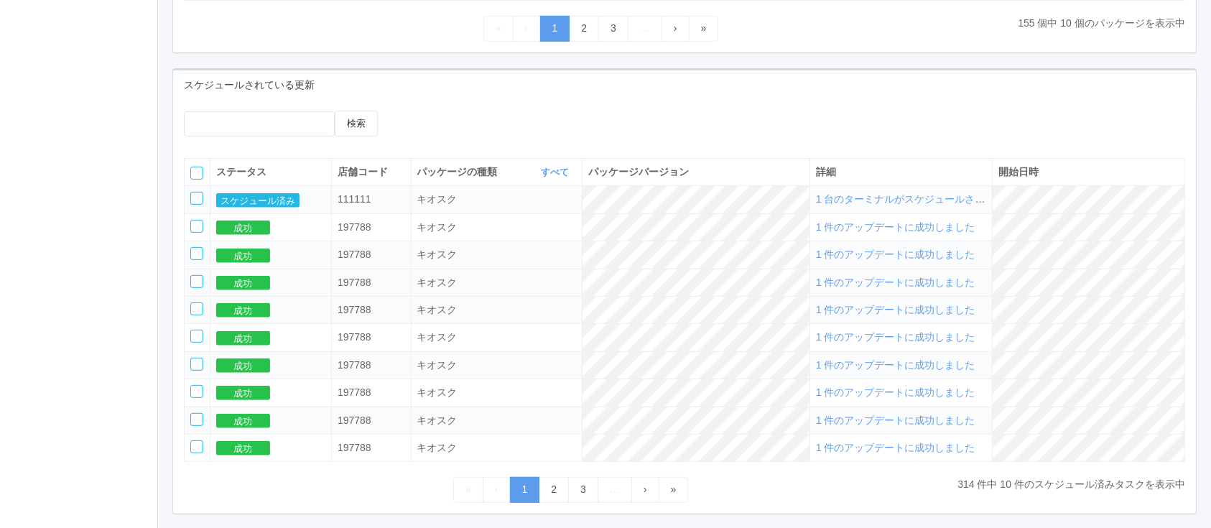
scroll to position [523, 0]
click at [901, 204] on span "1 台のターミナルがスケジュールされました" at bounding box center [916, 198] width 200 height 11
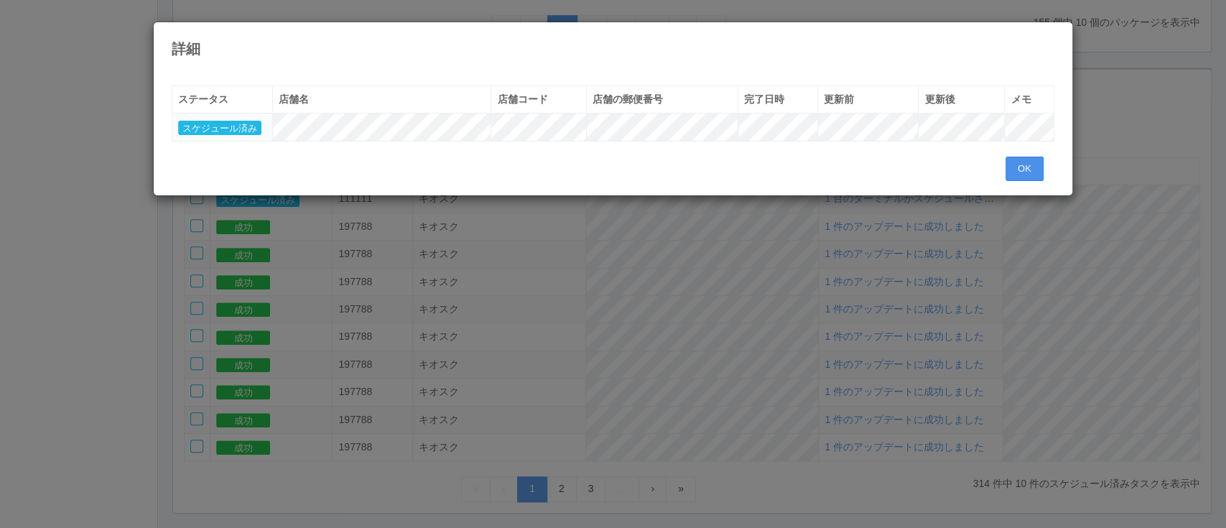
click at [1039, 171] on button "OK" at bounding box center [1025, 169] width 38 height 24
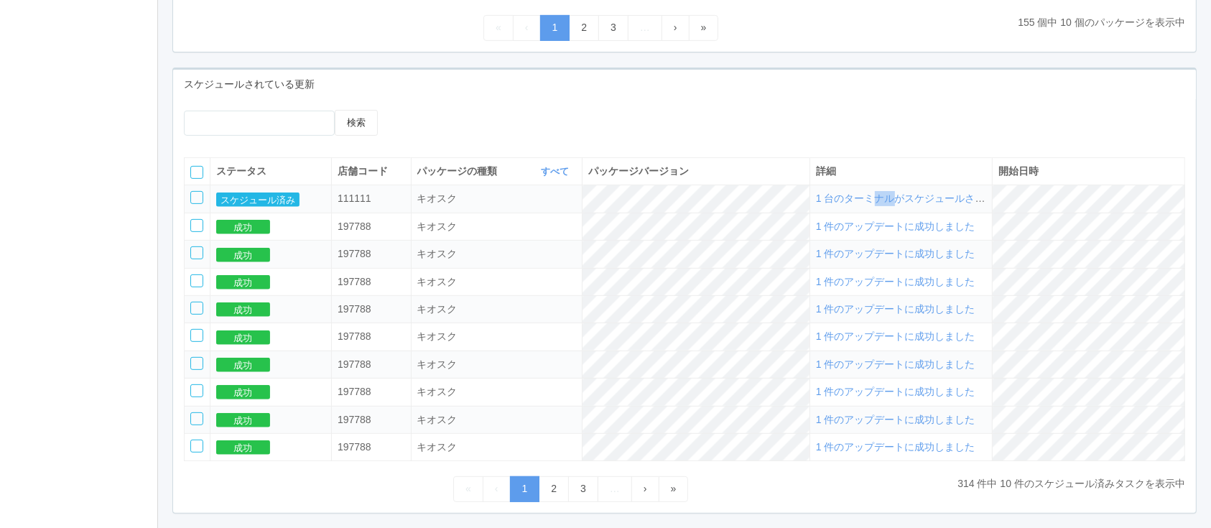
drag, startPoint x: 891, startPoint y: 195, endPoint x: 907, endPoint y: 206, distance: 19.5
click at [907, 206] on td "1 台のターミナルがスケジュールされました" at bounding box center [901, 198] width 182 height 27
click at [907, 204] on span "1 台のターミナルがスケジュールされました" at bounding box center [916, 198] width 200 height 11
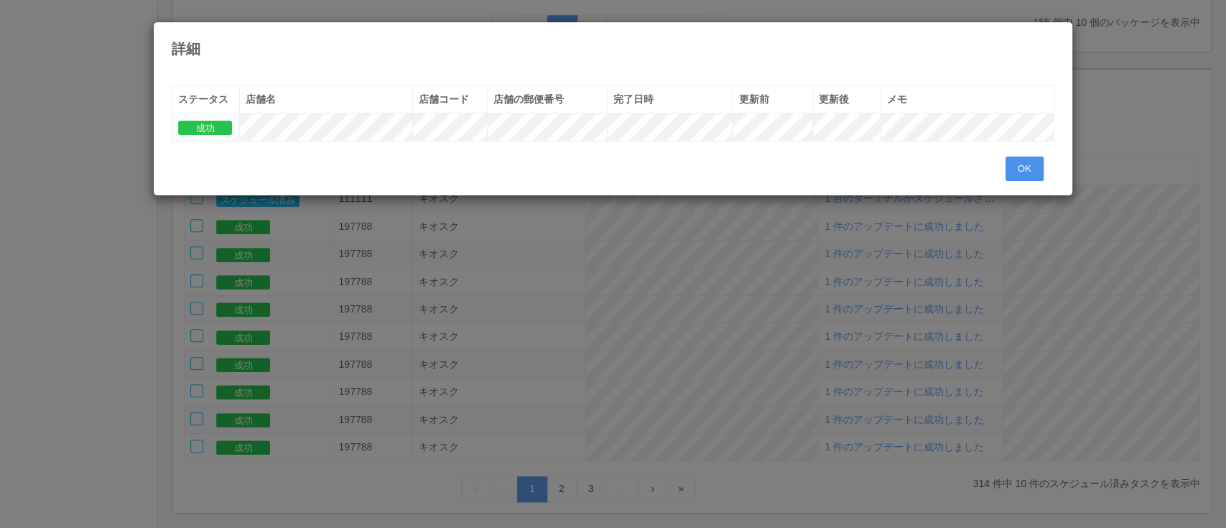
click at [1039, 170] on button "OK" at bounding box center [1025, 169] width 38 height 24
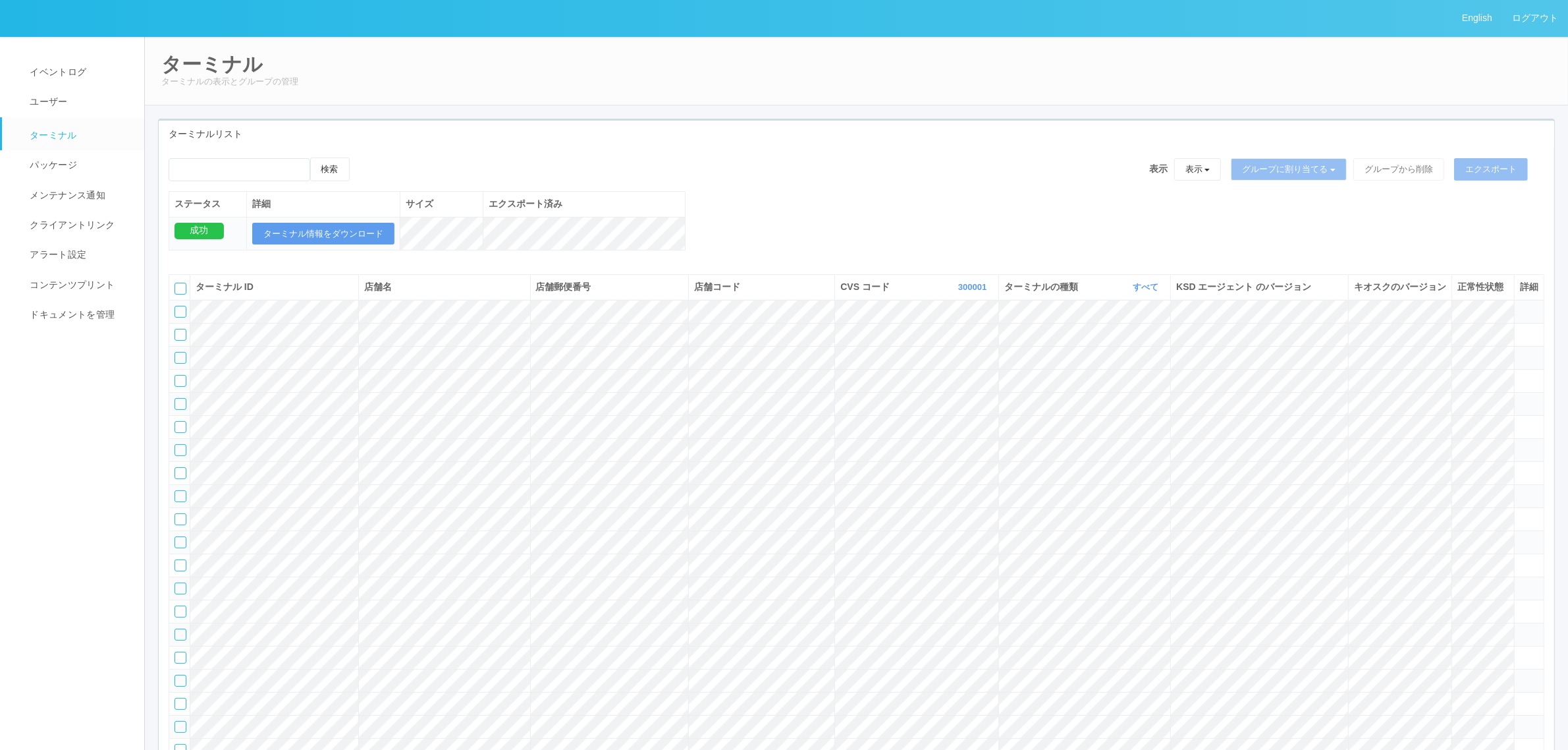
click at [896, 264] on div "検索 表示 表示 すべてのターミナル 未割り当てのターミナル グループを追加 グループ名を編集 アーカイブ済みのターミナル グループに割り当てる グループを追…" at bounding box center [856, 211] width 1396 height 106
click at [1147, 292] on link "すべて" at bounding box center [1148, 286] width 29 height 10
click at [1138, 351] on link "キオスク" at bounding box center [1113, 341] width 105 height 17
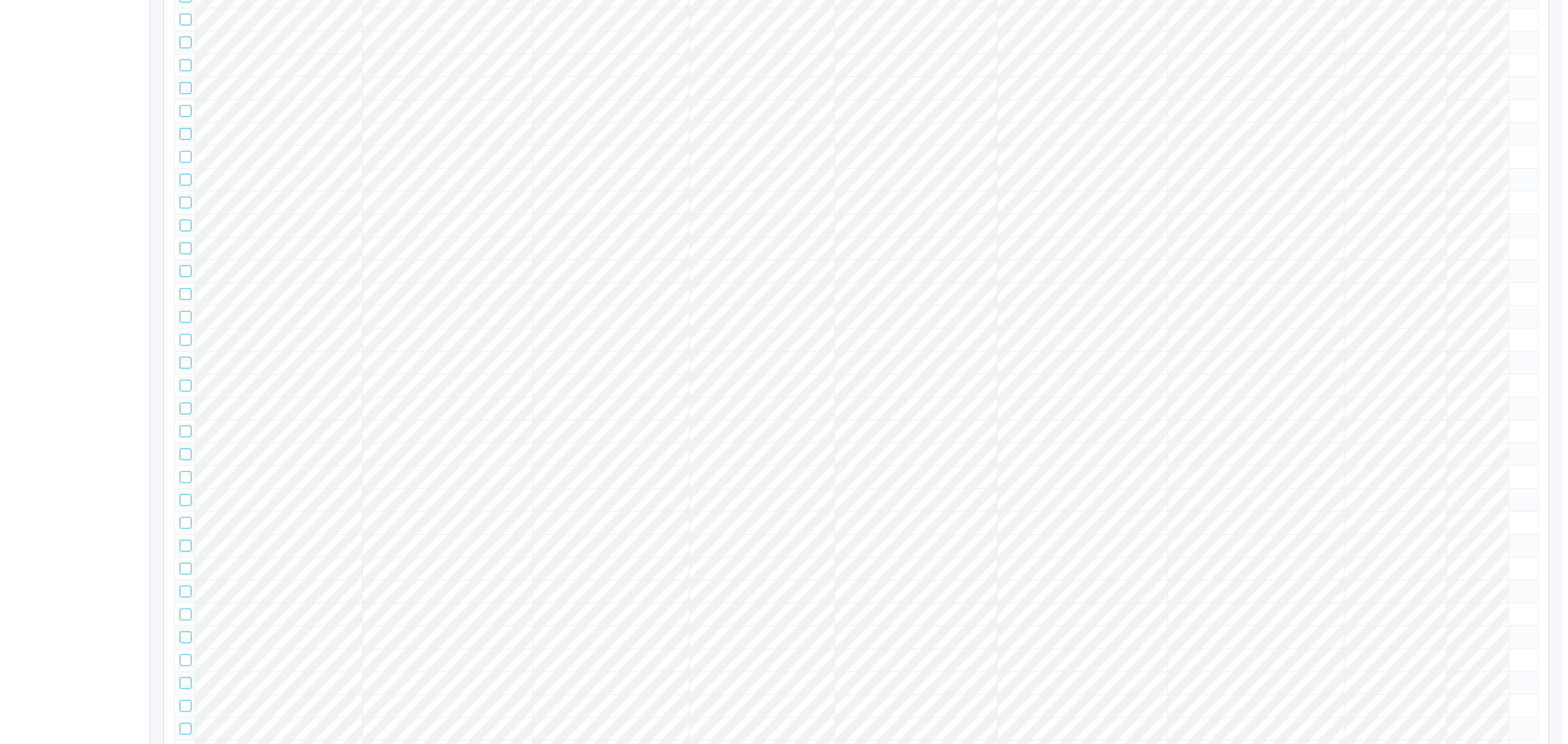
scroll to position [2860, 0]
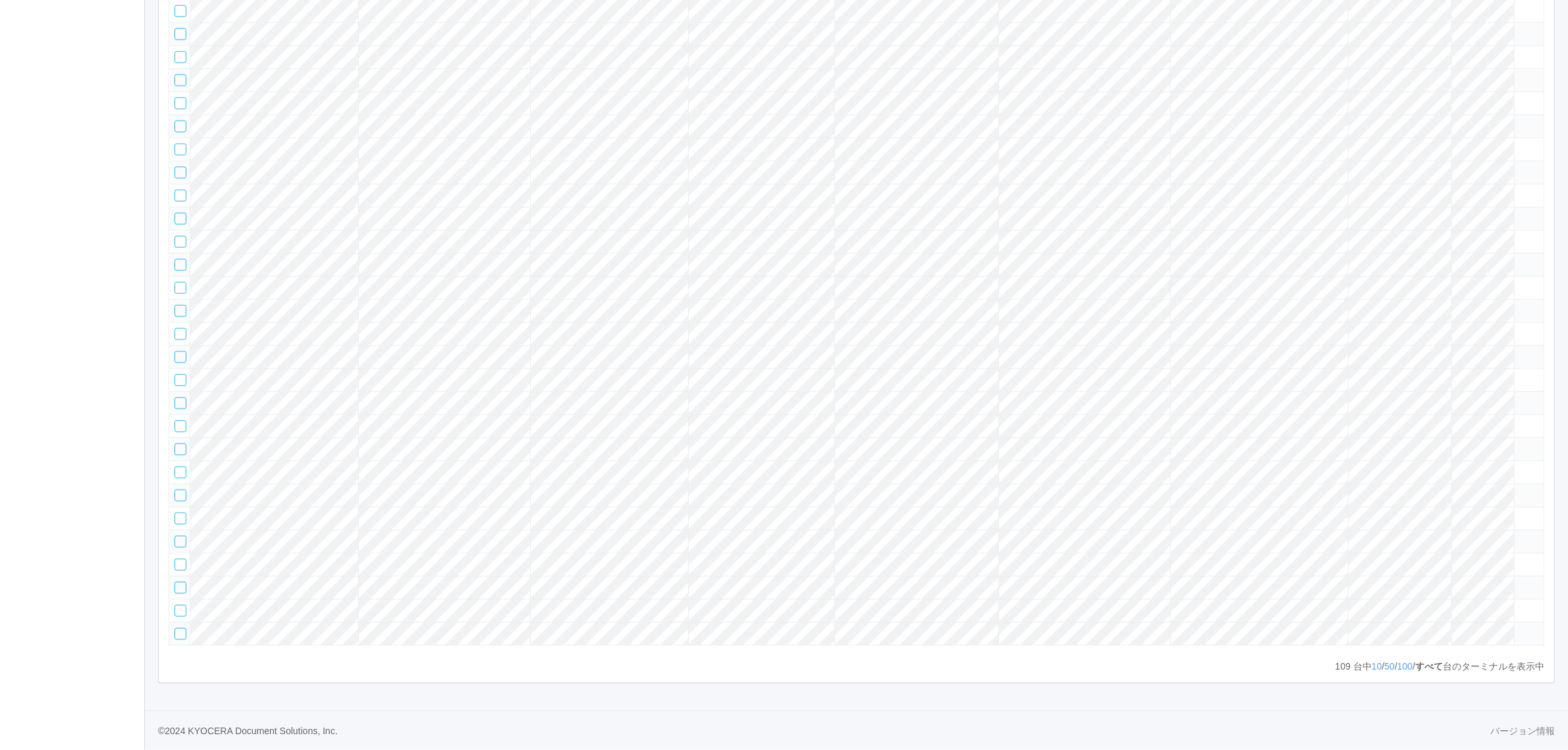
click at [1520, 535] on icon at bounding box center [1520, 535] width 0 height 0
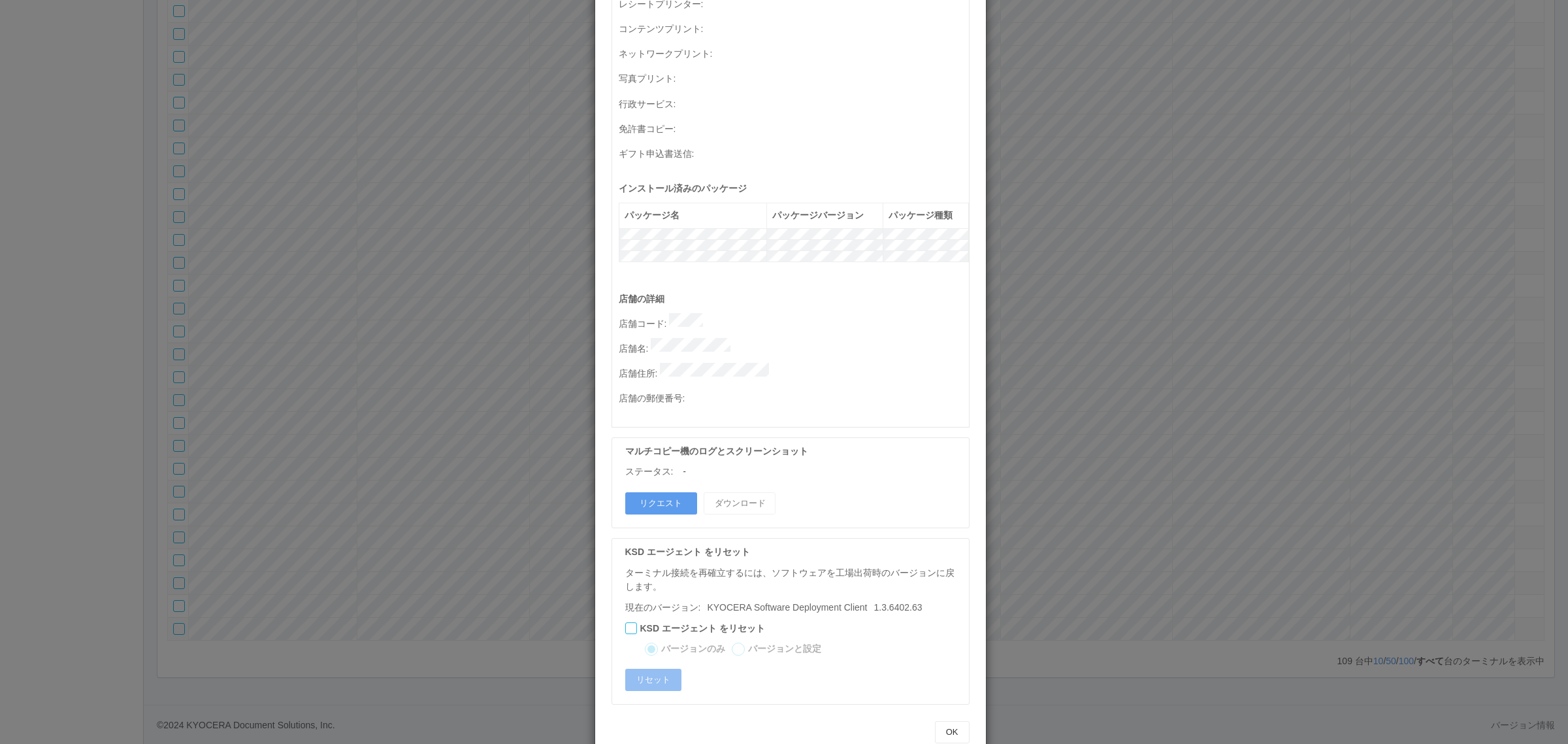
scroll to position [0, 0]
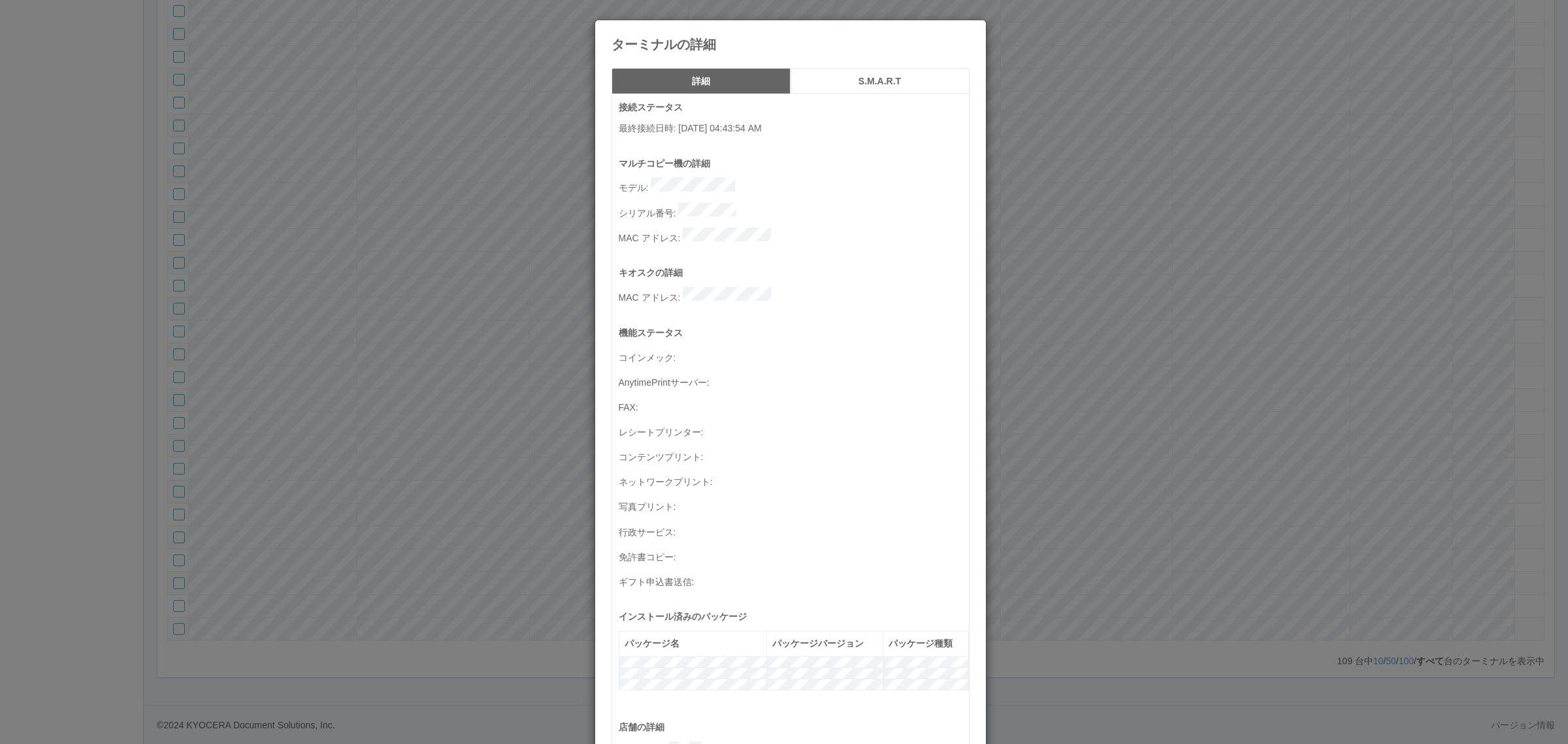
click at [306, 468] on div "ターミナルの詳細 詳細 S.M.A.R.T 接続ステータス 最終接続日時 : [DATE] 04:43:54 AM マルチコピー機の詳細 モデル : シリアル…" at bounding box center [784, 372] width 1568 height 744
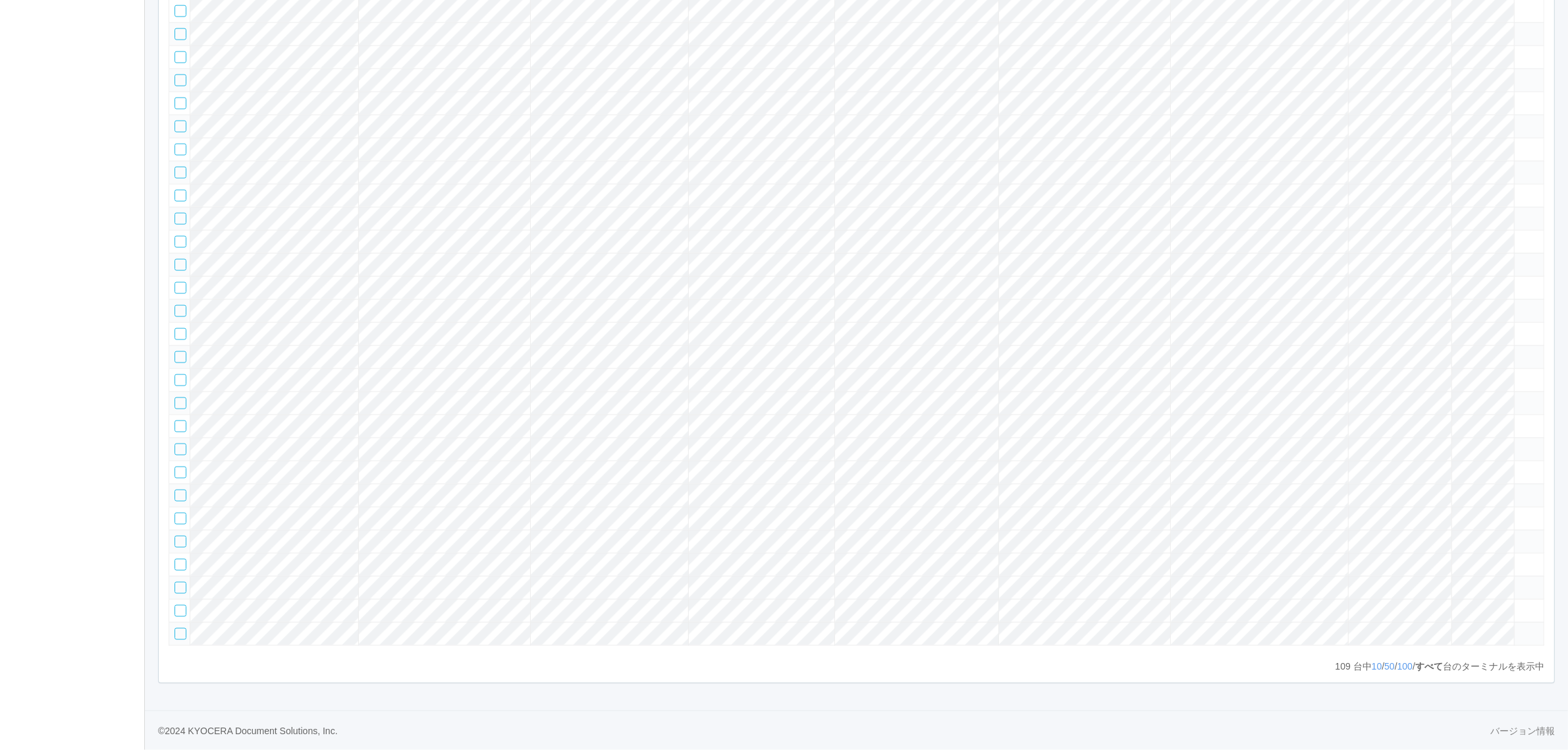
click at [1375, 207] on tr at bounding box center [857, 218] width 1375 height 23
click at [1520, 213] on icon at bounding box center [1520, 213] width 0 height 0
click at [176, 213] on div at bounding box center [180, 218] width 12 height 12
click at [1520, 213] on icon at bounding box center [1520, 213] width 0 height 0
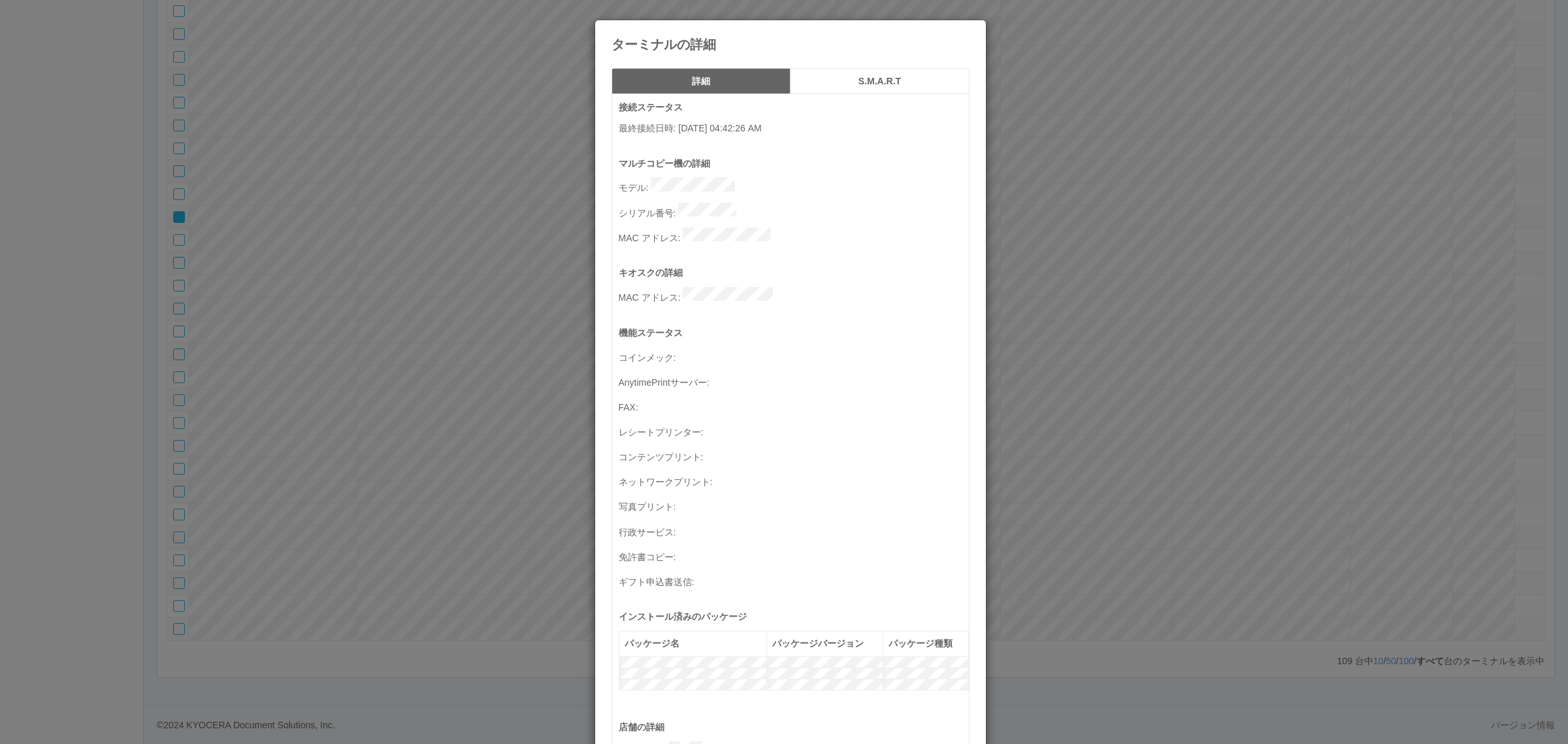
click at [1147, 340] on div "ターミナルの詳細 詳細 S.M.A.R.T 接続ステータス 最終接続日時 : 05/31/2024 04:42:26 AM マルチコピー機の詳細 モデル : …" at bounding box center [784, 372] width 1568 height 744
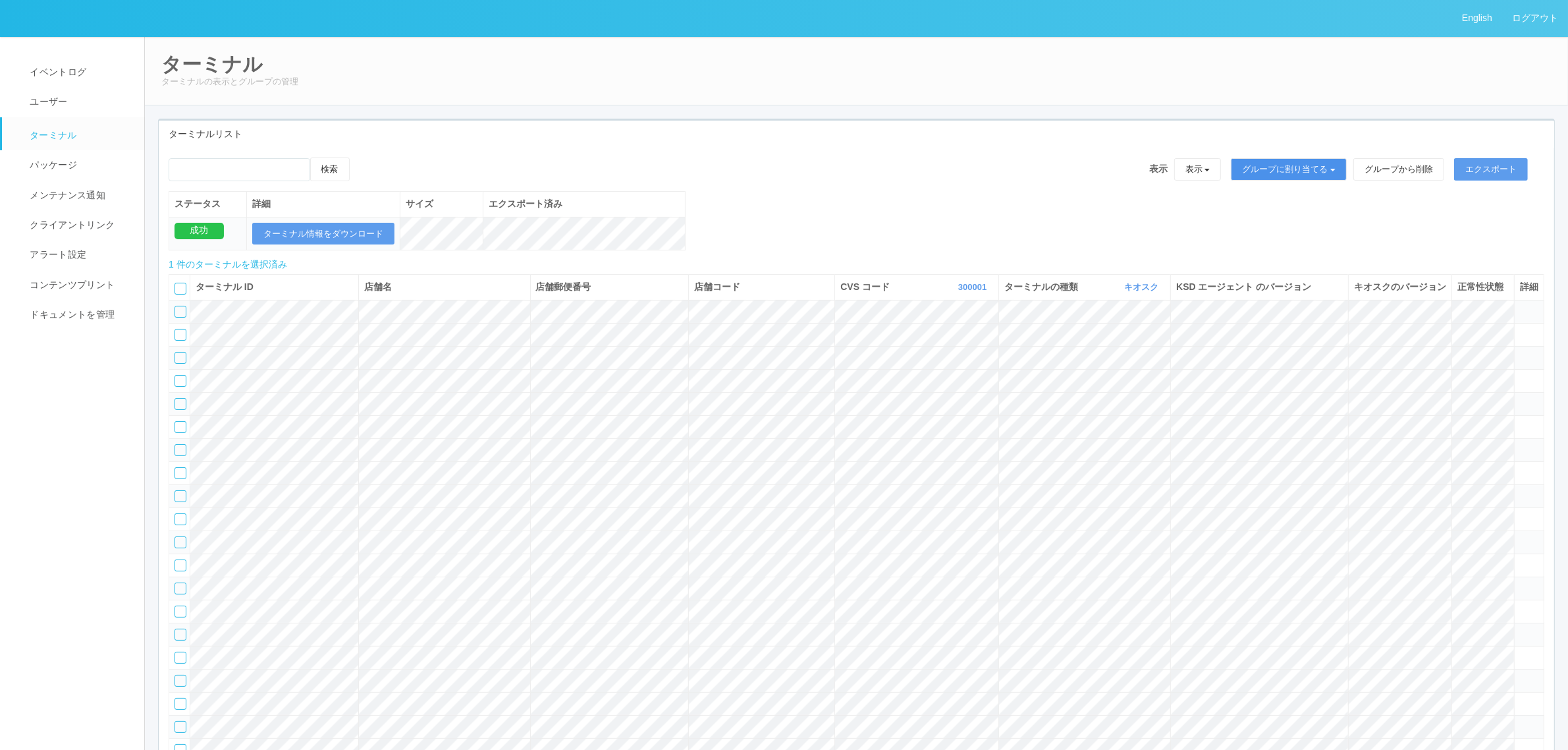
click at [1326, 171] on button "グループに割り当てる" at bounding box center [1289, 169] width 116 height 22
click at [1311, 222] on link "アーカイブ済みのターミナル" at bounding box center [1279, 224] width 146 height 17
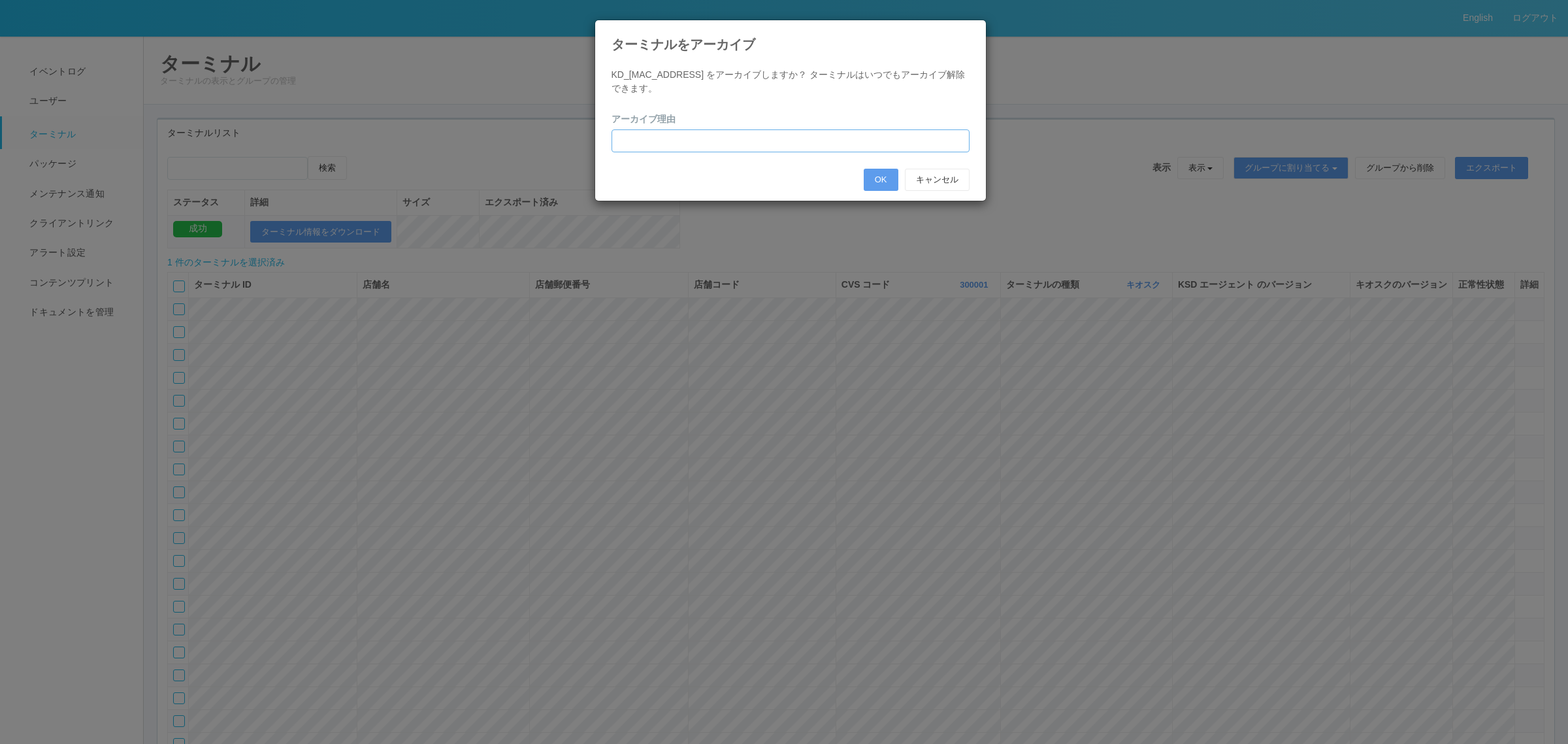
click at [756, 148] on input "text" at bounding box center [790, 140] width 358 height 23
type input "PC交換のため"
click at [878, 181] on button "OK" at bounding box center [881, 179] width 35 height 22
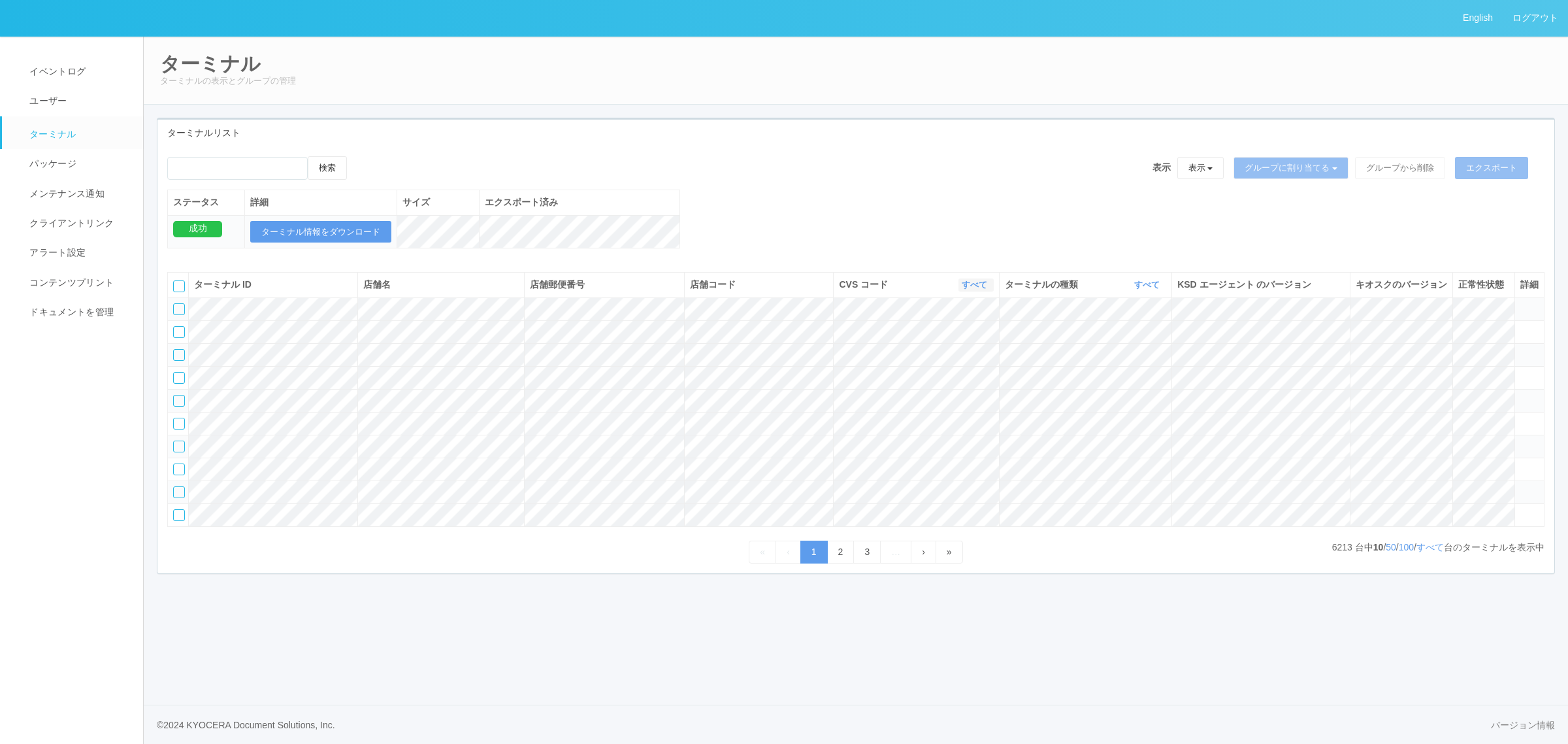
click at [987, 289] on icon "button" at bounding box center [989, 284] width 4 height 10
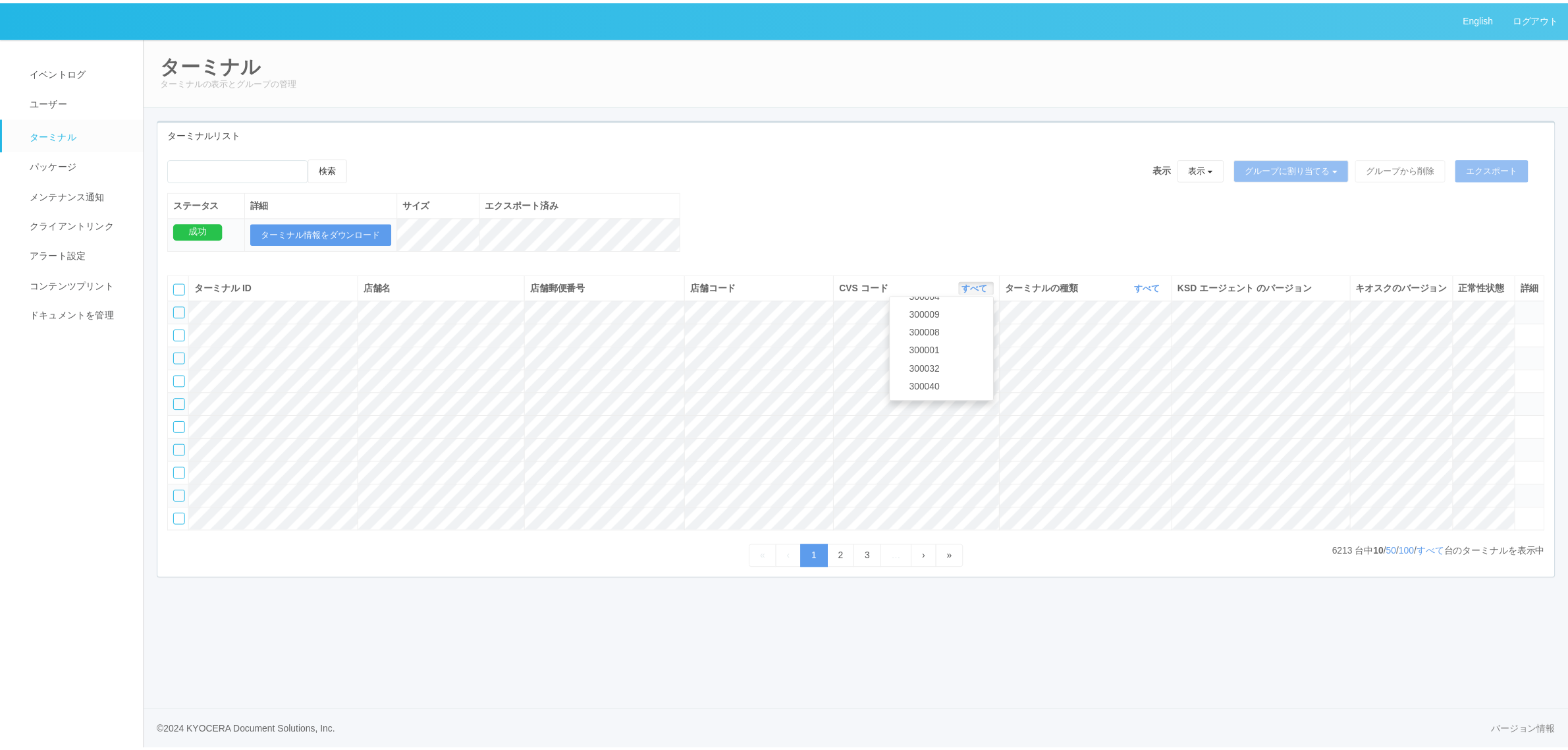
scroll to position [436, 0]
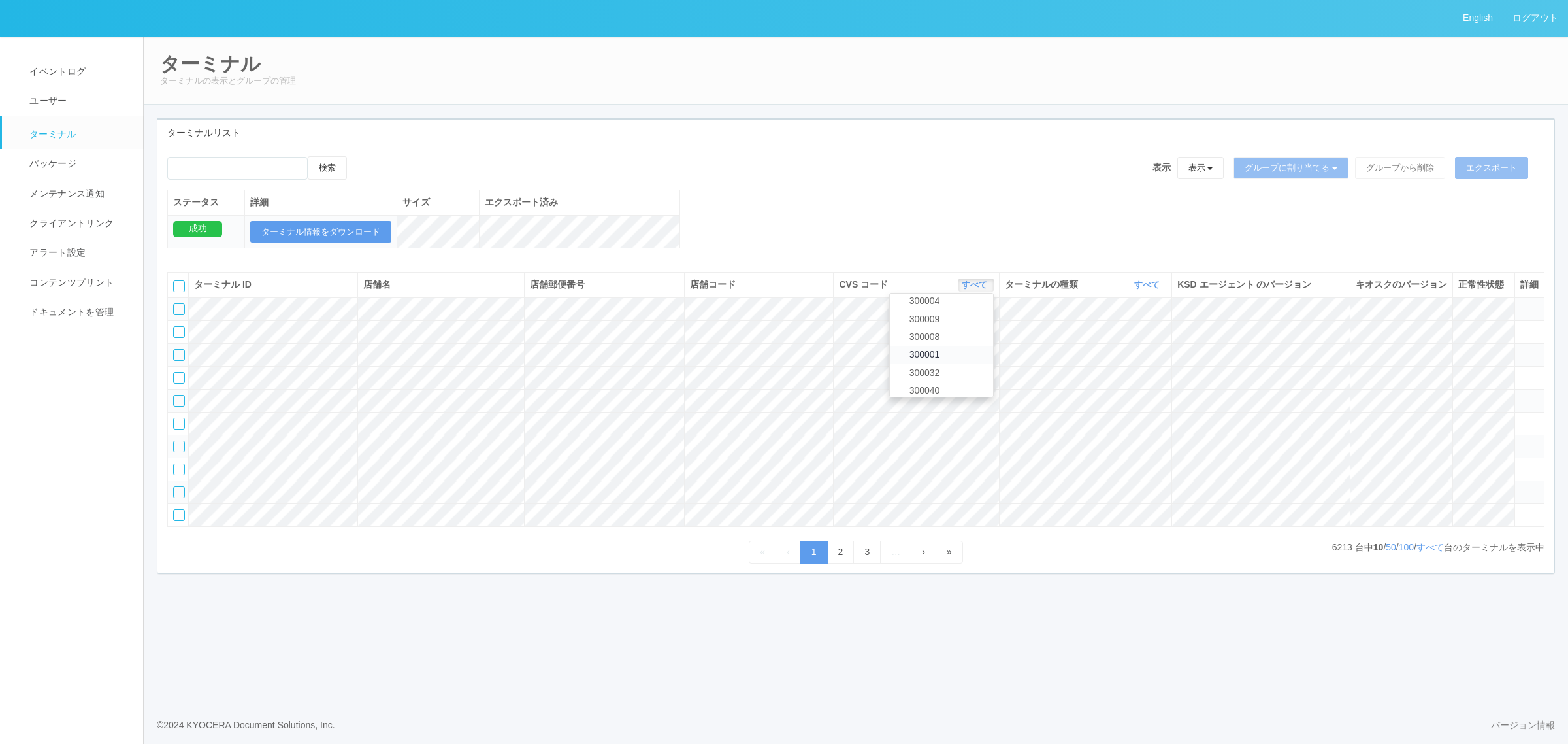
click at [955, 363] on link "300001" at bounding box center [941, 354] width 104 height 17
click at [1141, 289] on link "すべて" at bounding box center [1150, 284] width 29 height 10
click at [1125, 345] on link "キオスク" at bounding box center [1115, 338] width 104 height 17
click at [1425, 552] on link "すべて" at bounding box center [1430, 547] width 27 height 10
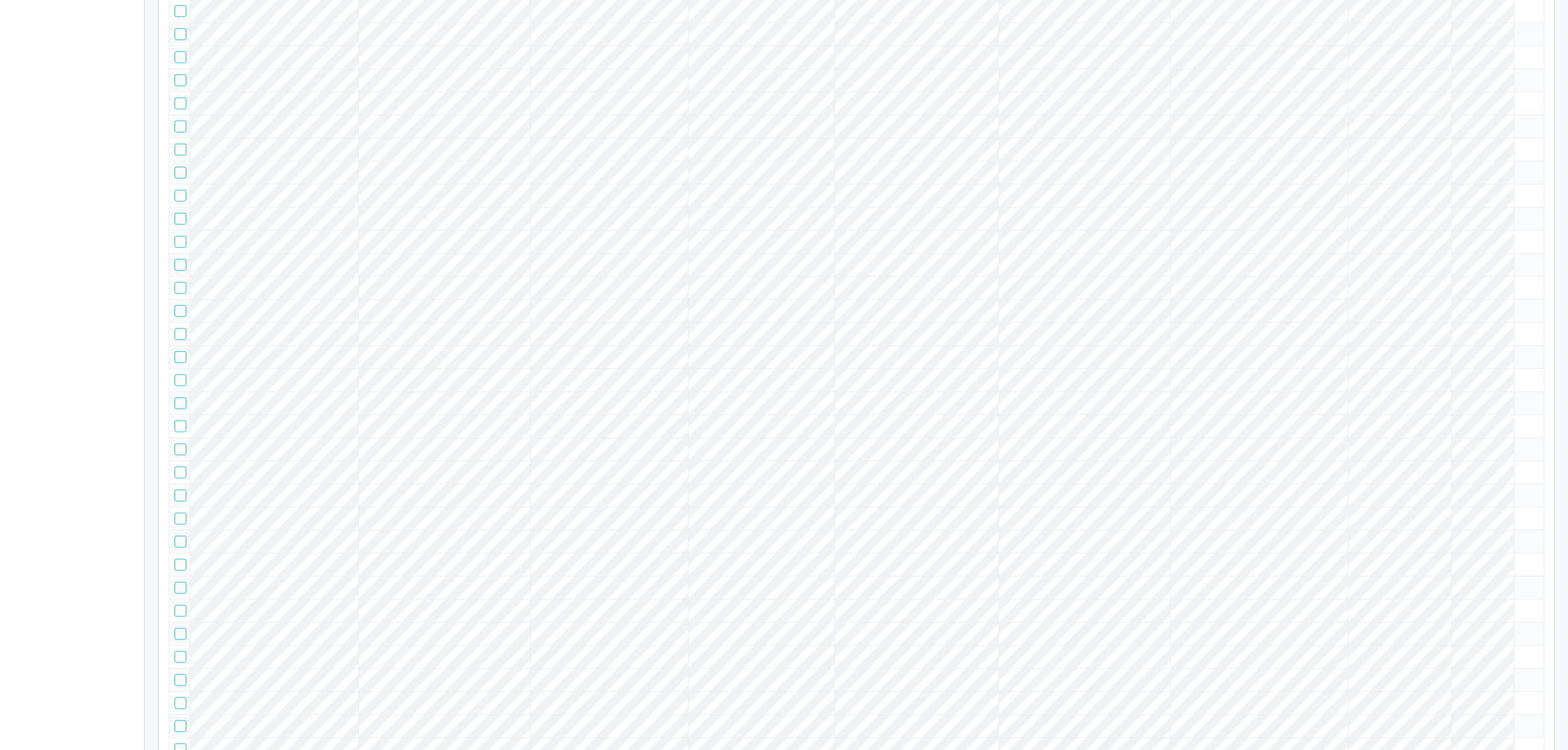
scroll to position [0, 0]
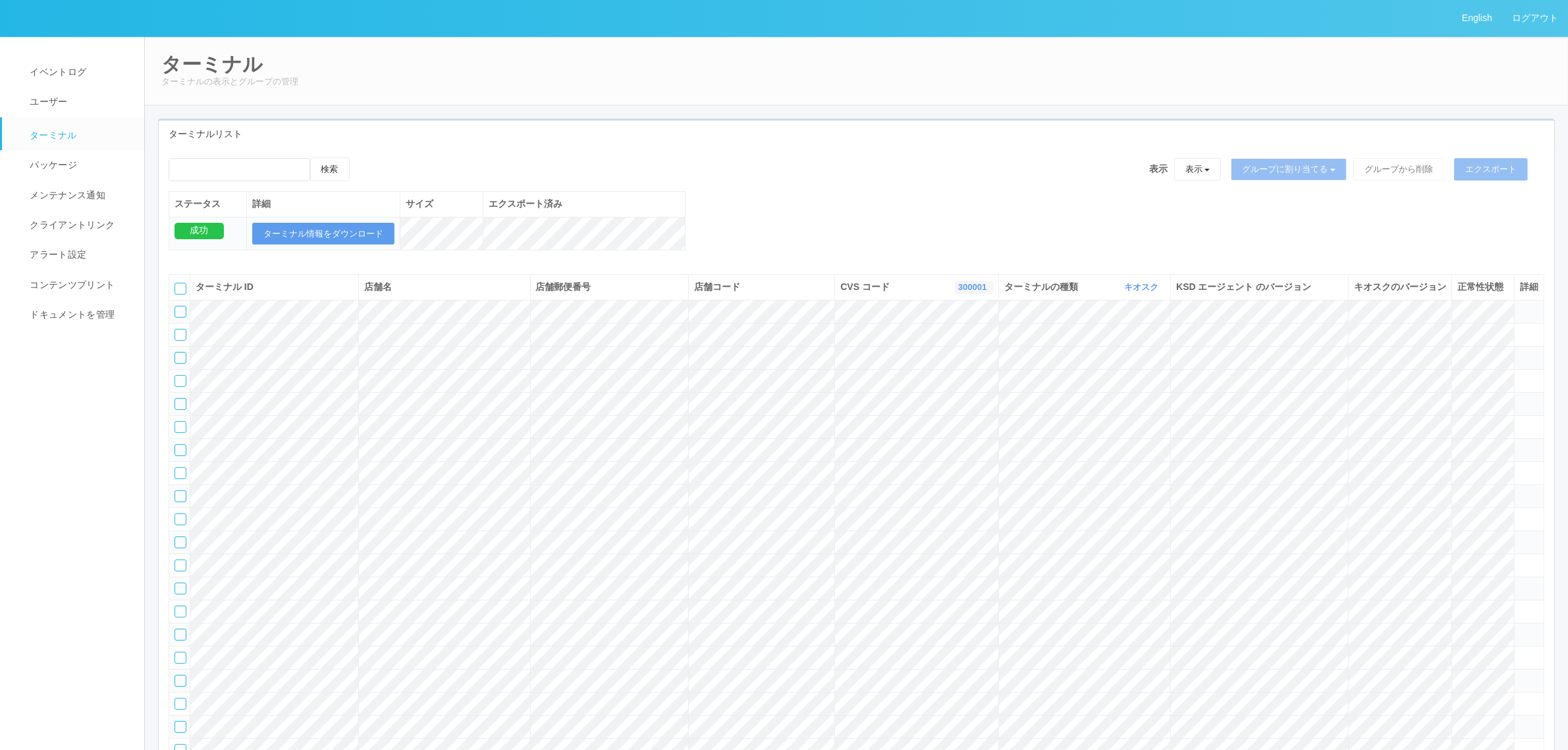
drag, startPoint x: 956, startPoint y: 301, endPoint x: 953, endPoint y: 321, distance: 20.2
click at [958, 292] on link "300001" at bounding box center [974, 286] width 31 height 10
click at [947, 333] on link "すべて" at bounding box center [941, 323] width 105 height 17
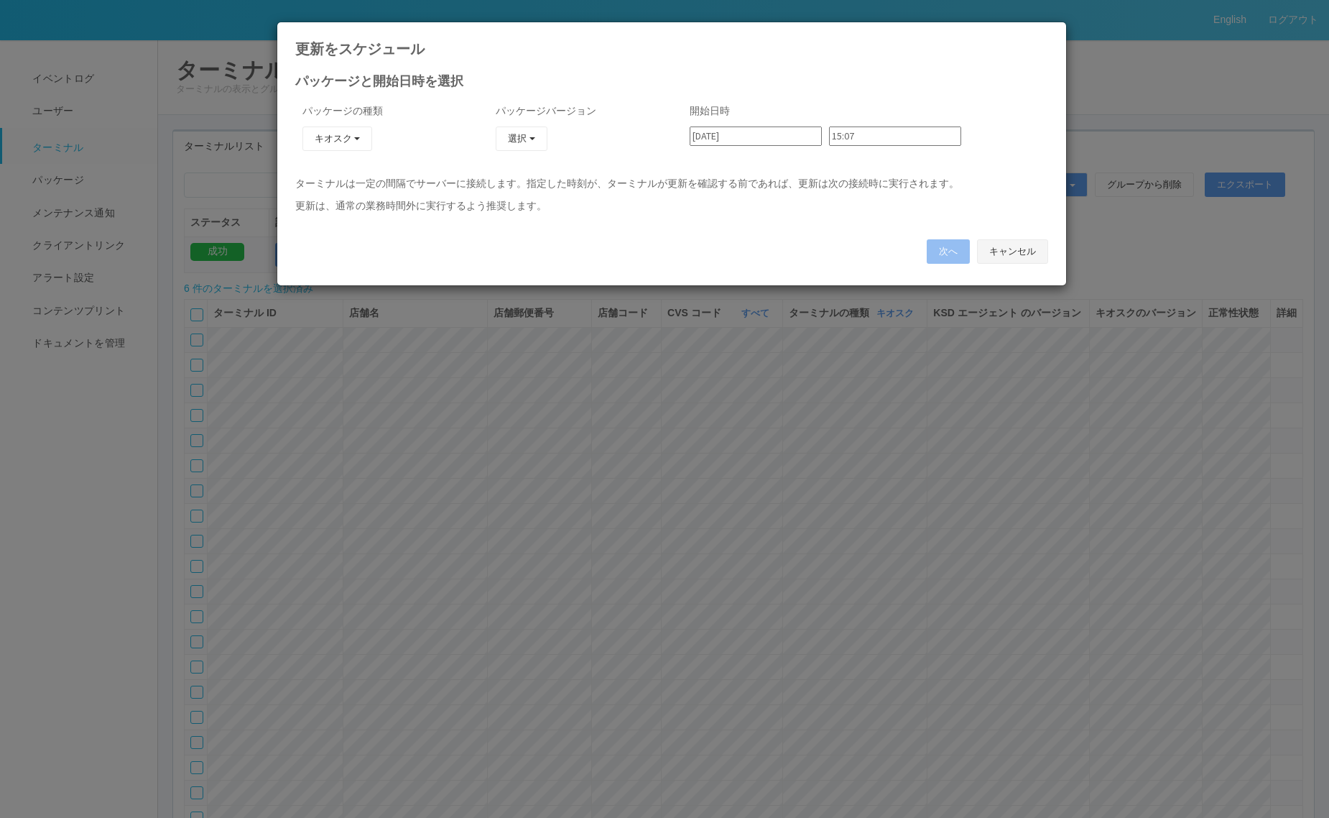
click at [1007, 241] on button "キャンセル" at bounding box center [1012, 251] width 71 height 24
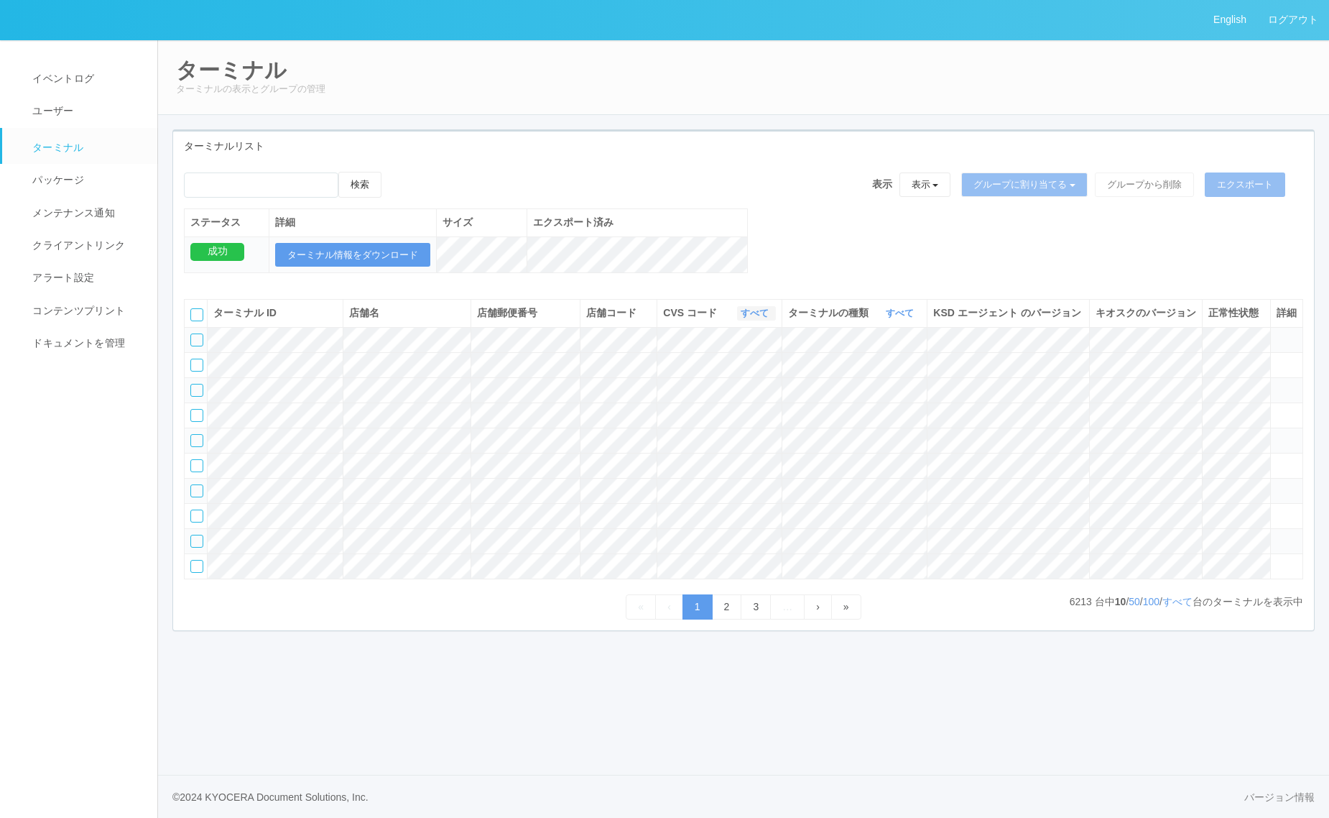
click at [752, 318] on link "すべて" at bounding box center [757, 312] width 32 height 11
click at [896, 318] on link "すべて" at bounding box center [902, 312] width 32 height 11
click at [884, 383] on link "キオスク" at bounding box center [864, 372] width 114 height 19
click at [1180, 607] on link "すべて" at bounding box center [1177, 601] width 30 height 11
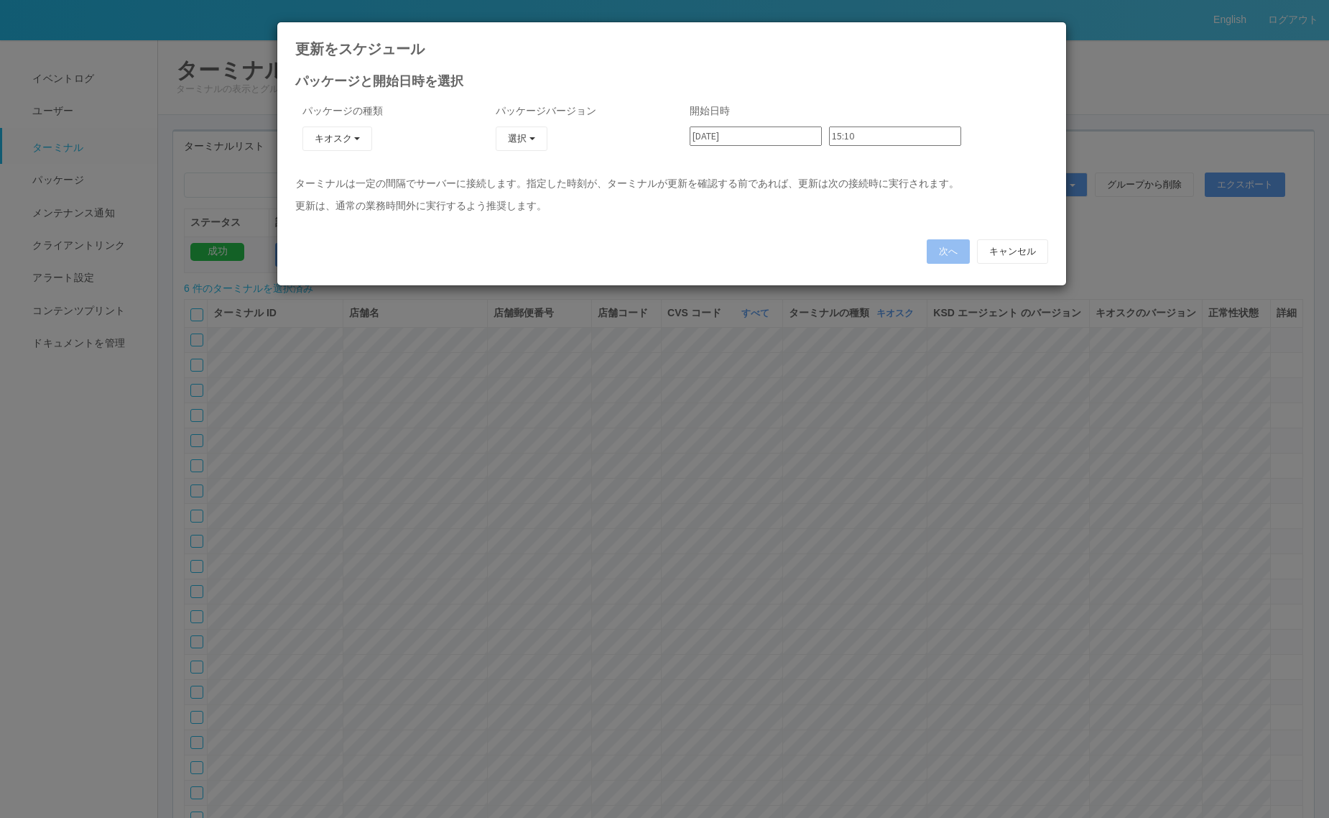
type input "23:30"
type input "23:36"
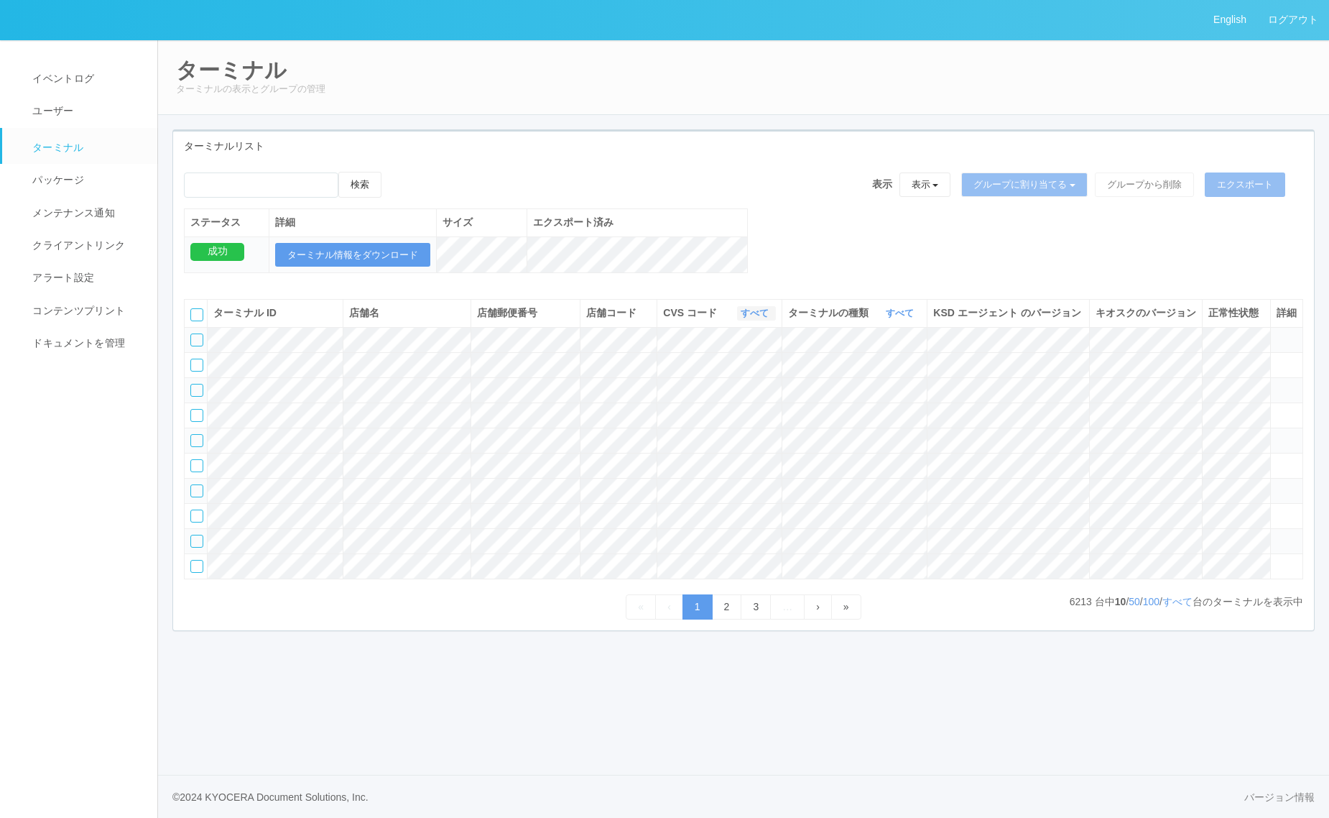
click at [744, 318] on link "すべて" at bounding box center [757, 312] width 32 height 11
click at [906, 318] on link "すべて" at bounding box center [902, 312] width 32 height 11
click at [868, 383] on link "キオスク" at bounding box center [864, 372] width 114 height 19
click at [1184, 607] on link "すべて" at bounding box center [1177, 601] width 30 height 11
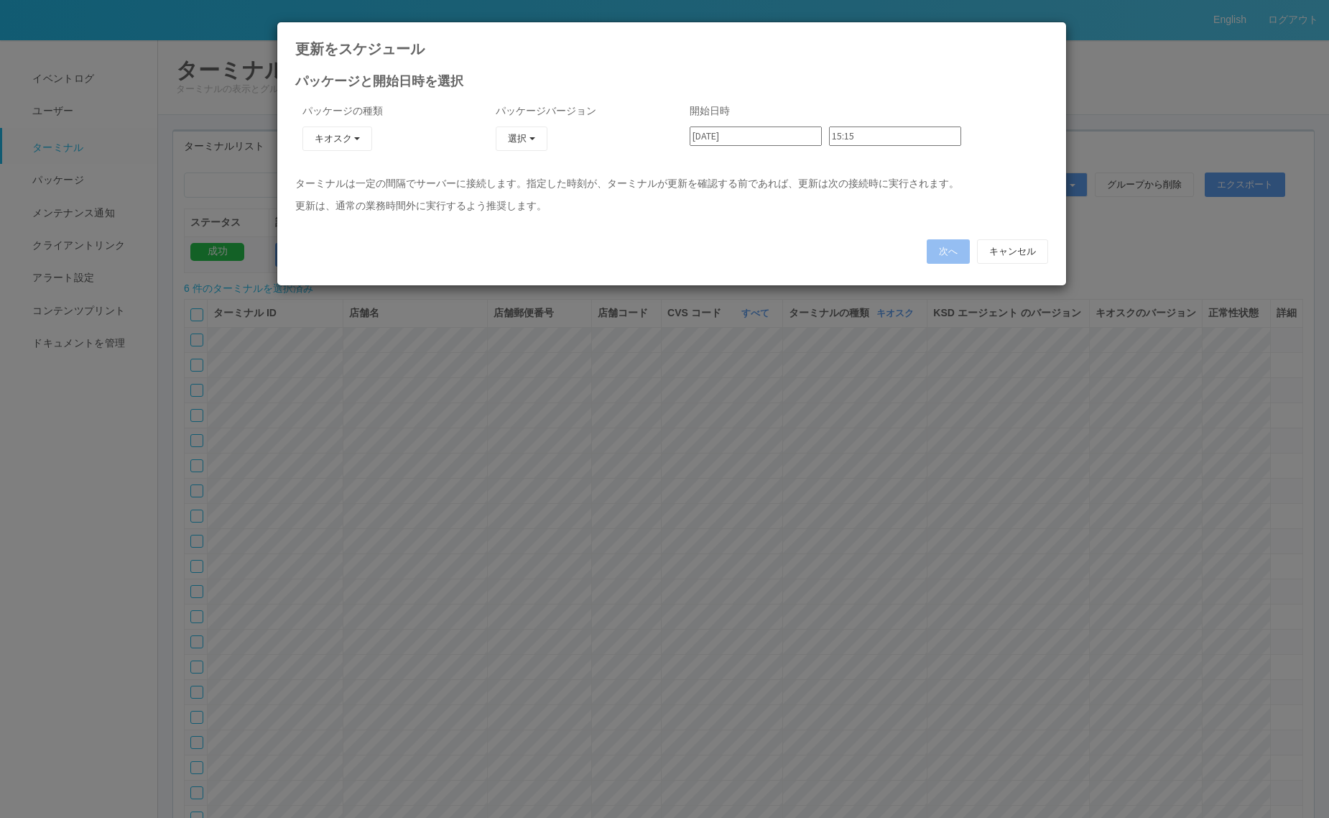
type input "23:48"
type input "23:54"
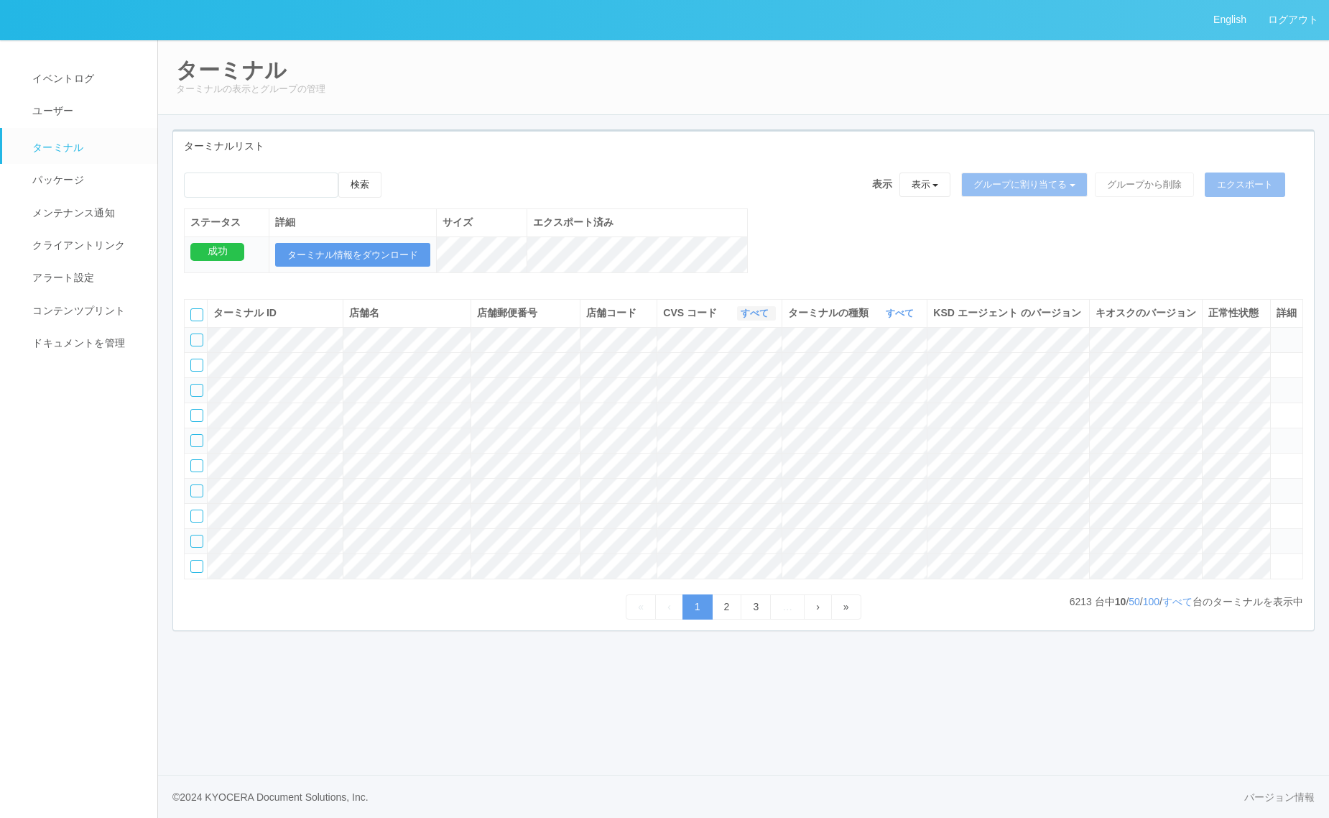
click at [760, 318] on link "すべて" at bounding box center [757, 312] width 32 height 11
click at [730, 361] on link "300001" at bounding box center [719, 350] width 114 height 19
click at [903, 318] on link "すべて" at bounding box center [902, 312] width 32 height 11
click at [884, 383] on link "キオスク" at bounding box center [864, 372] width 114 height 19
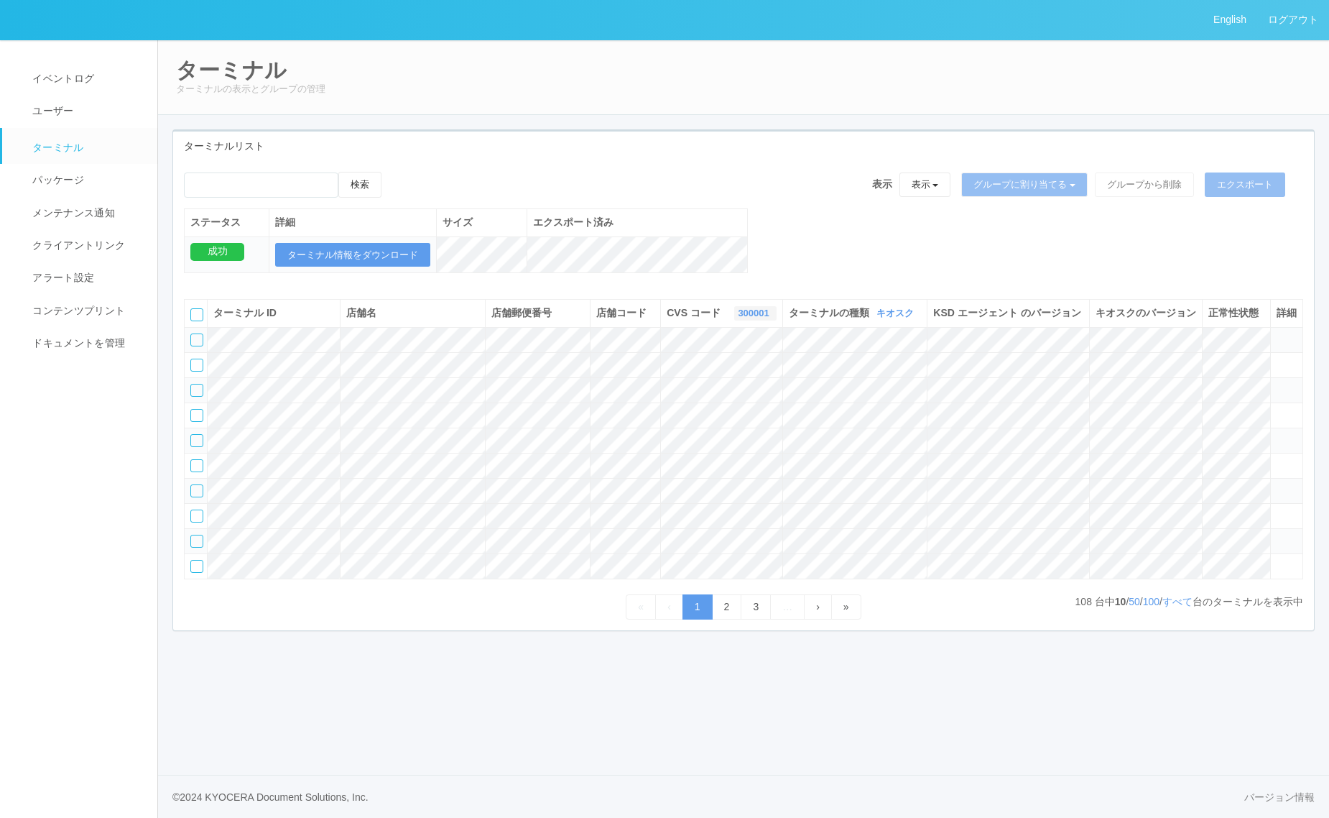
click at [738, 318] on link "300001" at bounding box center [755, 312] width 34 height 11
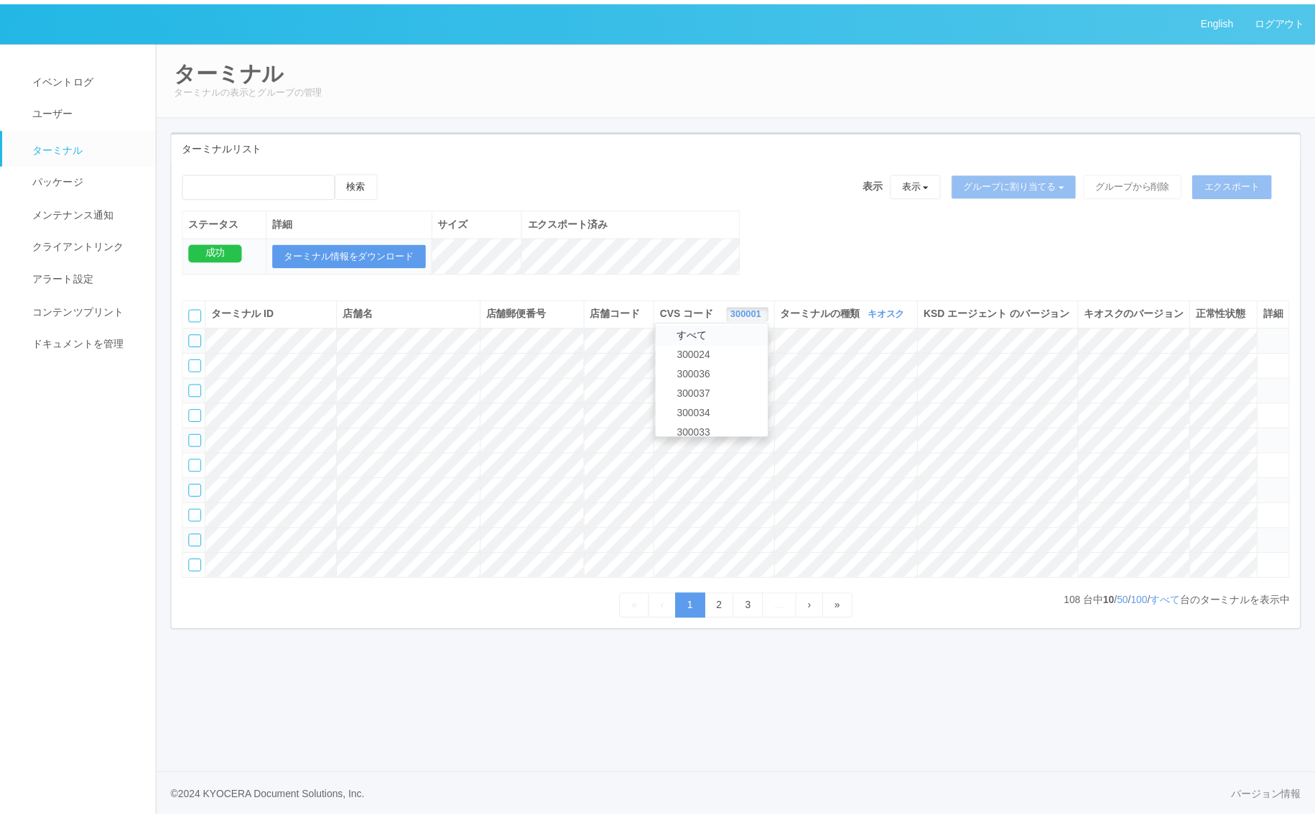
scroll to position [0, 0]
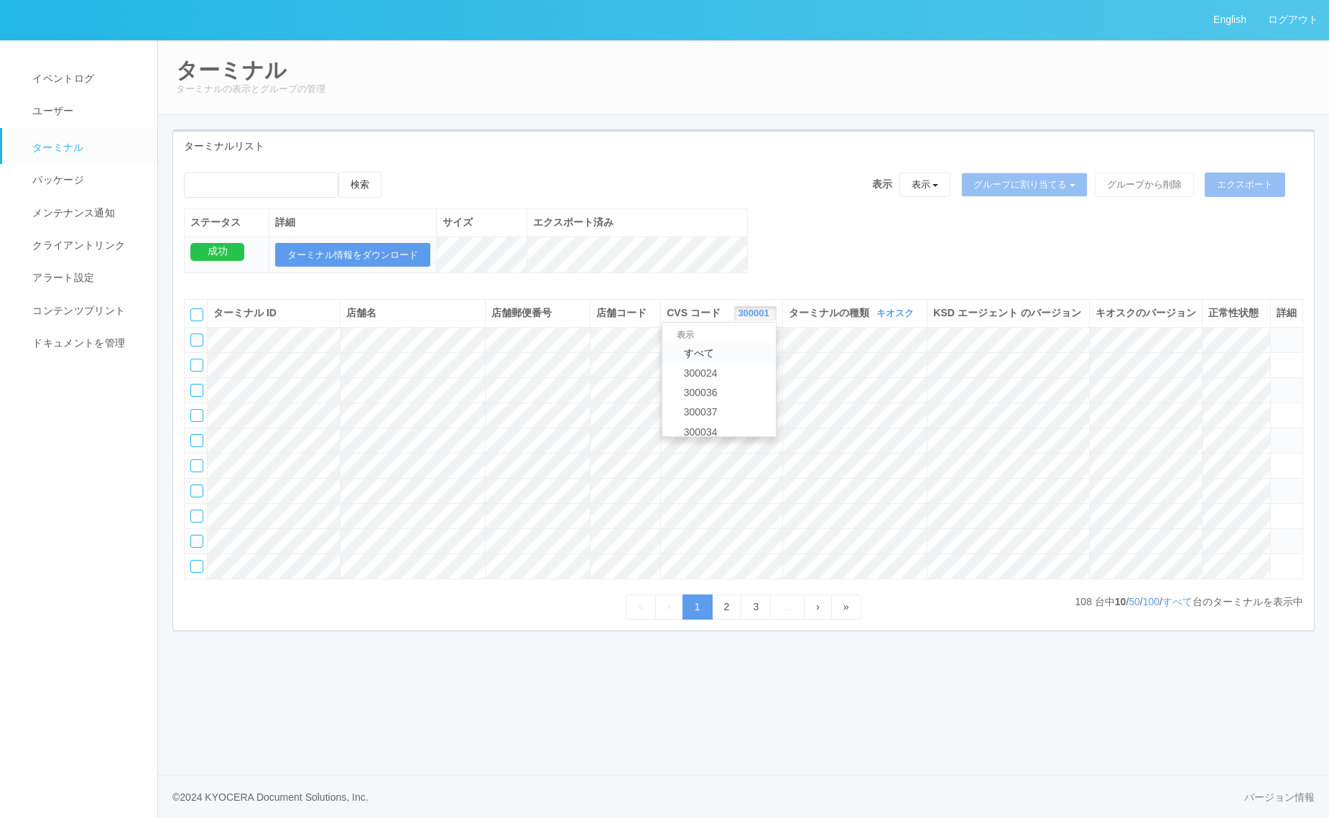
click at [682, 363] on link "すべて" at bounding box center [719, 352] width 114 height 19
click at [1173, 607] on link "すべて" at bounding box center [1177, 601] width 30 height 11
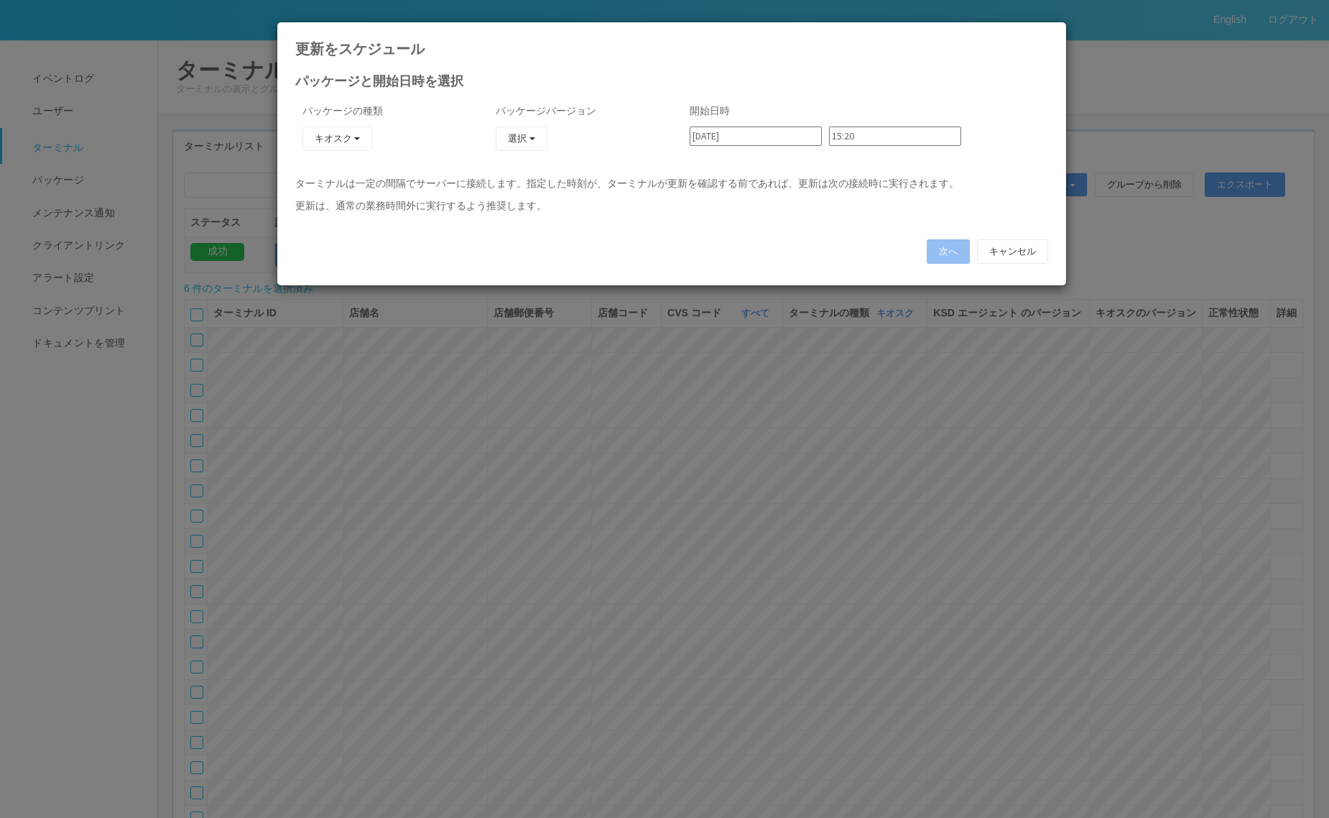
type input "[DATE]"
type input "00:12"
type input "[DATE]"
type input "00:18"
type input "[DATE]"
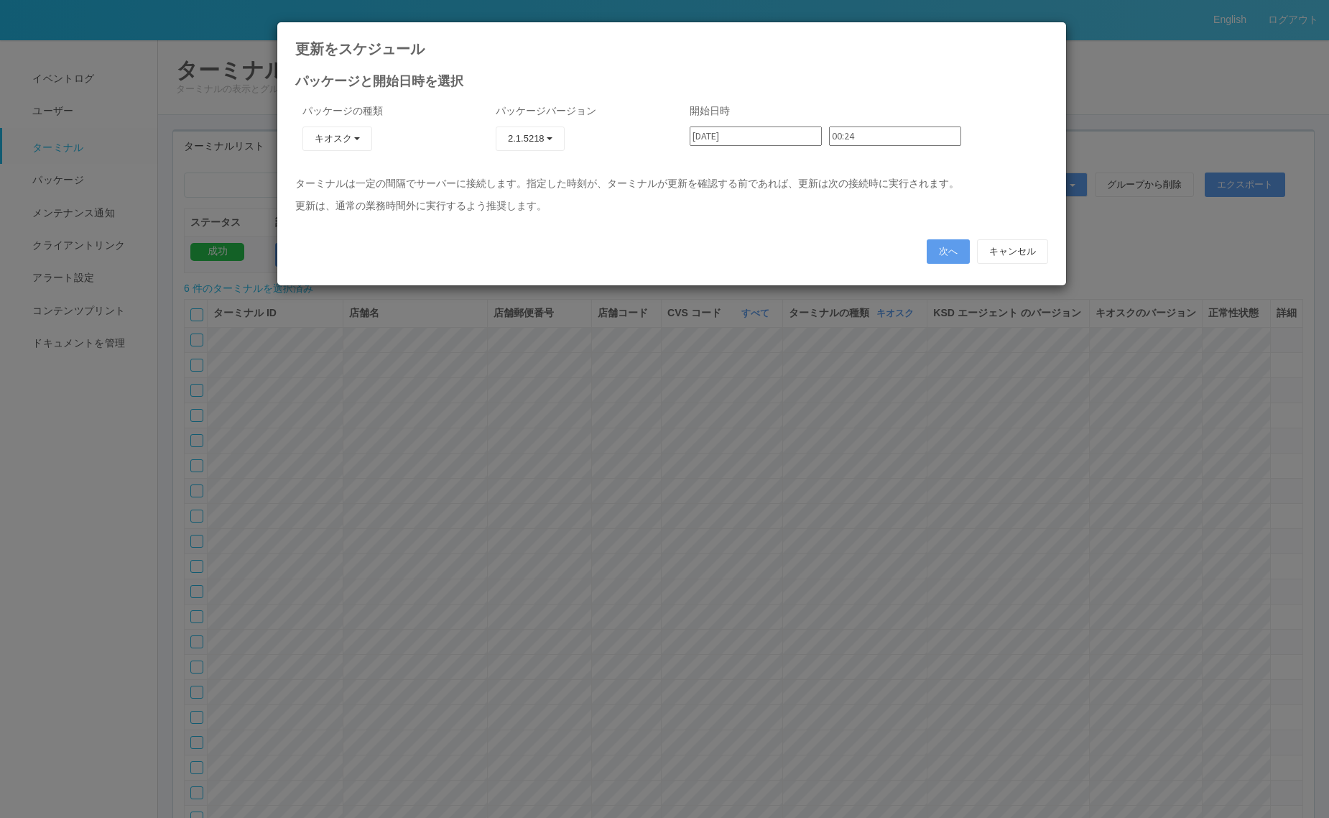
type input "00:24"
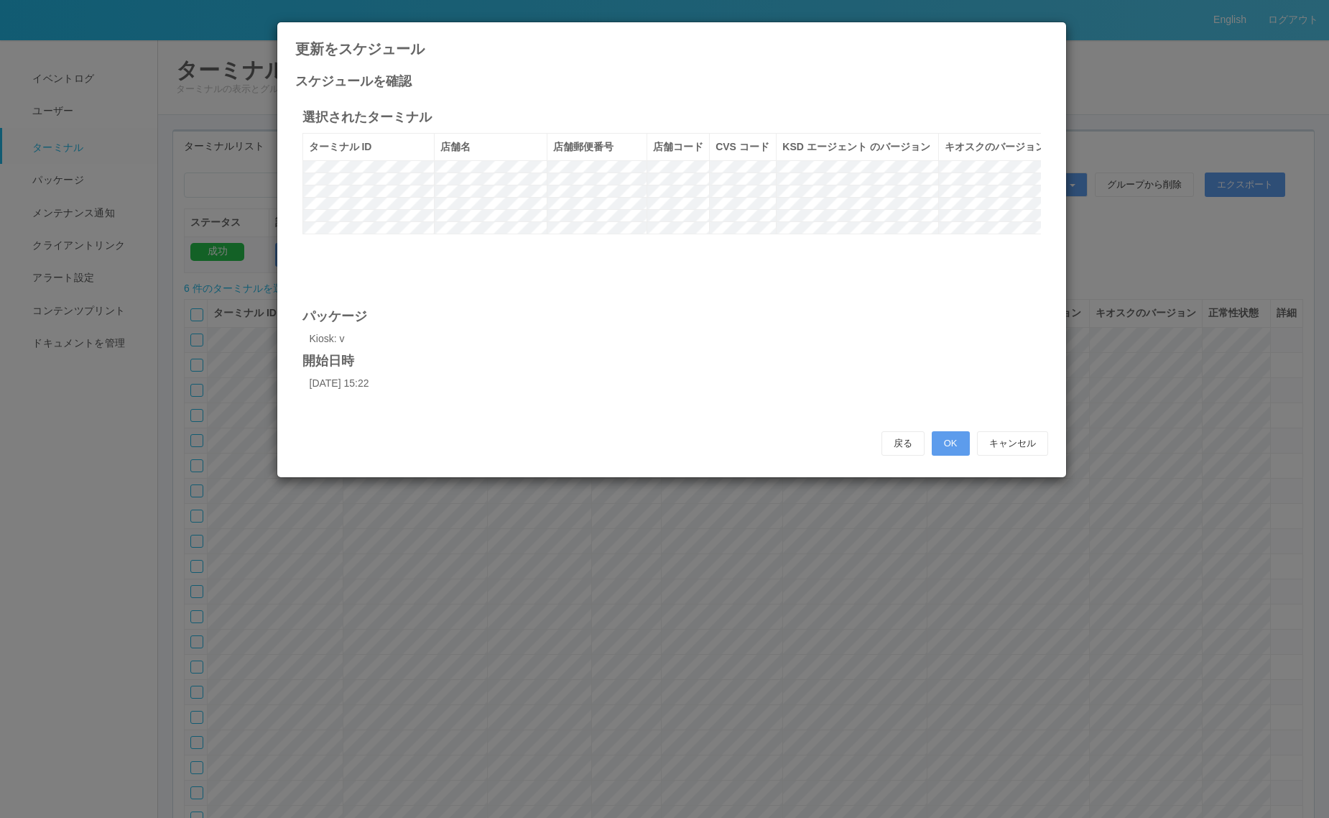
click at [1029, 37] on div "更新をスケジュール" at bounding box center [671, 39] width 789 height 34
click at [1048, 33] on icon at bounding box center [1048, 33] width 0 height 0
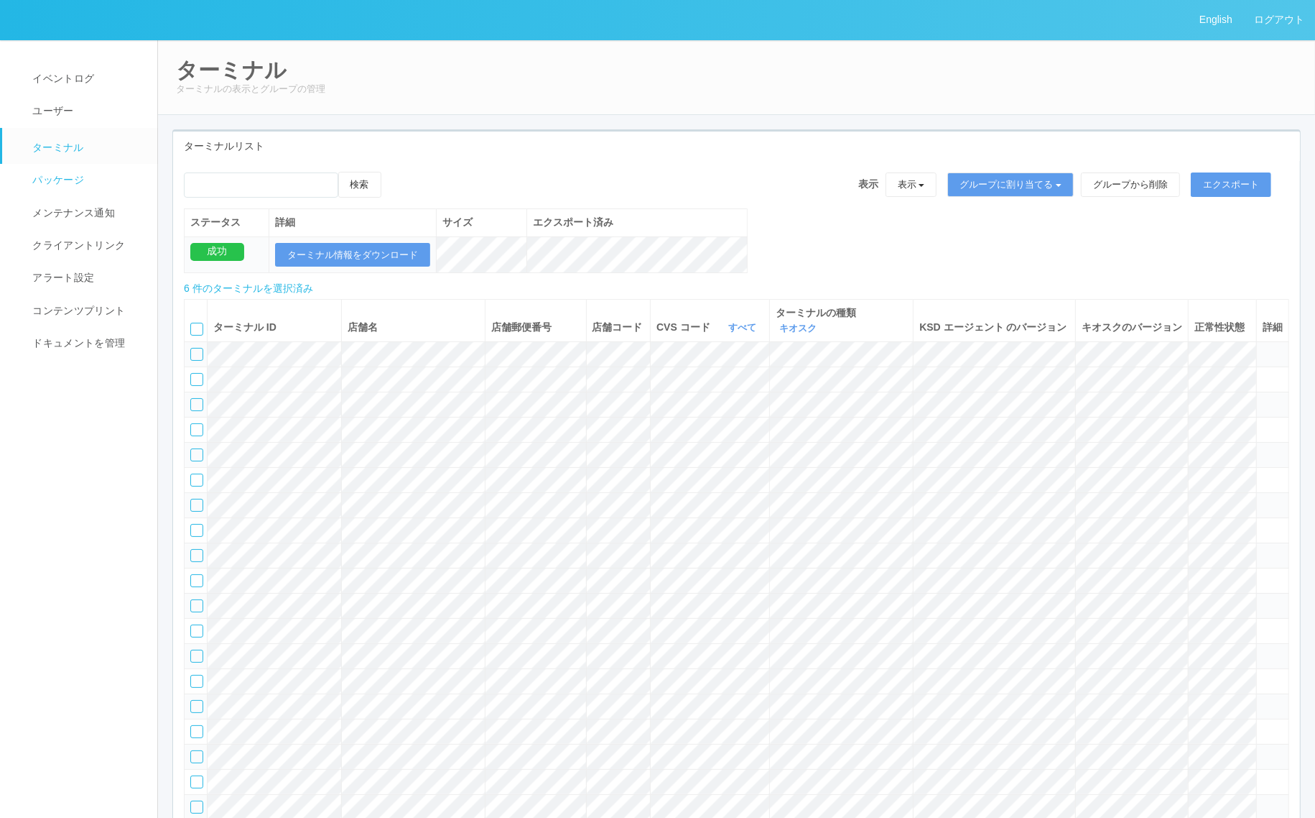
click at [83, 176] on link "パッケージ" at bounding box center [86, 180] width 168 height 32
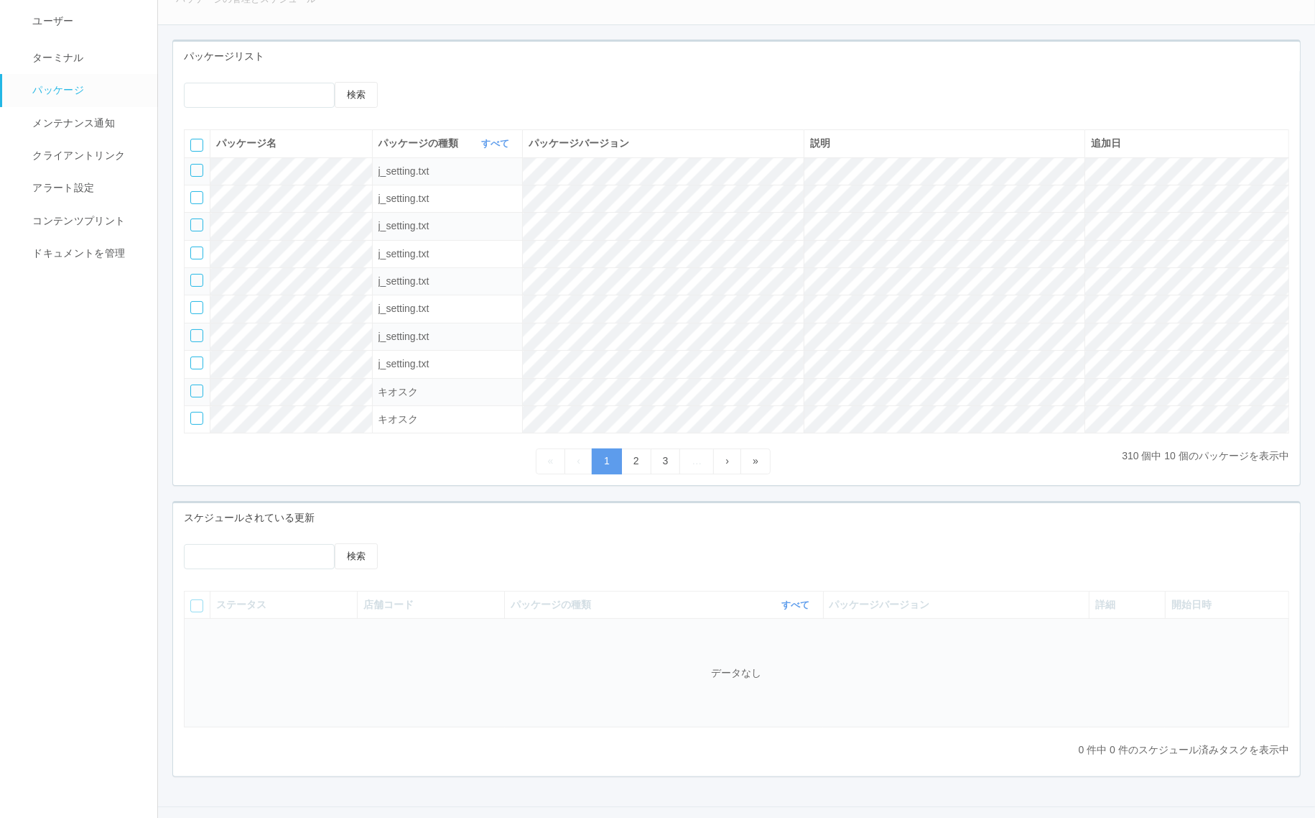
scroll to position [131, 0]
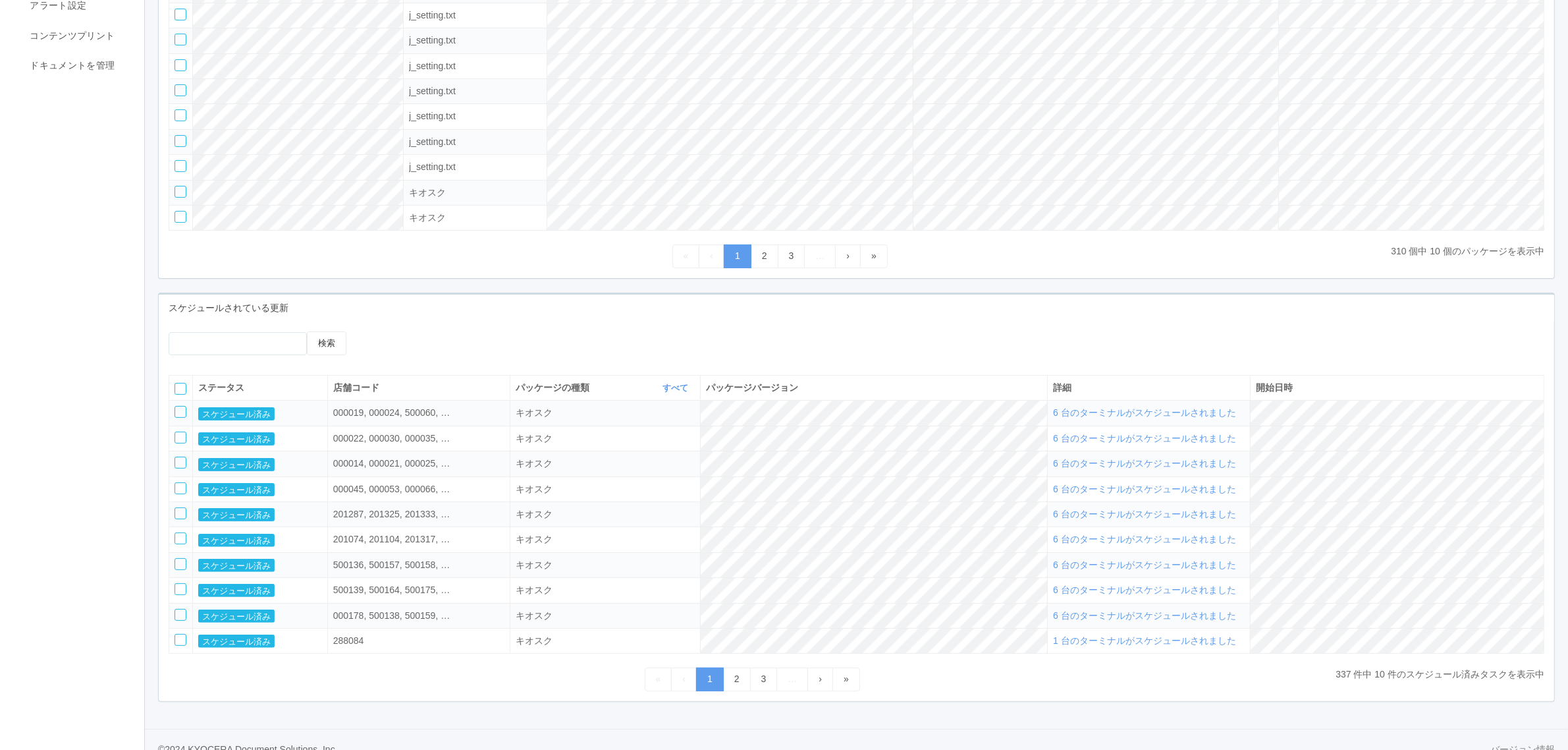
scroll to position [279, 0]
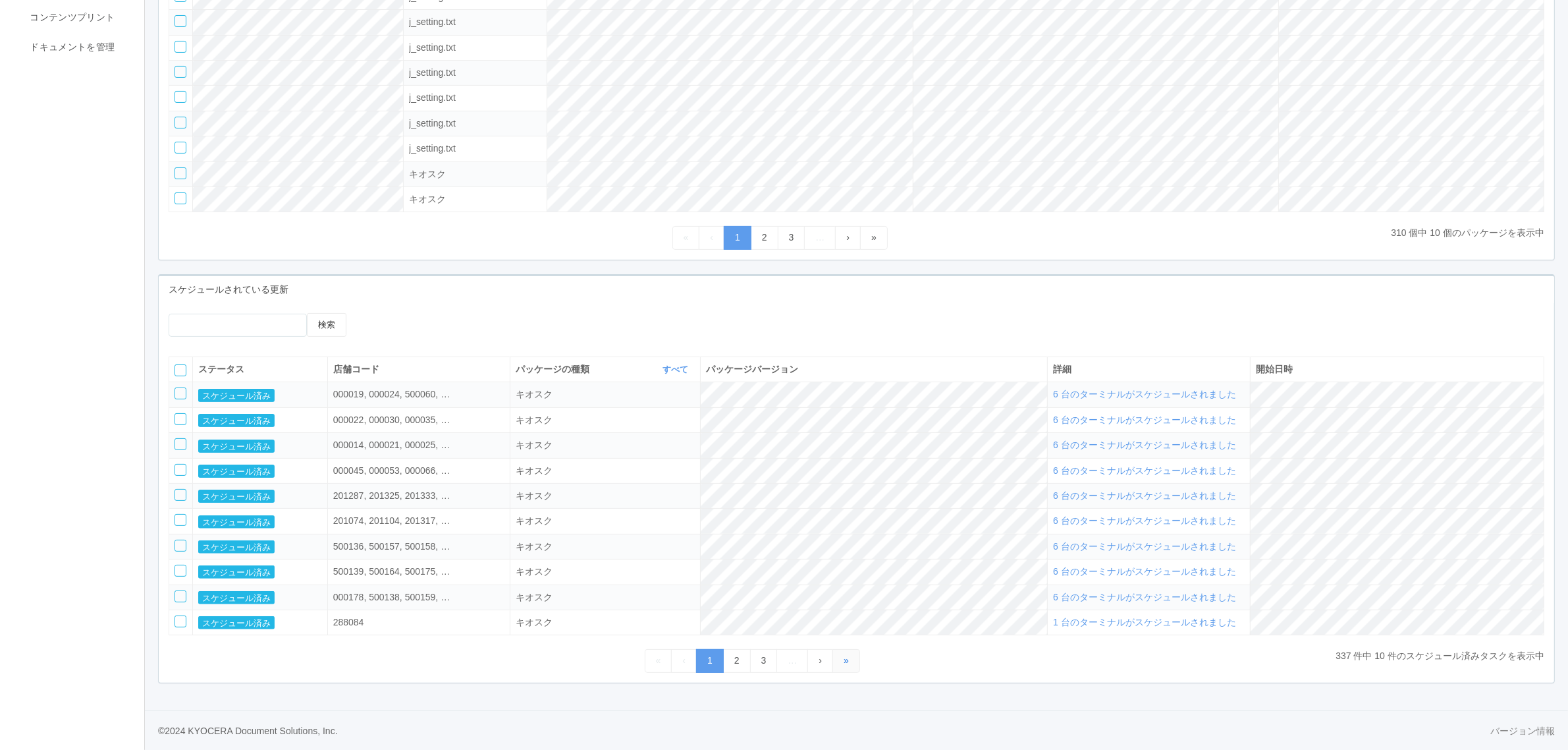
click at [855, 661] on link "»" at bounding box center [846, 660] width 28 height 23
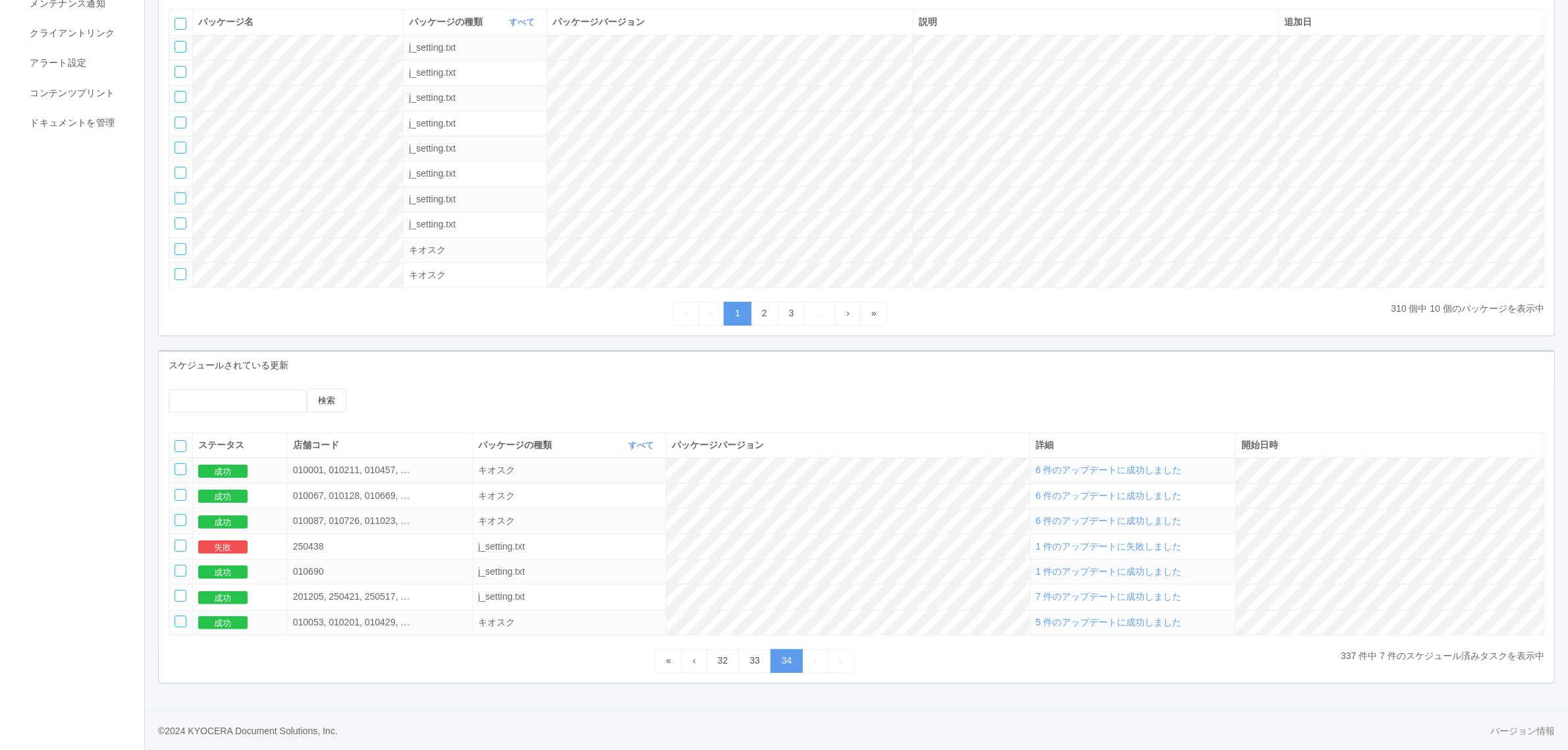
click at [180, 446] on div at bounding box center [180, 446] width 12 height 12
click at [386, 389] on icon at bounding box center [386, 389] width 0 height 0
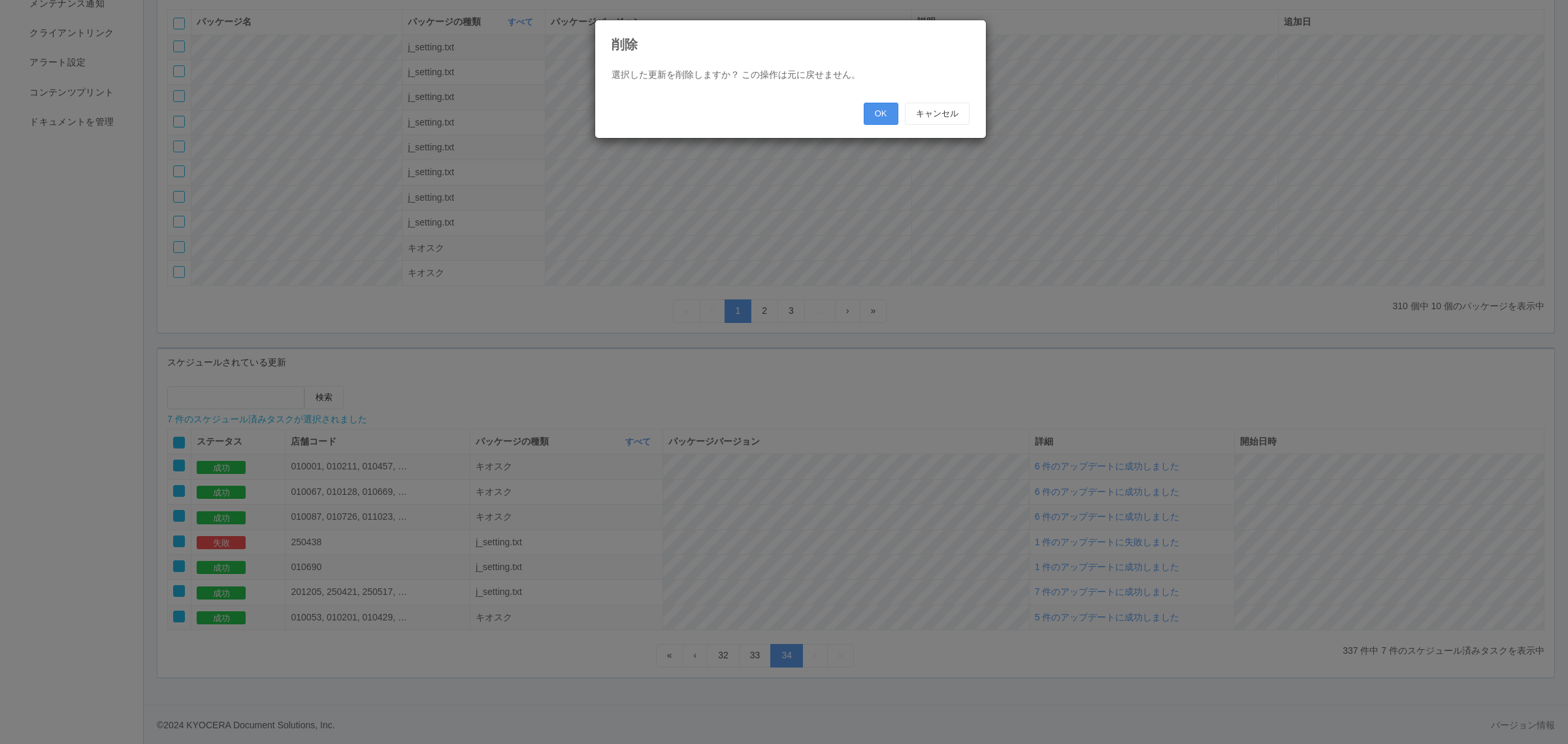
click at [867, 108] on button "OK" at bounding box center [881, 114] width 35 height 22
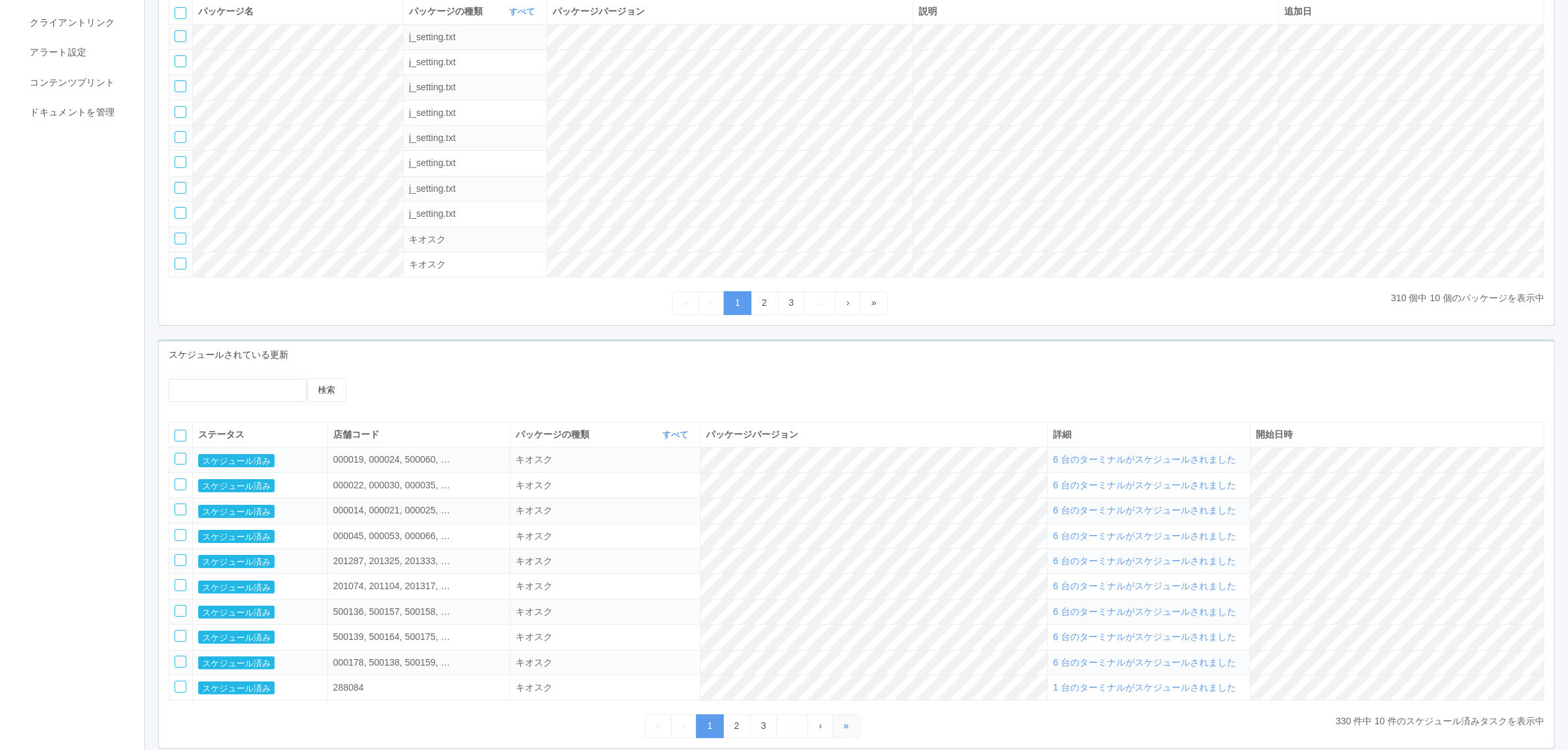
click at [859, 732] on link "»" at bounding box center [846, 725] width 28 height 23
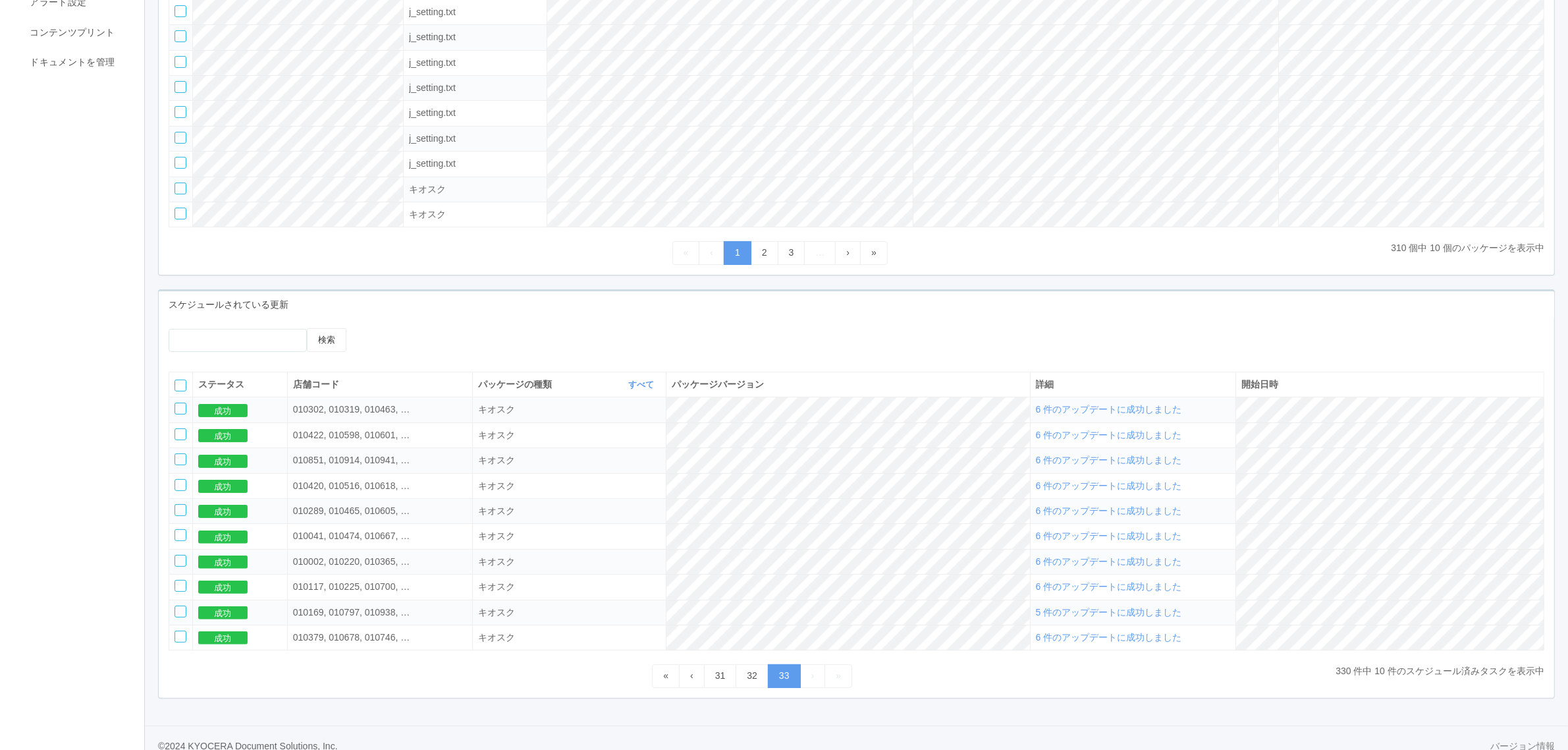
scroll to position [279, 0]
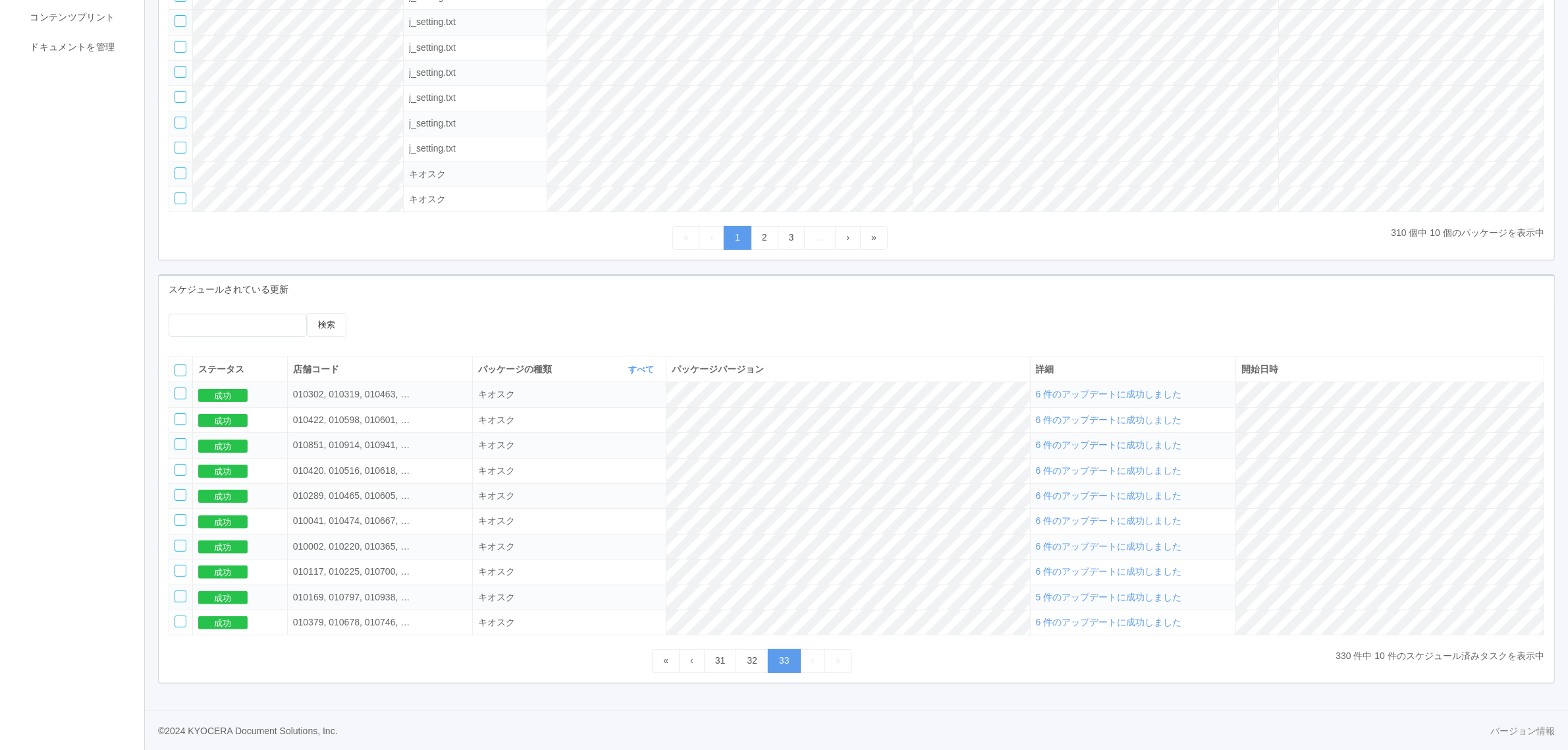
click at [178, 366] on div at bounding box center [180, 369] width 12 height 12
click at [386, 313] on icon at bounding box center [386, 313] width 0 height 0
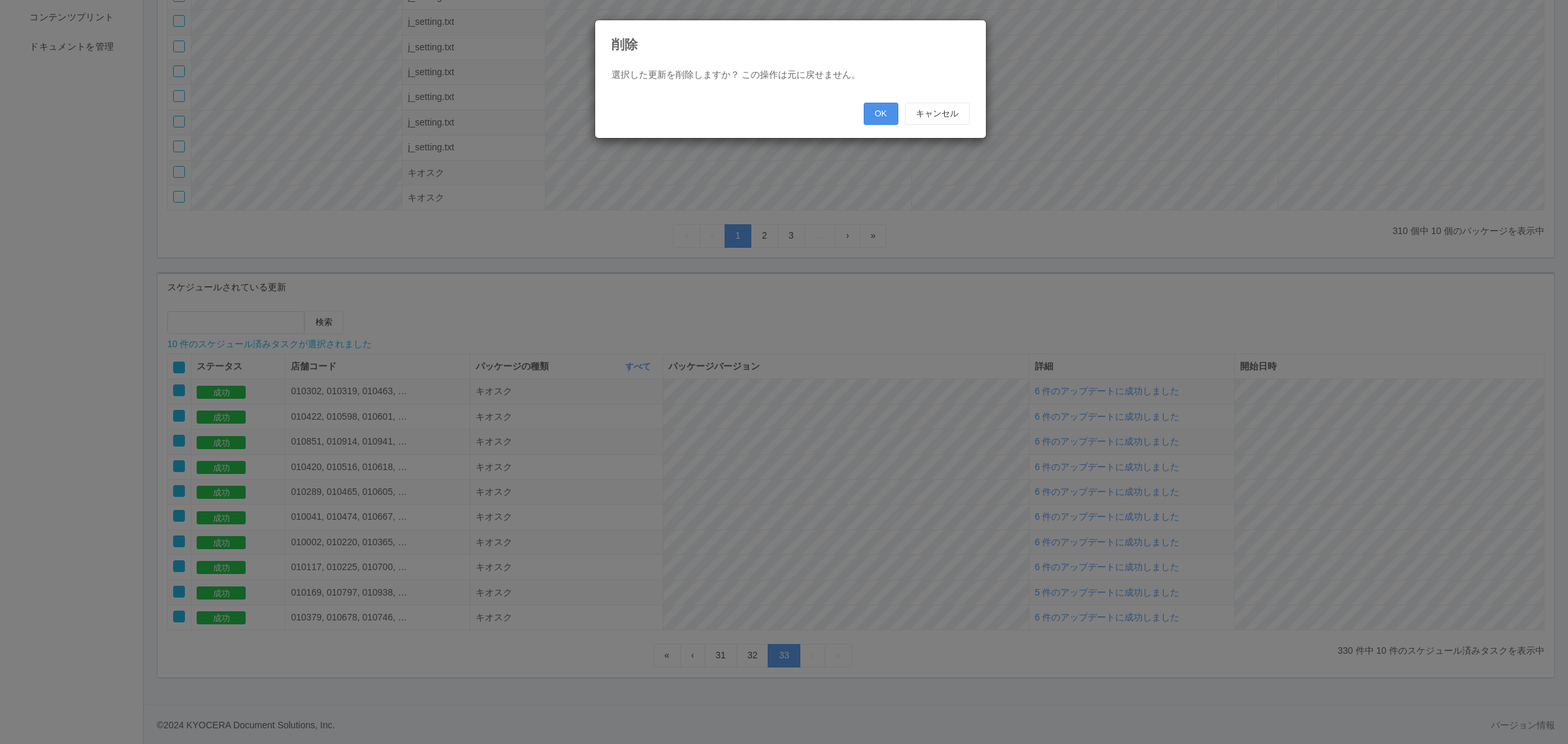
click at [877, 116] on button "OK" at bounding box center [881, 114] width 35 height 22
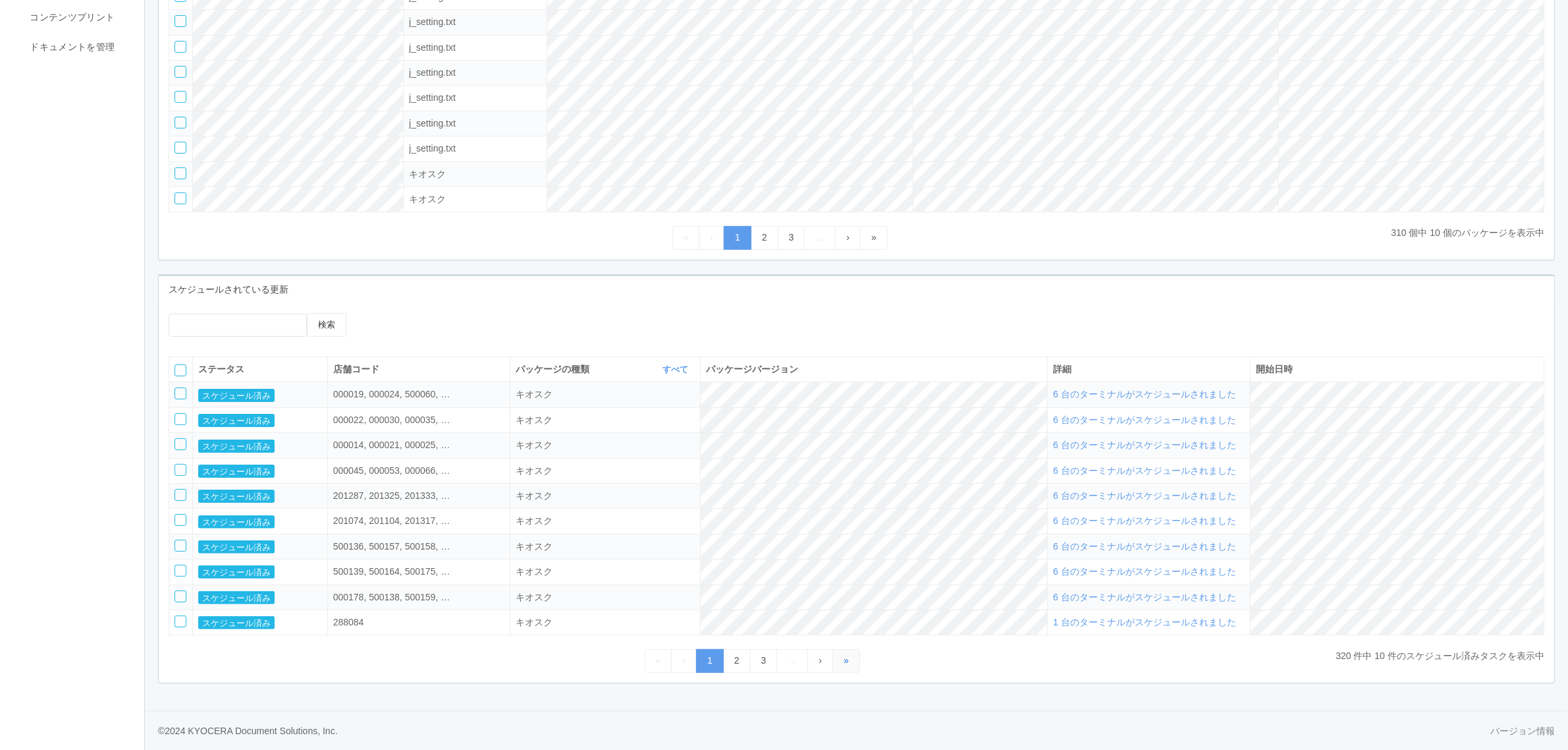
click at [852, 660] on link "»" at bounding box center [846, 660] width 28 height 23
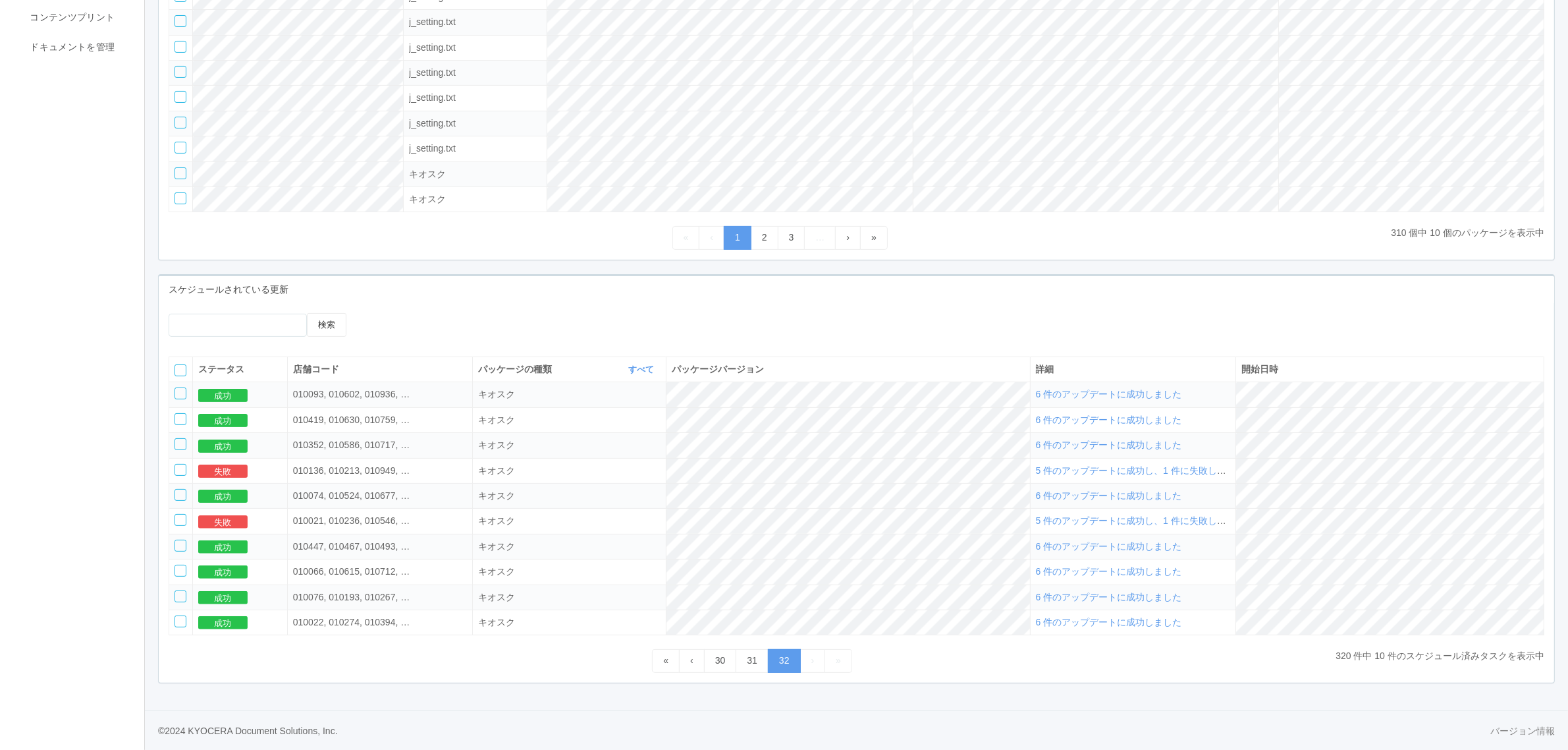
click at [182, 366] on div at bounding box center [180, 369] width 12 height 12
click at [386, 313] on icon at bounding box center [386, 313] width 0 height 0
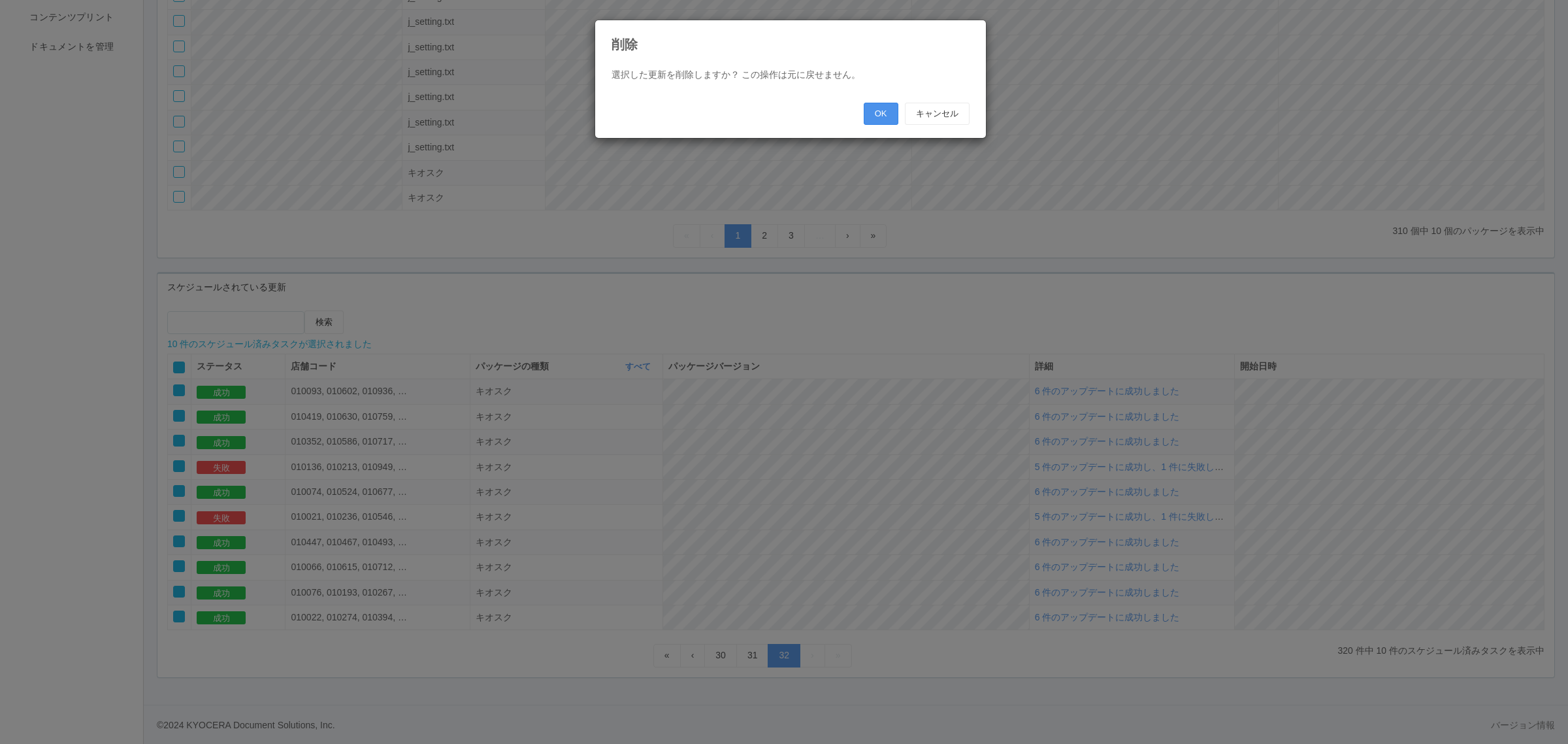
click at [887, 116] on button "OK" at bounding box center [881, 114] width 35 height 22
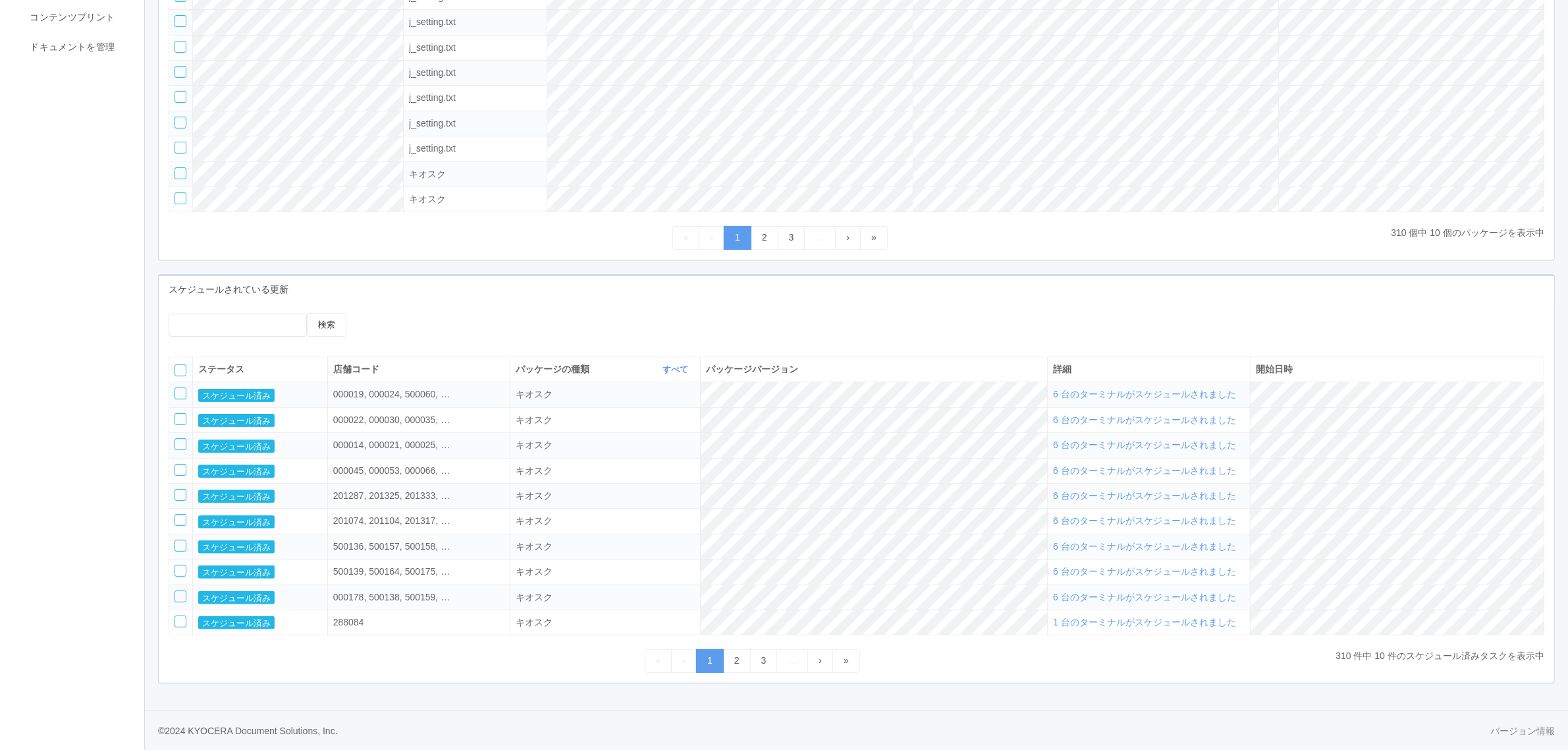
click at [862, 657] on div "« ‹ 1 2 3 … › »" at bounding box center [752, 660] width 1167 height 23
click at [857, 657] on link "»" at bounding box center [846, 660] width 28 height 23
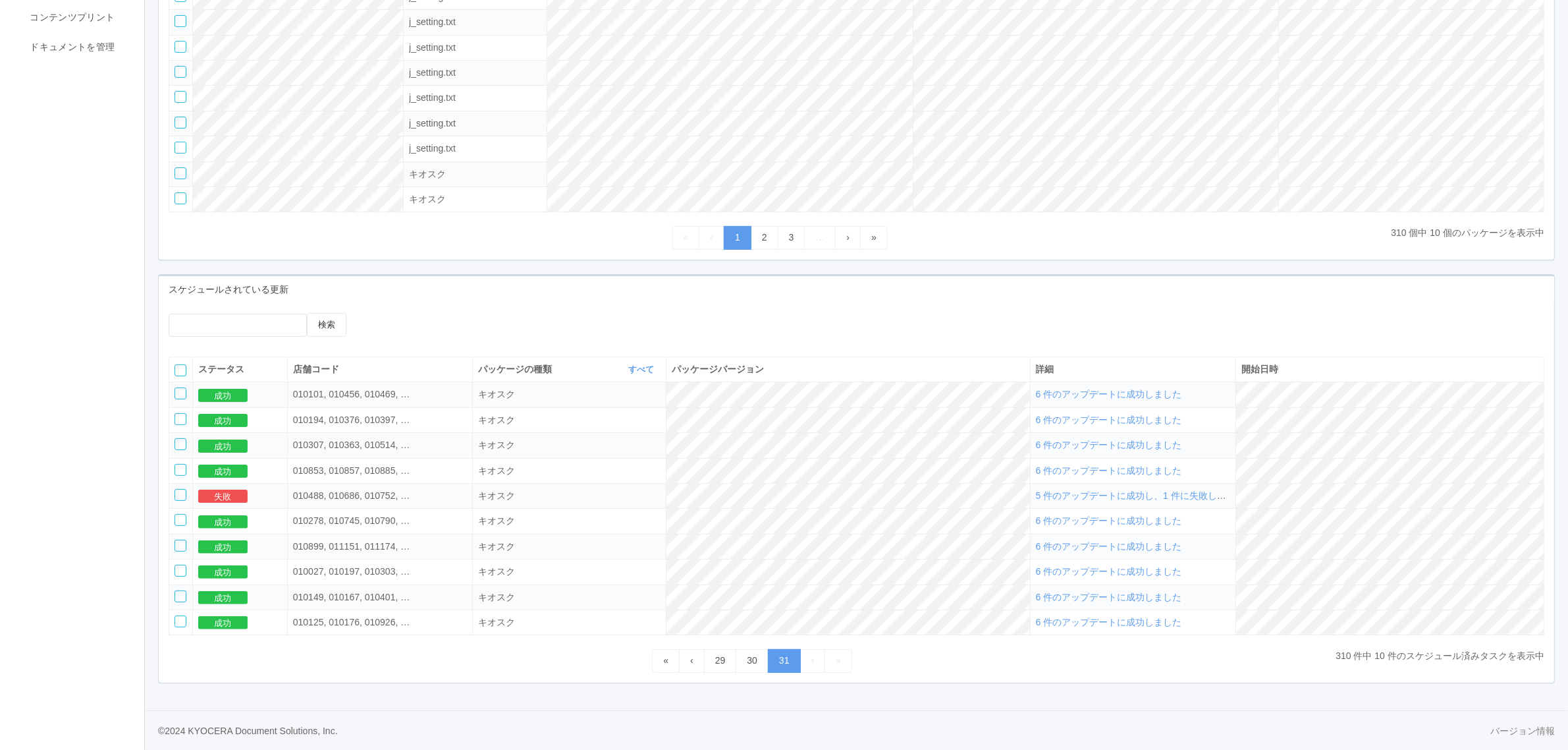
click at [182, 370] on div at bounding box center [180, 369] width 12 height 12
click at [386, 313] on icon at bounding box center [386, 313] width 0 height 0
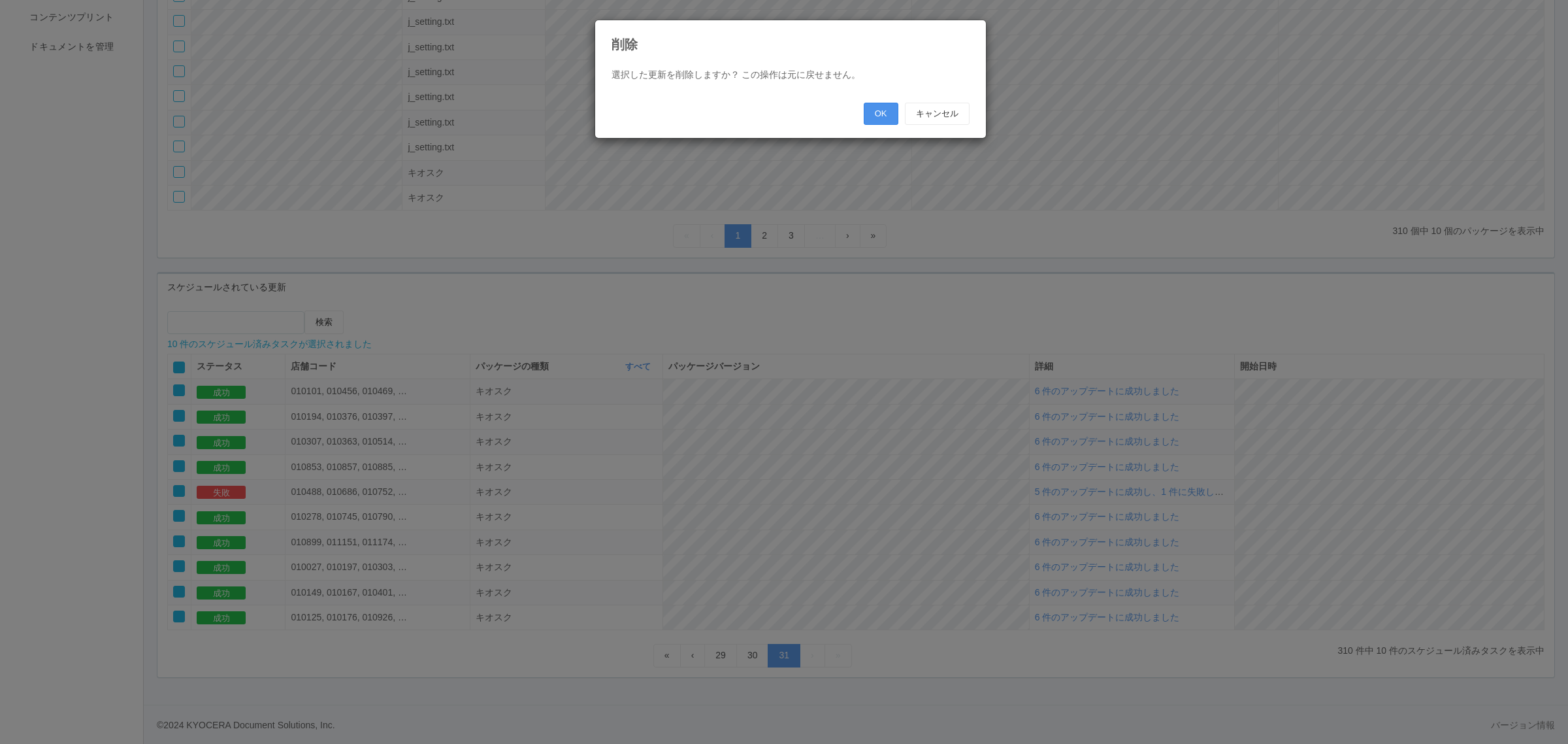
click at [872, 105] on button "OK" at bounding box center [881, 114] width 35 height 22
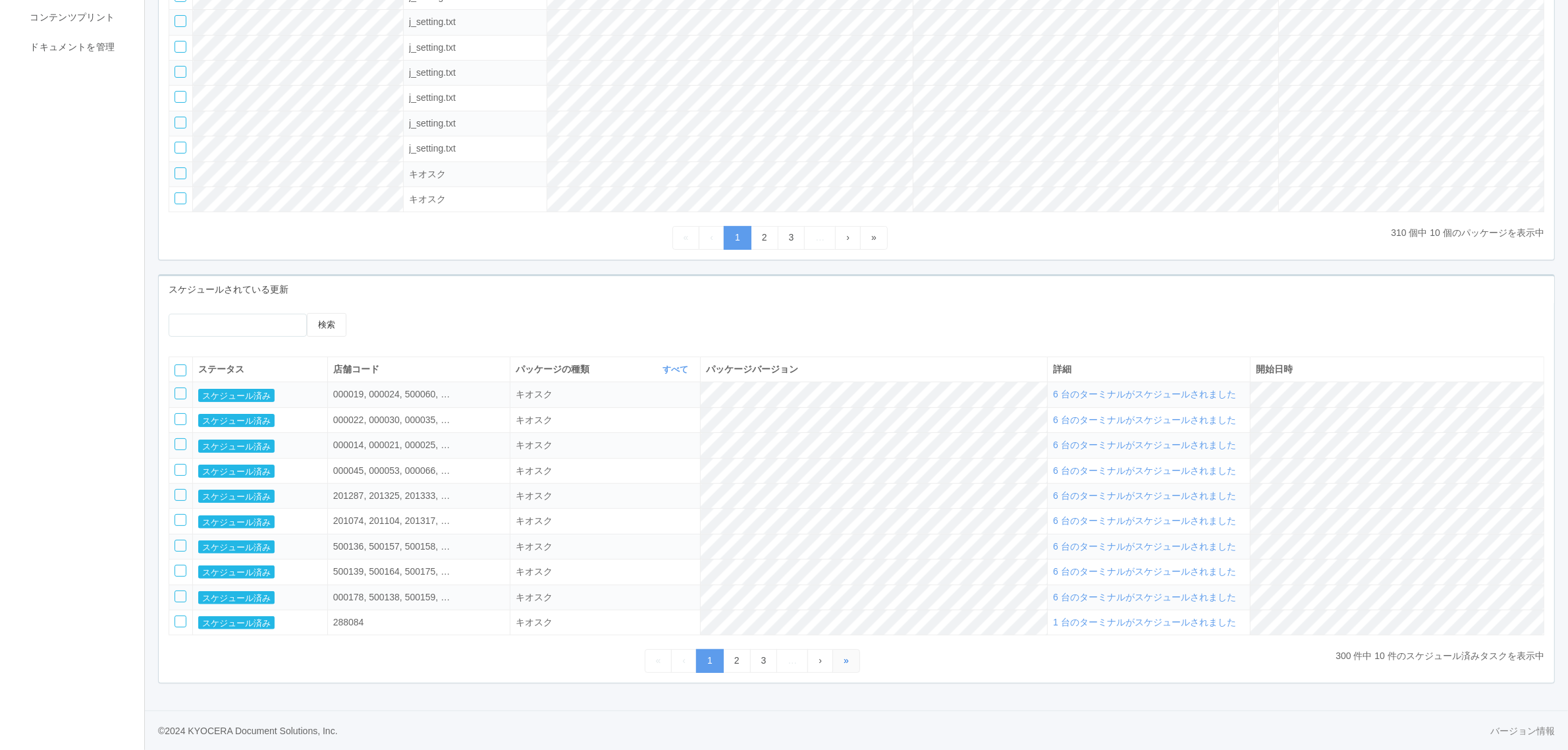
click at [855, 656] on link "»" at bounding box center [846, 660] width 28 height 23
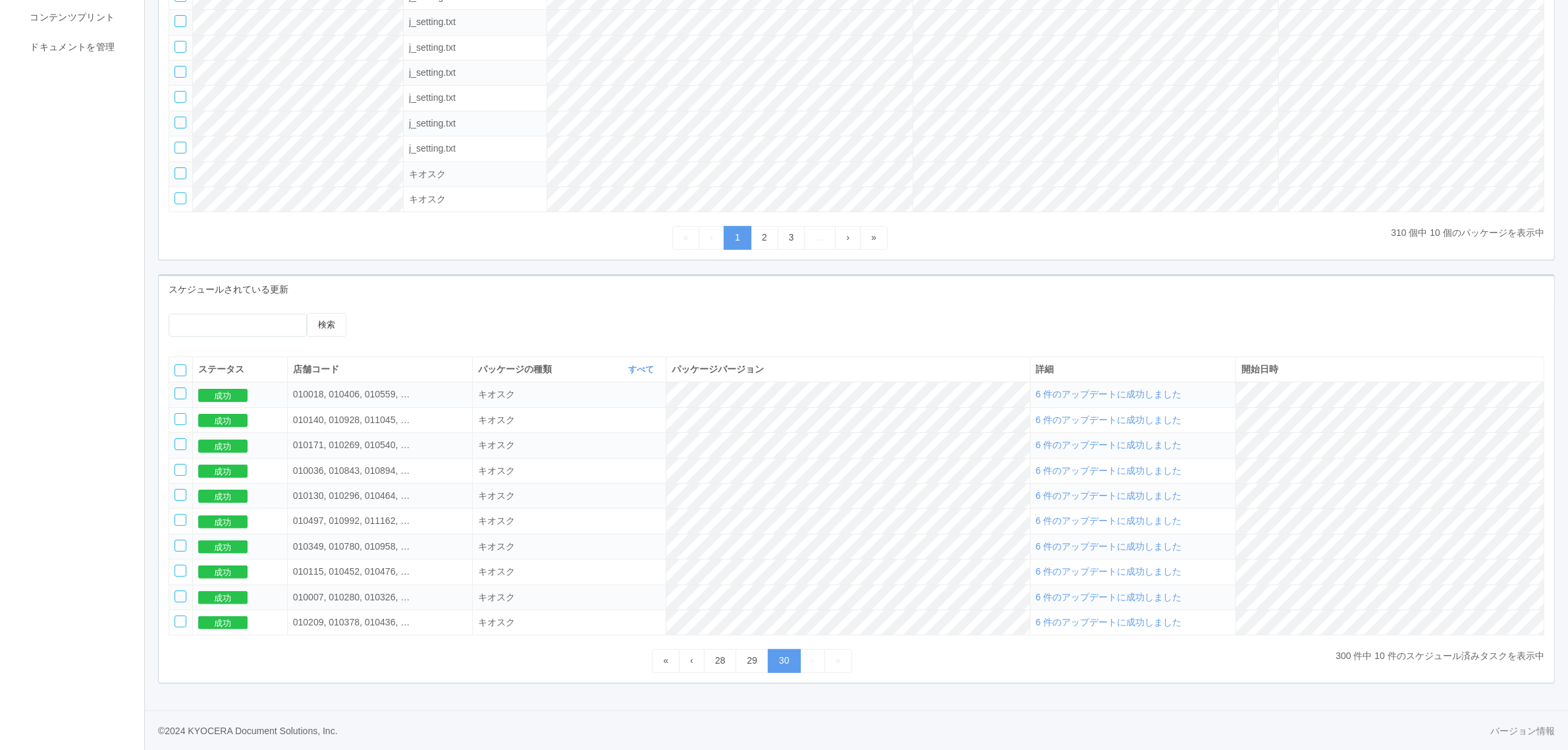
click at [182, 370] on div at bounding box center [180, 369] width 12 height 12
click at [386, 313] on icon at bounding box center [386, 313] width 0 height 0
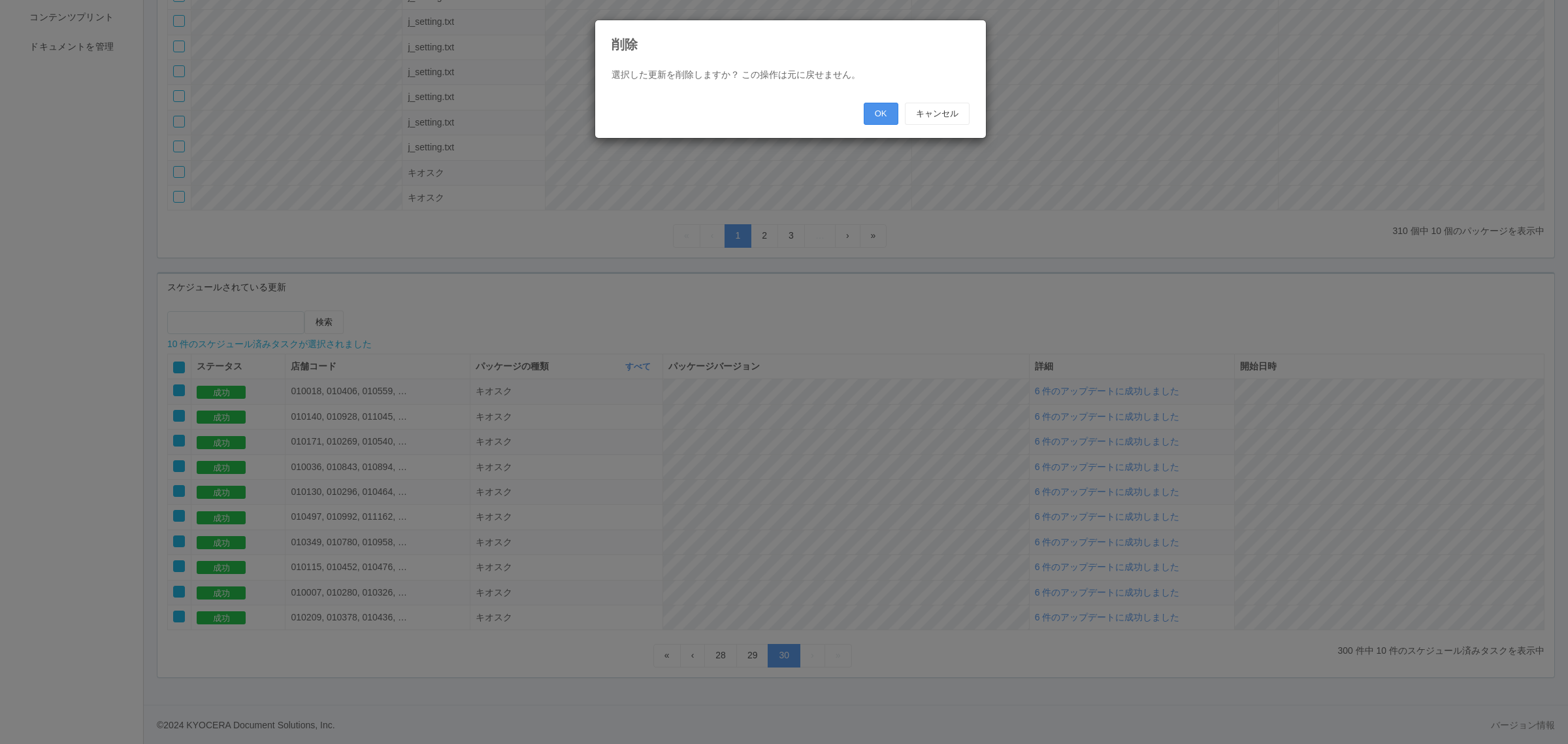
click at [879, 106] on button "OK" at bounding box center [881, 114] width 35 height 22
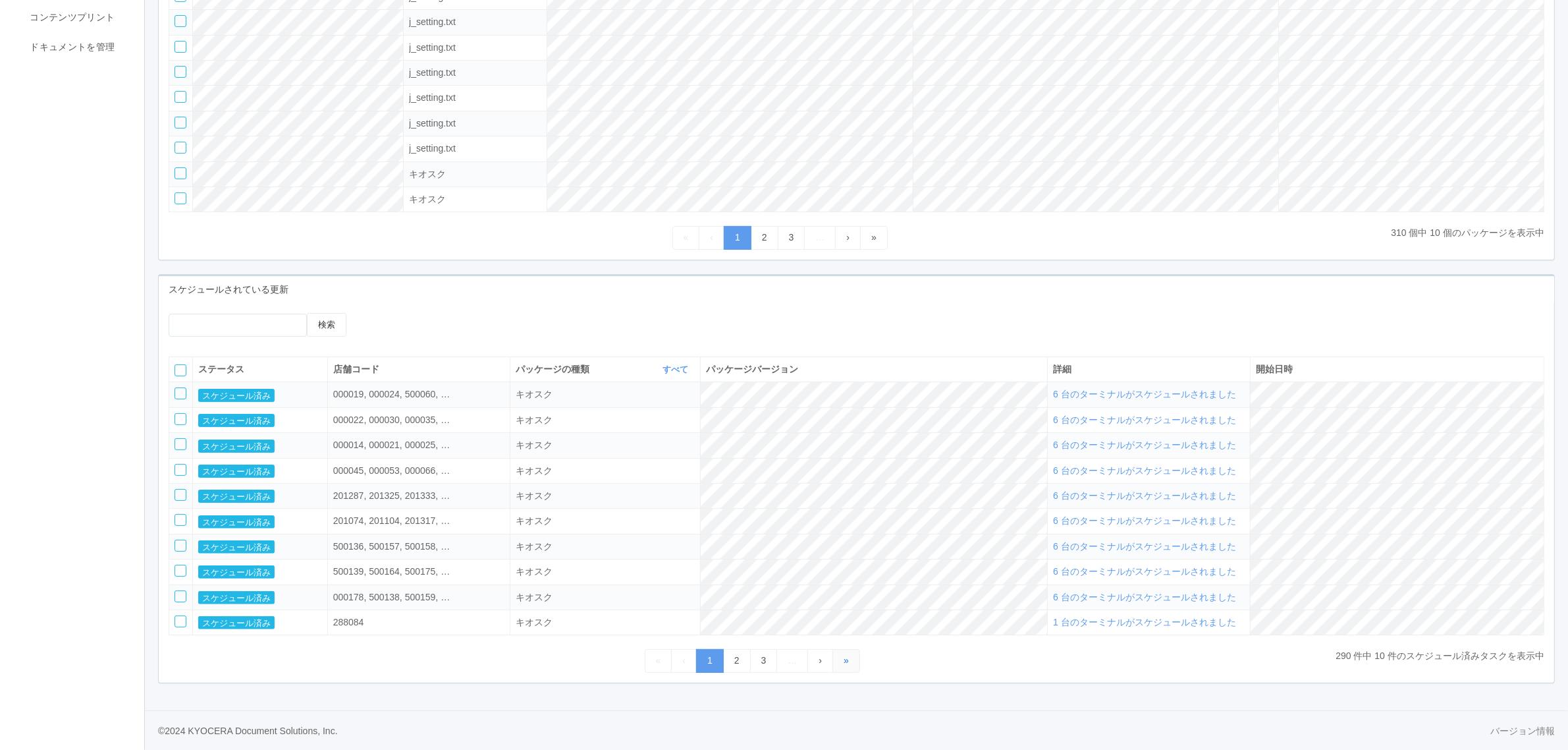
click at [848, 656] on span "»" at bounding box center [846, 659] width 6 height 10
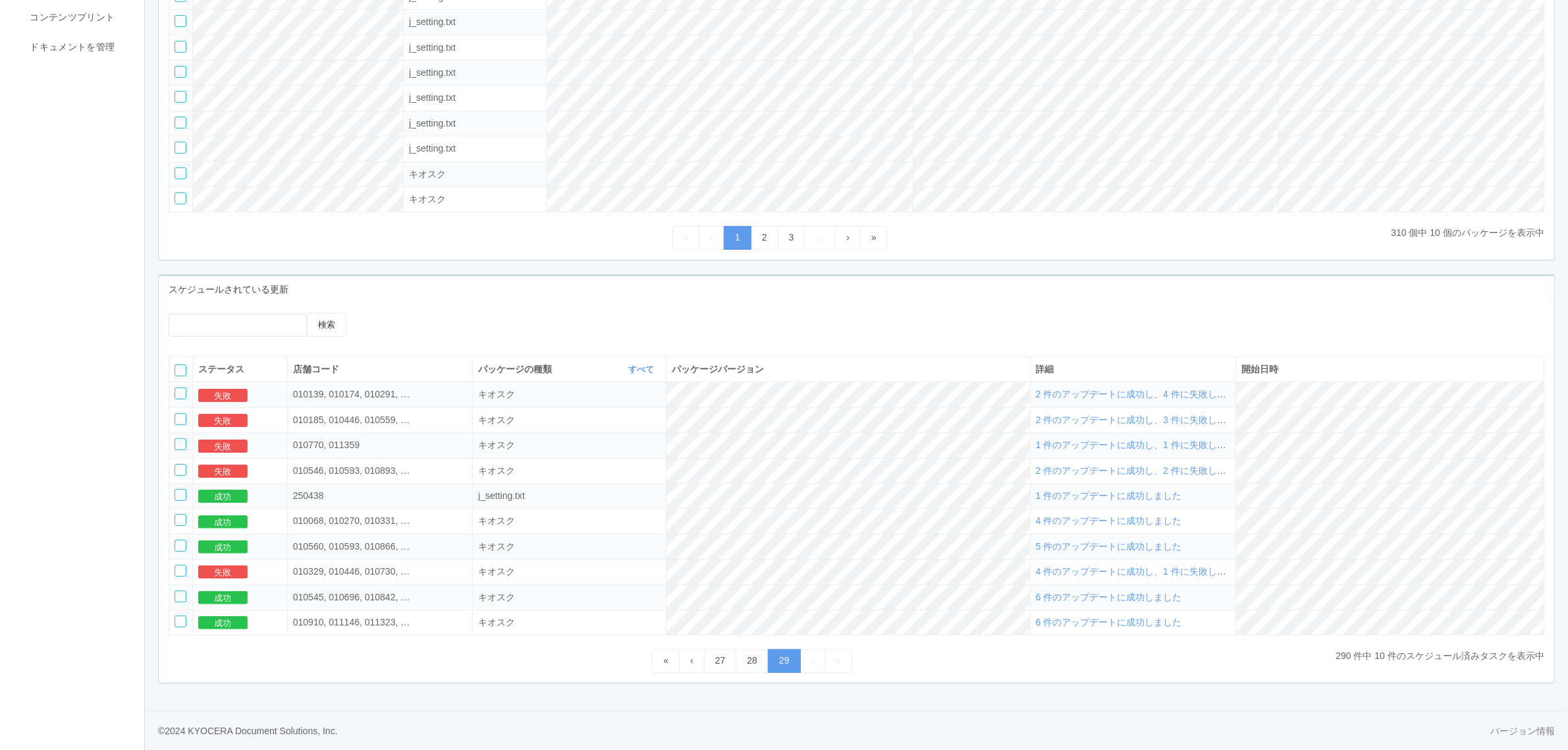
click at [172, 363] on th at bounding box center [182, 369] width 24 height 25
click at [186, 378] on th at bounding box center [182, 369] width 24 height 25
click at [179, 368] on div at bounding box center [180, 369] width 12 height 12
click at [386, 313] on icon at bounding box center [386, 313] width 0 height 0
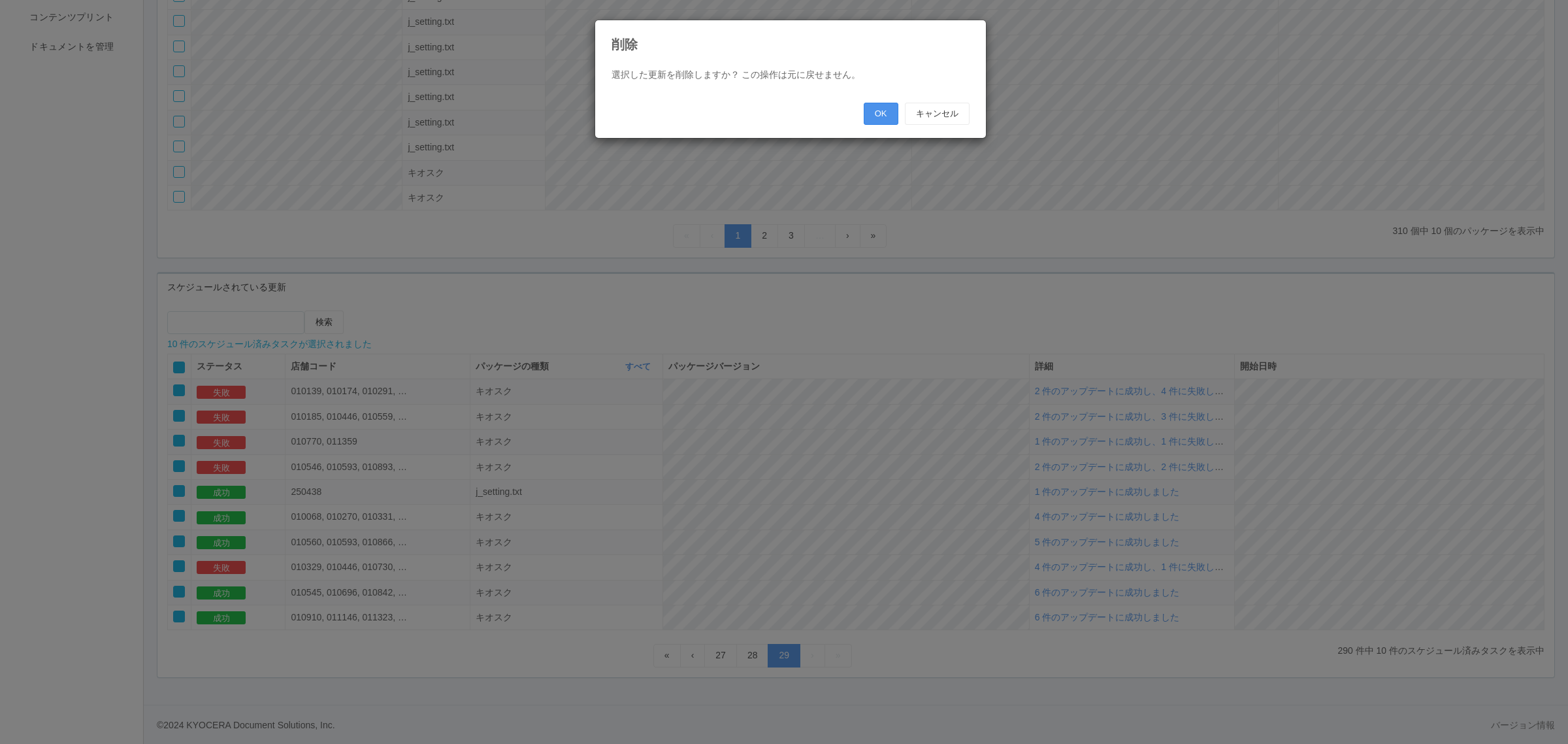
click at [879, 112] on button "OK" at bounding box center [881, 114] width 35 height 22
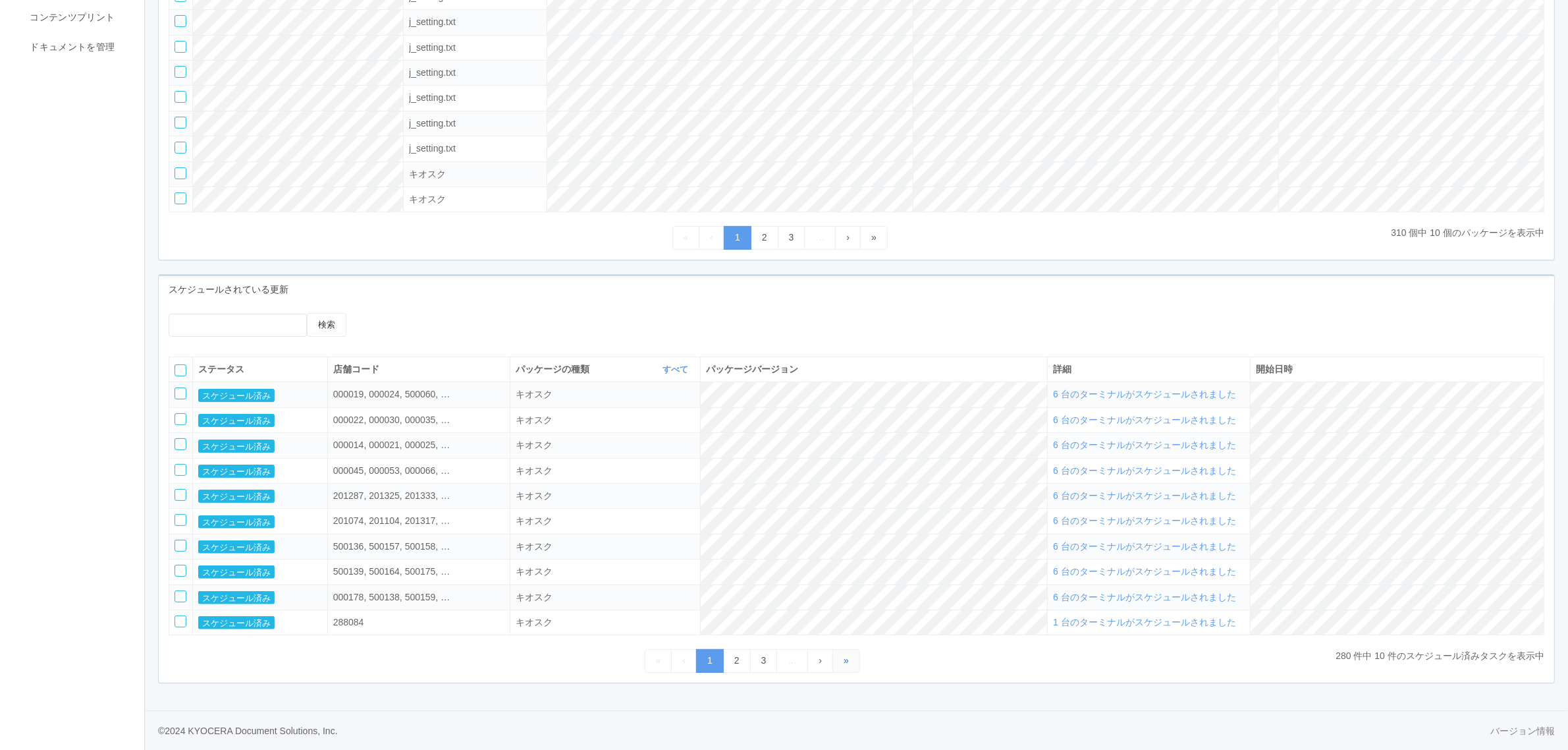
click at [850, 663] on link "»" at bounding box center [846, 660] width 28 height 23
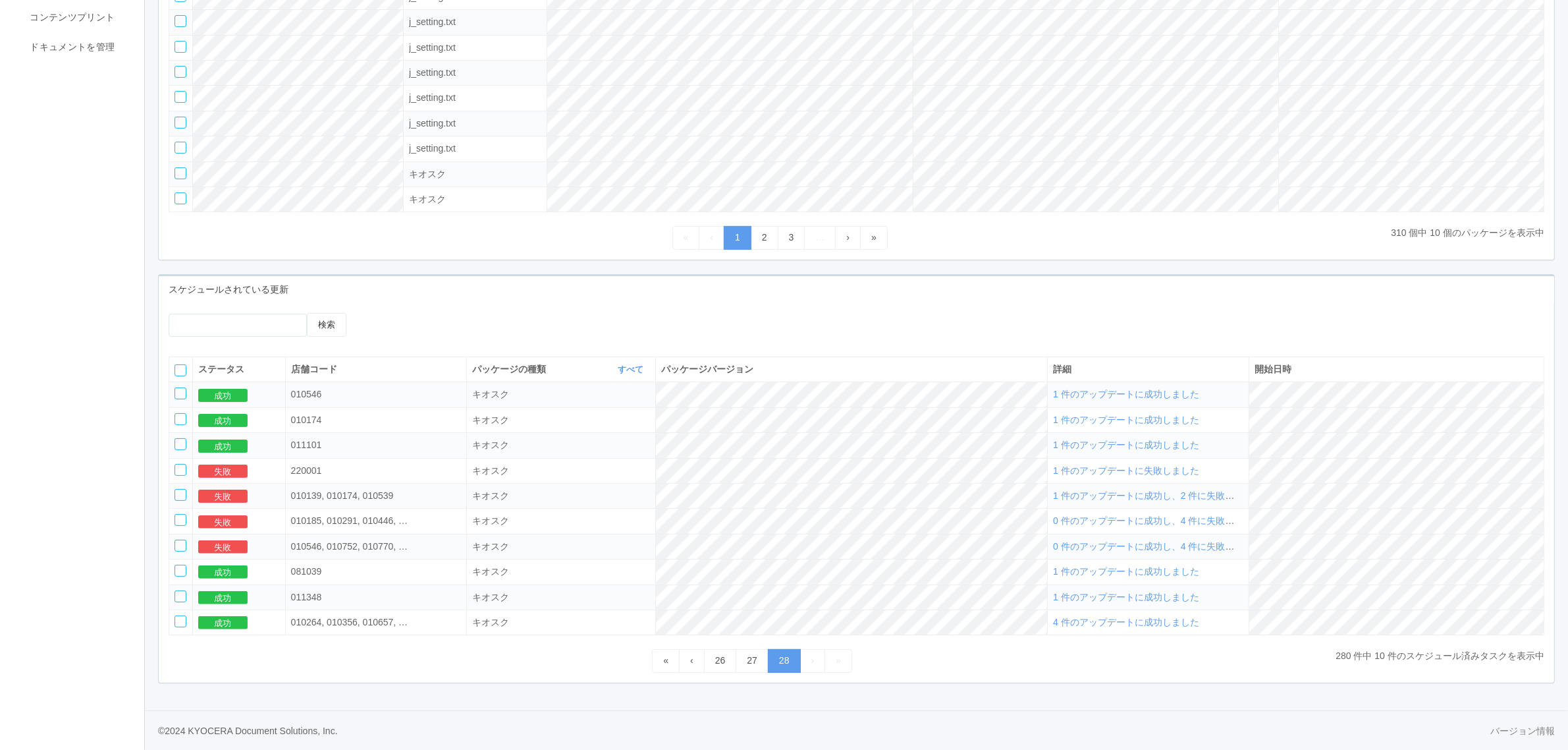
click at [179, 366] on div at bounding box center [180, 369] width 12 height 12
click at [386, 313] on icon at bounding box center [386, 313] width 0 height 0
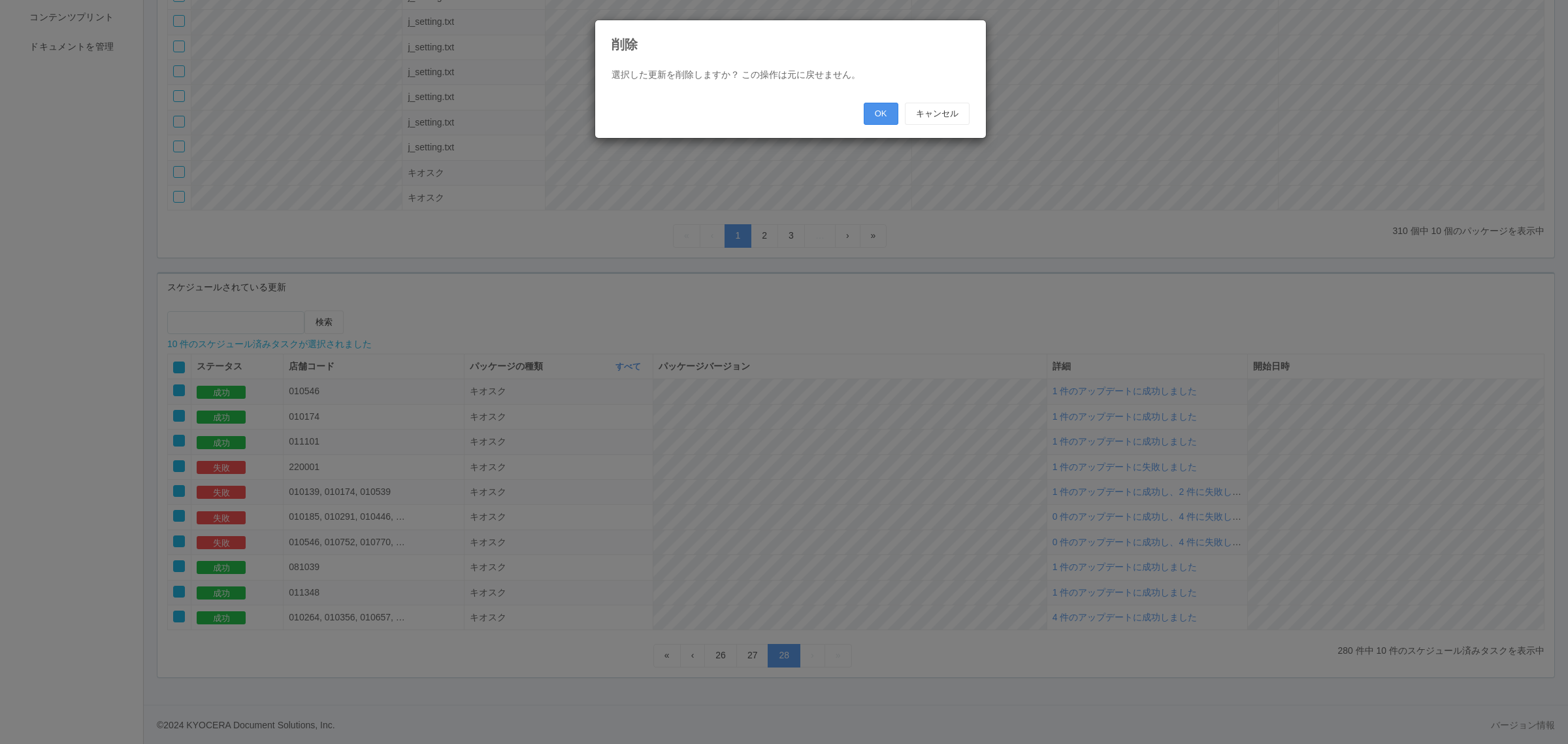
click at [879, 112] on button "OK" at bounding box center [881, 114] width 35 height 22
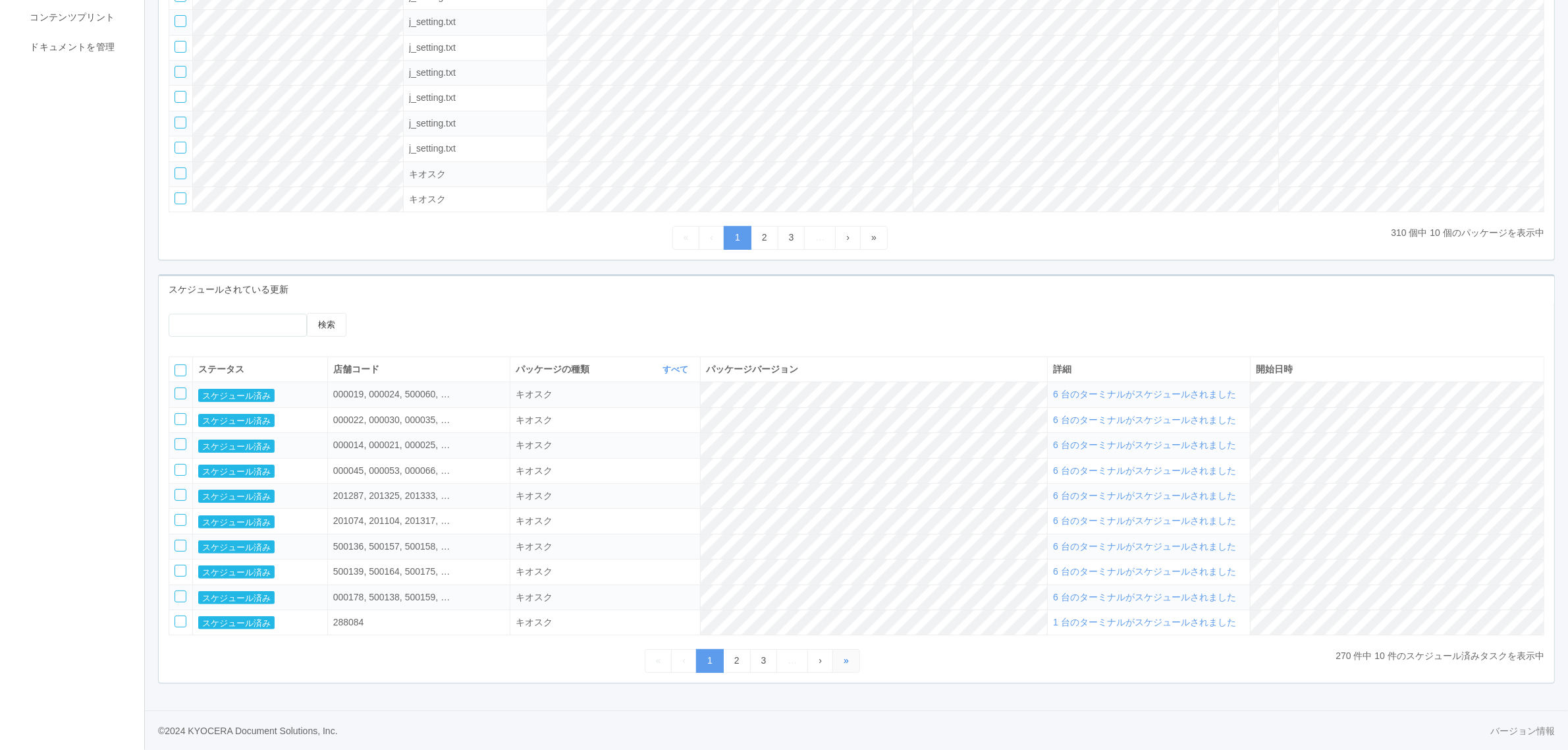
click at [855, 657] on link "»" at bounding box center [846, 660] width 28 height 23
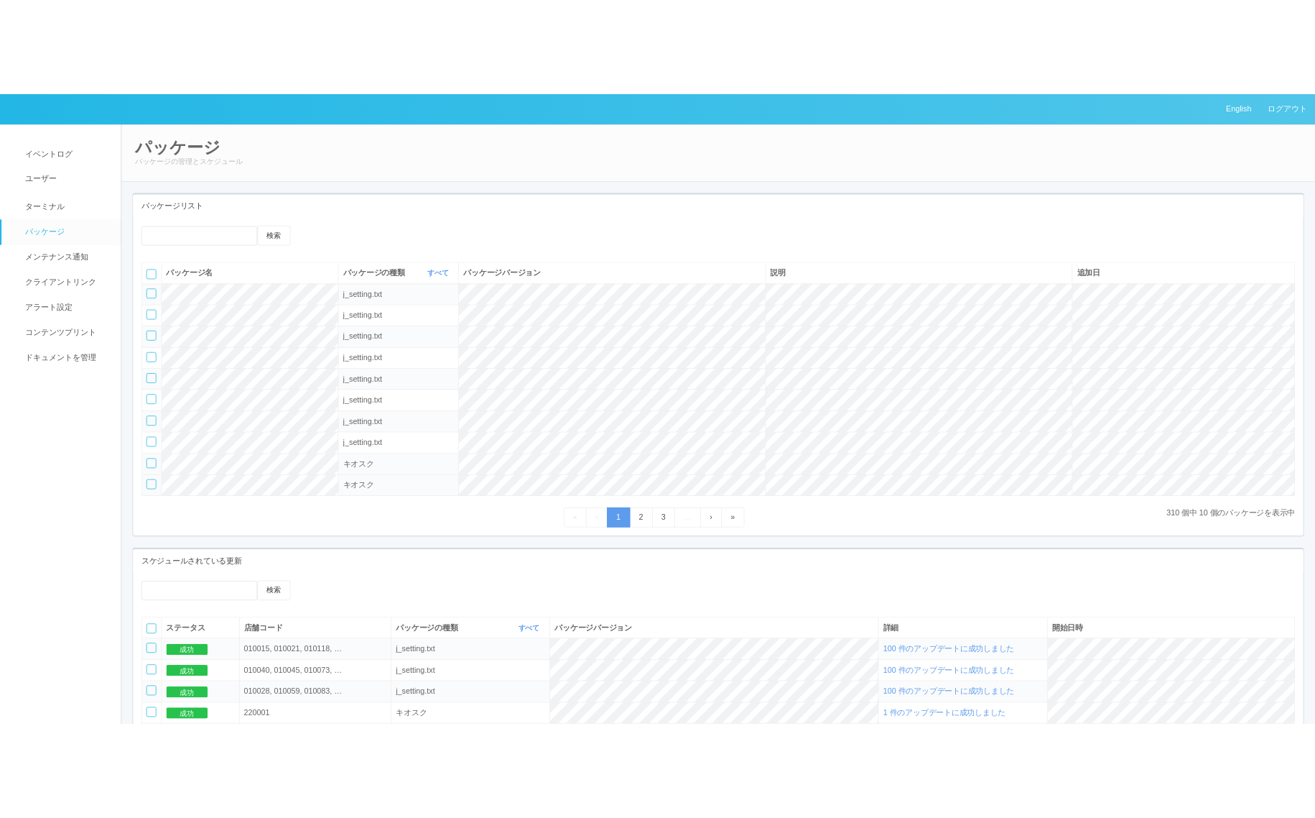
scroll to position [0, 0]
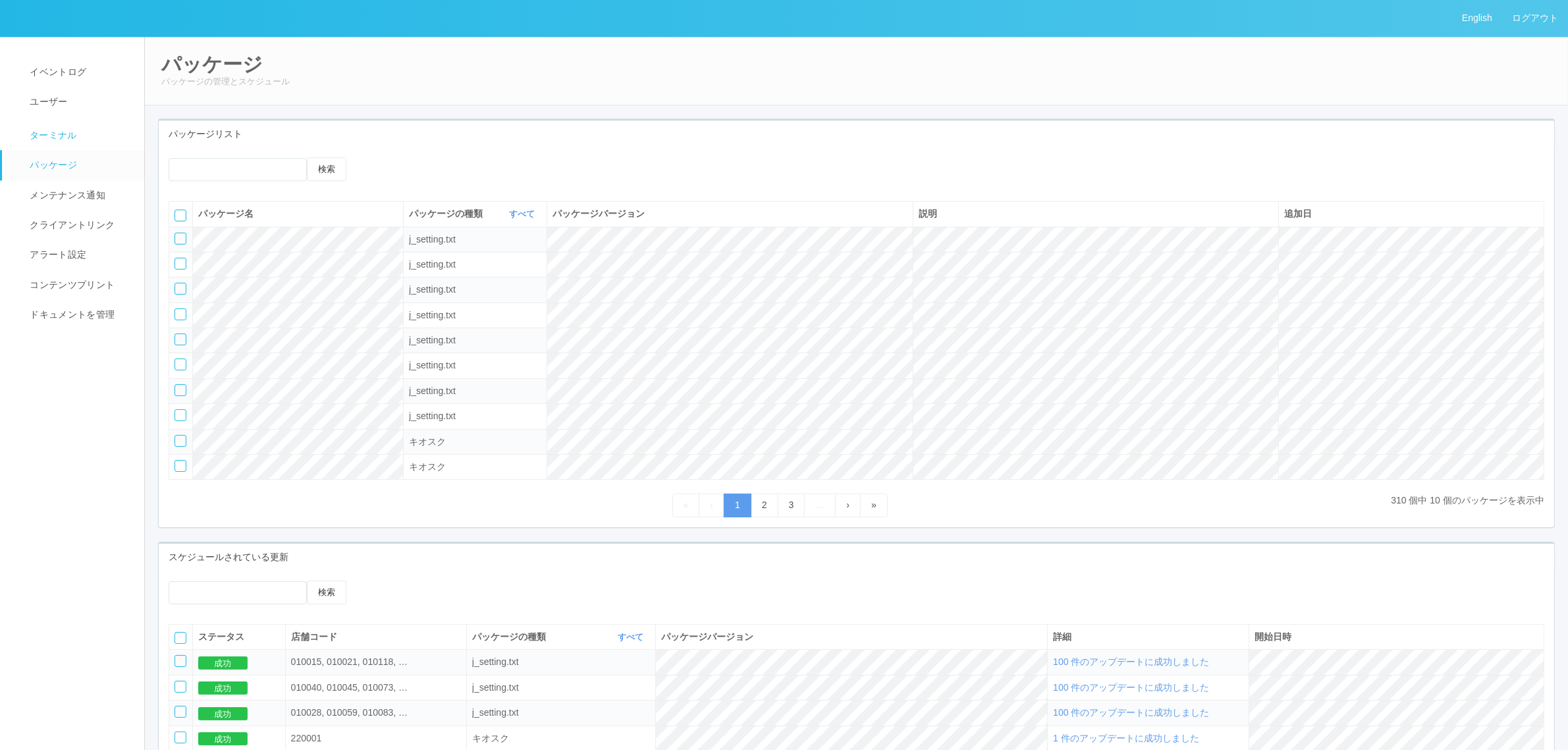
click at [68, 136] on span "ターミナル" at bounding box center [51, 135] width 50 height 10
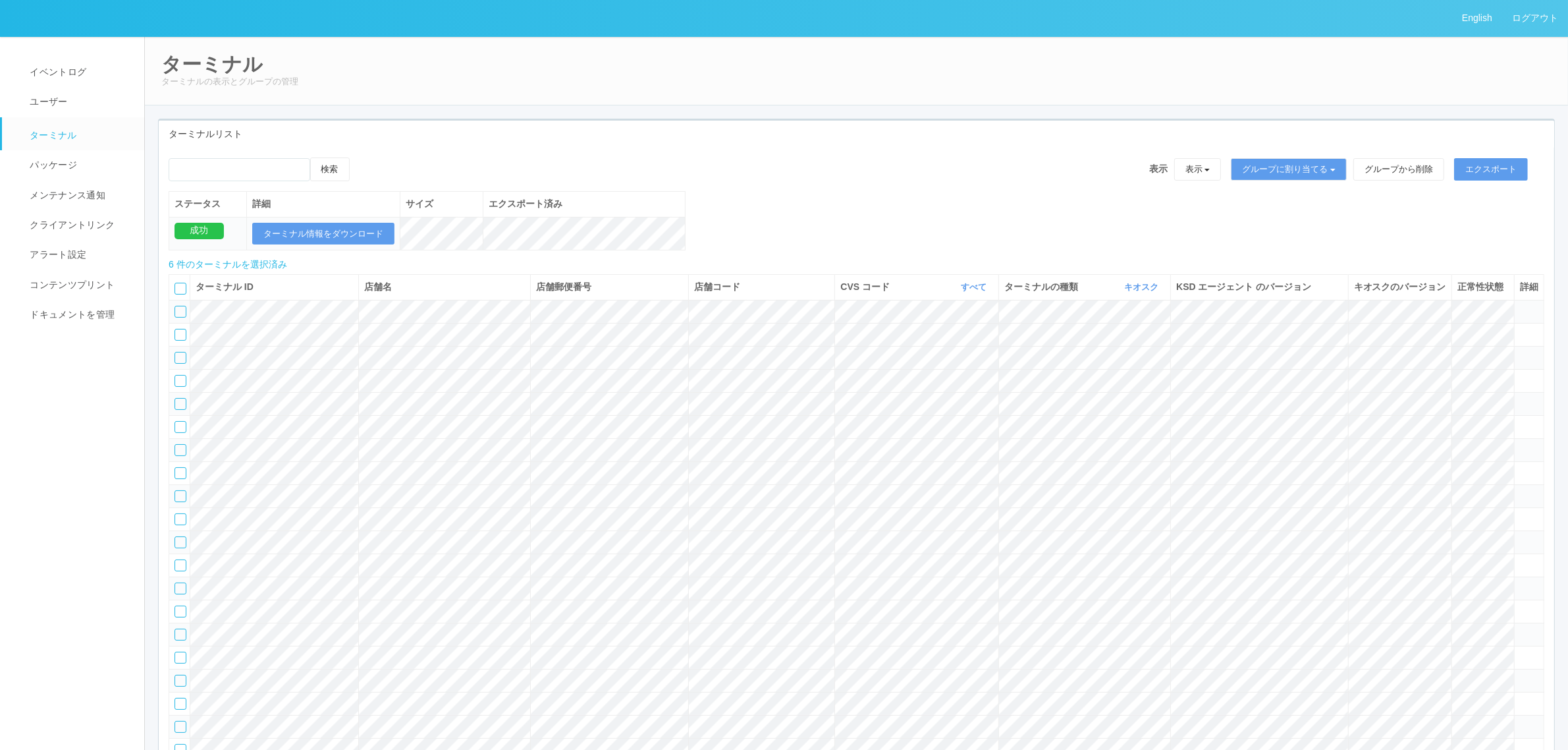
click at [834, 215] on div "検索 表示 表示 すべてのターミナル 未割り当てのターミナル グループを追加 グループ名を編集 アーカイブ済みのターミナル グループに割り当てる グループを追…" at bounding box center [856, 211] width 1396 height 106
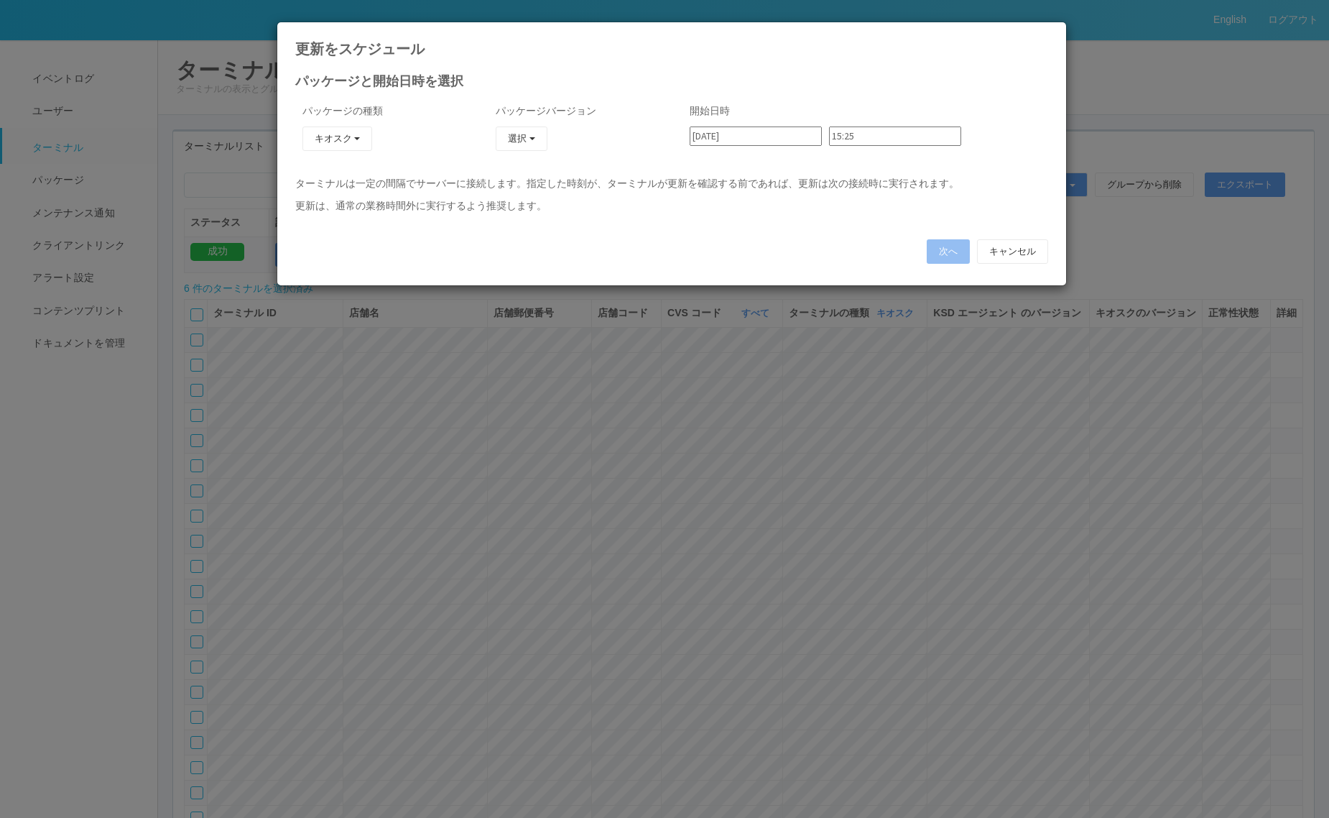
type input "[DATE]"
type input "00:24"
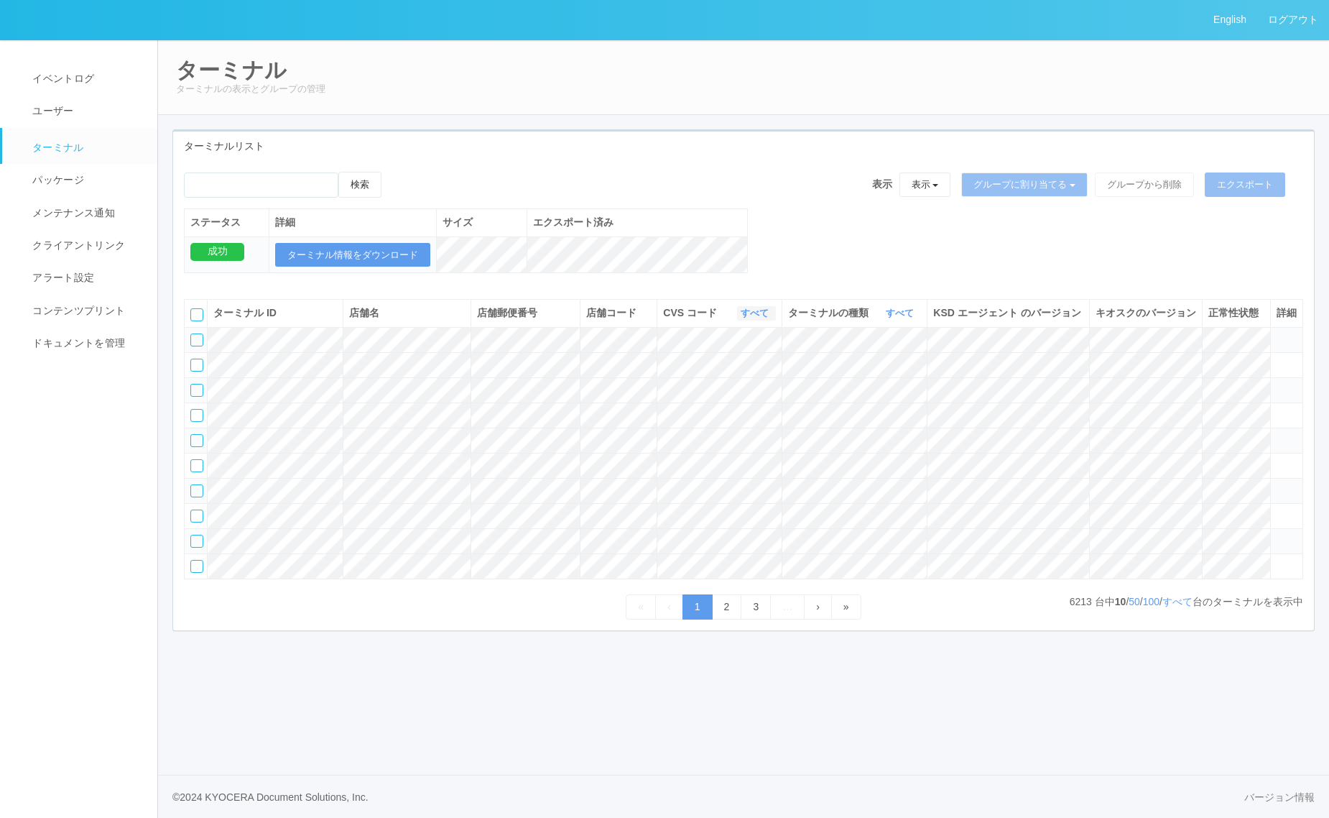
click at [755, 318] on link "すべて" at bounding box center [757, 312] width 32 height 11
click at [821, 262] on div "検索 表示 表示 すべてのターミナル 未割り当てのターミナル グループを追加 グループ名を編集 アーカイブ済みのターミナル グループに割り当てる グループを追…" at bounding box center [743, 230] width 1141 height 116
click at [896, 318] on link "すべて" at bounding box center [902, 312] width 32 height 11
click at [889, 383] on link "キオスク" at bounding box center [864, 372] width 114 height 19
click at [1167, 607] on link "すべて" at bounding box center [1177, 601] width 30 height 11
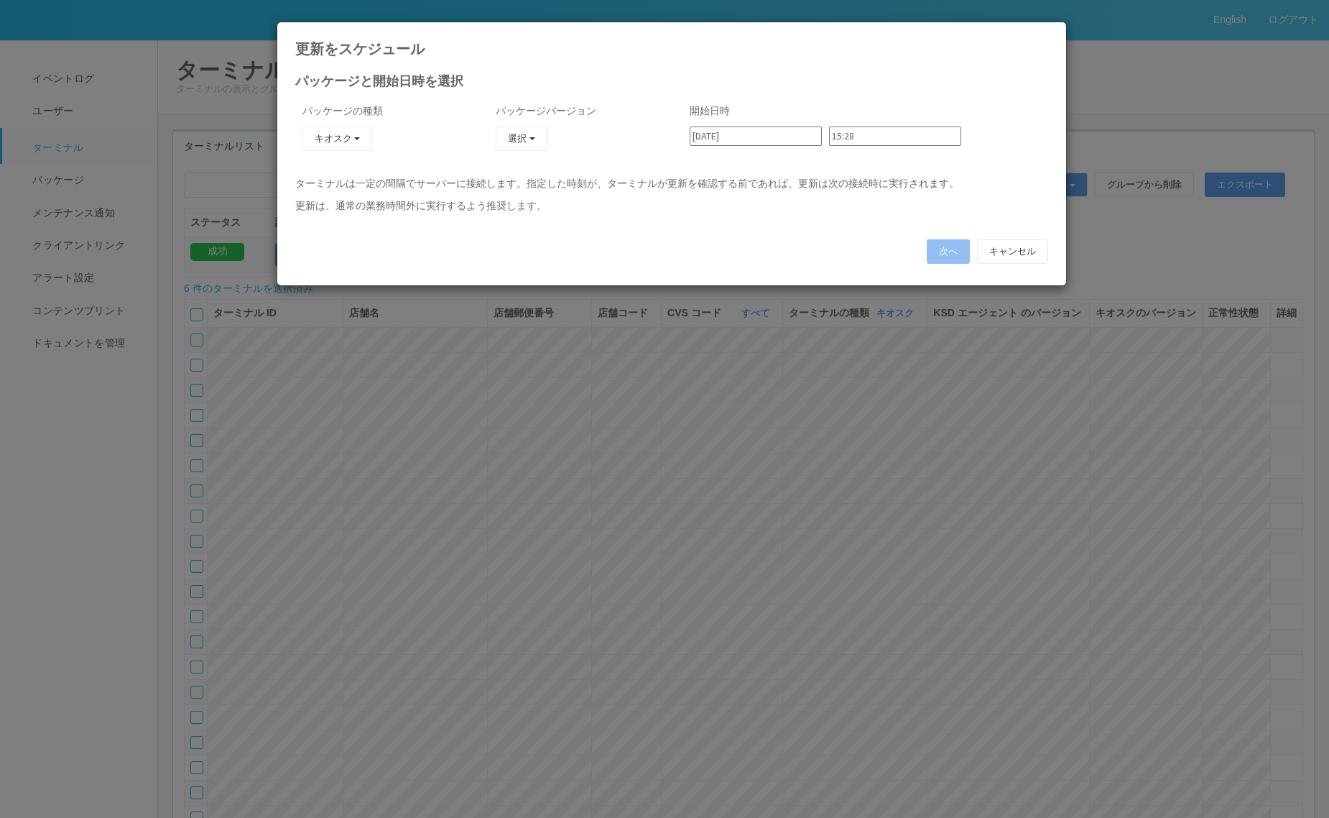
type input "[DATE]"
type input "02:00"
type input "[DATE]"
type input "02:06"
type input "[DATE]"
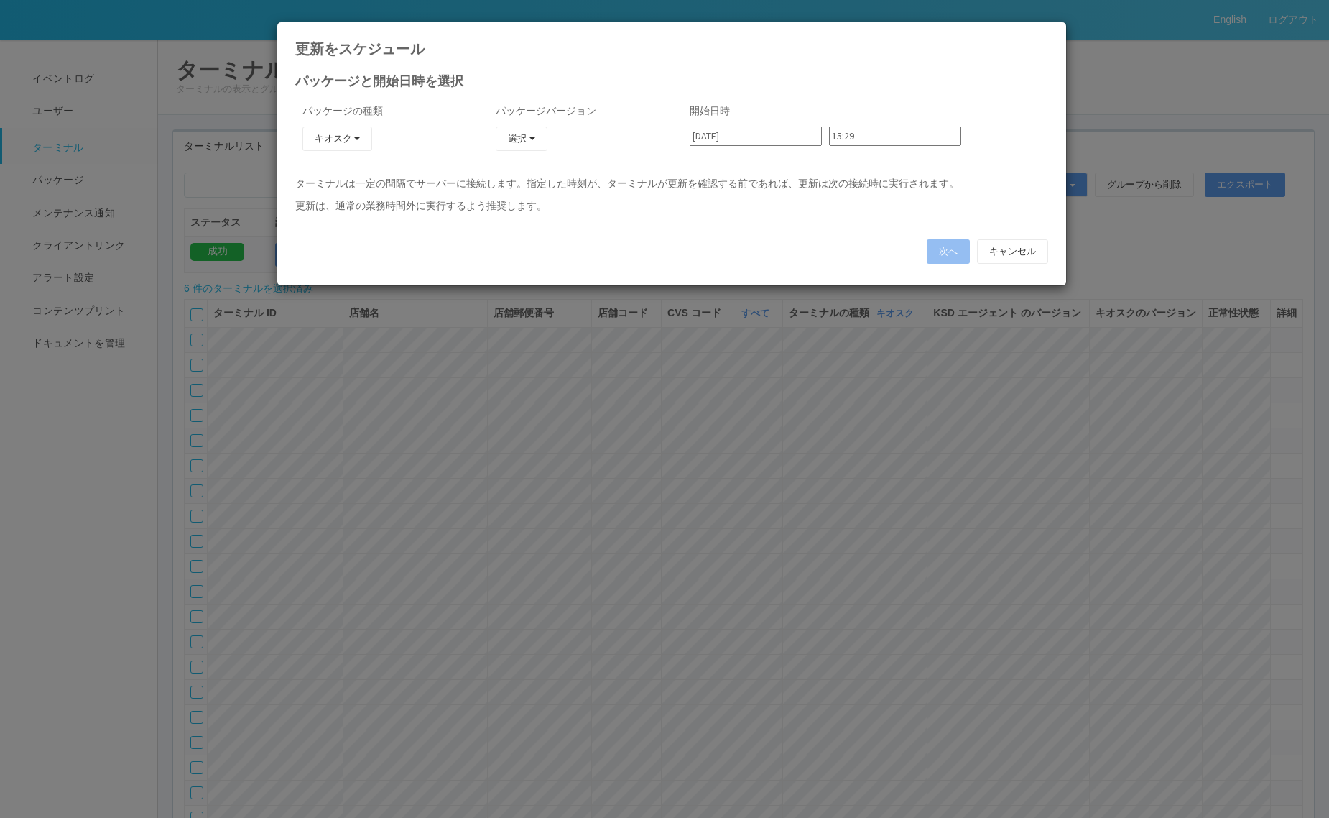
type input "02:12"
type input "[DATE]"
type input "02:48"
type input "[DATE]"
type input "02:54"
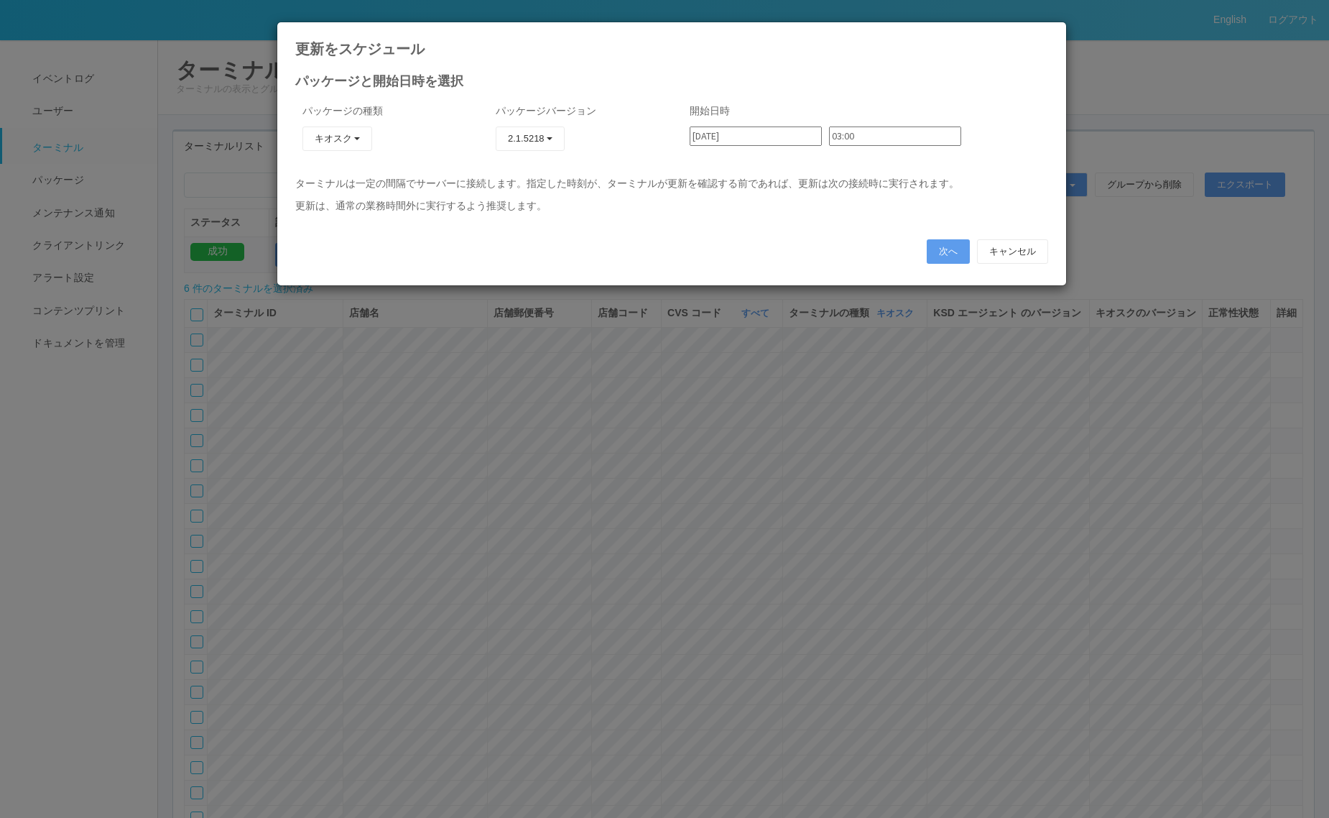
type input "[DATE]"
type input "03:00"
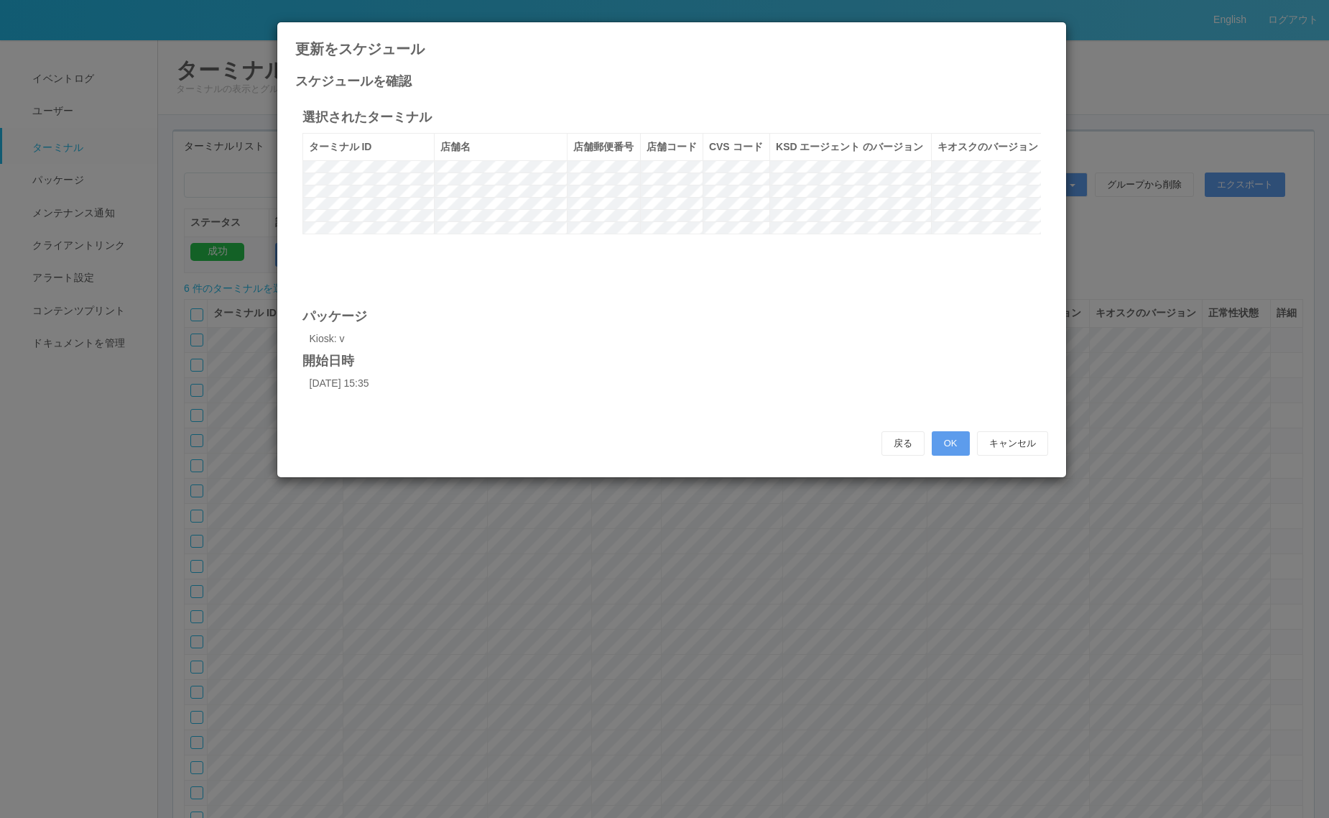
click at [572, 172] on tr at bounding box center [673, 166] width 742 height 12
drag, startPoint x: 1037, startPoint y: 34, endPoint x: 1020, endPoint y: 18, distance: 22.9
click at [1048, 33] on icon at bounding box center [1048, 33] width 0 height 0
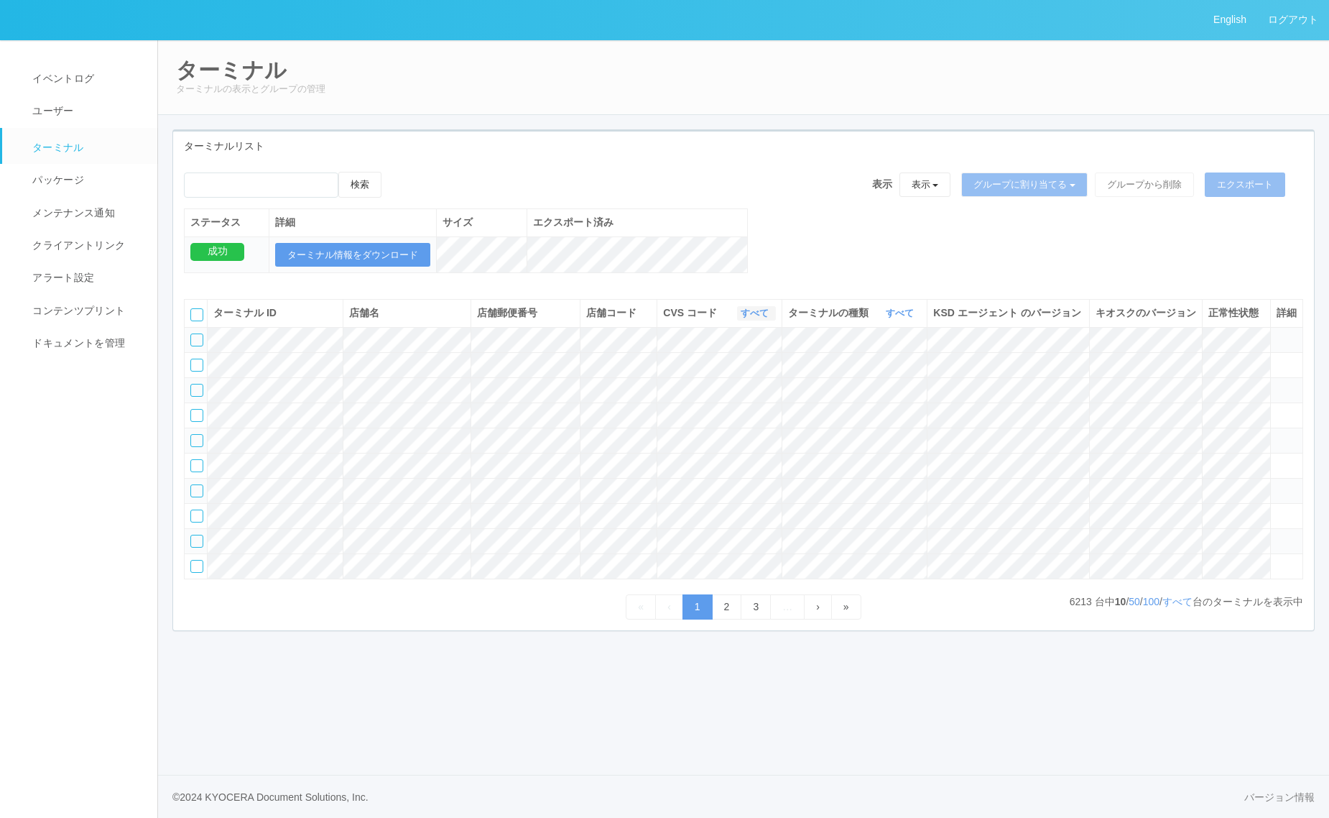
click at [747, 318] on link "すべて" at bounding box center [757, 312] width 32 height 11
click at [903, 318] on link "すべて" at bounding box center [902, 312] width 32 height 11
click at [884, 383] on link "キオスク" at bounding box center [864, 372] width 114 height 19
click at [1175, 607] on link "すべて" at bounding box center [1177, 601] width 30 height 11
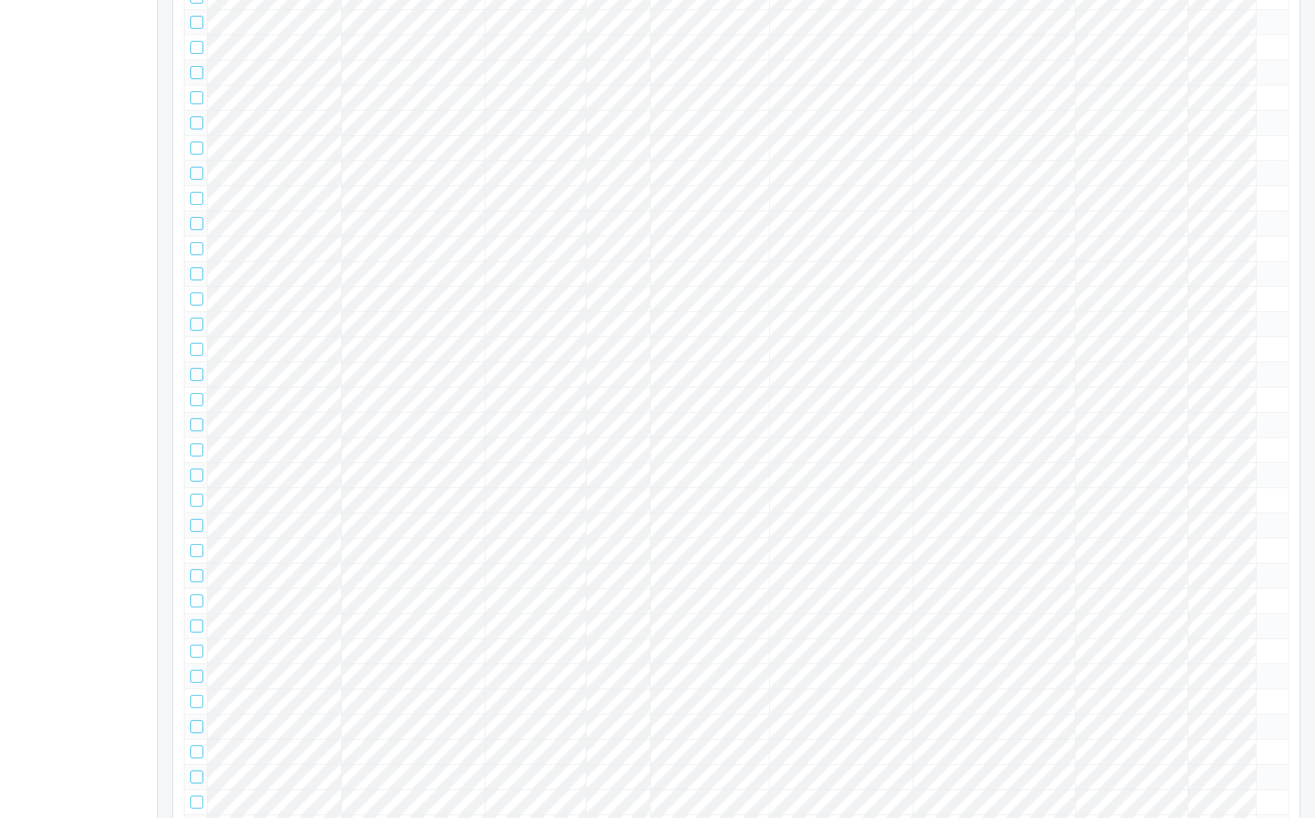
scroll to position [11853, 0]
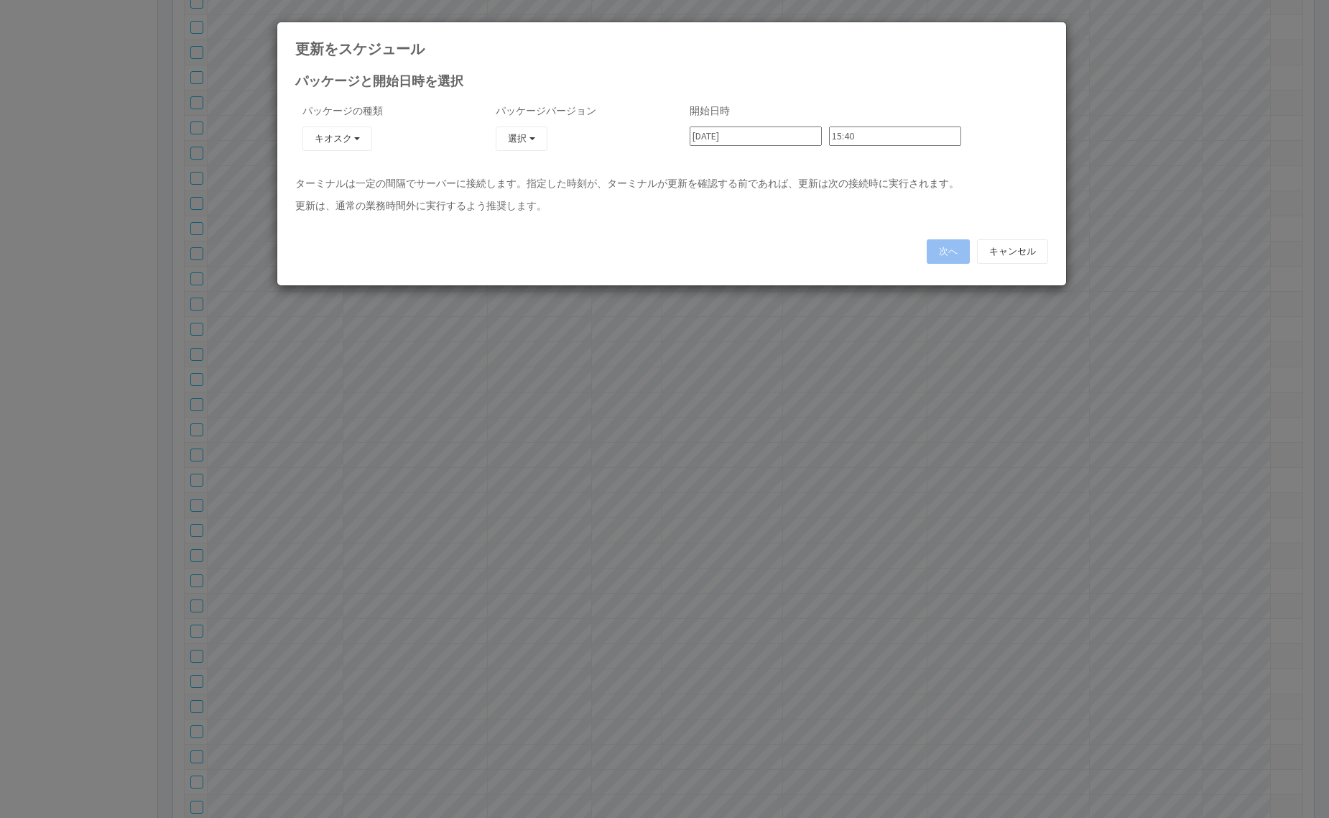
type input "[DATE]"
type input "03:00"
type input "[DATE]"
type input "03:06"
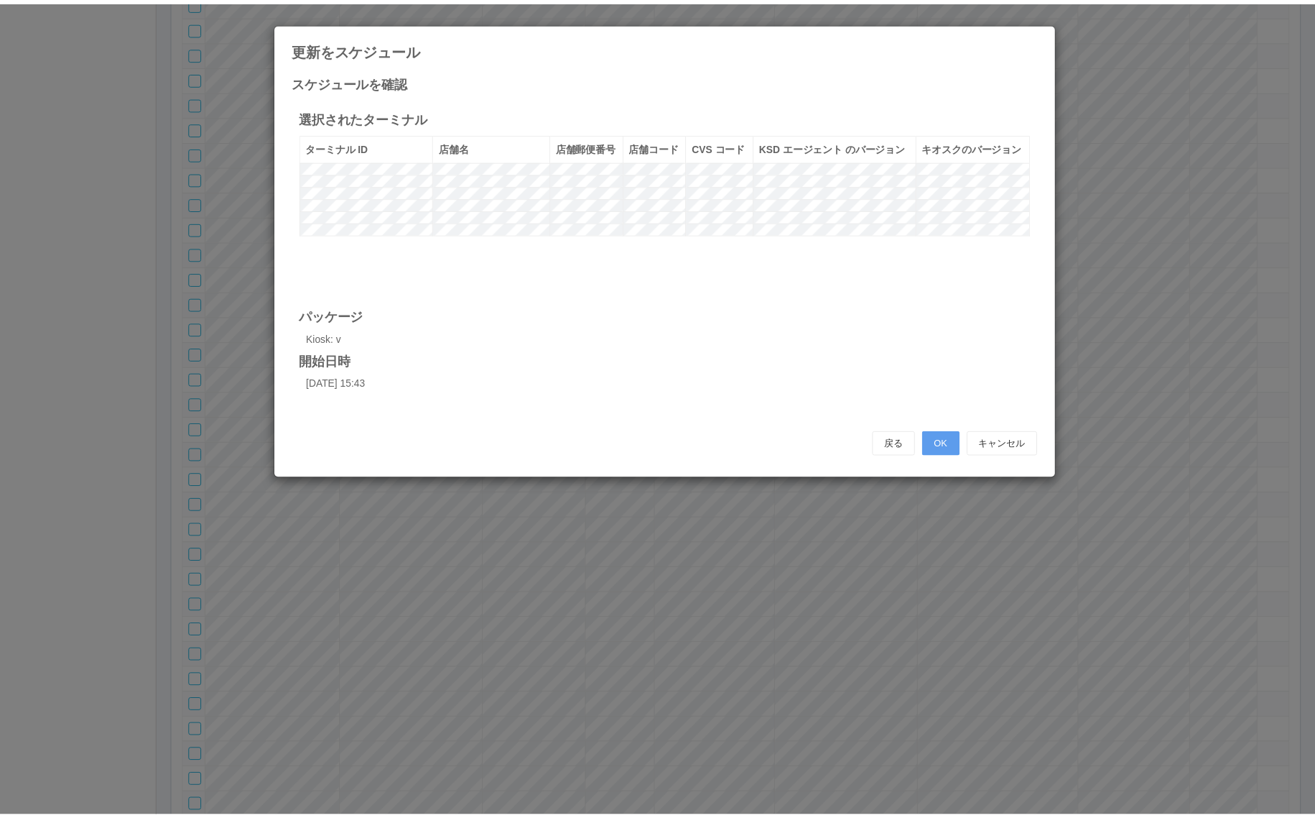
scroll to position [11853, 0]
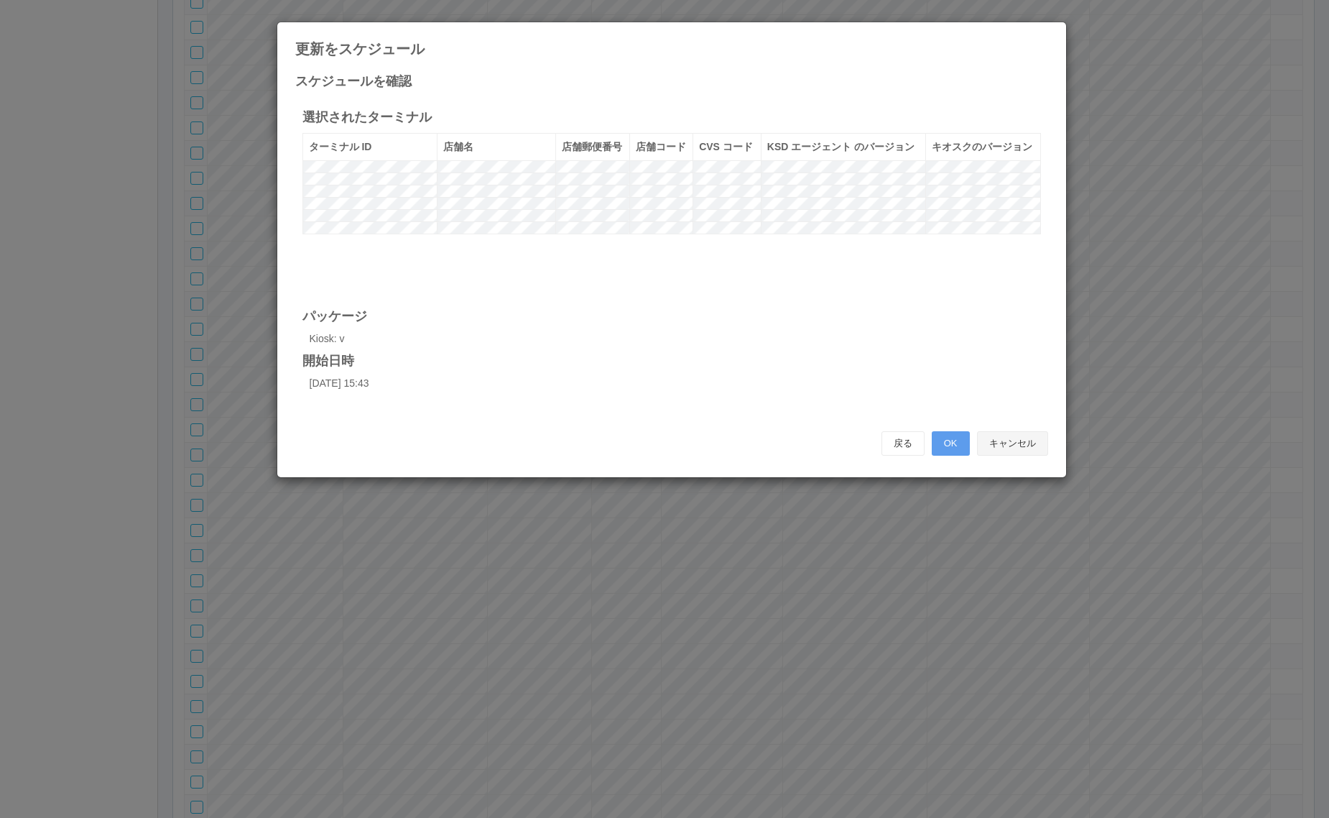
drag, startPoint x: 1014, startPoint y: 443, endPoint x: 799, endPoint y: 149, distance: 364.5
click at [1015, 443] on button "キャンセル" at bounding box center [1012, 443] width 71 height 24
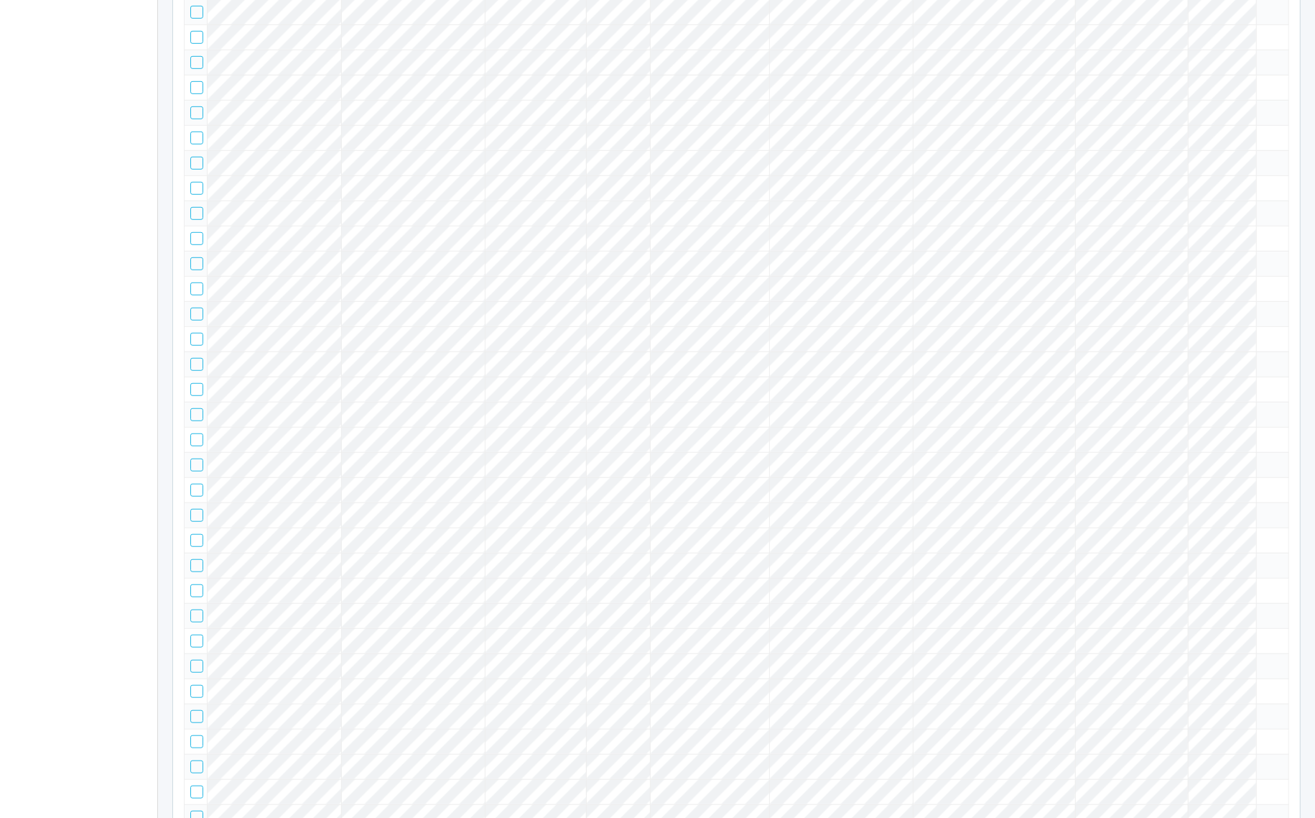
scroll to position [0, 0]
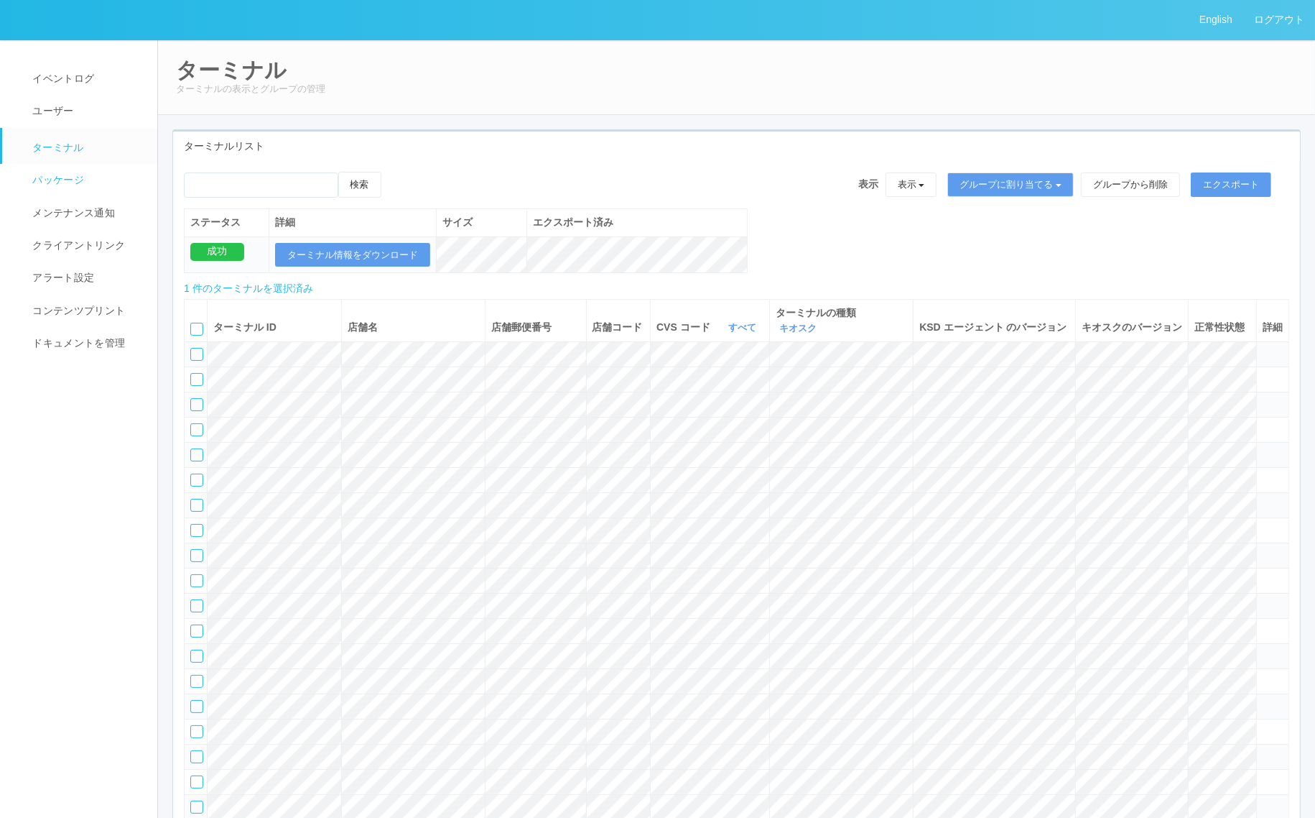
click at [76, 175] on span "パッケージ" at bounding box center [56, 179] width 55 height 11
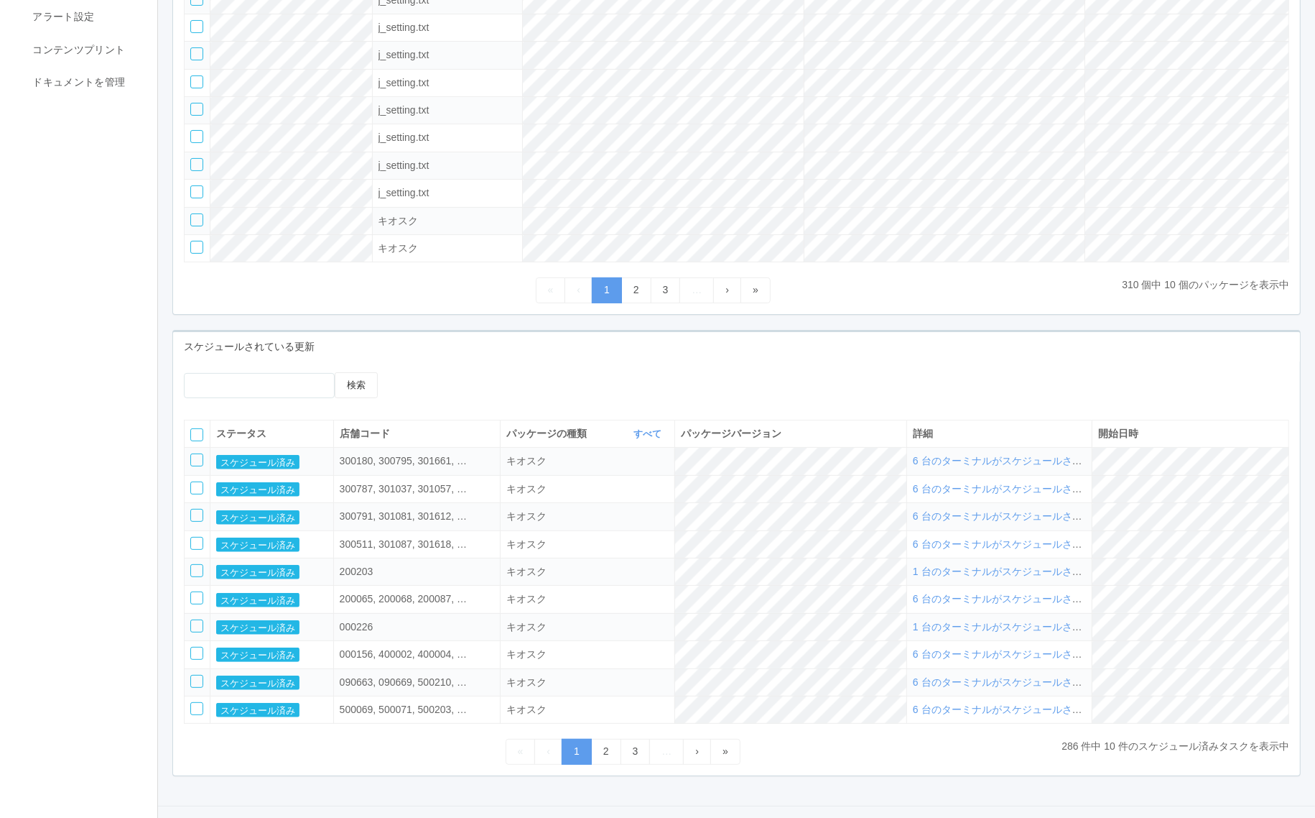
scroll to position [304, 0]
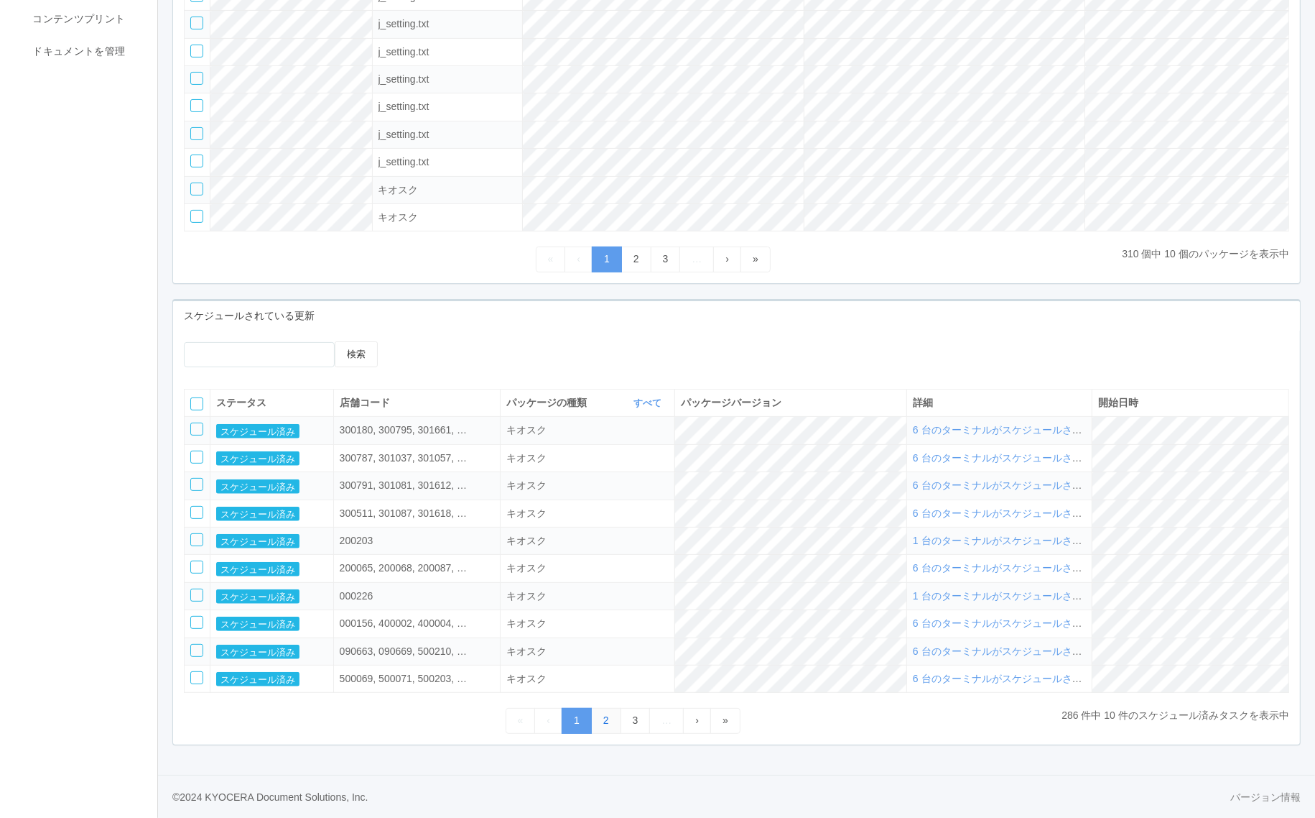
click at [593, 726] on link "2" at bounding box center [606, 720] width 30 height 25
click at [629, 722] on link "3" at bounding box center [636, 720] width 30 height 25
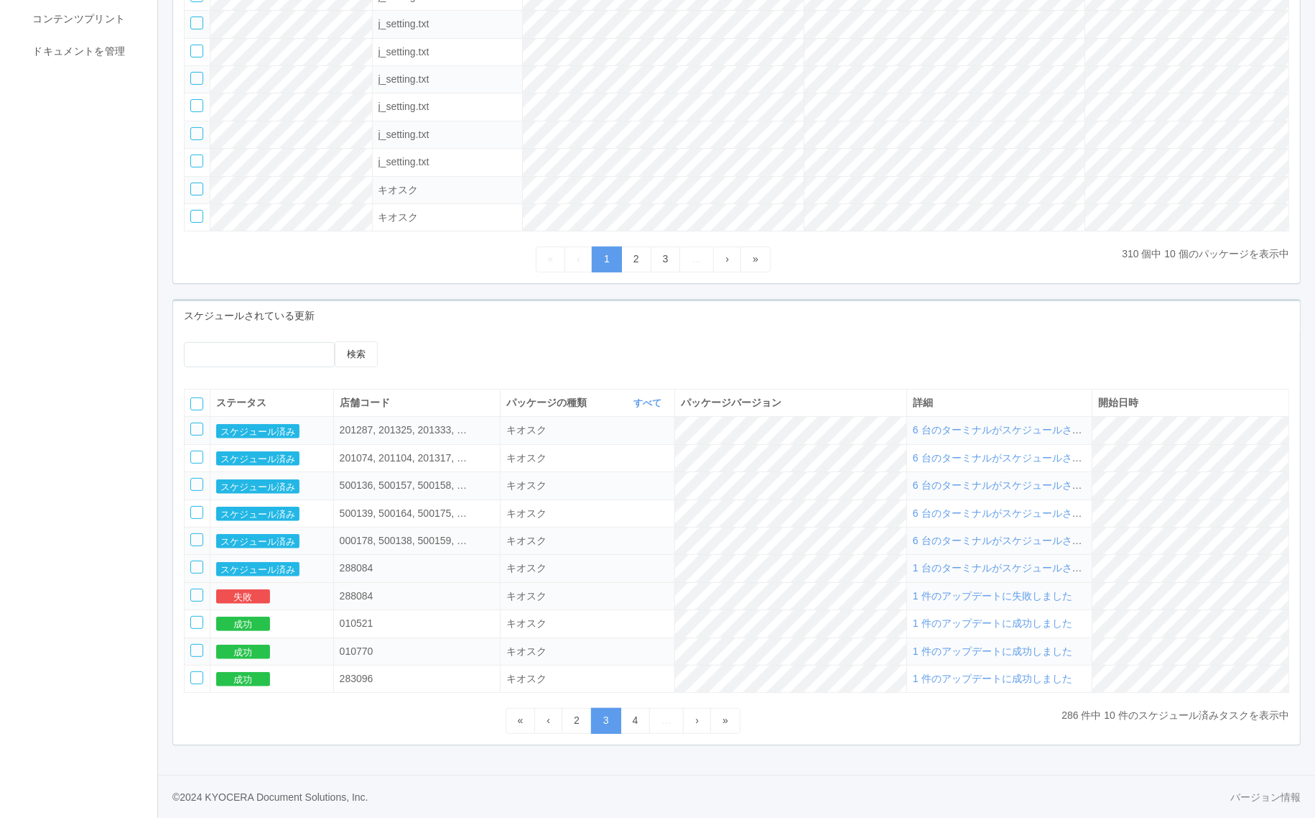
click at [1020, 566] on span "1 台のターミナルがスケジュールされました" at bounding box center [1013, 567] width 200 height 11
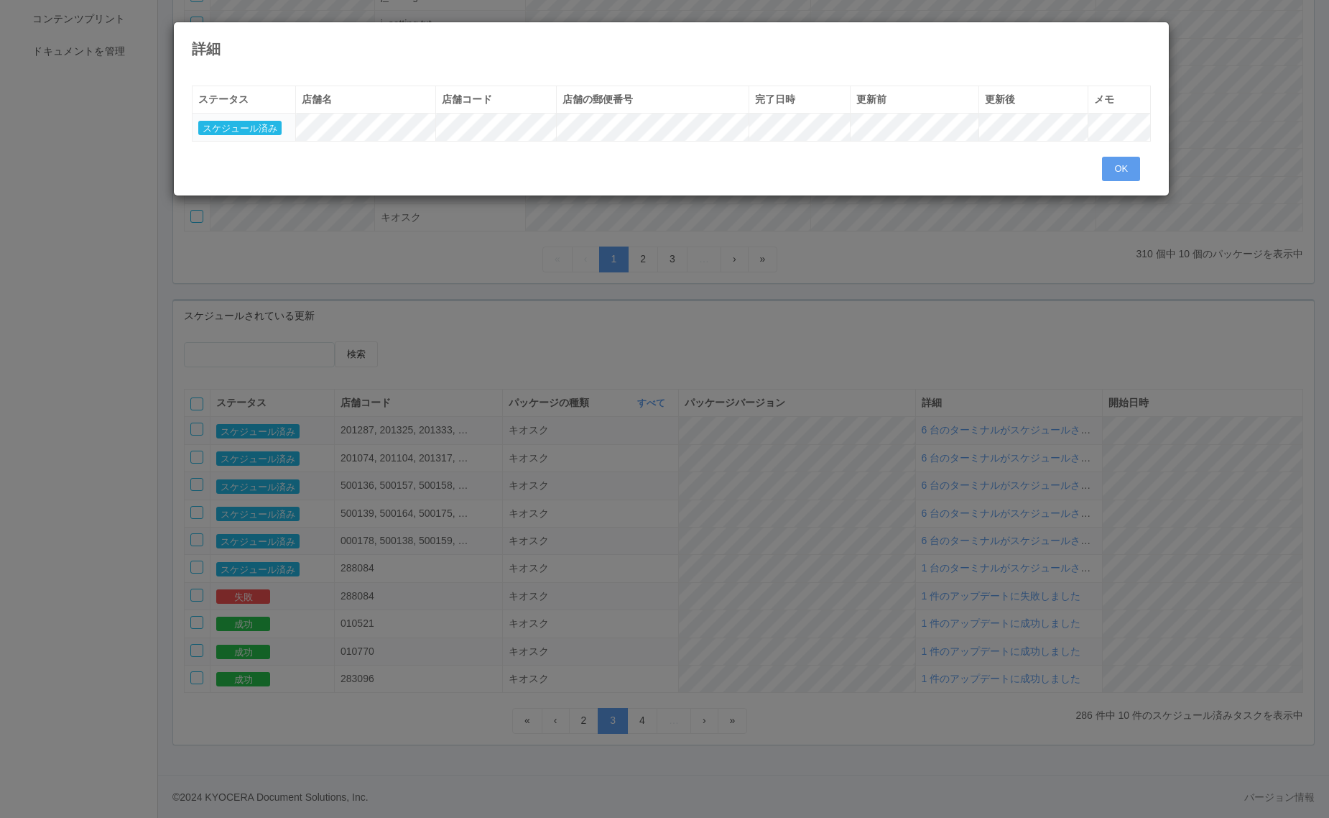
click at [1151, 33] on icon at bounding box center [1151, 33] width 0 height 0
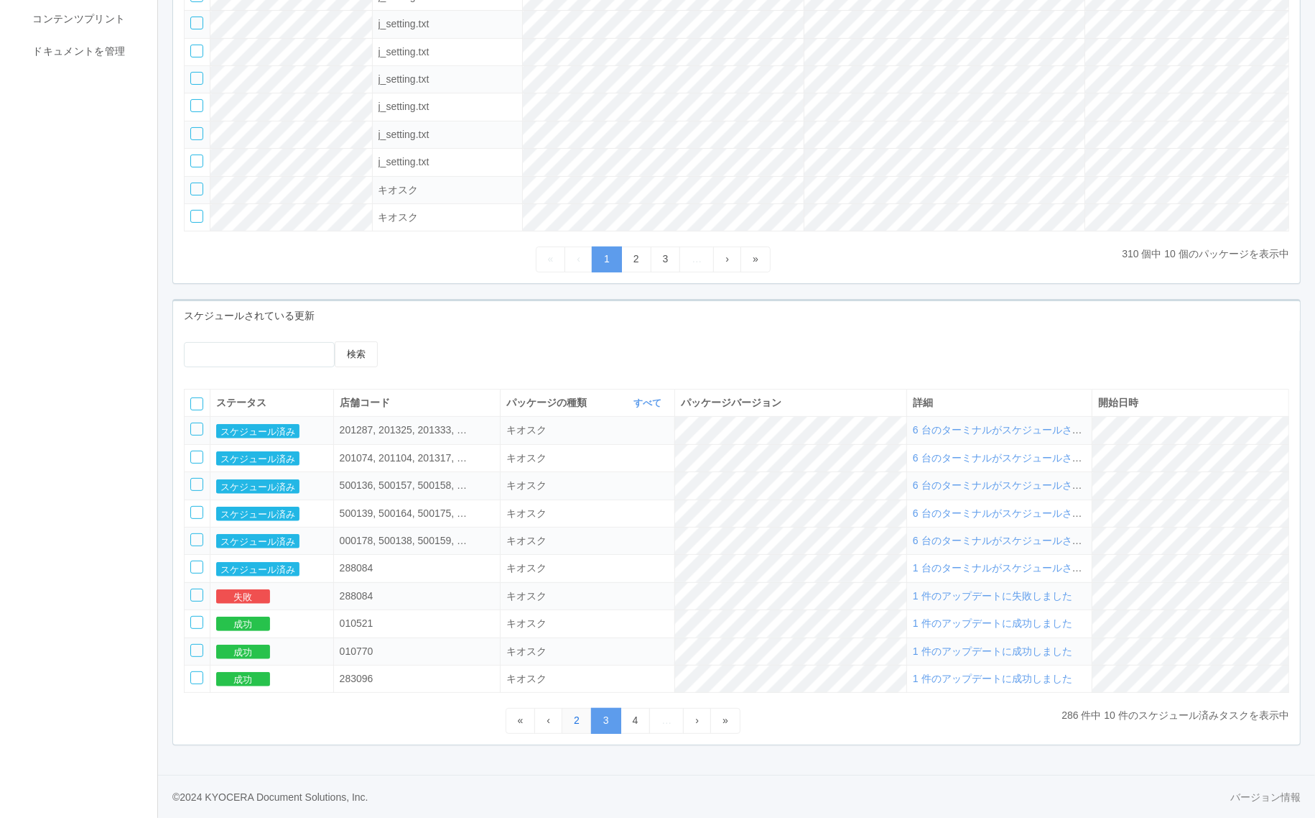
click at [575, 720] on link "2" at bounding box center [577, 720] width 30 height 25
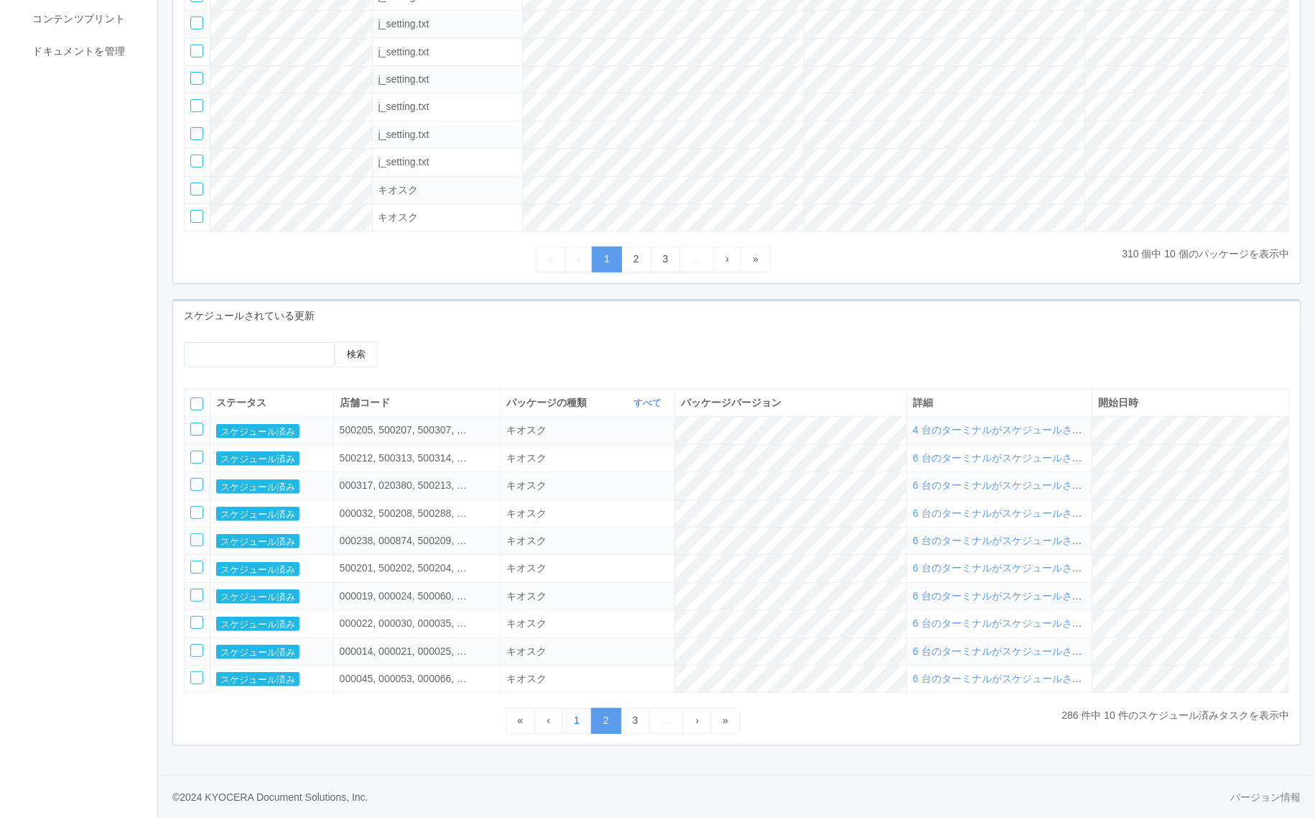
click at [576, 719] on link "1" at bounding box center [577, 720] width 30 height 25
click at [986, 425] on span "6 台のターミナルがスケジュールされました" at bounding box center [1013, 429] width 200 height 11
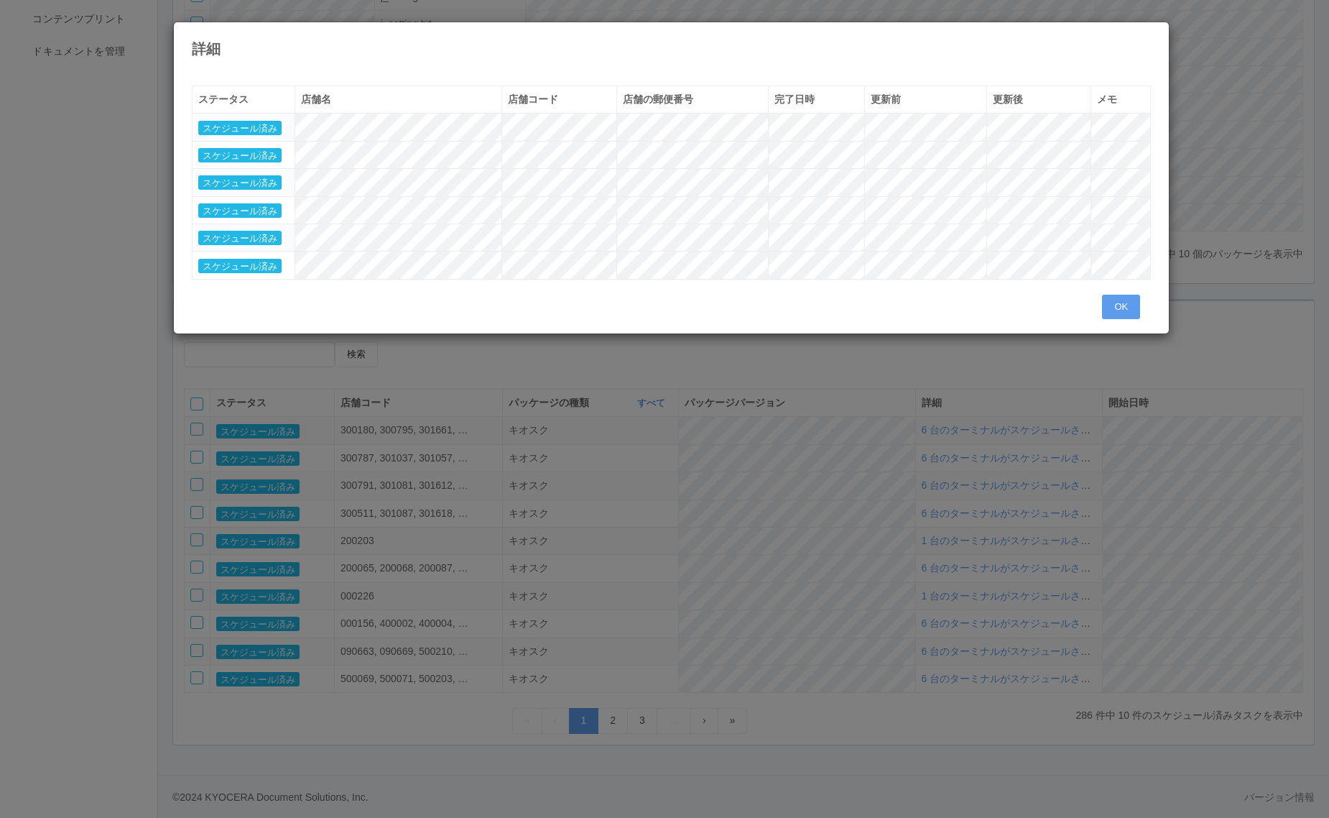
click at [1152, 40] on div "詳細" at bounding box center [672, 39] width 996 height 34
click at [1151, 33] on icon at bounding box center [1151, 33] width 0 height 0
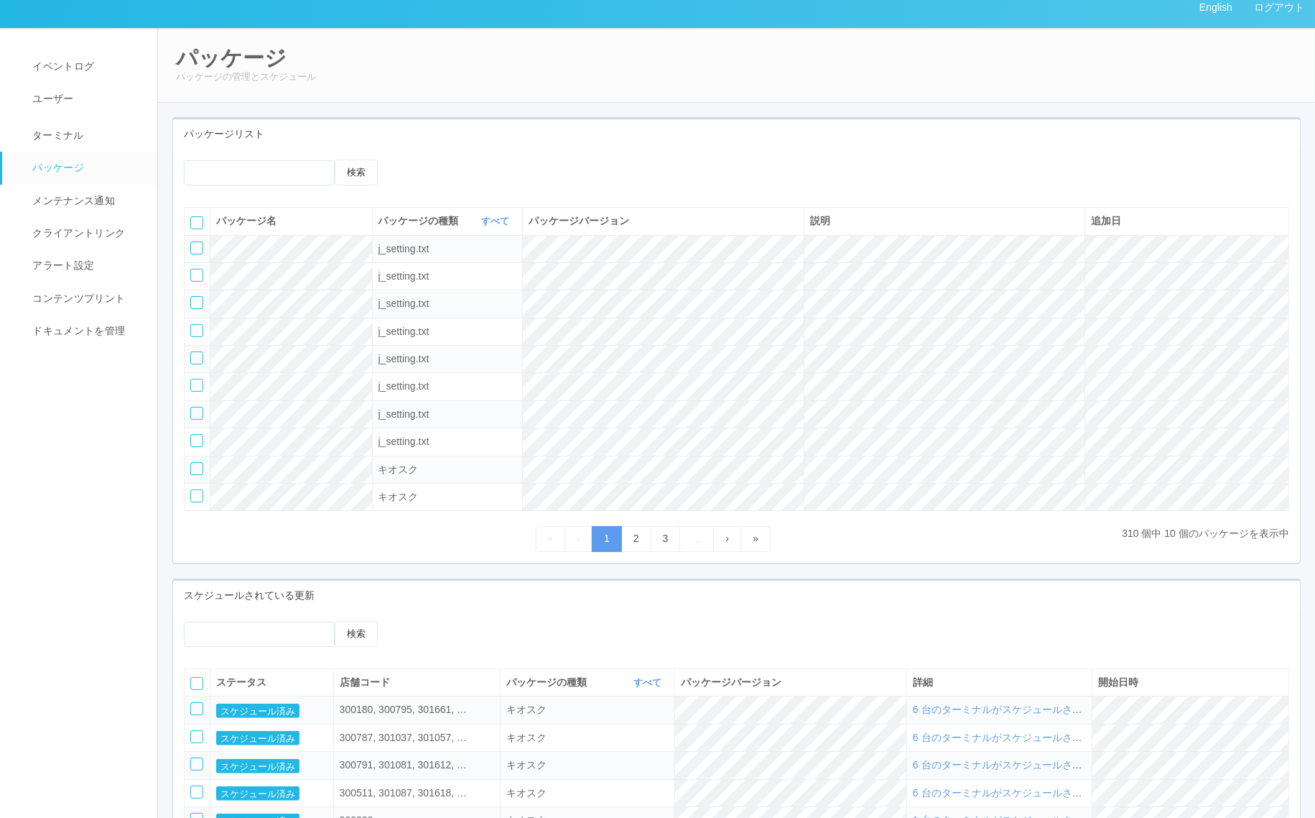
scroll to position [0, 0]
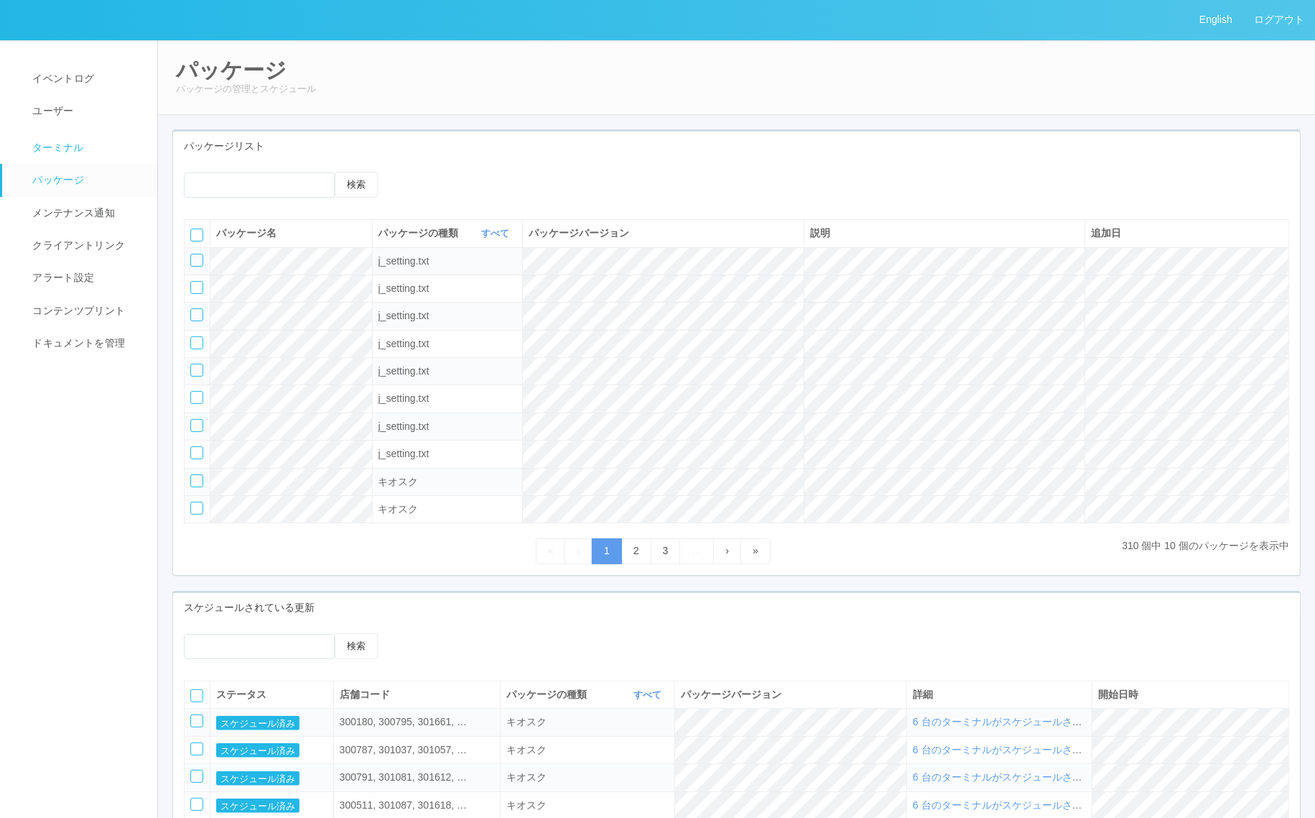
click at [80, 146] on span "ターミナル" at bounding box center [56, 147] width 55 height 11
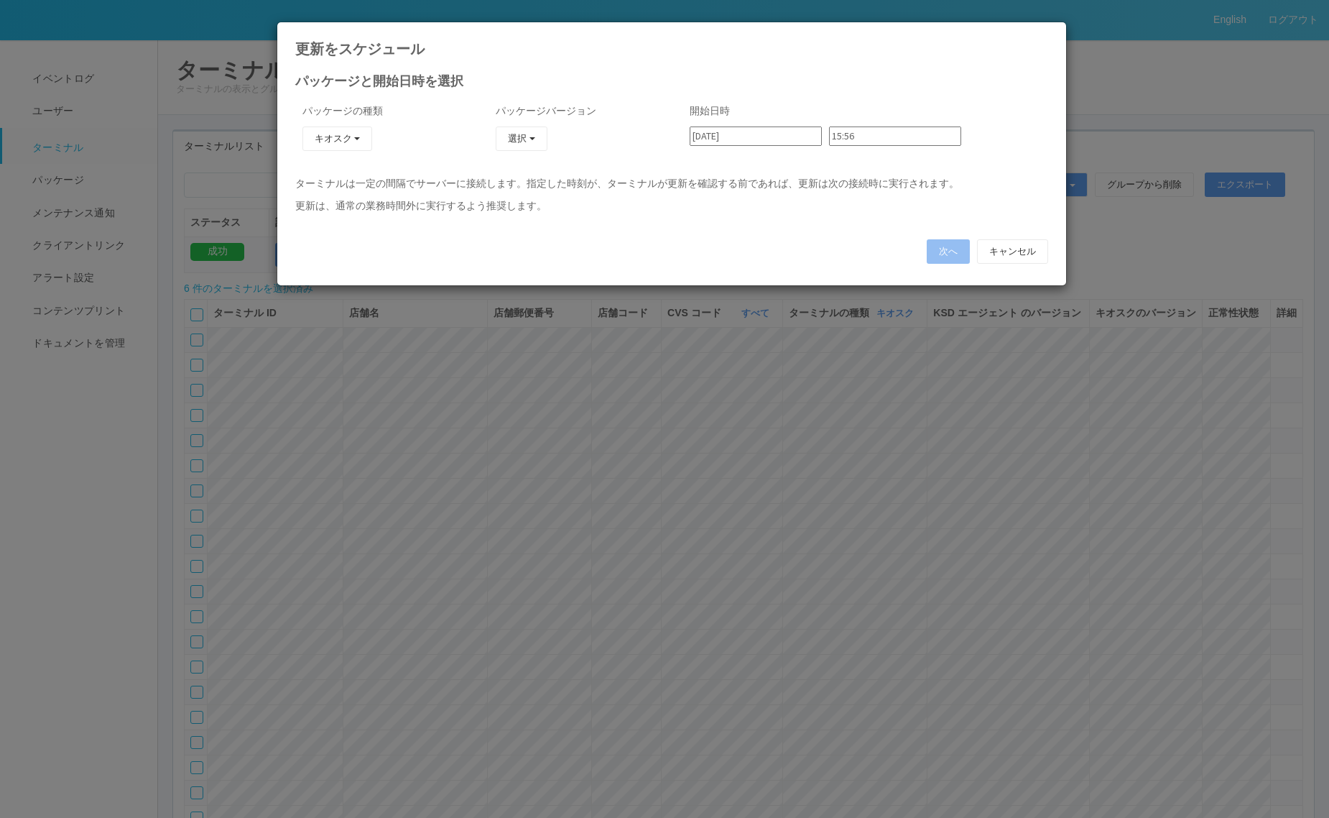
type input "[DATE]"
type input "03:24"
type input "[DATE]"
type input "03:30"
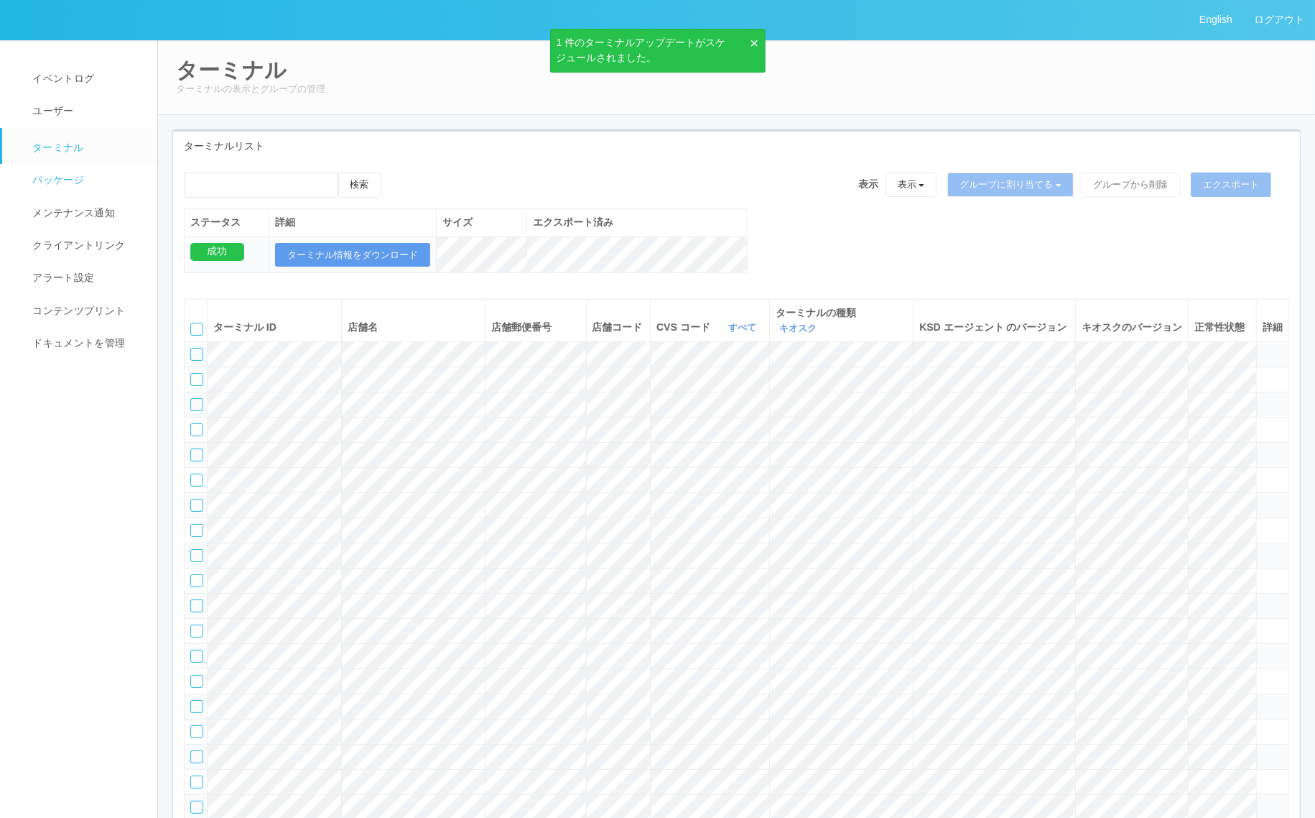
click at [95, 177] on link "パッケージ" at bounding box center [86, 180] width 168 height 32
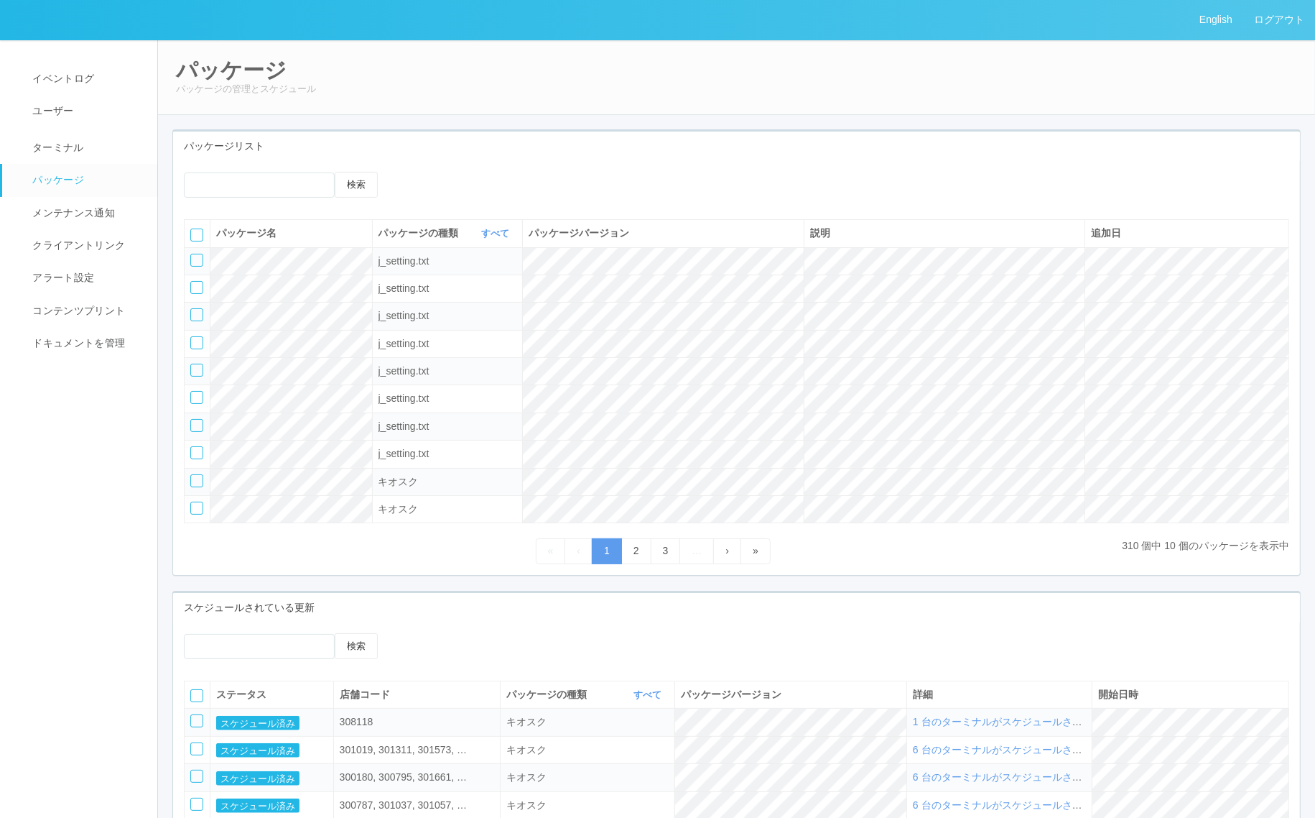
scroll to position [304, 0]
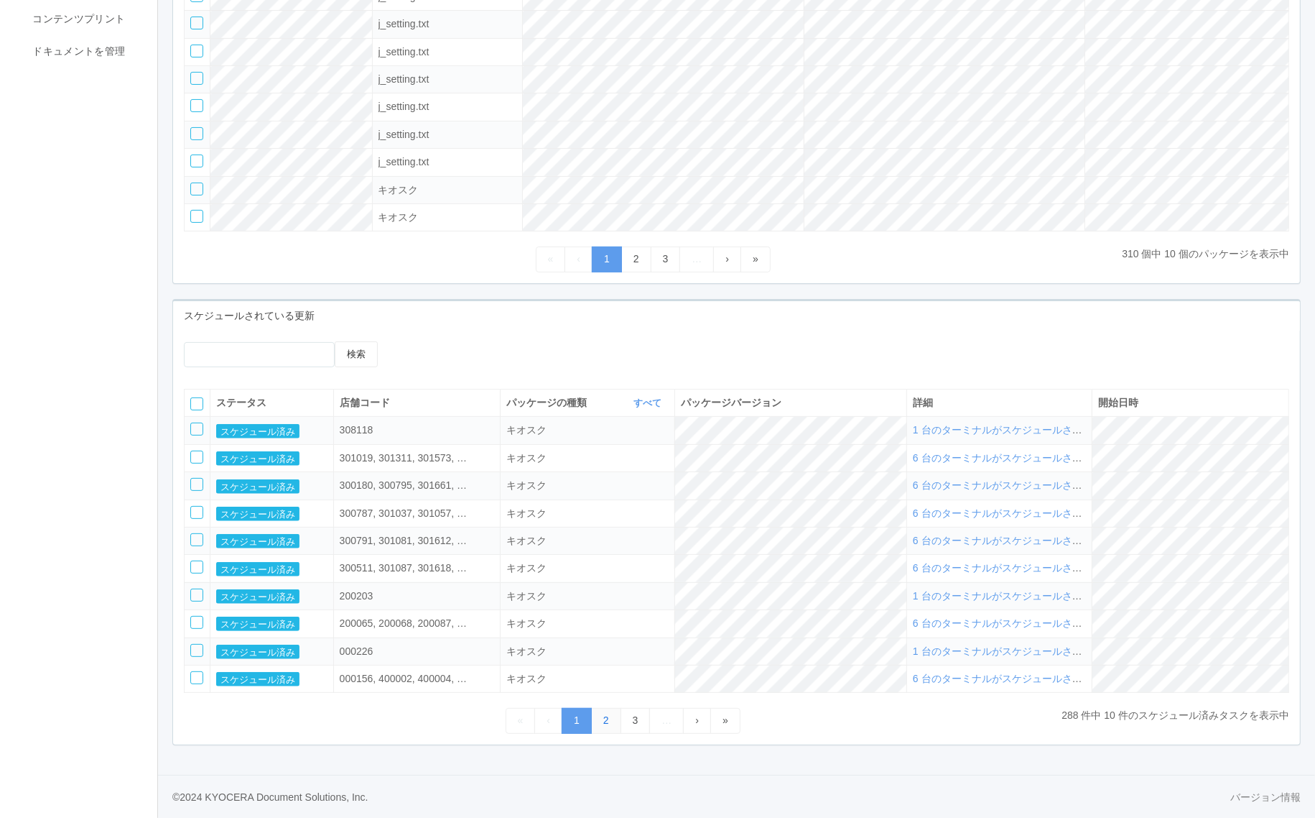
click at [611, 719] on link "2" at bounding box center [606, 720] width 30 height 25
click at [1068, 485] on span "4 台のターミナルがスケジュールされました" at bounding box center [1013, 484] width 200 height 11
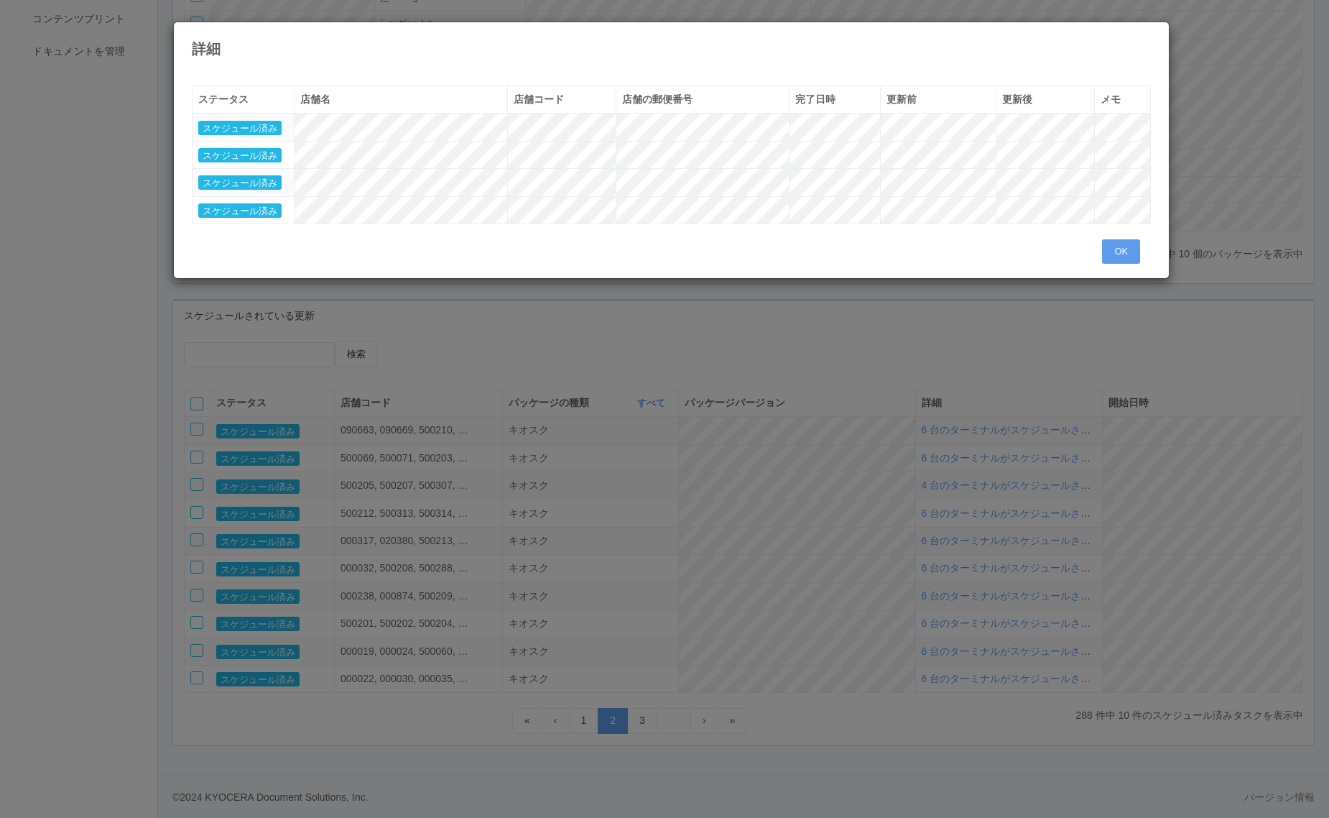
click at [1155, 40] on div "詳細" at bounding box center [672, 39] width 996 height 34
click at [1119, 249] on button "OK" at bounding box center [1121, 251] width 38 height 24
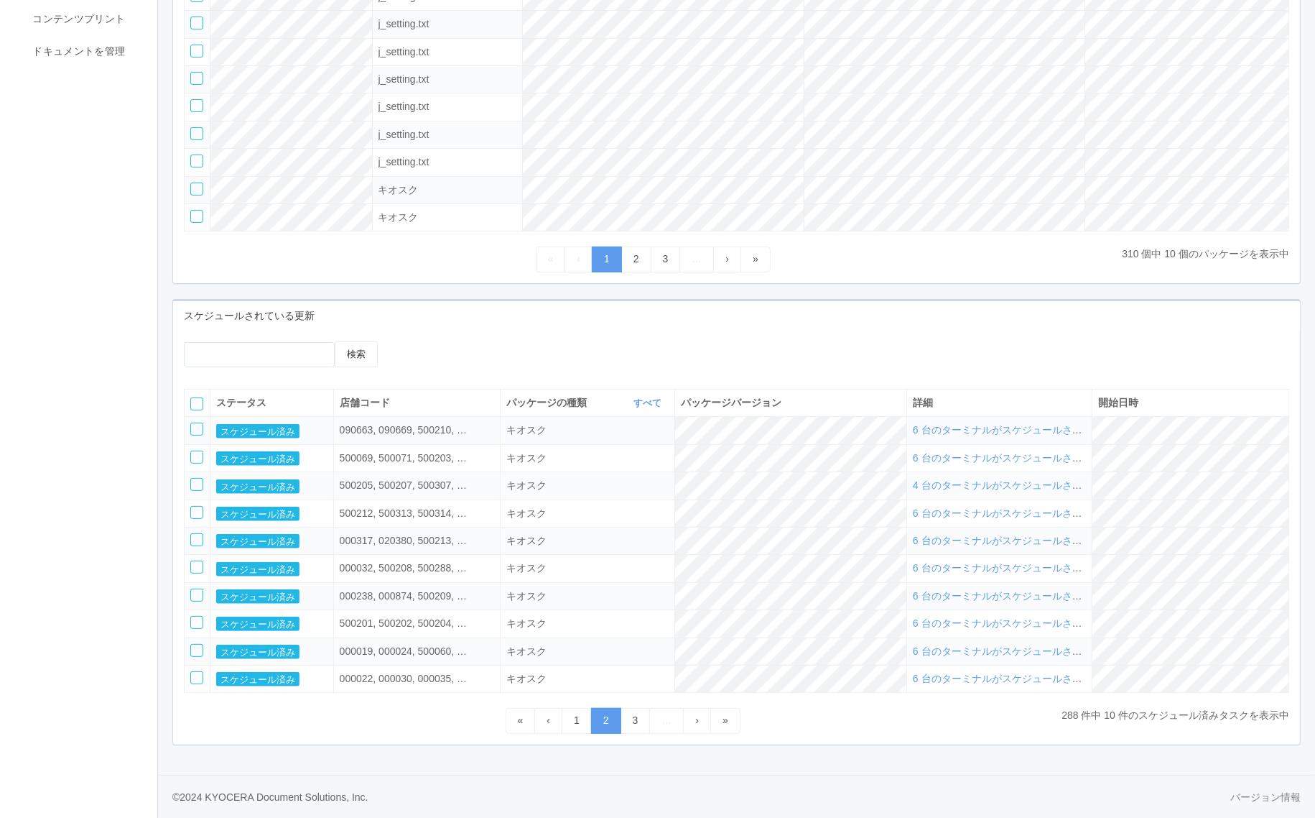
click at [196, 480] on div at bounding box center [196, 484] width 13 height 13
click at [631, 723] on link "3" at bounding box center [636, 720] width 30 height 25
click at [583, 720] on link "2" at bounding box center [577, 720] width 30 height 25
click at [195, 483] on div at bounding box center [196, 484] width 13 height 13
click at [421, 341] on icon at bounding box center [421, 341] width 0 height 0
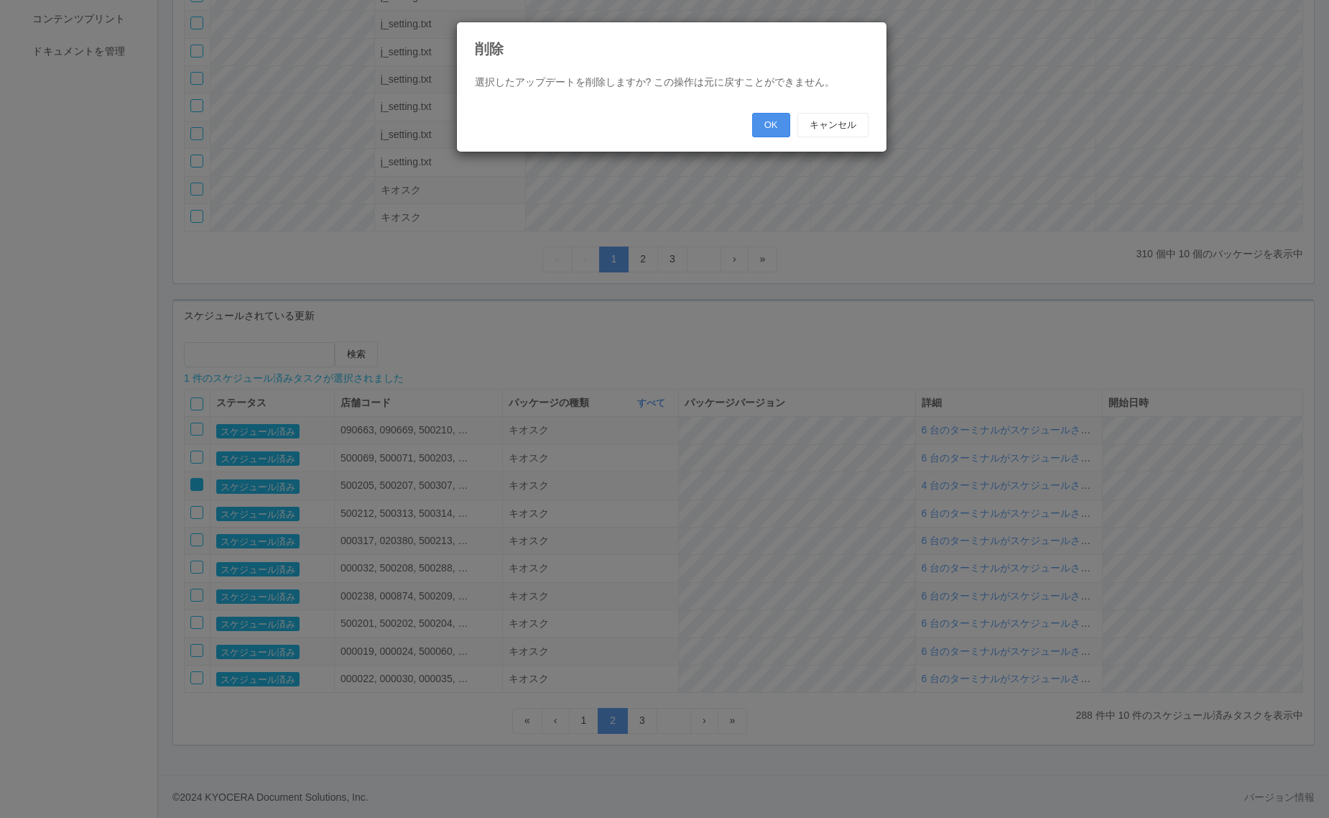
click at [760, 122] on button "OK" at bounding box center [771, 125] width 38 height 24
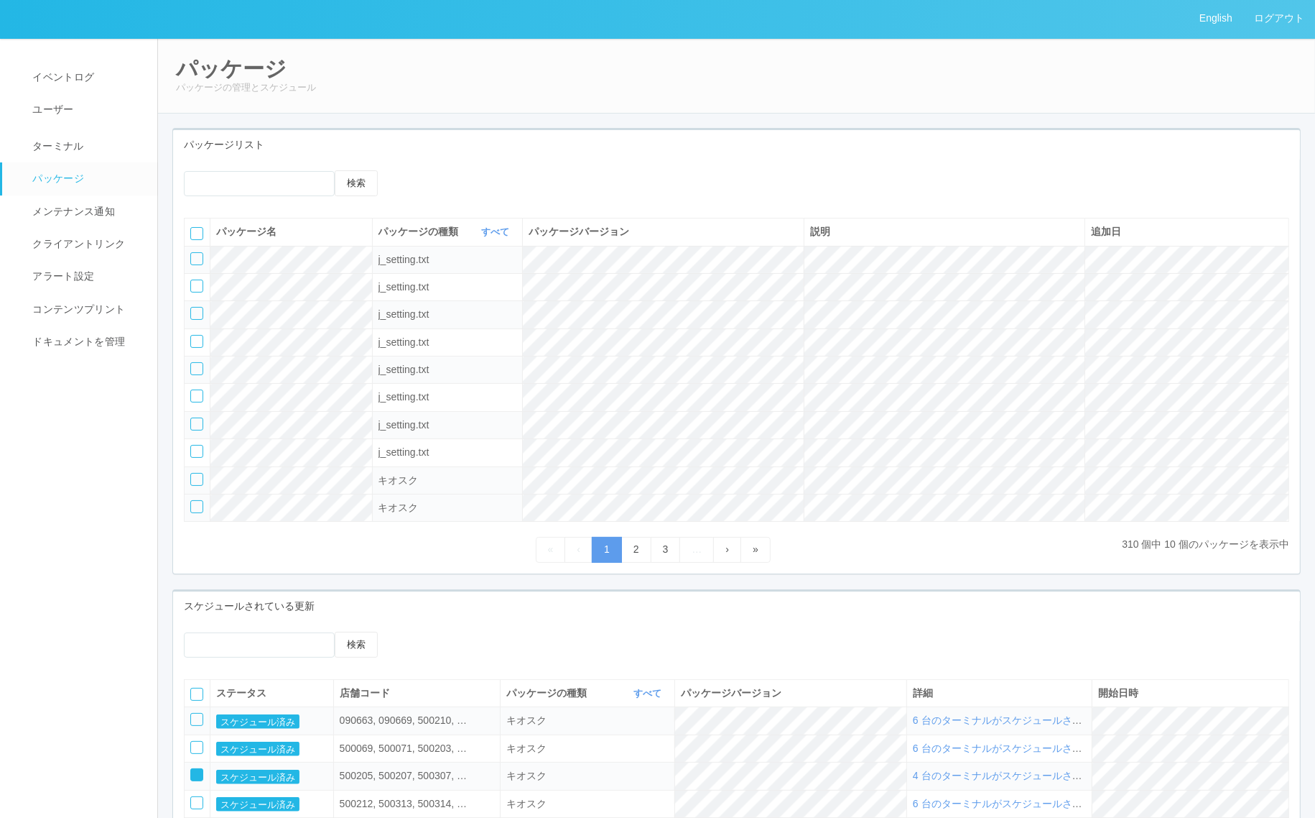
scroll to position [0, 0]
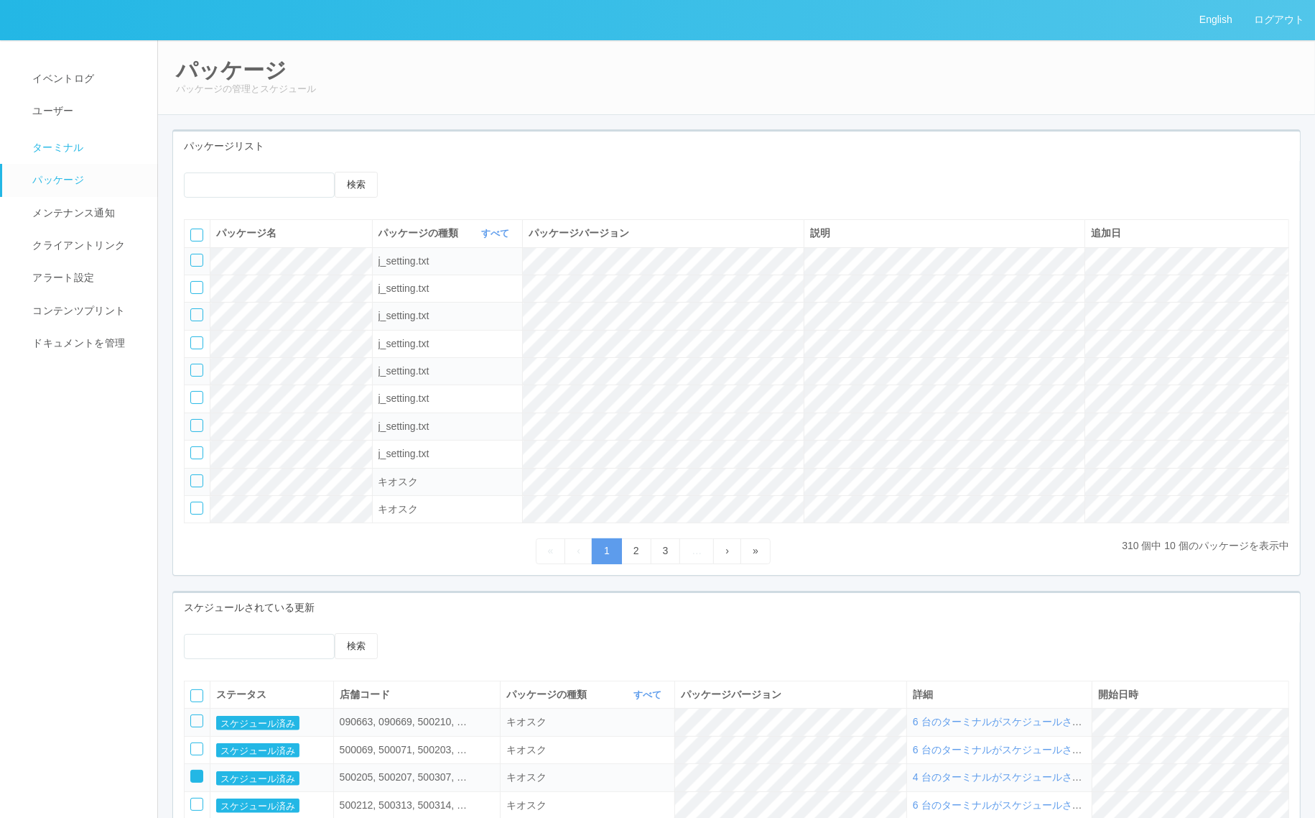
click at [88, 152] on link "ターミナル" at bounding box center [86, 146] width 168 height 36
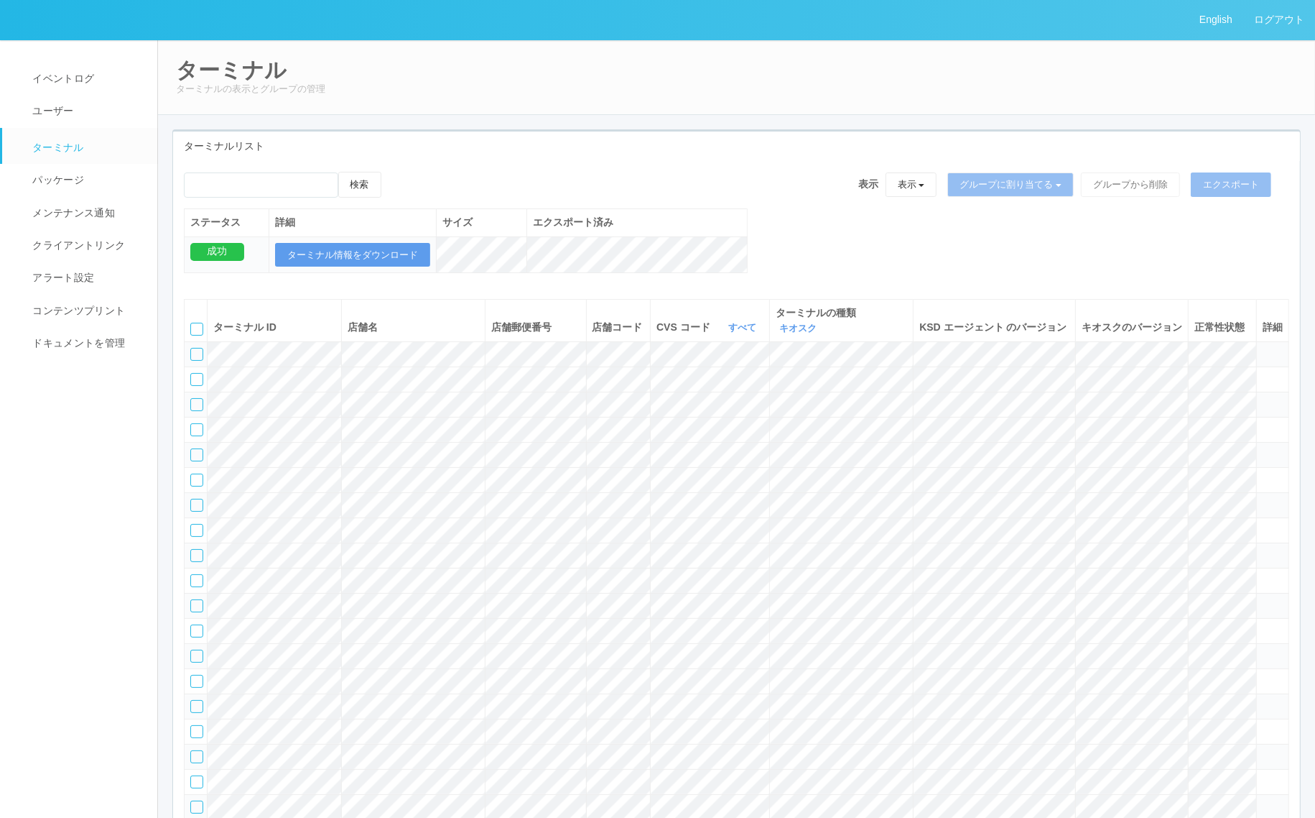
click at [680, 218] on div "エクスポート済み" at bounding box center [637, 222] width 208 height 15
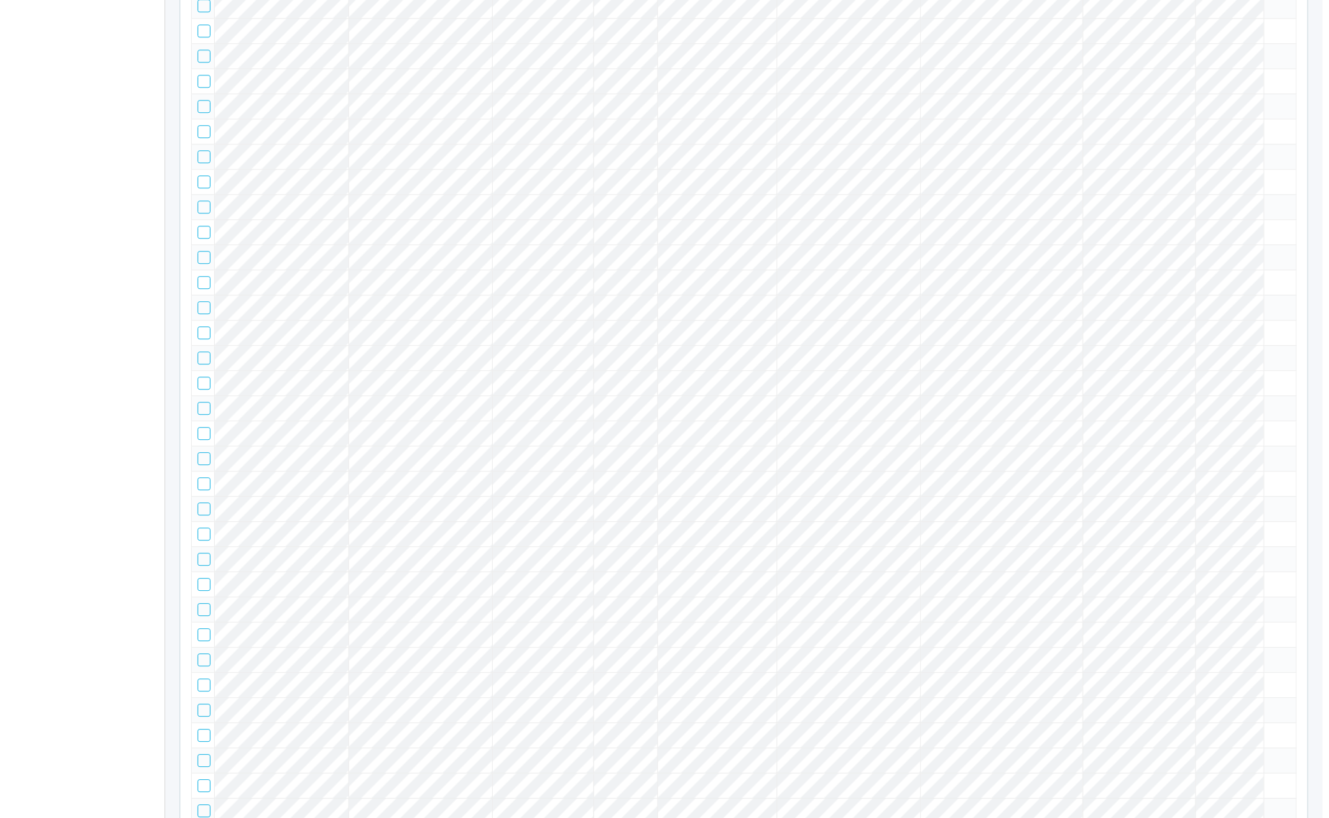
scroll to position [0, 0]
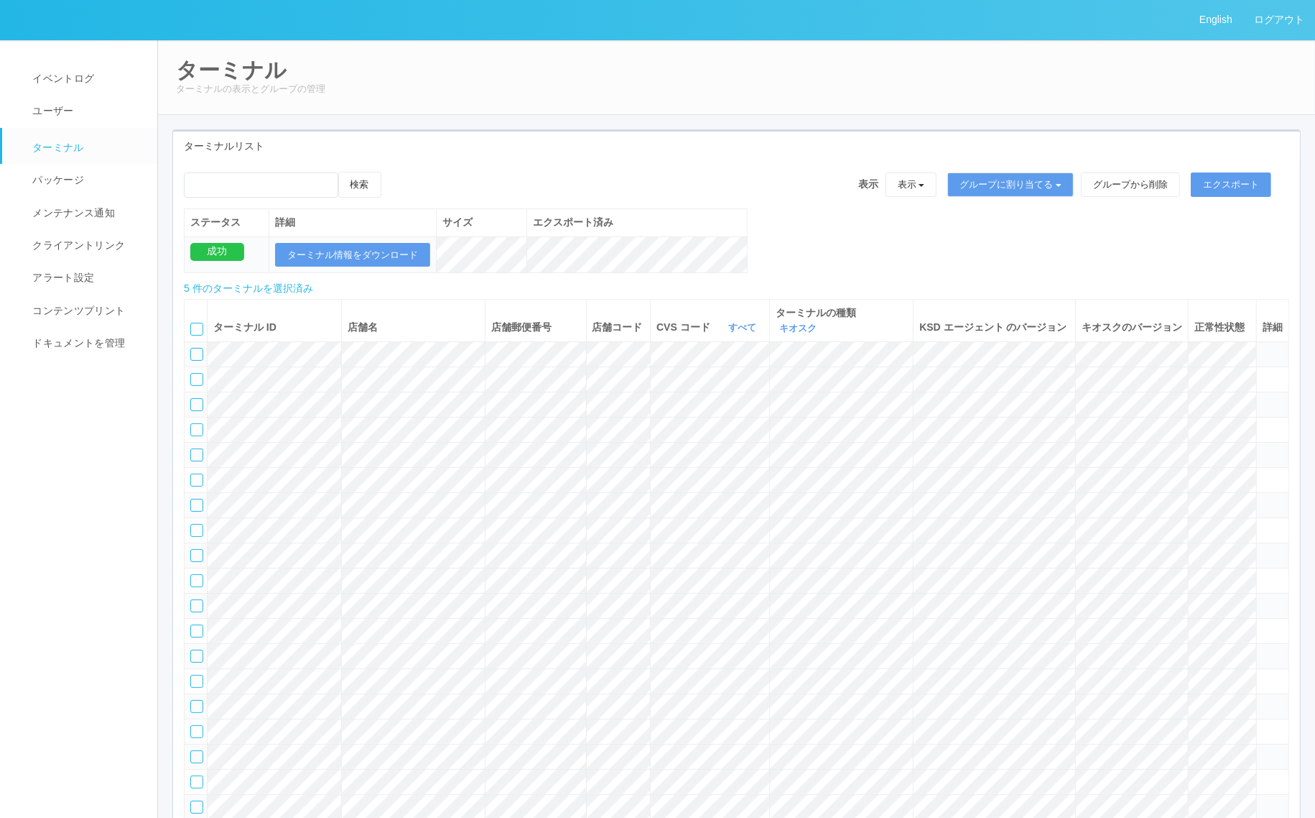
click at [396, 172] on icon at bounding box center [396, 172] width 0 height 0
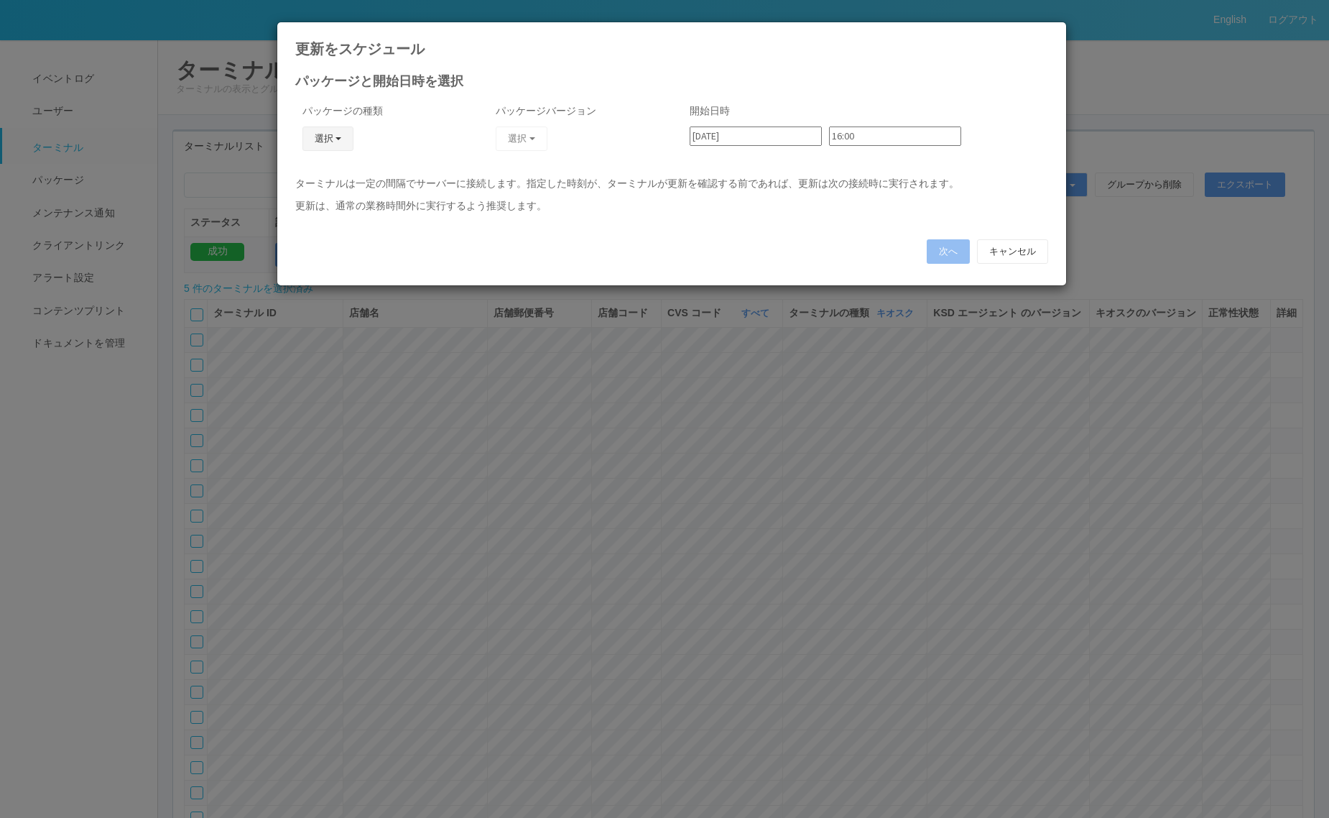
click at [325, 142] on button "選択" at bounding box center [328, 138] width 52 height 24
drag, startPoint x: 318, startPoint y: 199, endPoint x: 330, endPoint y: 198, distance: 13.0
click at [320, 199] on link "キオスク" at bounding box center [307, 201] width 114 height 22
click at [525, 137] on button "選択" at bounding box center [522, 138] width 52 height 24
click at [437, 177] on link "2.1.5218" at bounding box center [491, 178] width 129 height 22
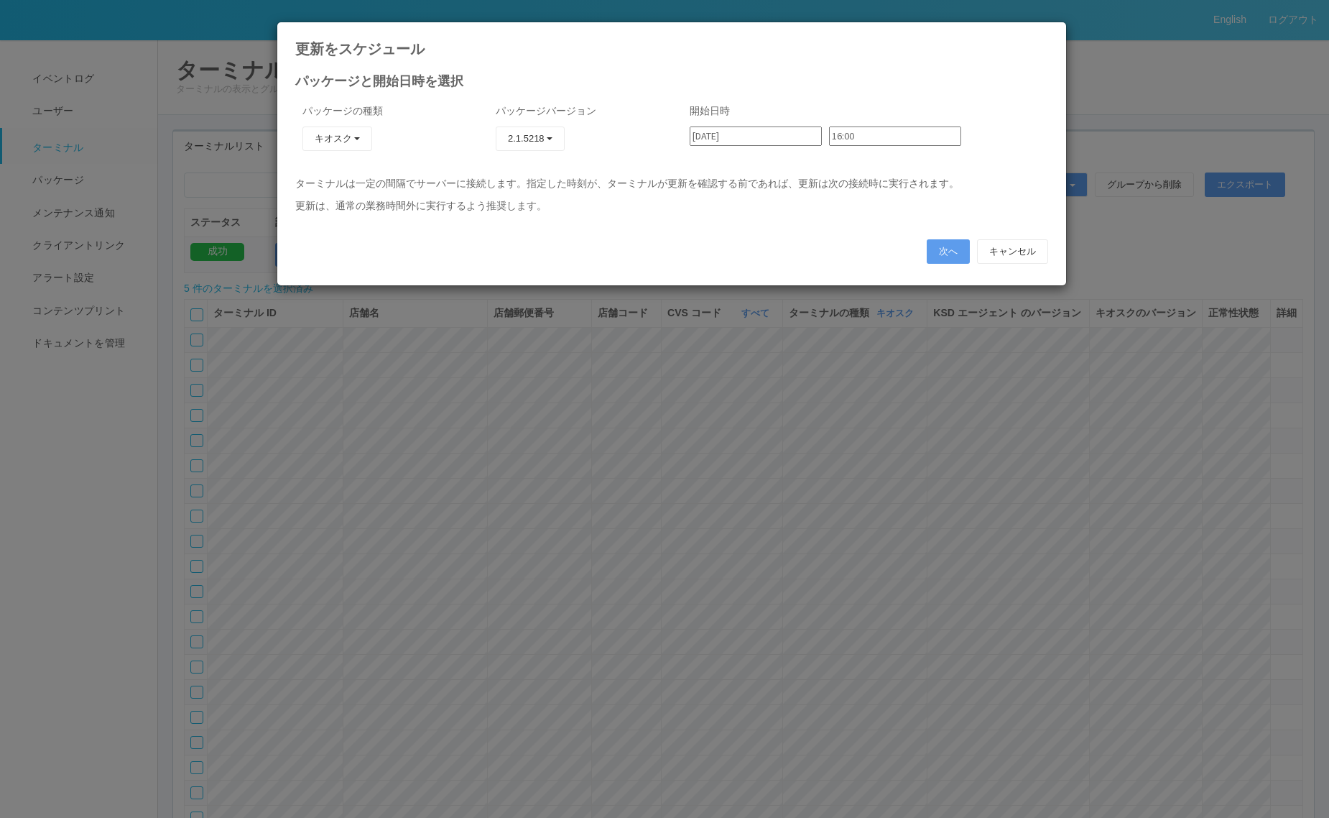
click at [767, 133] on input "[DATE]" at bounding box center [756, 135] width 132 height 19
type input "[DATE]"
drag, startPoint x: 790, startPoint y: 134, endPoint x: 748, endPoint y: 140, distance: 42.9
click at [759, 137] on div "2025/08/28 16:00 00:00 00:06 00:12 00:18 00:24 00:30 00:36 00:42 00:48 00:54 01…" at bounding box center [865, 141] width 351 height 30
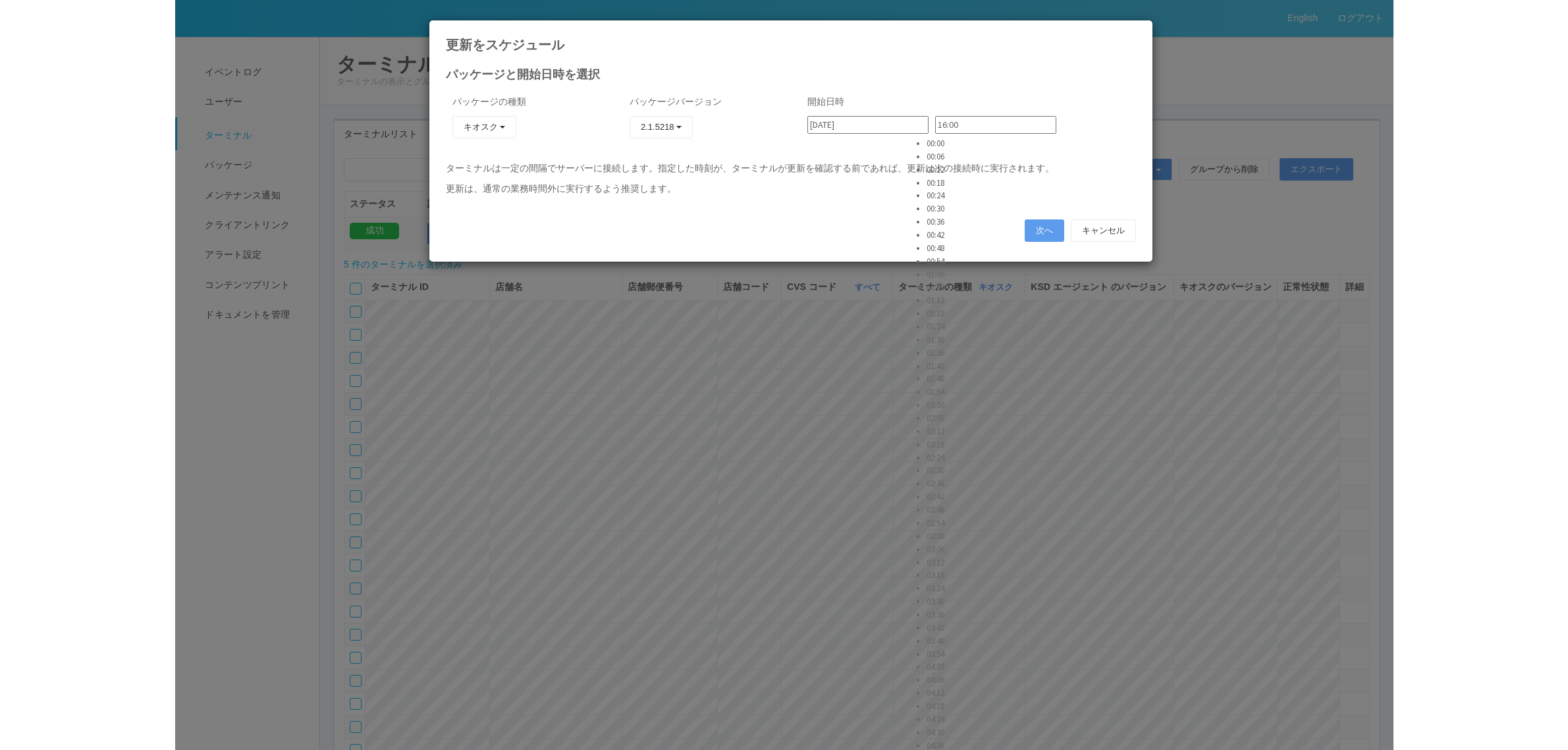
scroll to position [494, 0]
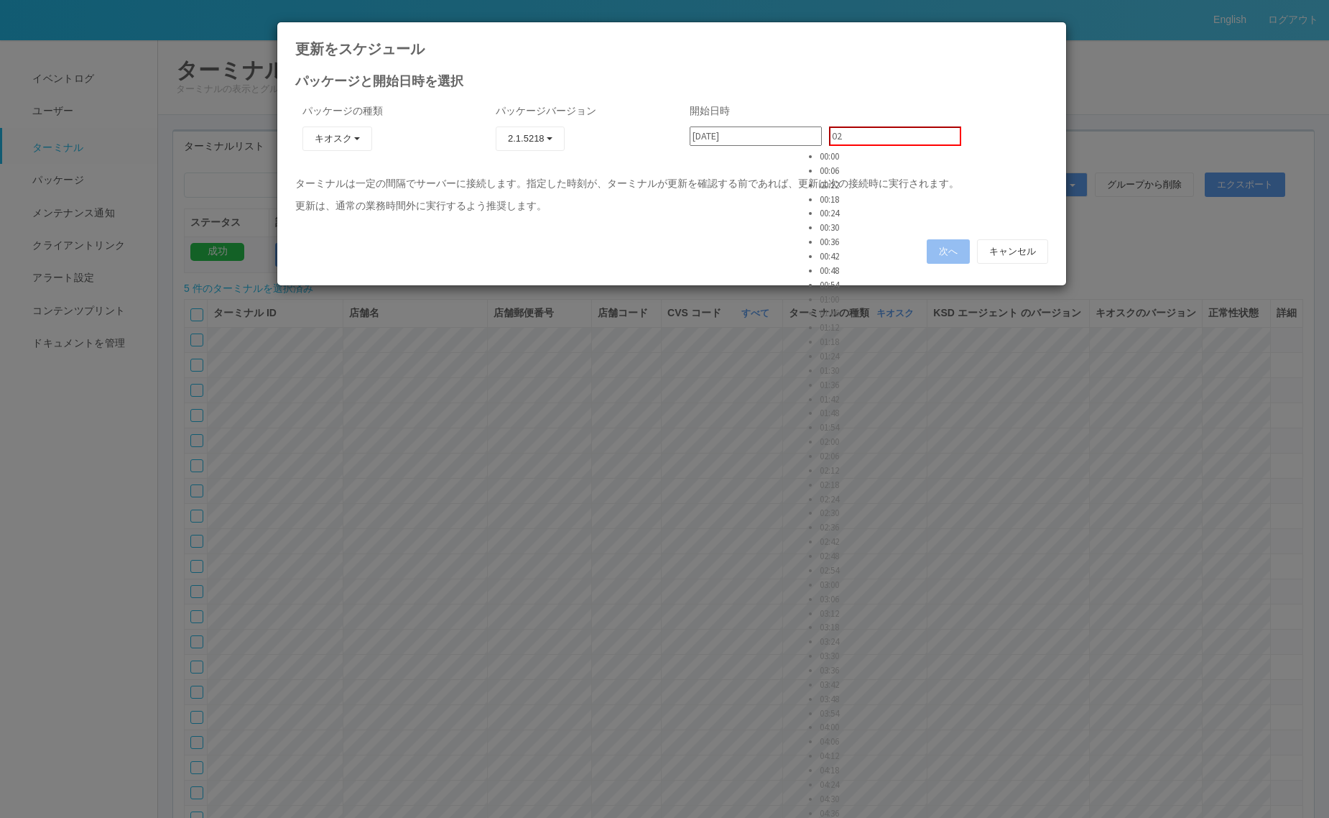
type input "0"
type input "02:18"
click at [941, 244] on button "次へ" at bounding box center [948, 251] width 43 height 24
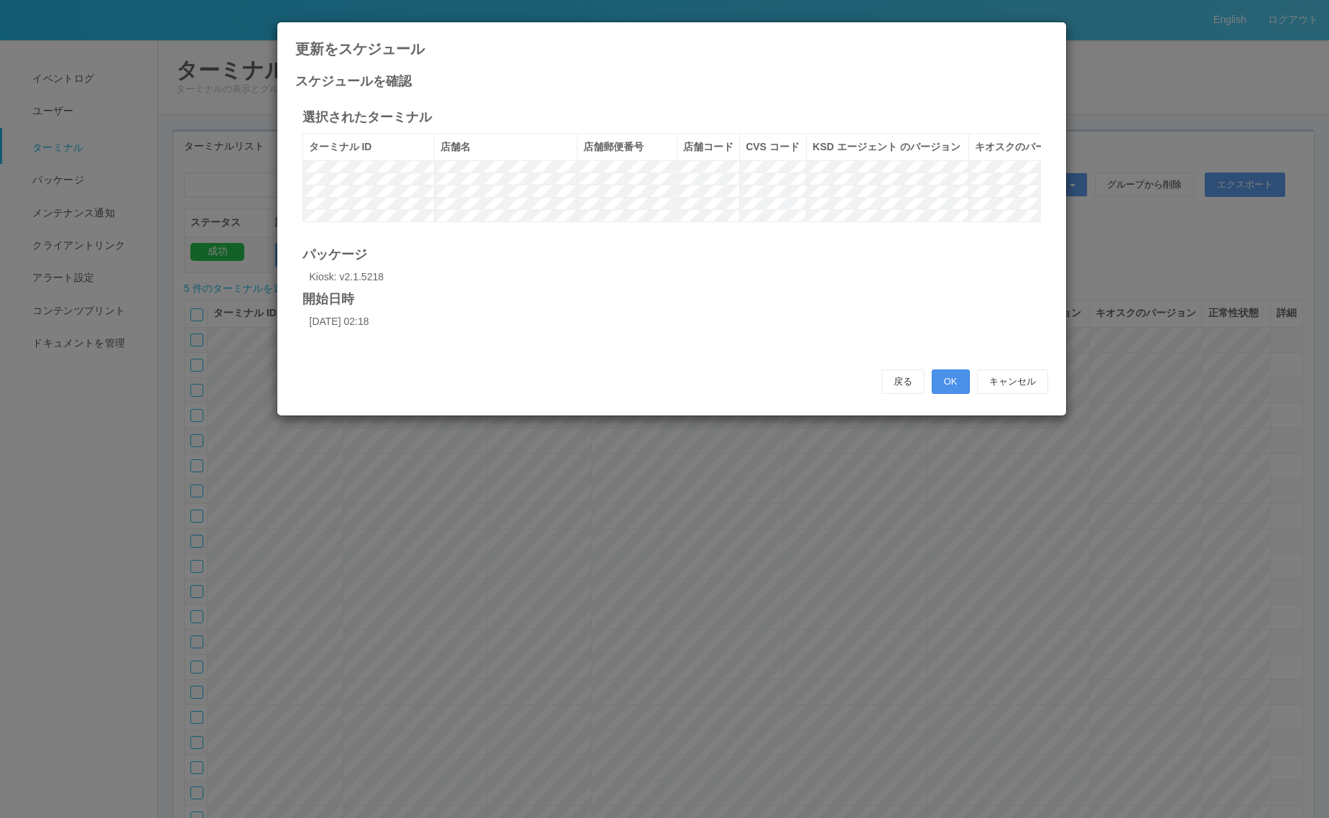
click at [960, 394] on button "OK" at bounding box center [951, 381] width 38 height 24
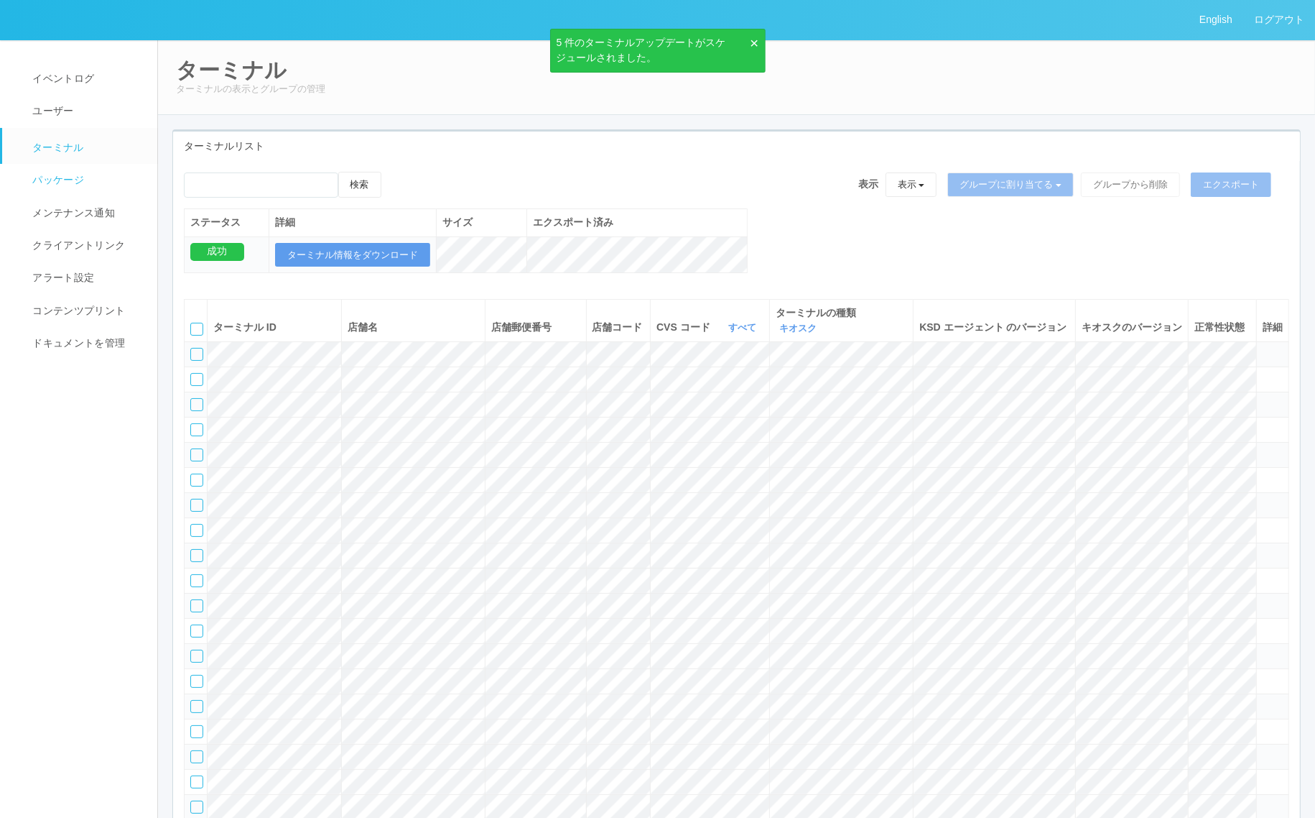
drag, startPoint x: 90, startPoint y: 176, endPoint x: 31, endPoint y: 181, distance: 59.1
click at [91, 175] on link "パッケージ" at bounding box center [86, 180] width 168 height 32
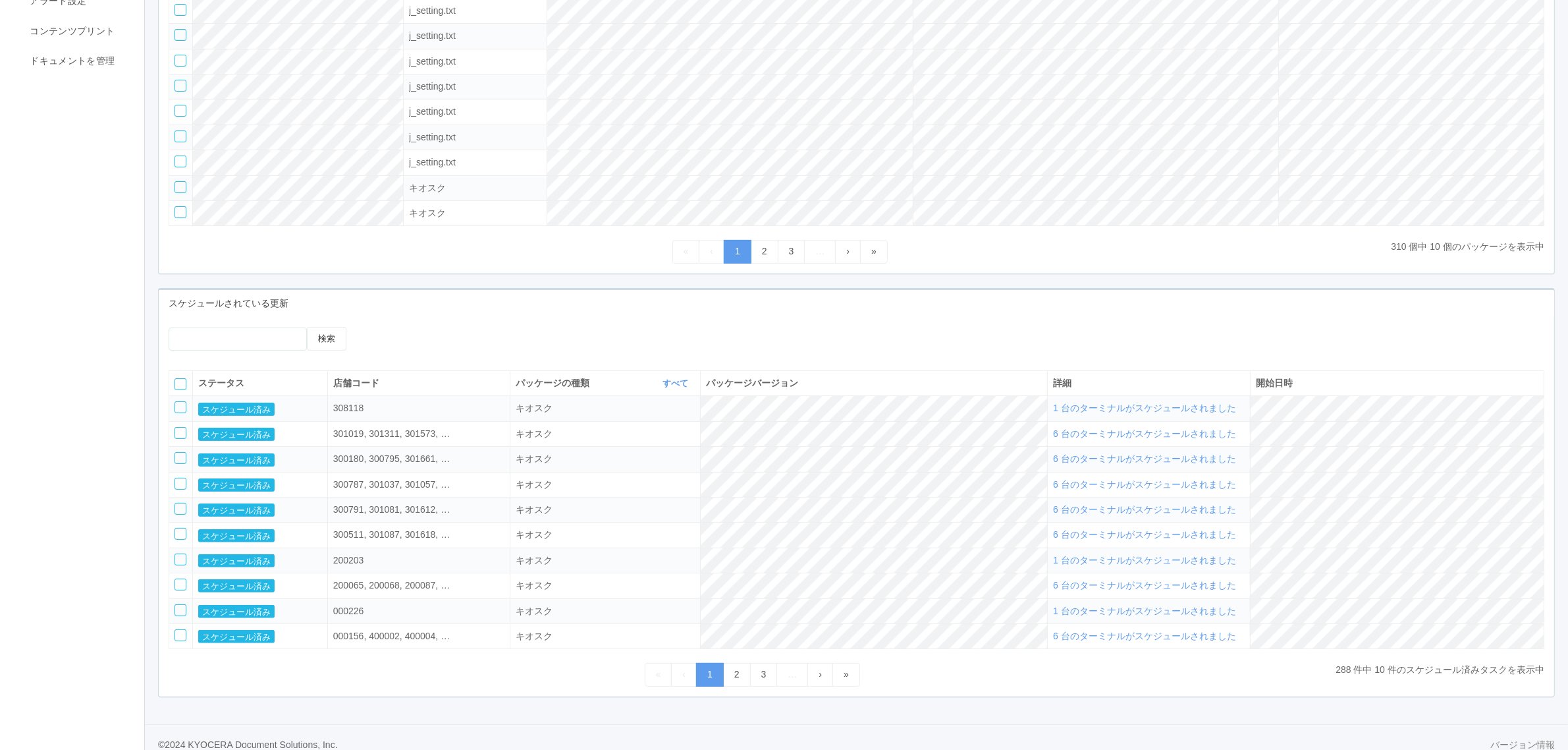
scroll to position [279, 0]
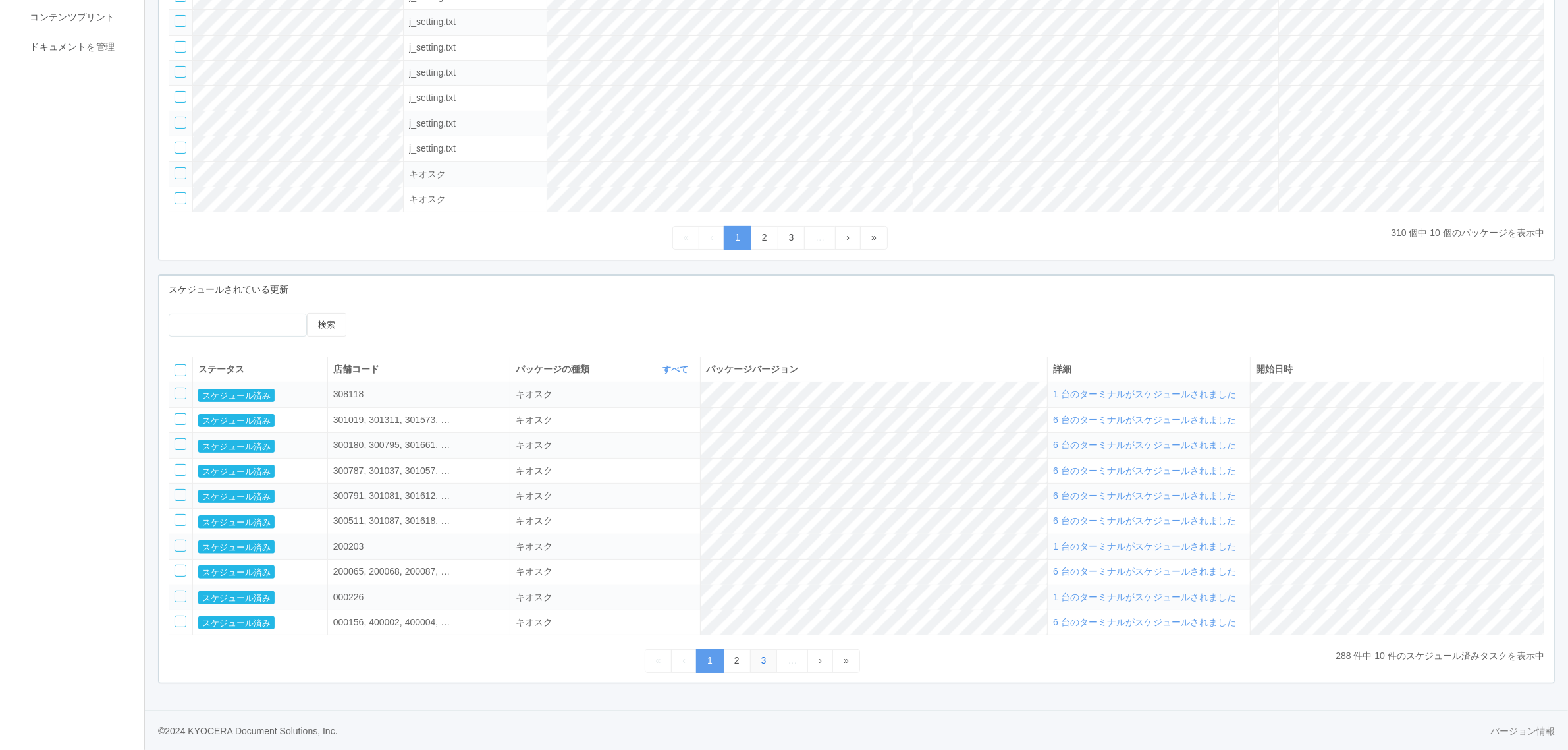
click at [758, 657] on link "3" at bounding box center [764, 660] width 28 height 23
click at [708, 649] on link "2" at bounding box center [710, 660] width 28 height 23
click at [709, 660] on link "1" at bounding box center [710, 660] width 28 height 23
